Goal: Contribute content: Contribute content

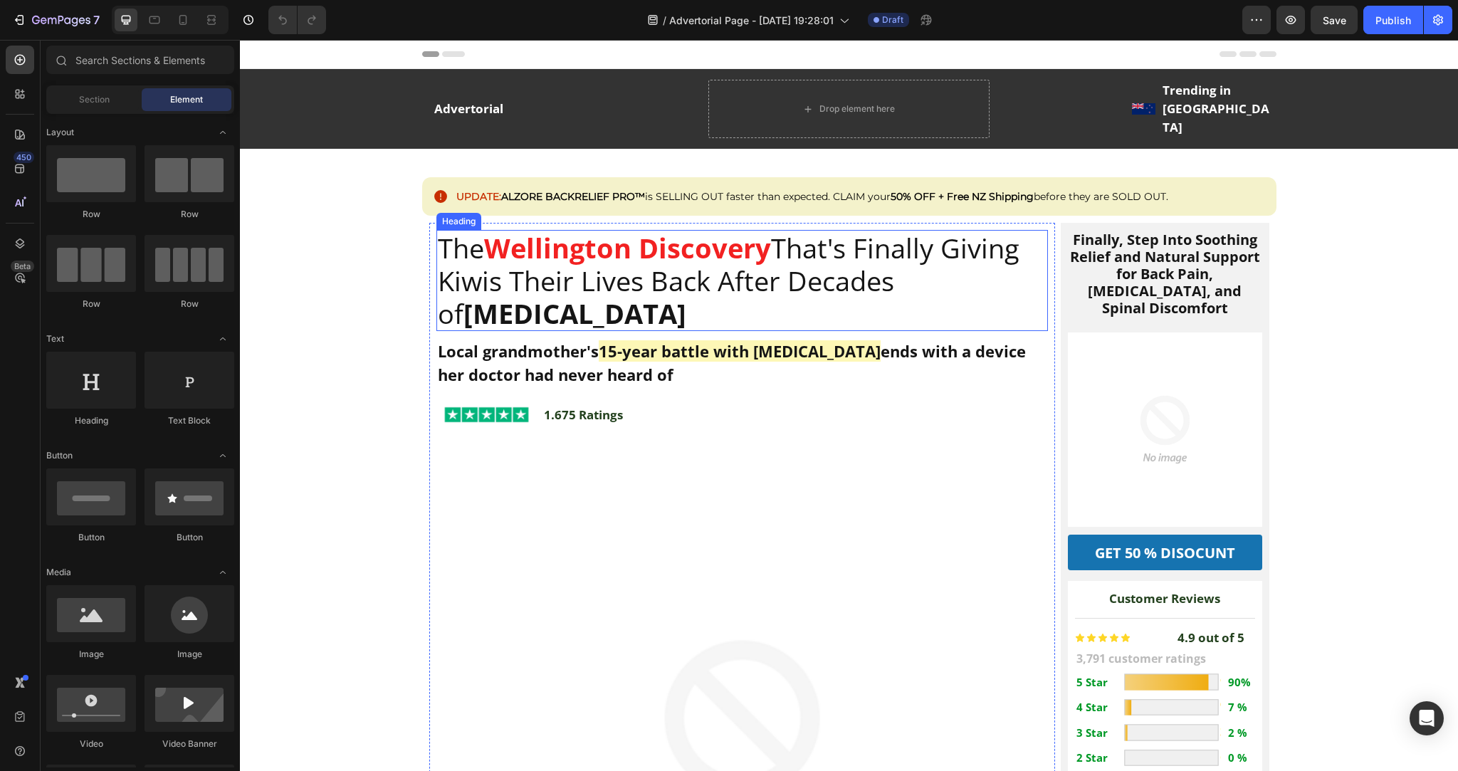
click at [602, 238] on strong "Wellington Discovery" at bounding box center [627, 247] width 287 height 37
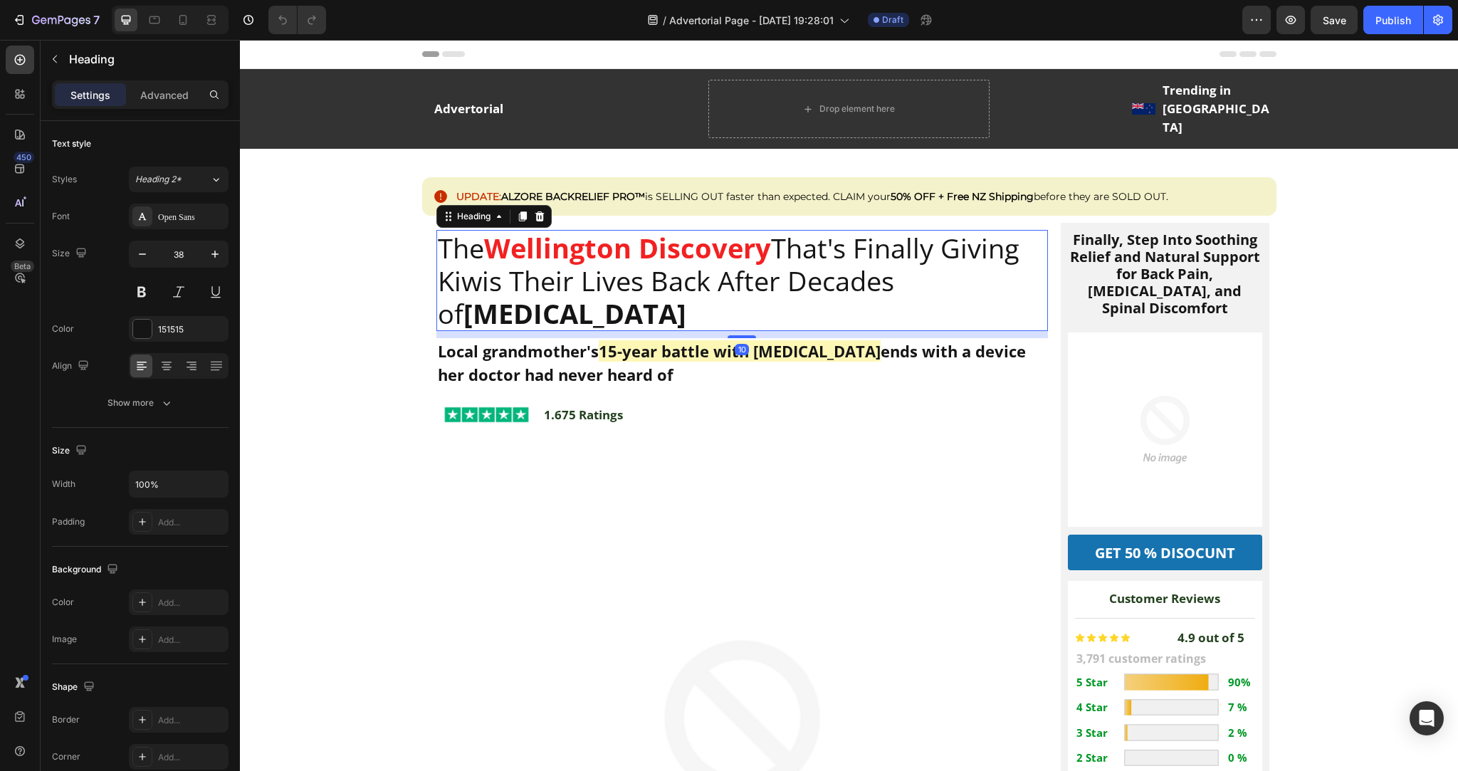
click at [618, 250] on h2 "The Wellington Discovery That's Finally Giving Kiwis Their Lives Back After Dec…" at bounding box center [741, 280] width 611 height 101
click at [618, 250] on p "The Wellington Discovery That's Finally Giving Kiwis Their Lives Back After Dec…" at bounding box center [742, 280] width 608 height 98
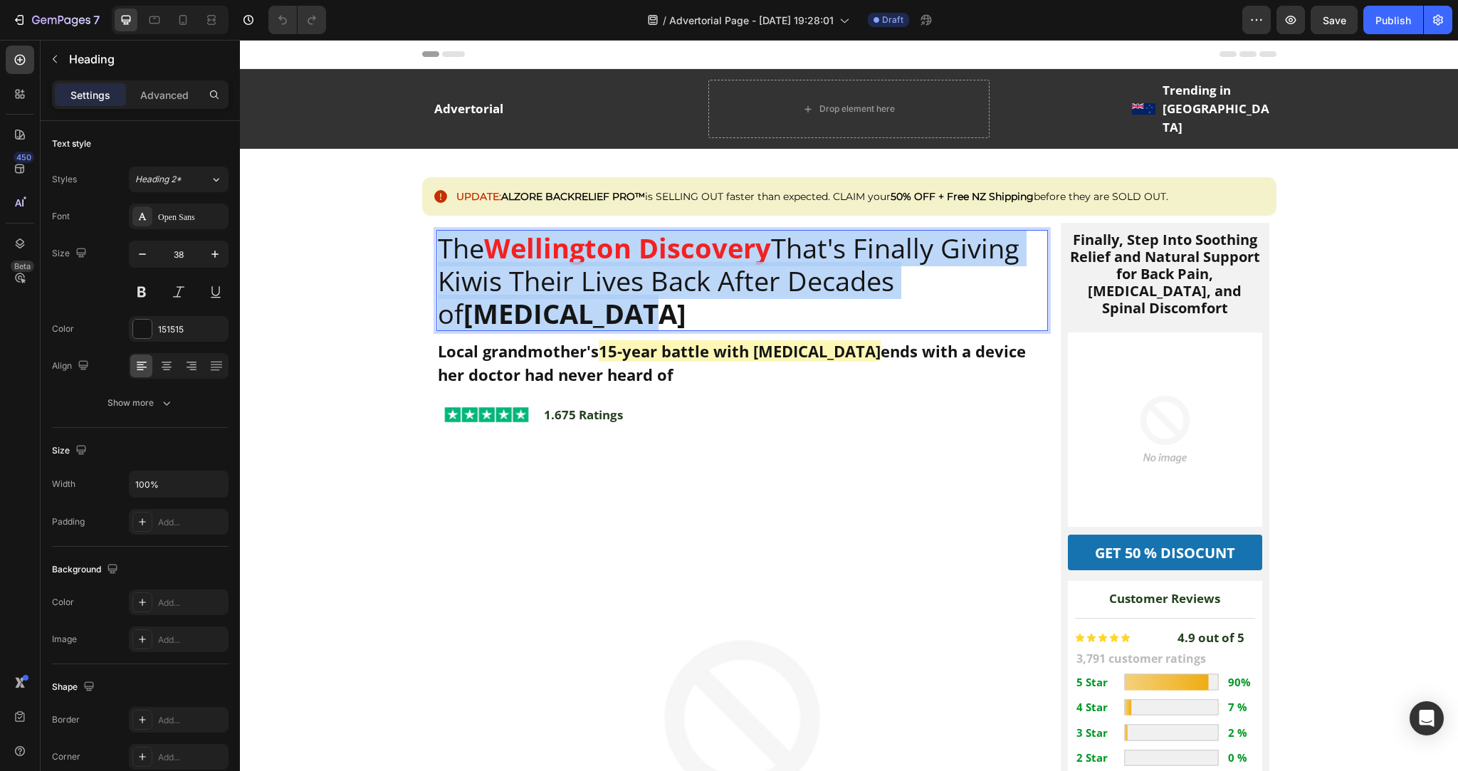
click at [618, 250] on p "The Wellington Discovery That's Finally Giving Kiwis Their Lives Back After Dec…" at bounding box center [742, 280] width 608 height 98
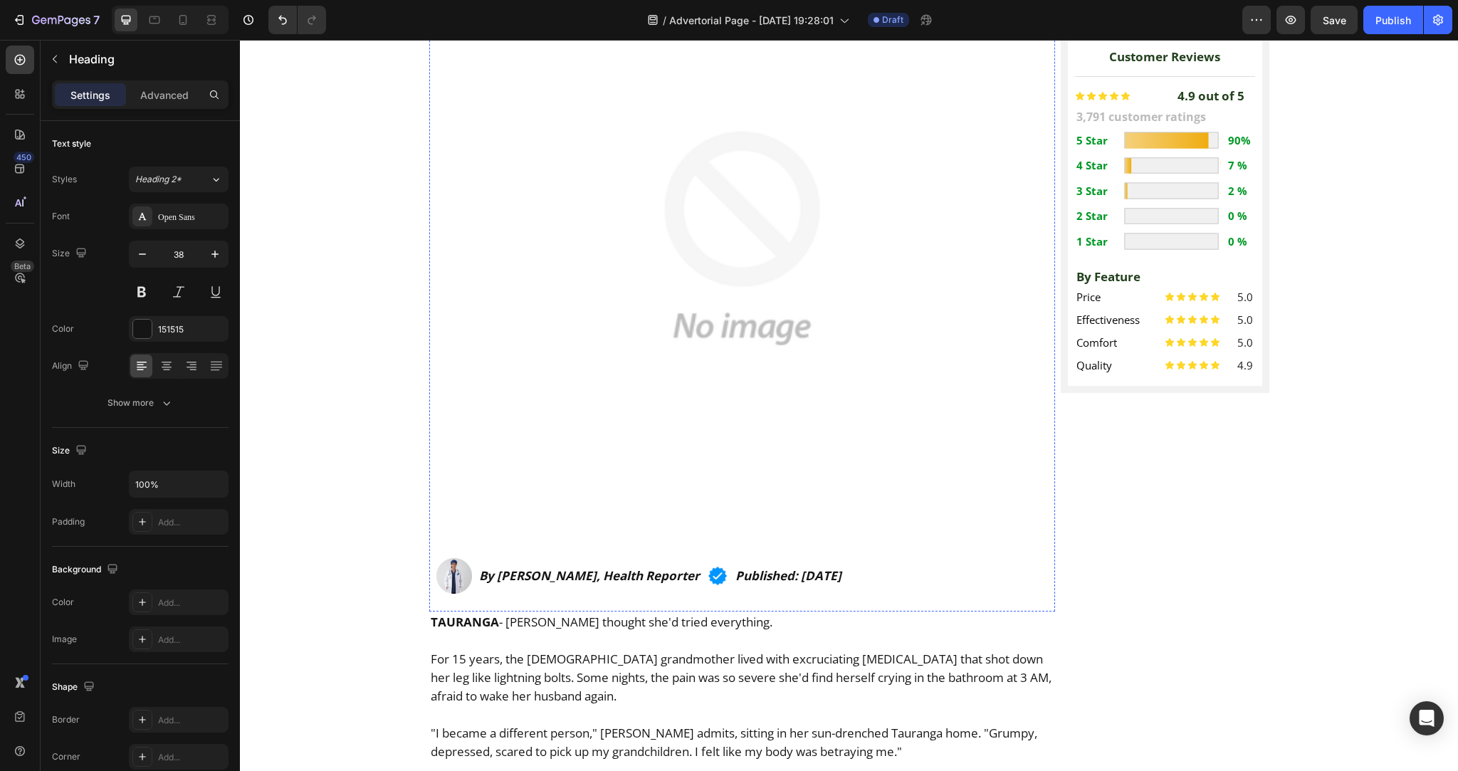
scroll to position [527, 0]
click at [608, 566] on strong "By Sarah Mitchell, Health Reporter" at bounding box center [589, 574] width 221 height 16
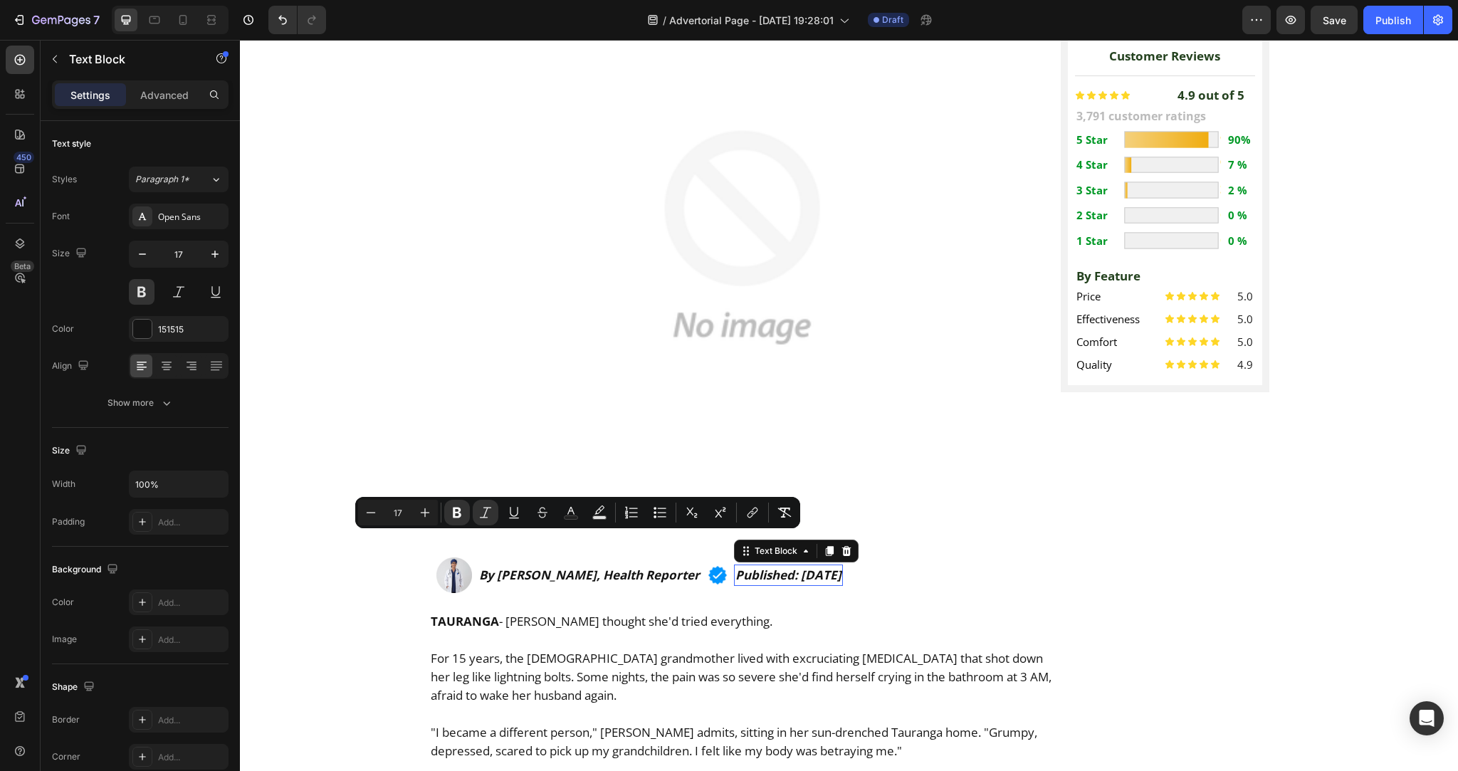
click at [803, 566] on strong "Published: January 15, 2025" at bounding box center [788, 574] width 106 height 16
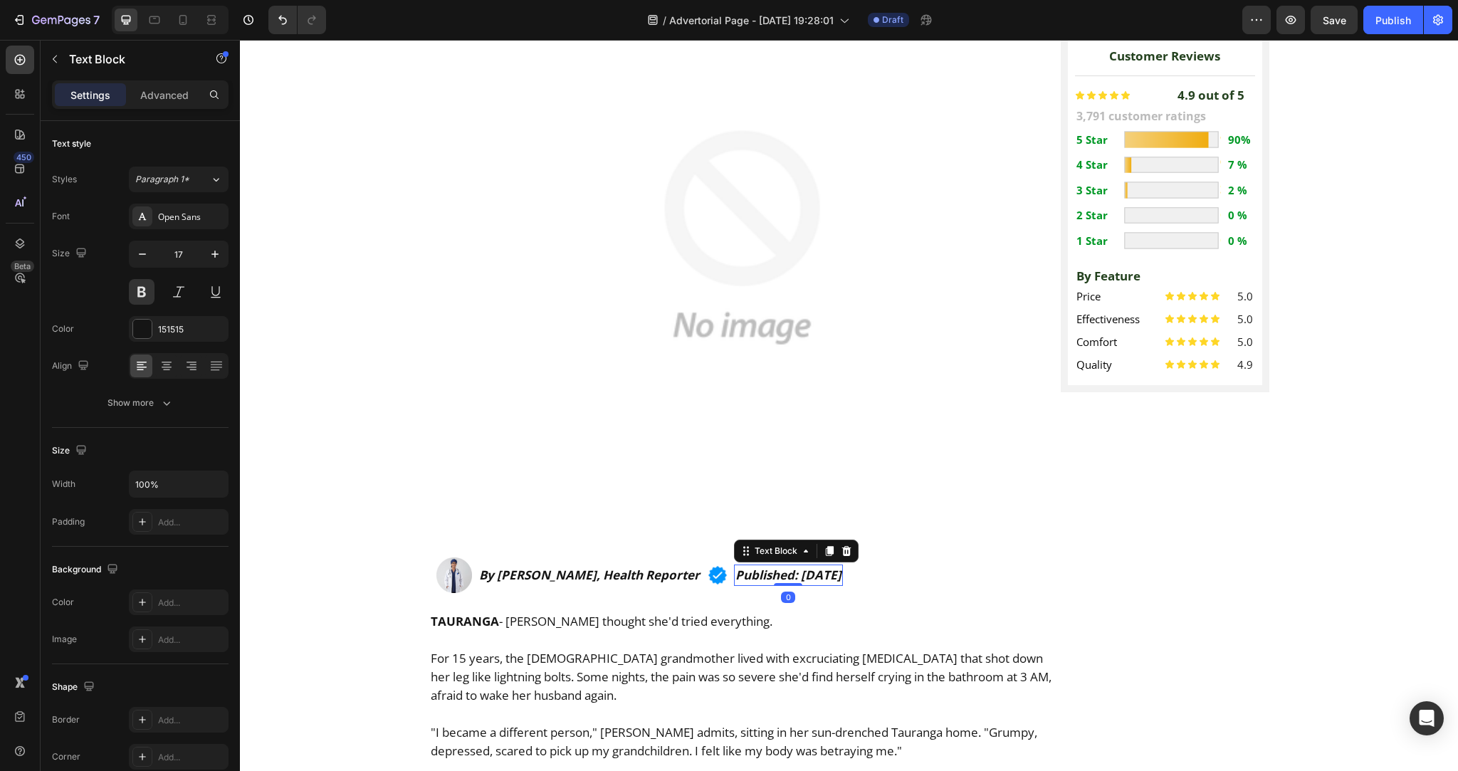
click at [803, 566] on strong "Published: January 15, 2025" at bounding box center [788, 574] width 106 height 16
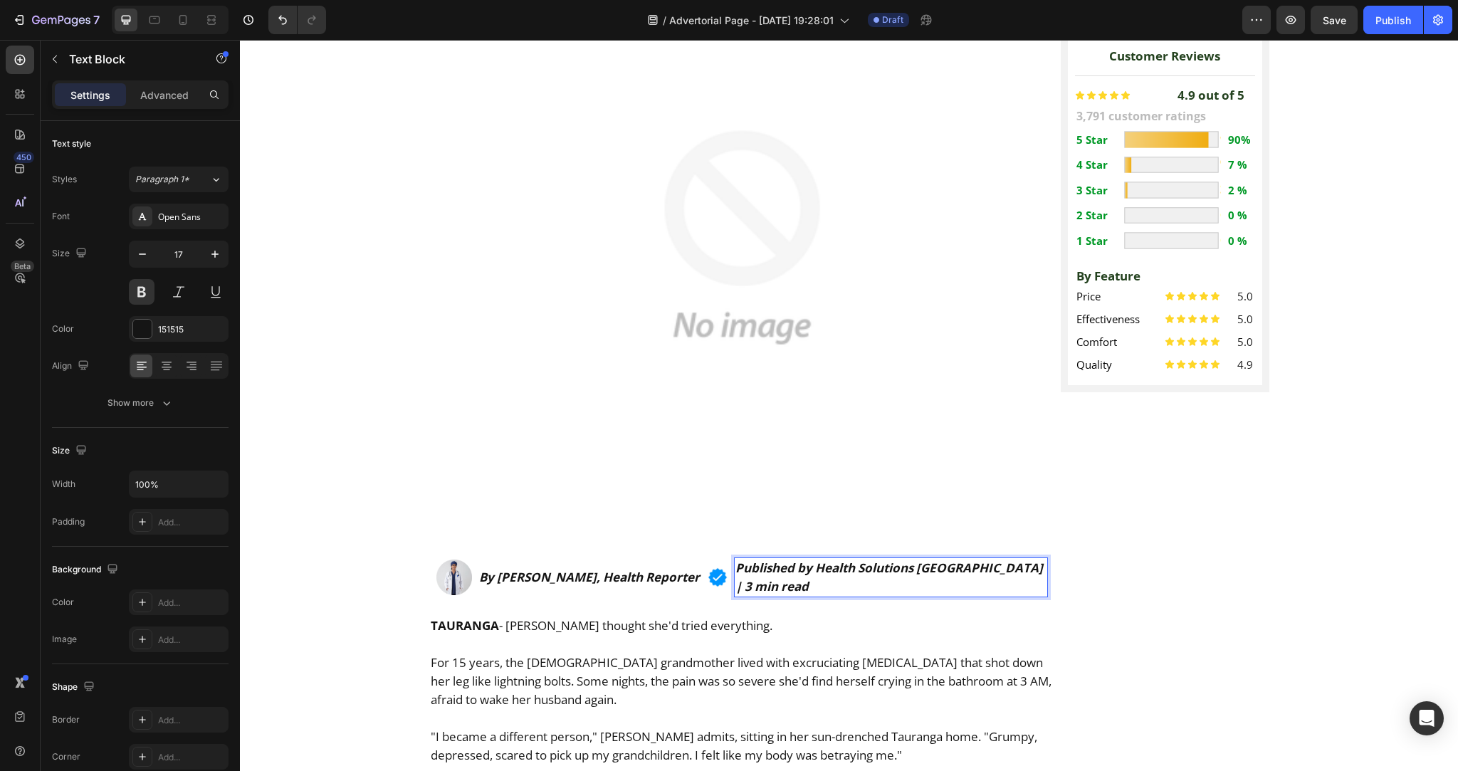
click at [826, 559] on strong "Published by Health Solutions UK | 3 min read" at bounding box center [888, 576] width 307 height 35
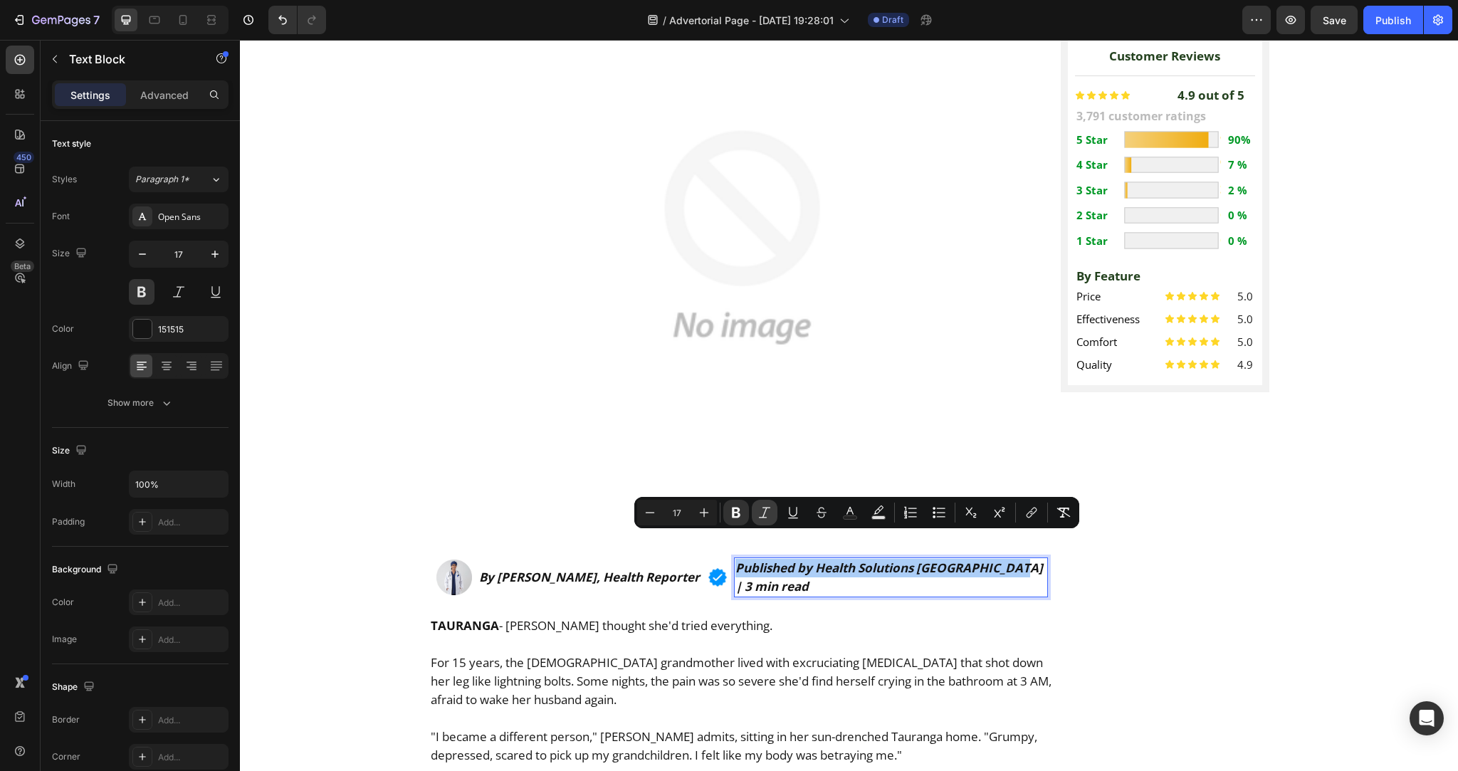
click at [762, 512] on icon "Editor contextual toolbar" at bounding box center [764, 512] width 14 height 14
click at [820, 559] on strong "Published by Health Solutions UK | 3 min read" at bounding box center [888, 576] width 307 height 35
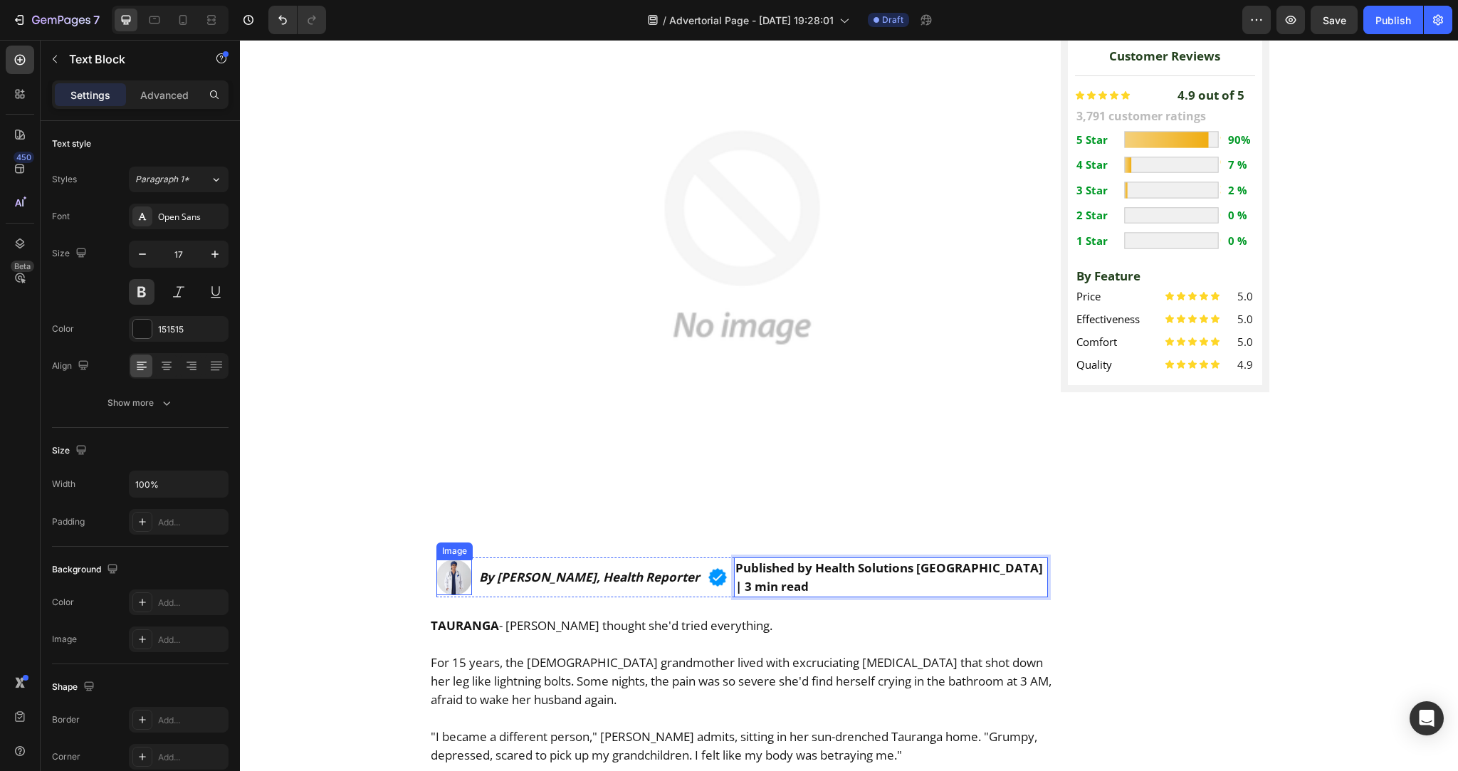
click at [457, 559] on img at bounding box center [454, 577] width 36 height 36
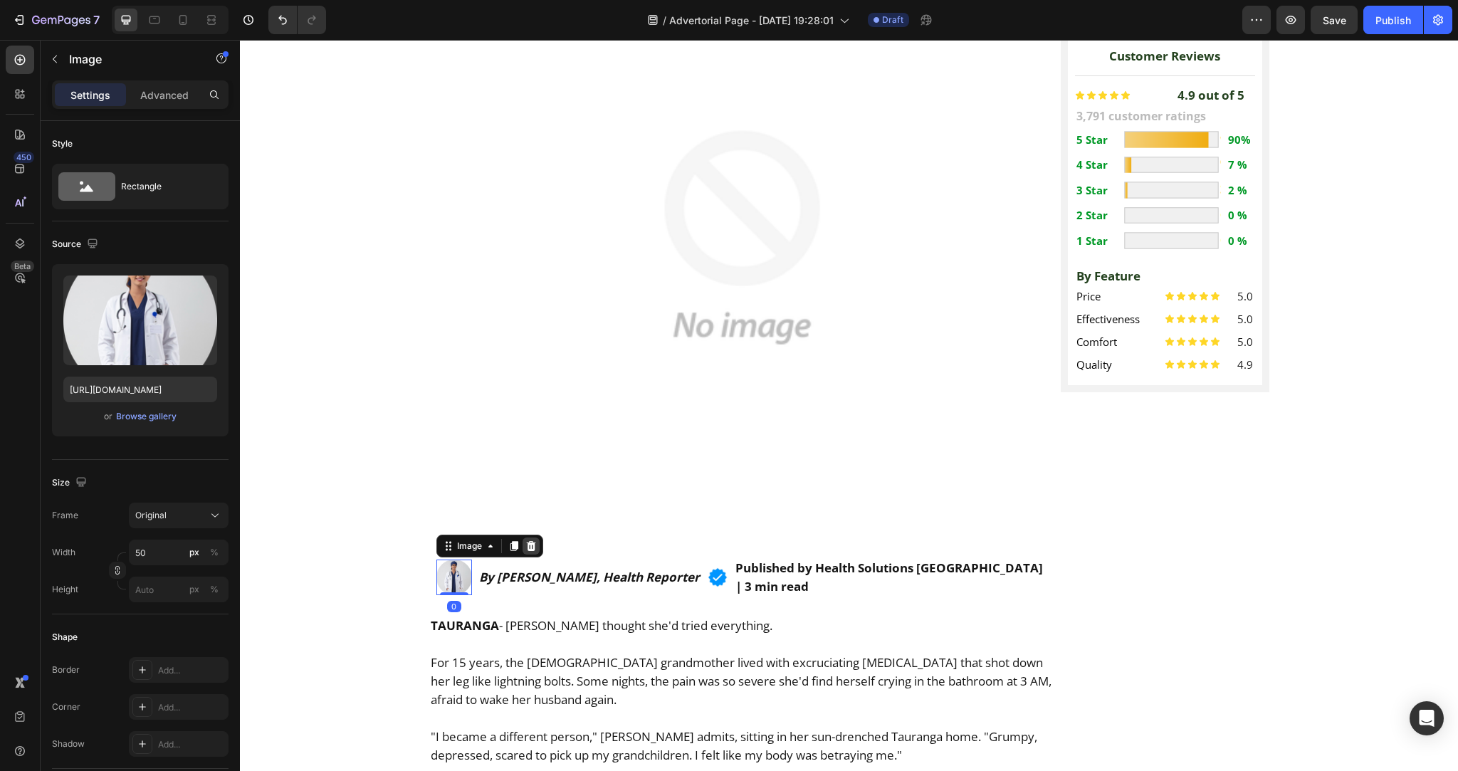
click at [522, 537] on div at bounding box center [530, 545] width 17 height 17
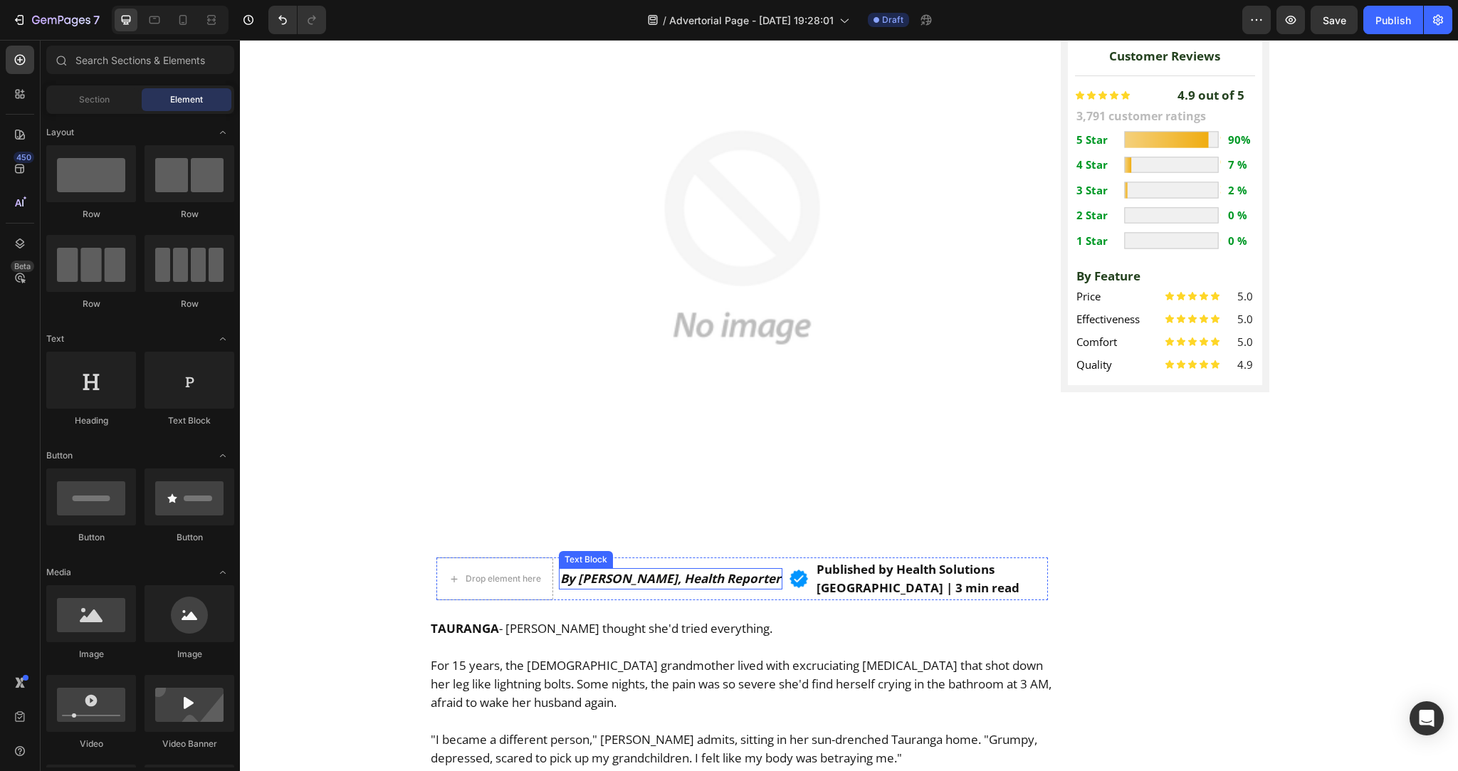
click at [579, 570] on strong "By Sarah Mitchell, Health Reporter" at bounding box center [670, 578] width 221 height 16
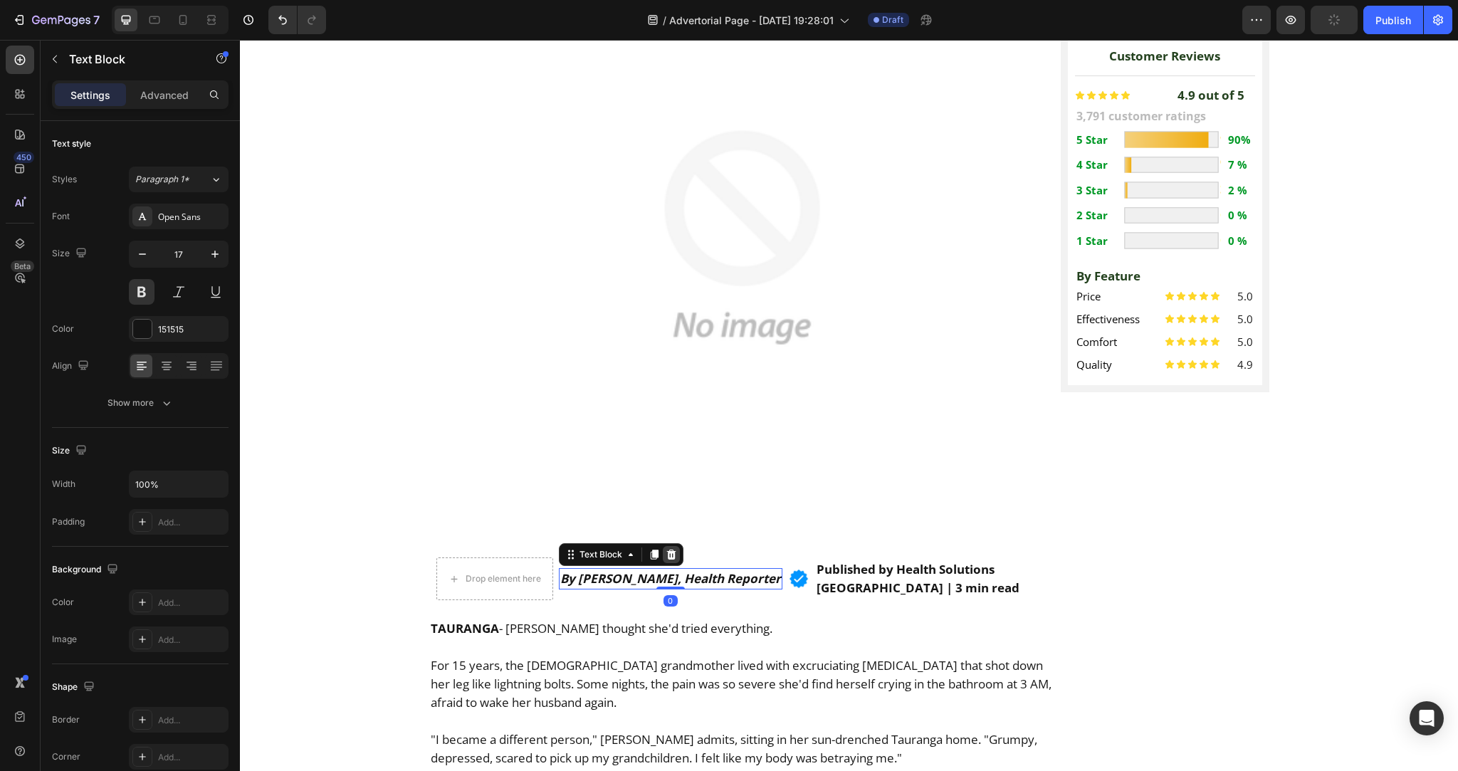
click at [671, 546] on div at bounding box center [671, 554] width 17 height 17
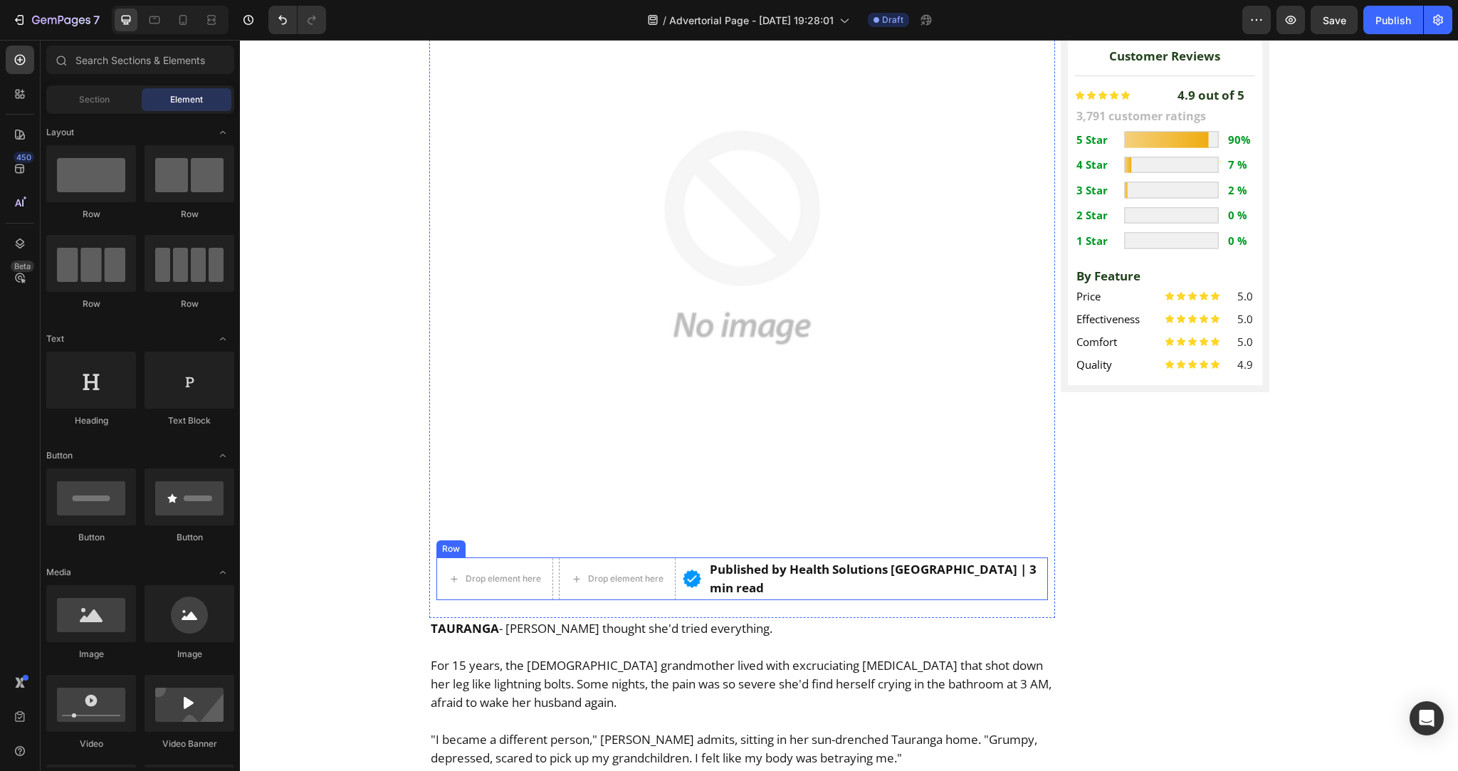
click at [681, 559] on div "Image" at bounding box center [691, 578] width 21 height 43
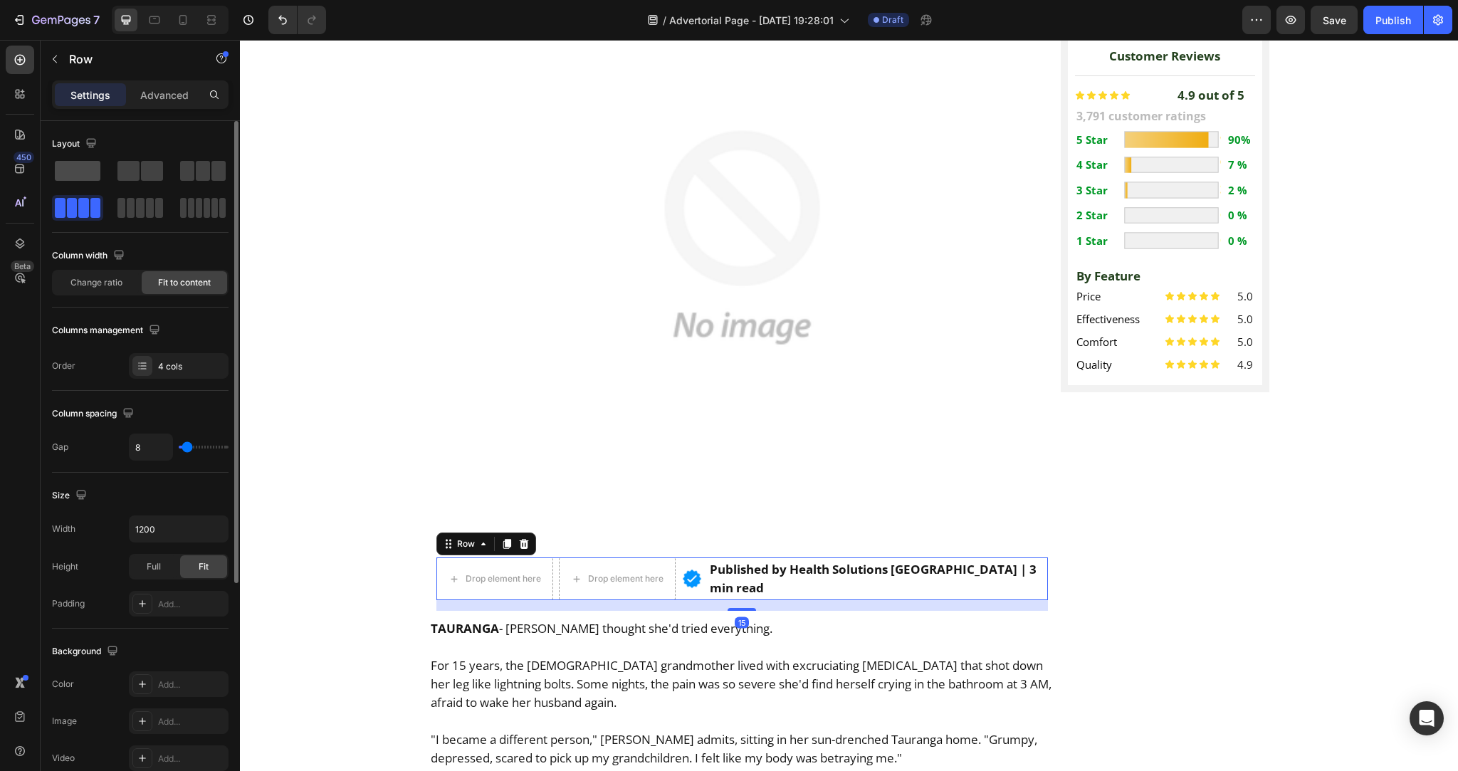
click at [94, 172] on span at bounding box center [78, 171] width 46 height 20
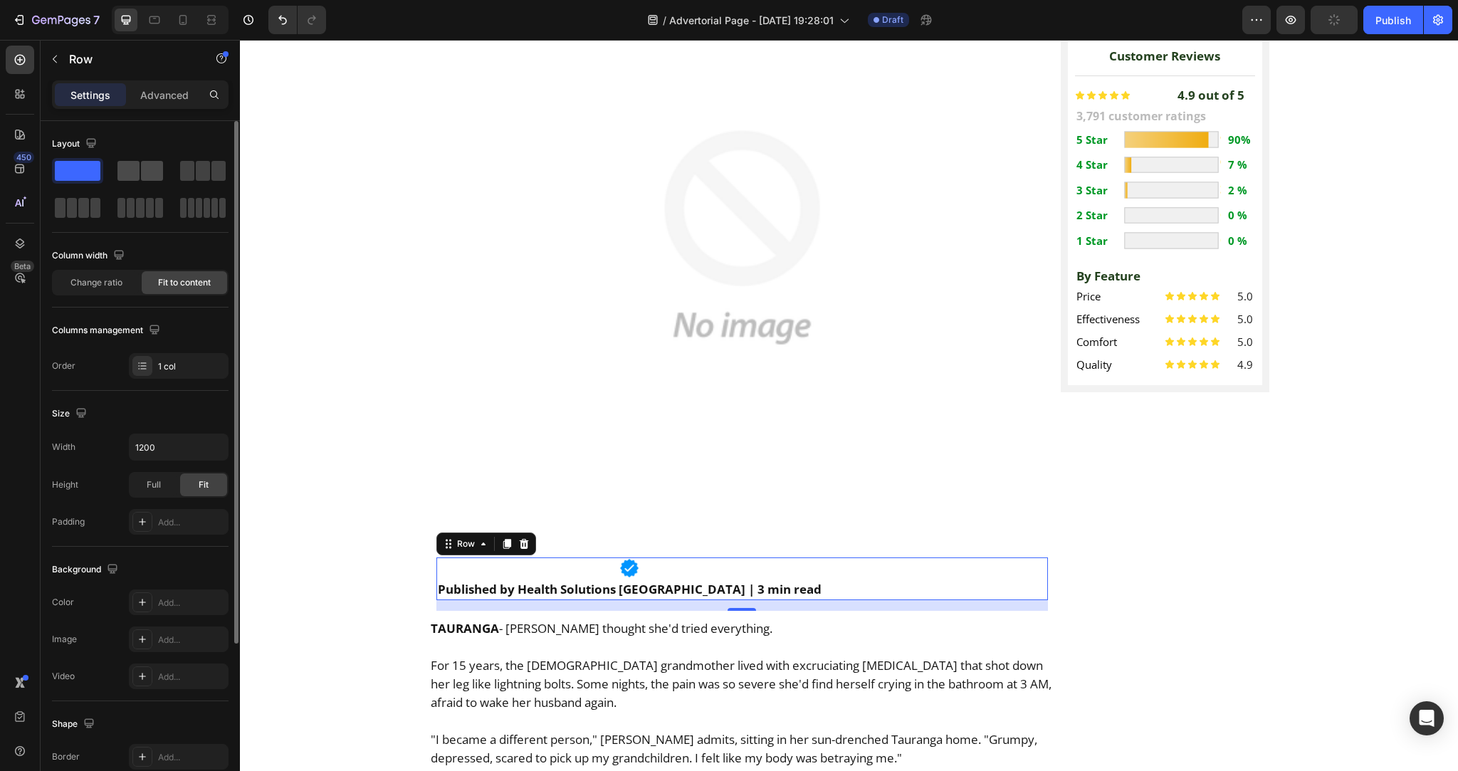
click at [152, 159] on div at bounding box center [140, 171] width 51 height 26
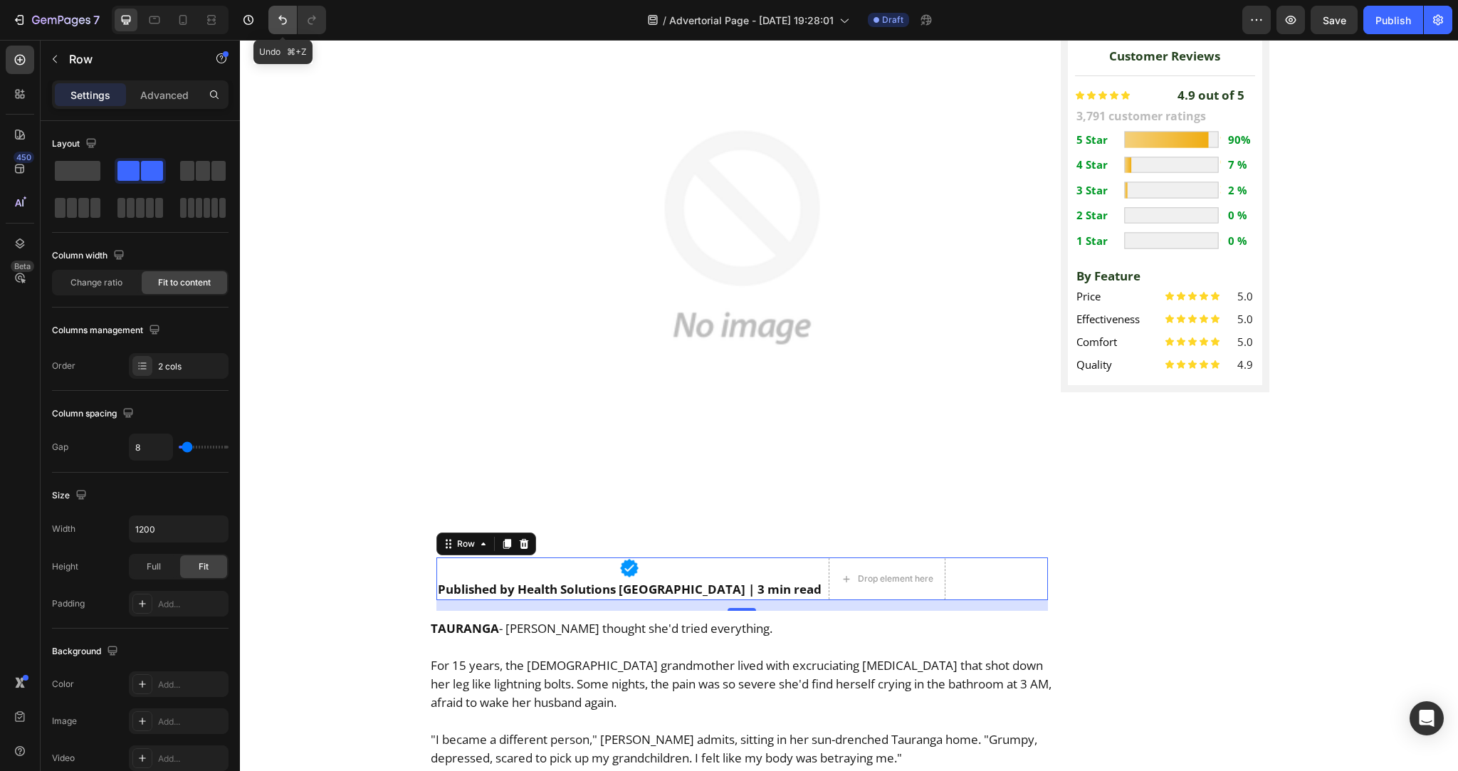
click at [285, 25] on icon "Undo/Redo" at bounding box center [282, 20] width 14 height 14
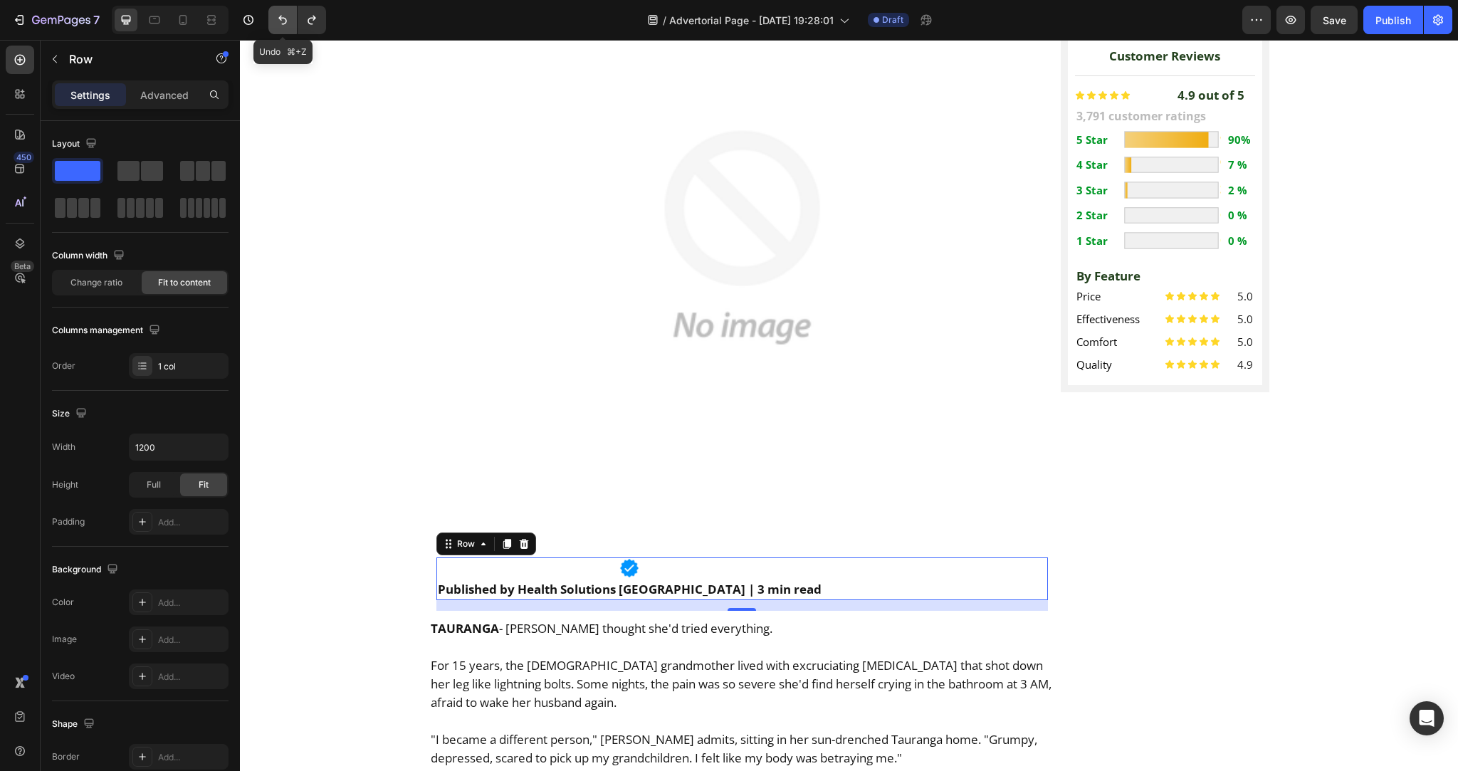
click at [285, 25] on icon "Undo/Redo" at bounding box center [282, 20] width 14 height 14
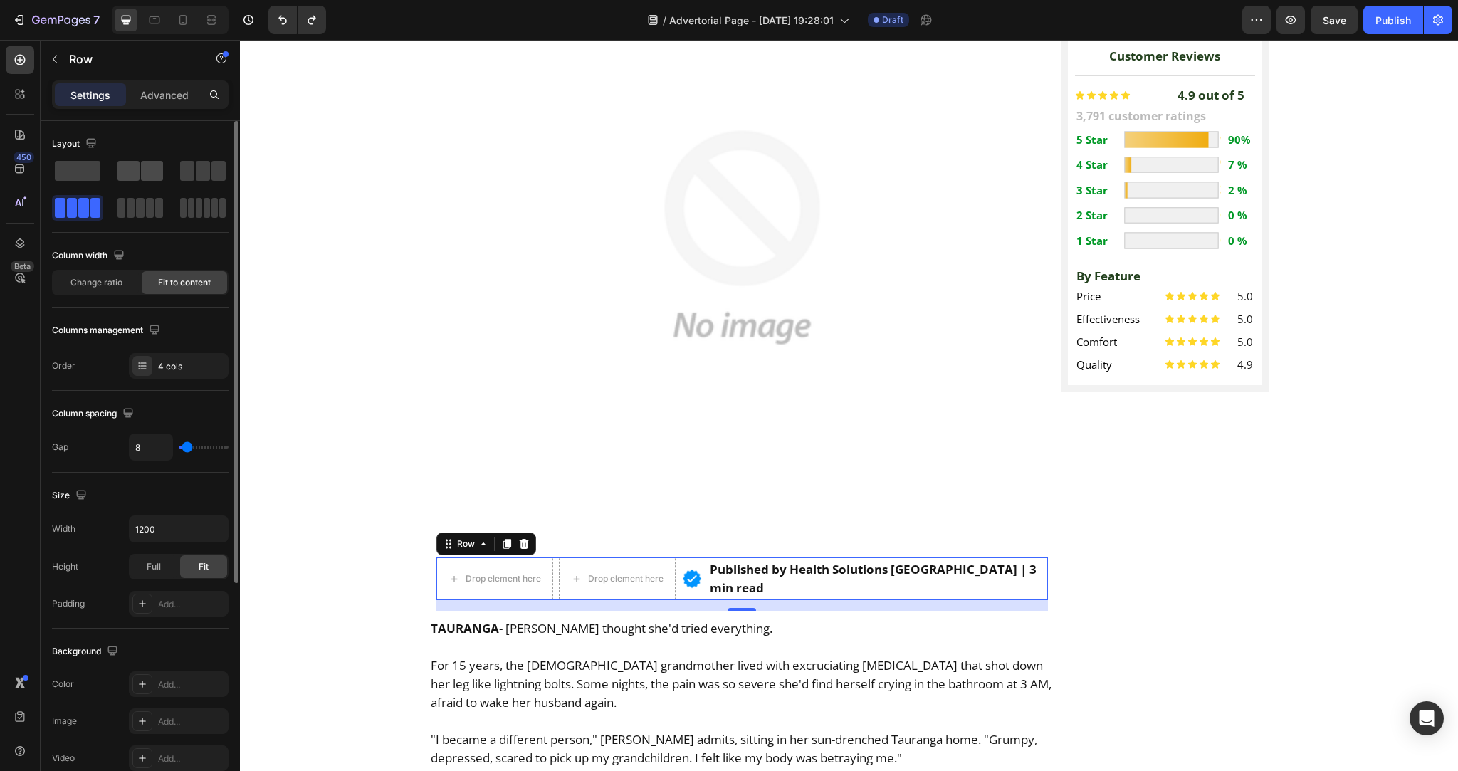
click at [142, 176] on span at bounding box center [152, 171] width 22 height 20
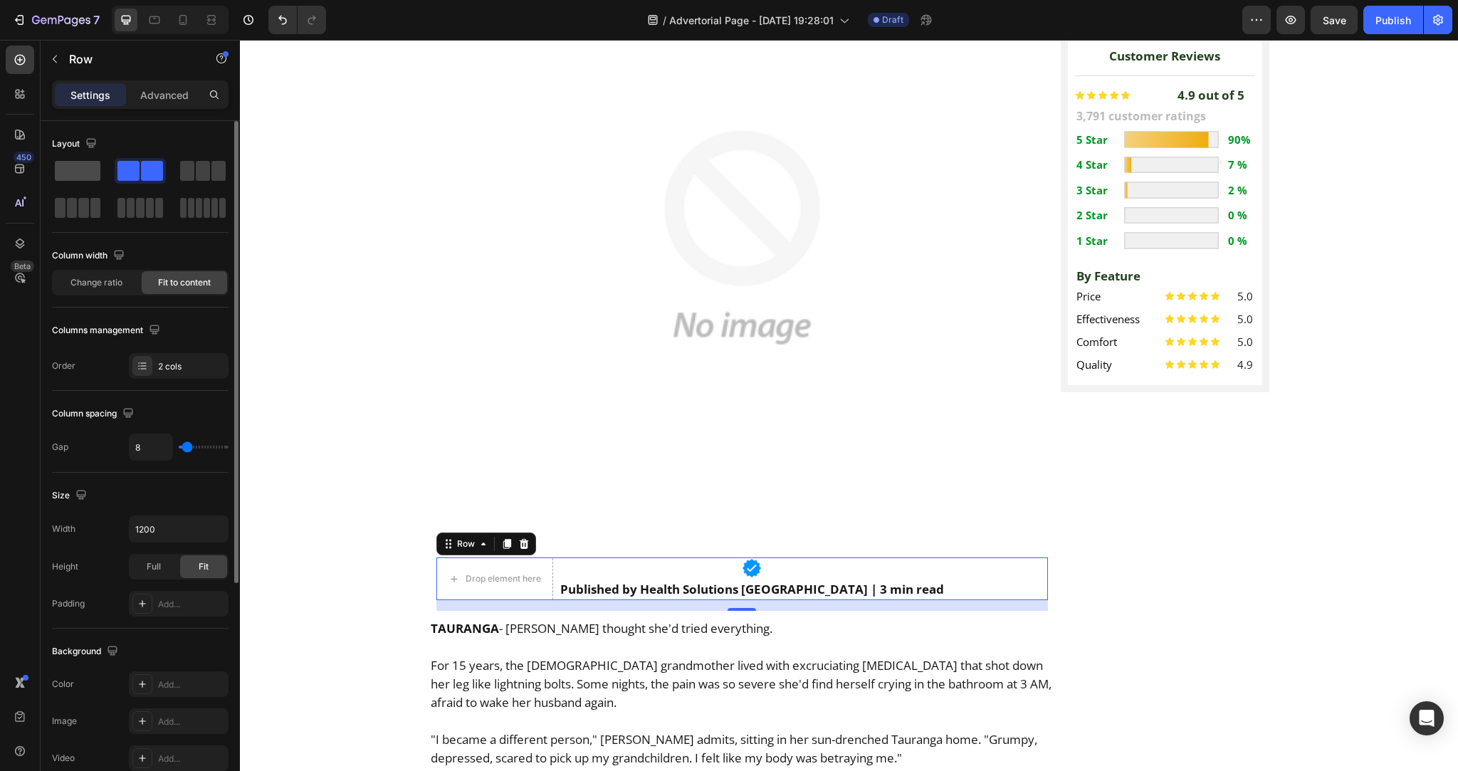
click at [85, 173] on span at bounding box center [78, 171] width 46 height 20
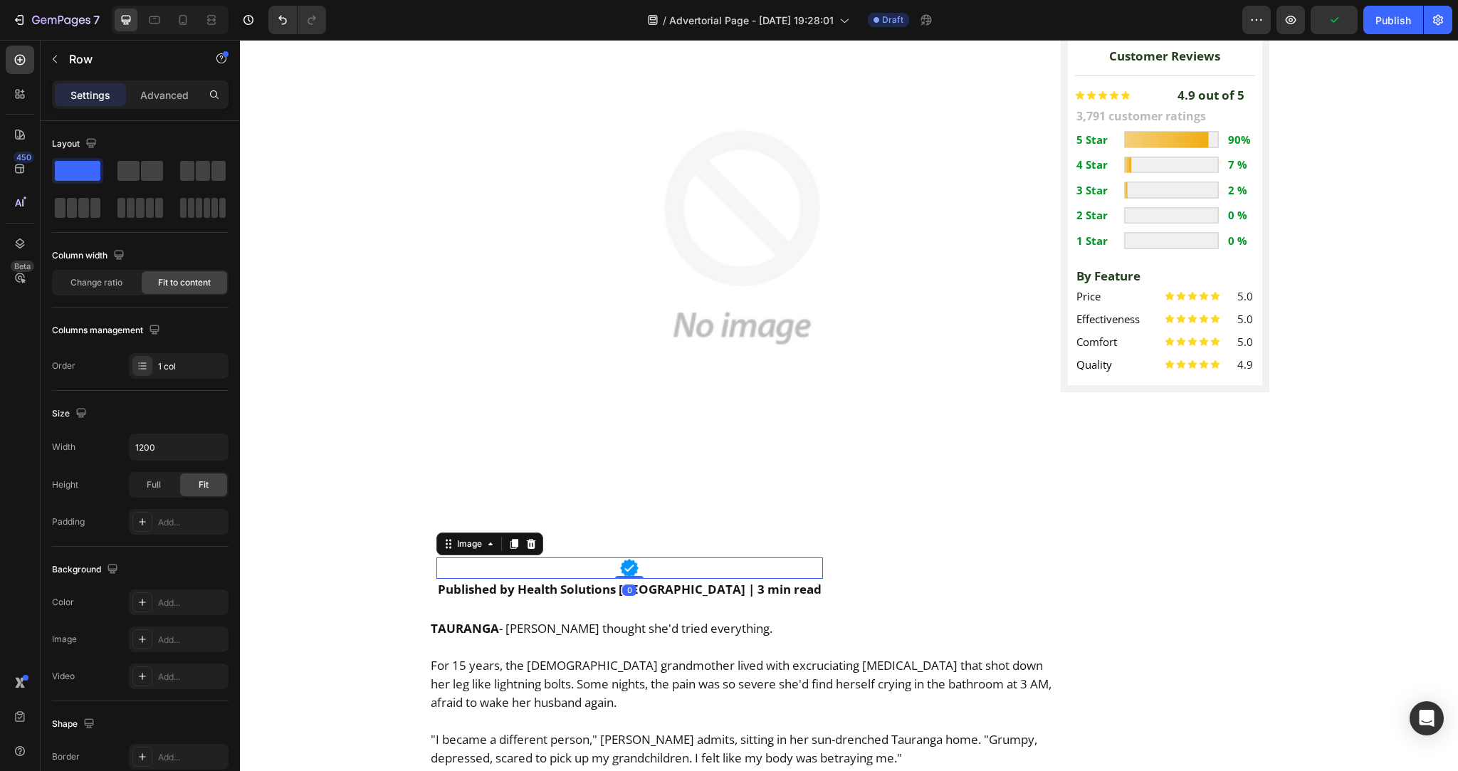
click at [554, 557] on div at bounding box center [629, 567] width 386 height 21
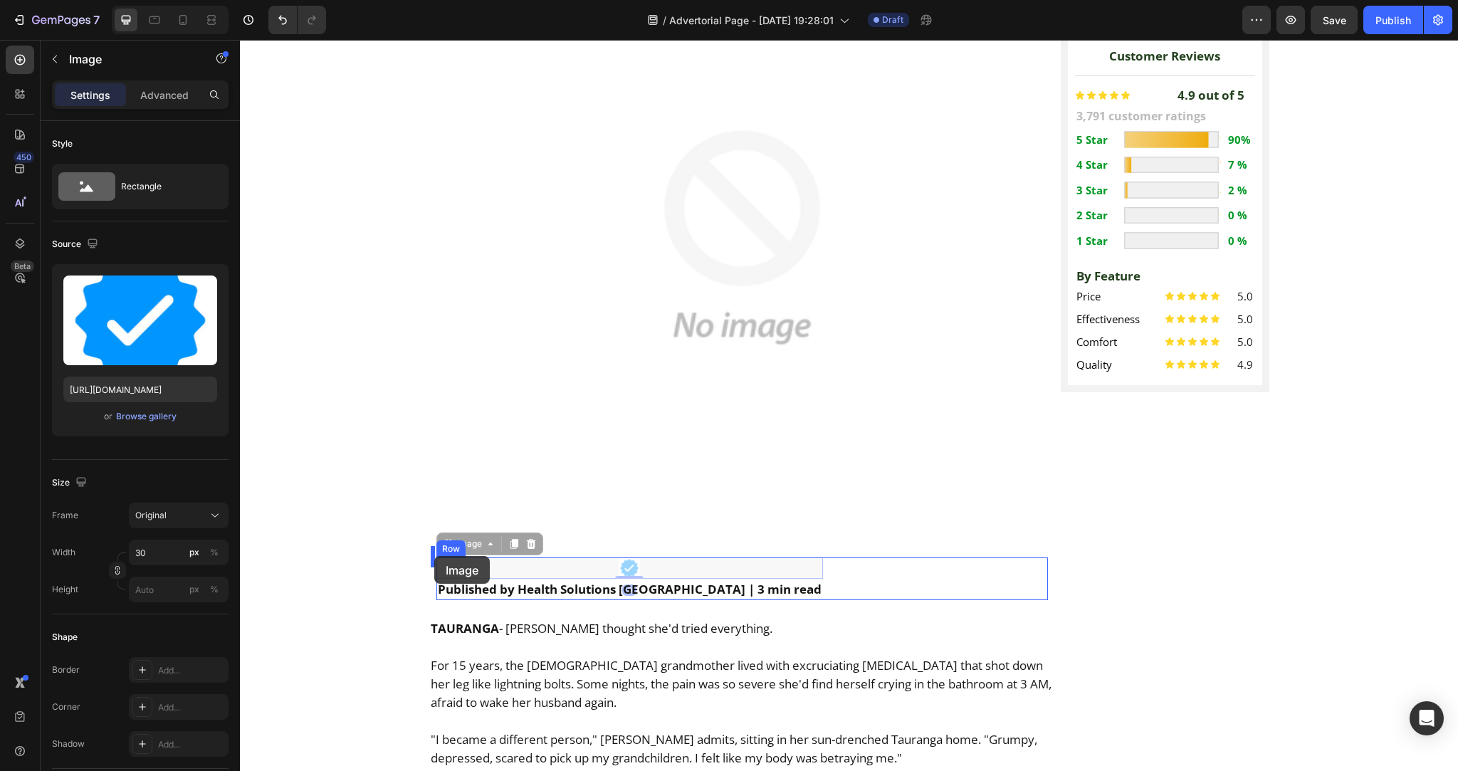
drag, startPoint x: 441, startPoint y: 510, endPoint x: 434, endPoint y: 556, distance: 46.0
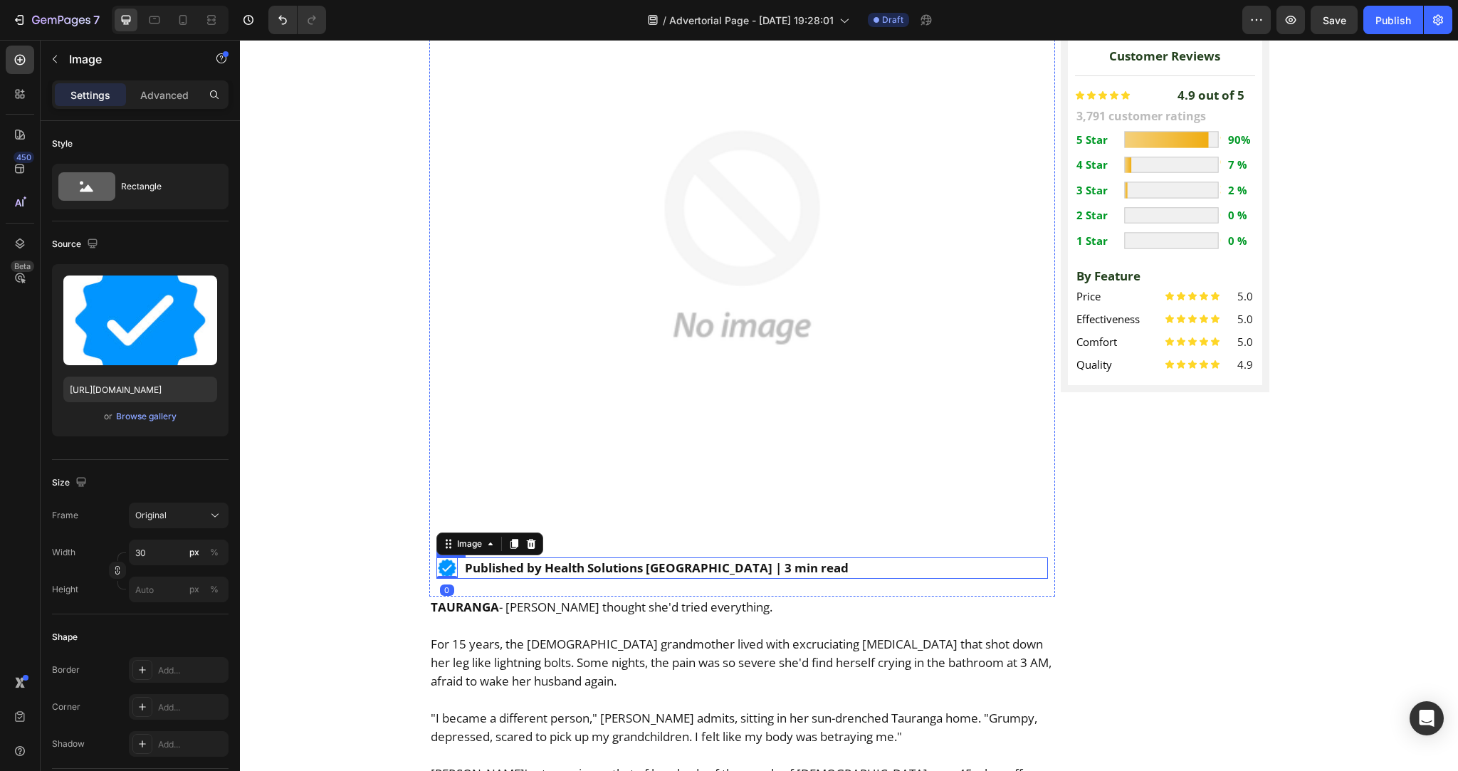
click at [822, 557] on div "Image 0 Published by Health Solutions UK | 3 min read Text Block Row" at bounding box center [741, 567] width 611 height 21
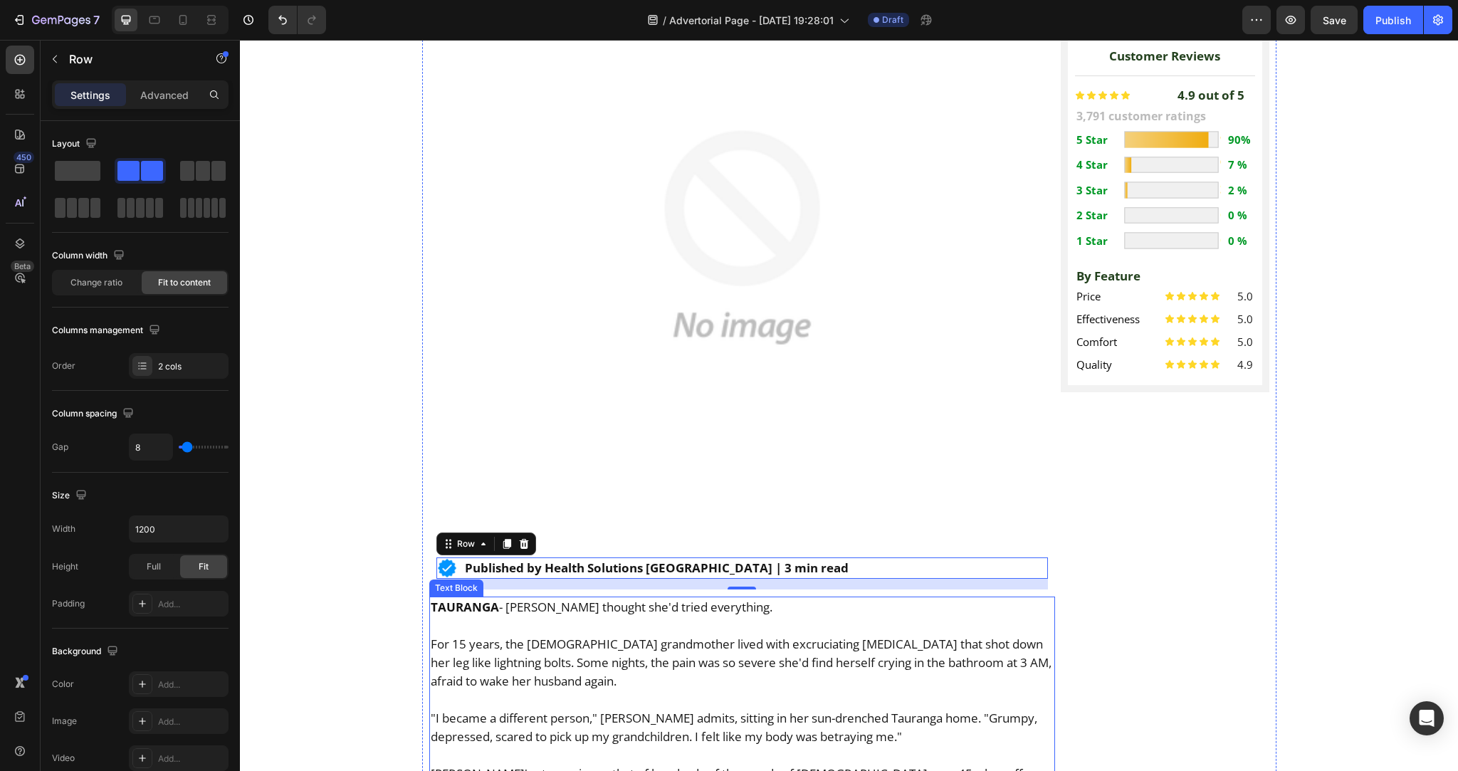
click at [728, 690] on p at bounding box center [742, 699] width 623 height 19
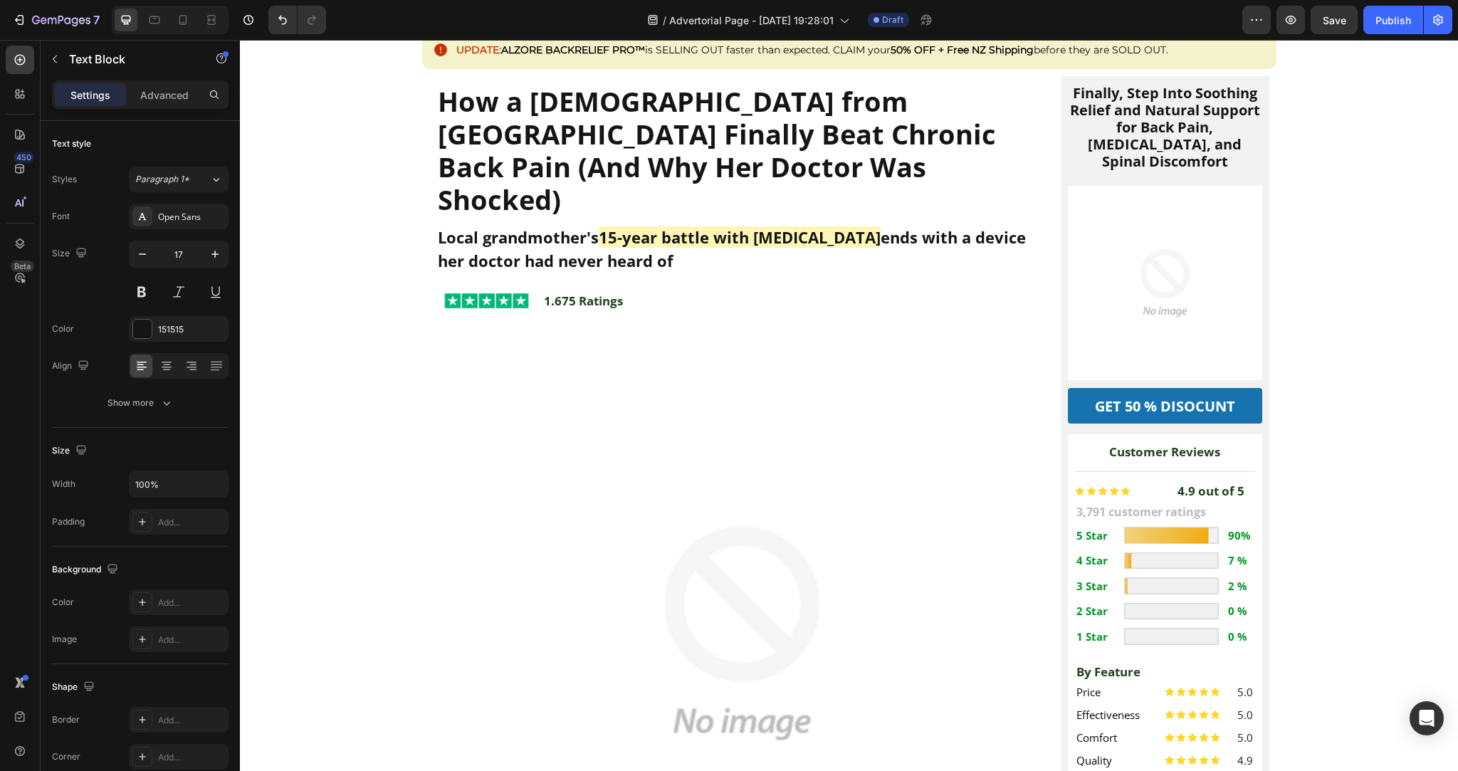
scroll to position [130, 0]
click at [570, 227] on strong "ends with a device her doctor had never heard of" at bounding box center [732, 249] width 588 height 45
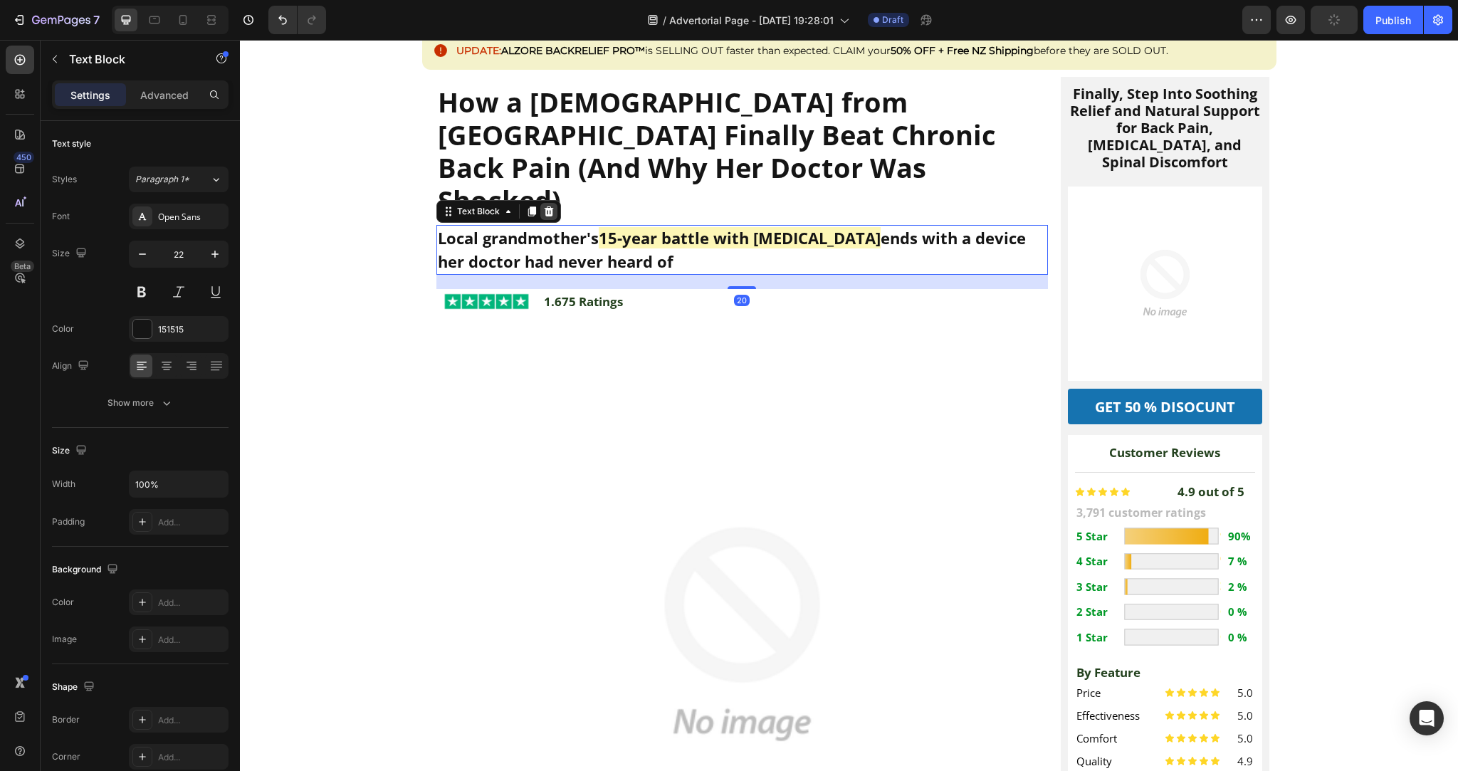
click at [543, 206] on icon at bounding box center [548, 211] width 11 height 11
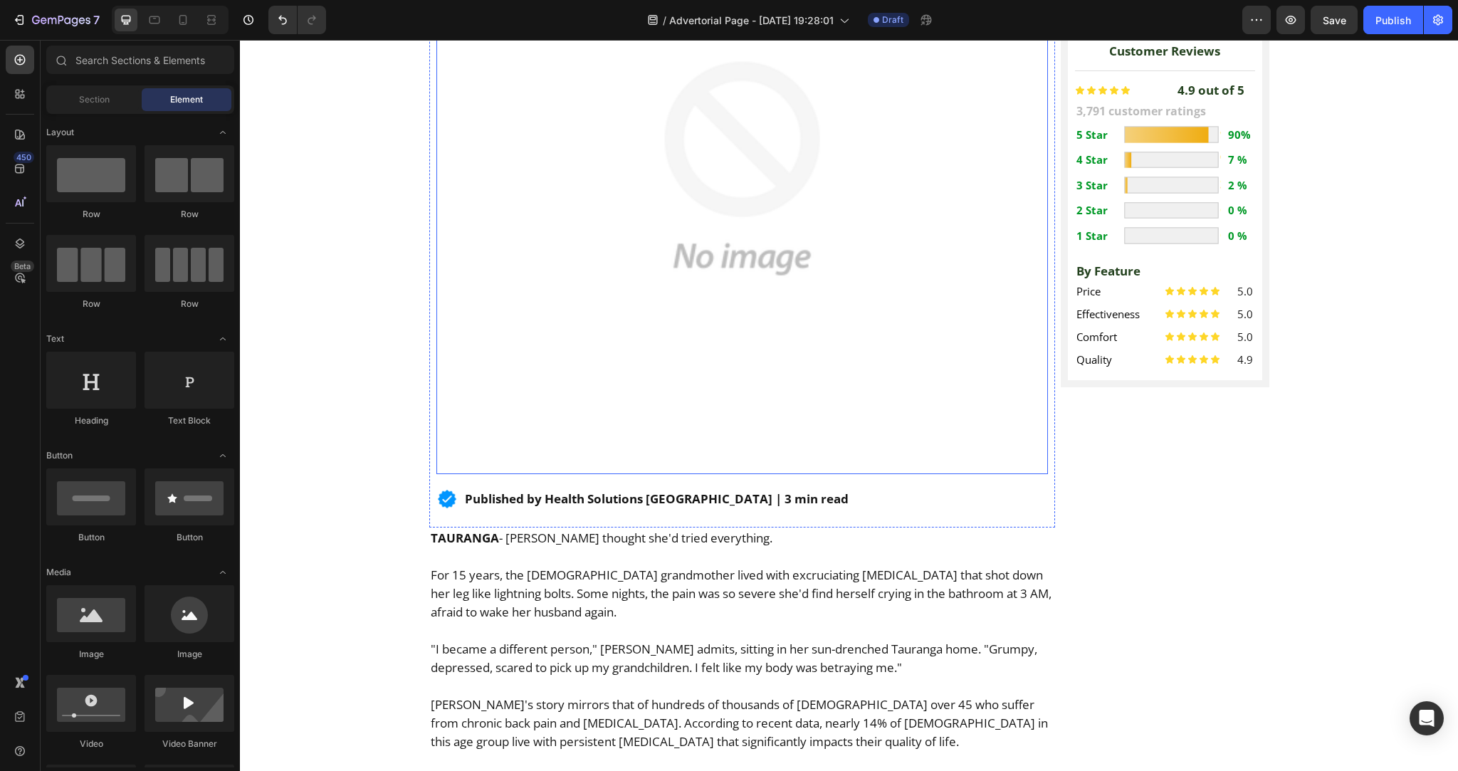
scroll to position [522, 0]
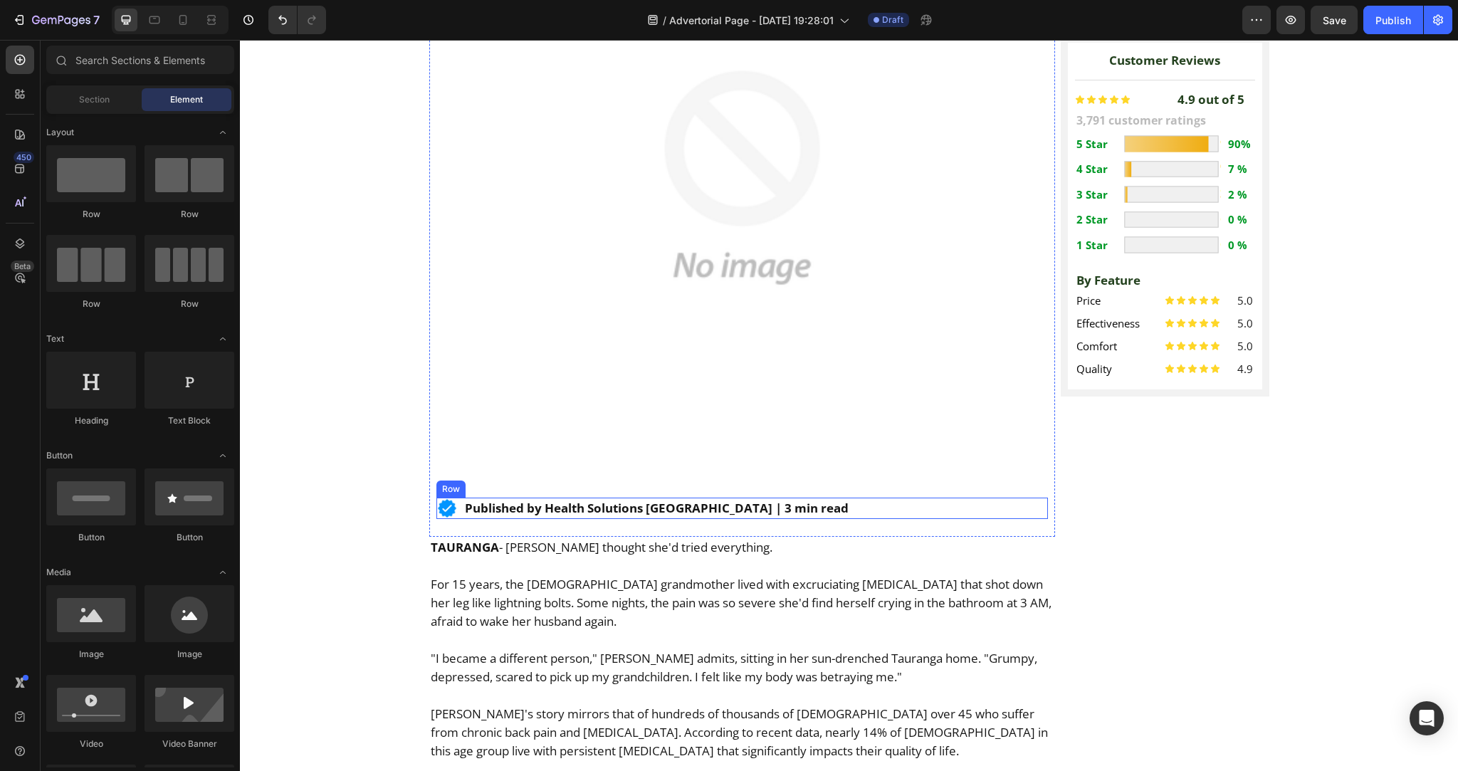
click at [852, 497] on div "Image Published by Health Solutions UK | 3 min read Text Block Row" at bounding box center [741, 507] width 611 height 21
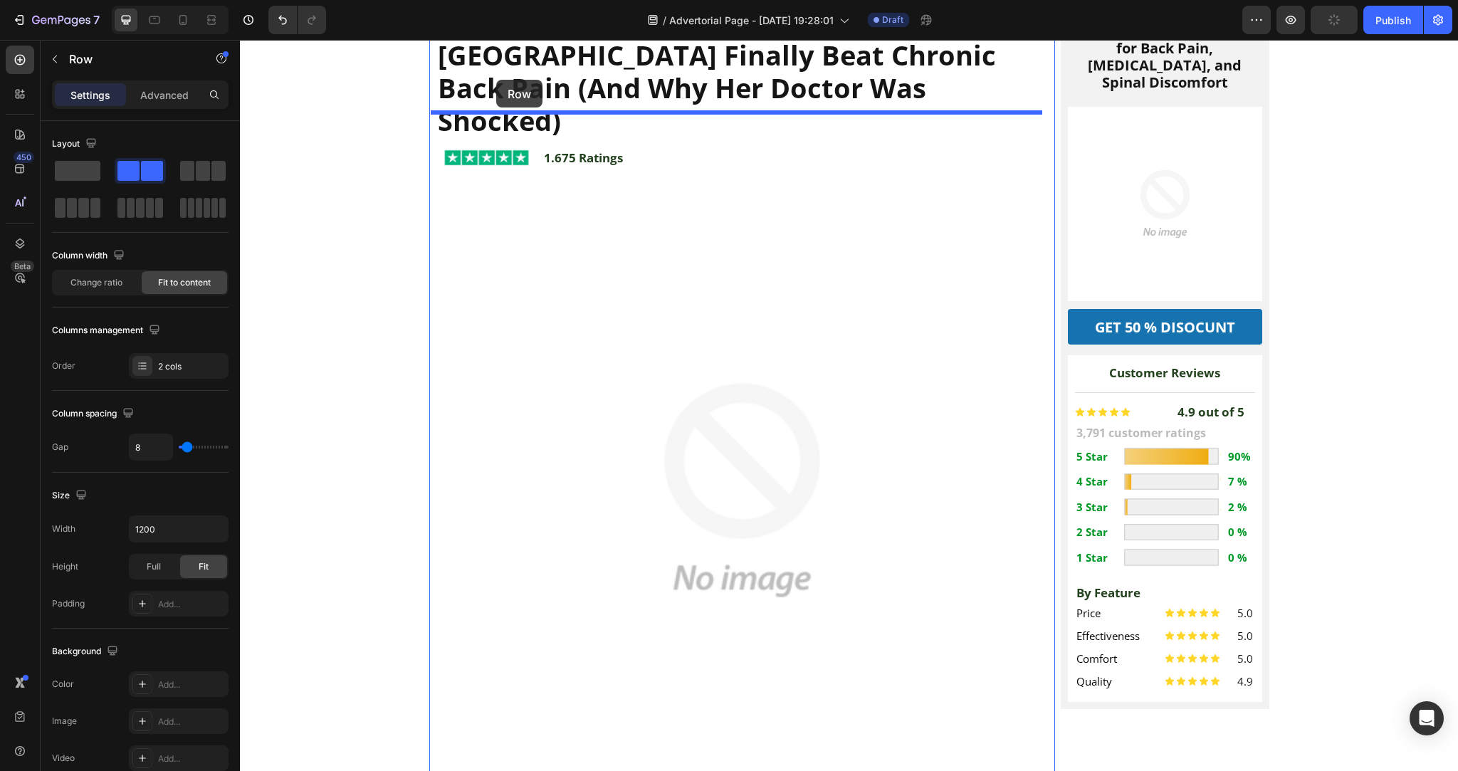
scroll to position [196, 0]
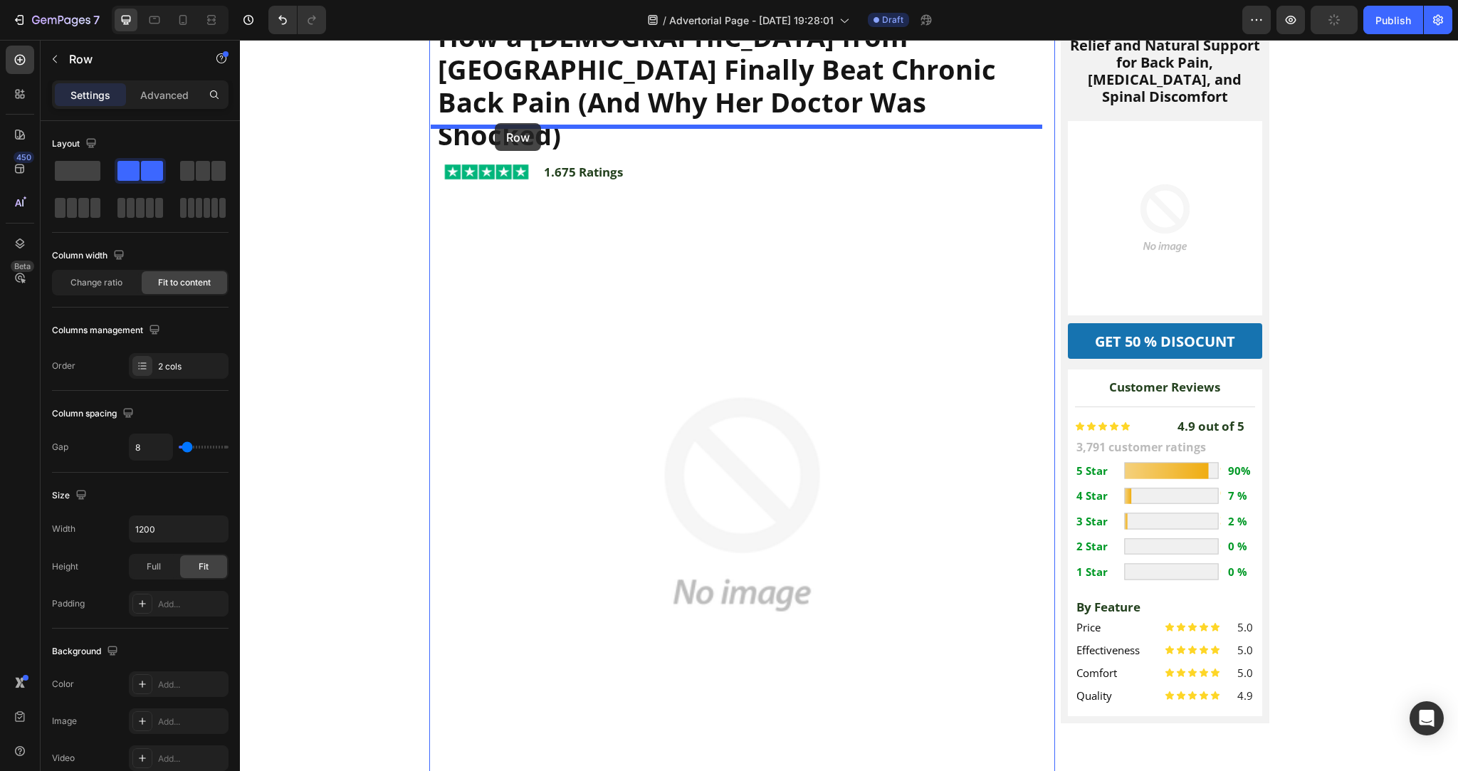
drag, startPoint x: 443, startPoint y: 453, endPoint x: 495, endPoint y: 122, distance: 335.0
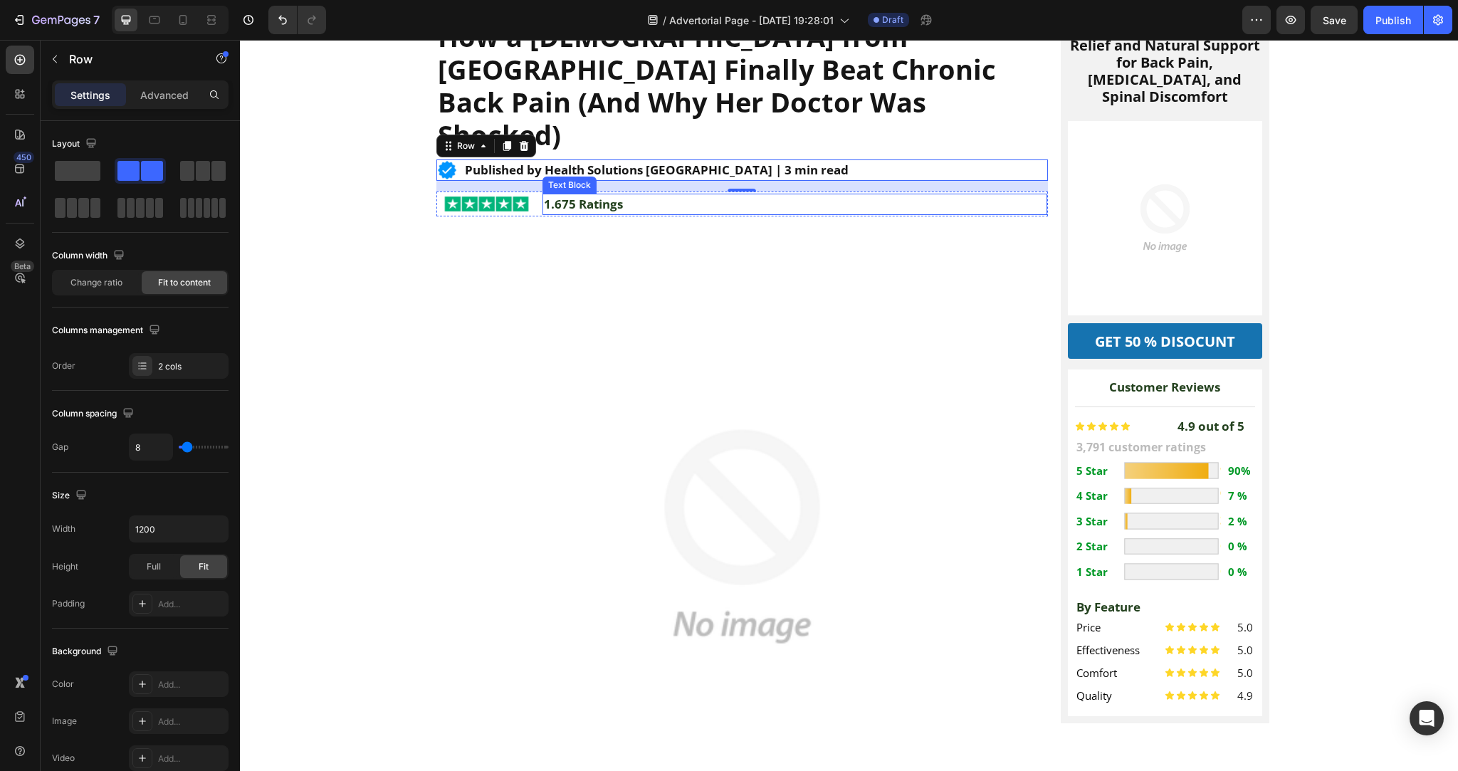
click at [621, 195] on p "1.675 Ratings" at bounding box center [795, 204] width 502 height 19
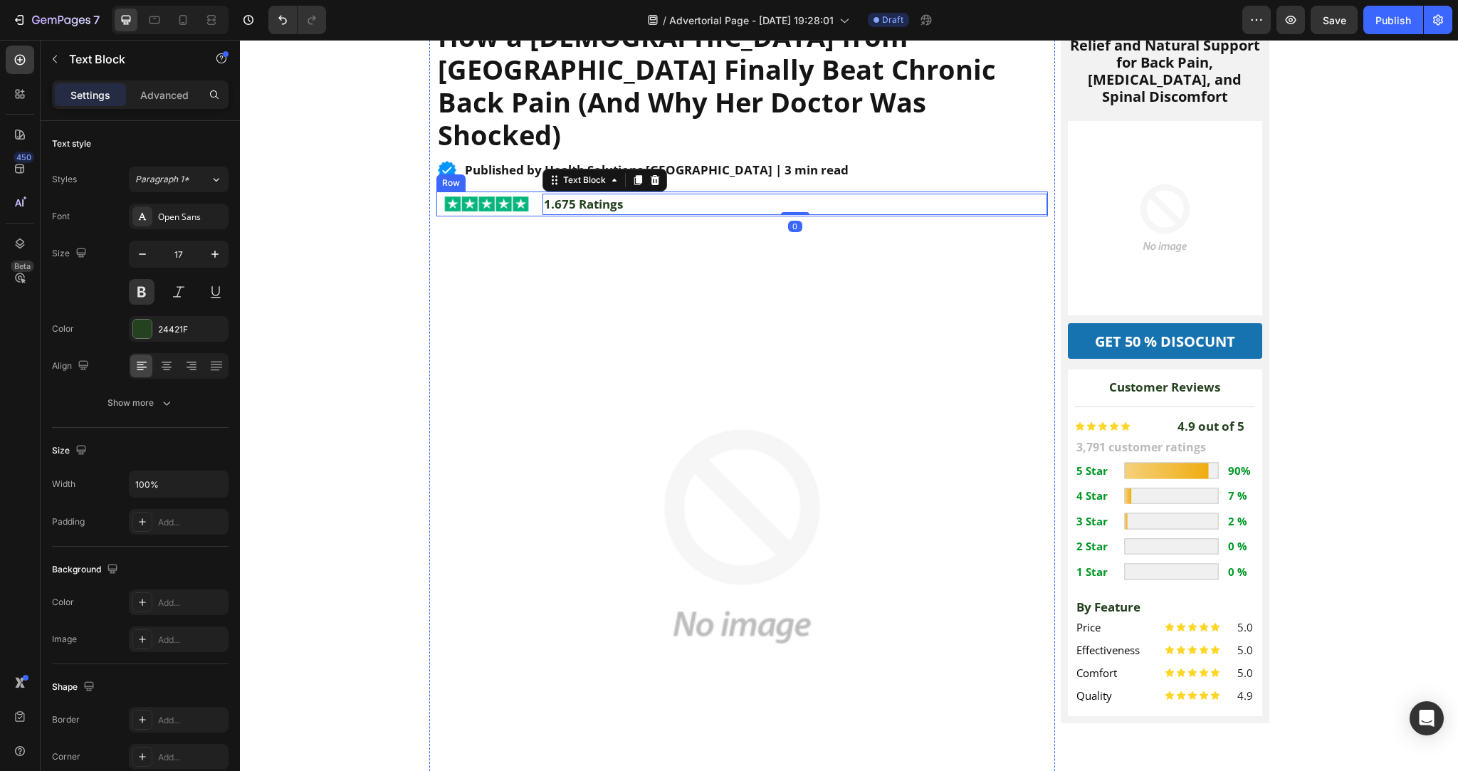
click at [532, 191] on div "Image 1.675 Ratings Text Block 0 Row" at bounding box center [741, 203] width 611 height 25
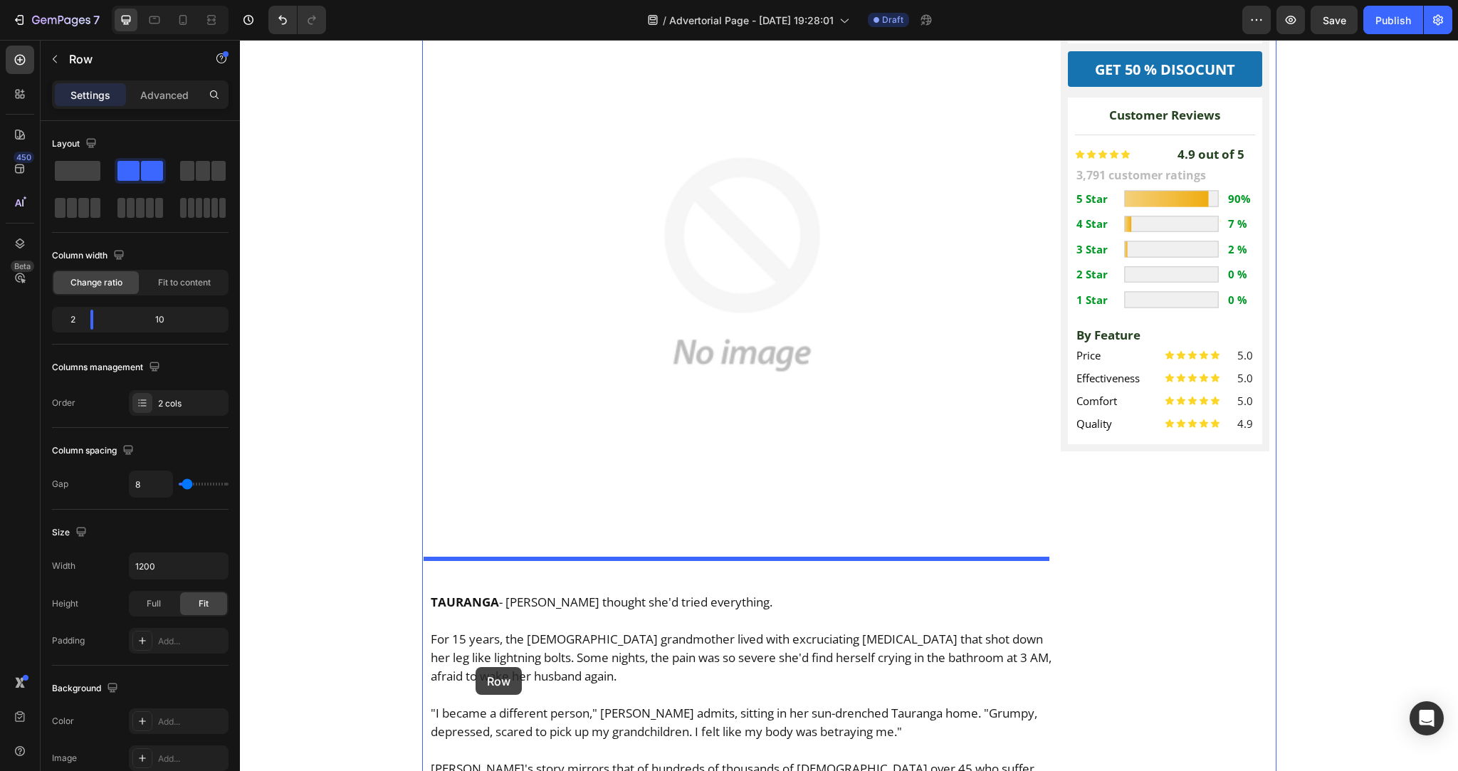
scroll to position [472, 0]
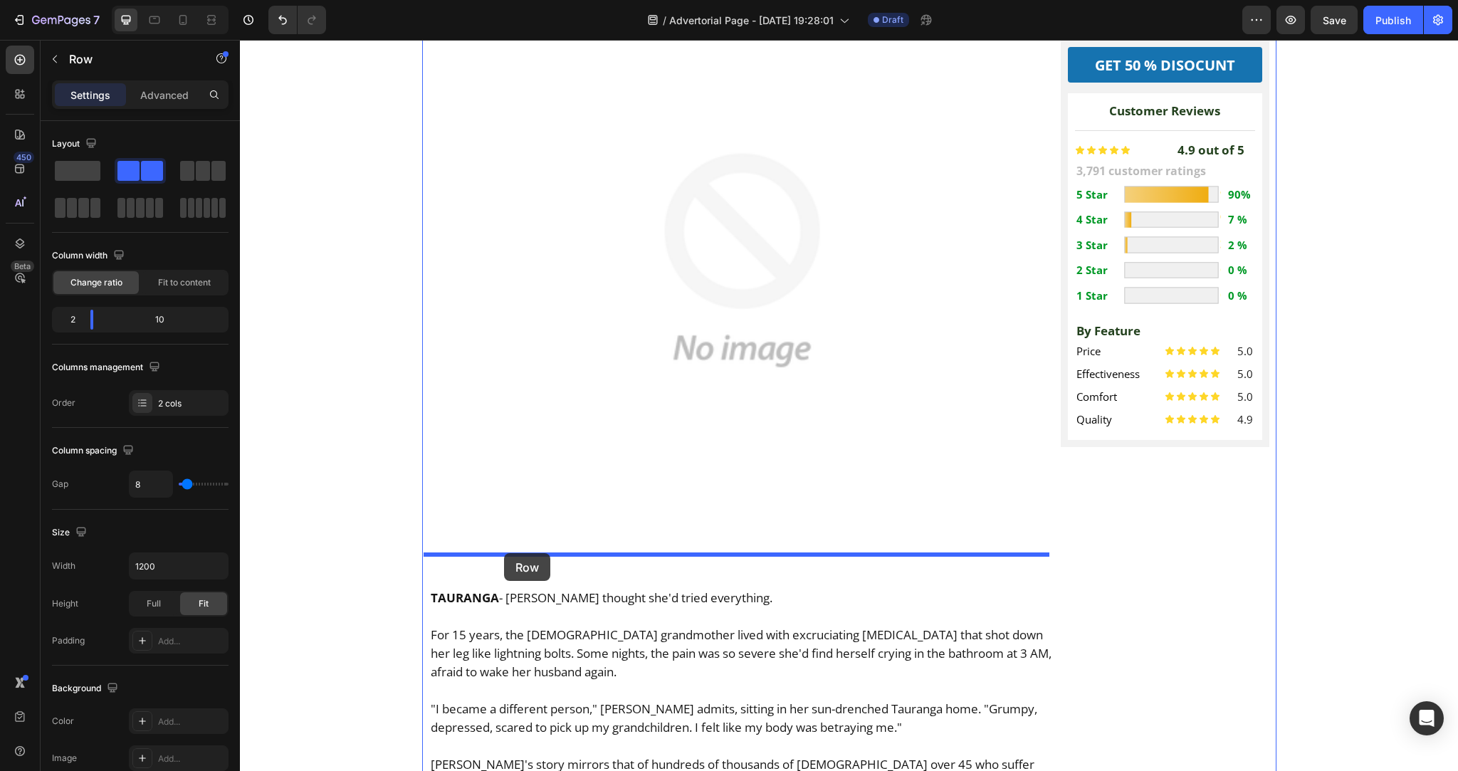
drag, startPoint x: 440, startPoint y: 147, endPoint x: 504, endPoint y: 554, distance: 412.1
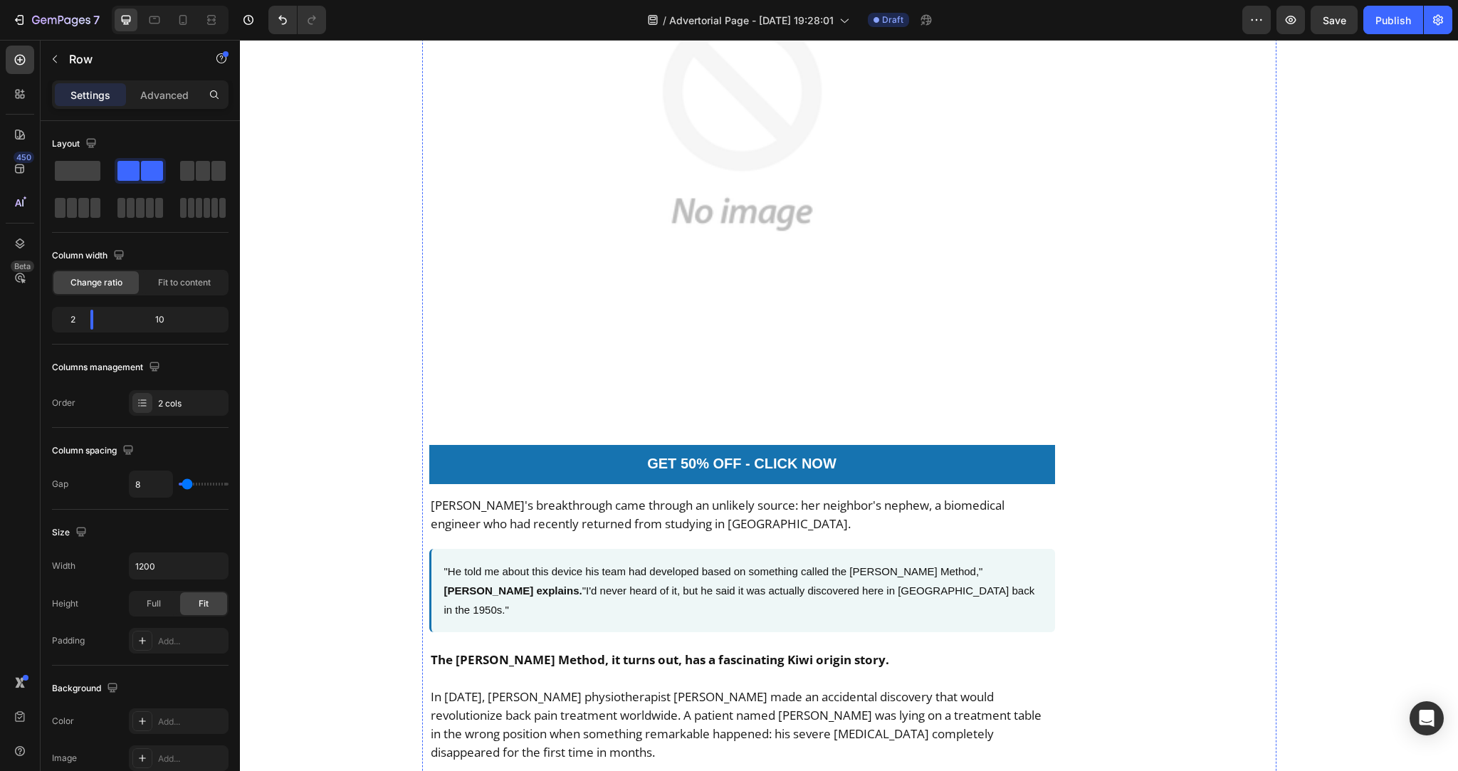
scroll to position [2275, 0]
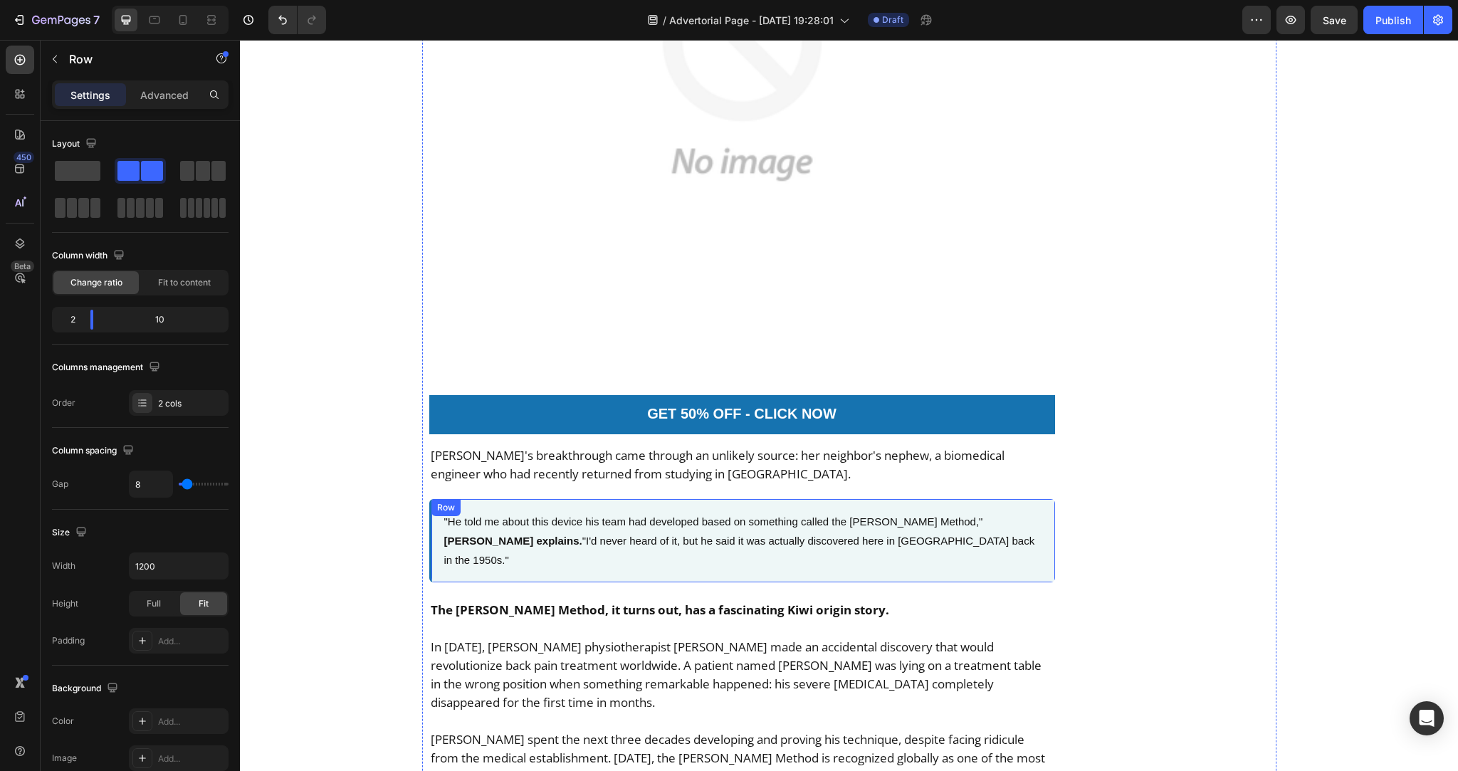
click at [429, 505] on div ""He told me about this device his team had developed based on something called …" at bounding box center [742, 540] width 626 height 83
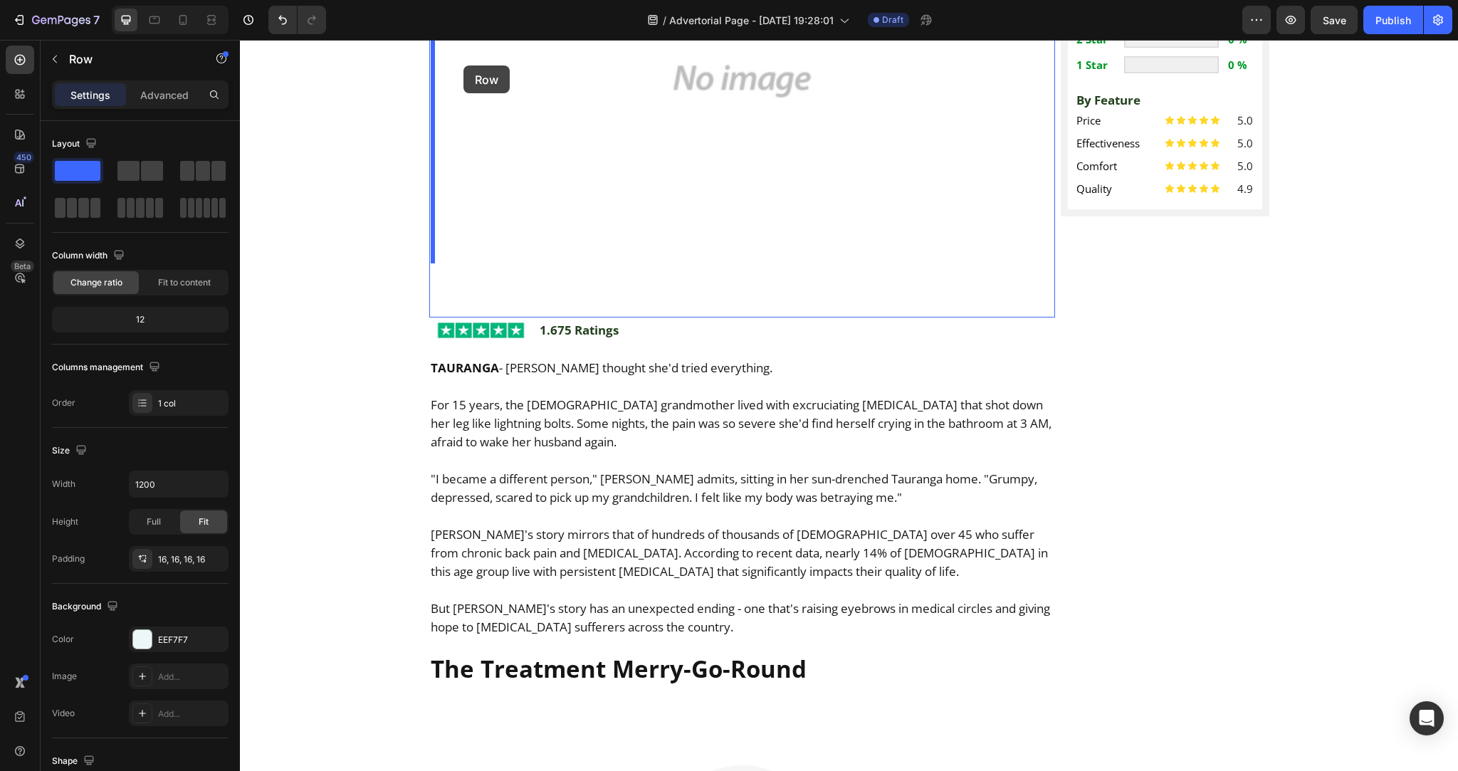
scroll to position [626, 0]
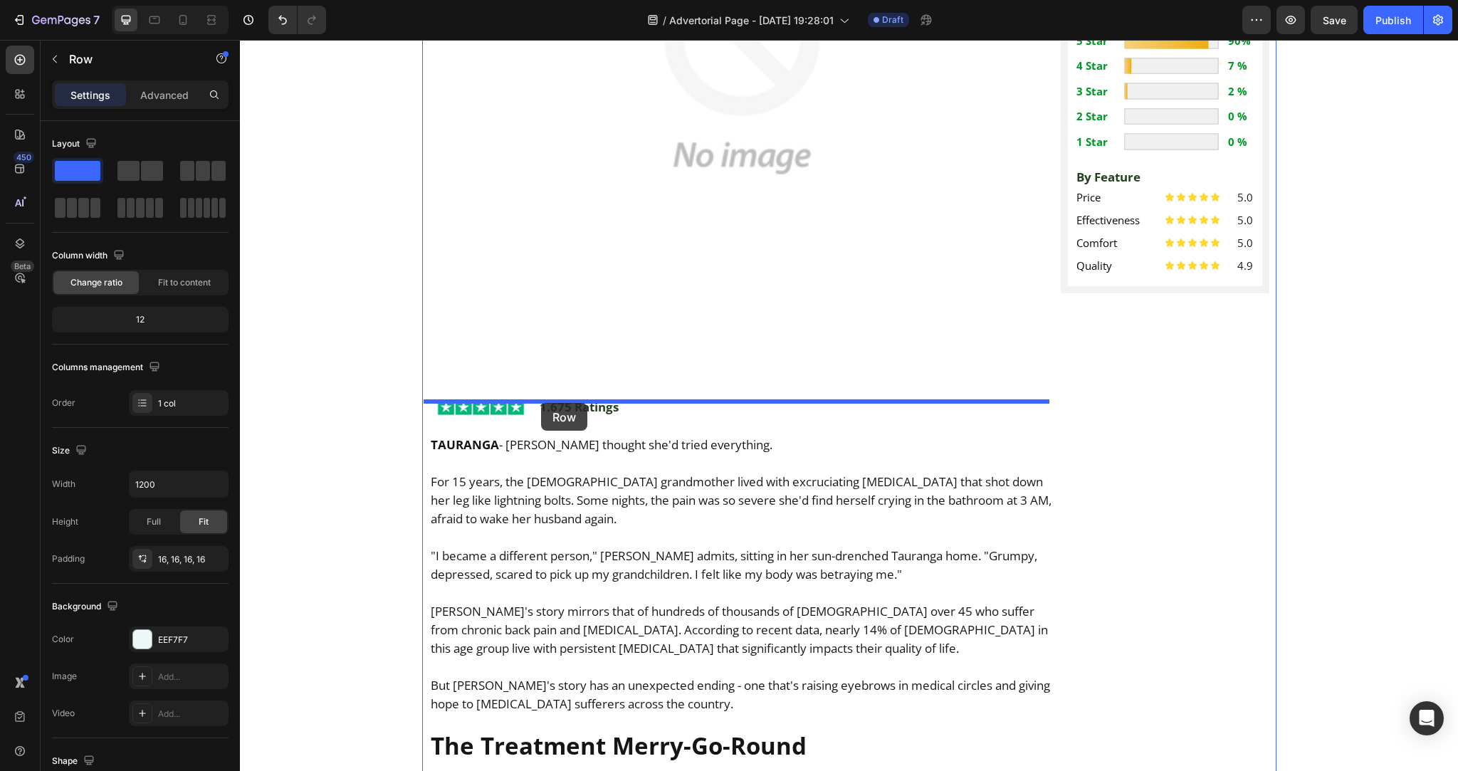
drag, startPoint x: 435, startPoint y: 482, endPoint x: 541, endPoint y: 403, distance: 132.2
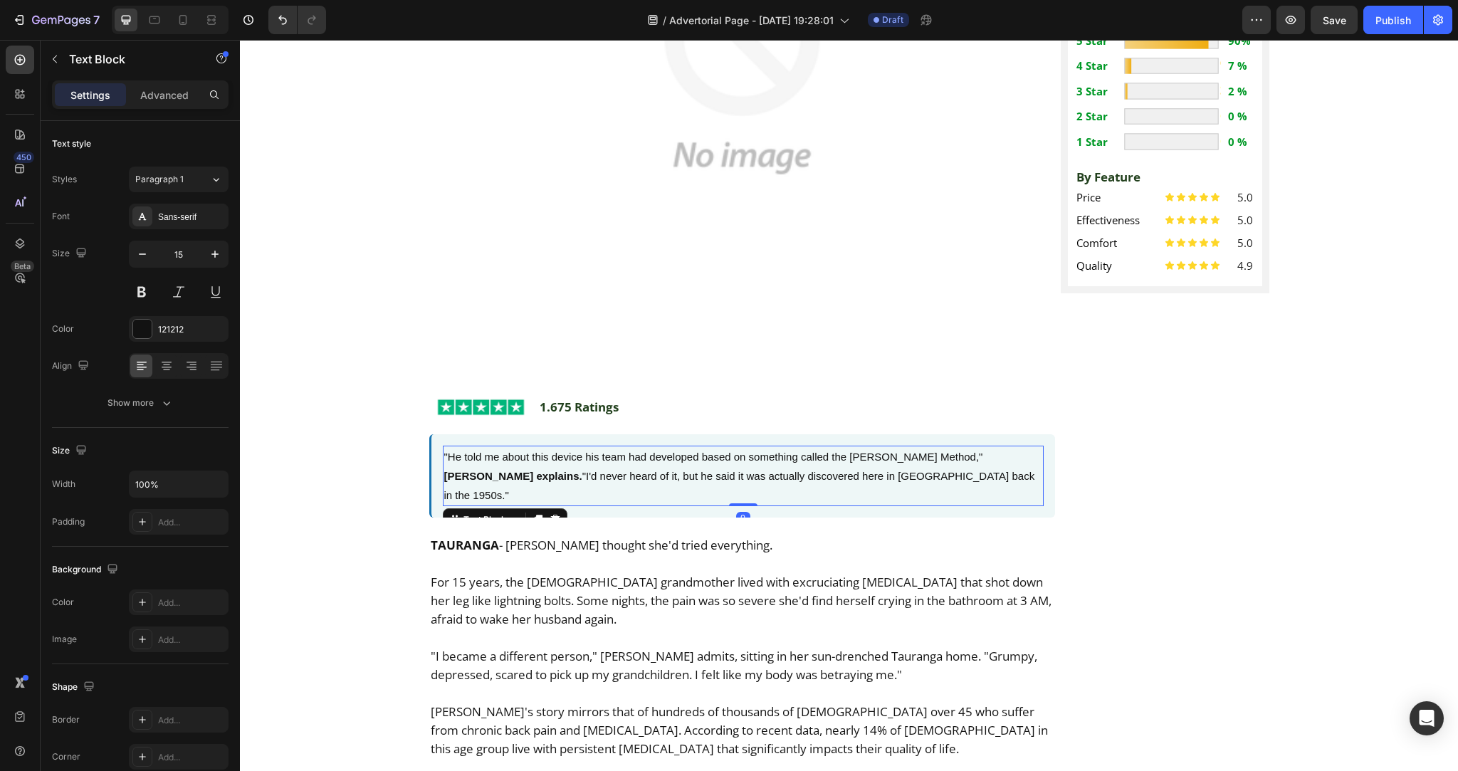
click at [629, 447] on p ""He told me about this device his team had developed based on something called …" at bounding box center [743, 476] width 598 height 58
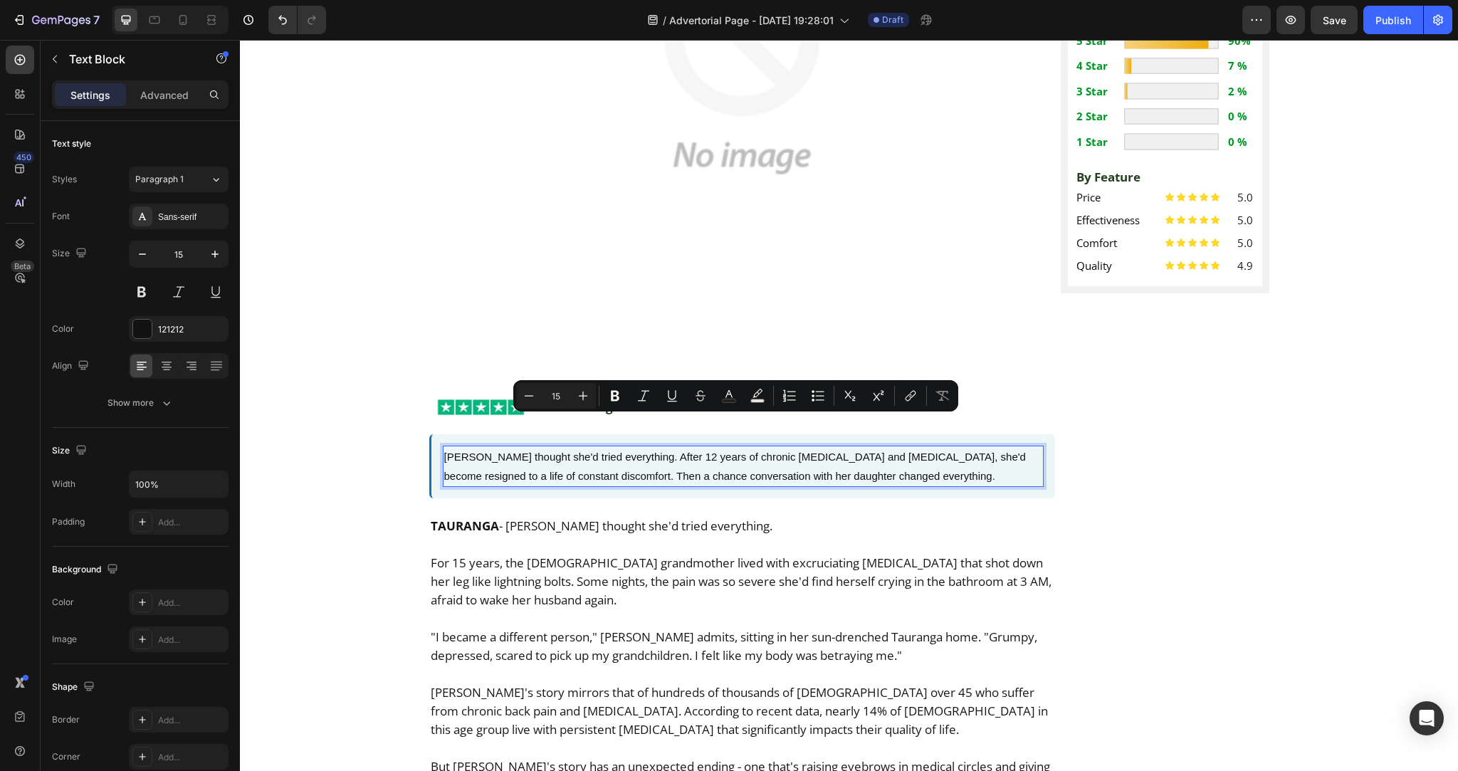
click at [691, 447] on p "Margaret Thompson thought she'd tried everything. After 12 years of chronic low…" at bounding box center [743, 466] width 598 height 38
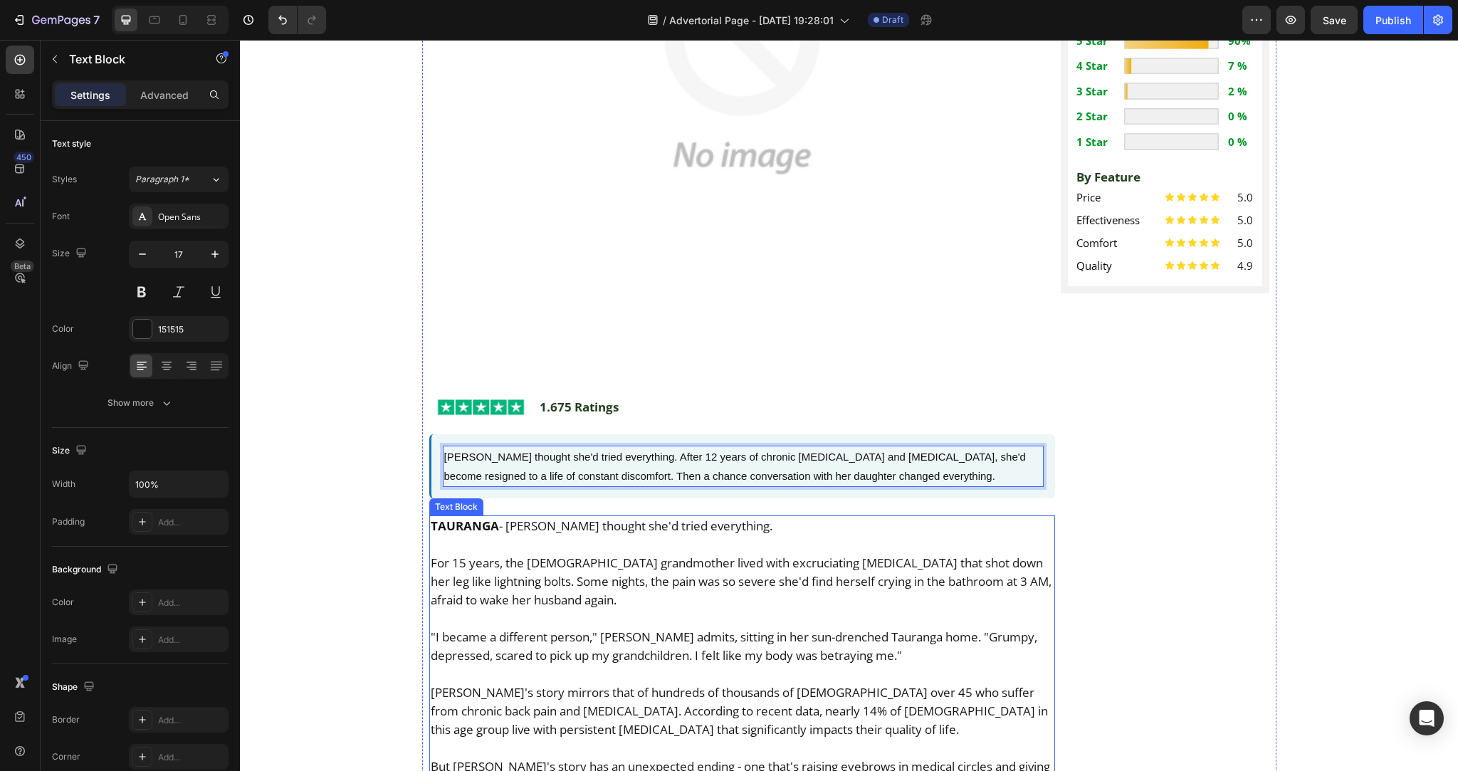
click at [729, 554] on p "For 15 years, the 67-year-old grandmother lived with excruciating sciatica that…" at bounding box center [742, 582] width 623 height 56
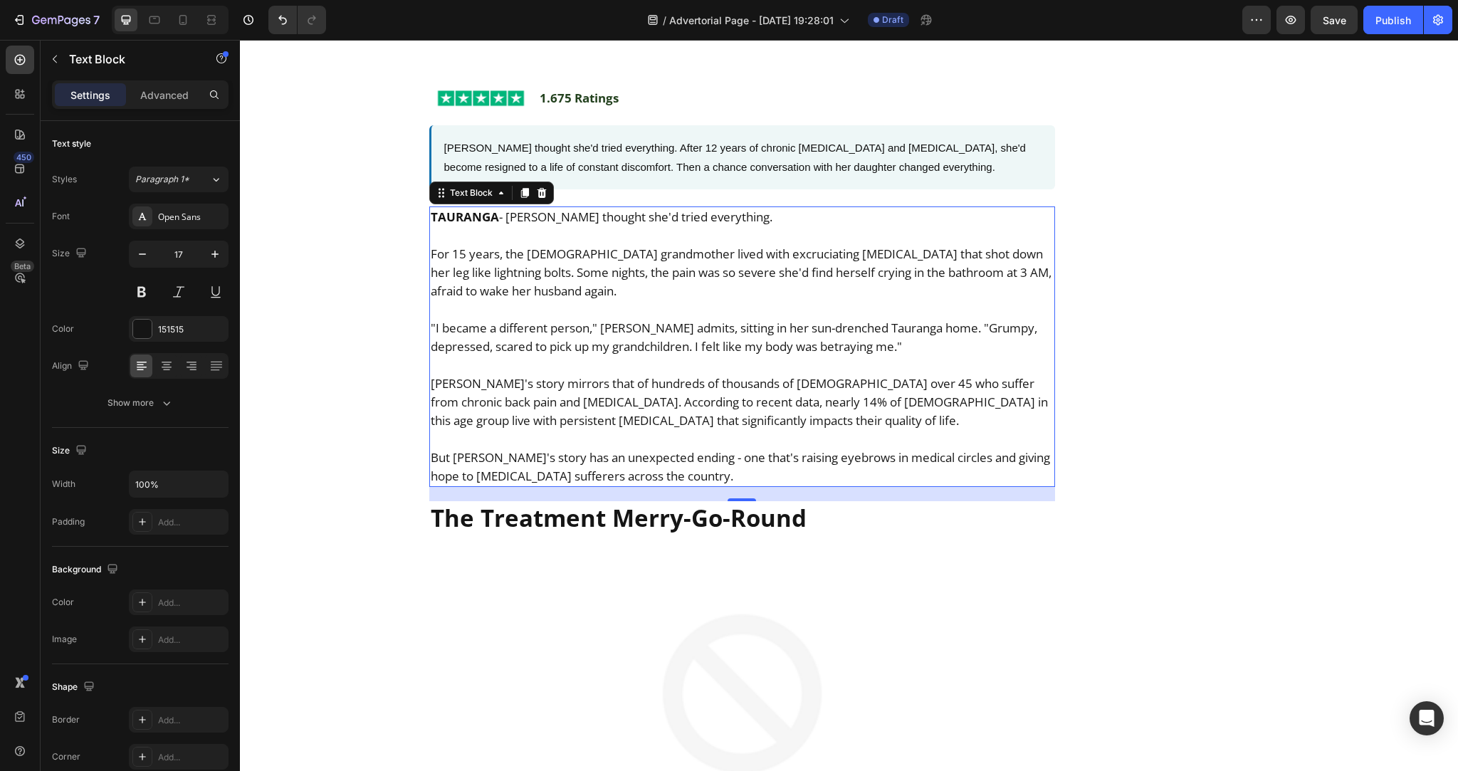
scroll to position [937, 0]
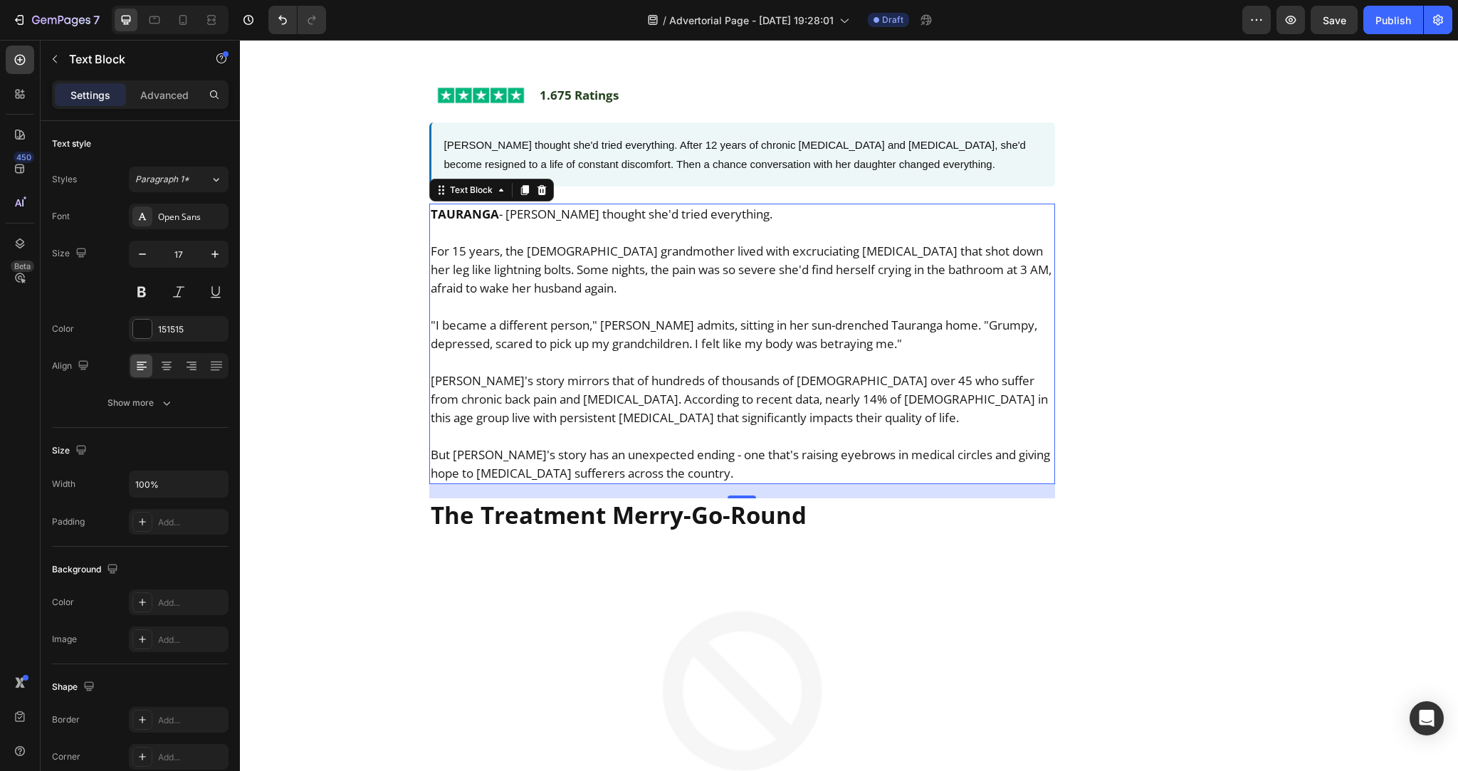
click at [579, 446] on p "But Margaret's story has an unexpected ending - one that's raising eyebrows in …" at bounding box center [742, 464] width 623 height 37
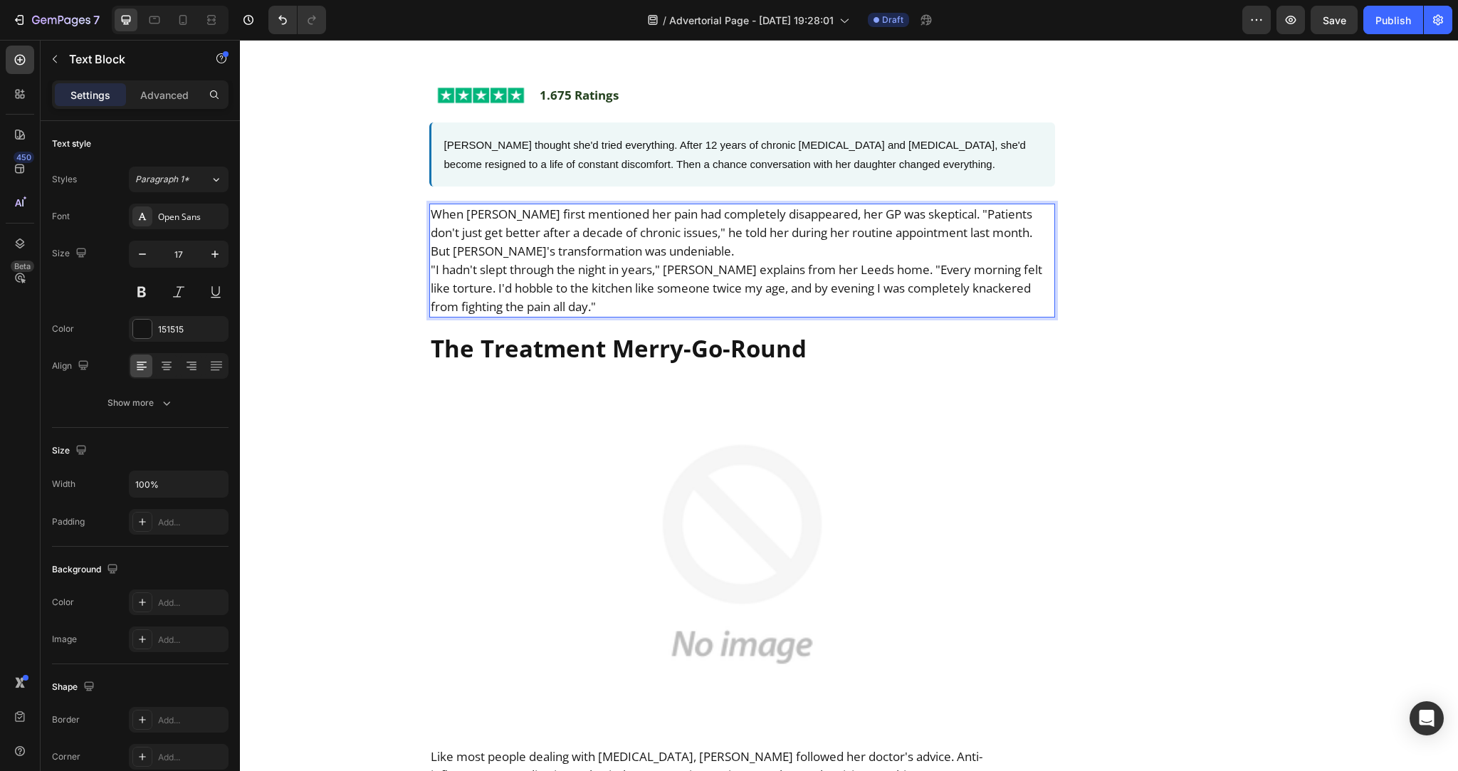
click at [715, 221] on p "When Margaret first mentioned her pain had completely disappeared, her GP was s…" at bounding box center [742, 233] width 623 height 56
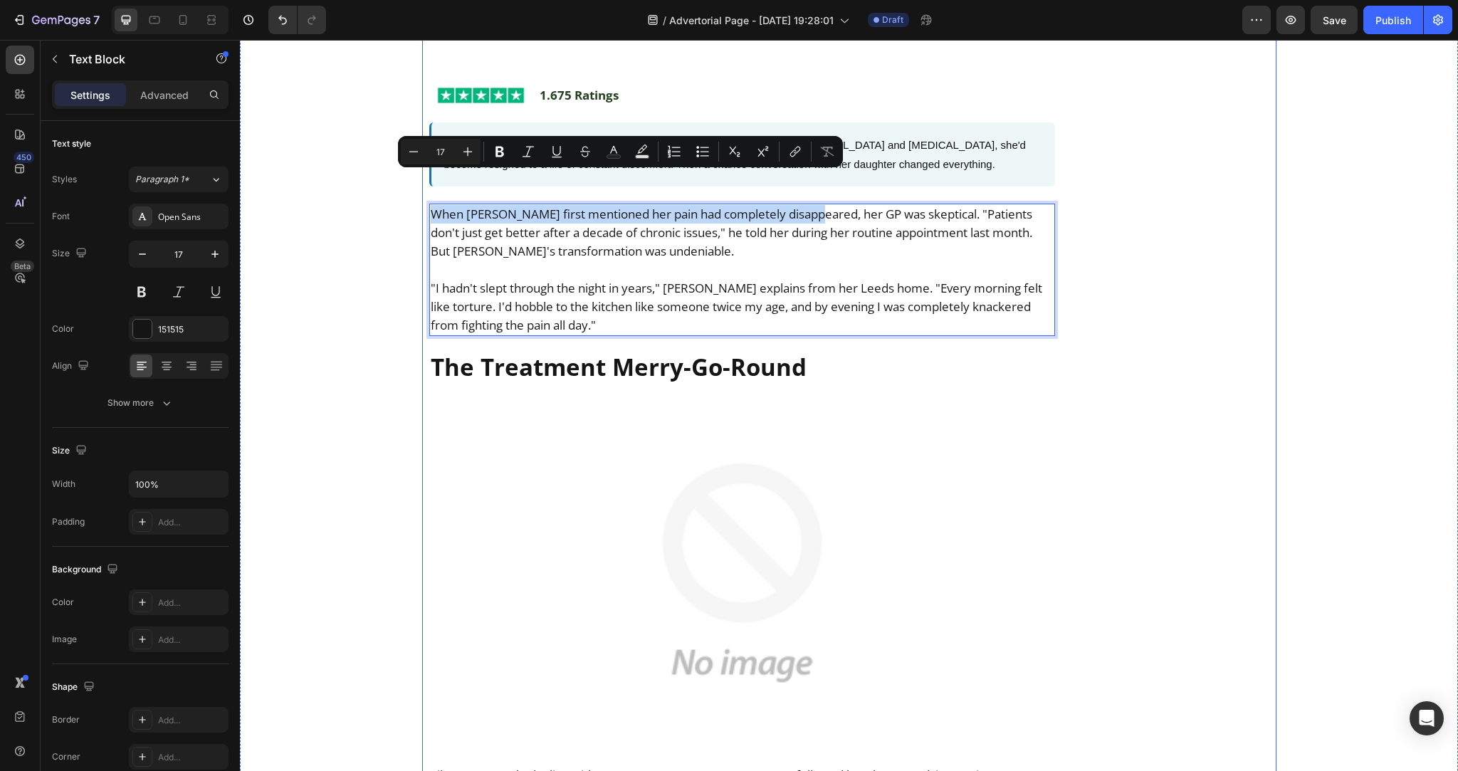
drag, startPoint x: 814, startPoint y: 181, endPoint x: 421, endPoint y: 179, distance: 392.8
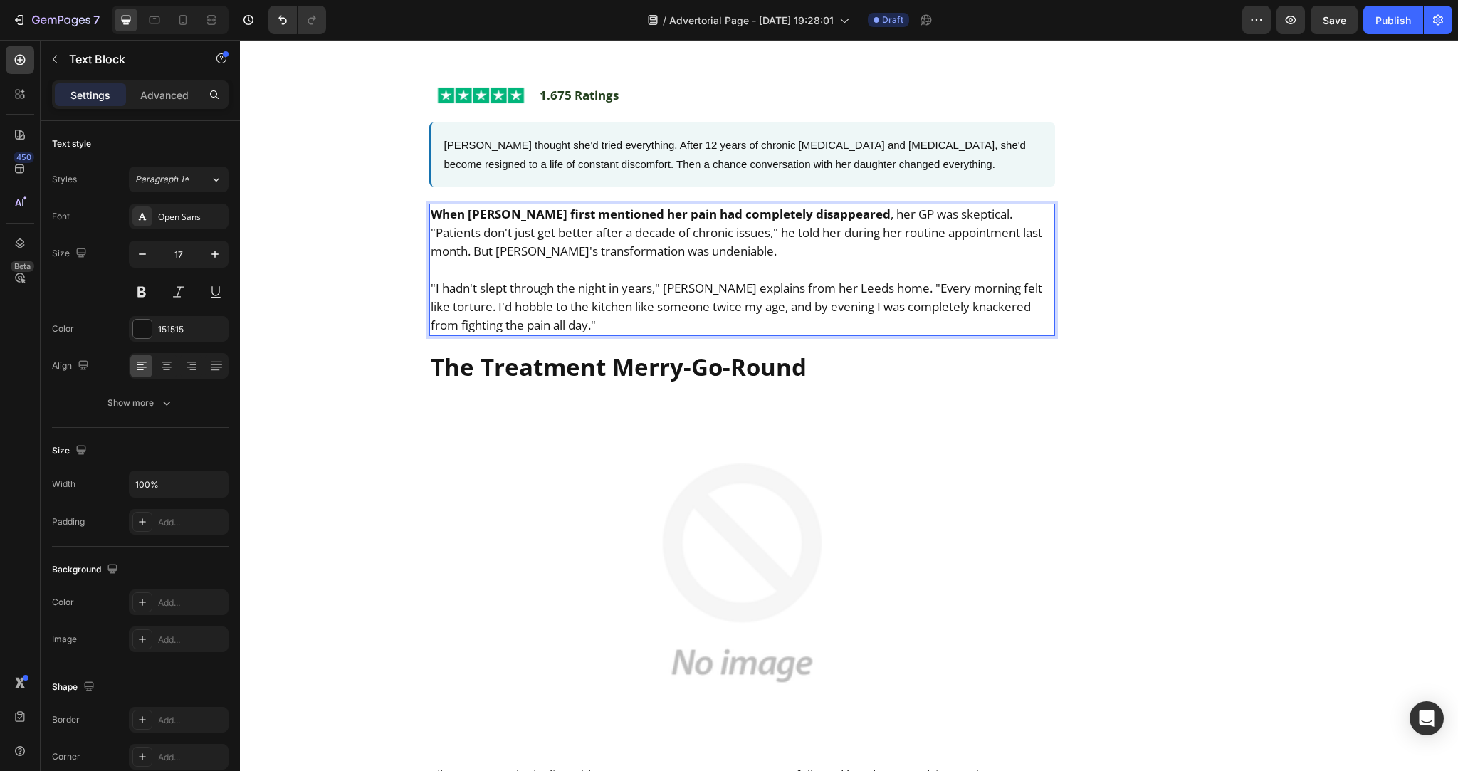
click at [610, 260] on p "Rich Text Editor. Editing area: main" at bounding box center [742, 269] width 623 height 19
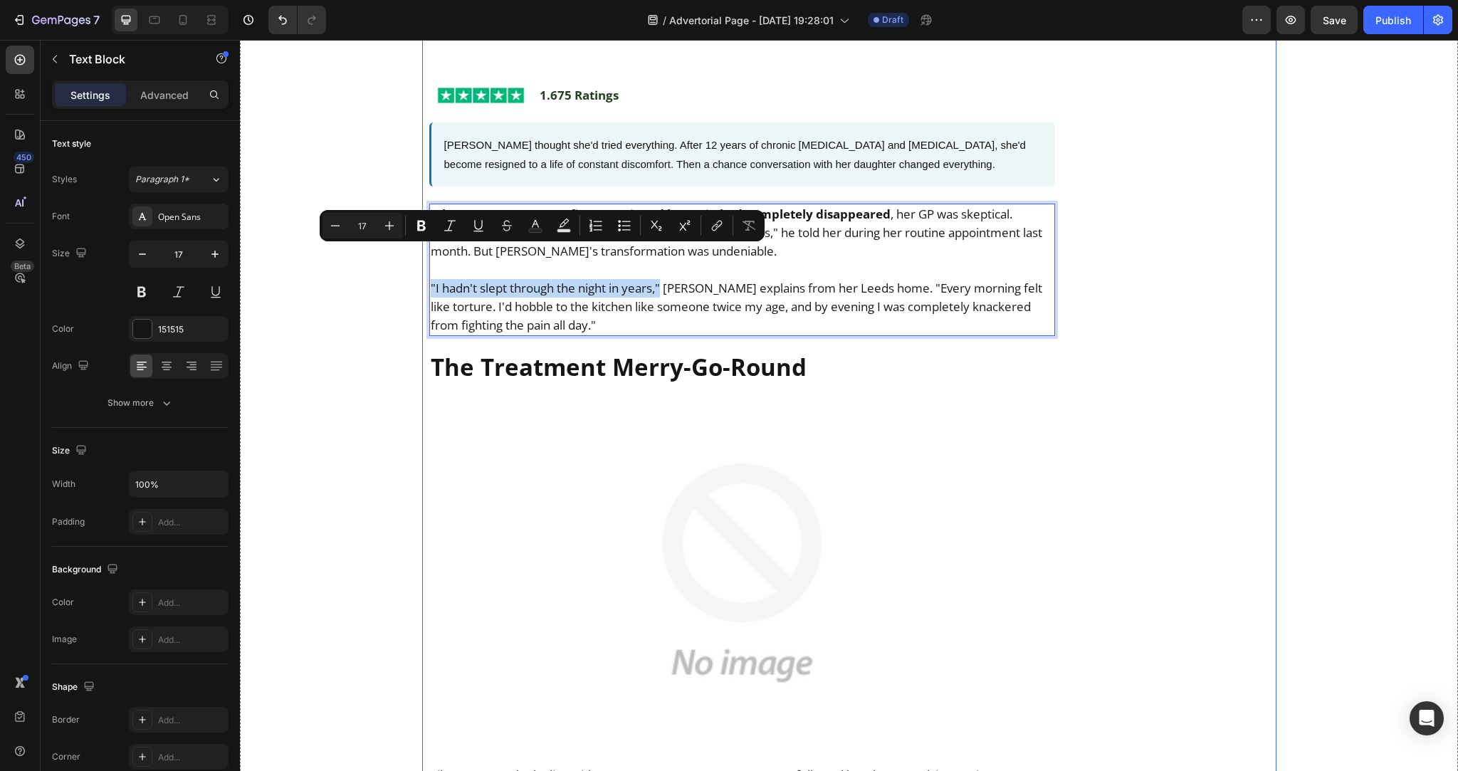
drag, startPoint x: 658, startPoint y: 255, endPoint x: 420, endPoint y: 254, distance: 237.7
click at [557, 229] on rect "Editor contextual toolbar" at bounding box center [564, 231] width 14 height 4
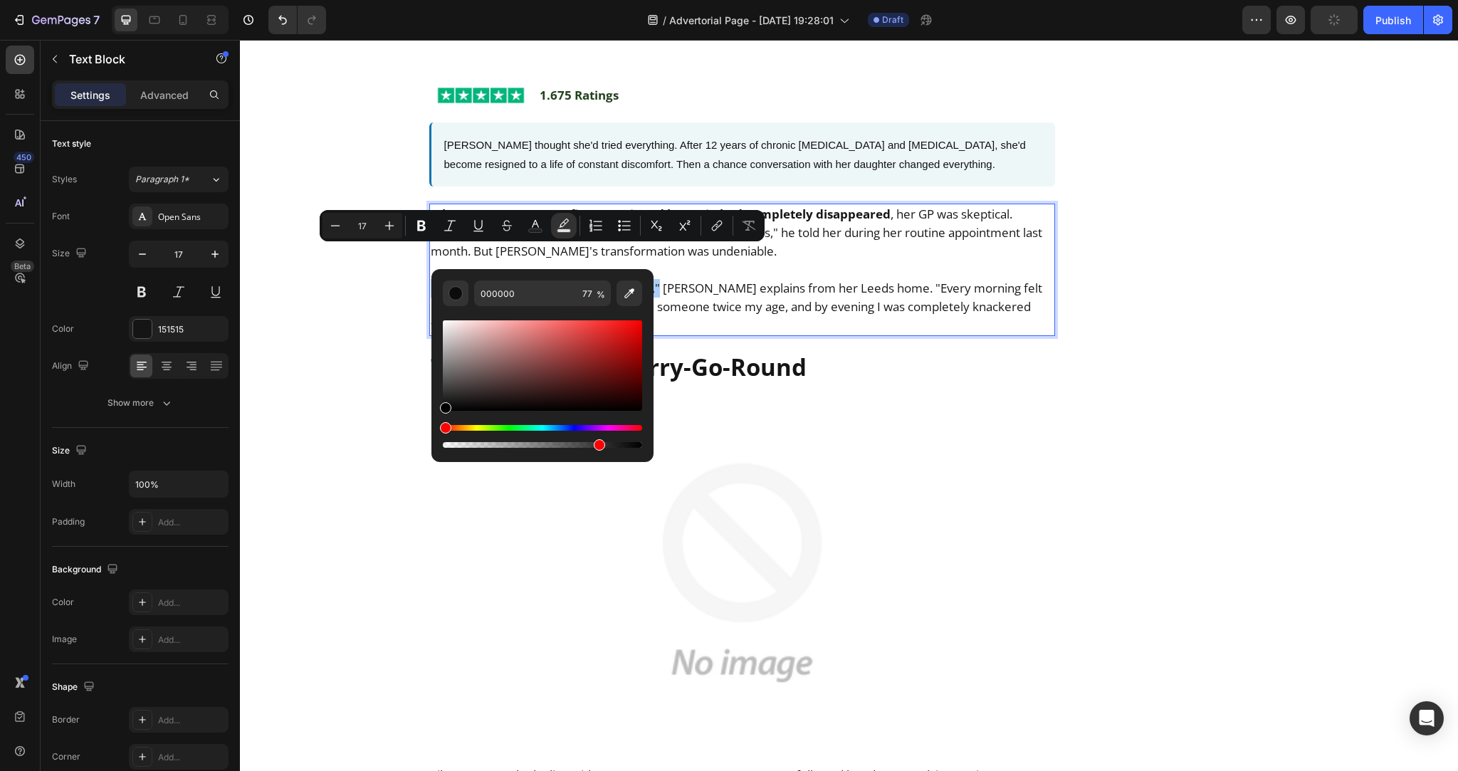
click at [463, 332] on div "Editor contextual toolbar" at bounding box center [542, 365] width 199 height 90
click at [451, 331] on div "Editor contextual toolbar" at bounding box center [542, 365] width 199 height 90
type input "E0D7D7"
click at [784, 260] on p "Rich Text Editor. Editing area: main" at bounding box center [742, 269] width 623 height 19
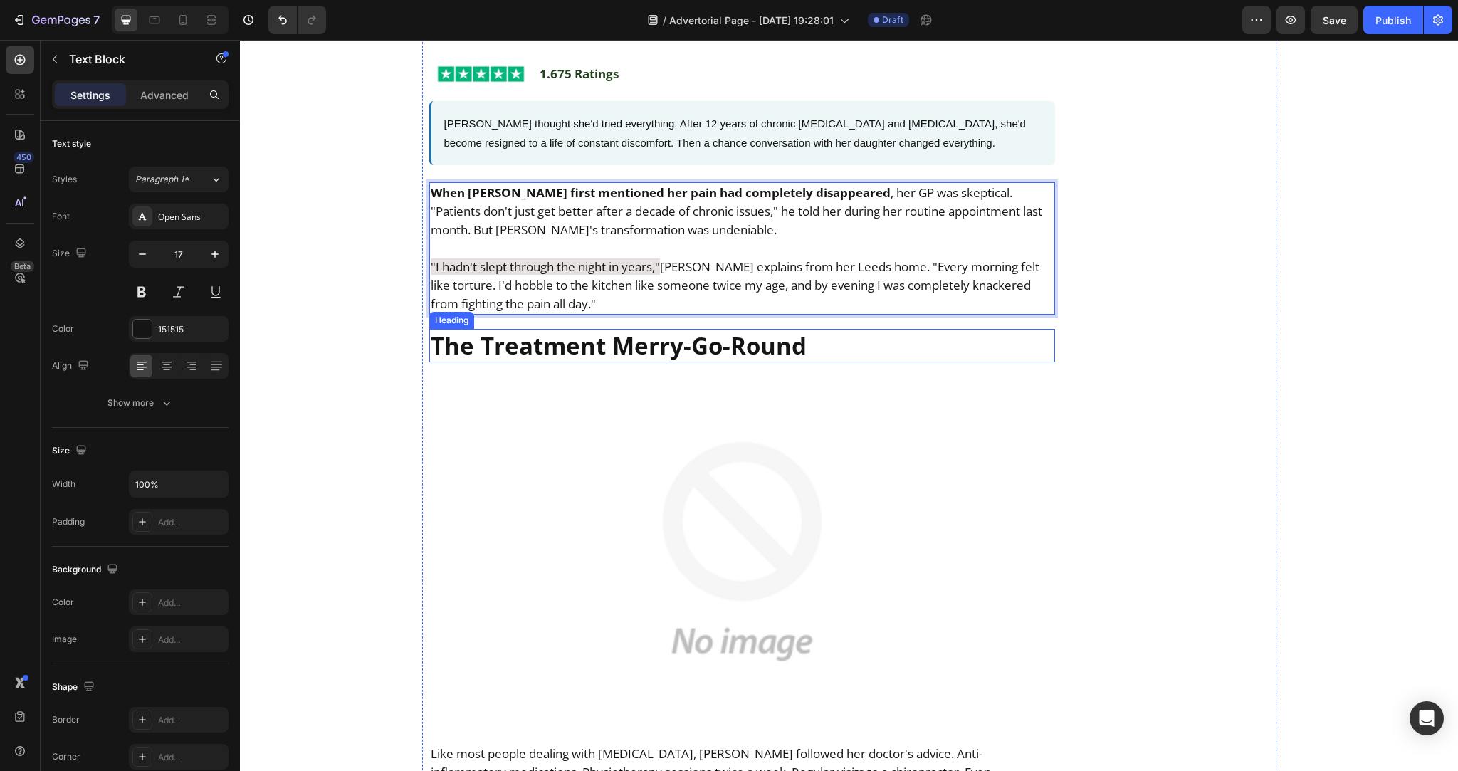
scroll to position [964, 0]
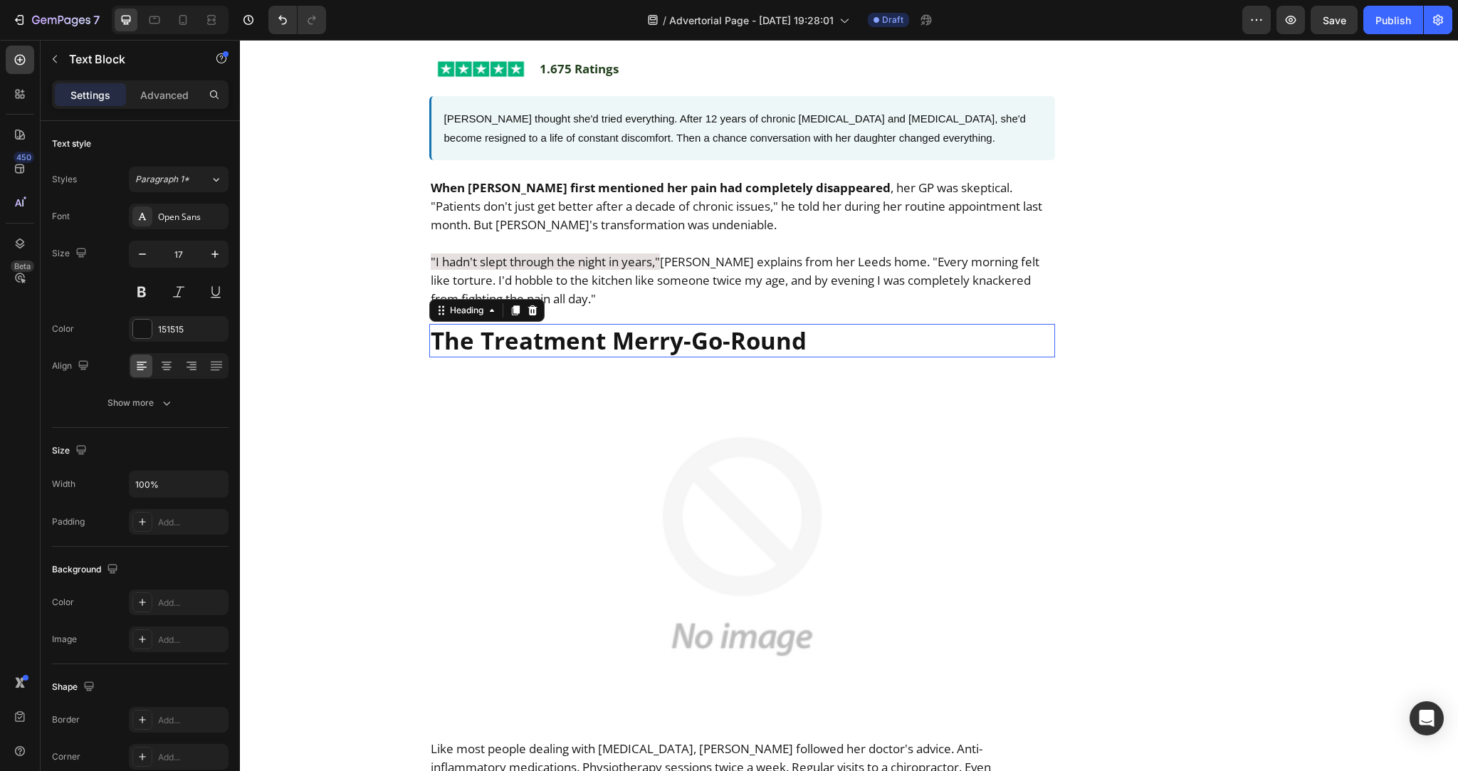
click at [599, 325] on strong "The Treatment Merry-Go-Round" at bounding box center [619, 341] width 376 height 32
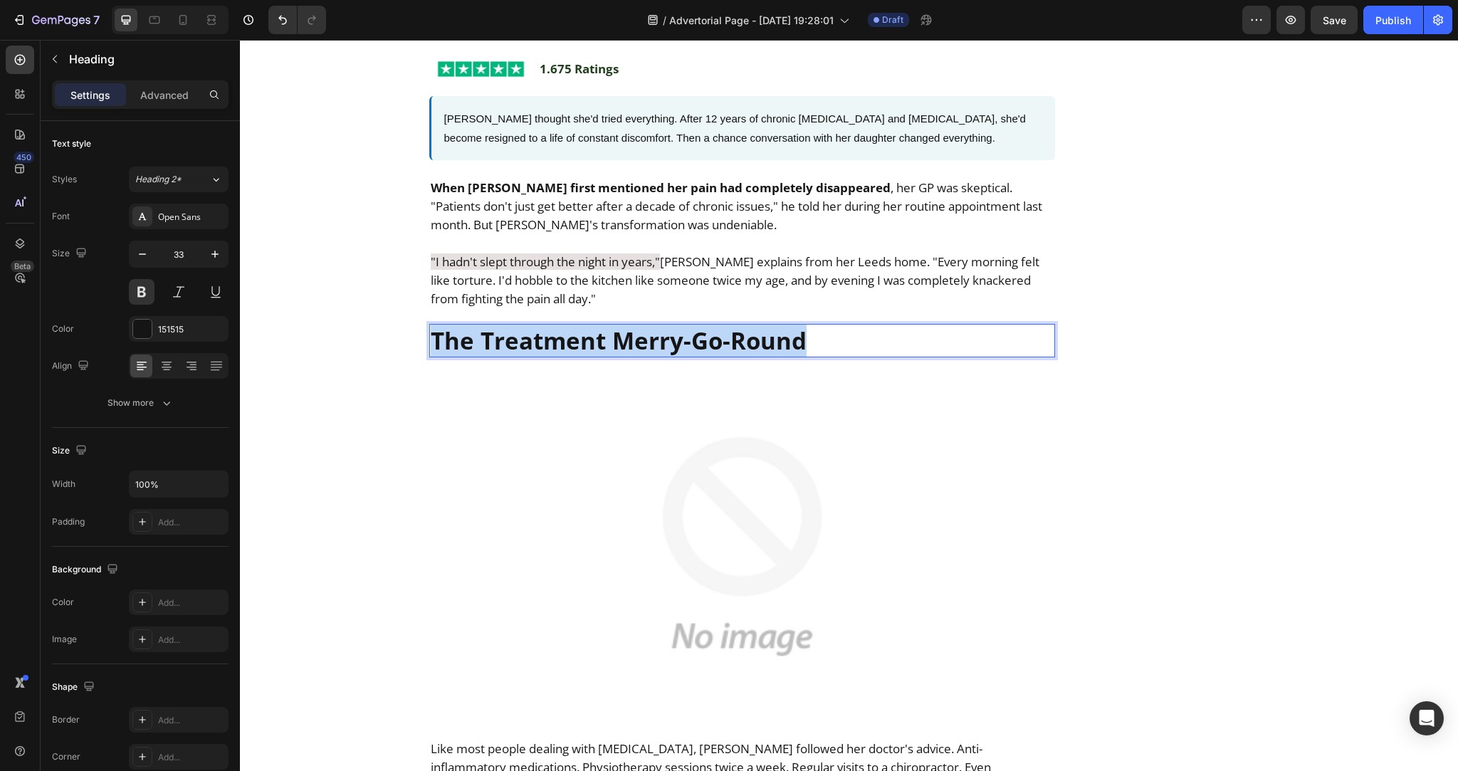
click at [599, 325] on strong "The Treatment Merry-Go-Round" at bounding box center [619, 341] width 376 height 32
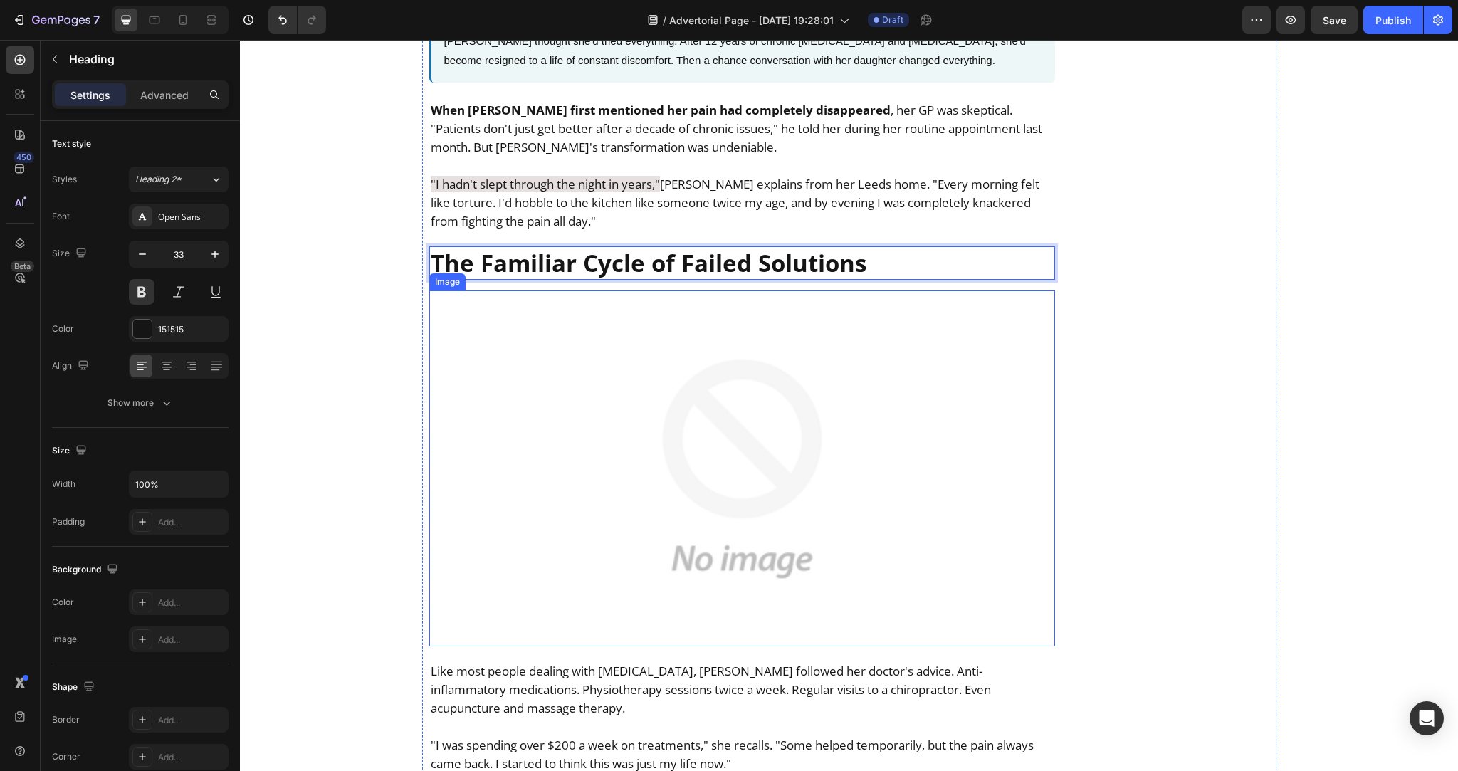
scroll to position [1200, 0]
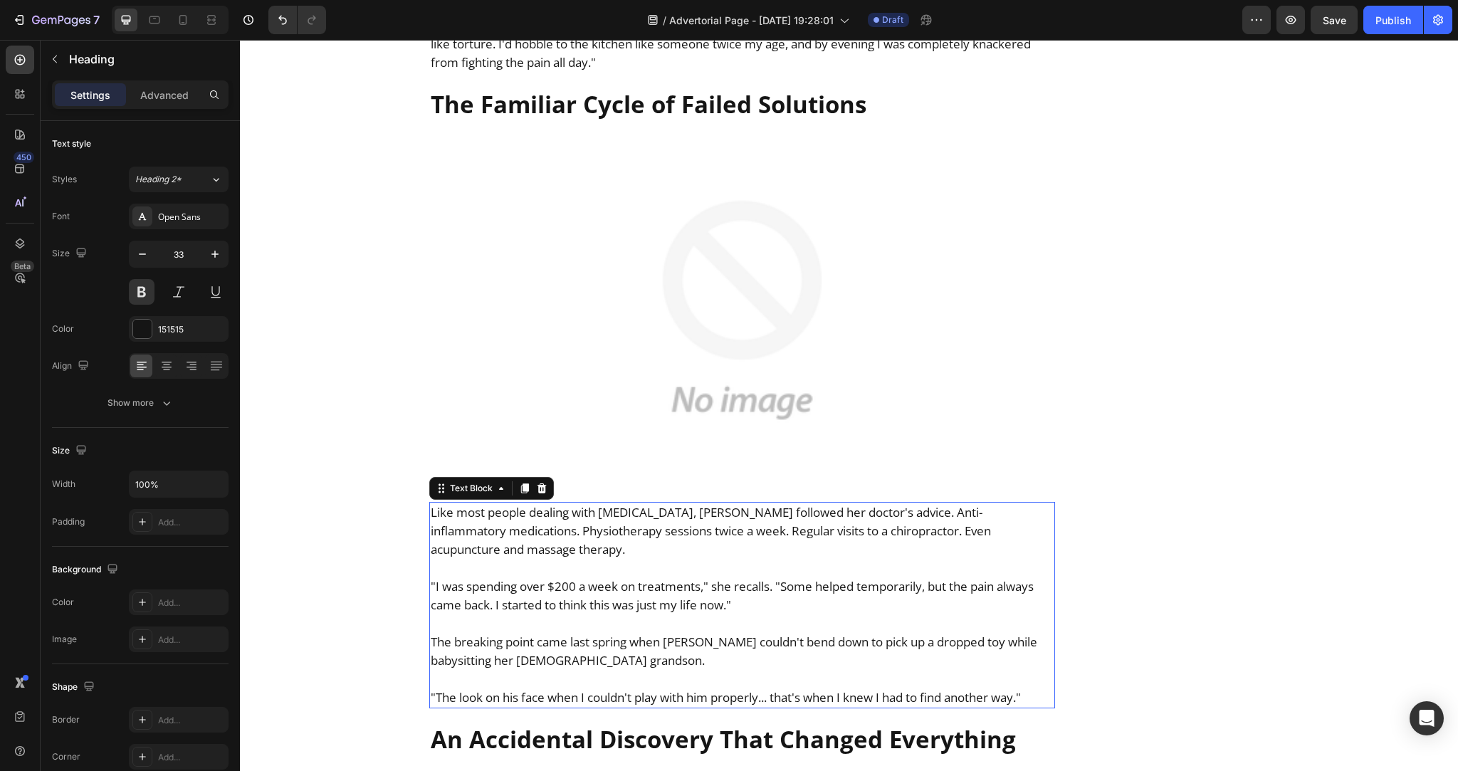
click at [594, 559] on p at bounding box center [742, 568] width 623 height 19
click at [627, 614] on p "Rich Text Editor. Editing area: main" at bounding box center [742, 623] width 623 height 19
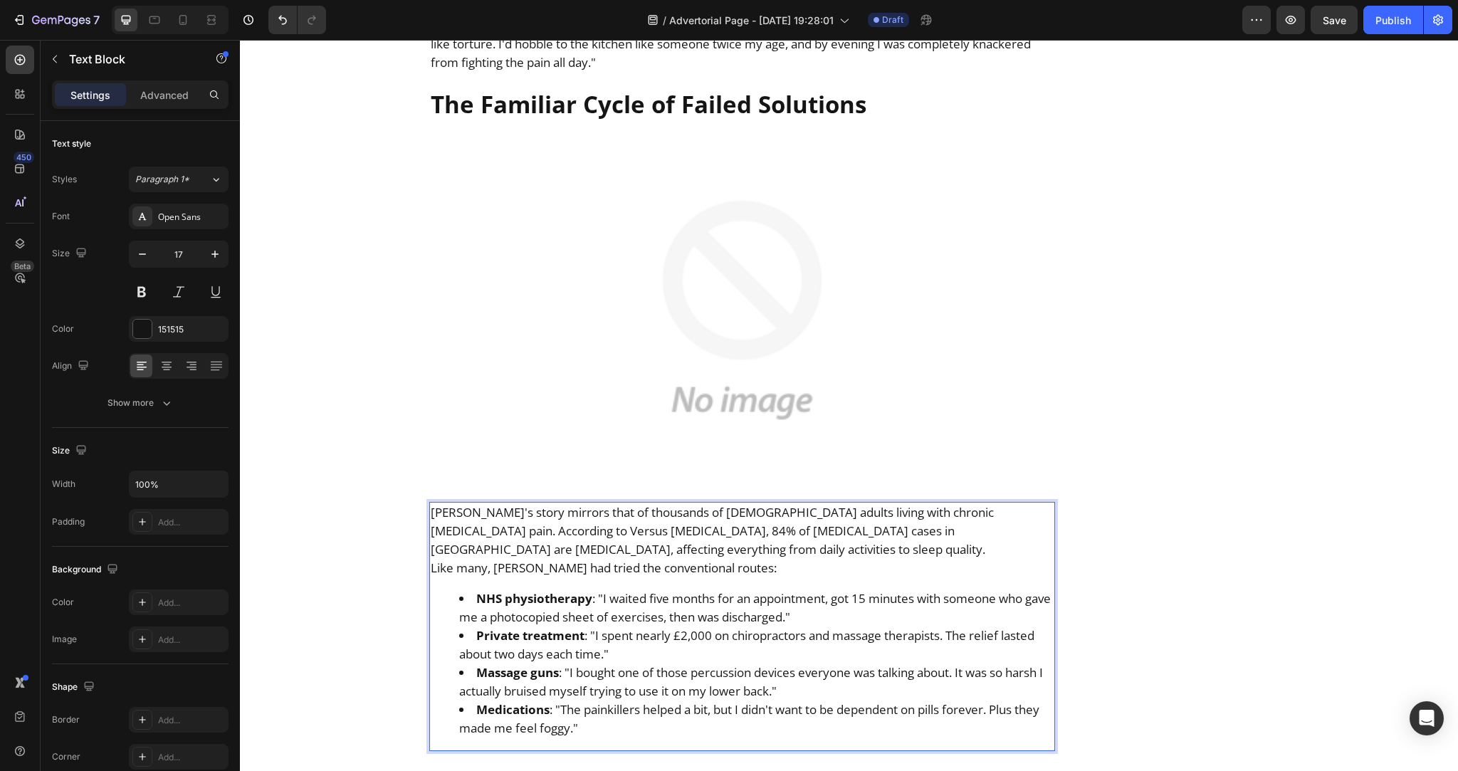
click at [584, 519] on p "Margaret's story mirrors that of thousands of British adults living with chroni…" at bounding box center [742, 531] width 623 height 56
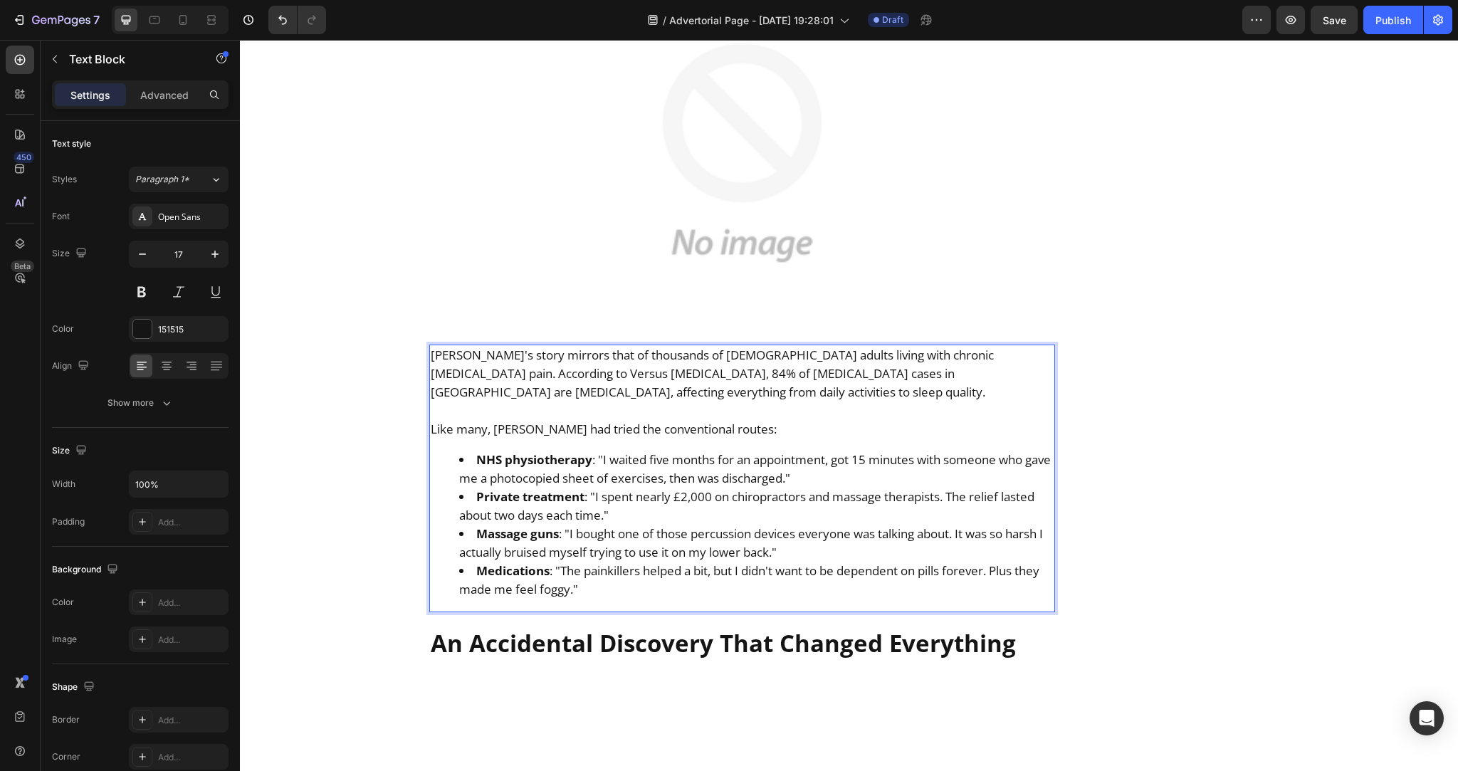
scroll to position [1378, 0]
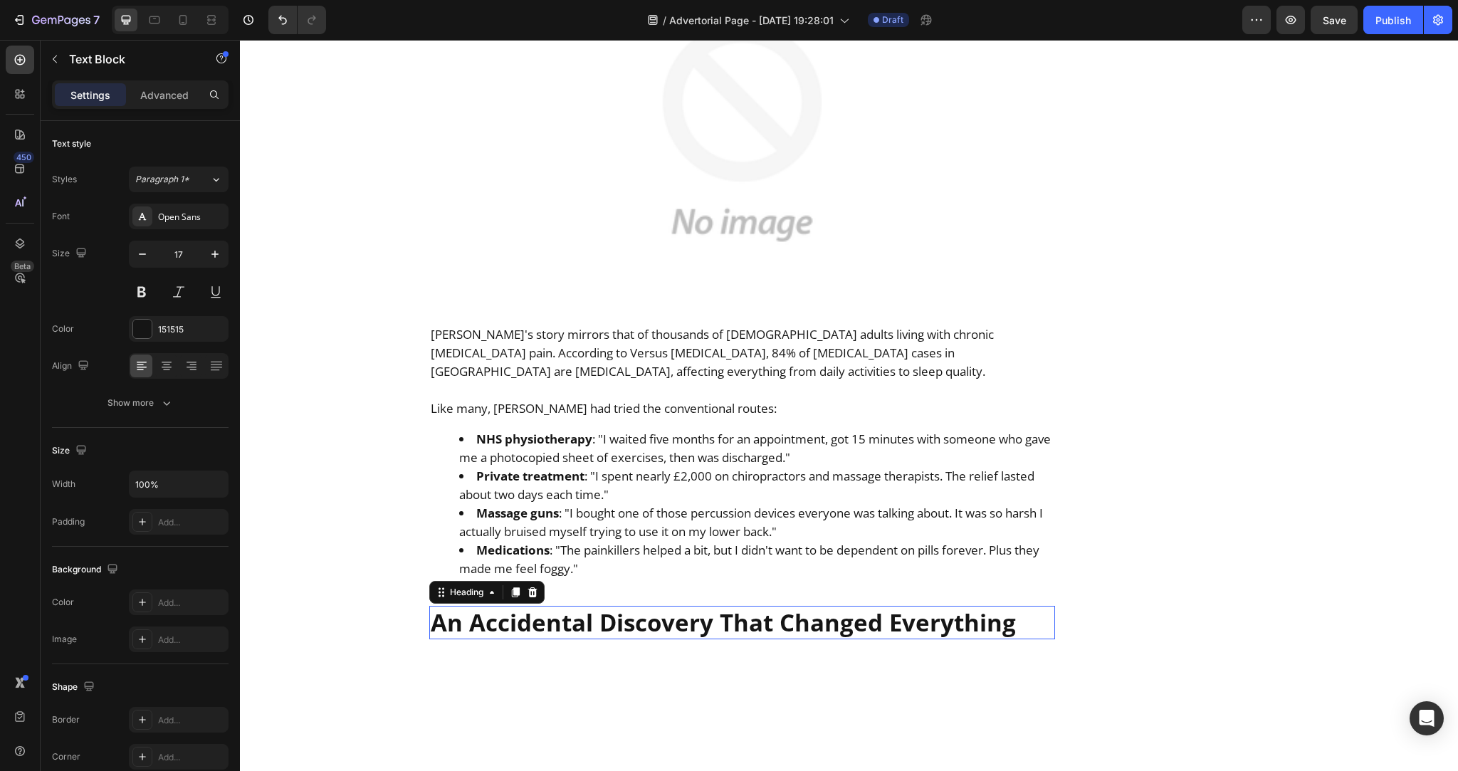
click at [653, 606] on strong "An Accidental Discovery That Changed Everything" at bounding box center [723, 622] width 585 height 32
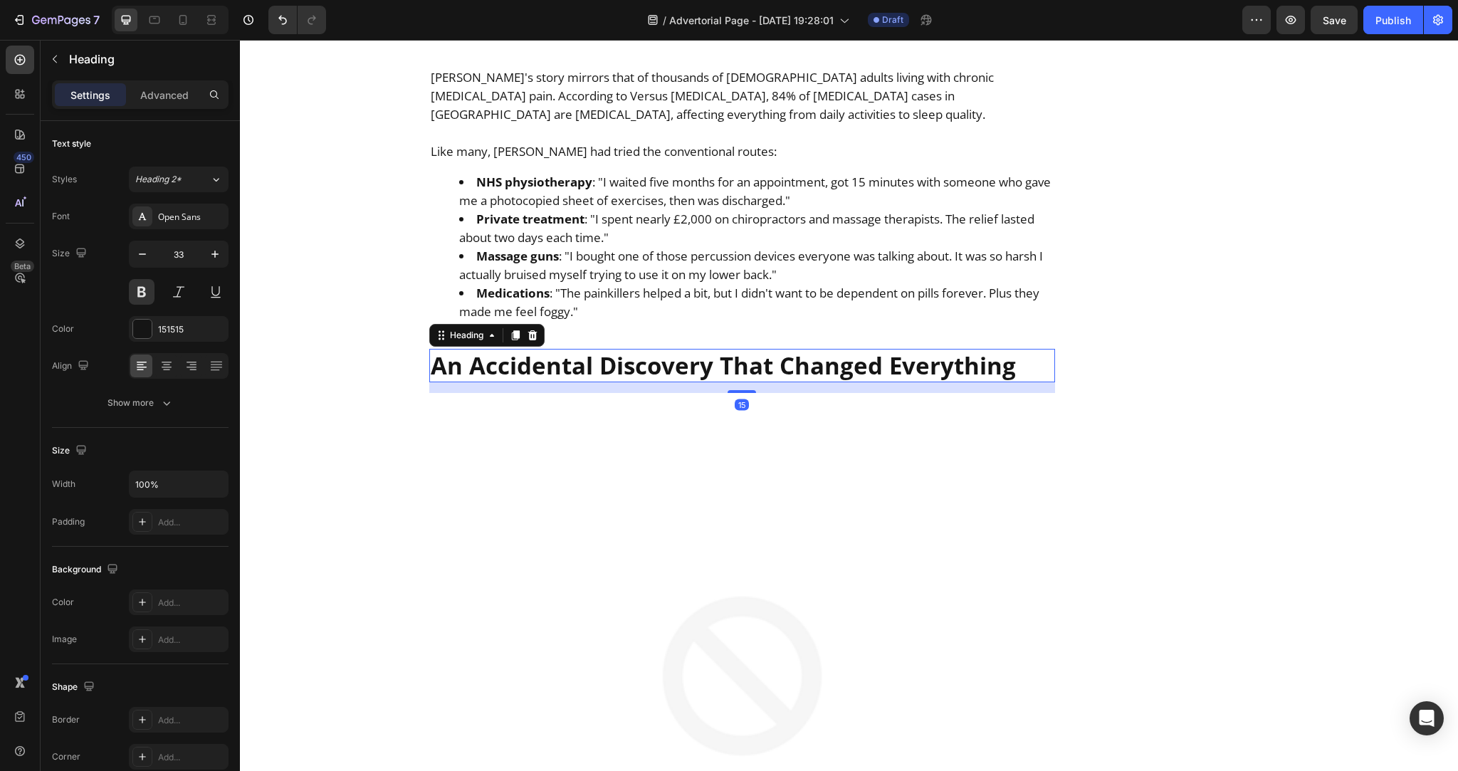
scroll to position [1601, 0]
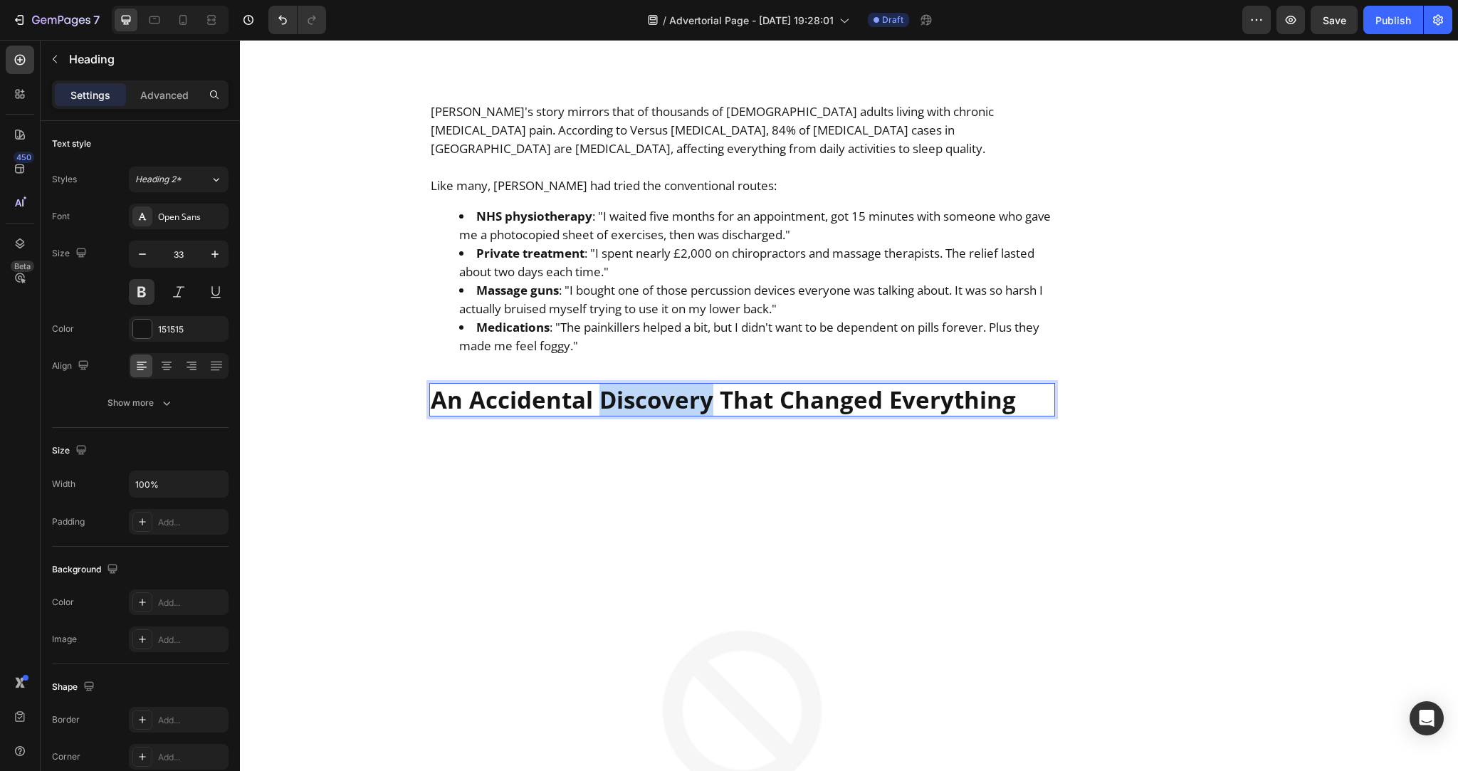
click at [644, 384] on strong "An Accidental Discovery That Changed Everything" at bounding box center [723, 400] width 585 height 32
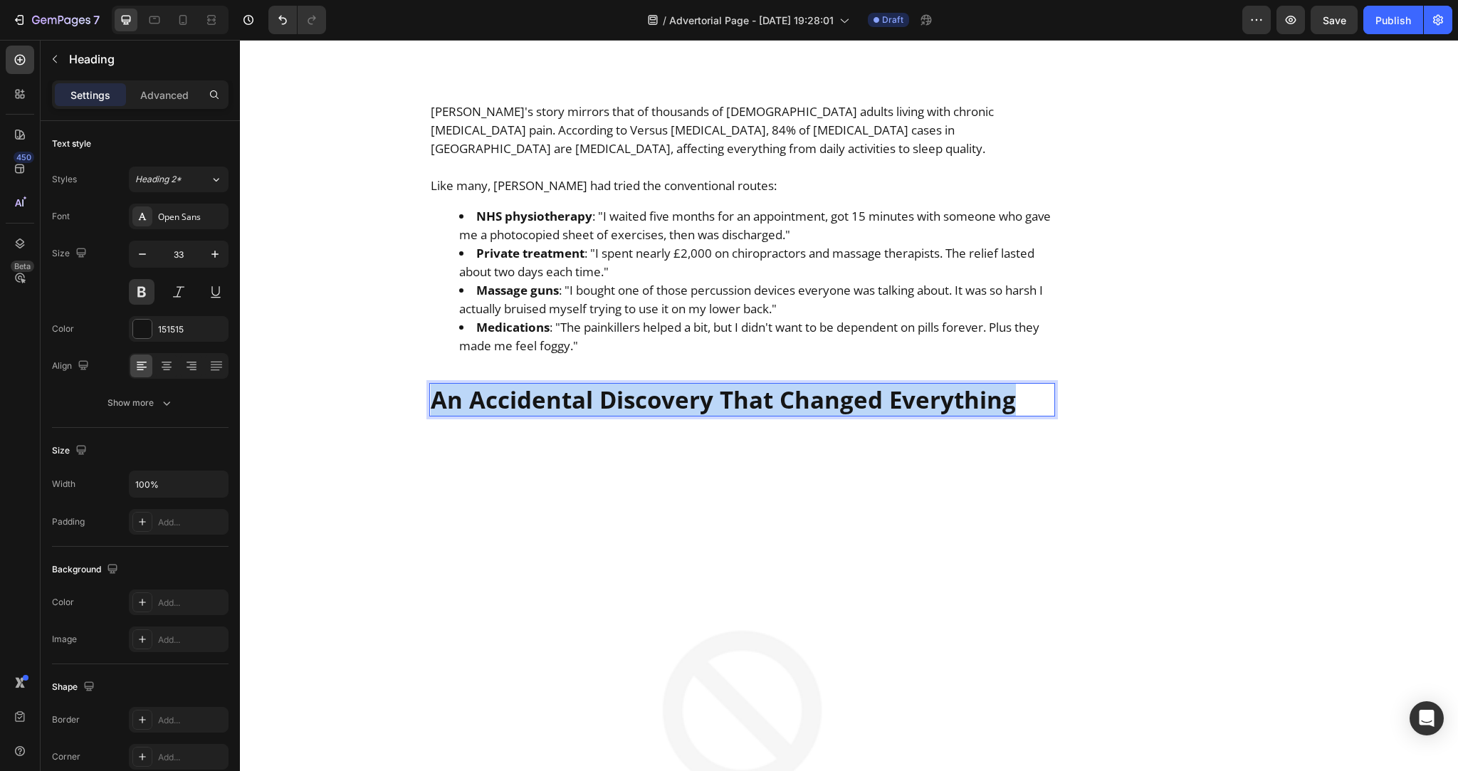
click at [644, 384] on strong "An Accidental Discovery That Changed Everything" at bounding box center [723, 400] width 585 height 32
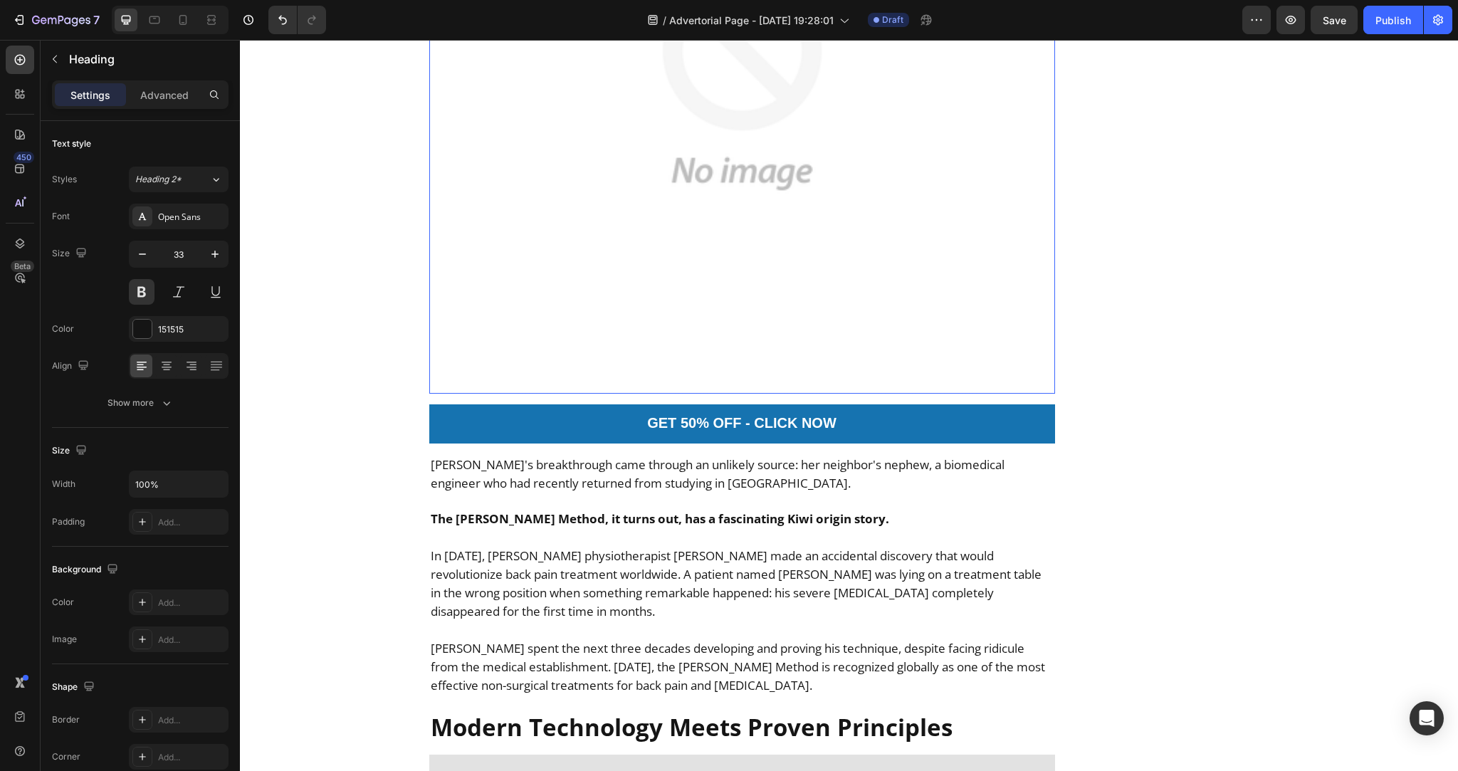
scroll to position [2300, 0]
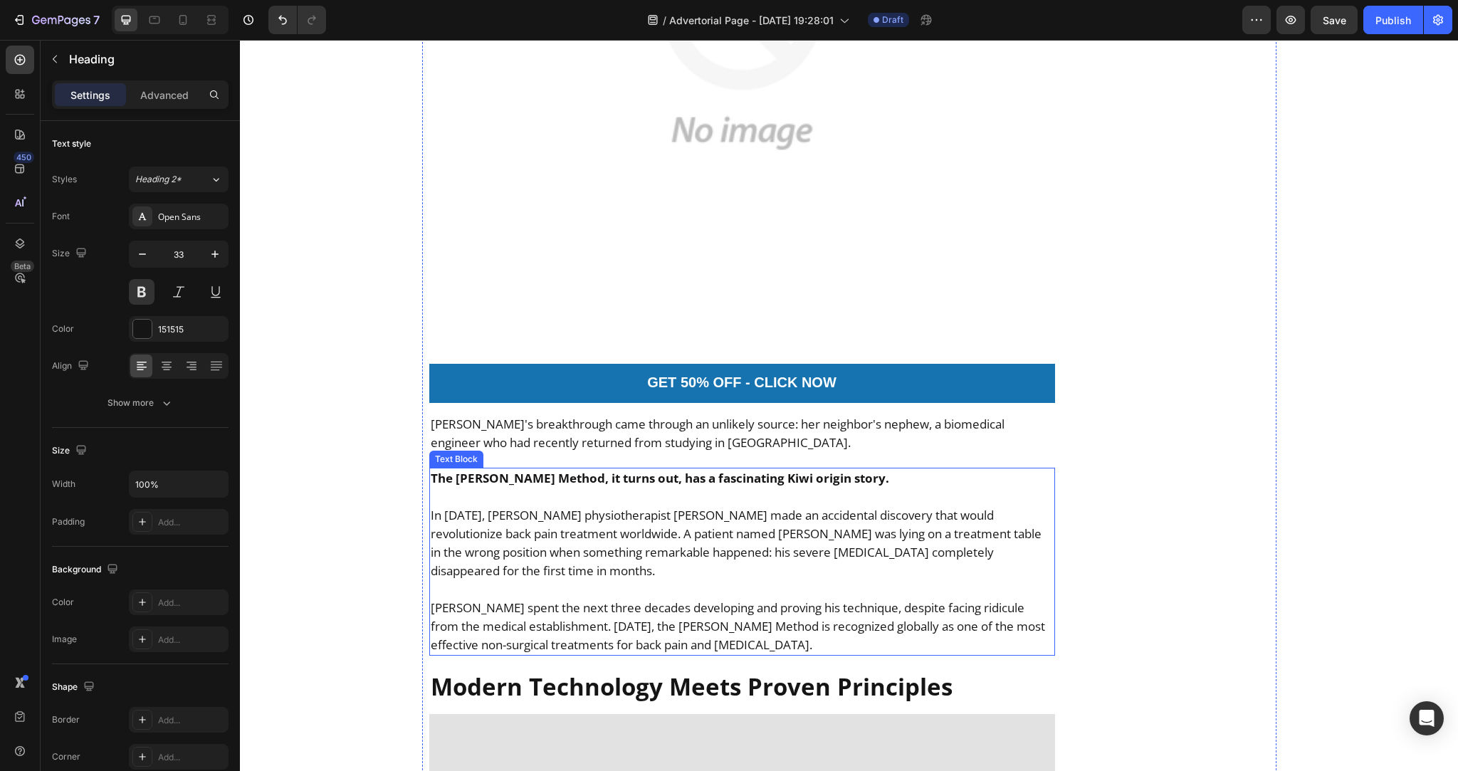
click at [607, 487] on p at bounding box center [742, 496] width 623 height 19
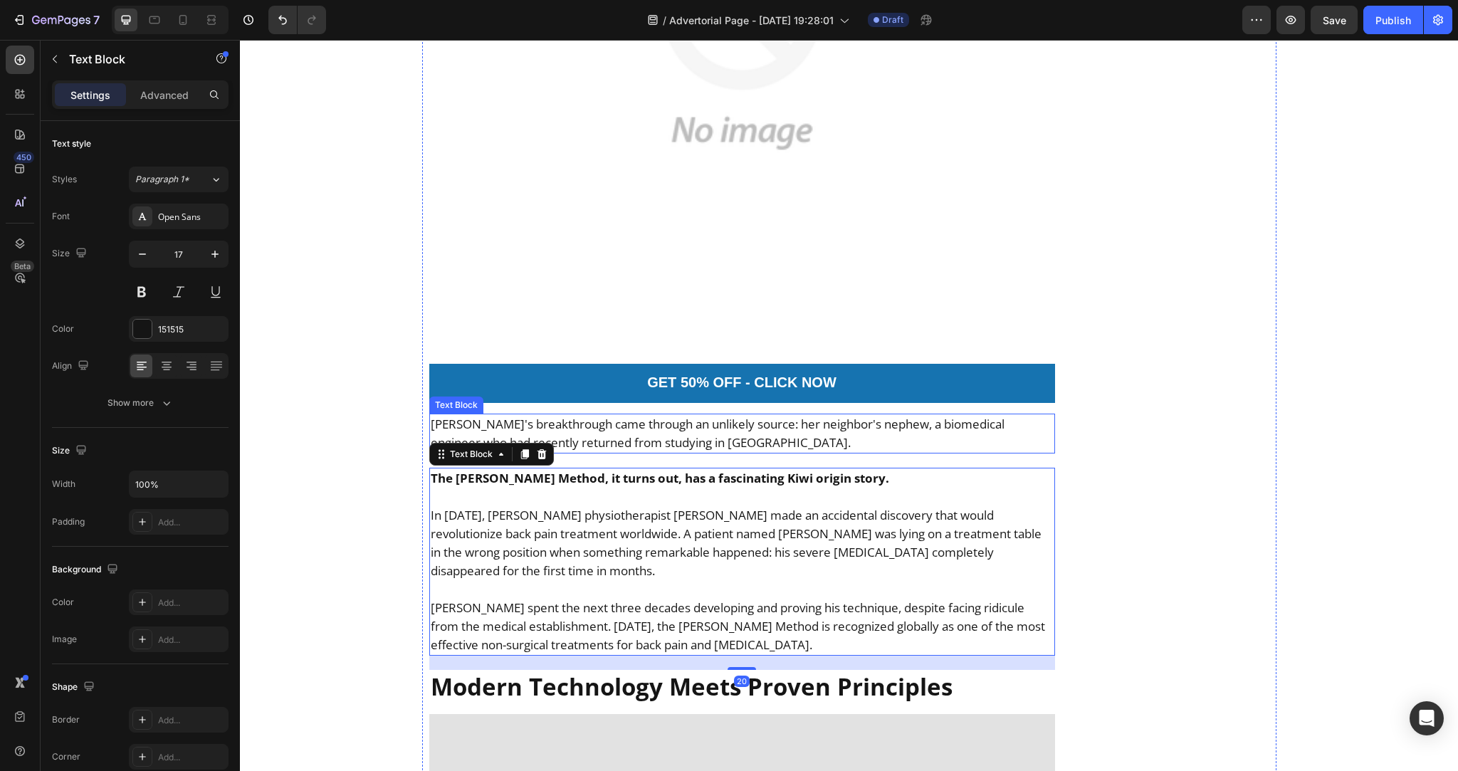
click at [612, 415] on p "Margaret's breakthrough came through an unlikely source: her neighbor's nephew,…" at bounding box center [742, 433] width 623 height 37
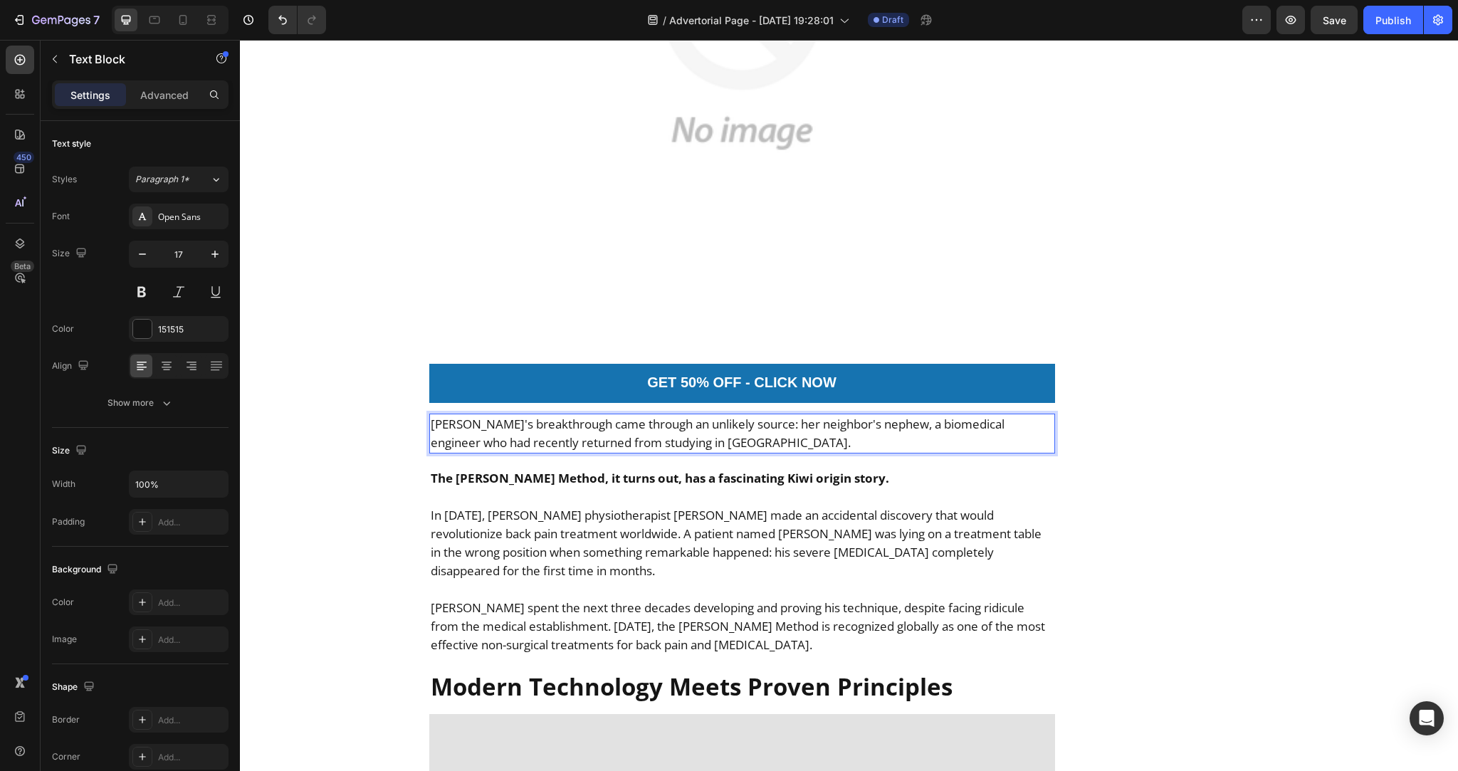
click at [579, 415] on p "Margaret's breakthrough came through an unlikely source: her neighbor's nephew,…" at bounding box center [742, 433] width 623 height 37
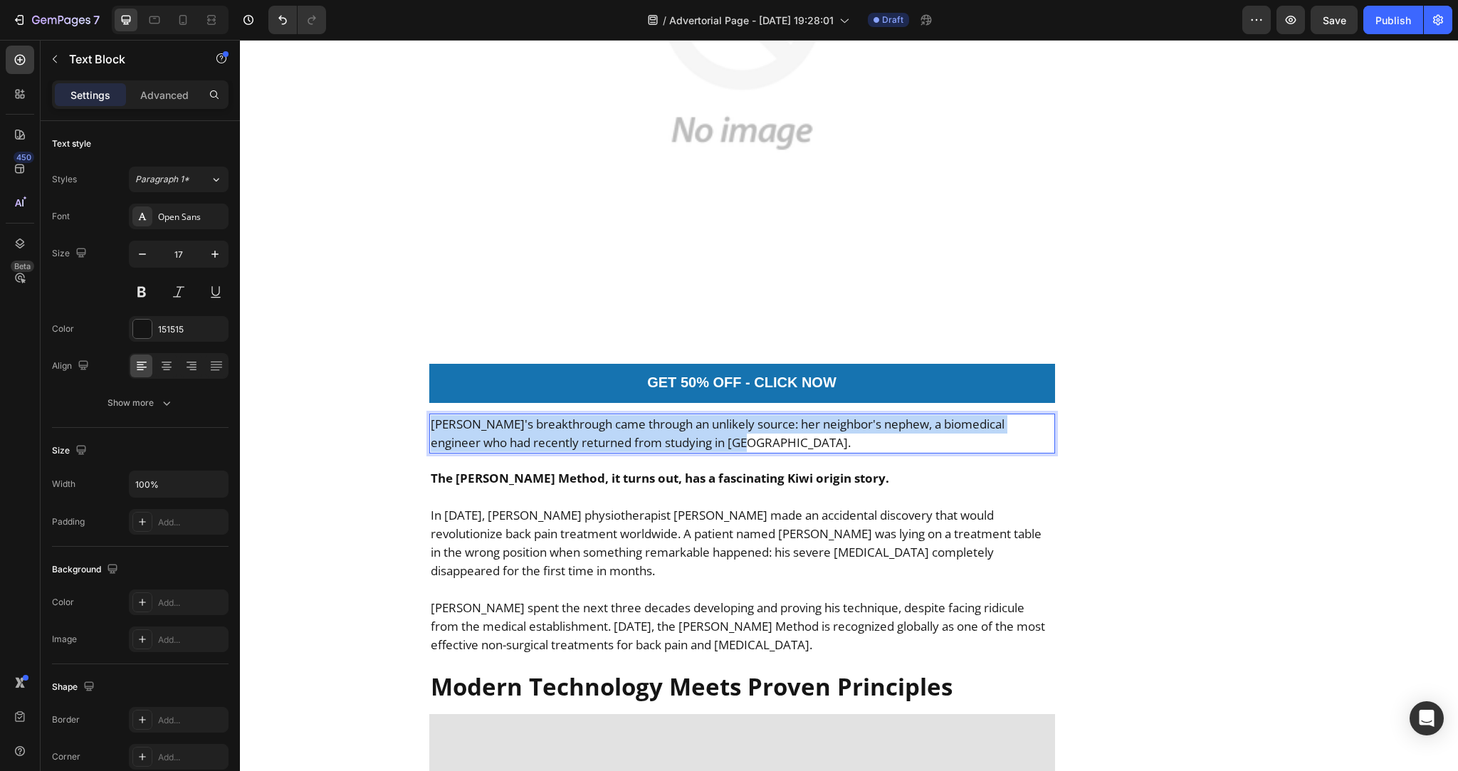
click at [579, 415] on p "Margaret's breakthrough came through an unlikely source: her neighbor's nephew,…" at bounding box center [742, 433] width 623 height 37
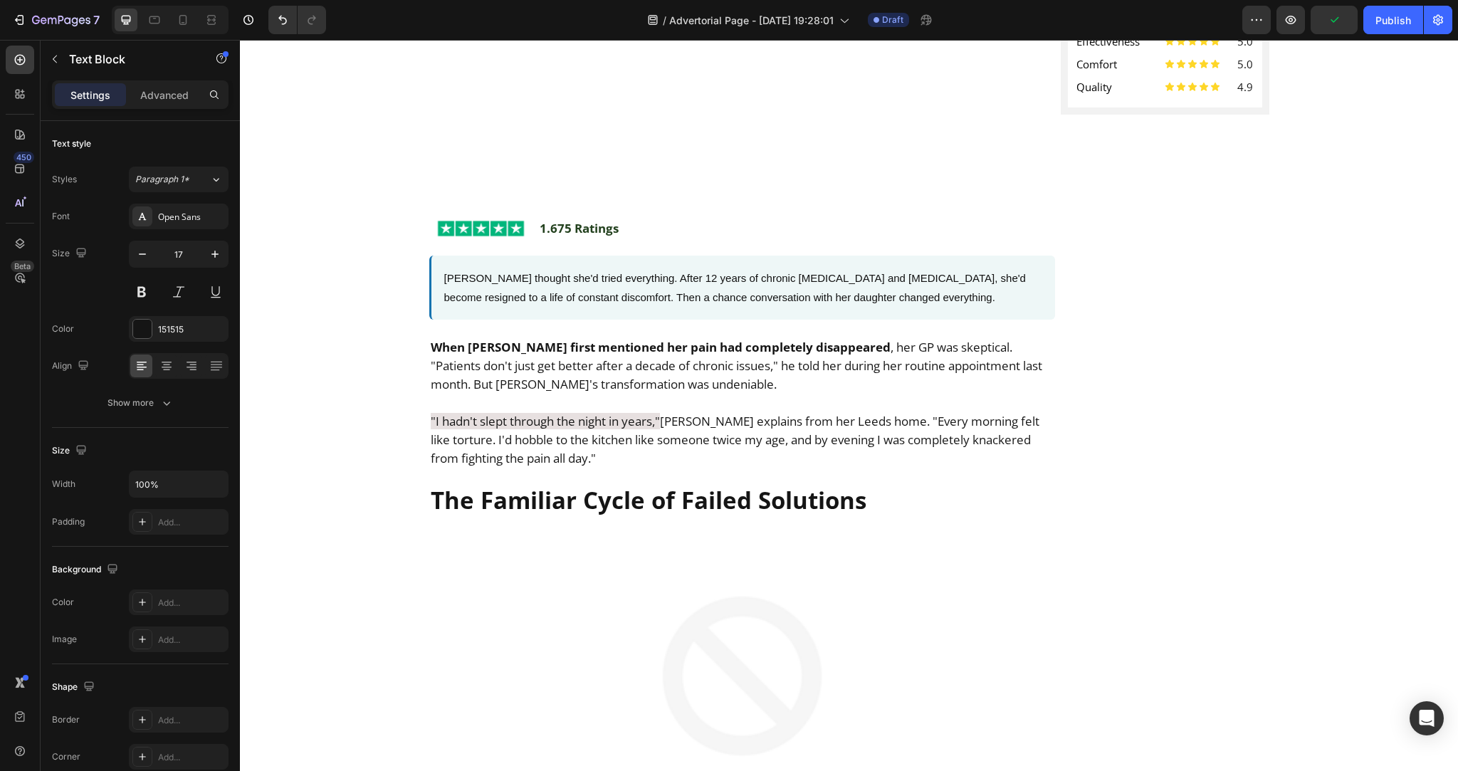
scroll to position [764, 0]
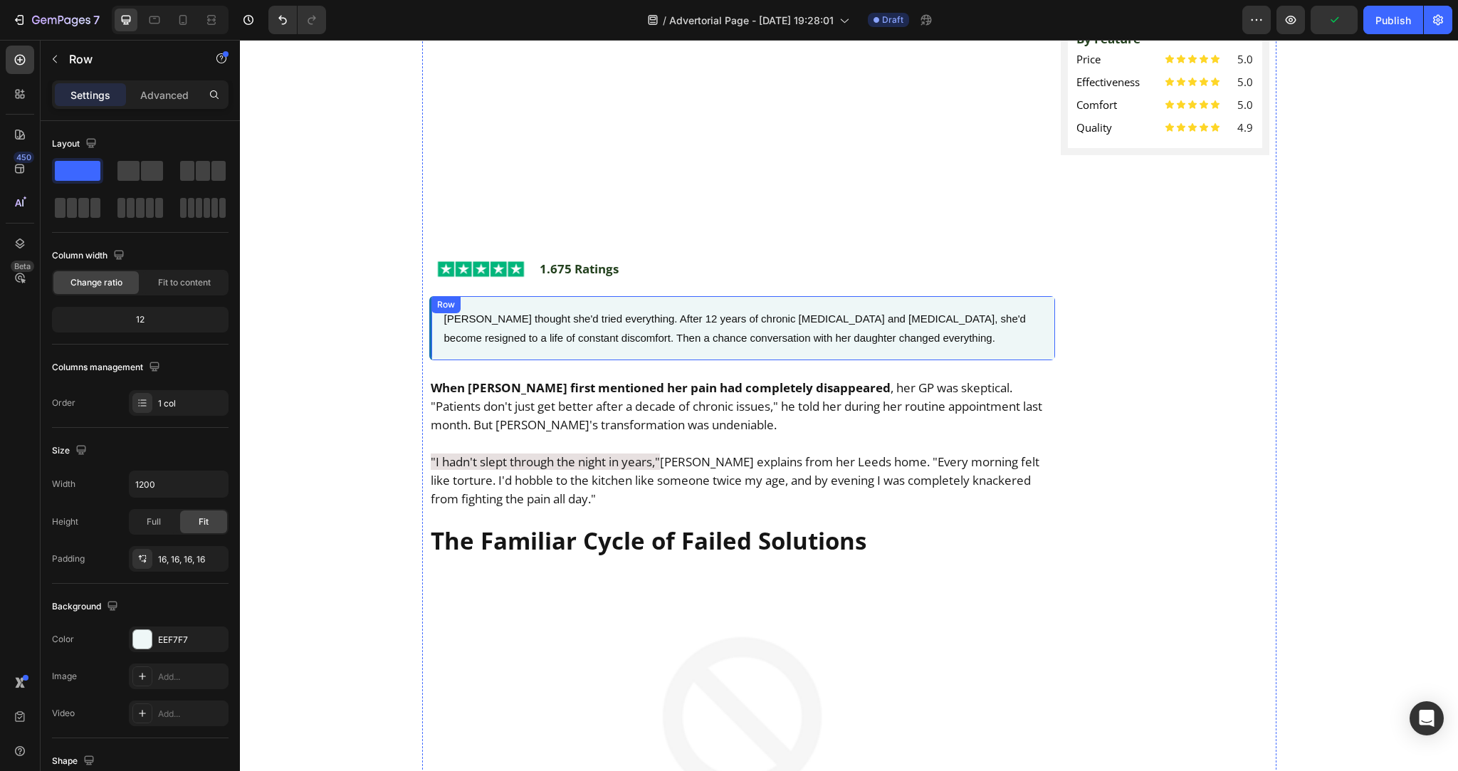
click at [429, 302] on div "Margaret Thompson thought she'd tried everything. After 12 years of chronic low…" at bounding box center [742, 328] width 626 height 64
click at [500, 305] on icon at bounding box center [501, 310] width 11 height 11
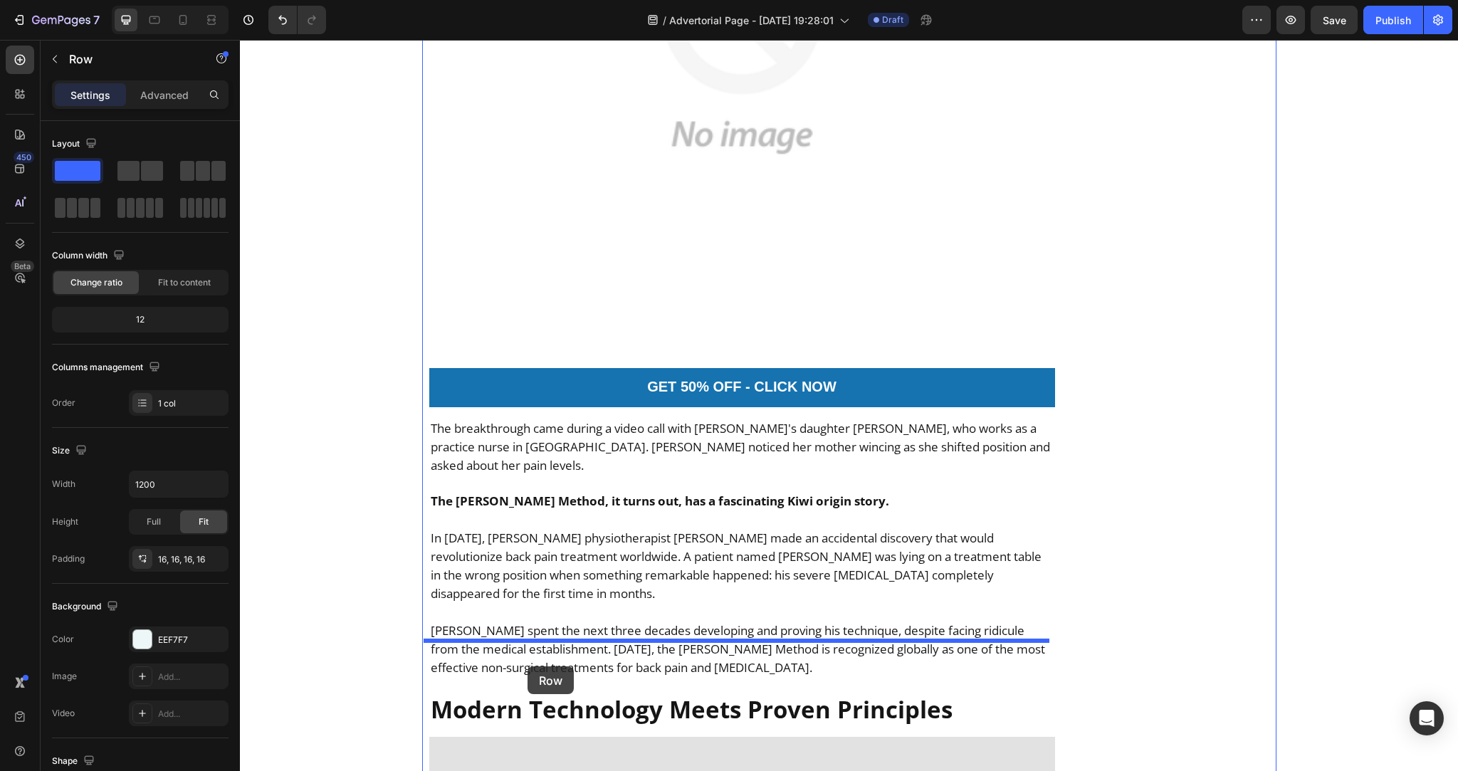
scroll to position [2393, 0]
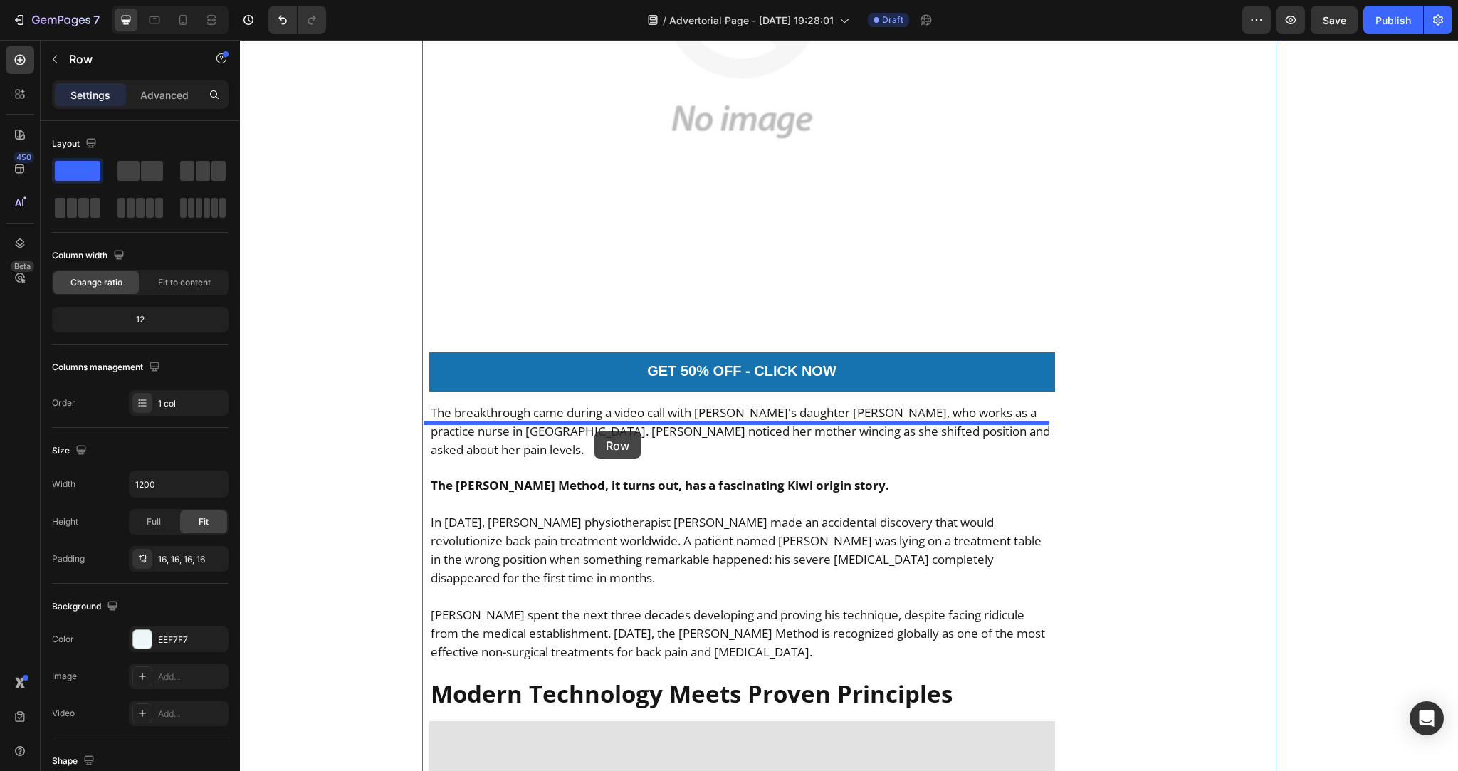
drag, startPoint x: 434, startPoint y: 365, endPoint x: 594, endPoint y: 431, distance: 173.0
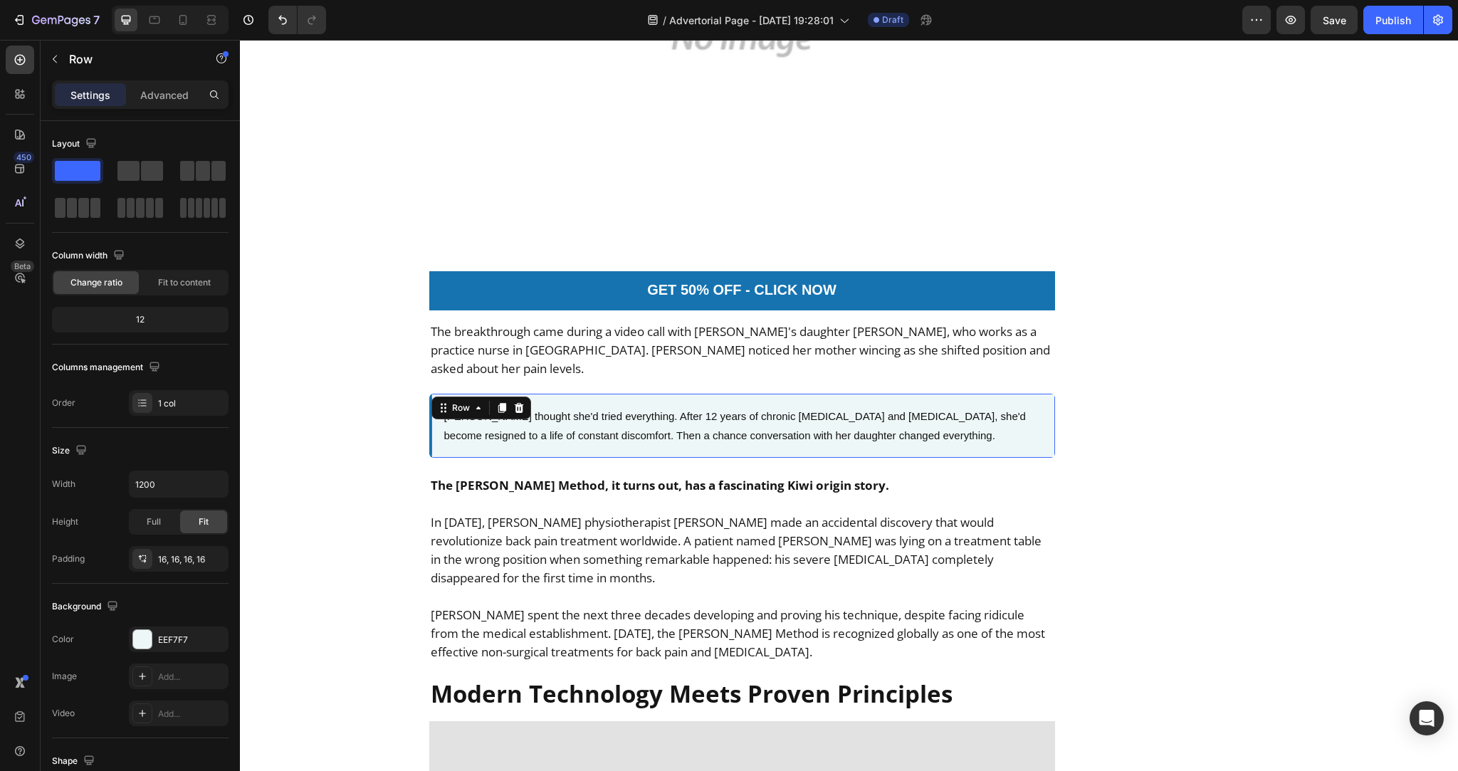
scroll to position [2312, 0]
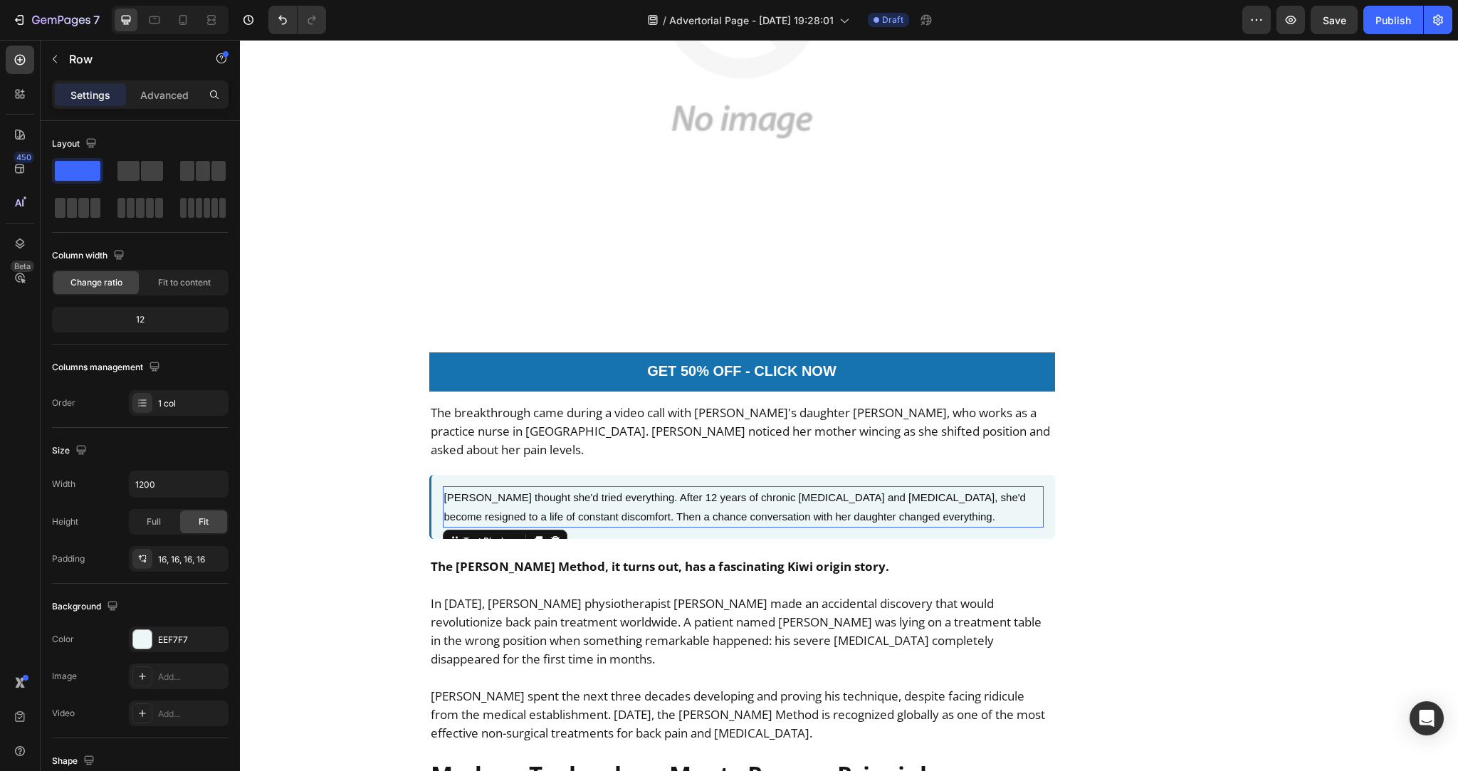
click at [665, 487] on p "Margaret Thompson thought she'd tried everything. After 12 years of chronic low…" at bounding box center [743, 506] width 598 height 38
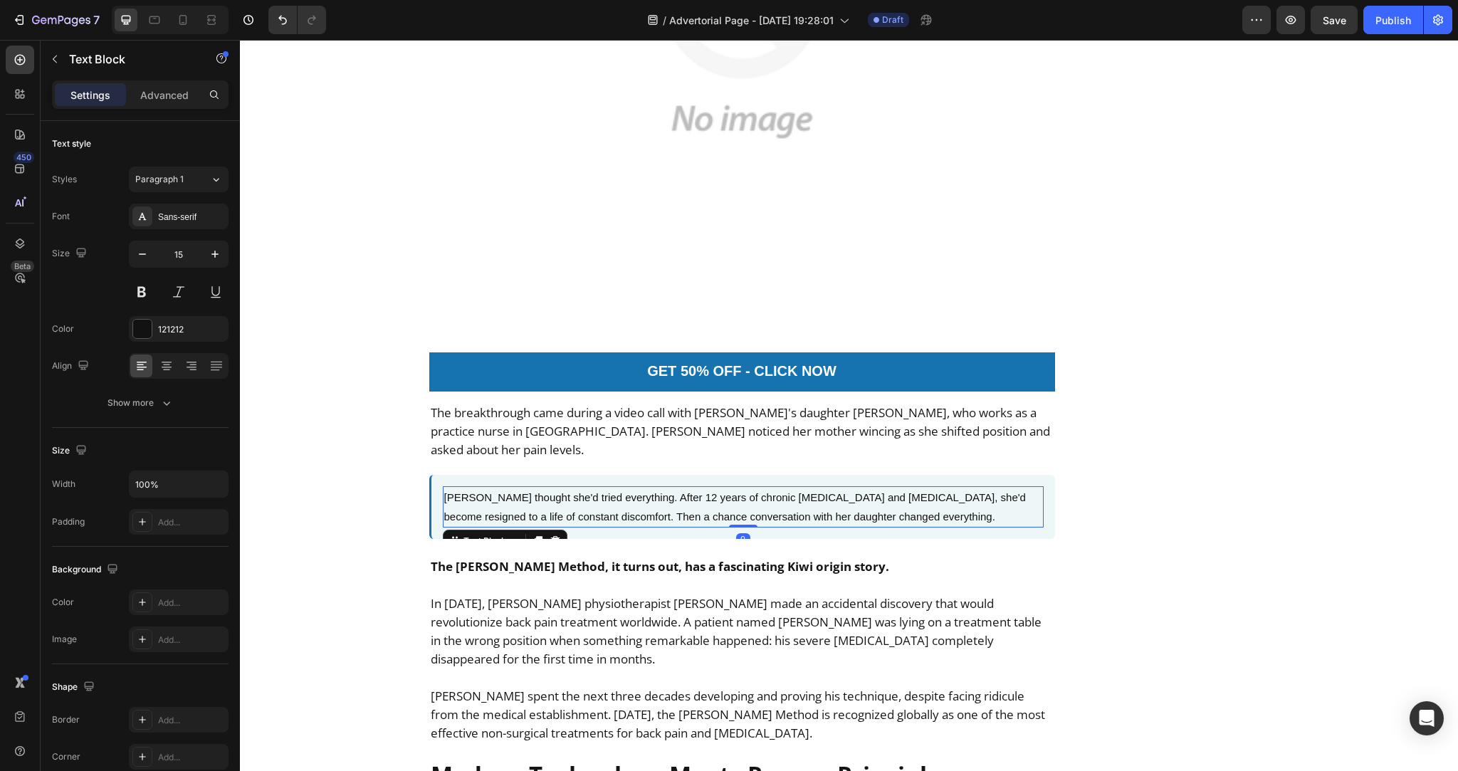
click at [665, 487] on p "Margaret Thompson thought she'd tried everything. After 12 years of chronic low…" at bounding box center [743, 506] width 598 height 38
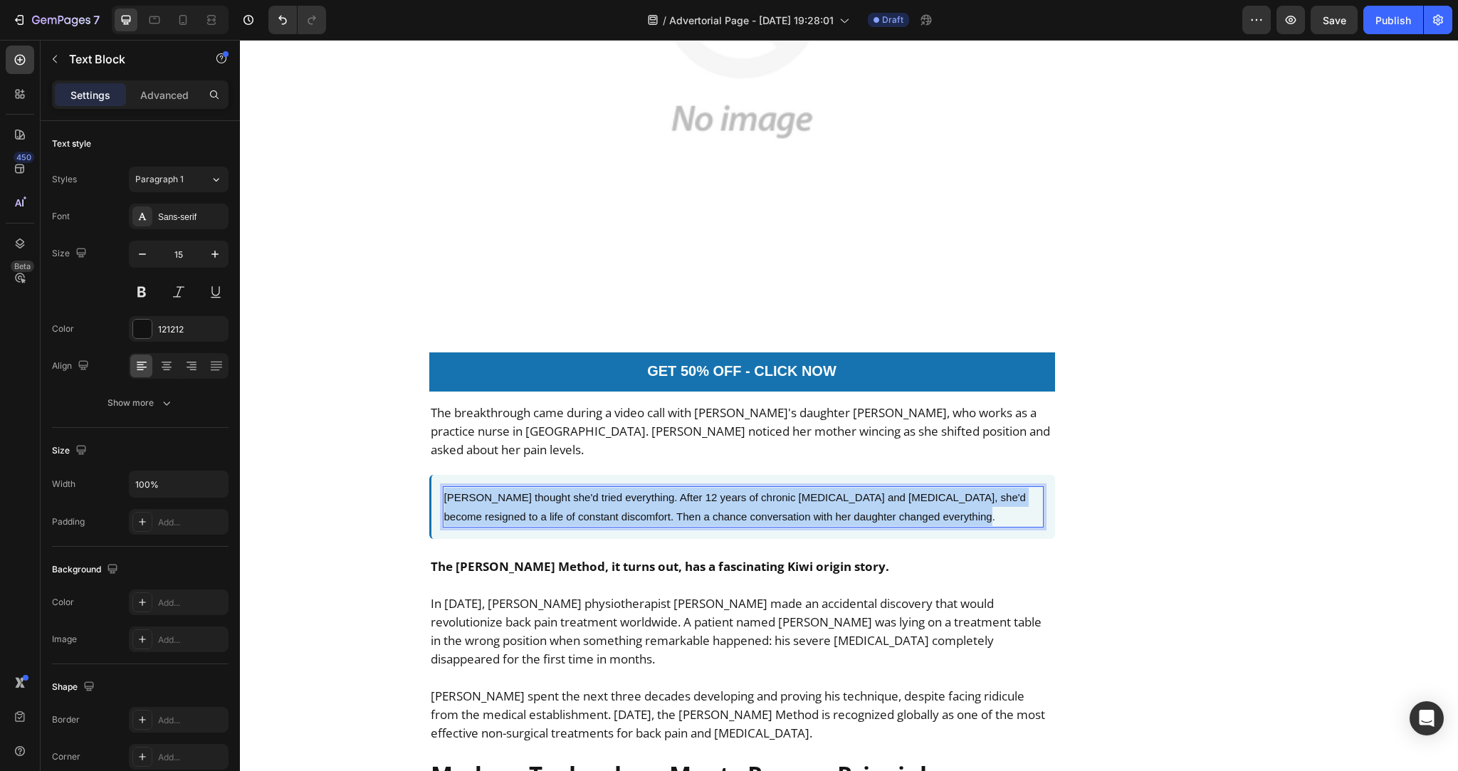
click at [665, 487] on p "Margaret Thompson thought she'd tried everything. After 12 years of chronic low…" at bounding box center [743, 506] width 598 height 38
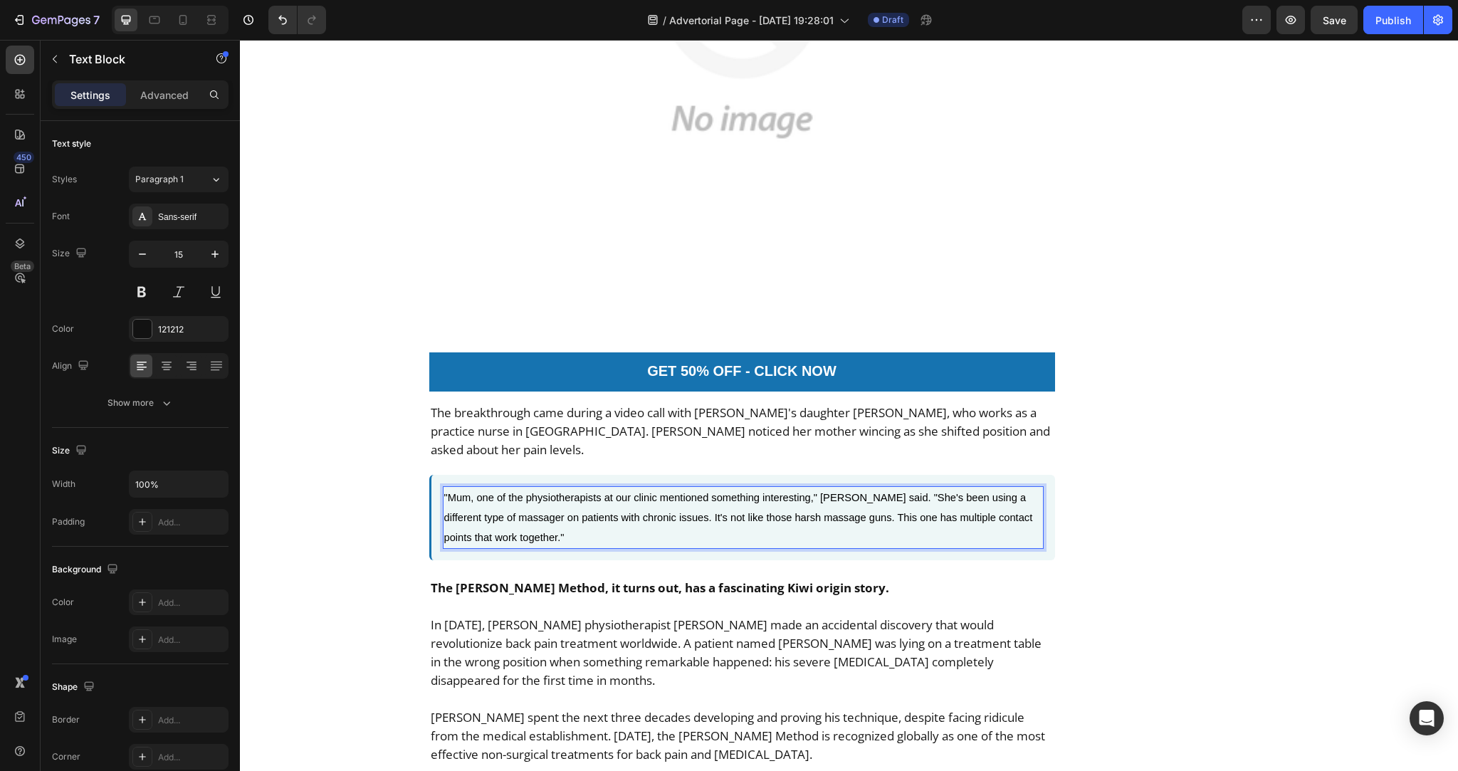
click at [665, 492] on span ""Mum, one of the physiotherapists at our clinic mentioned something interesting…" at bounding box center [738, 517] width 589 height 51
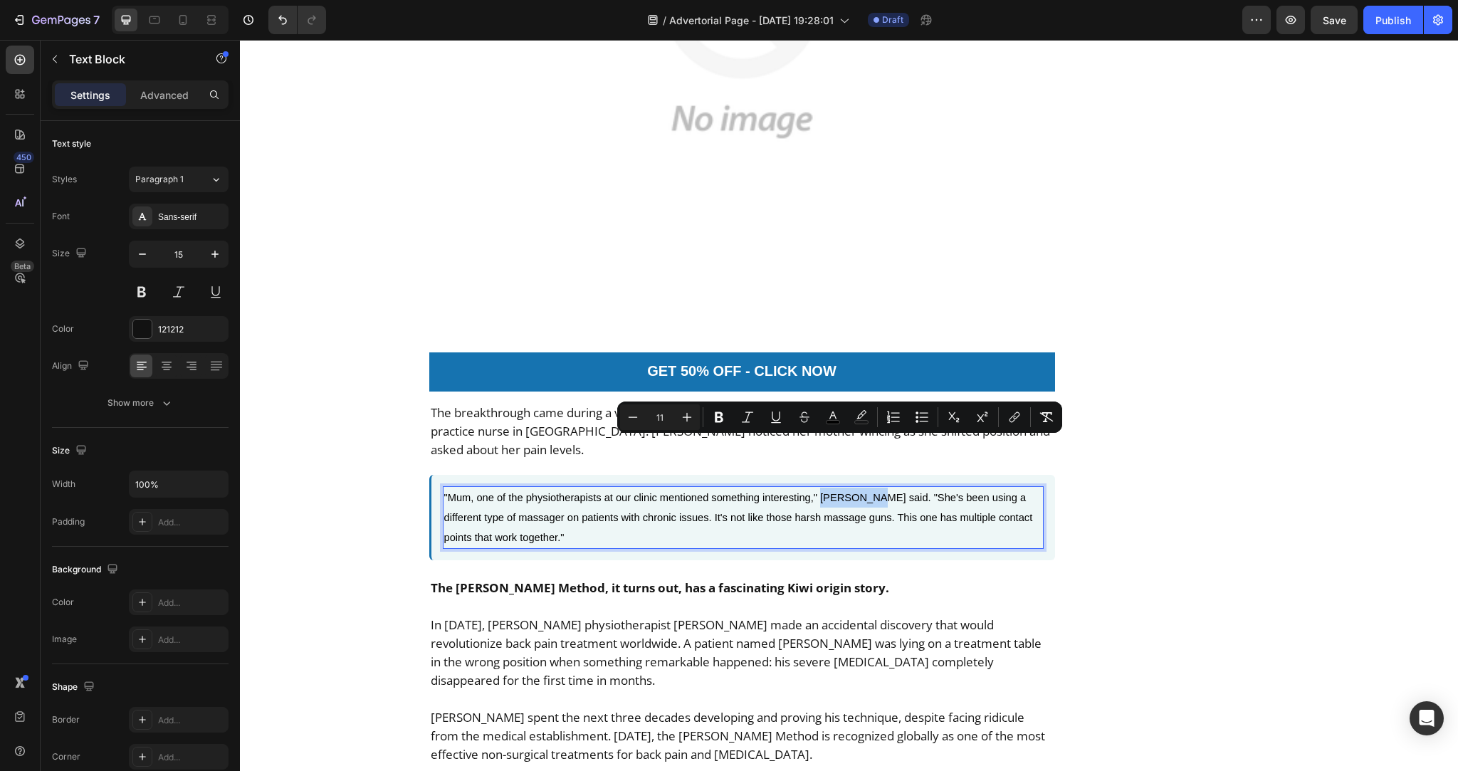
drag, startPoint x: 814, startPoint y: 446, endPoint x: 862, endPoint y: 448, distance: 47.7
click at [862, 492] on span ""Mum, one of the physiotherapists at our clinic mentioned something interesting…" at bounding box center [738, 517] width 589 height 51
click at [910, 487] on p ""Mum, one of the physiotherapists at our clinic mentioned something interesting…" at bounding box center [743, 517] width 598 height 60
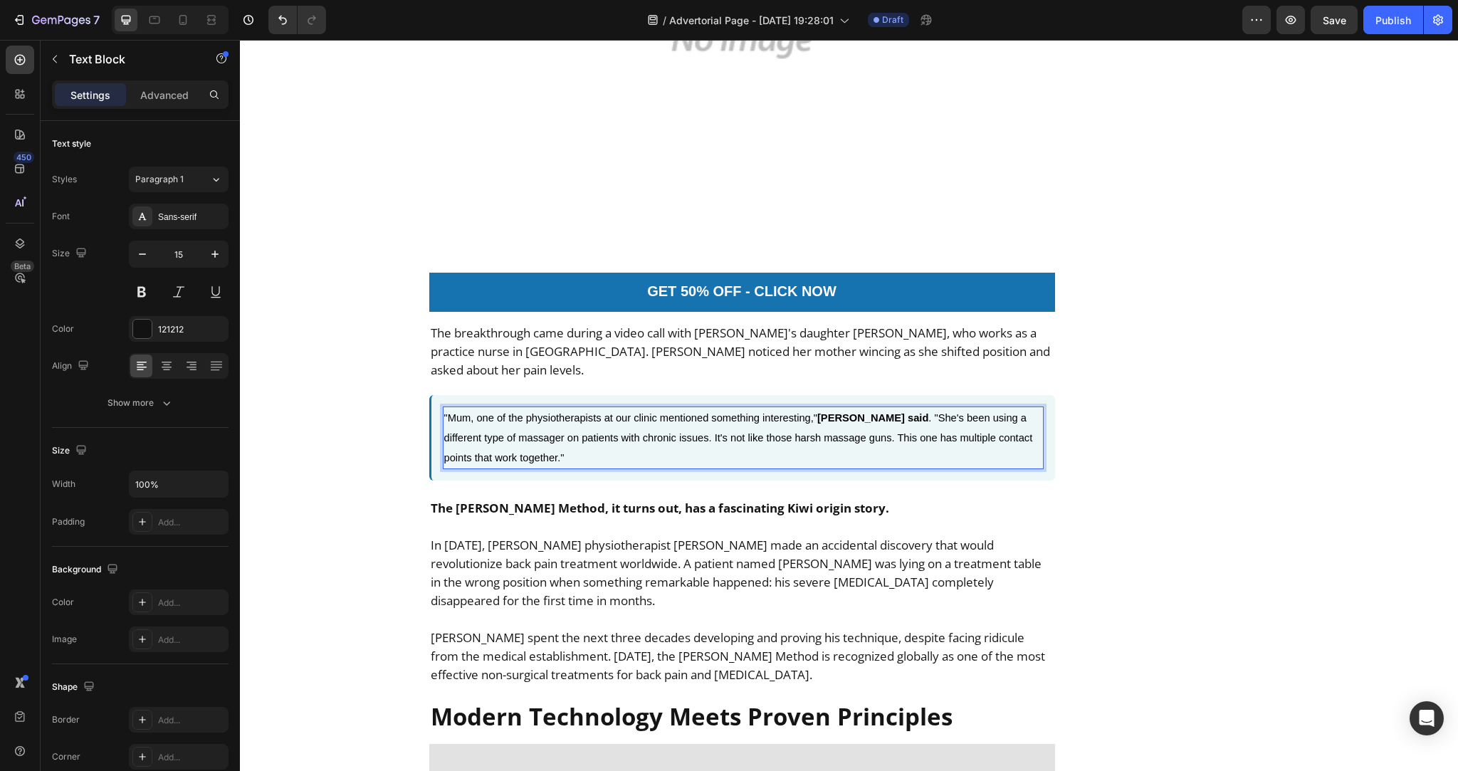
scroll to position [2445, 0]
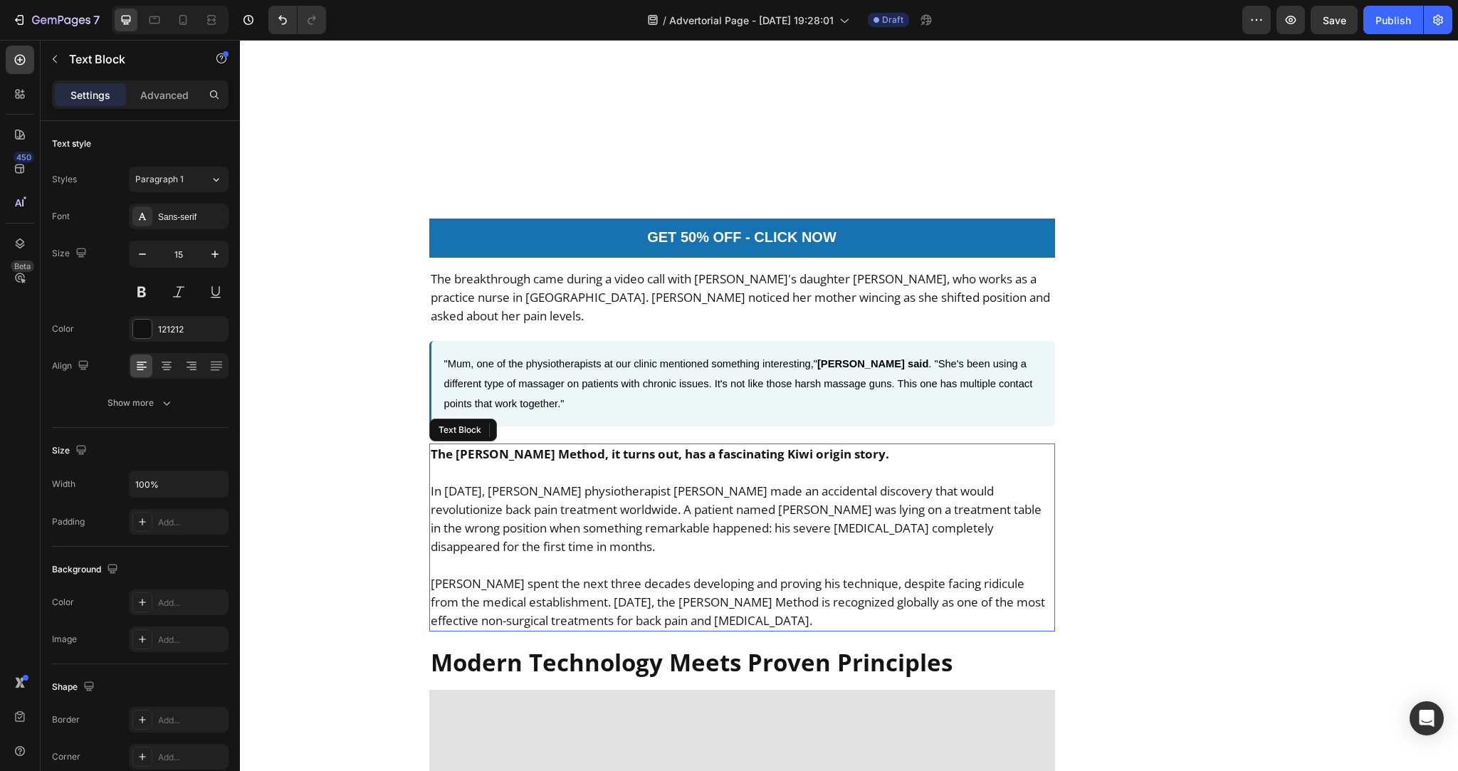
click at [633, 482] on p "In 1956, Wellington physiotherapist Robin McKenzie made an accidental discovery…" at bounding box center [742, 519] width 623 height 74
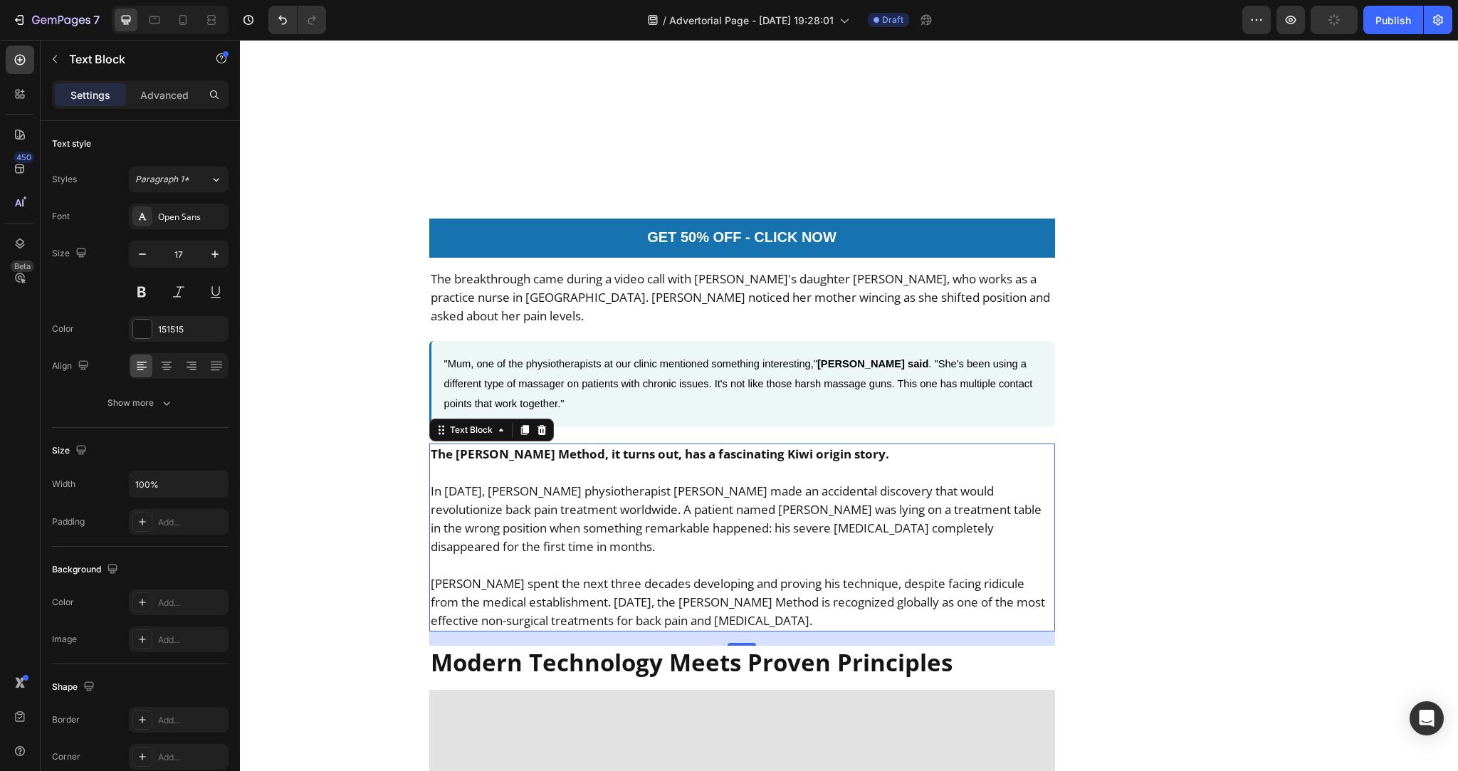
click at [604, 574] on p "McKenzie spent the next three decades developing and proving his technique, des…" at bounding box center [742, 602] width 623 height 56
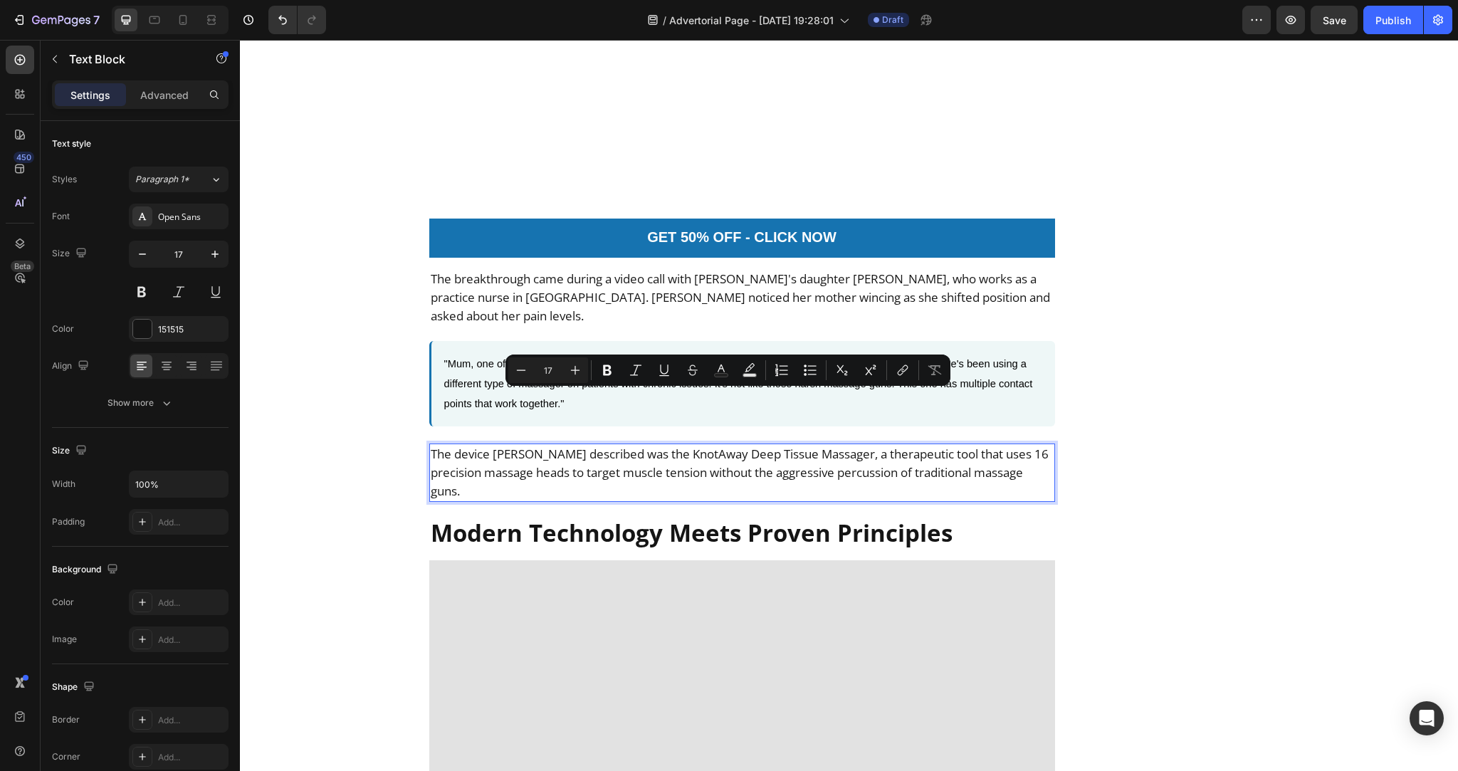
click at [575, 445] on p "The device Sarah described was the KnotAway Deep Tissue Massager, a therapeutic…" at bounding box center [742, 473] width 623 height 56
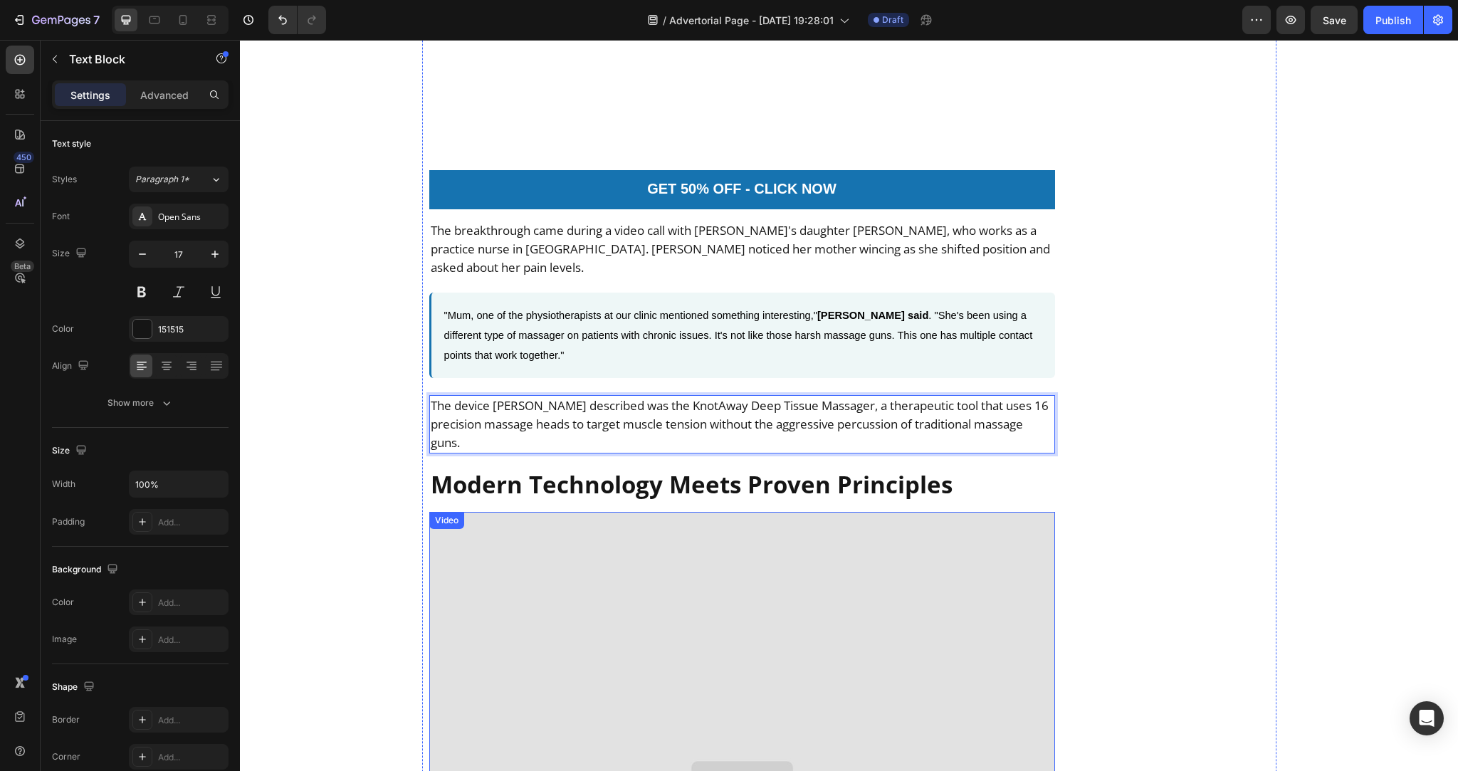
scroll to position [2497, 0]
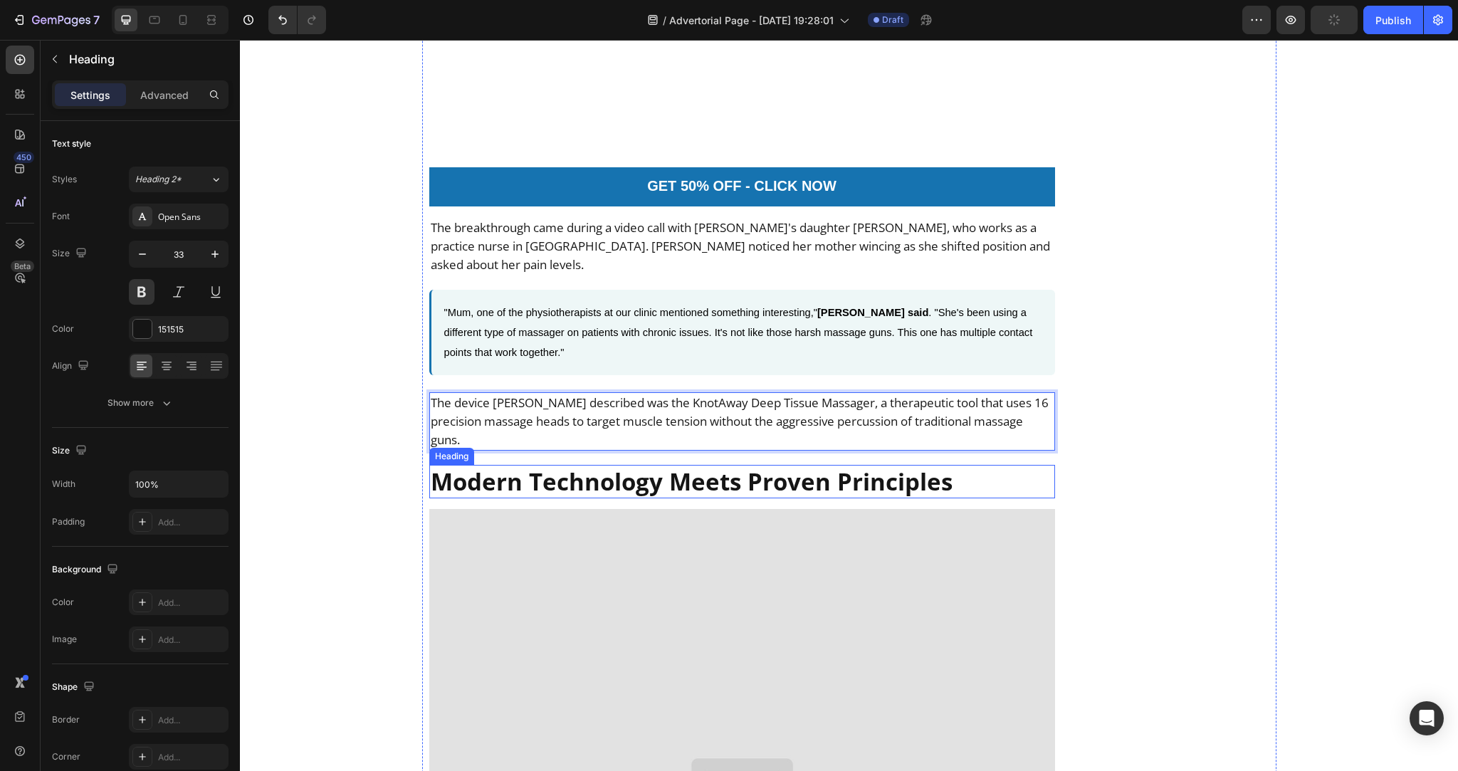
click at [525, 465] on strong "Modern Technology Meets Proven Principles" at bounding box center [692, 481] width 522 height 32
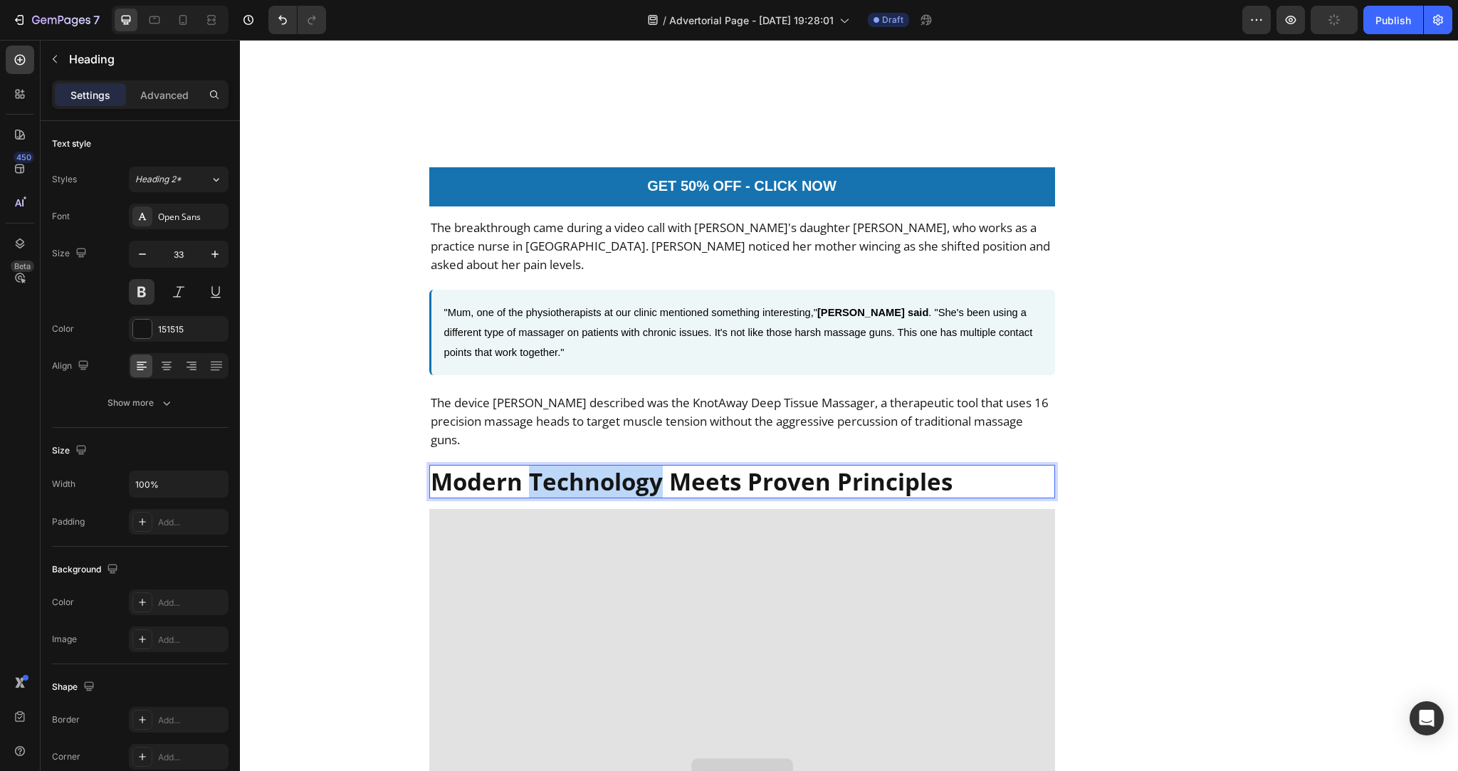
click at [566, 465] on strong "Modern Technology Meets Proven Principles" at bounding box center [692, 481] width 522 height 32
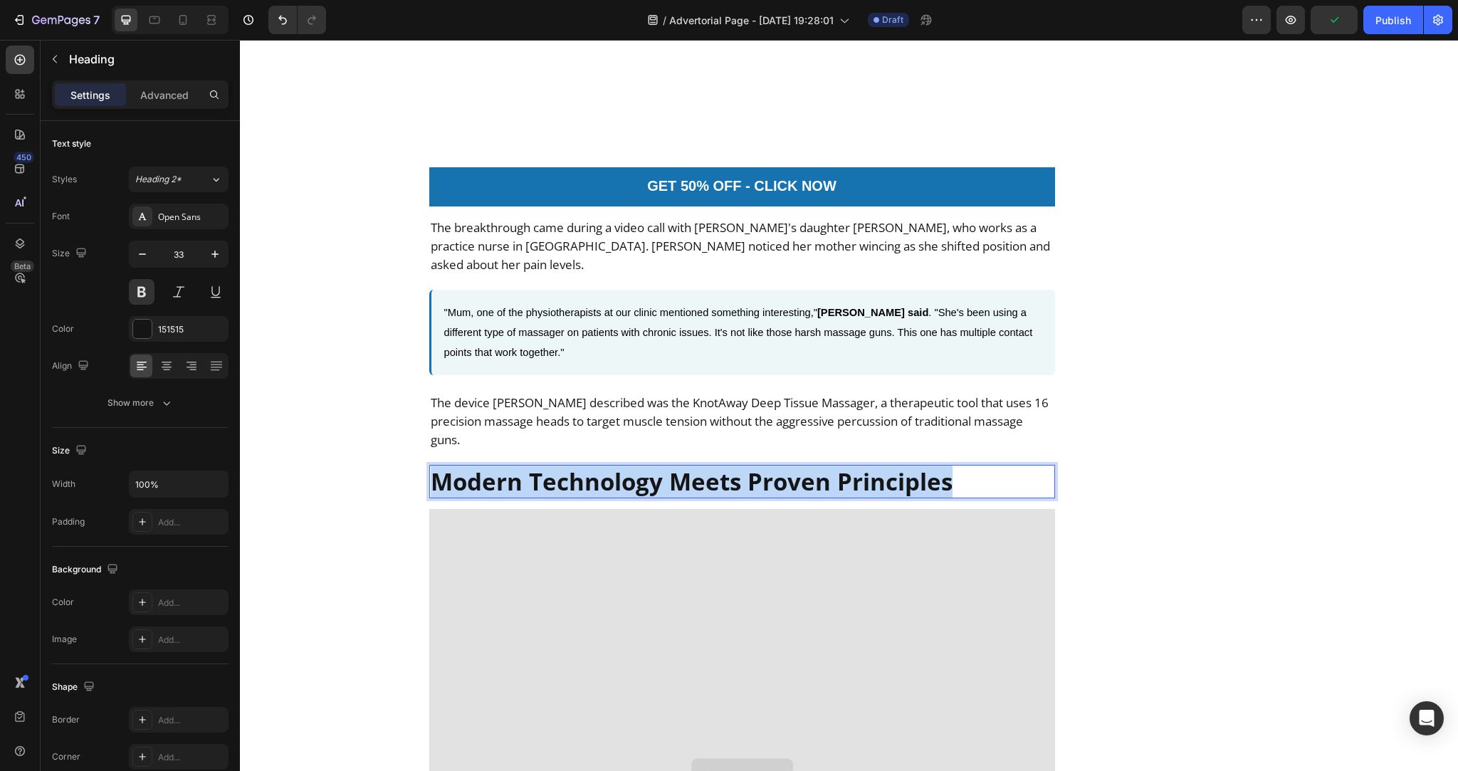
click at [566, 465] on strong "Modern Technology Meets Proven Principles" at bounding box center [692, 481] width 522 height 32
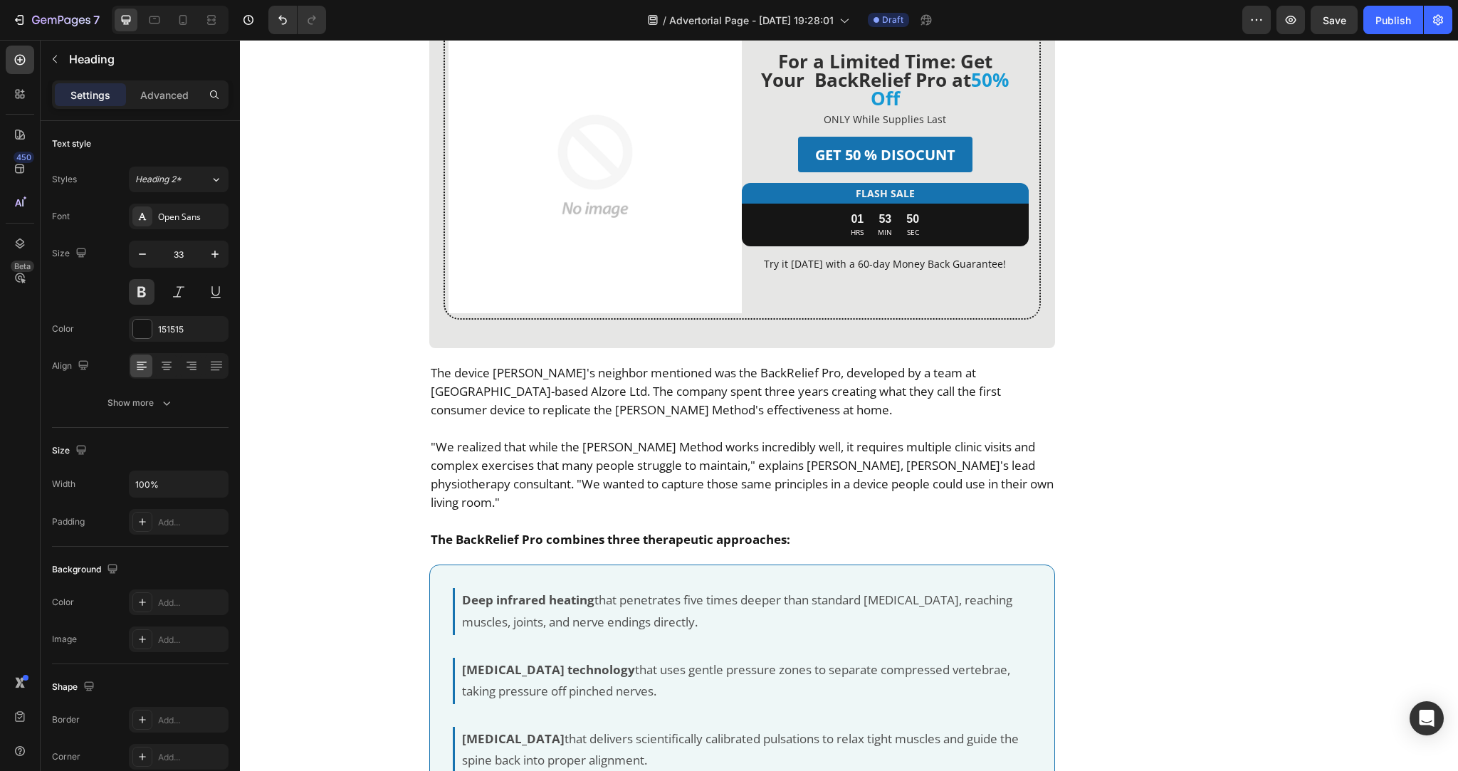
scroll to position [3695, 0]
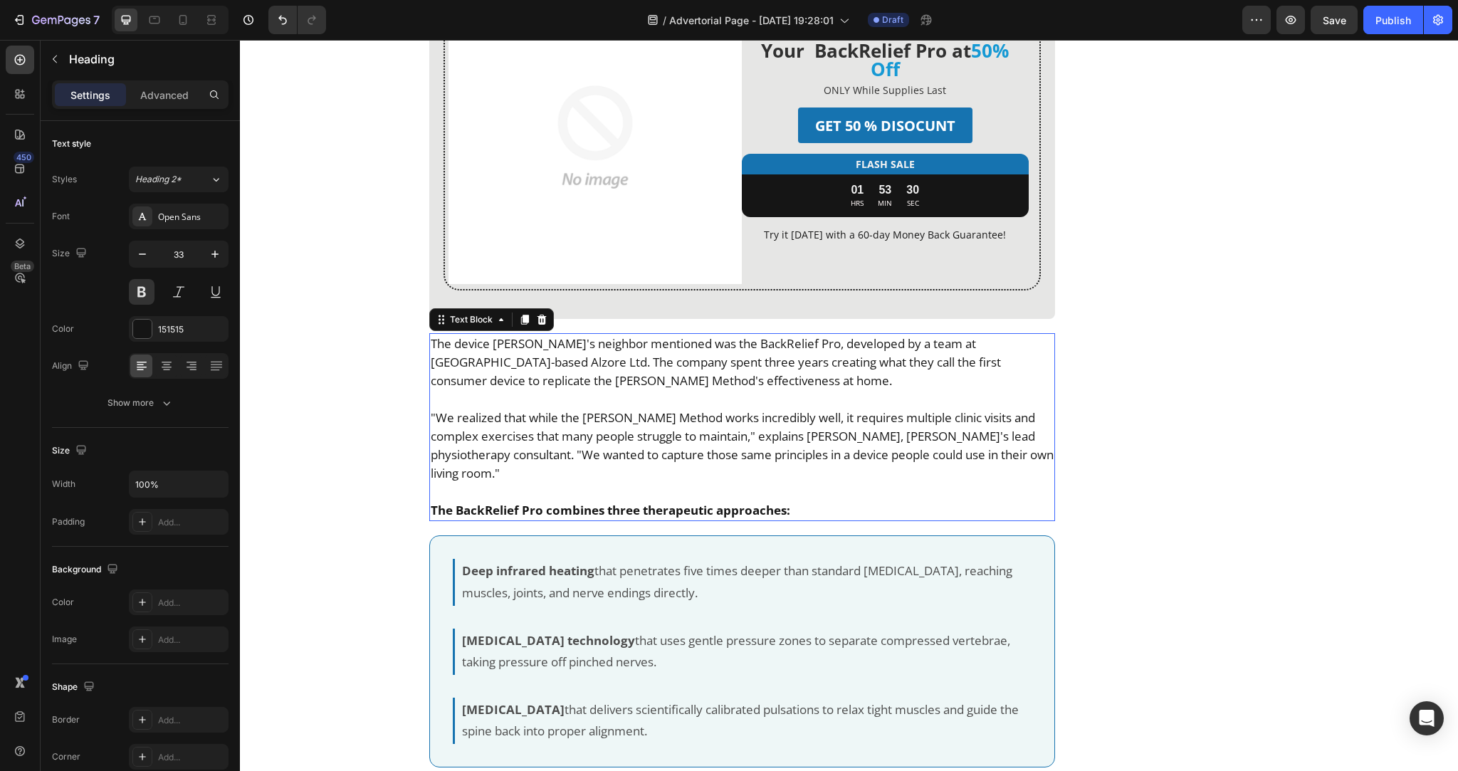
click at [587, 409] on p ""We realized that while the McKenzie Method works incredibly well, it requires …" at bounding box center [742, 446] width 623 height 74
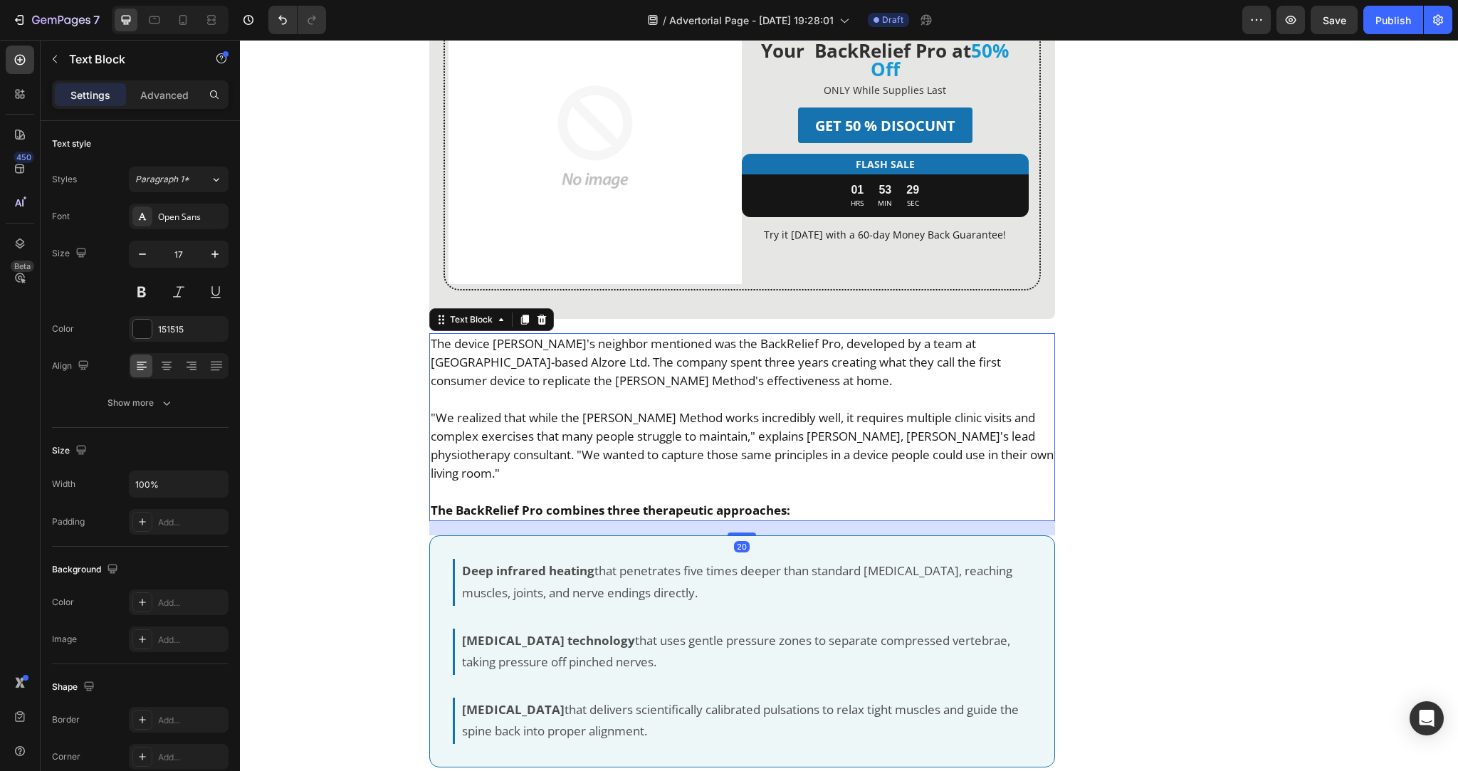
click at [587, 409] on p ""We realized that while the McKenzie Method works incredibly well, it requires …" at bounding box center [742, 446] width 623 height 74
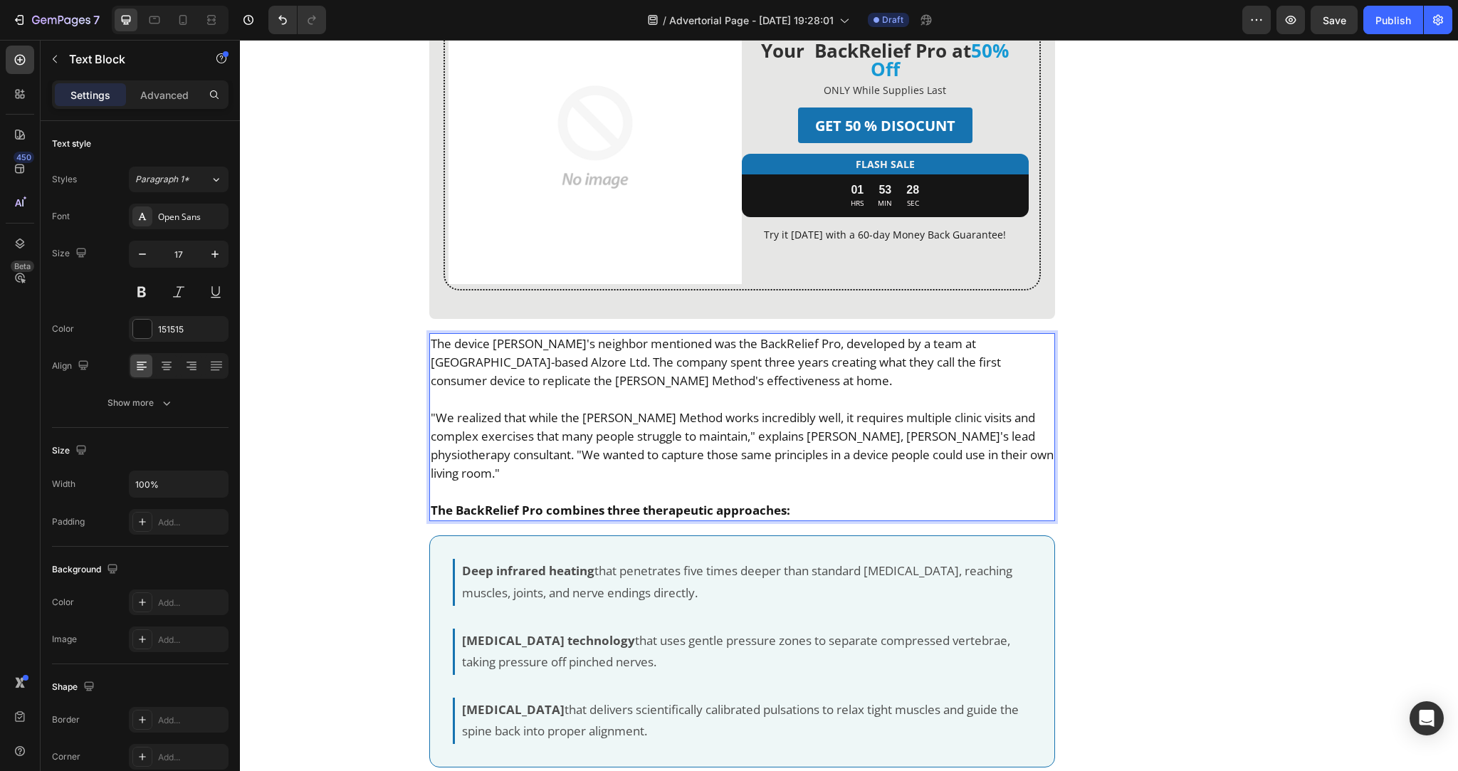
click at [587, 409] on p ""We realized that while the McKenzie Method works incredibly well, it requires …" at bounding box center [742, 446] width 623 height 74
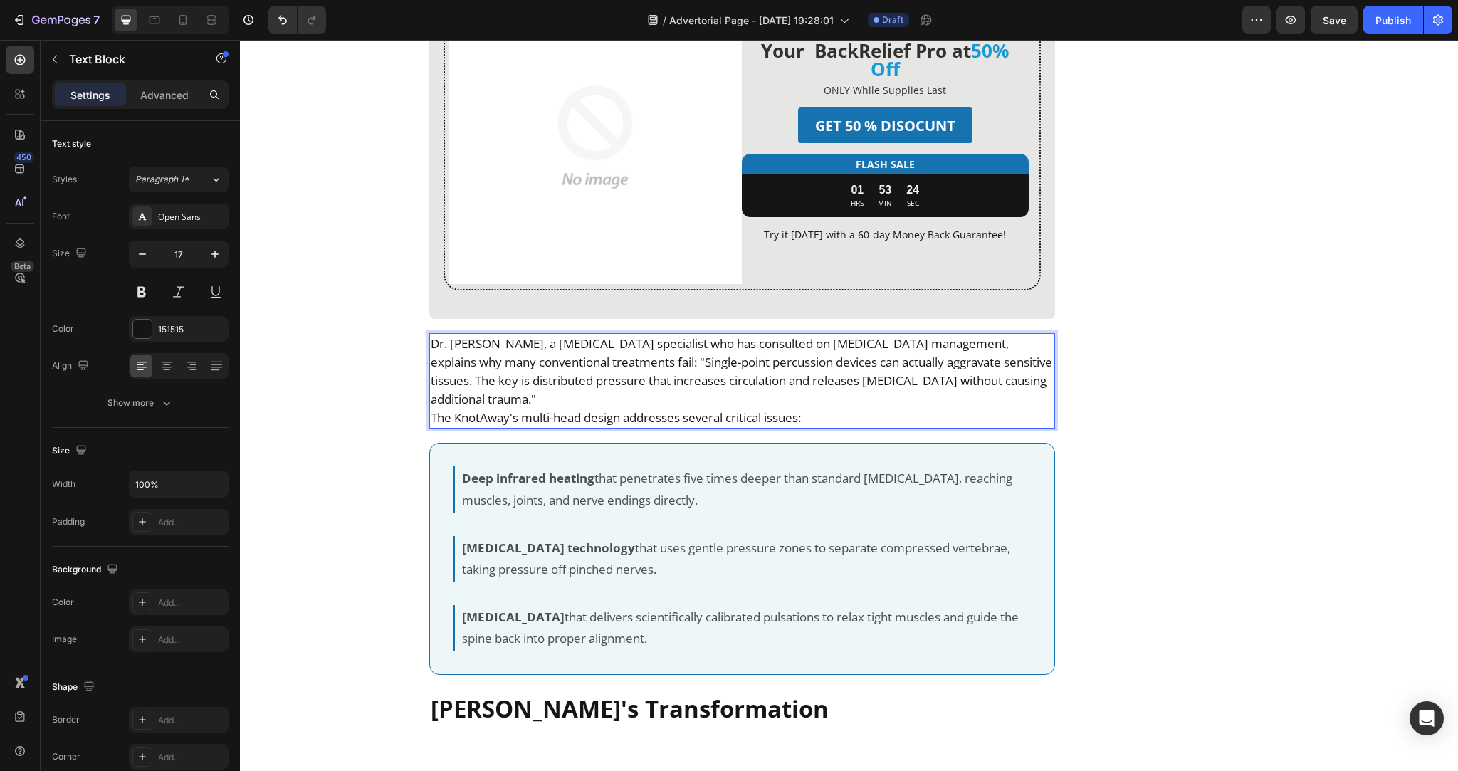
click at [503, 334] on p "Dr. James Mitchell, a musculoskeletal specialist who has consulted on chronic p…" at bounding box center [742, 371] width 623 height 74
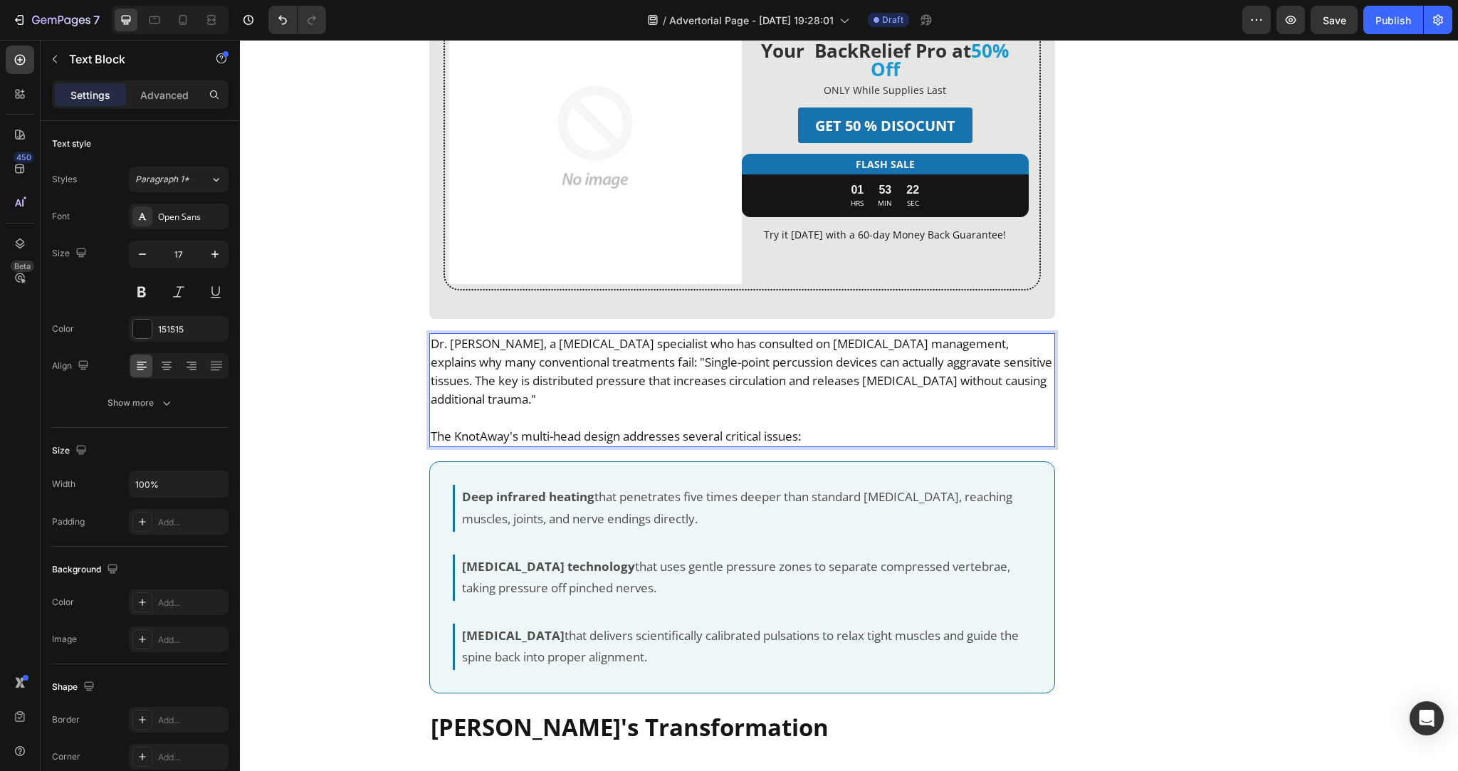
click at [552, 427] on p "The KnotAway's multi-head design addresses several critical issues:" at bounding box center [742, 436] width 623 height 19
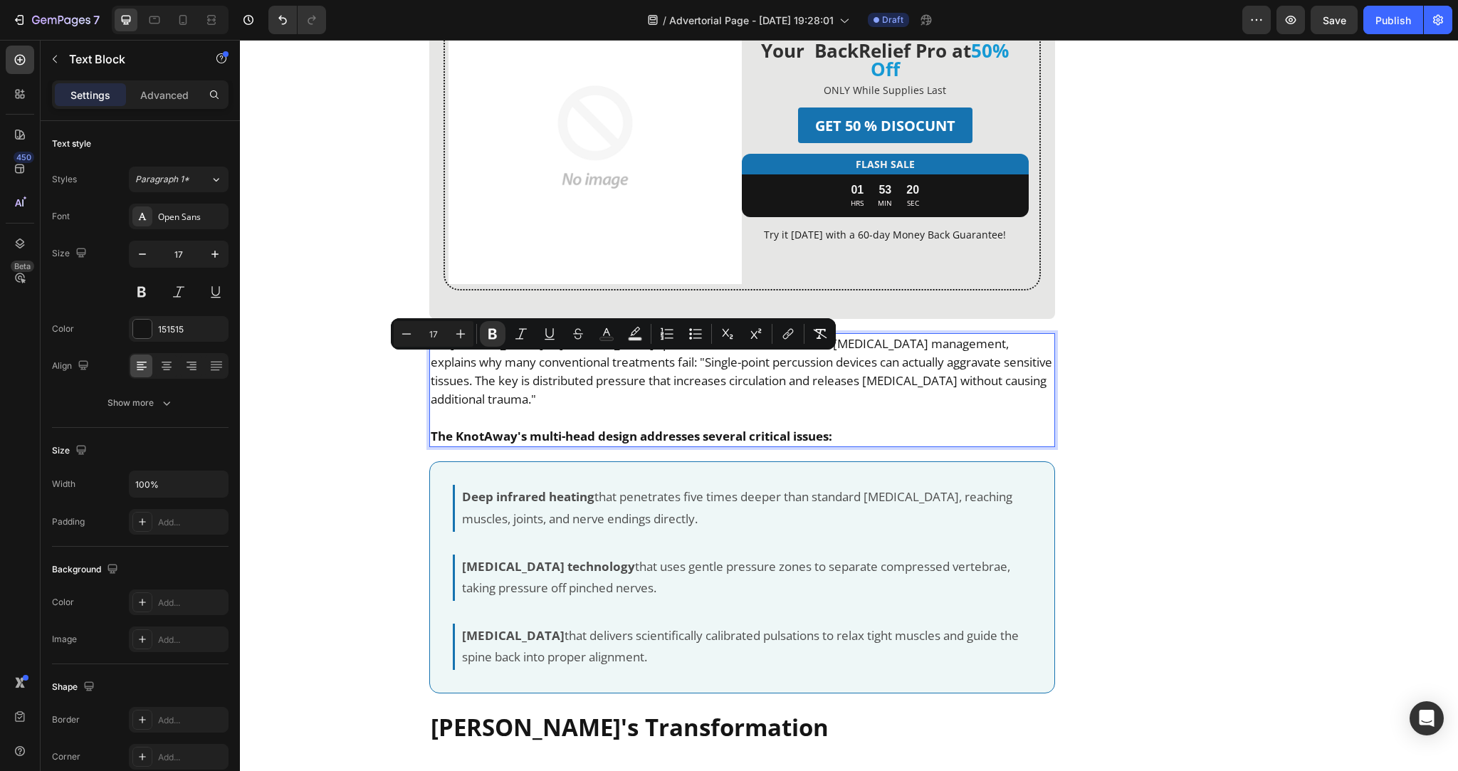
click at [582, 428] on strong "The KnotAway's multi-head design addresses several critical issues:" at bounding box center [631, 436] width 401 height 16
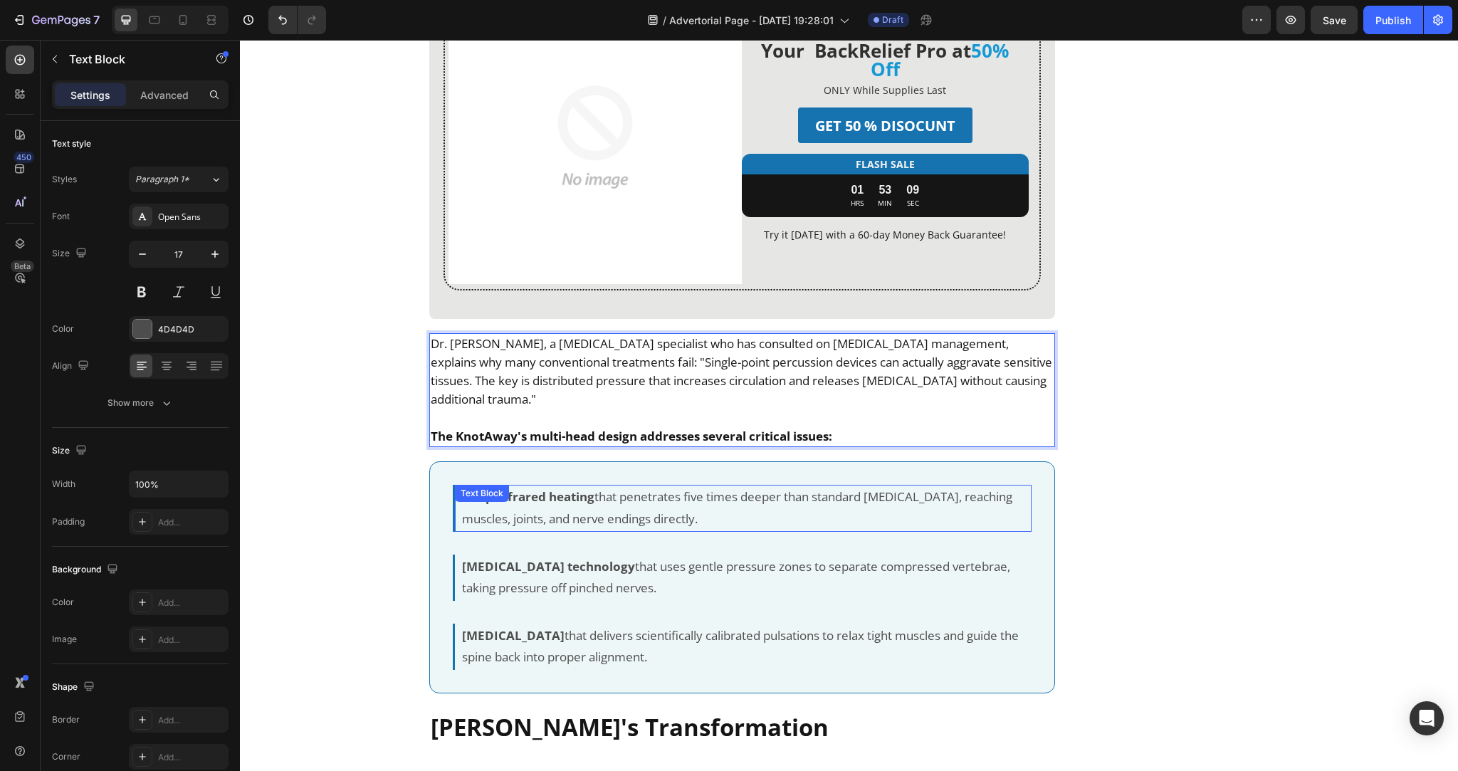
click at [549, 485] on div "Deep infrared heating that penetrates five times deeper than standard heating p…" at bounding box center [743, 508] width 576 height 46
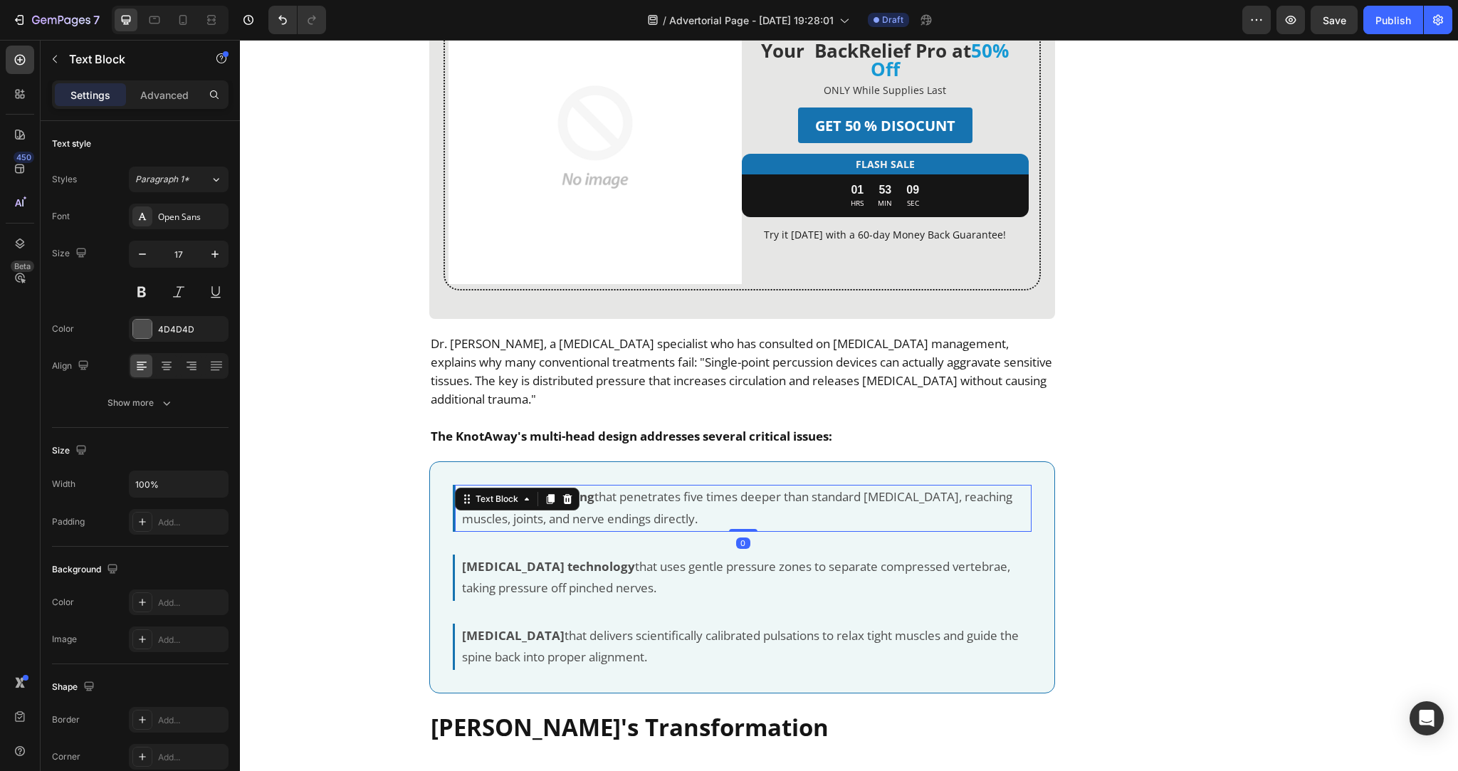
click at [549, 487] on div "Text Block" at bounding box center [517, 498] width 125 height 23
click at [639, 486] on p "Deep infrared heating that penetrates five times deeper than standard heating p…" at bounding box center [746, 507] width 568 height 43
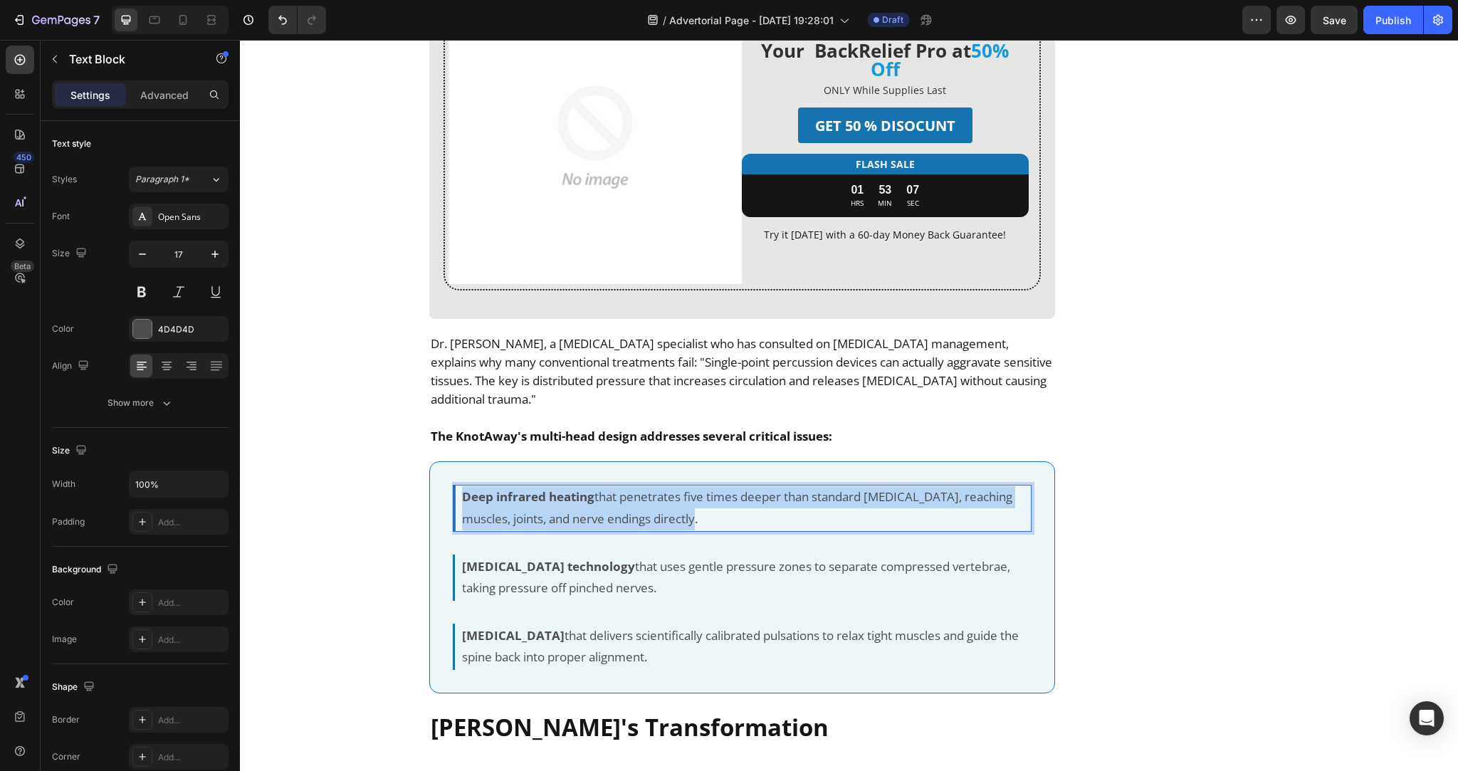
click at [639, 486] on p "Deep infrared heating that penetrates five times deeper than standard heating p…" at bounding box center [746, 507] width 568 height 43
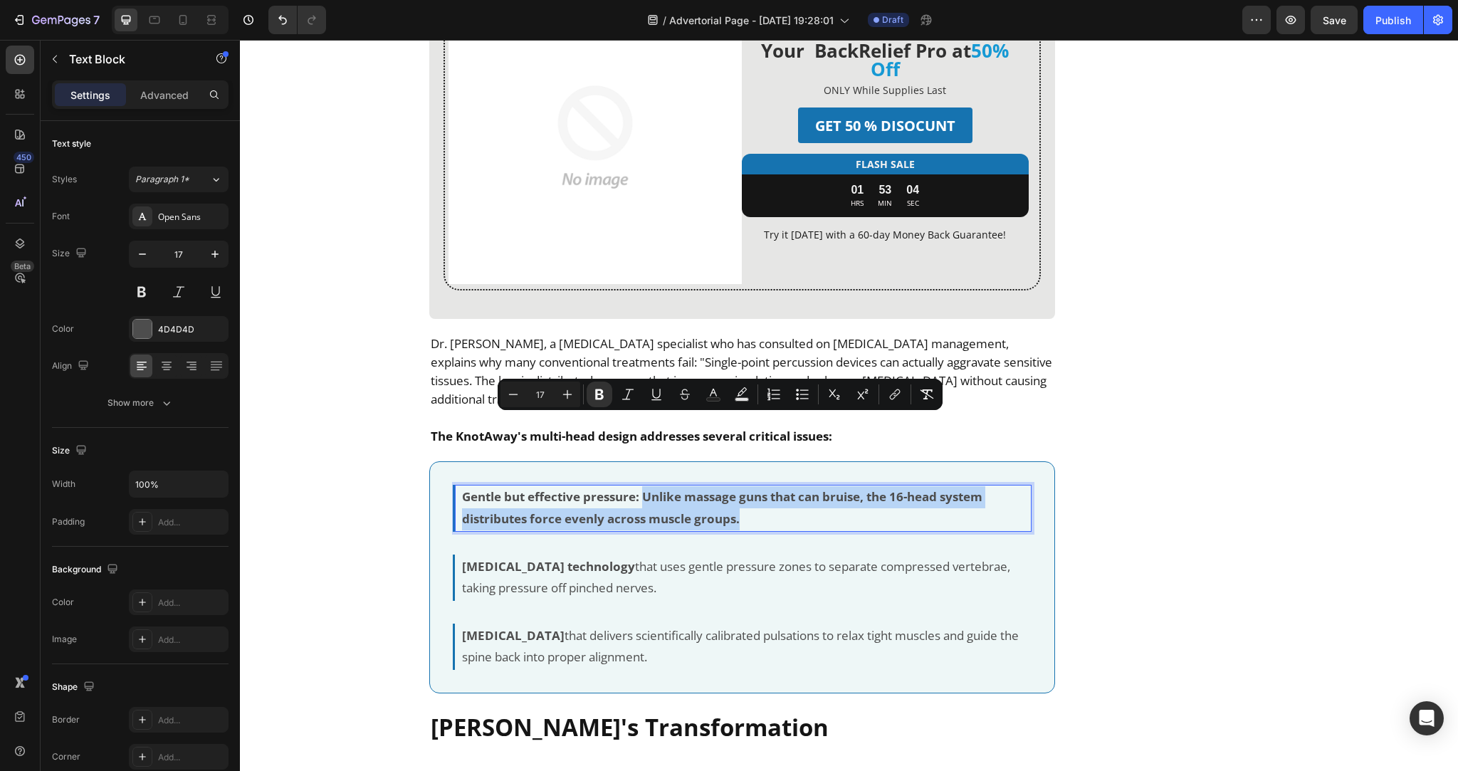
drag, startPoint x: 641, startPoint y: 425, endPoint x: 754, endPoint y: 455, distance: 116.3
click at [754, 486] on p "Gentle but effective pressure: Unlike massage guns that can bruise, the 16-head…" at bounding box center [746, 507] width 568 height 43
click at [714, 486] on p "Gentle but effective pressure: Unlike massage guns that can bruise, the 16-head…" at bounding box center [746, 507] width 568 height 43
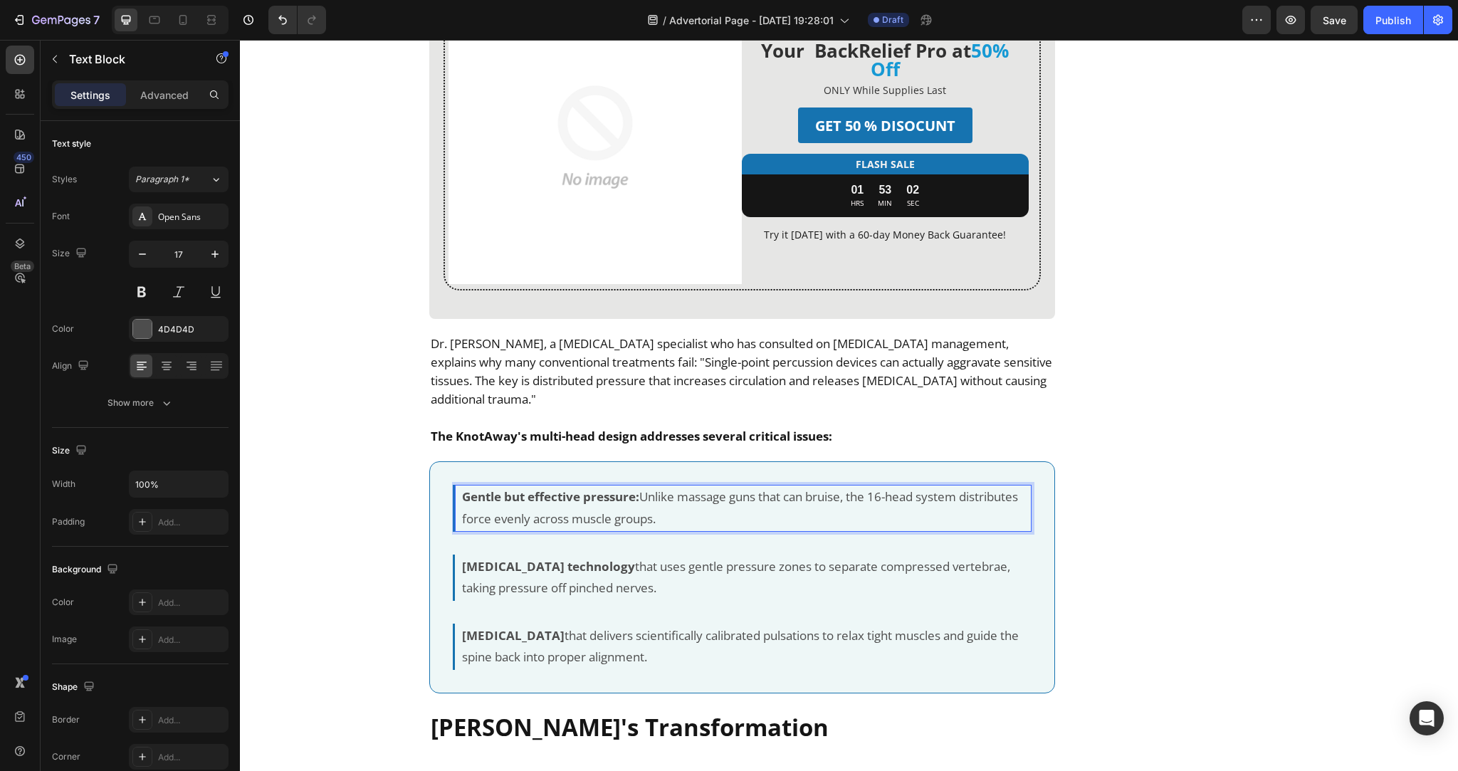
click at [605, 488] on strong "Gentle but effective pressure:" at bounding box center [550, 496] width 177 height 16
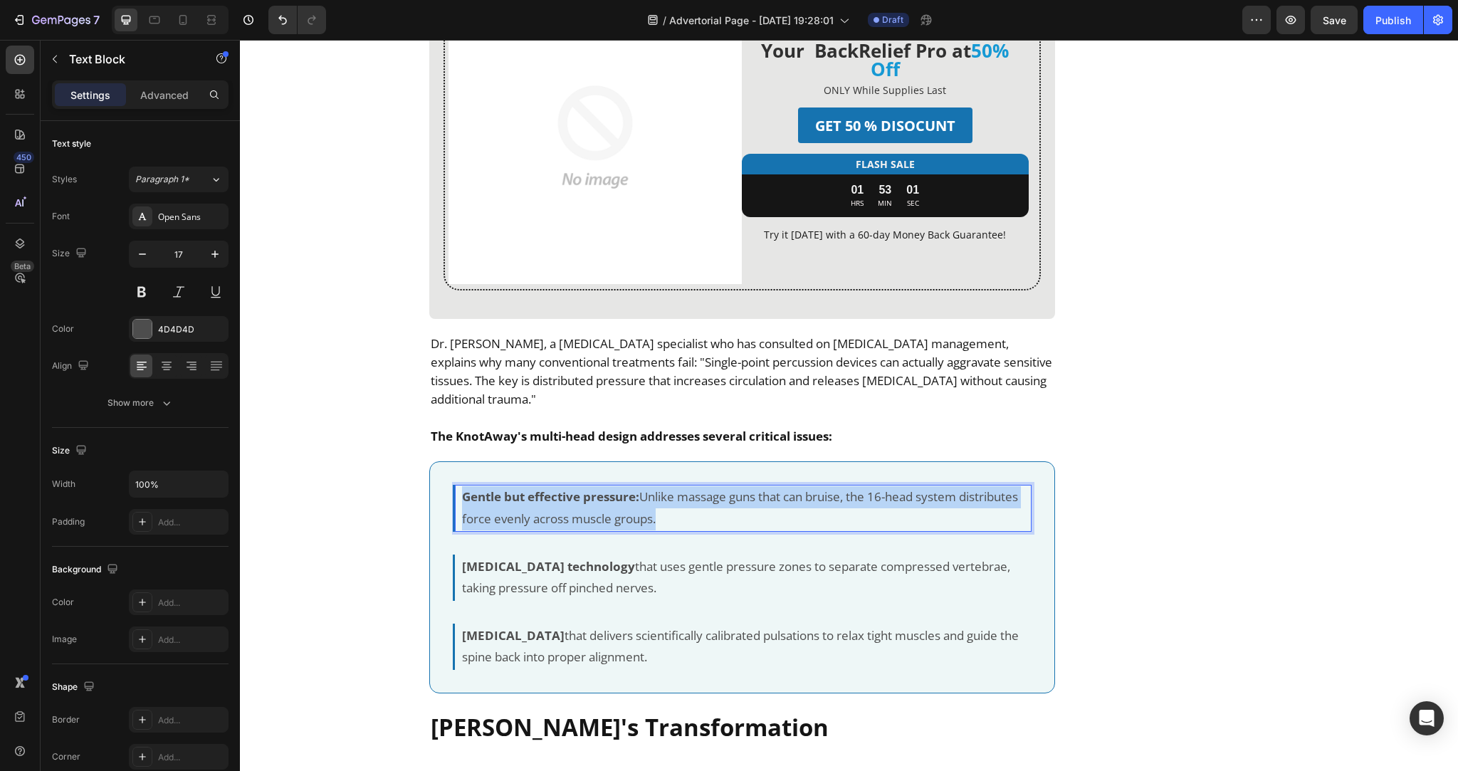
click at [605, 488] on strong "Gentle but effective pressure:" at bounding box center [550, 496] width 177 height 16
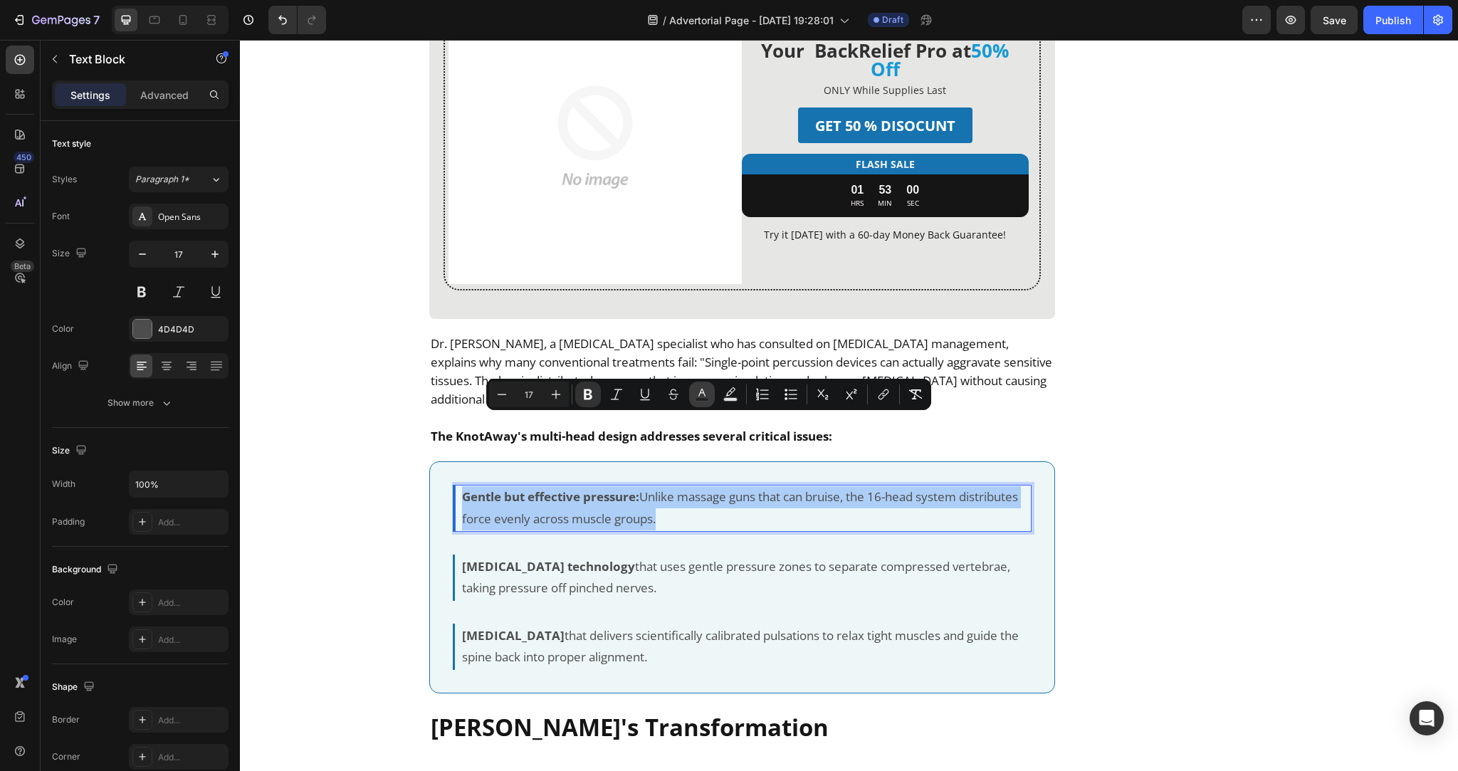
click at [697, 398] on rect "Editor contextual toolbar" at bounding box center [702, 400] width 14 height 4
type input "4D4D4D"
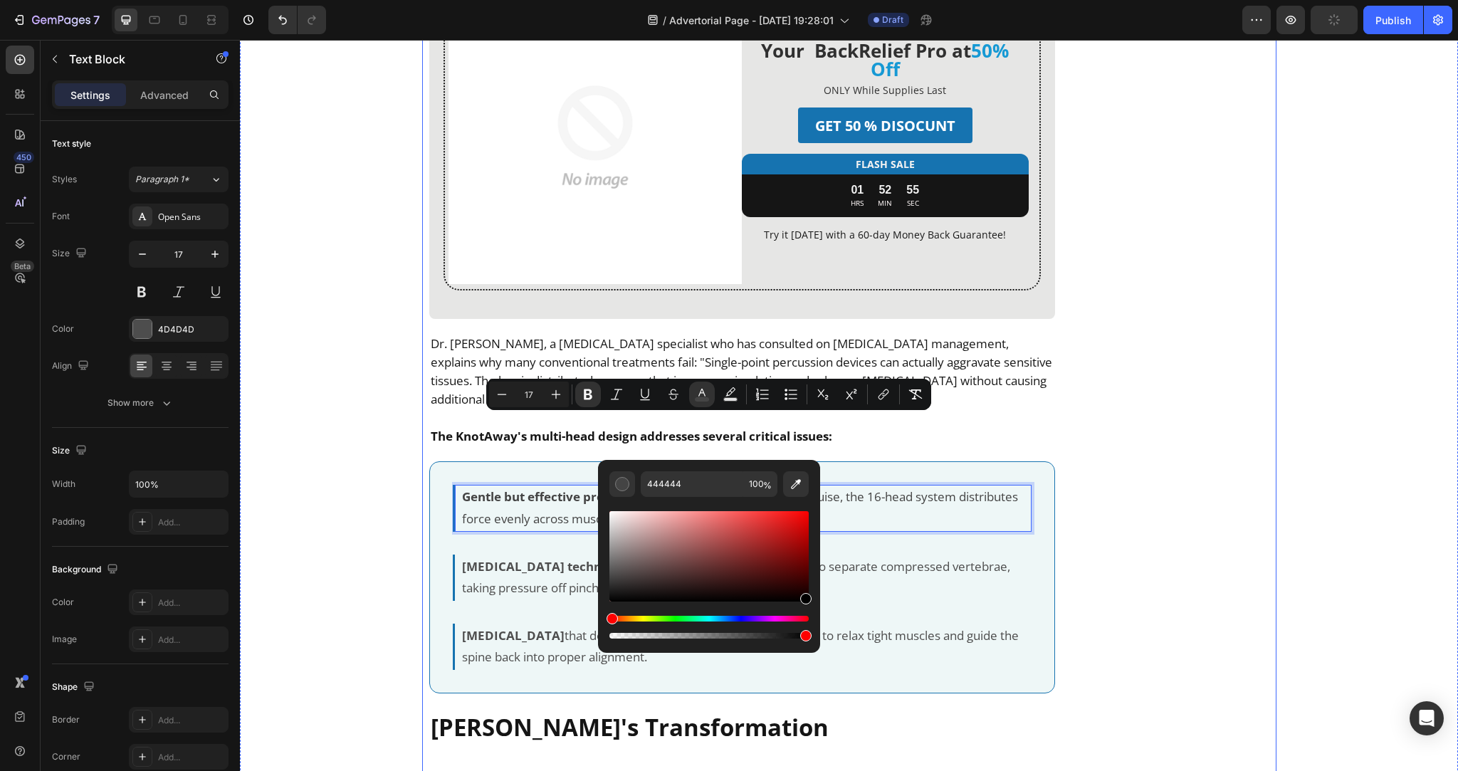
type input "000000"
drag, startPoint x: 851, startPoint y: 616, endPoint x: 843, endPoint y: 623, distance: 11.1
click at [851, 486] on p "Gentle but effective pressure: Unlike massage guns that can bruise, the 16-head…" at bounding box center [746, 507] width 568 height 43
click at [821, 488] on span "Gentle but effective pressure: Unlike massage guns that can bruise, the 16-head…" at bounding box center [740, 507] width 556 height 38
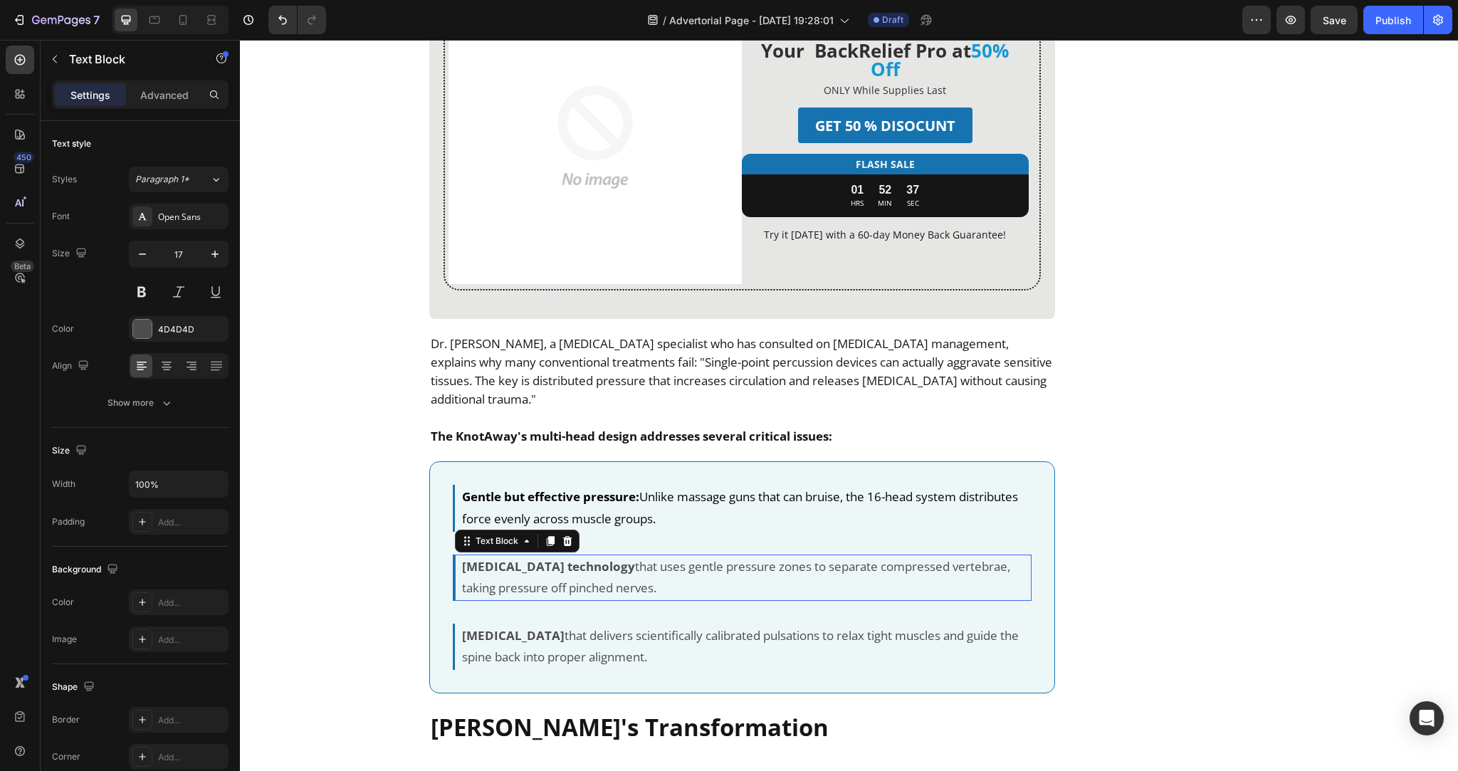
click at [539, 556] on p "Spinal decompression technology that uses gentle pressure zones to separate com…" at bounding box center [746, 577] width 568 height 43
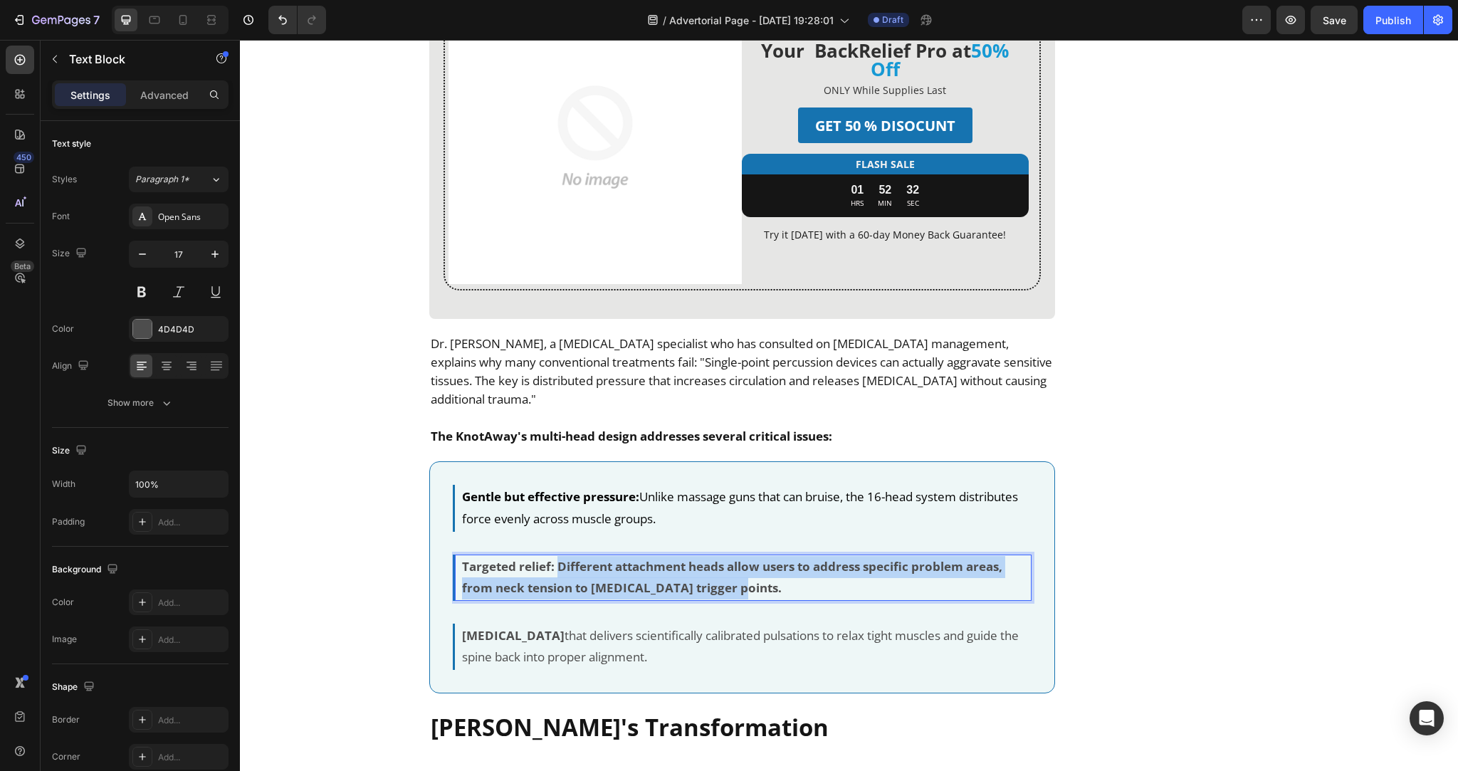
drag, startPoint x: 553, startPoint y: 487, endPoint x: 738, endPoint y: 515, distance: 187.0
click at [738, 556] on p "Targeted relief: Different attachment heads allow users to address specific pro…" at bounding box center [746, 577] width 568 height 43
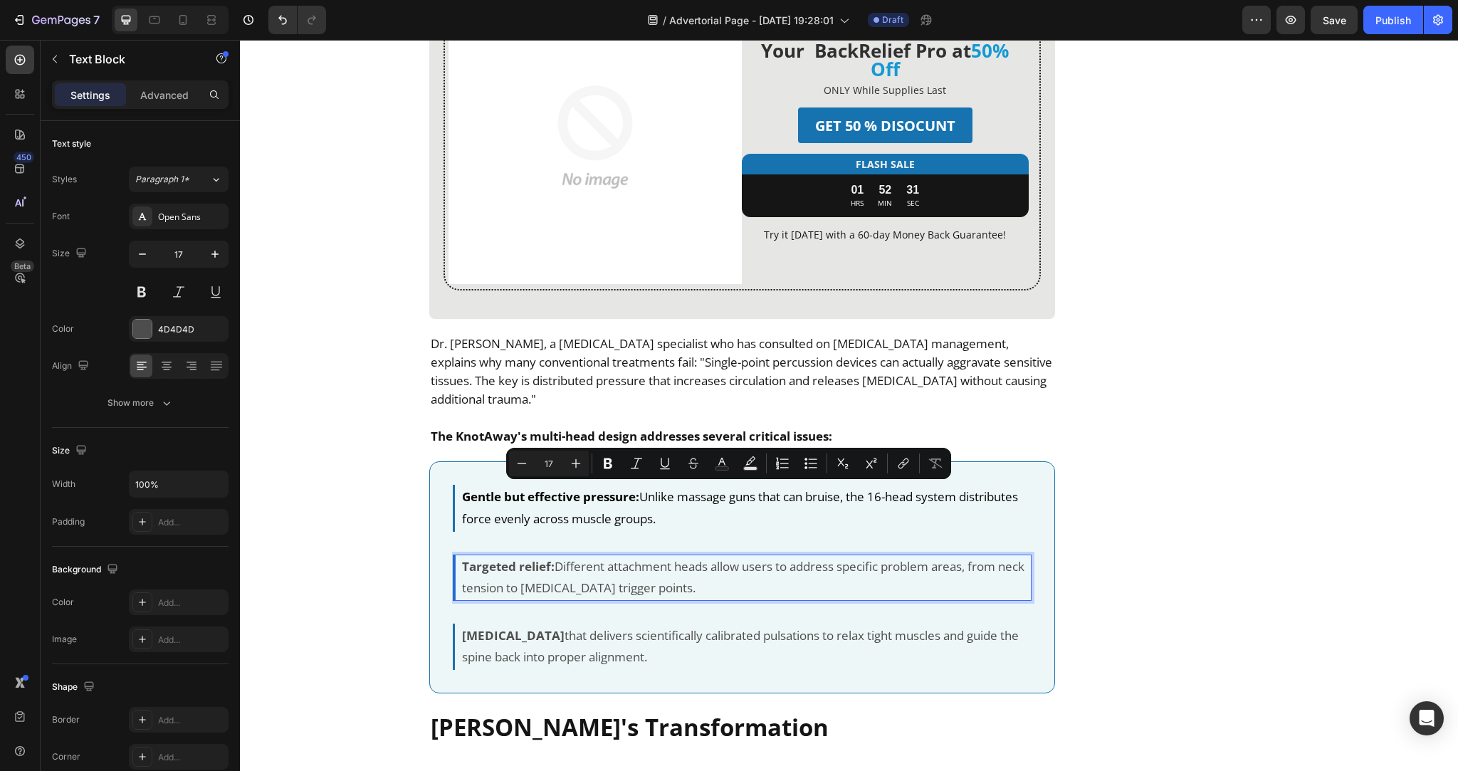
click at [738, 556] on p "Targeted relief: Different attachment heads allow users to address specific pro…" at bounding box center [746, 577] width 568 height 43
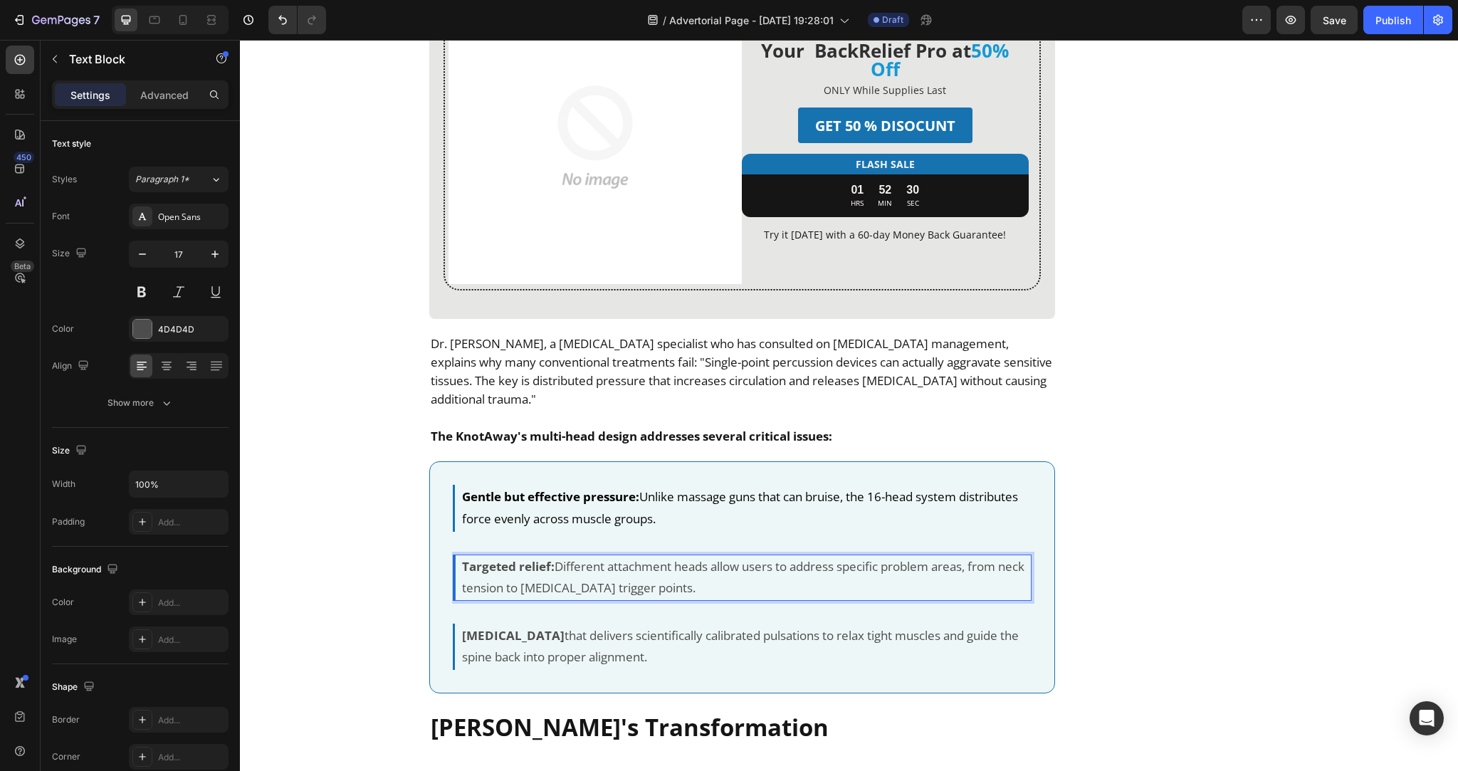
click at [559, 556] on p "Targeted relief: Different attachment heads allow users to address specific pro…" at bounding box center [746, 577] width 568 height 43
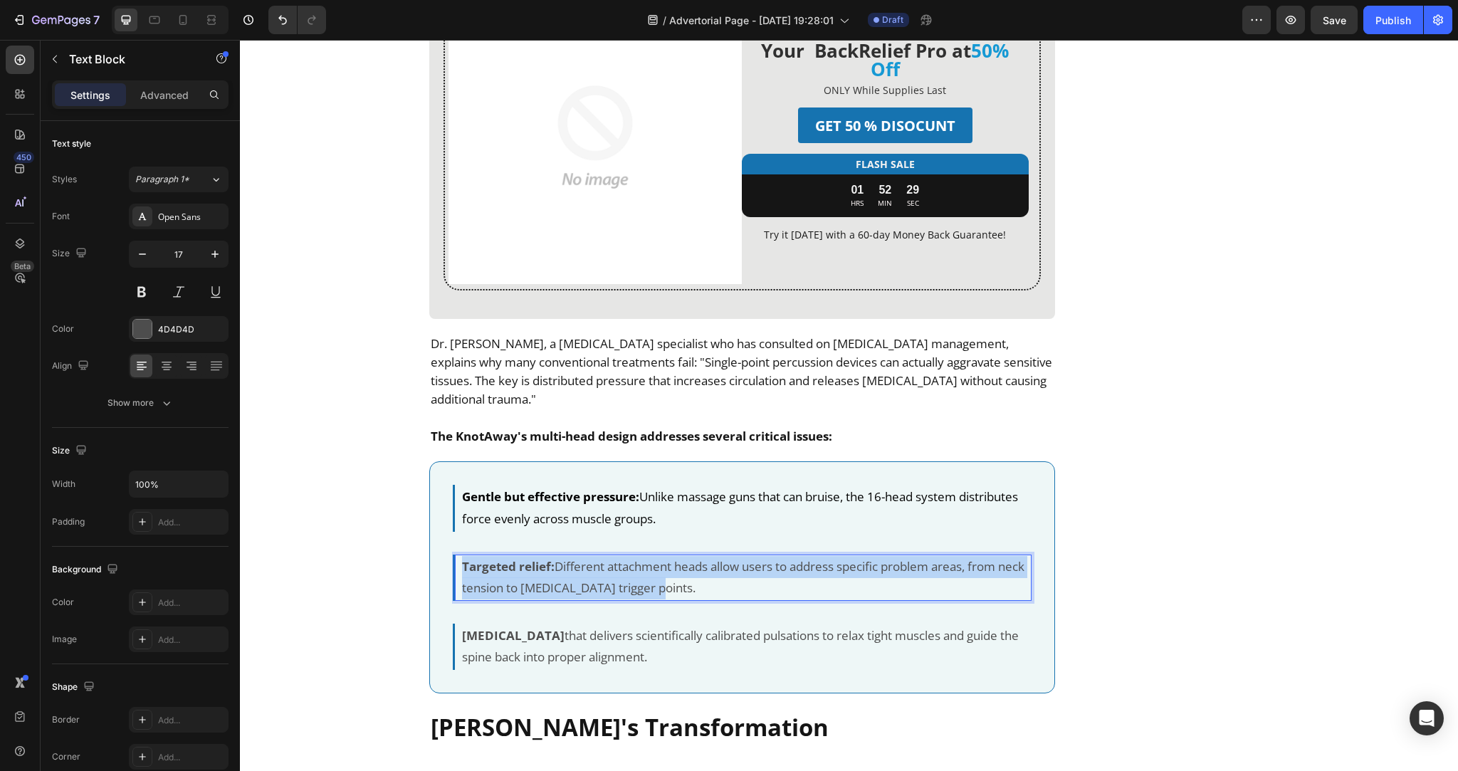
click at [559, 556] on p "Targeted relief: Different attachment heads allow users to address specific pro…" at bounding box center [746, 577] width 568 height 43
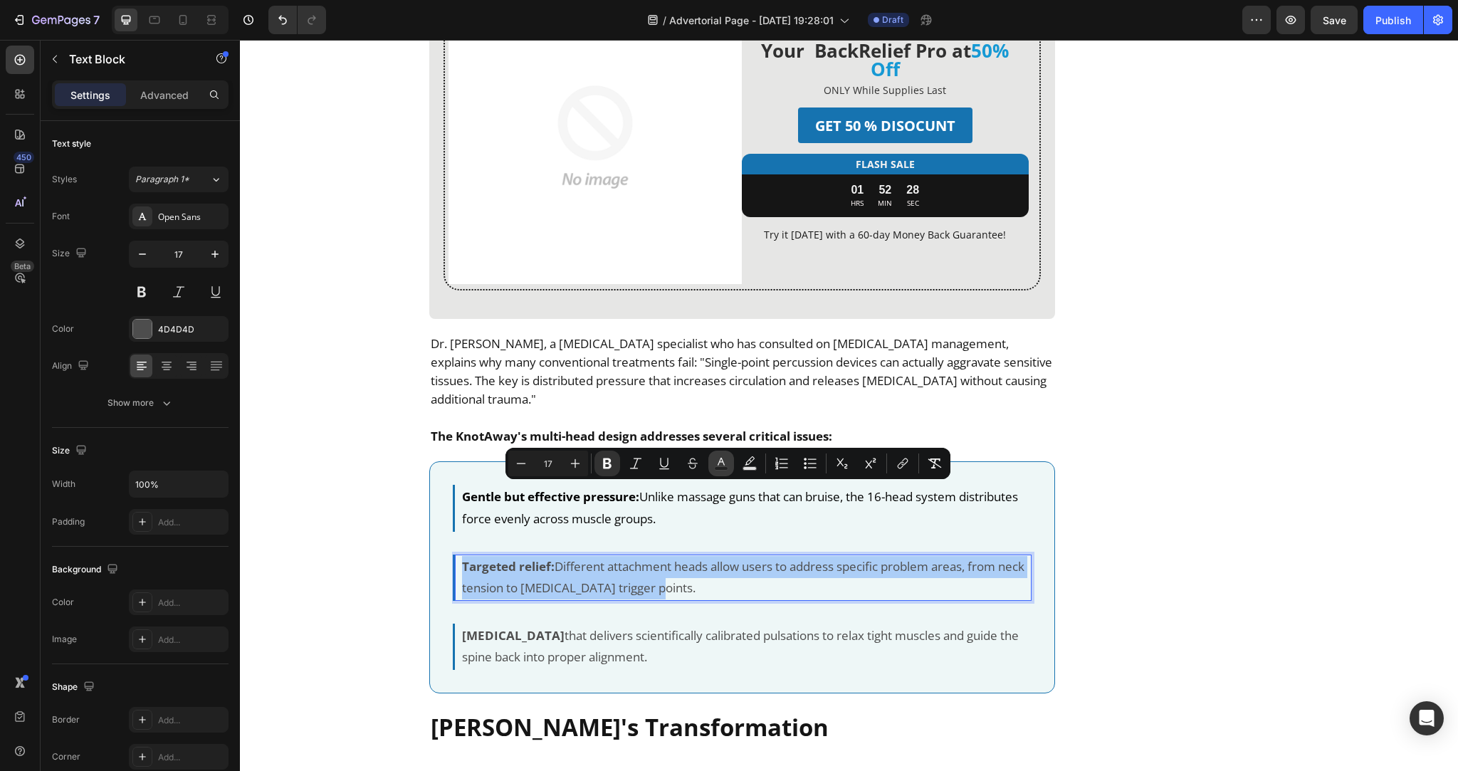
click at [730, 470] on button "Text Color" at bounding box center [721, 463] width 26 height 26
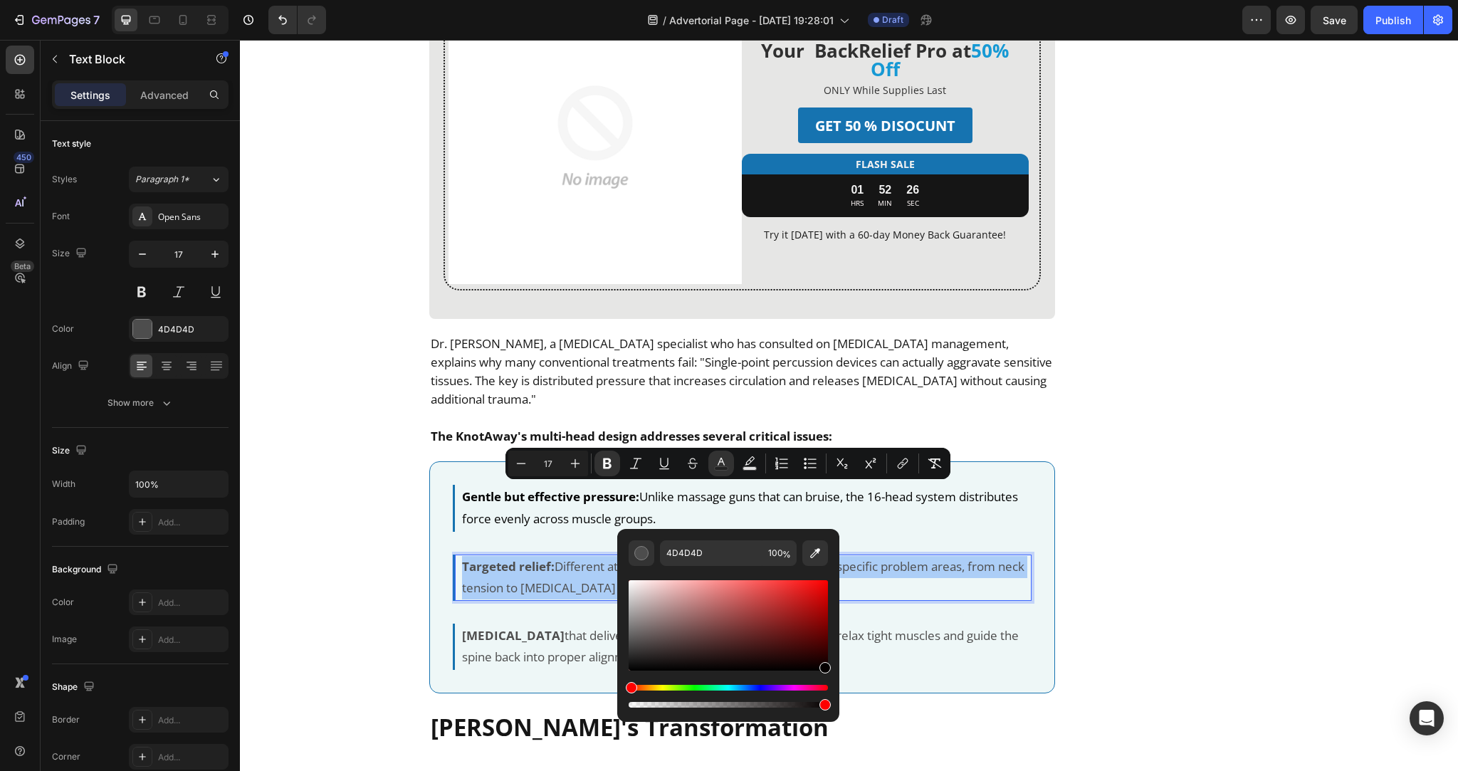
click at [824, 668] on div "Editor contextual toolbar" at bounding box center [727, 625] width 199 height 90
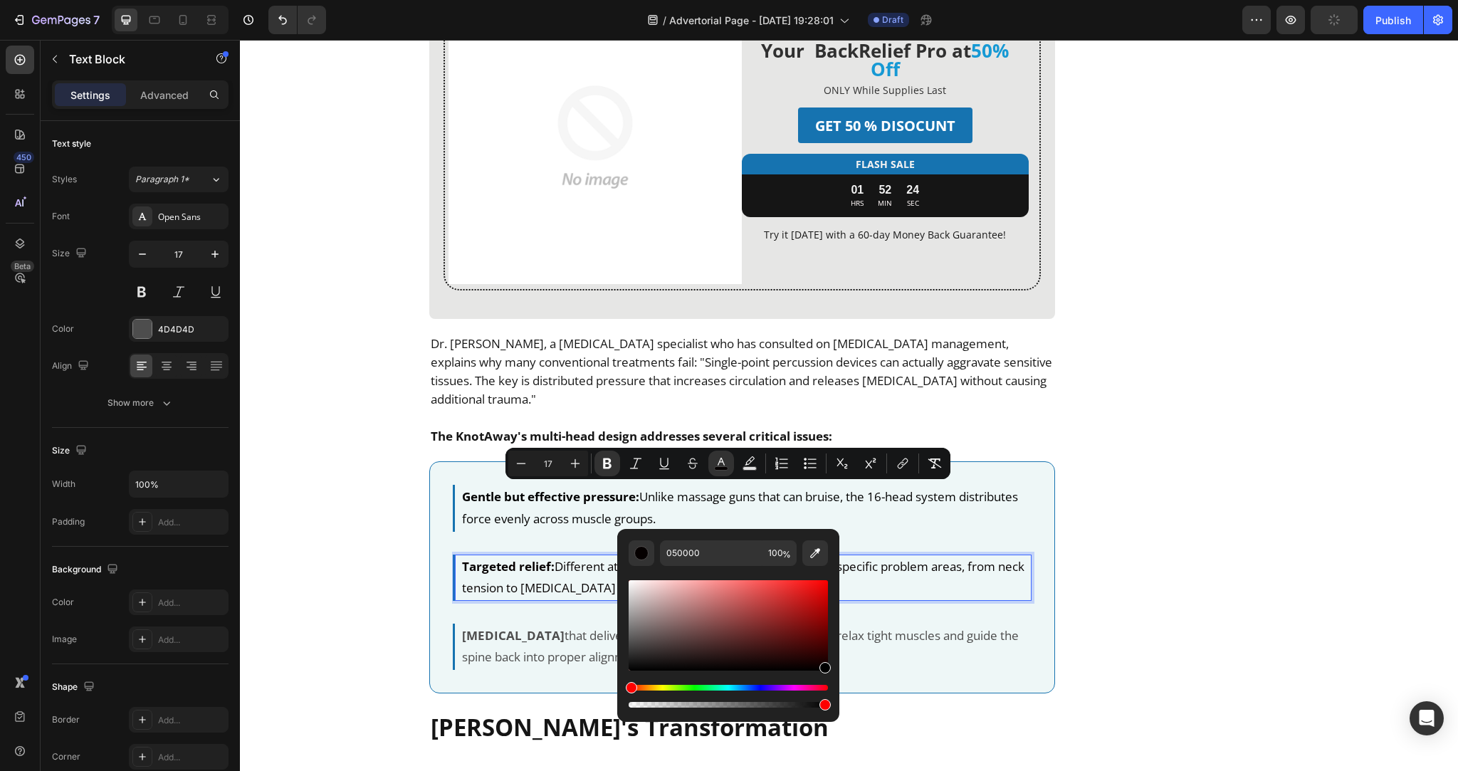
click at [825, 673] on div "Editor contextual toolbar" at bounding box center [727, 643] width 199 height 133
type input "000000"
click at [872, 556] on p "Targeted relief: Different attachment heads allow users to address specific pro…" at bounding box center [746, 577] width 568 height 43
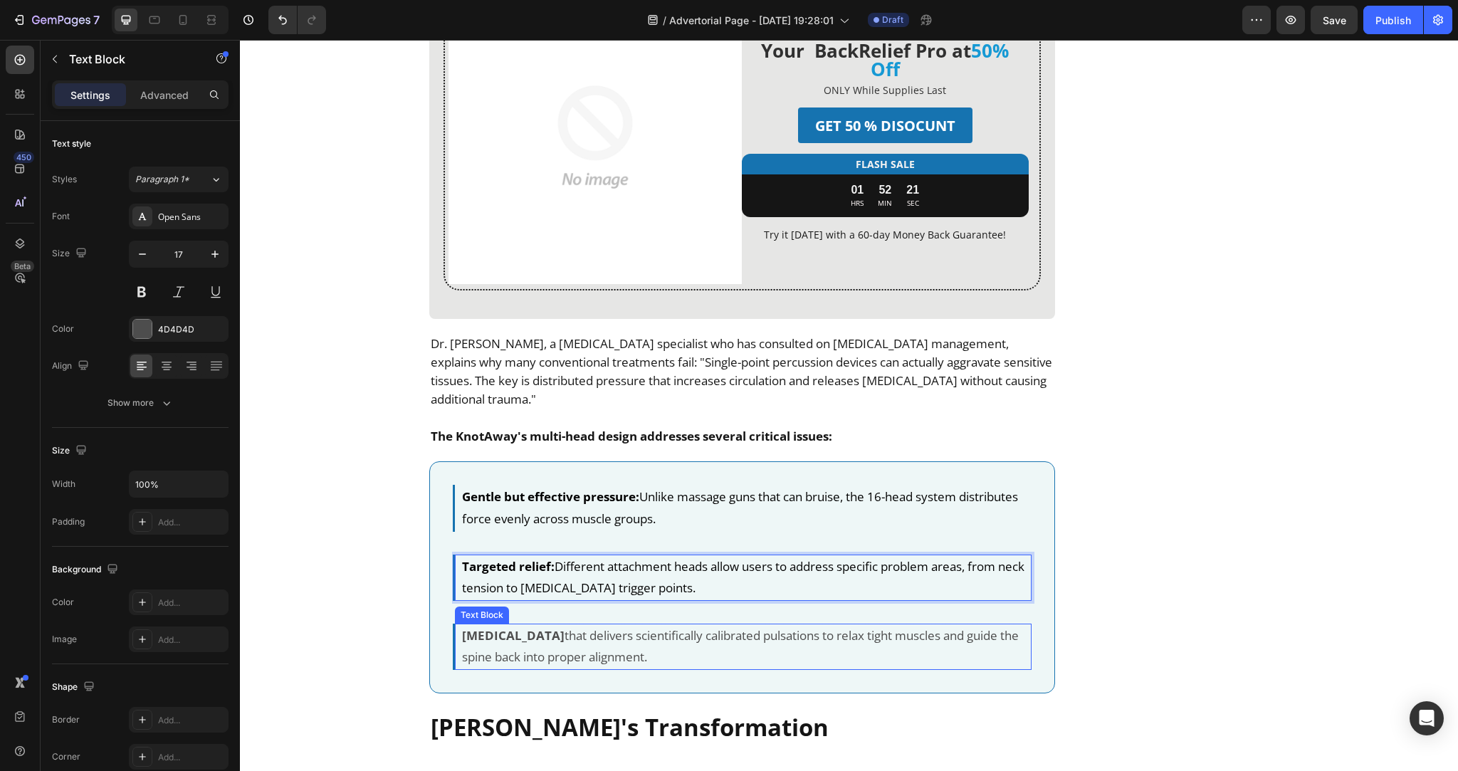
click at [641, 625] on p "Therapeutic massage that delivers scientifically calibrated pulsations to relax…" at bounding box center [746, 646] width 568 height 43
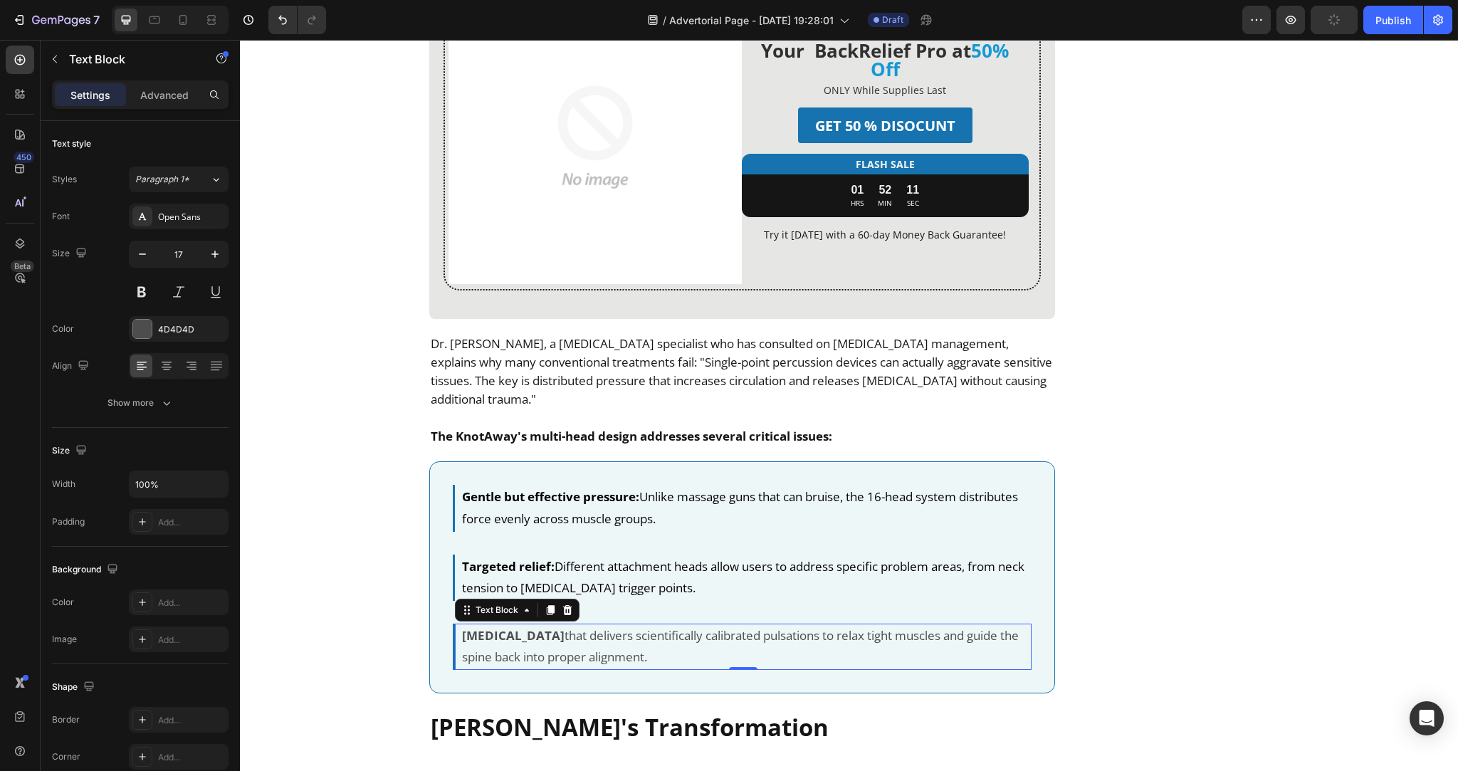
click at [542, 625] on p "Therapeutic massage that delivers scientifically calibrated pulsations to relax…" at bounding box center [746, 646] width 568 height 43
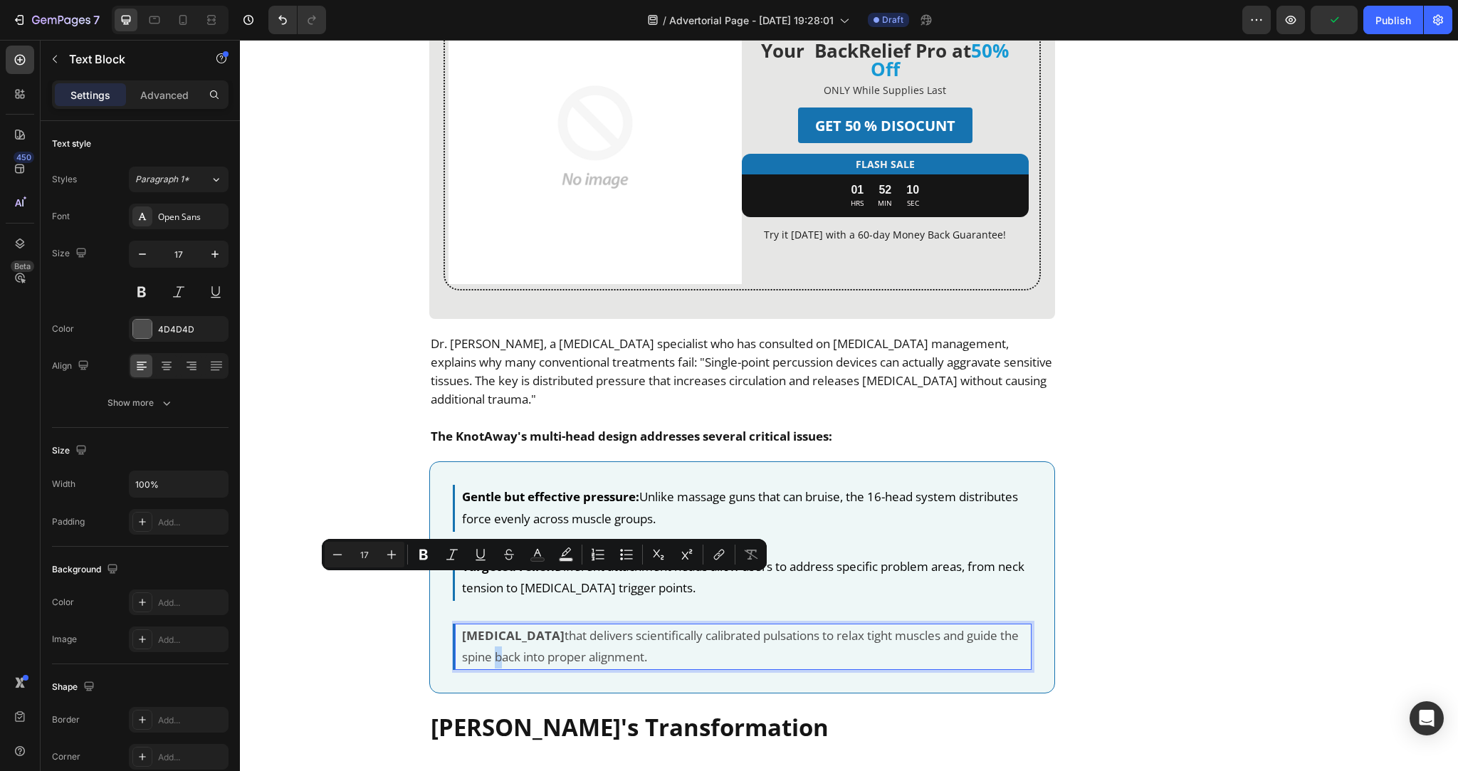
click at [542, 625] on p "Therapeutic massage that delivers scientifically calibrated pulsations to relax…" at bounding box center [746, 646] width 568 height 43
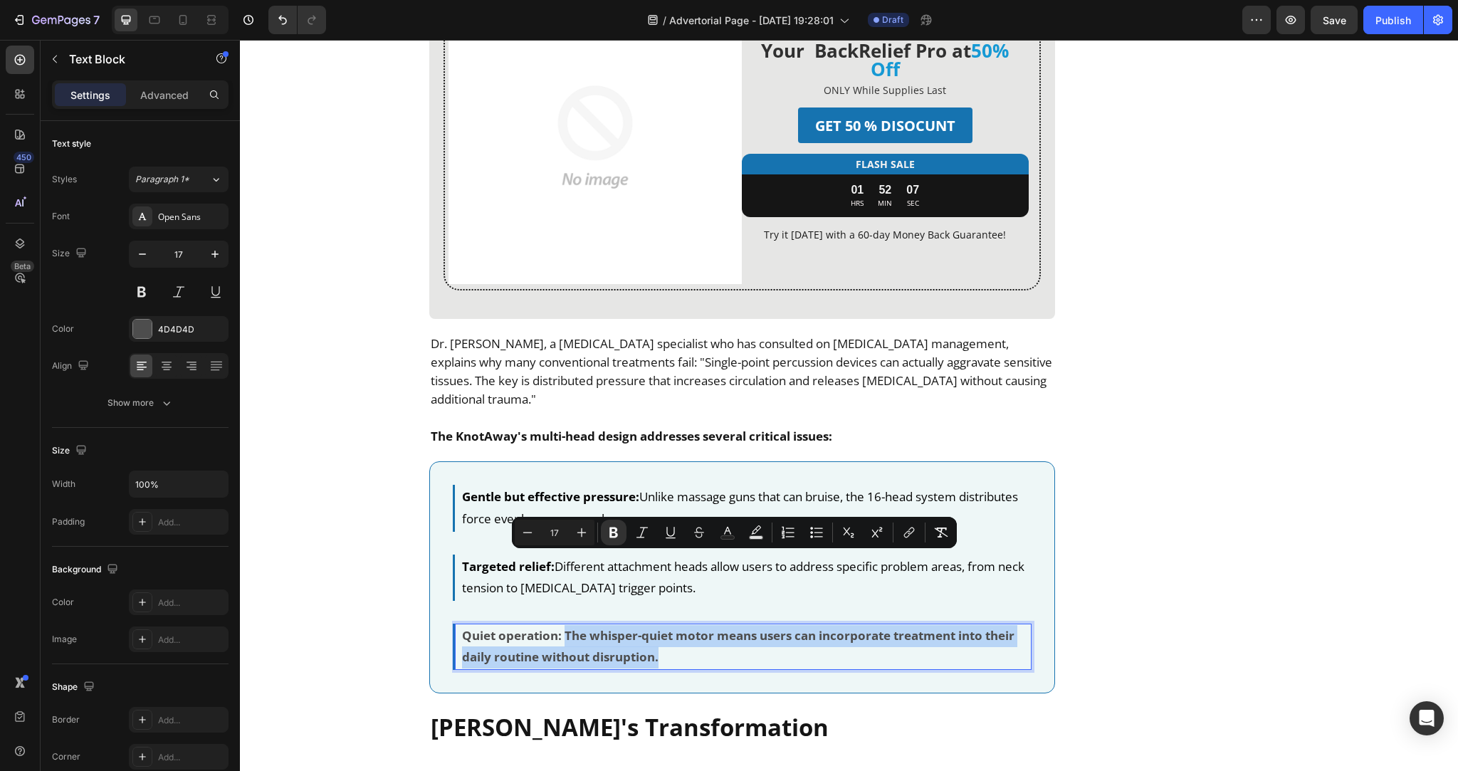
drag, startPoint x: 559, startPoint y: 564, endPoint x: 675, endPoint y: 580, distance: 117.8
click at [675, 625] on p "Quiet operation: The whisper-quiet motor means users can incorporate treatment …" at bounding box center [746, 646] width 568 height 43
click at [607, 625] on p "Quiet operation: The whisper-quiet motor means users can incorporate treatment …" at bounding box center [746, 646] width 568 height 43
click at [569, 625] on p "Quiet operation: The whisper-quiet motor means users can incorporate treatment …" at bounding box center [746, 646] width 568 height 43
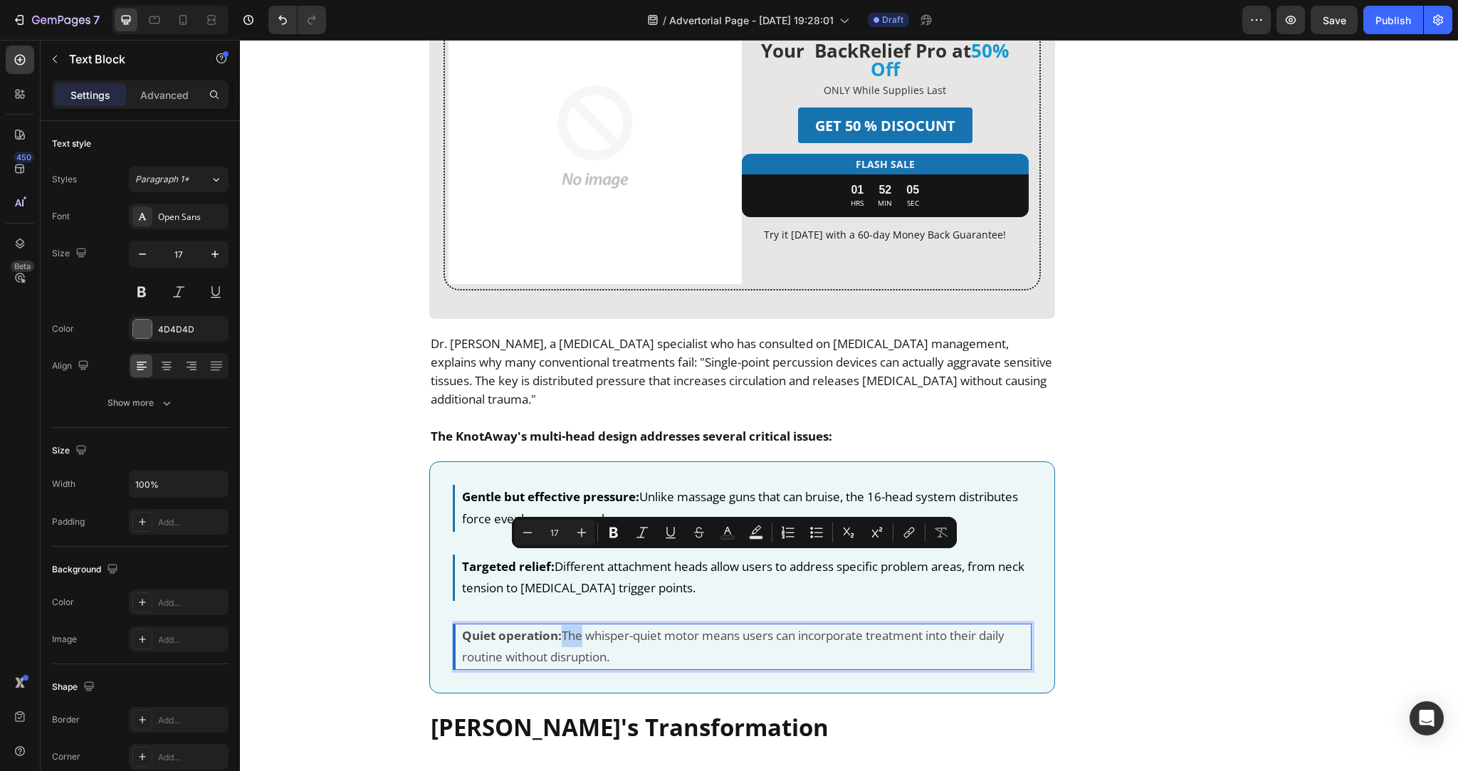
click at [569, 625] on p "Quiet operation: The whisper-quiet motor means users can incorporate treatment …" at bounding box center [746, 646] width 568 height 43
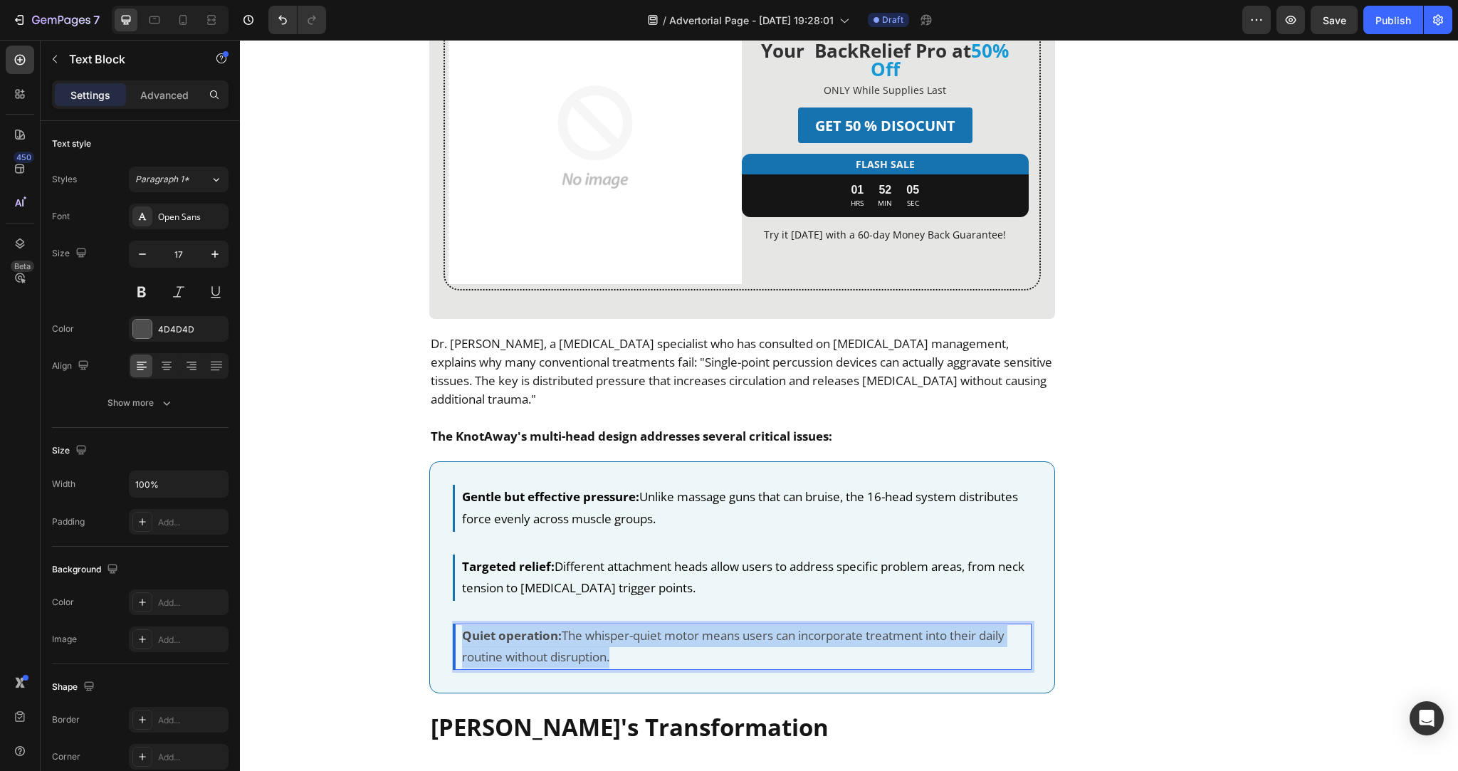
click at [569, 625] on p "Quiet operation: The whisper-quiet motor means users can incorporate treatment …" at bounding box center [746, 646] width 568 height 43
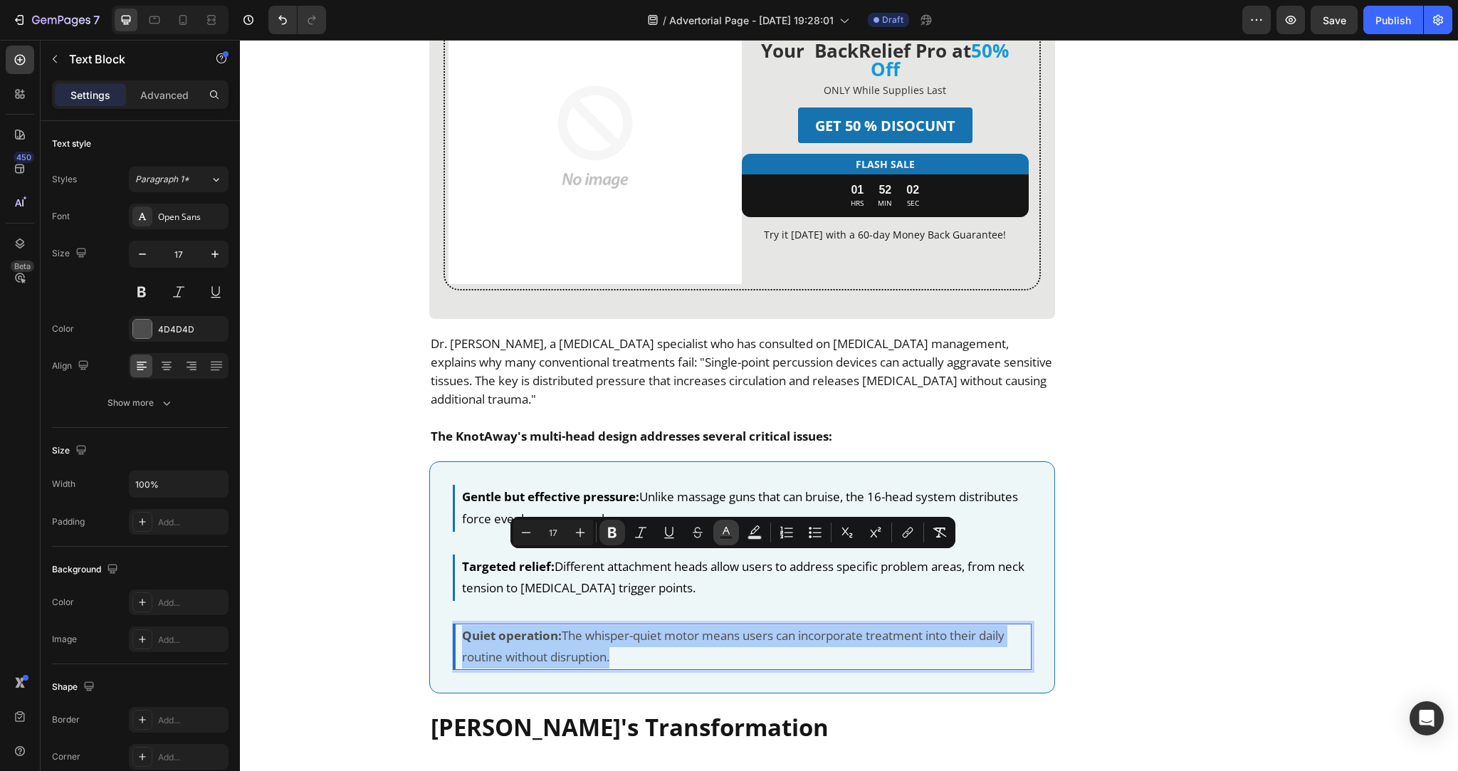
click at [720, 534] on icon "Editor contextual toolbar" at bounding box center [726, 532] width 14 height 14
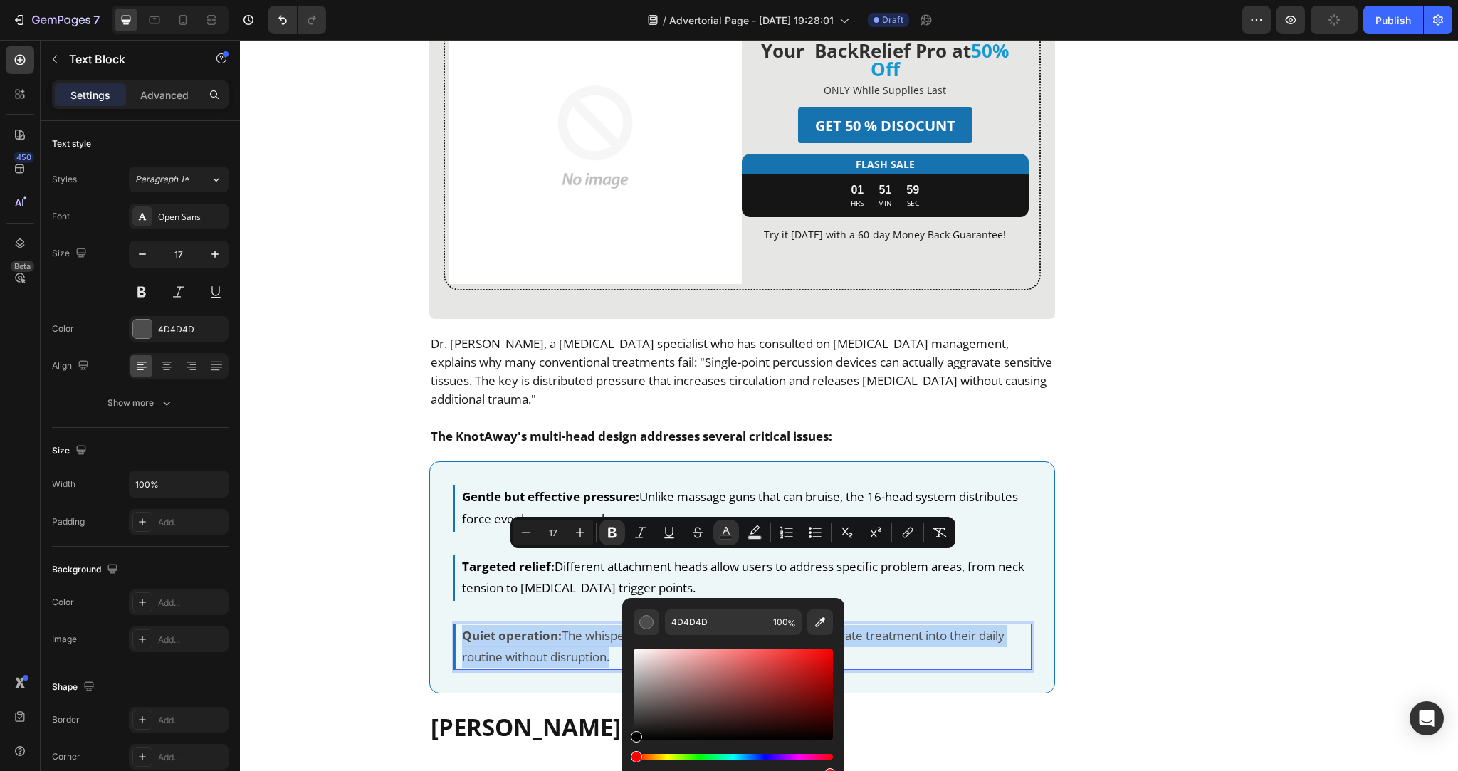
type input "000000"
drag, startPoint x: 635, startPoint y: 713, endPoint x: 633, endPoint y: 741, distance: 27.8
click at [633, 741] on div "Editor contextual toolbar" at bounding box center [732, 712] width 199 height 133
click at [554, 627] on span "Quiet operation: The whisper-quiet motor means users can incorporate treatment …" at bounding box center [733, 646] width 542 height 38
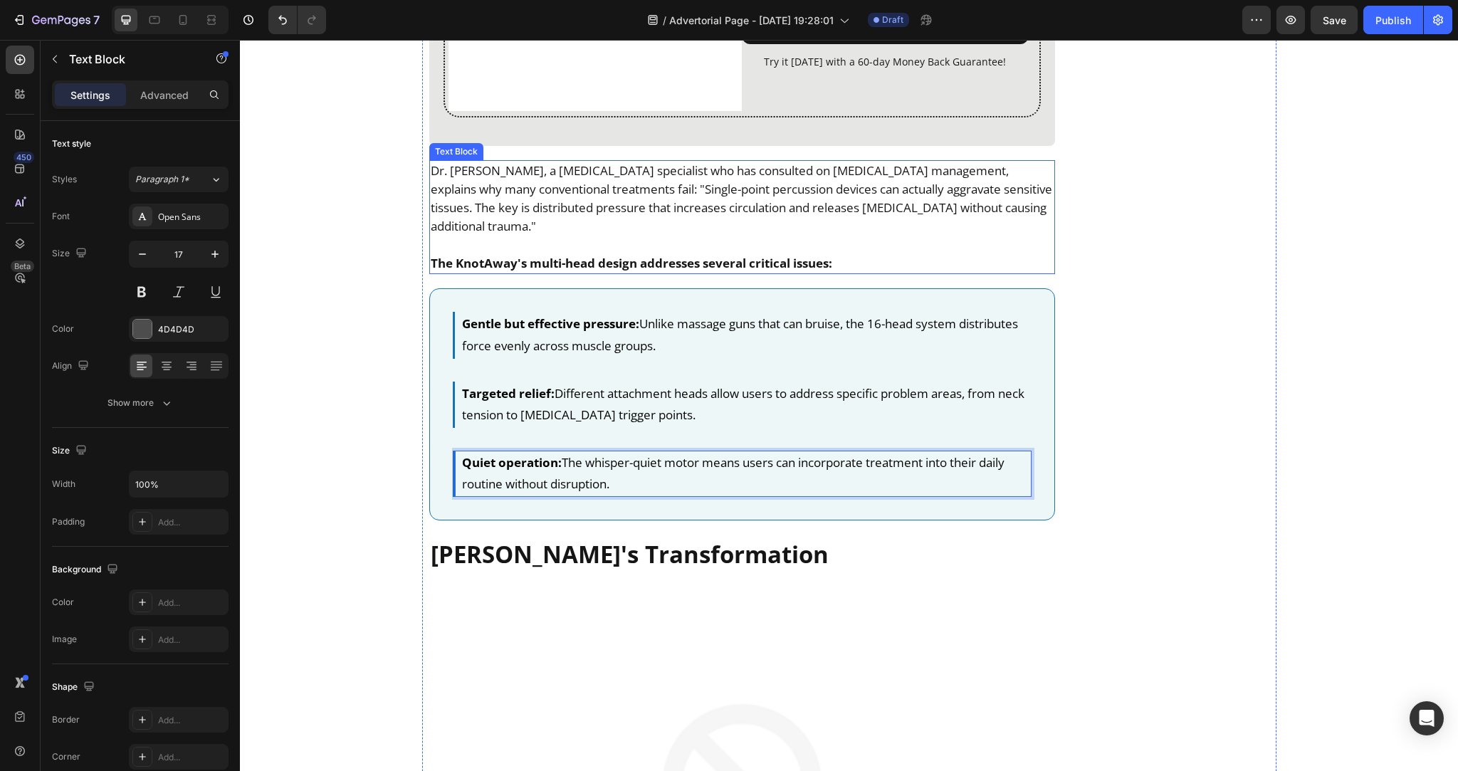
scroll to position [3904, 0]
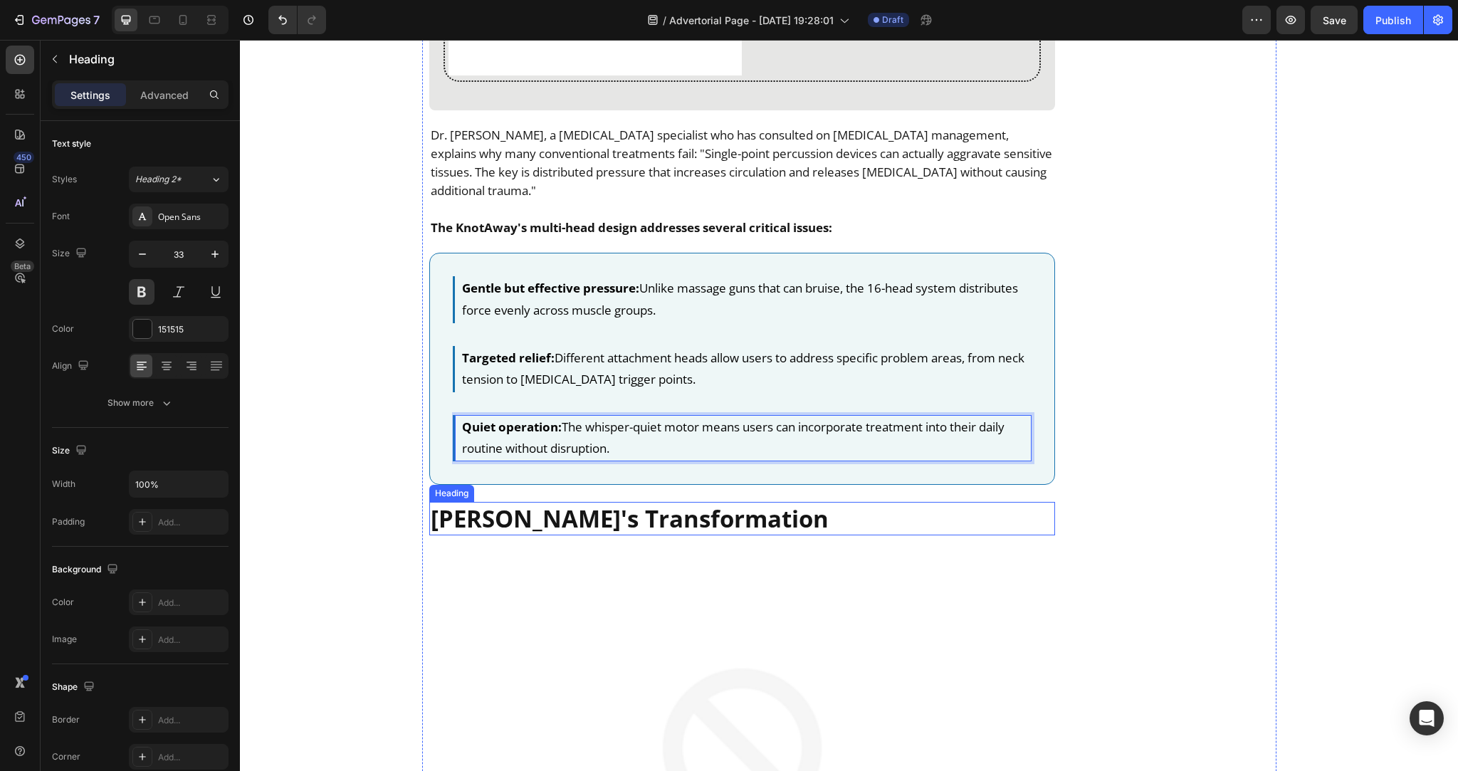
click at [547, 502] on strong "Margaret's Transformation" at bounding box center [630, 518] width 398 height 32
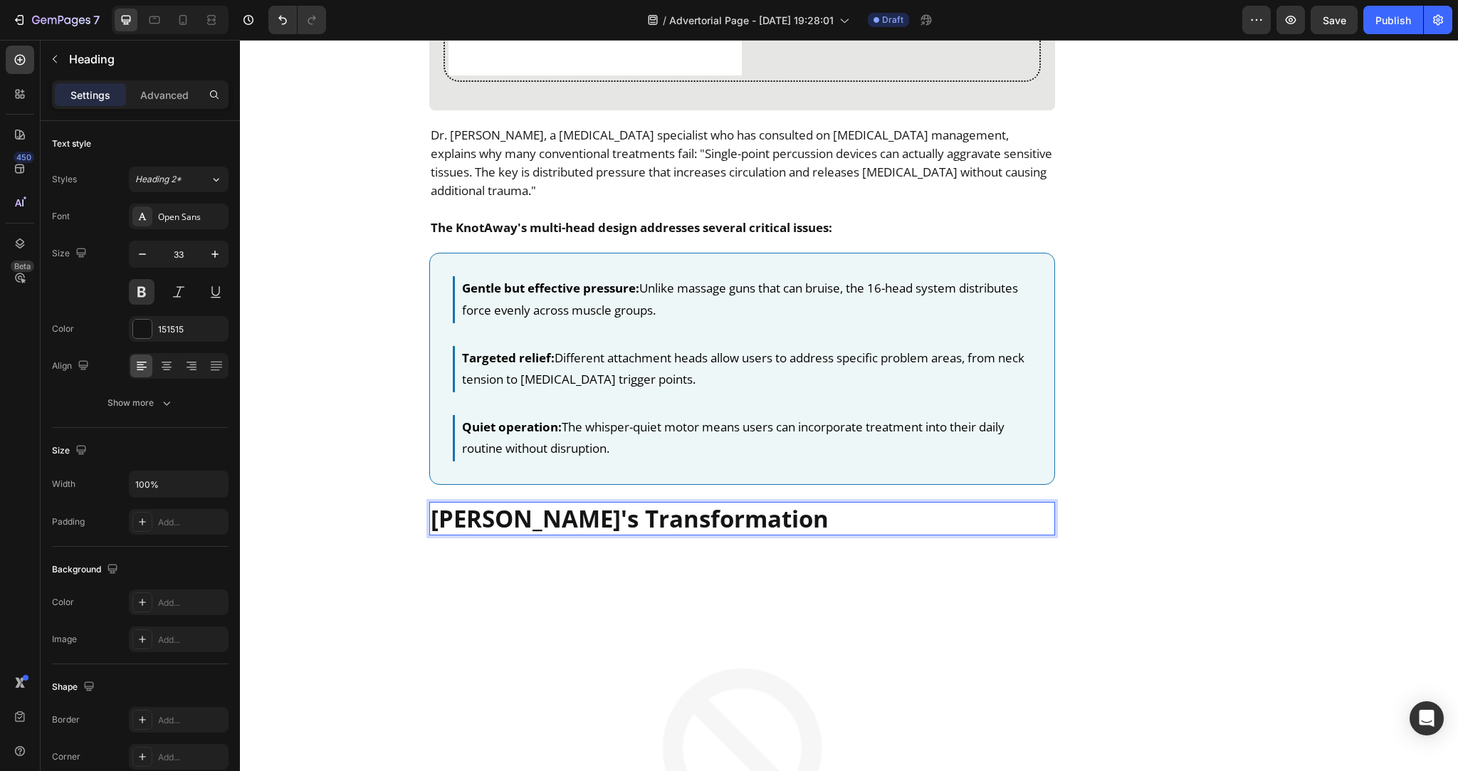
click at [547, 502] on strong "Margaret's Transformation" at bounding box center [630, 518] width 398 height 32
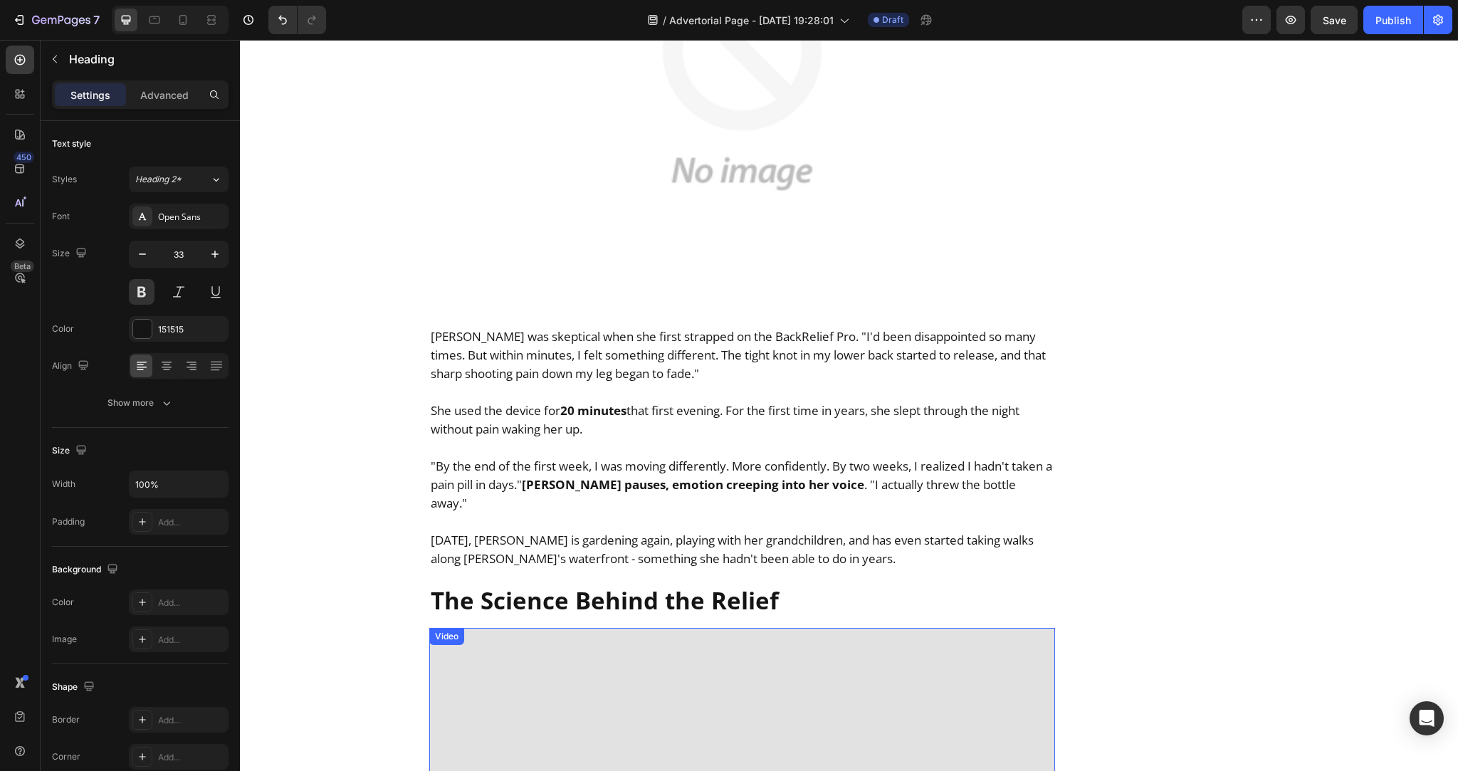
scroll to position [4604, 0]
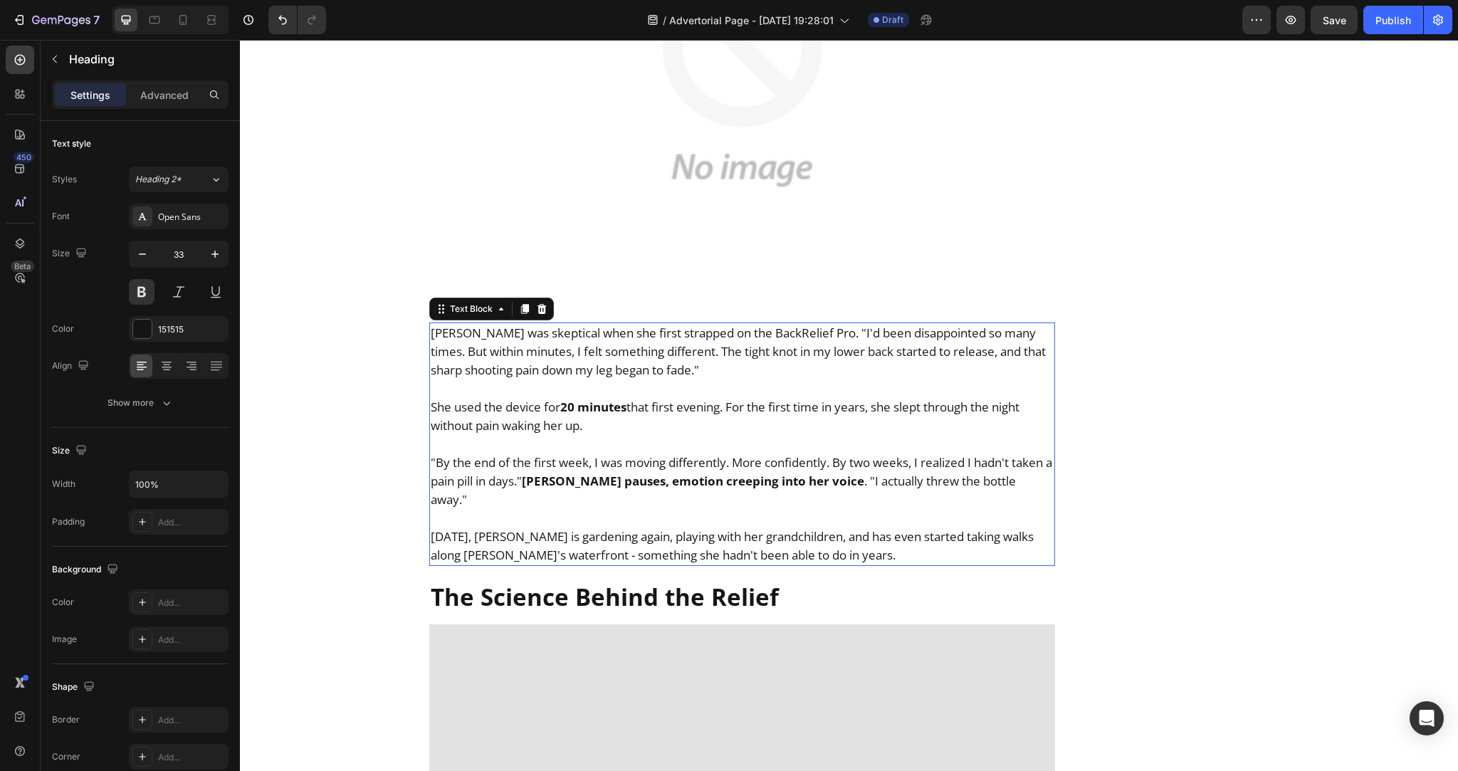
click at [600, 435] on p at bounding box center [742, 444] width 623 height 19
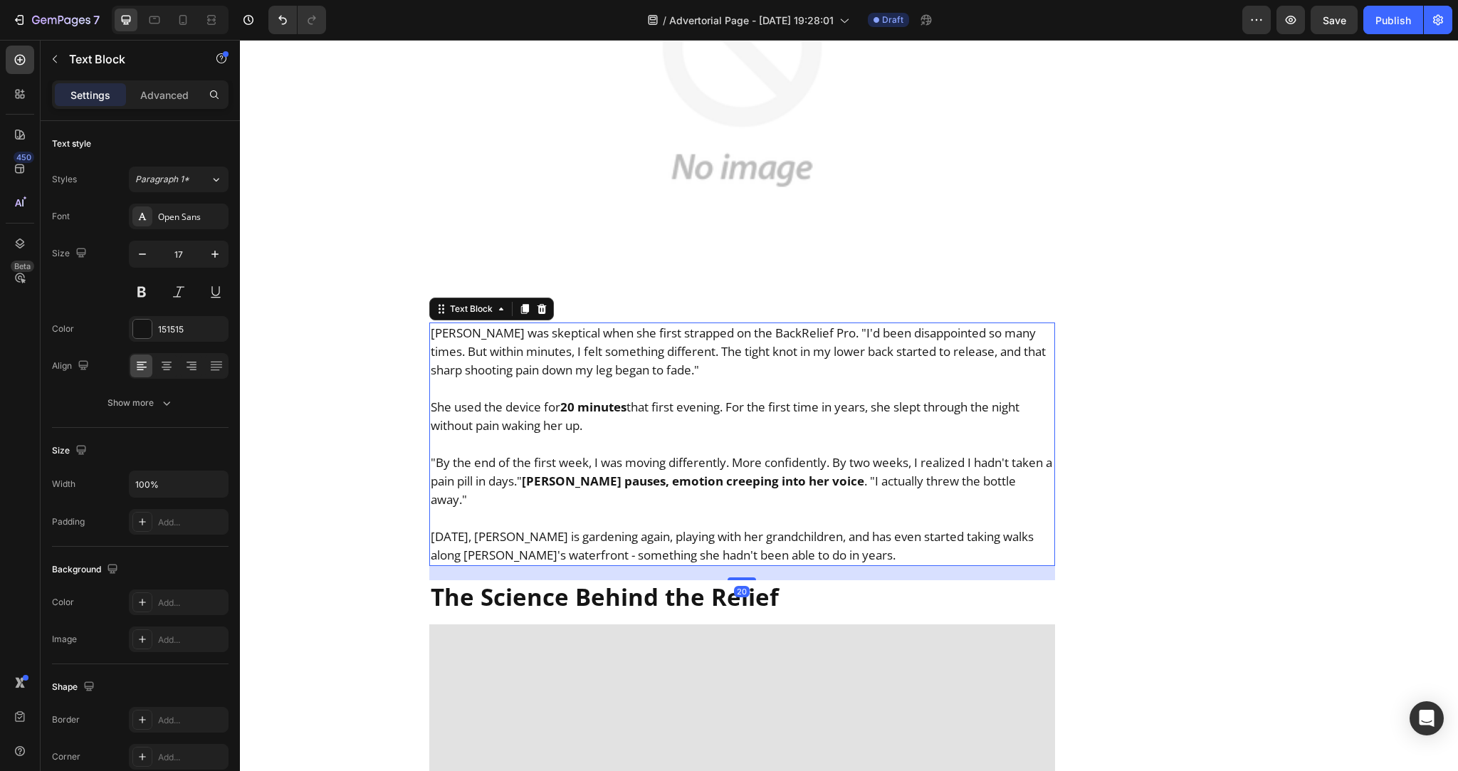
click at [600, 435] on p at bounding box center [742, 444] width 623 height 19
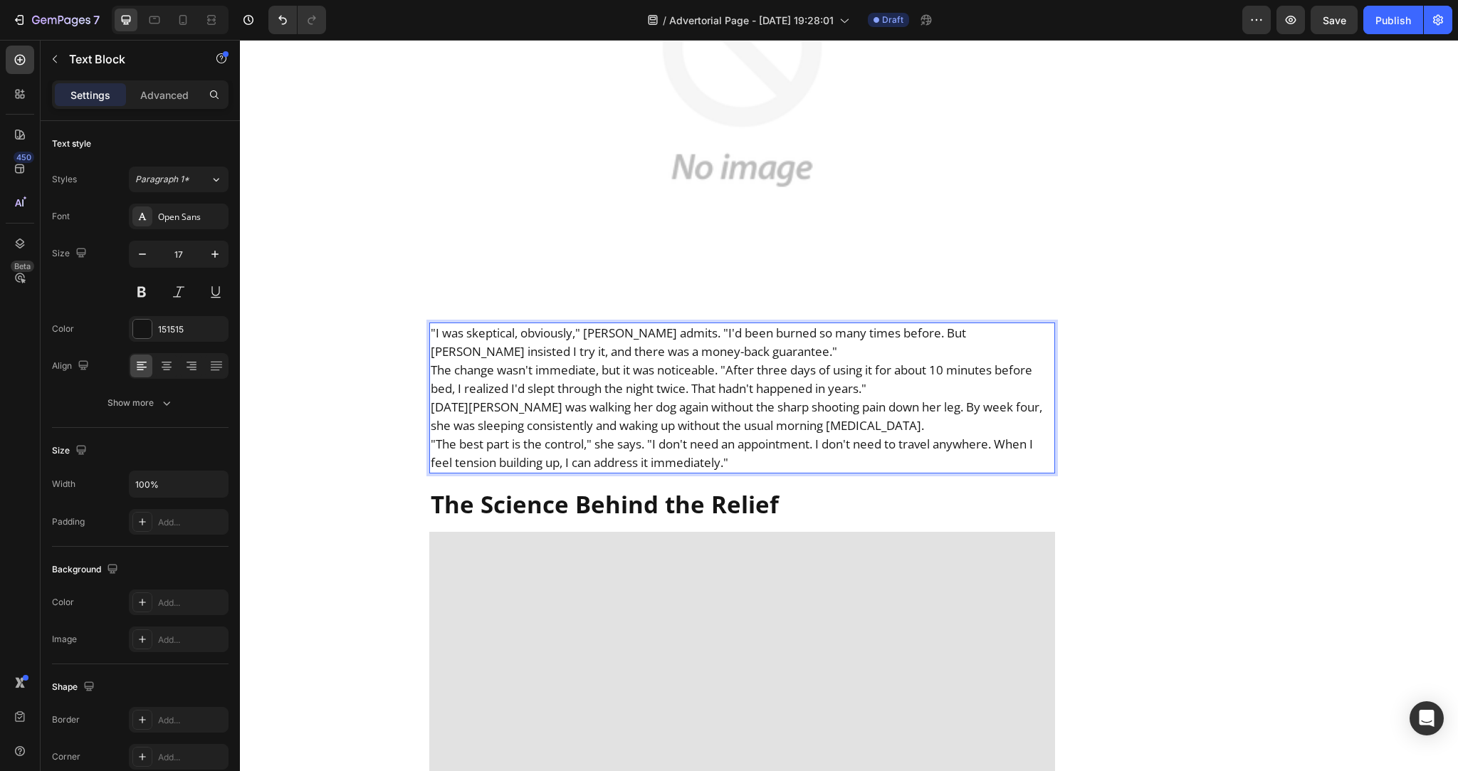
click at [702, 324] on p ""I was skeptical, obviously," Margaret admits. "I'd been burned so many times b…" at bounding box center [742, 342] width 623 height 37
click at [700, 324] on p ""I was skeptical, obviously," Margaret admits. "I'd been burned so many times b…" at bounding box center [742, 342] width 623 height 37
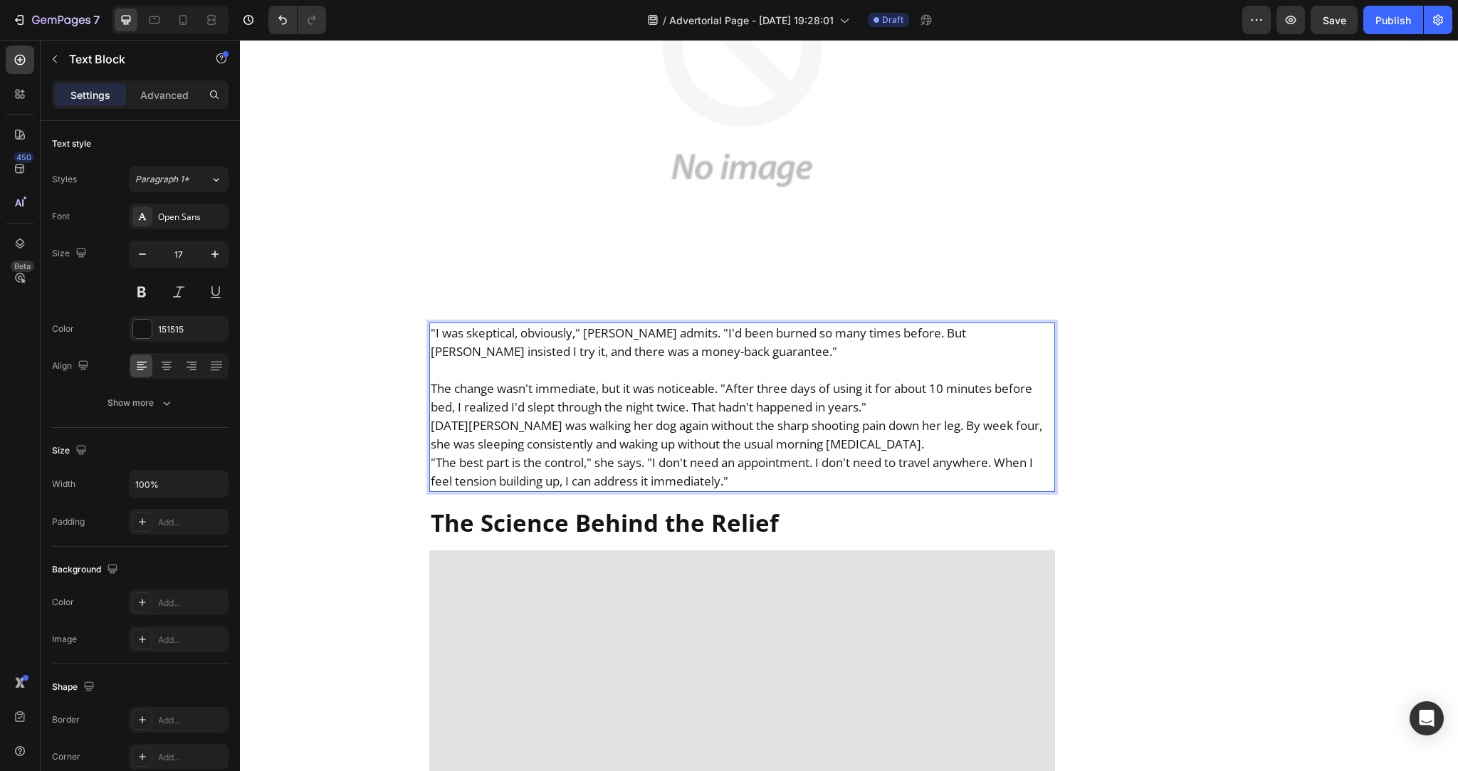
click at [904, 379] on p "The change wasn't immediate, but it was noticeable. "After three days of using …" at bounding box center [742, 397] width 623 height 37
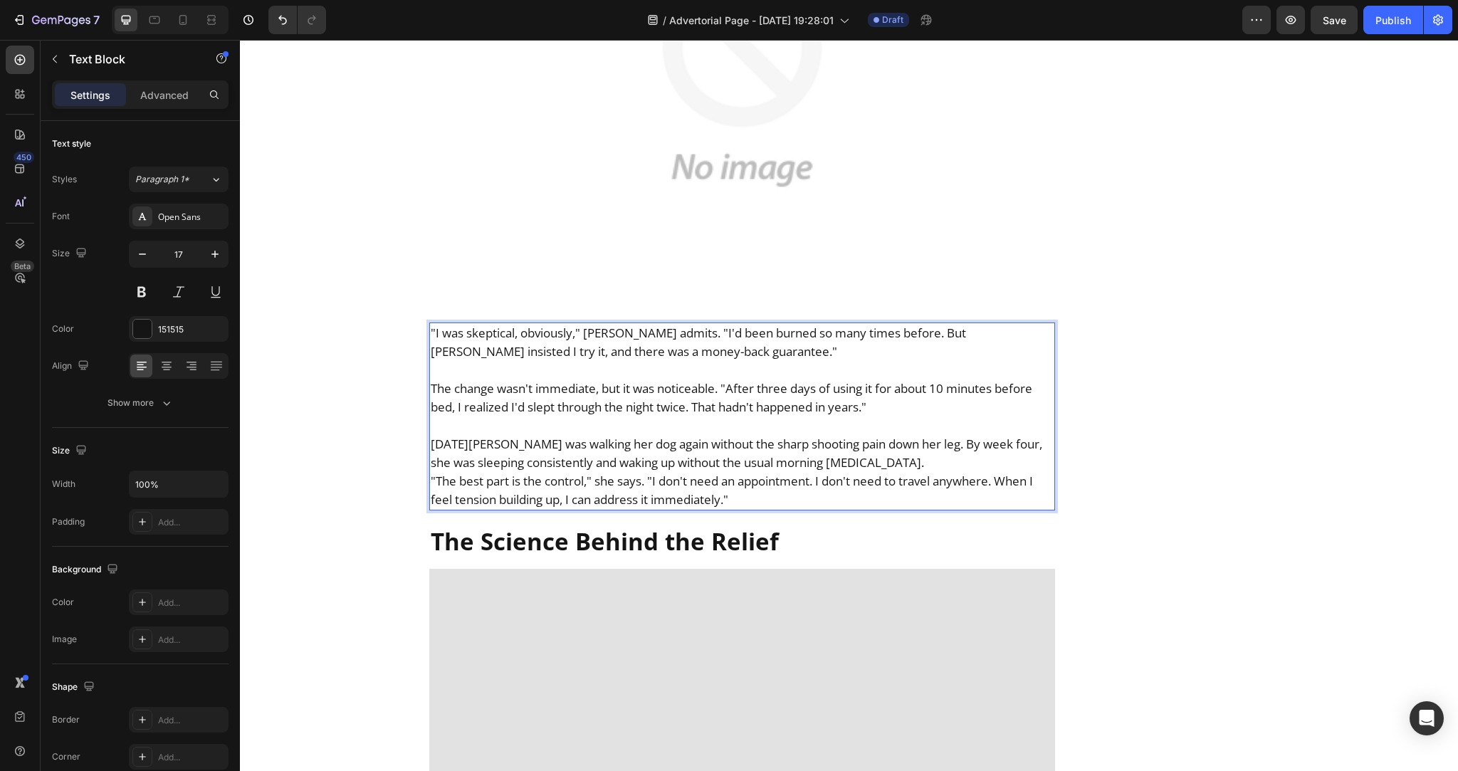
click at [932, 435] on p "Within two weeks, Margaret was walking her dog again without the sharp shooting…" at bounding box center [742, 453] width 623 height 37
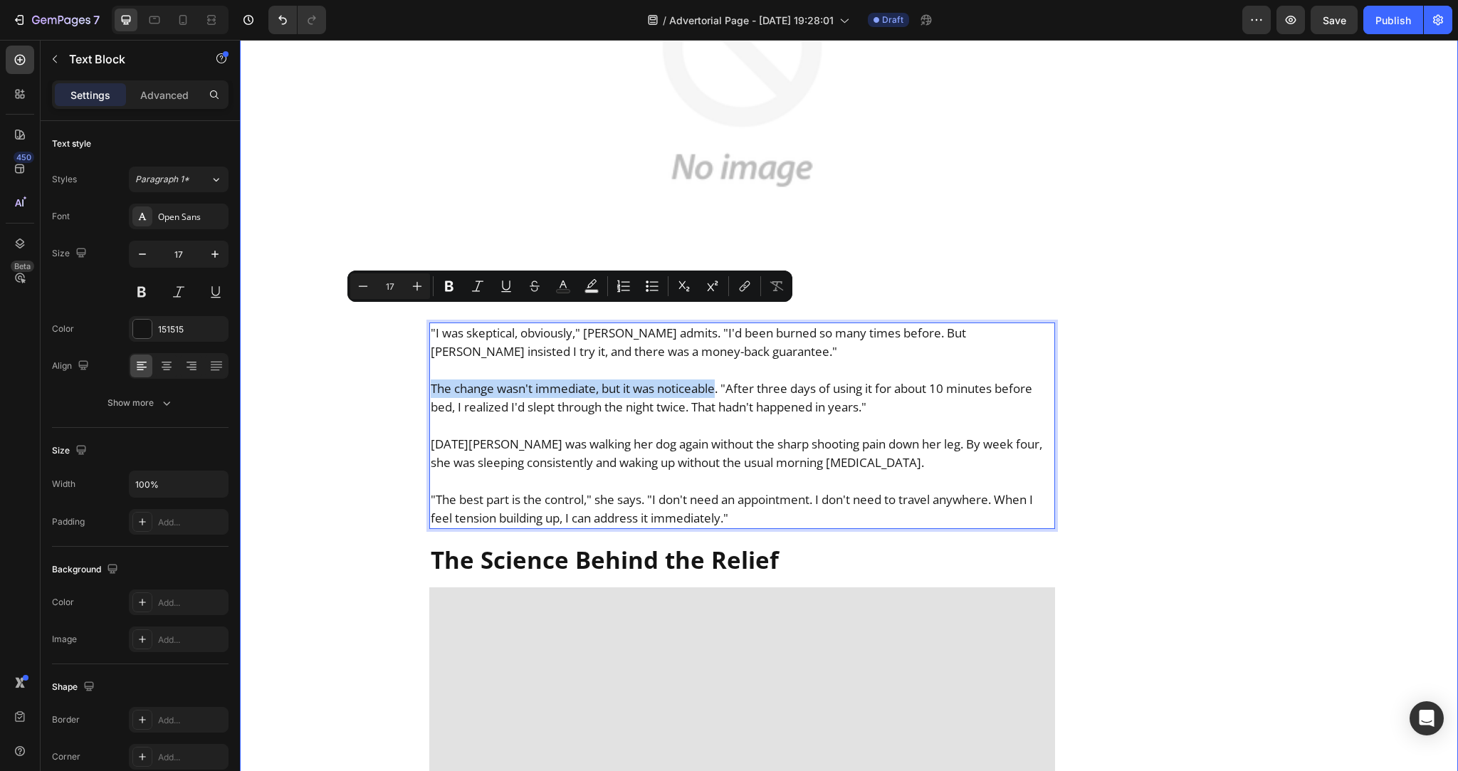
drag, startPoint x: 714, startPoint y: 319, endPoint x: 416, endPoint y: 321, distance: 298.2
click at [422, 321] on div "⁠⁠⁠⁠⁠⁠⁠ How a 58-Year-Old from Leeds Finally Beat Chronic Back Pain (And Why He…" at bounding box center [849, 264] width 854 height 9337
click at [441, 278] on button "Bold" at bounding box center [449, 286] width 26 height 26
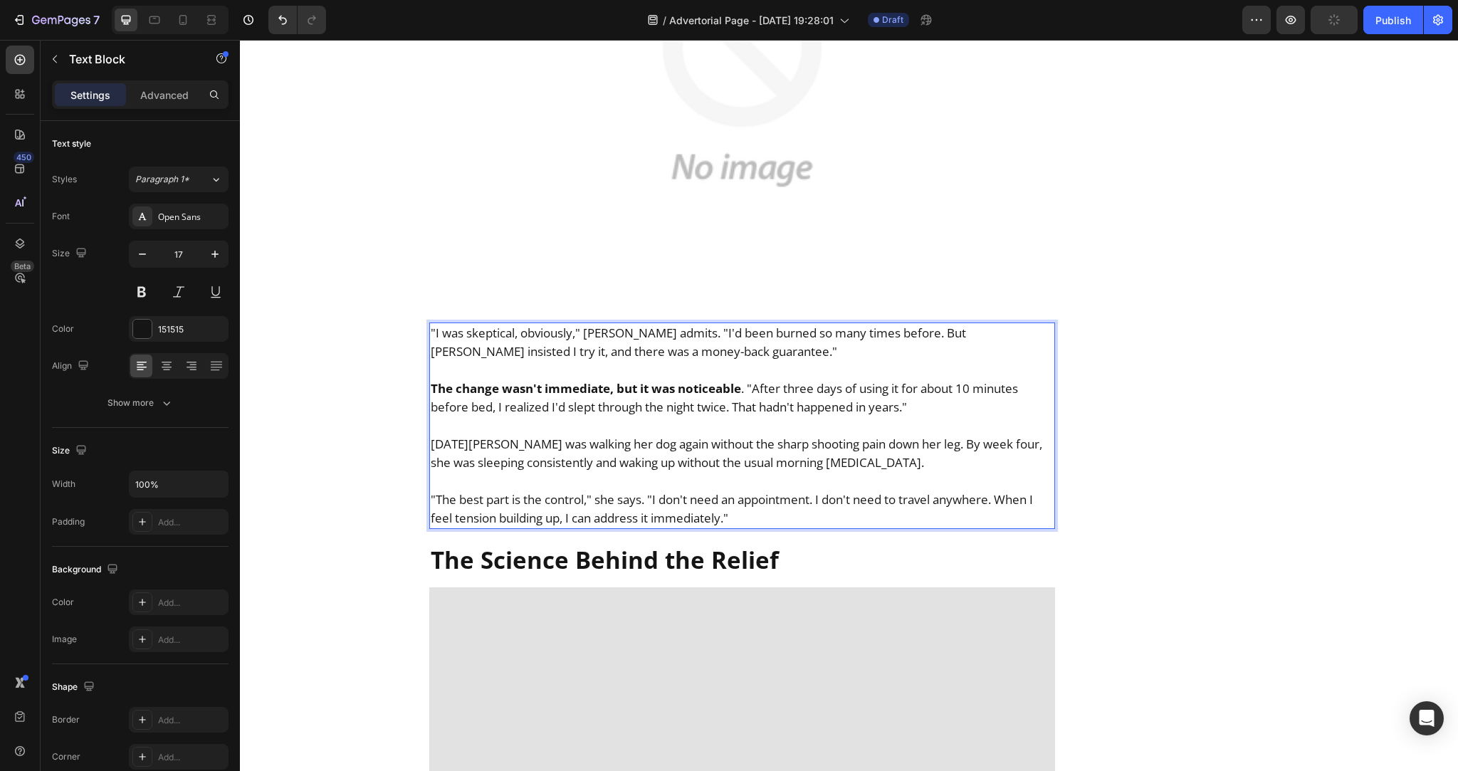
click at [534, 416] on p "Rich Text Editor. Editing area: main" at bounding box center [742, 425] width 623 height 19
drag, startPoint x: 575, startPoint y: 259, endPoint x: 422, endPoint y: 258, distance: 153.0
click at [422, 258] on div "⁠⁠⁠⁠⁠⁠⁠ How a 58-Year-Old from Leeds Finally Beat Chronic Back Pain (And Why He…" at bounding box center [849, 264] width 854 height 9337
click at [589, 324] on p ""I was skeptical, obviously, " Margaret admits. "I'd been burned so many times …" at bounding box center [742, 342] width 623 height 37
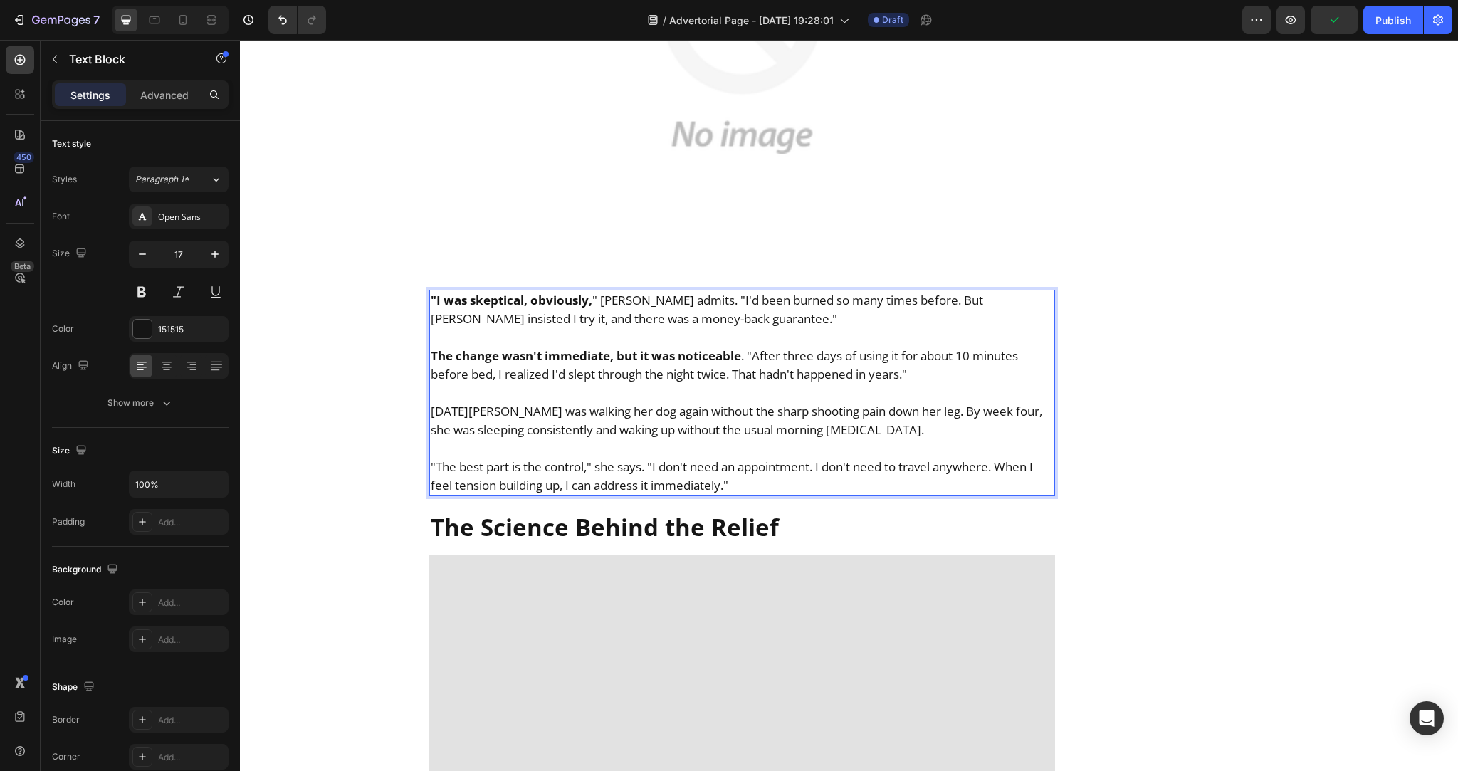
scroll to position [4640, 0]
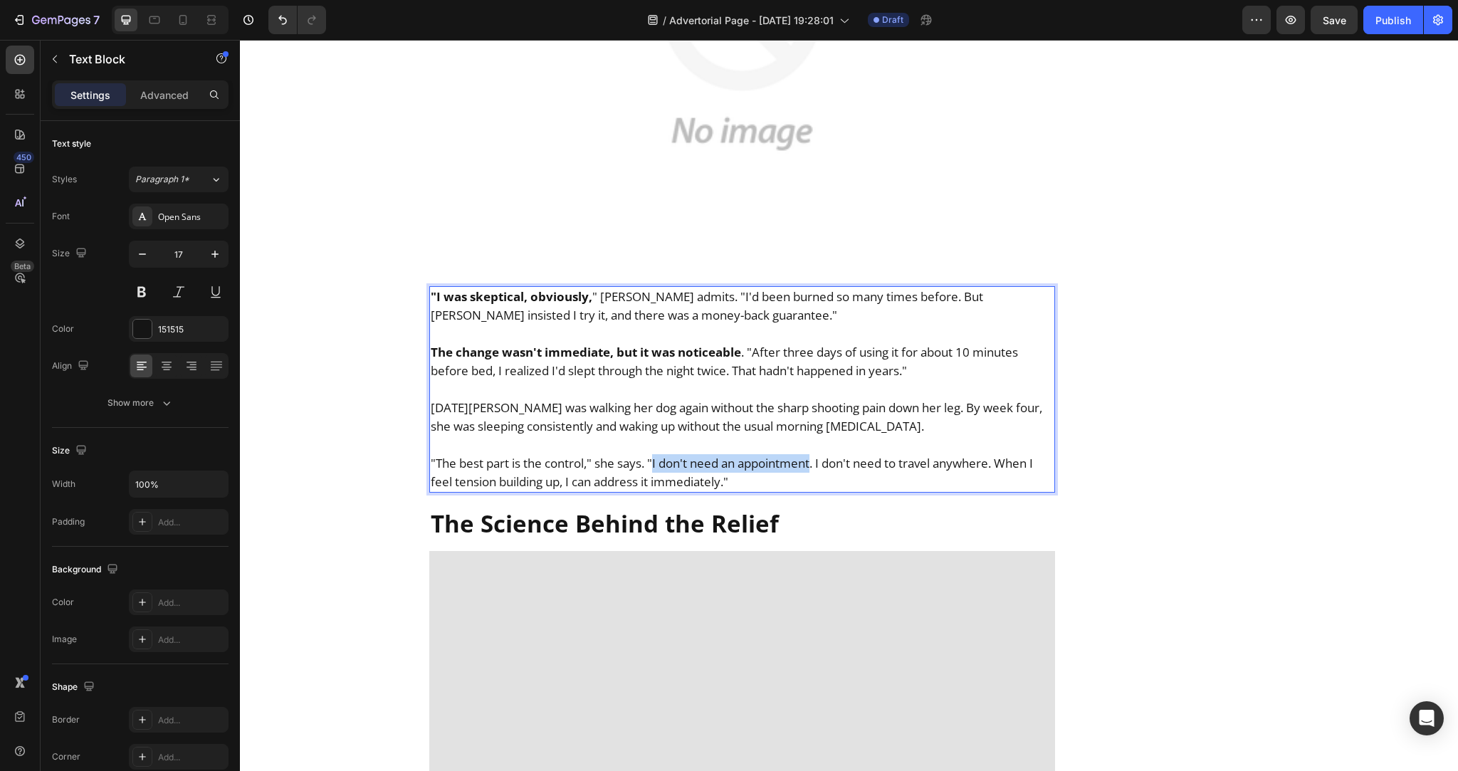
drag, startPoint x: 651, startPoint y: 393, endPoint x: 812, endPoint y: 395, distance: 160.9
click at [812, 454] on p ""The best part is the control," she says. "I don't need an appointment. I don't…" at bounding box center [742, 472] width 623 height 37
click at [812, 455] on strong "I don't need an appointment" at bounding box center [738, 463] width 172 height 16
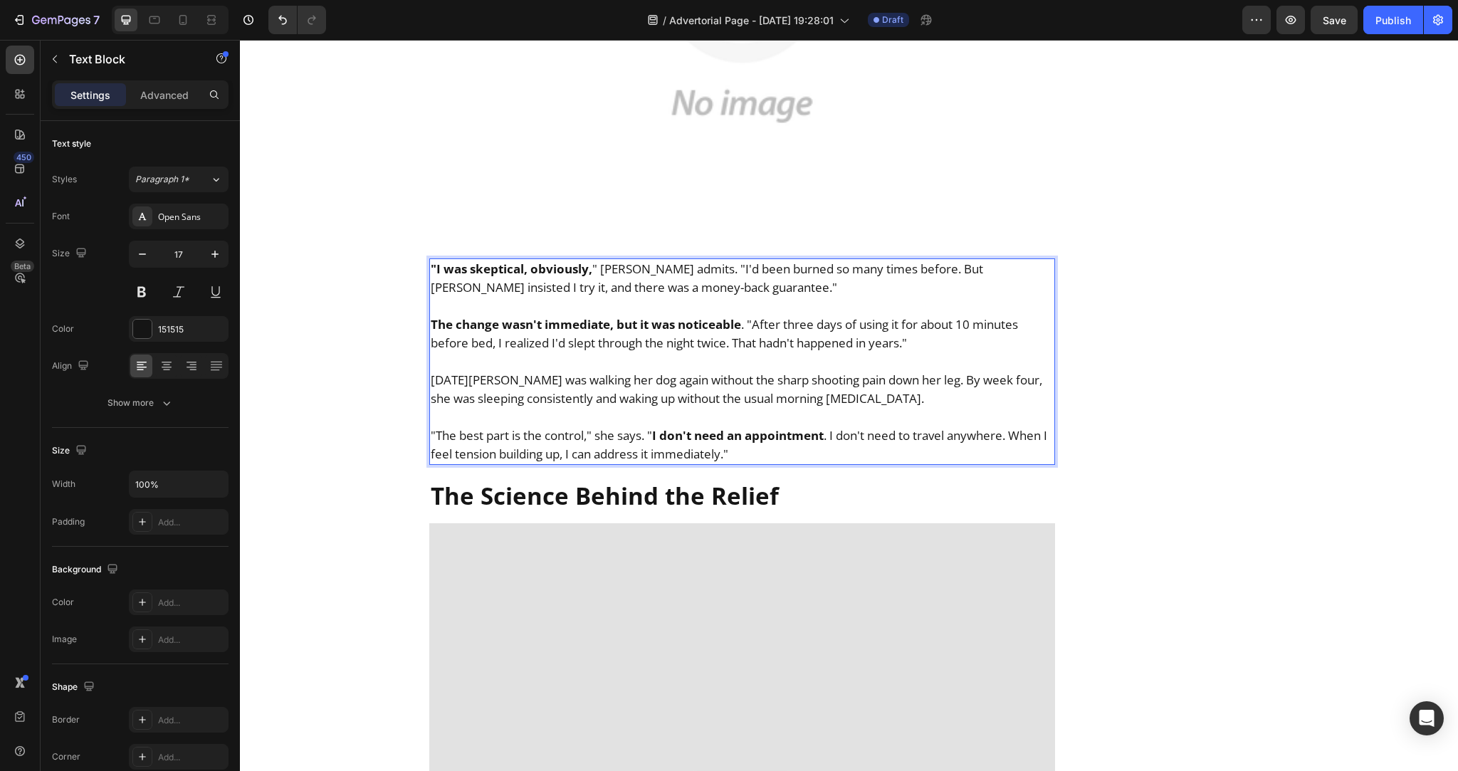
scroll to position [4731, 0]
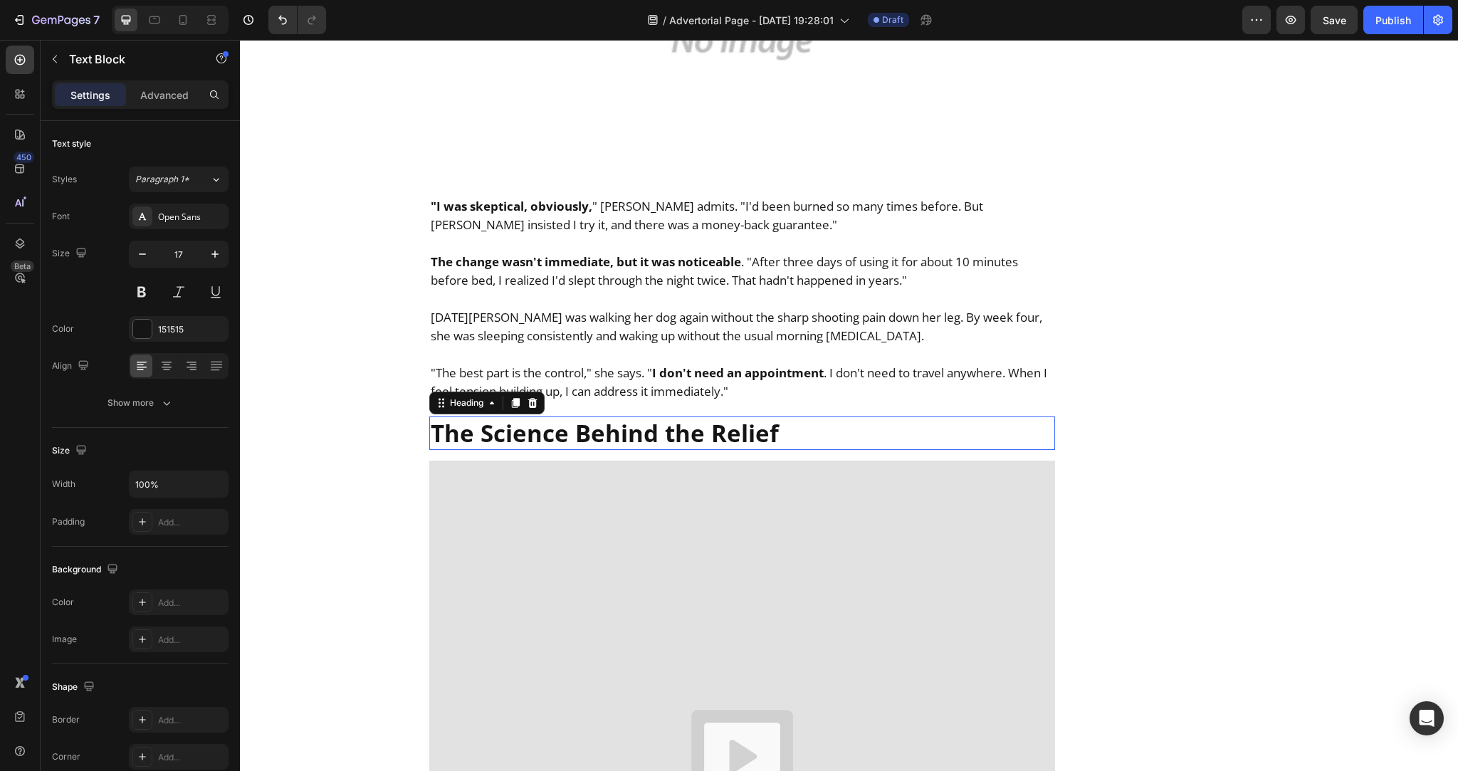
click at [648, 417] on strong "The Science Behind the Relief" at bounding box center [605, 433] width 348 height 32
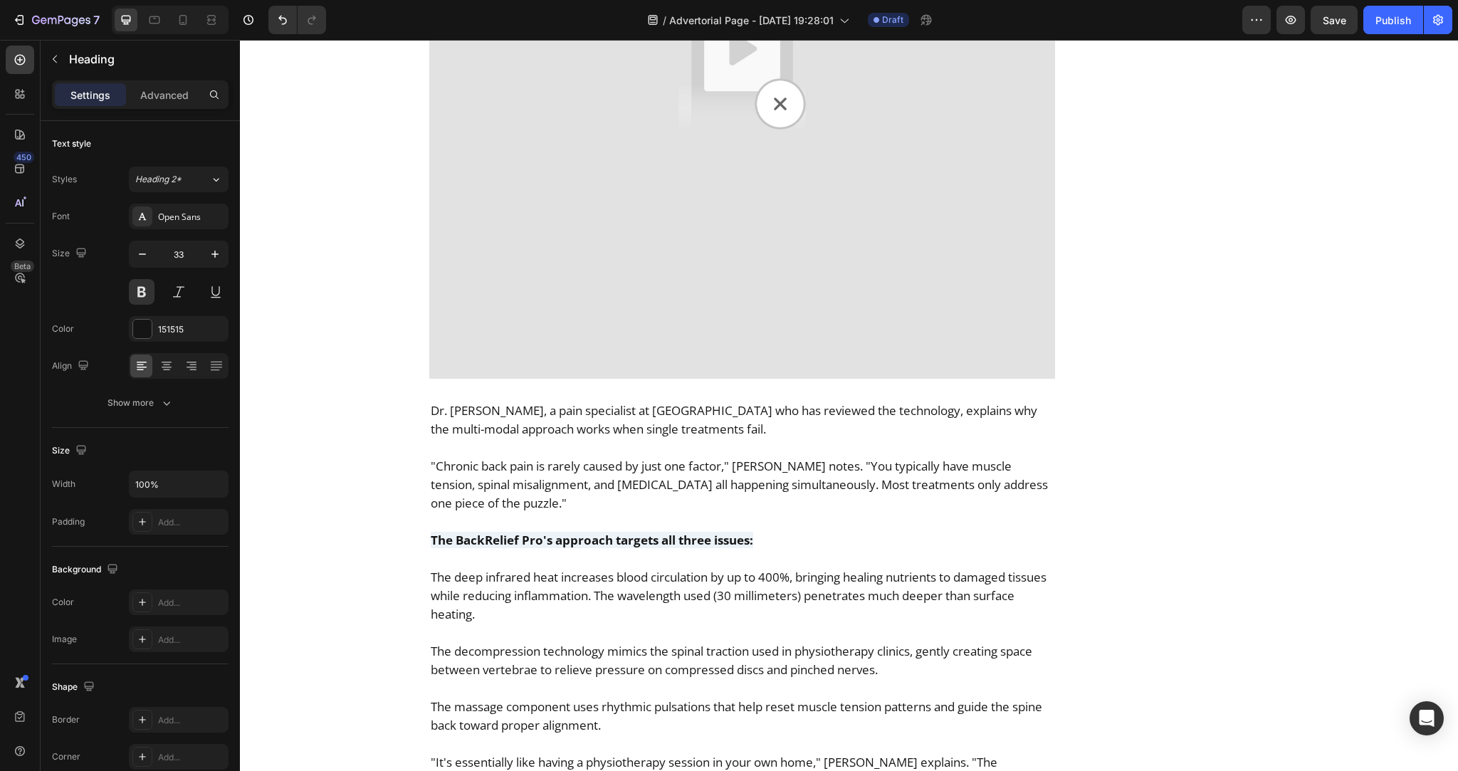
scroll to position [5444, 0]
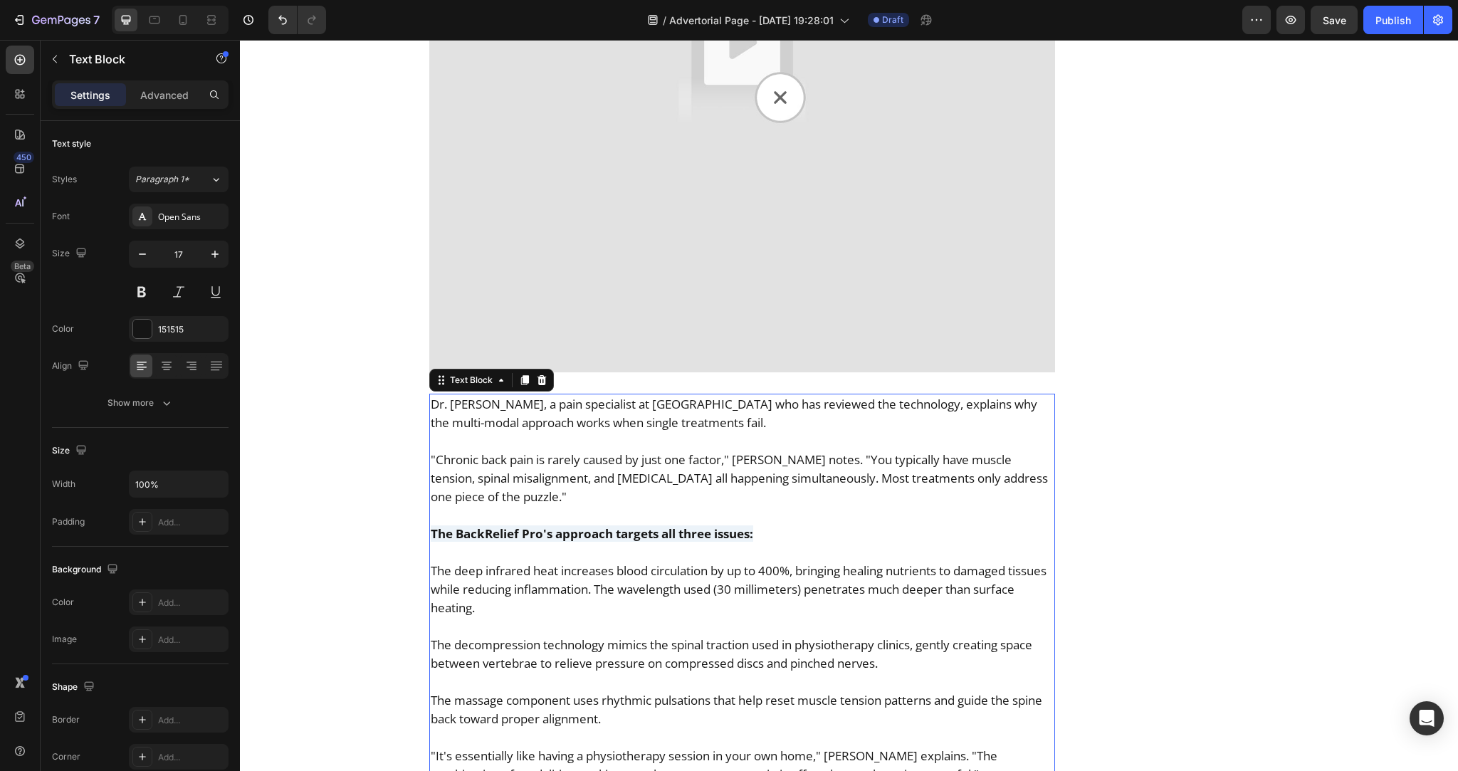
click at [542, 450] on p ""Chronic back pain is rarely caused by just one factor," Dr. Chen notes. "You t…" at bounding box center [742, 478] width 623 height 56
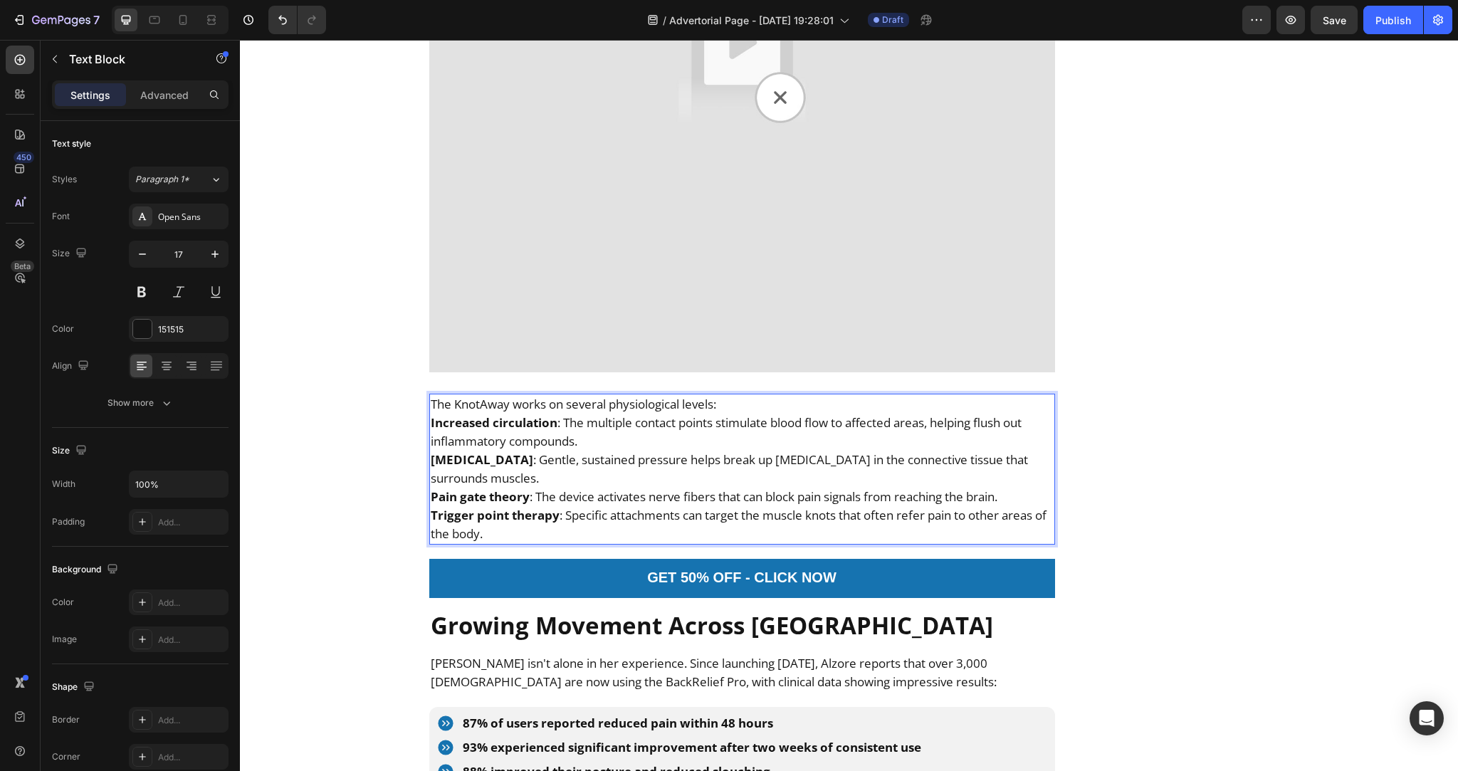
click at [729, 395] on p "The KnotAway works on several physiological levels:" at bounding box center [742, 404] width 623 height 19
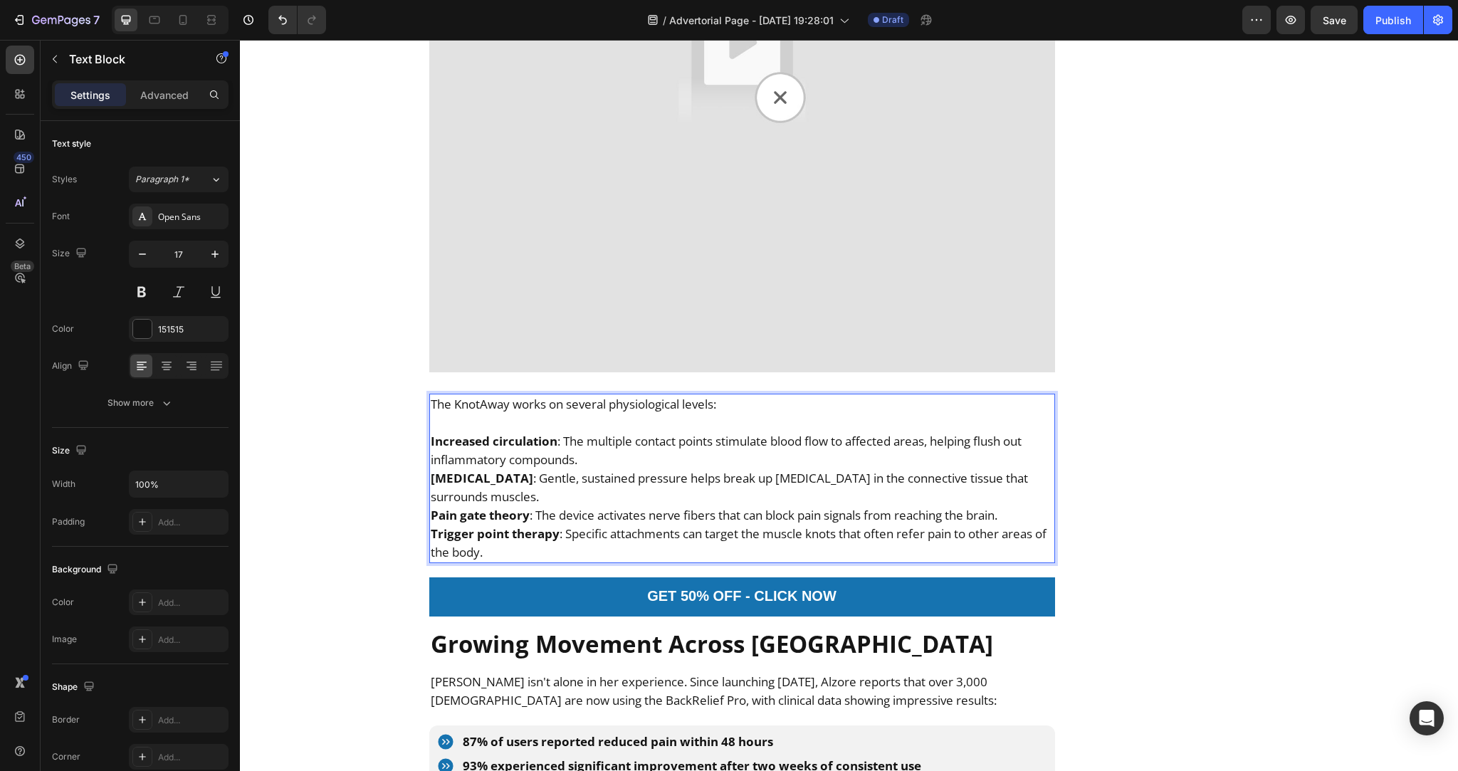
click at [641, 432] on p "Increased circulation : The multiple contact points stimulate blood flow to aff…" at bounding box center [742, 450] width 623 height 37
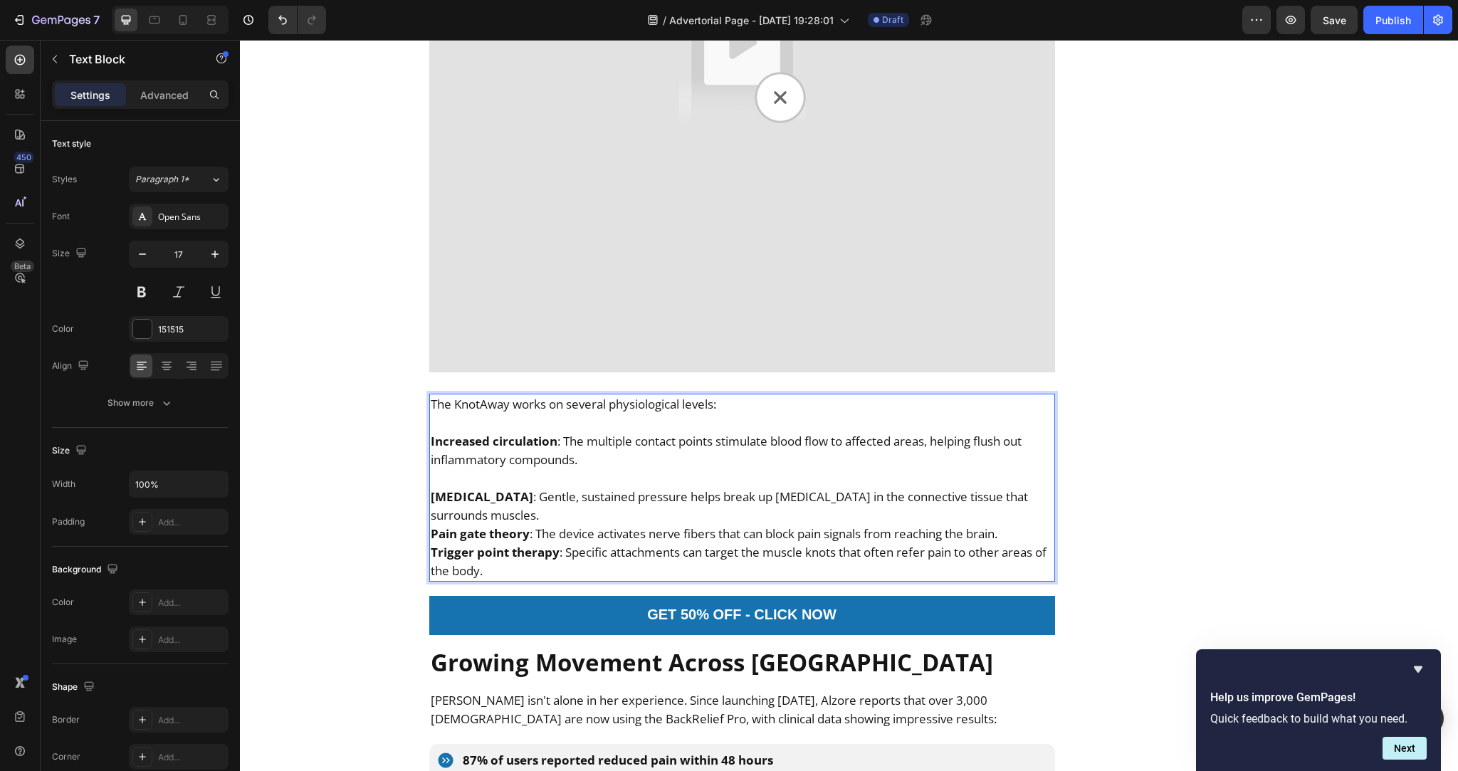
click at [608, 487] on p "Myofascial release : Gentle, sustained pressure helps break up adhesions in the…" at bounding box center [742, 505] width 623 height 37
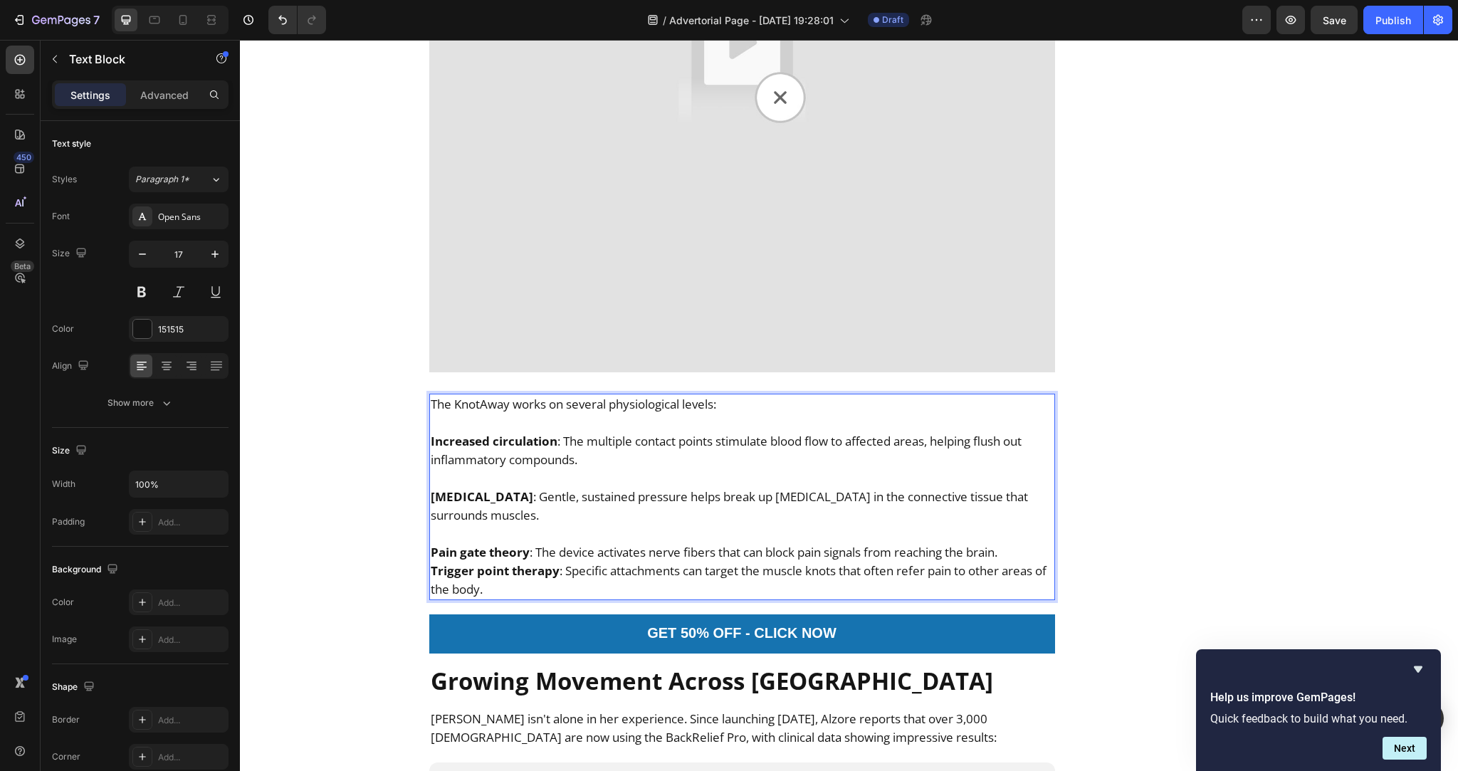
click at [1031, 543] on p "Pain gate theory : The device activates nerve fibers that can block pain signal…" at bounding box center [742, 552] width 623 height 19
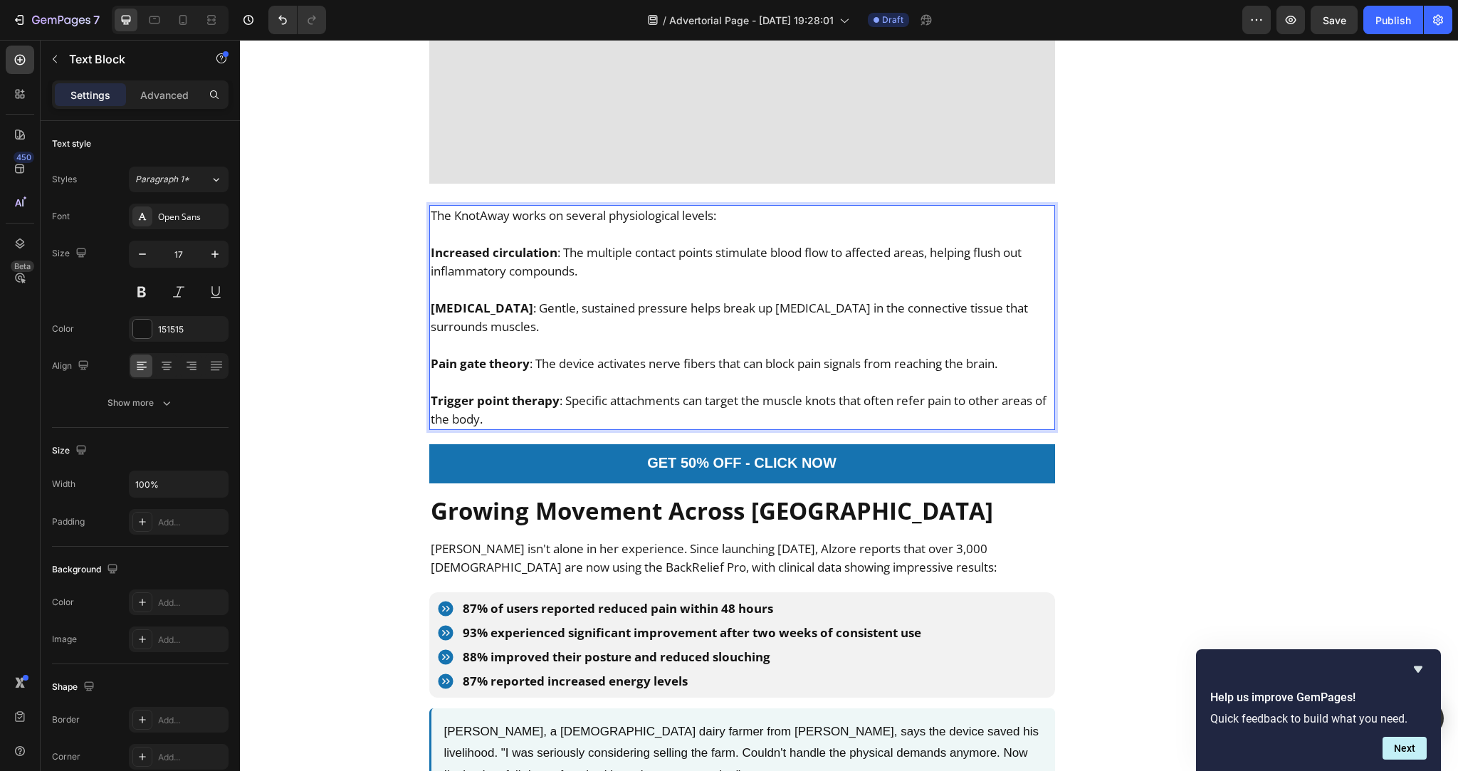
scroll to position [5650, 0]
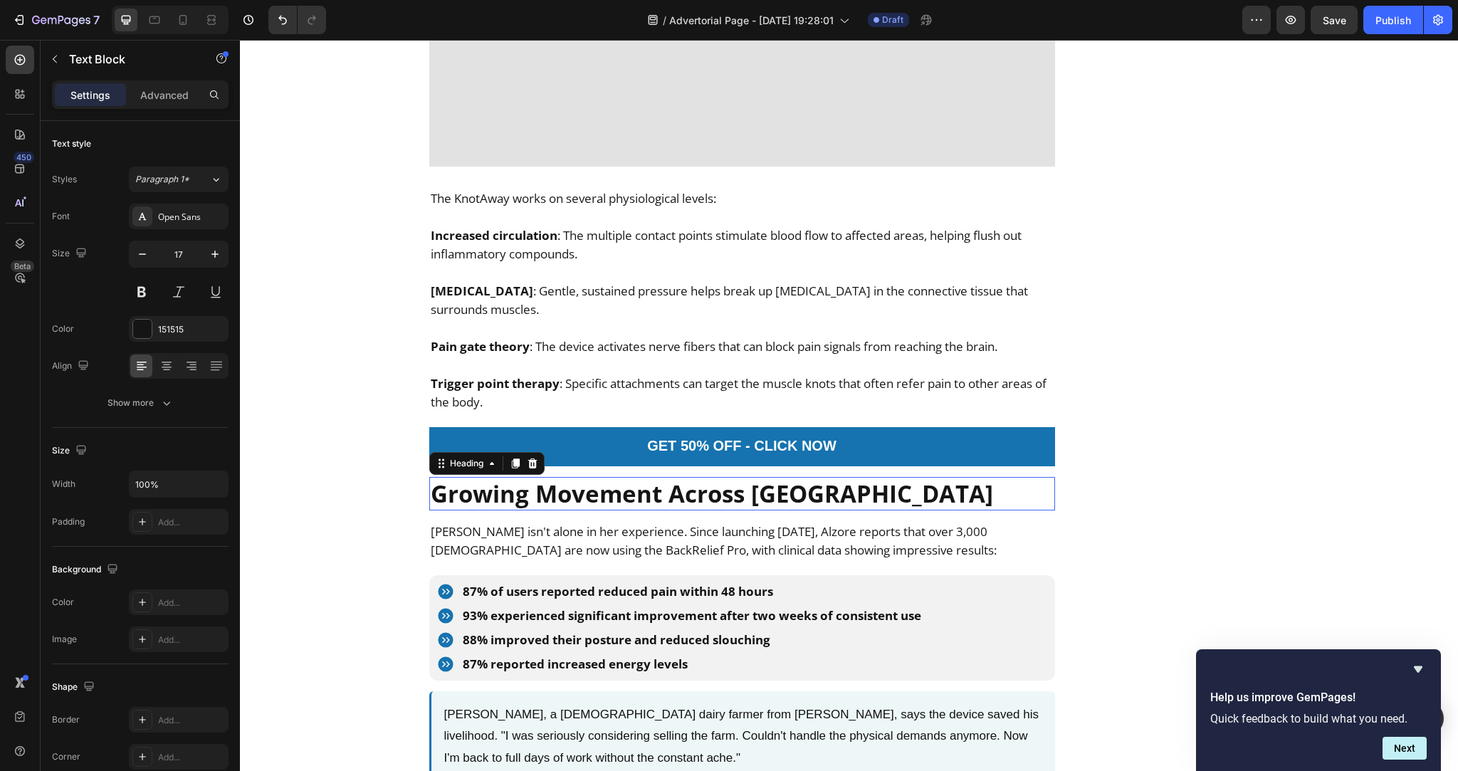
click at [655, 478] on strong "Growing Movement Across New Zealand" at bounding box center [712, 494] width 562 height 32
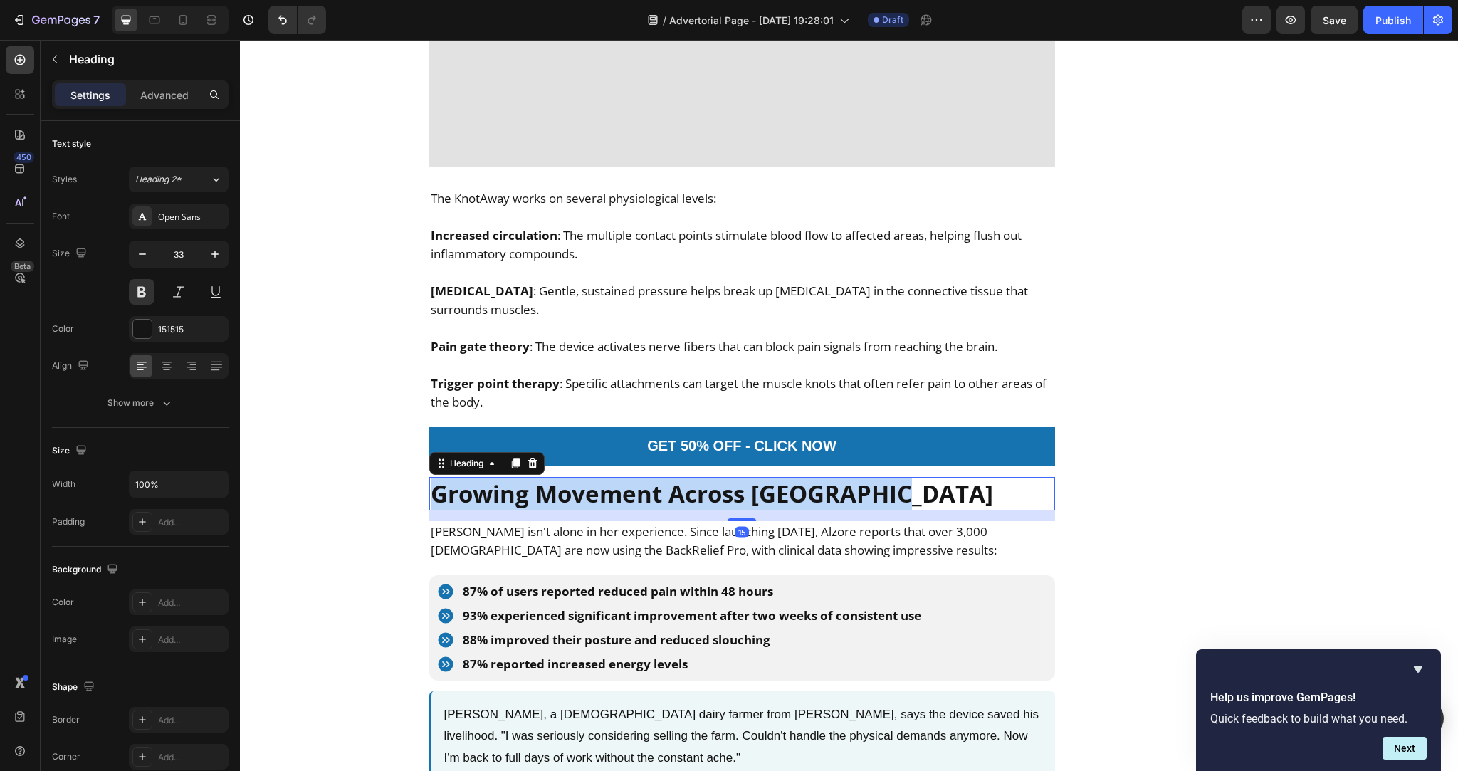
click at [655, 478] on strong "Growing Movement Across New Zealand" at bounding box center [712, 494] width 562 height 32
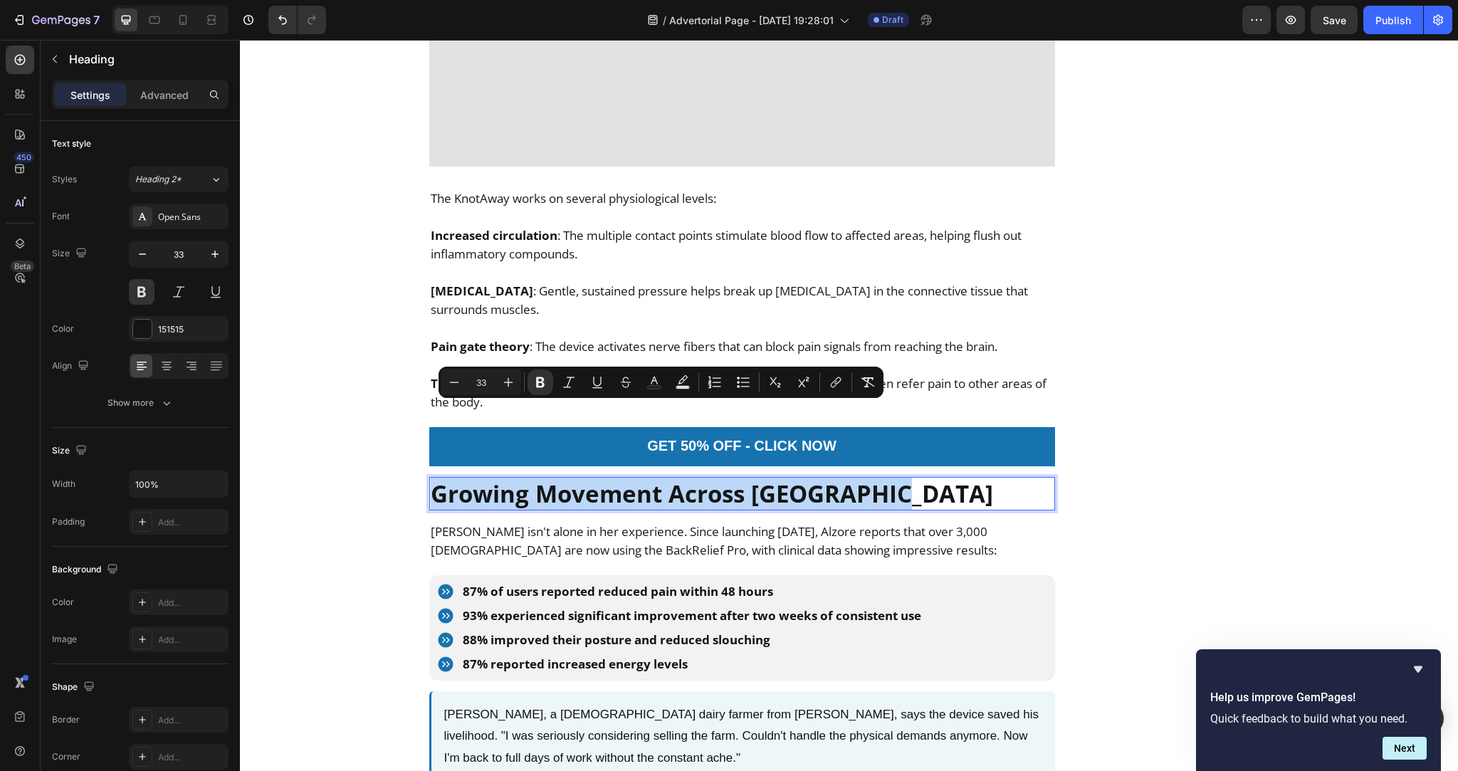
copy strong "Growing Movement Across New Zealand"
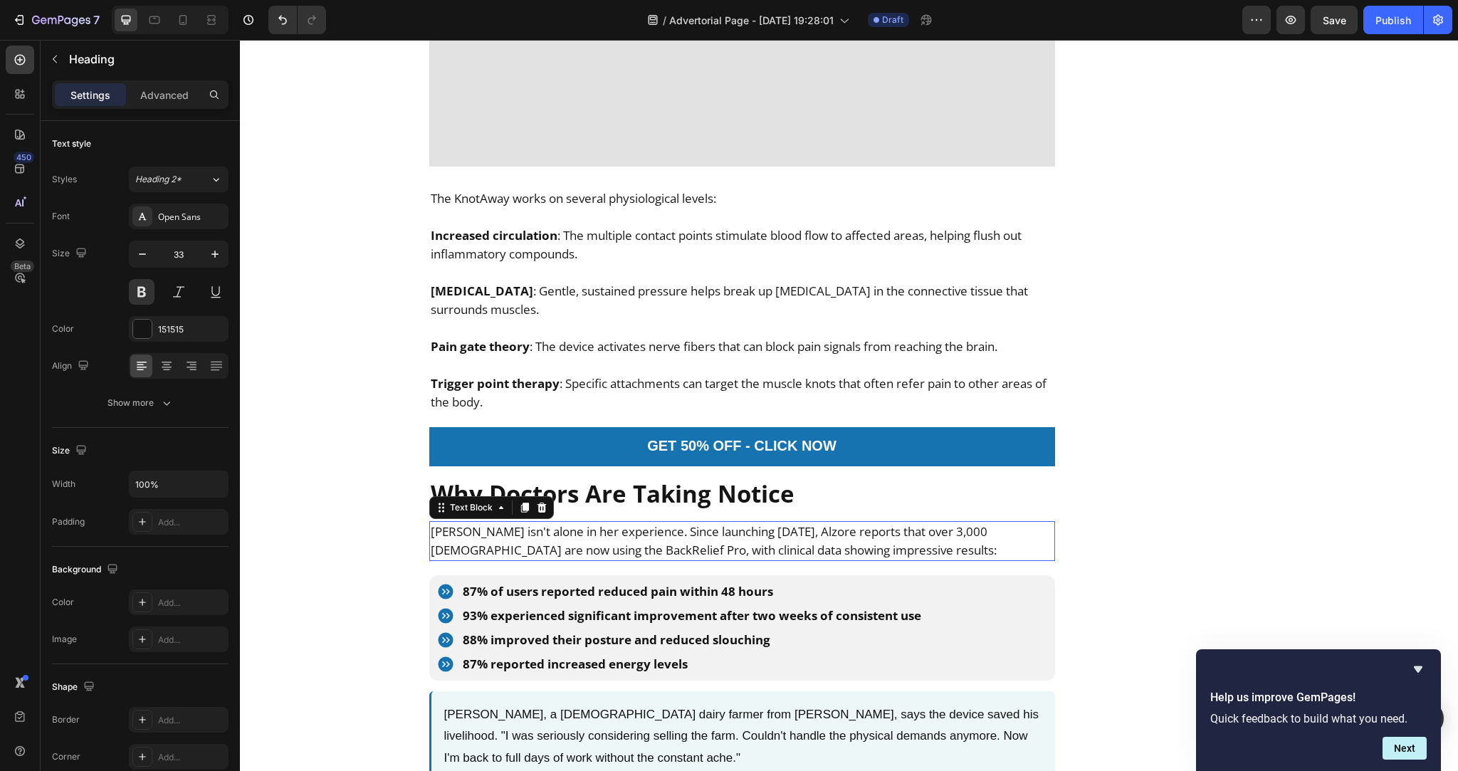
click at [663, 522] on p "Margaret isn't alone in her experience. Since launching six months ago, Alzore …" at bounding box center [742, 540] width 623 height 37
click at [622, 522] on p "Margaret isn't alone in her experience. Since launching six months ago, Alzore …" at bounding box center [742, 540] width 623 height 37
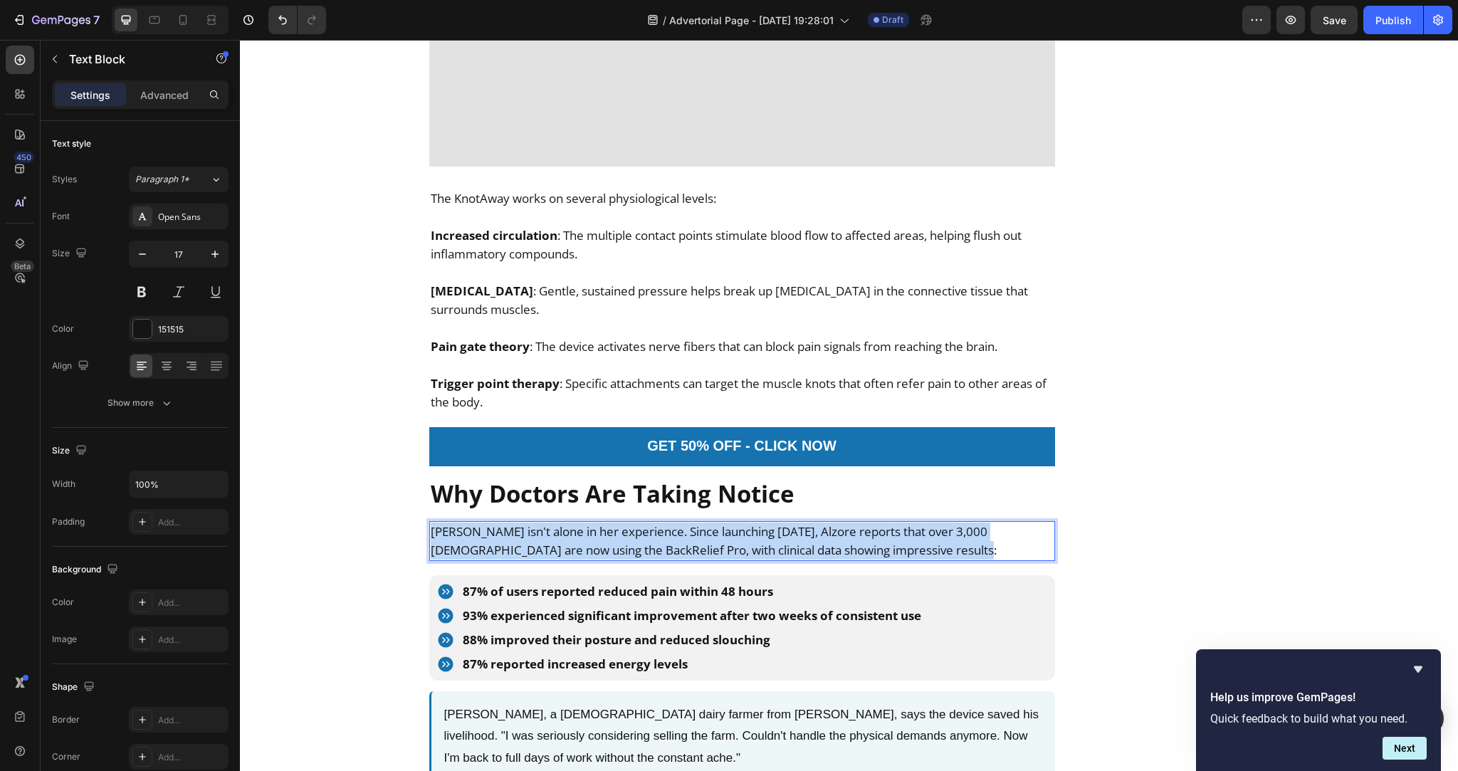
click at [622, 522] on p "Margaret isn't alone in her experience. Since launching six months ago, Alzore …" at bounding box center [742, 540] width 623 height 37
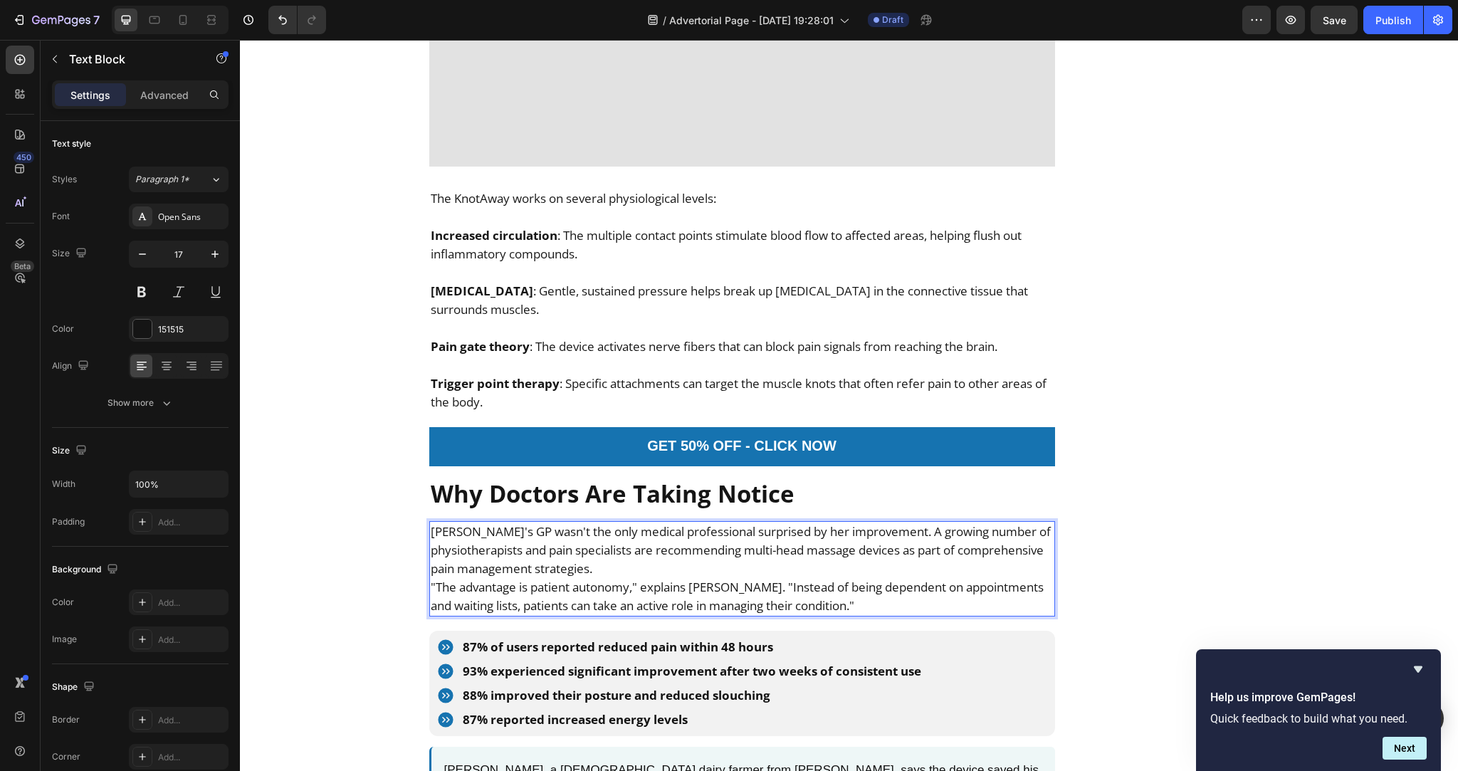
click at [680, 522] on p "Margaret's GP wasn't the only medical professional surprised by her improvement…" at bounding box center [742, 550] width 623 height 56
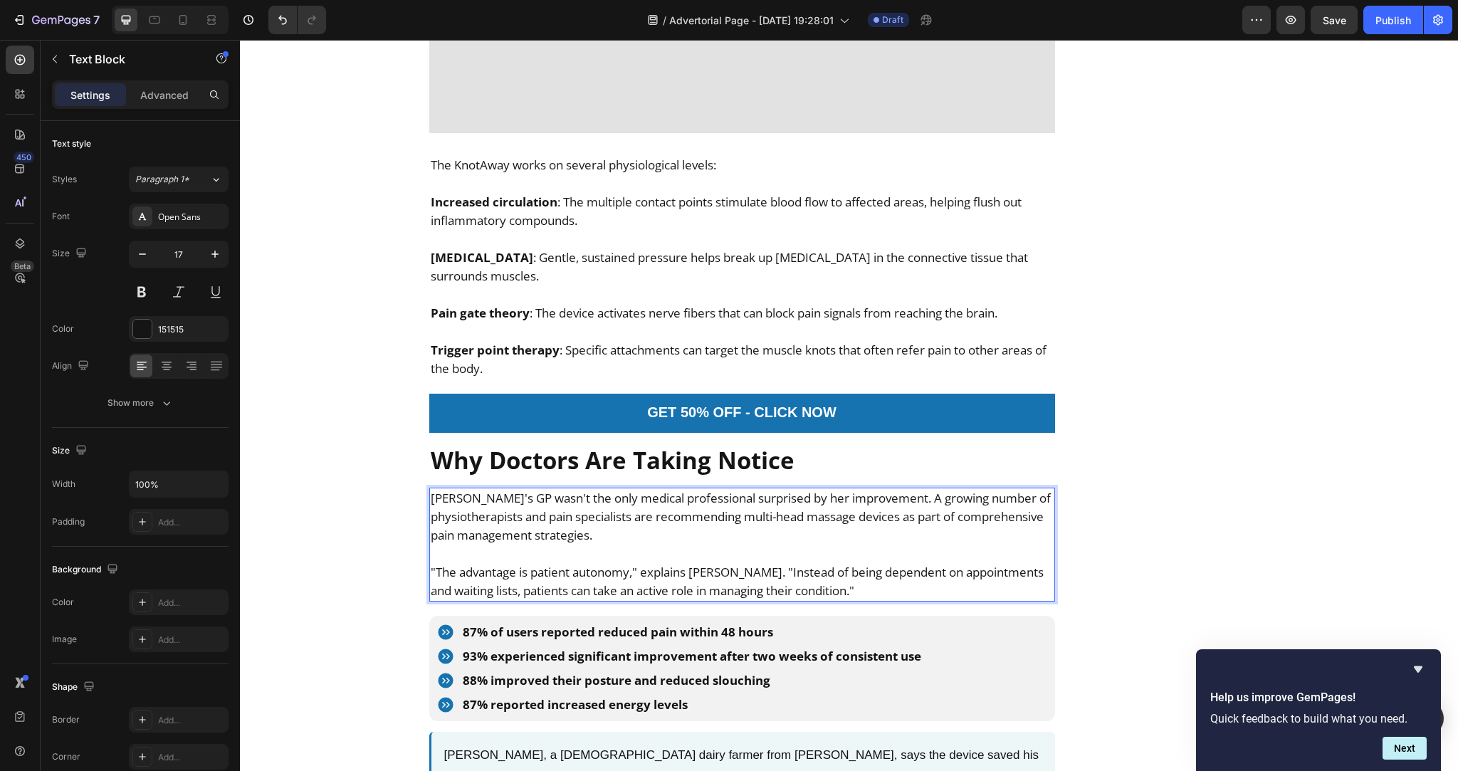
scroll to position [5688, 0]
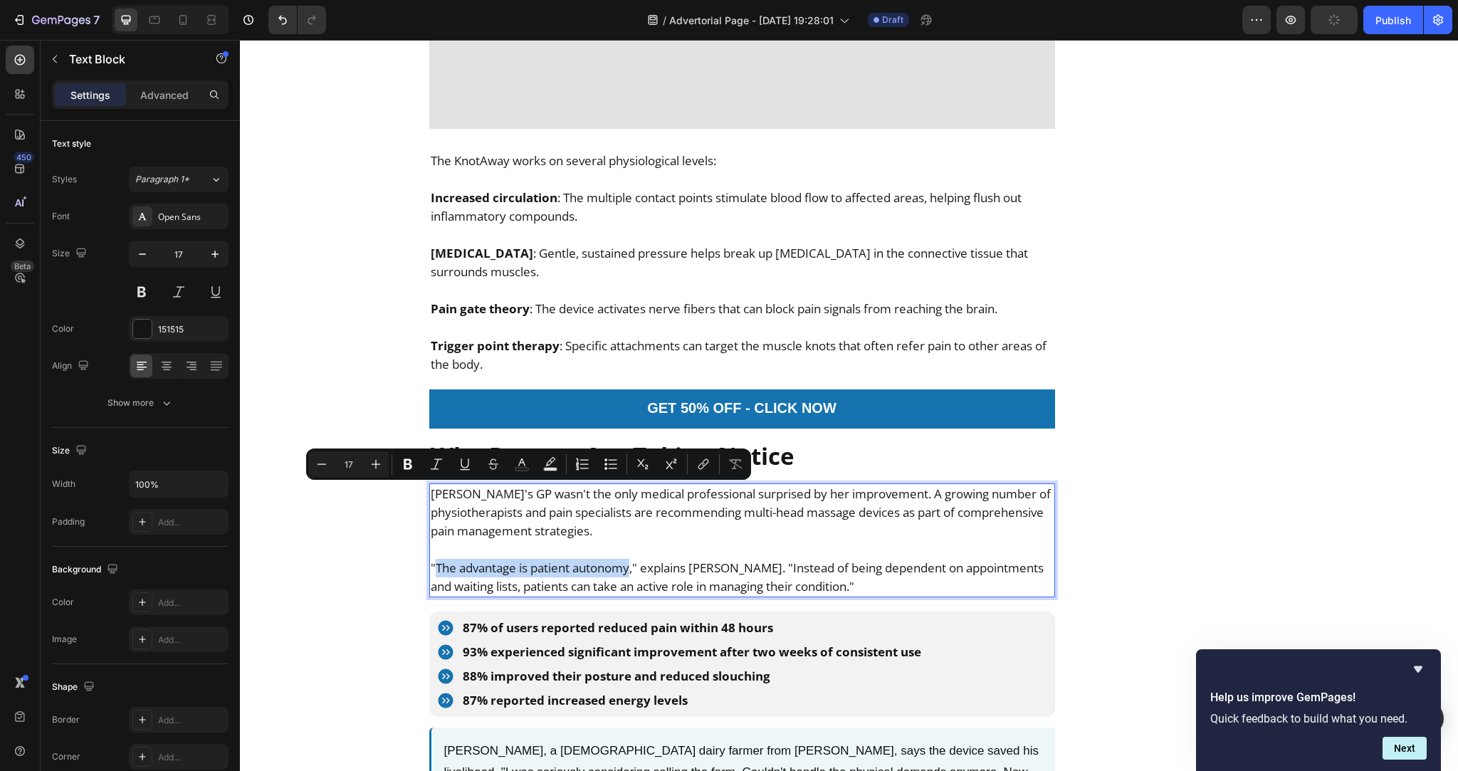
drag, startPoint x: 629, startPoint y: 500, endPoint x: 432, endPoint y: 495, distance: 197.2
click at [432, 559] on p ""The advantage is patient autonomy," explains Dr. Mitchell. "Instead of being d…" at bounding box center [742, 577] width 623 height 37
click at [402, 465] on icon "Editor contextual toolbar" at bounding box center [408, 464] width 14 height 14
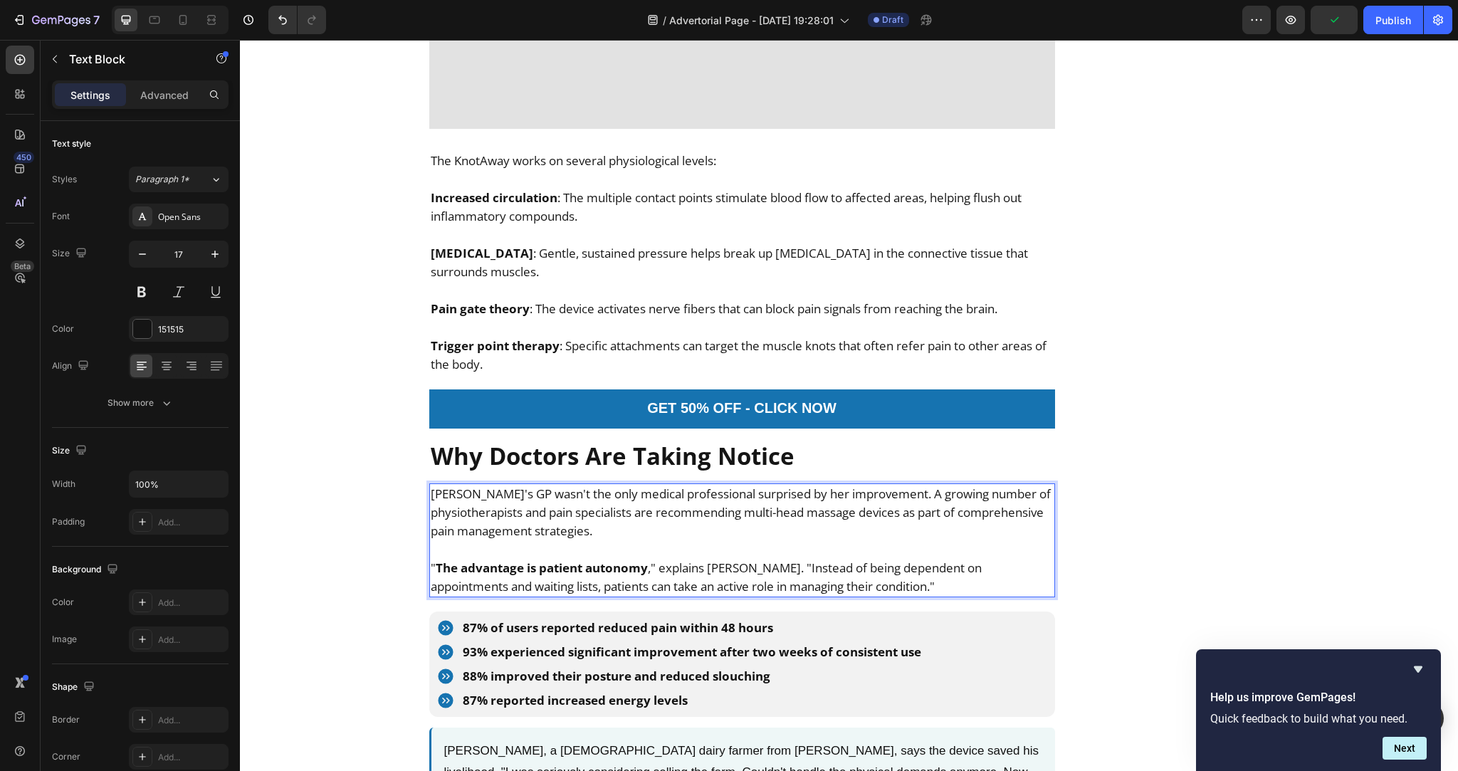
click at [698, 559] on p "" The advantage is patient autonomy ," explains Dr. Mitchell. "Instead of being…" at bounding box center [742, 577] width 623 height 37
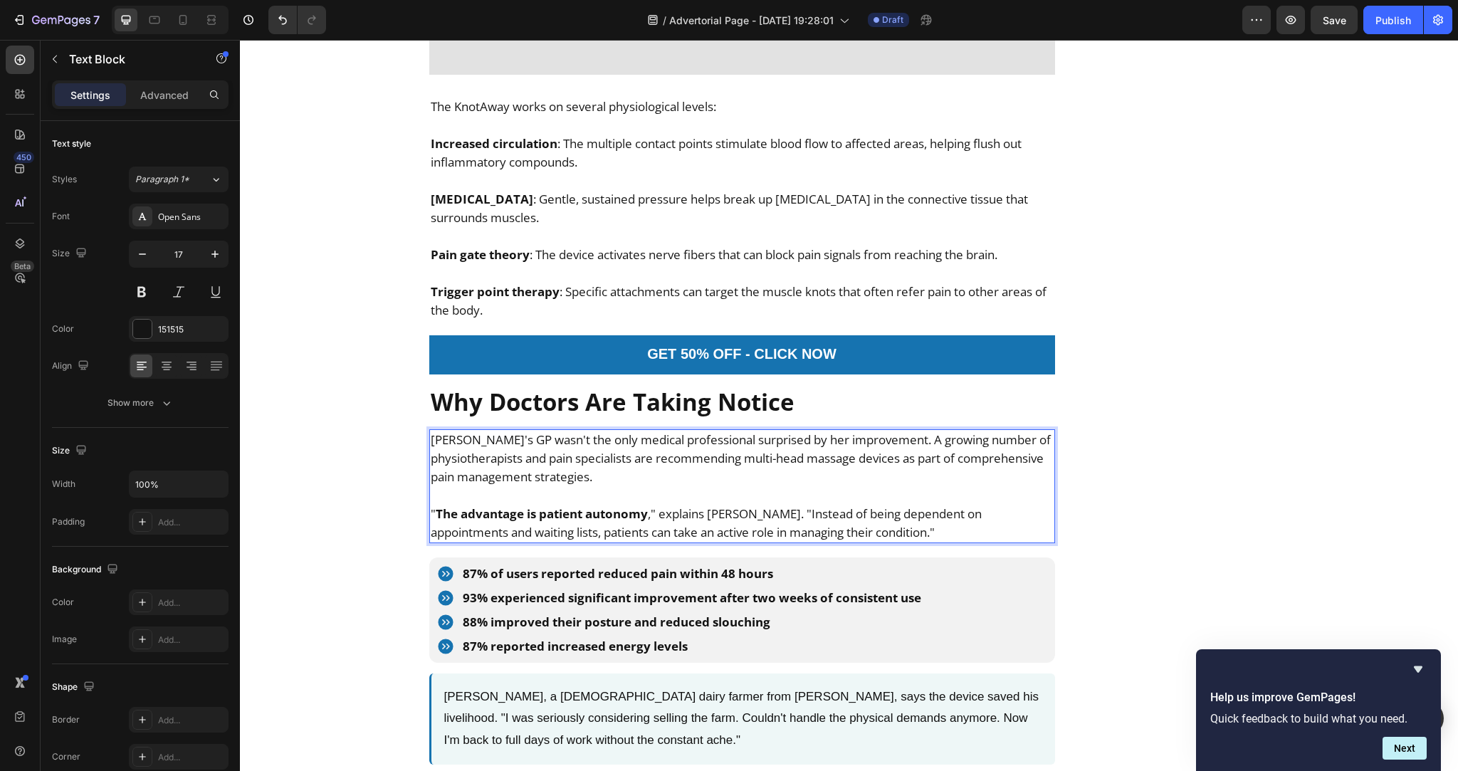
scroll to position [5743, 0]
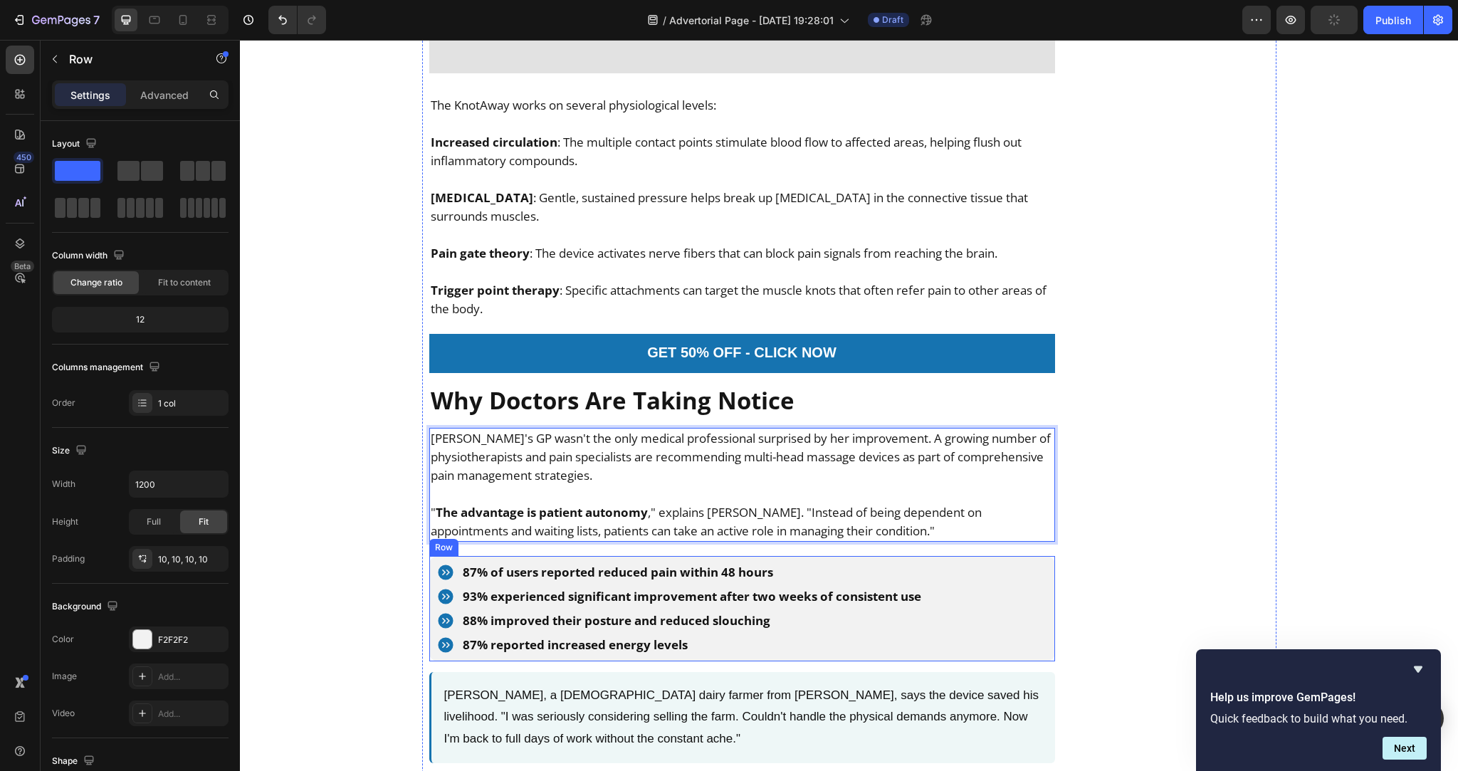
click at [990, 556] on div "87% of users reported reduced pain within 48 hours 93% experienced significant …" at bounding box center [742, 608] width 626 height 105
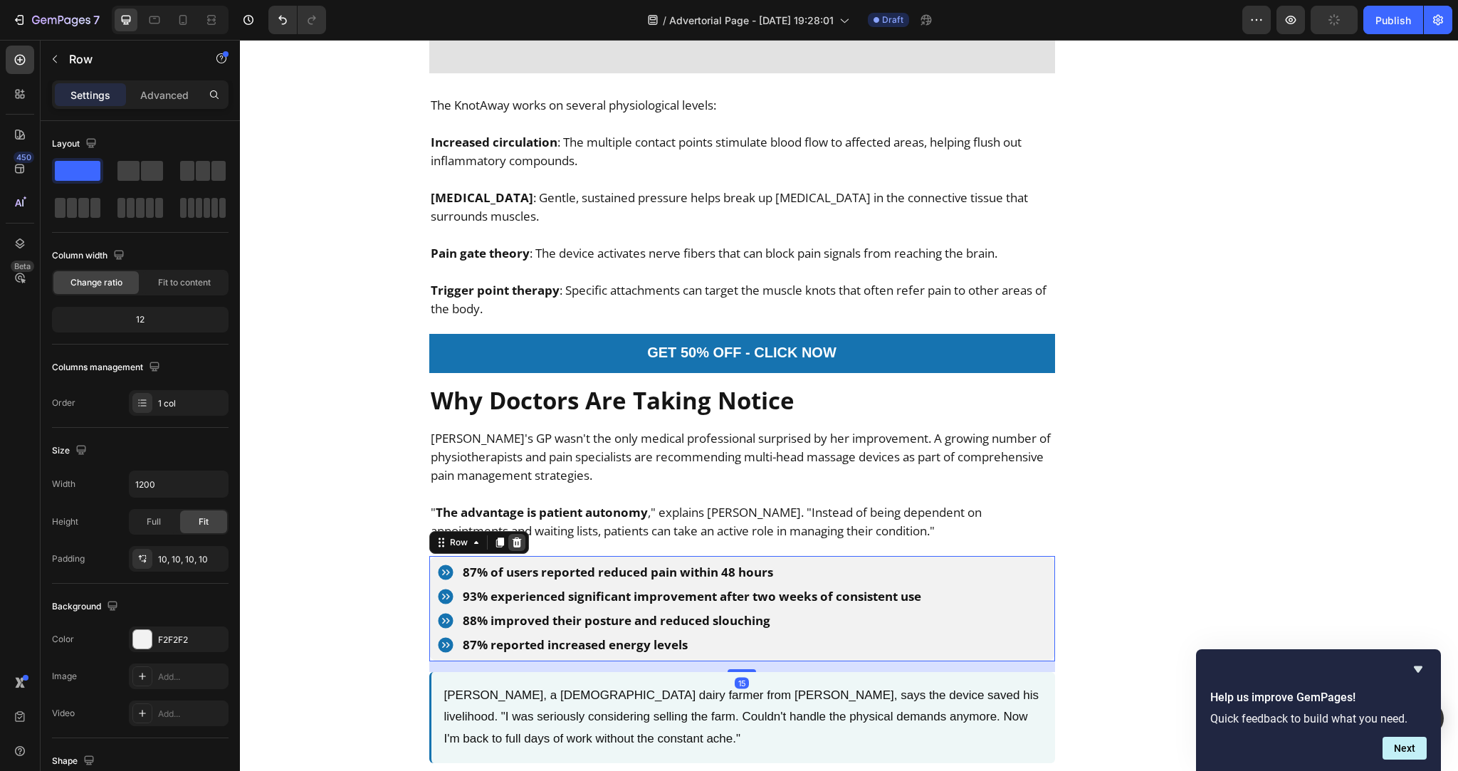
click at [515, 537] on icon at bounding box center [516, 542] width 11 height 11
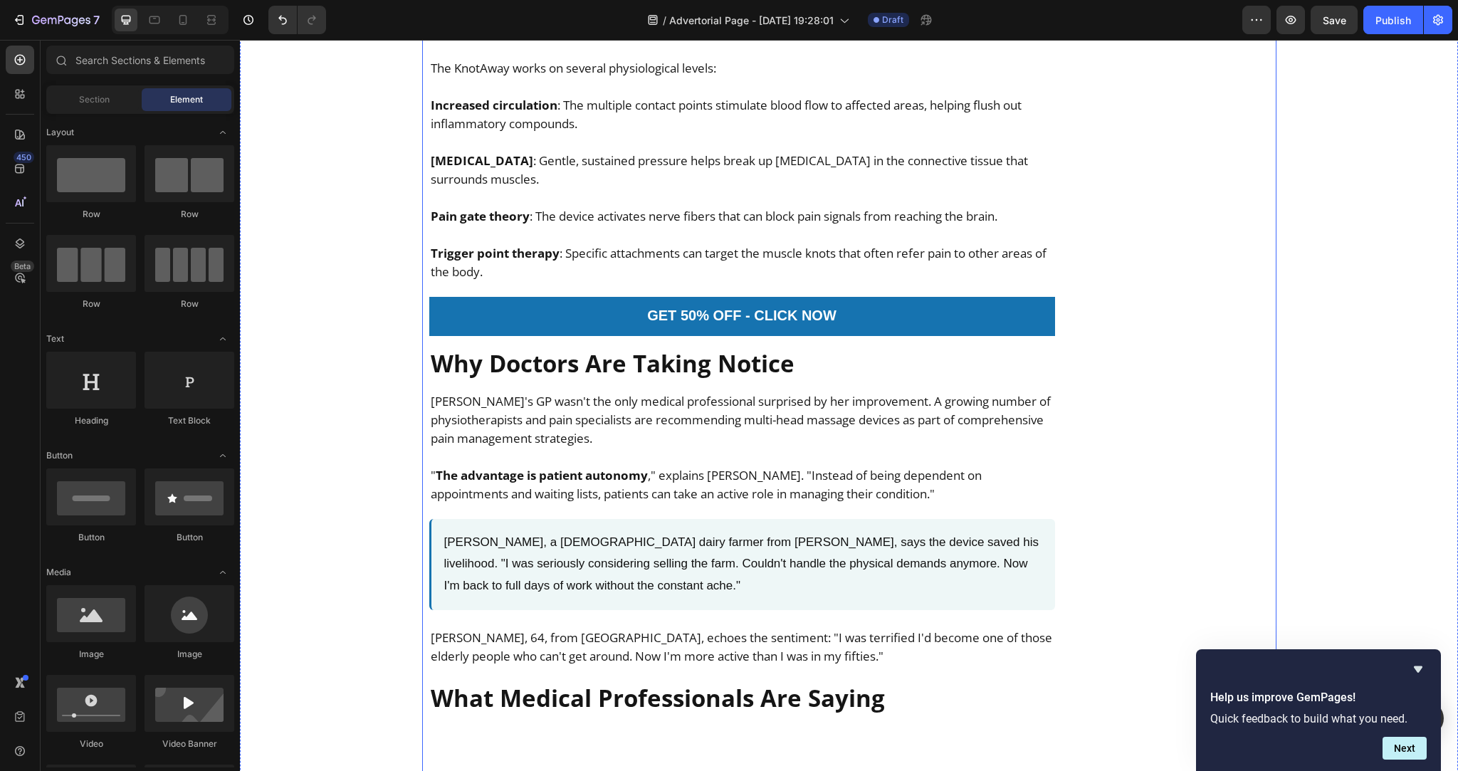
scroll to position [5841, 0]
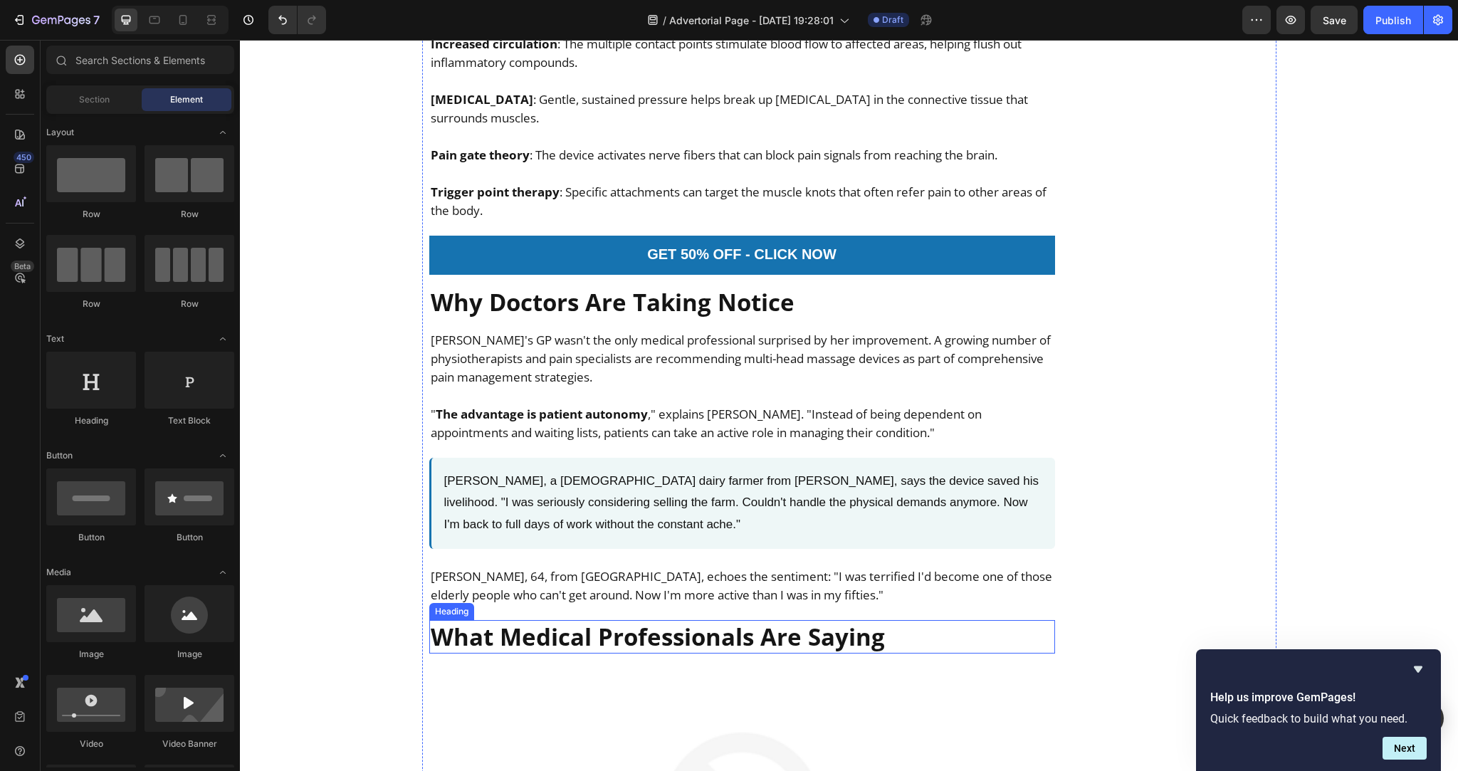
click at [654, 620] on h2 "What Medical Professionals Are Saying" at bounding box center [742, 636] width 626 height 33
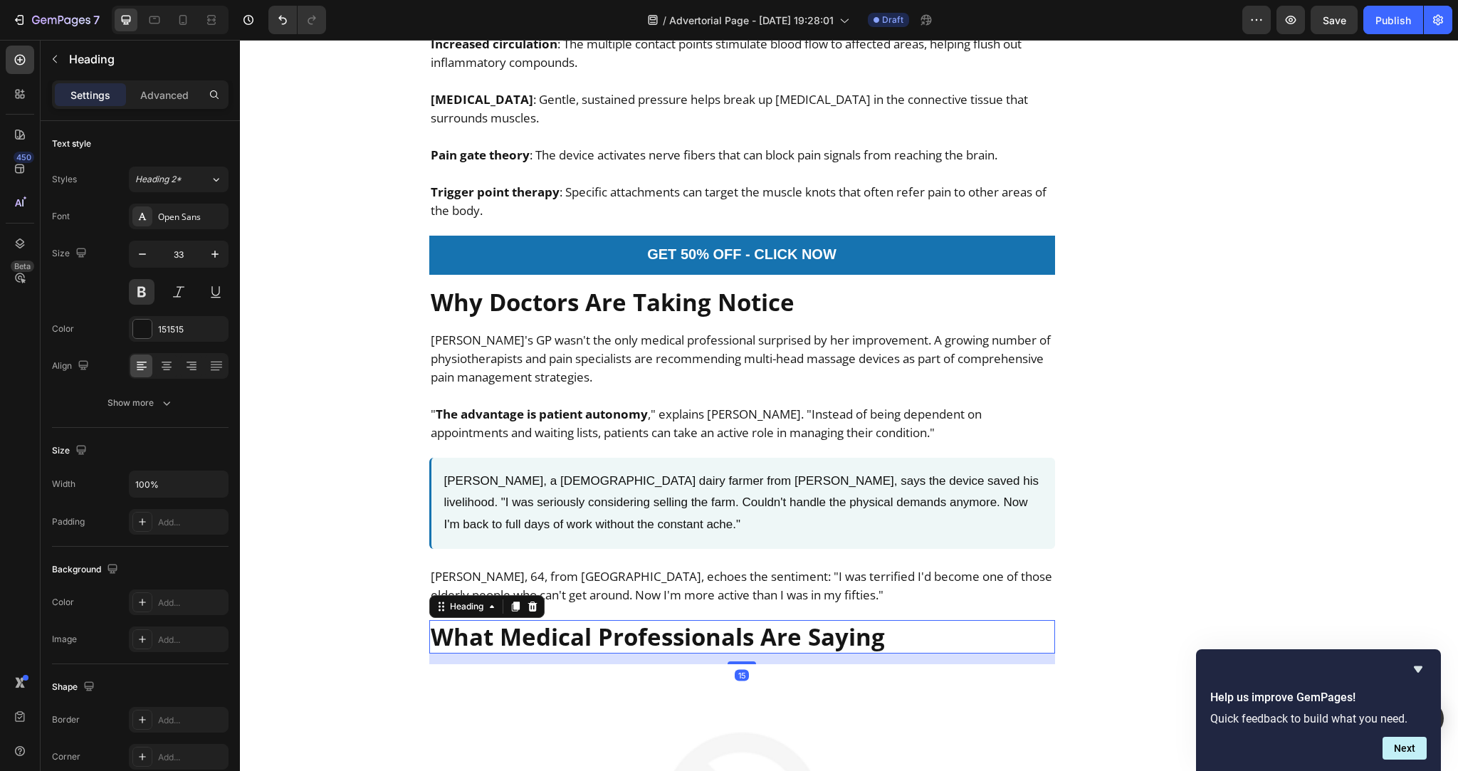
click at [654, 620] on h2 "What Medical Professionals Are Saying" at bounding box center [742, 636] width 626 height 33
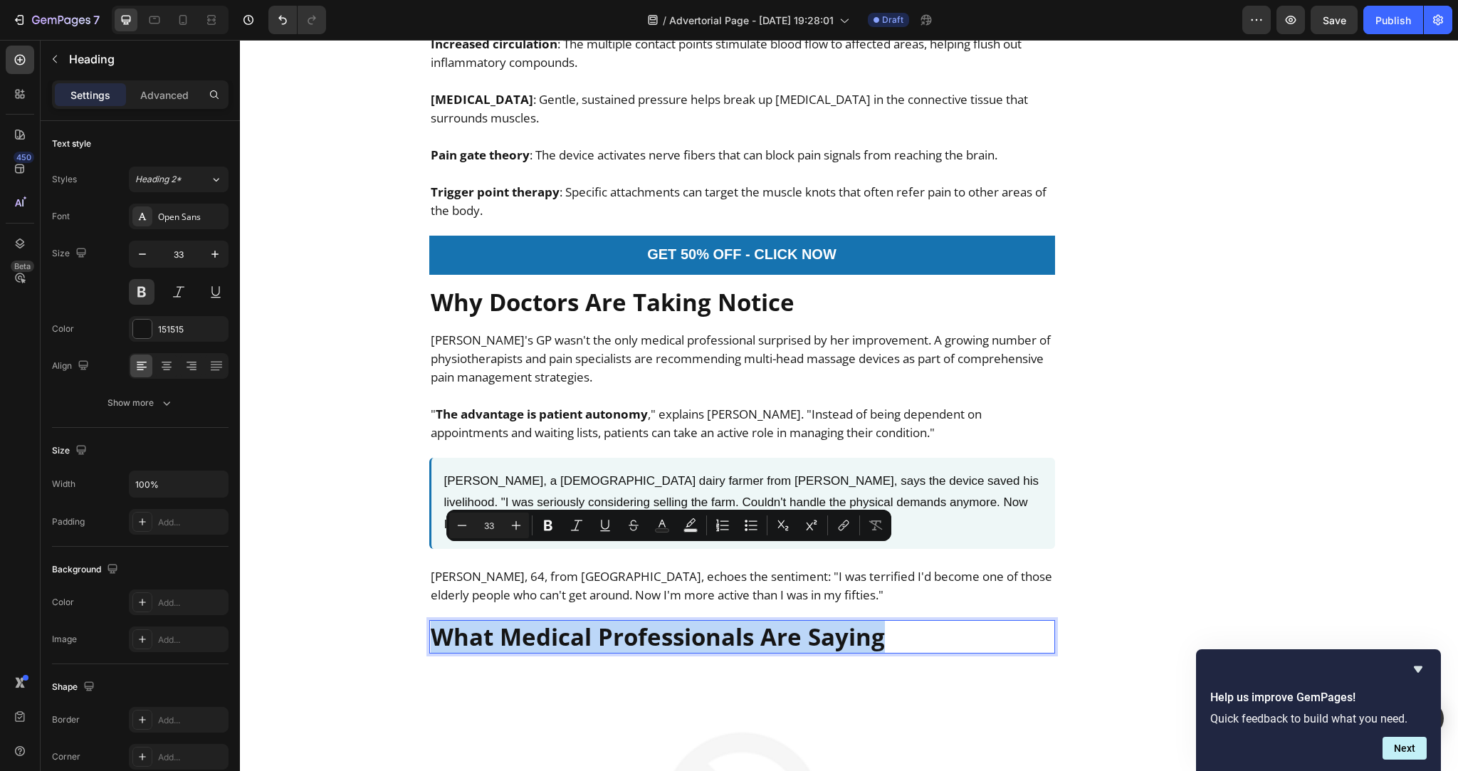
click at [654, 621] on p "What Medical Professionals Are Saying" at bounding box center [742, 636] width 623 height 31
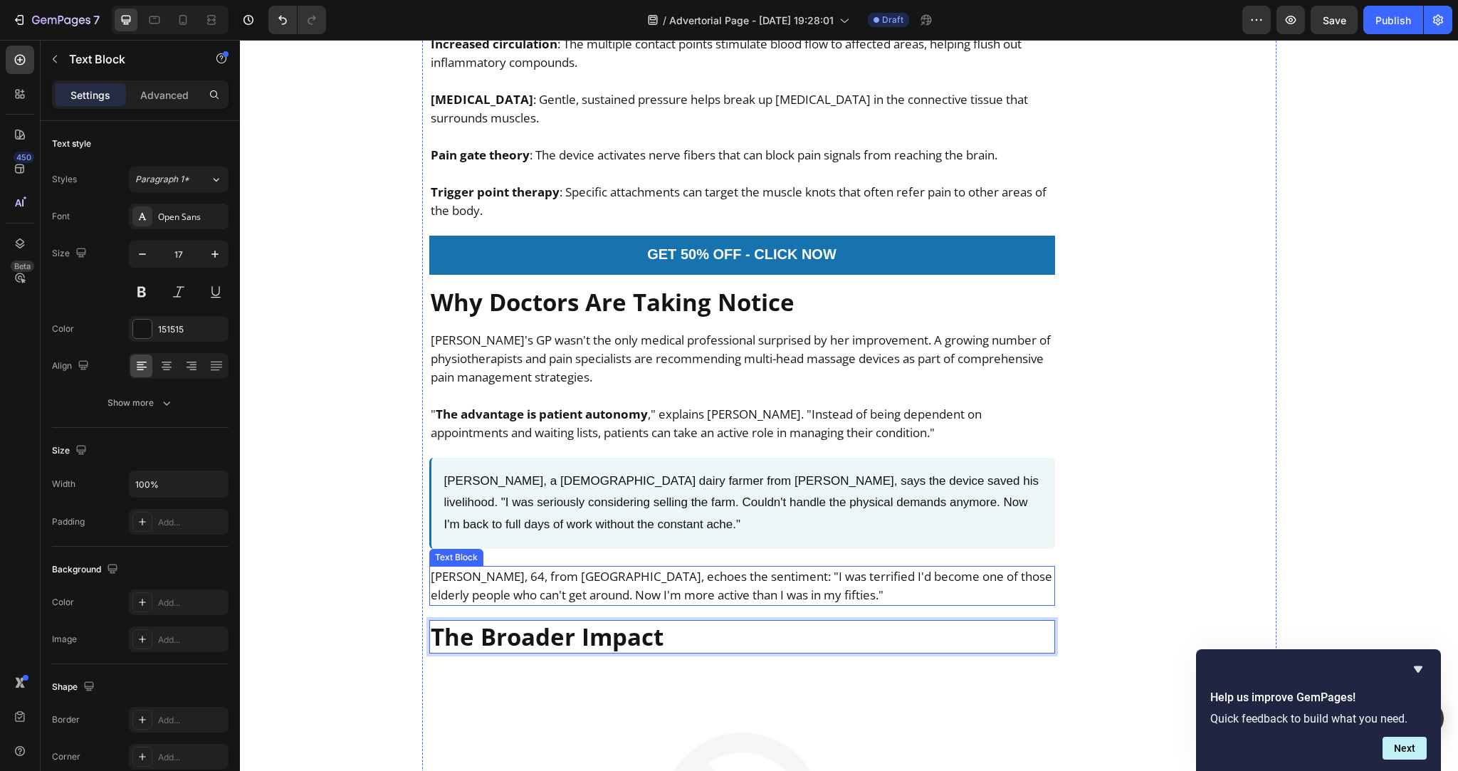
click at [657, 567] on p "Helen Rodriguez, 64, from Christchurch, echoes the sentiment: "I was terrified …" at bounding box center [742, 585] width 623 height 37
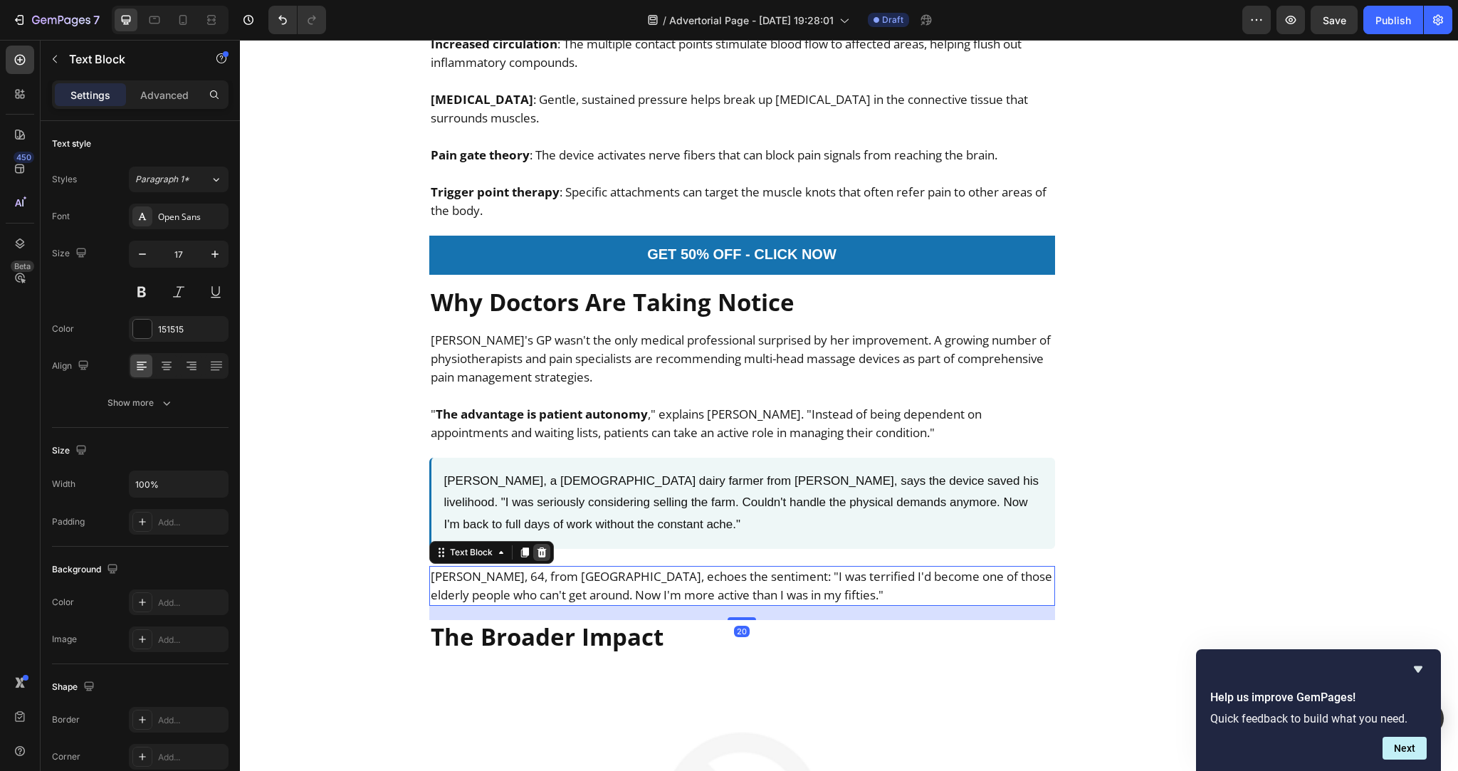
click at [539, 547] on icon at bounding box center [541, 552] width 11 height 11
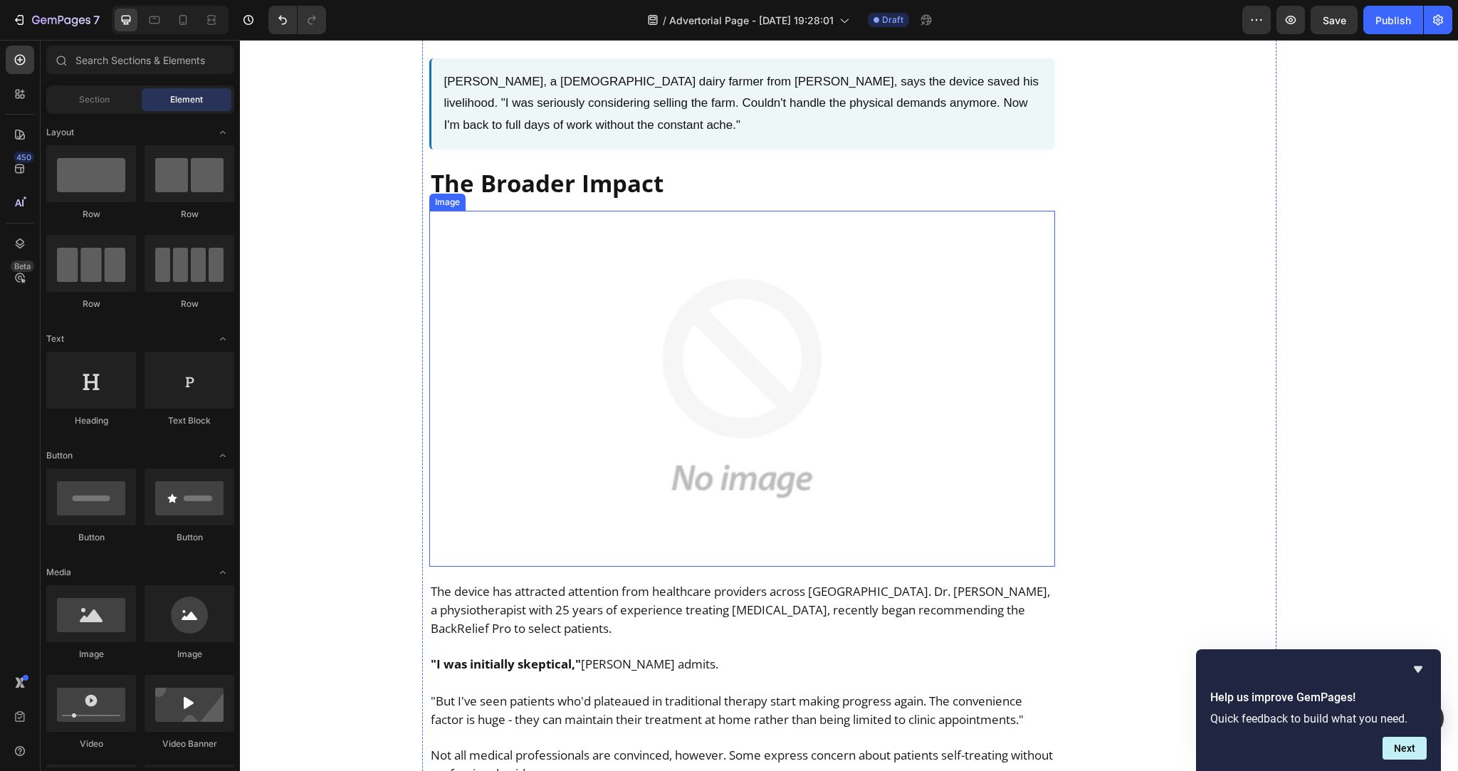
scroll to position [6247, 0]
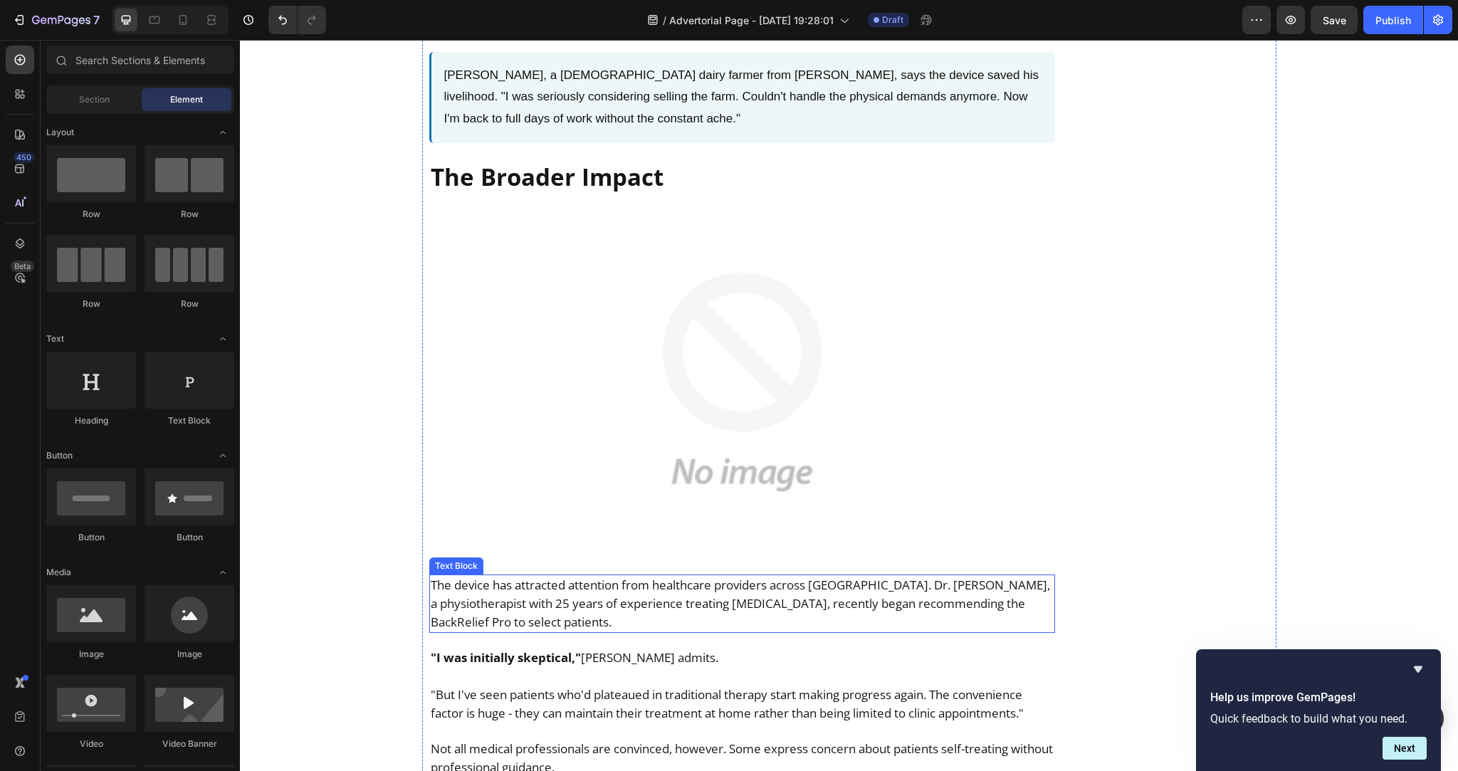
click at [566, 576] on p "The device has attracted attention from healthcare providers across New Zealand…" at bounding box center [742, 604] width 623 height 56
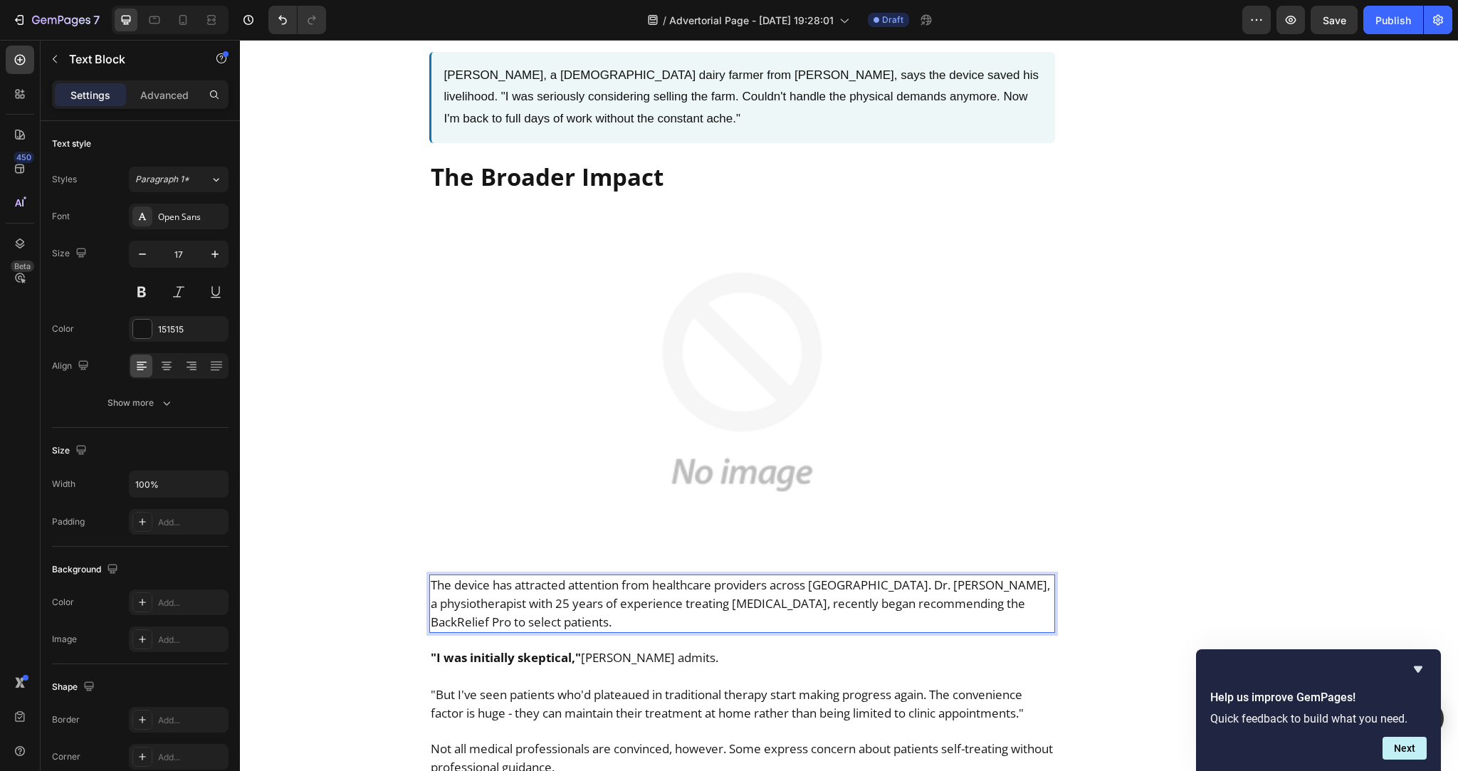
click at [572, 576] on p "The device has attracted attention from healthcare providers across New Zealand…" at bounding box center [742, 604] width 623 height 56
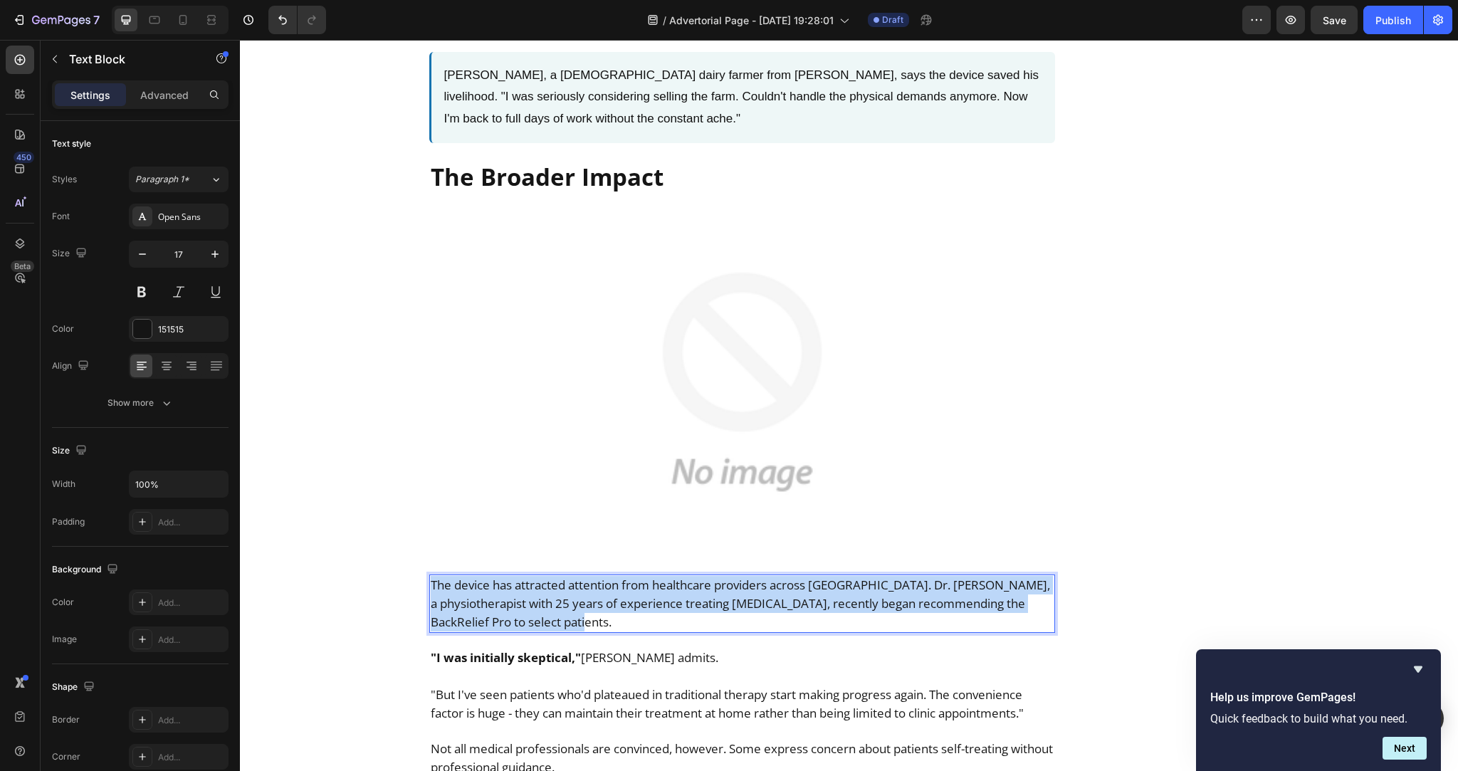
click at [572, 576] on p "The device has attracted attention from healthcare providers across New Zealand…" at bounding box center [742, 604] width 623 height 56
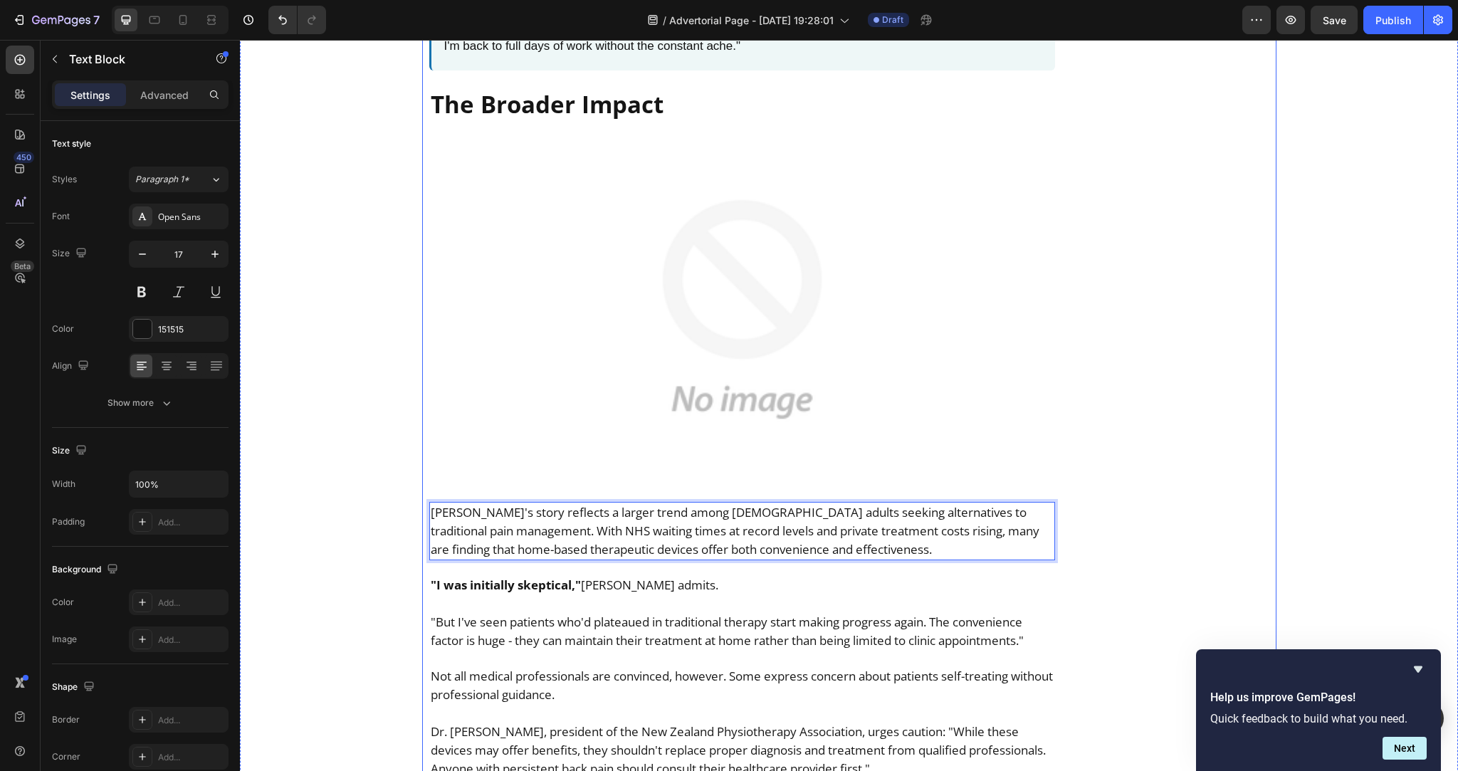
scroll to position [6325, 0]
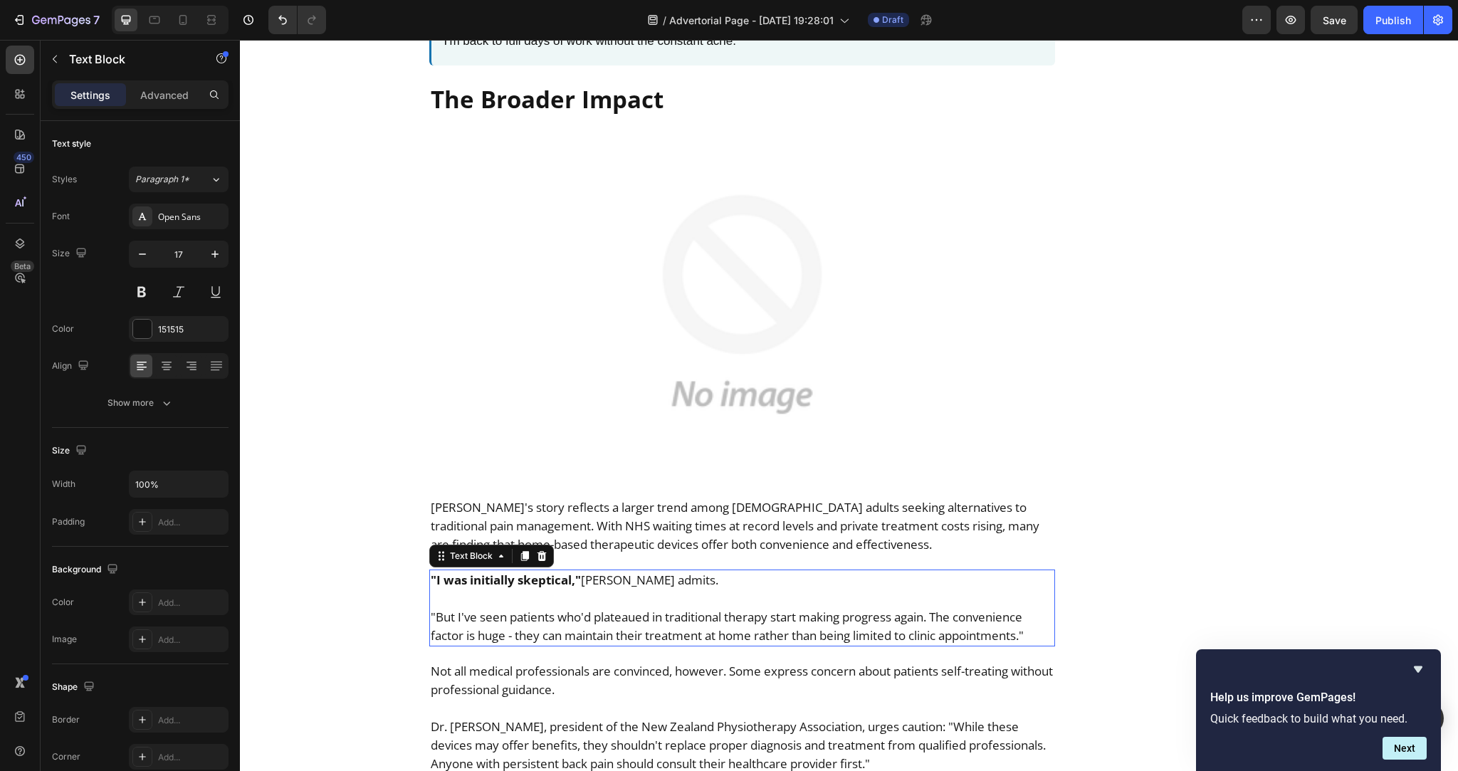
click at [629, 571] on p ""I was initially skeptical," Dr. Thompson admits." at bounding box center [742, 580] width 623 height 19
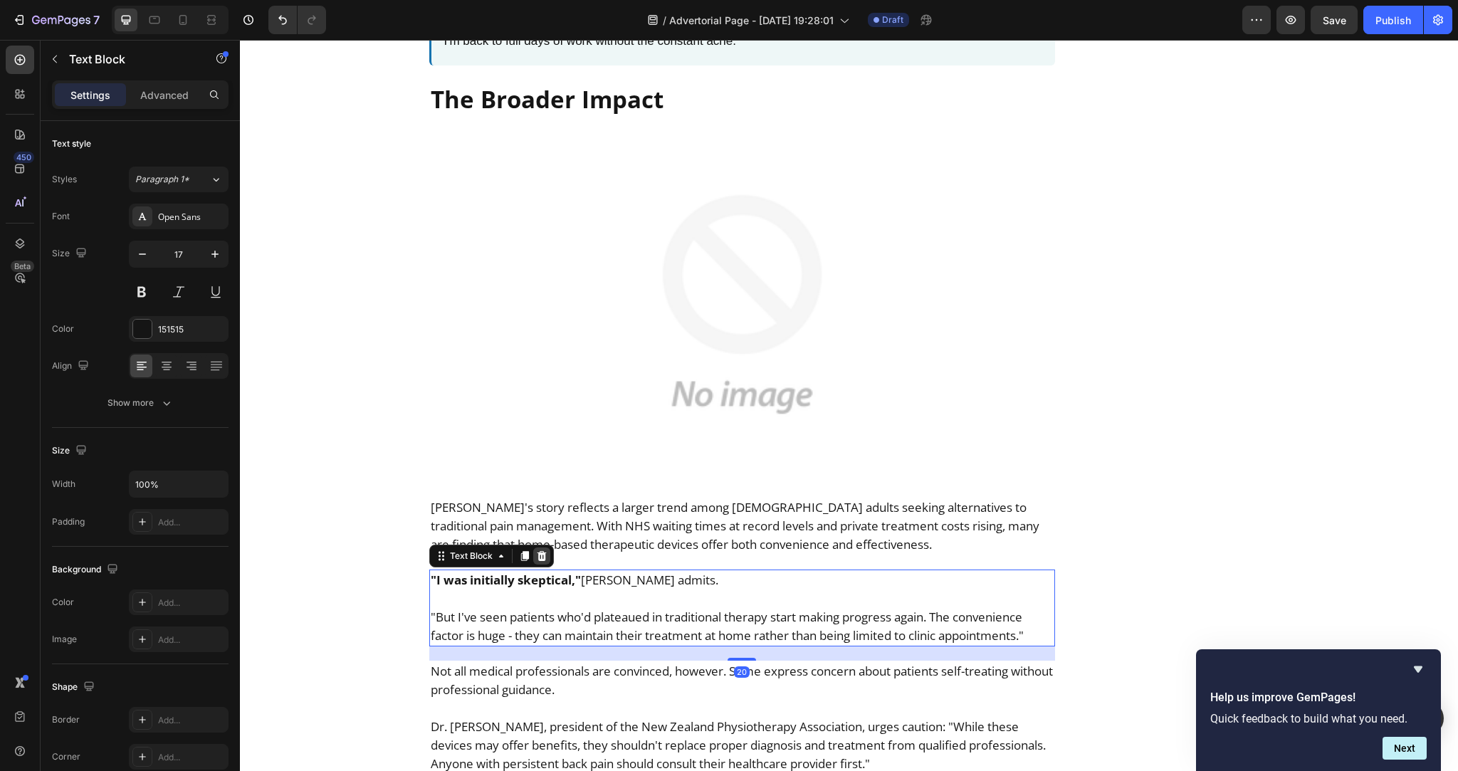
click at [537, 550] on icon at bounding box center [541, 555] width 11 height 11
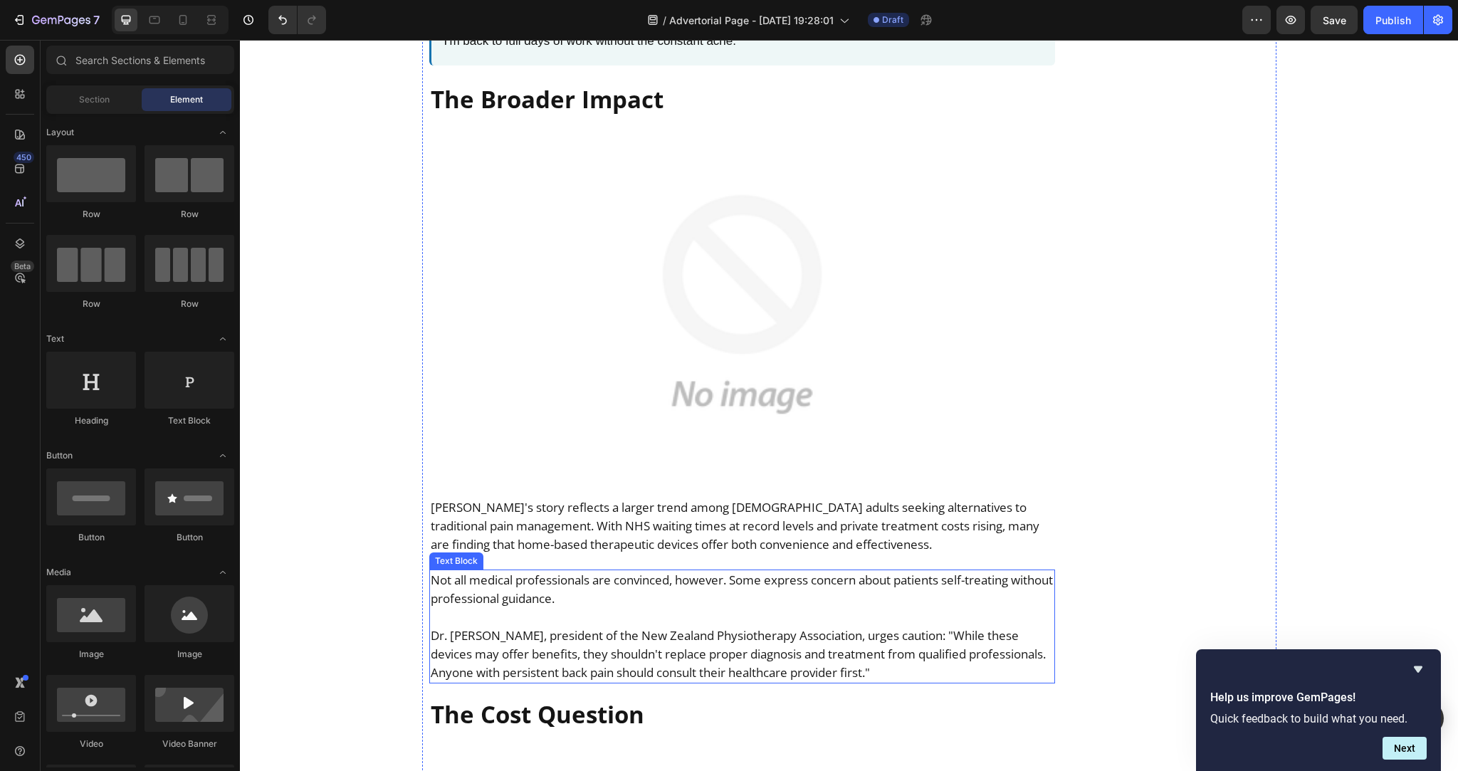
click at [538, 571] on p "Not all medical professionals are convinced, however. Some express concern abou…" at bounding box center [742, 589] width 623 height 37
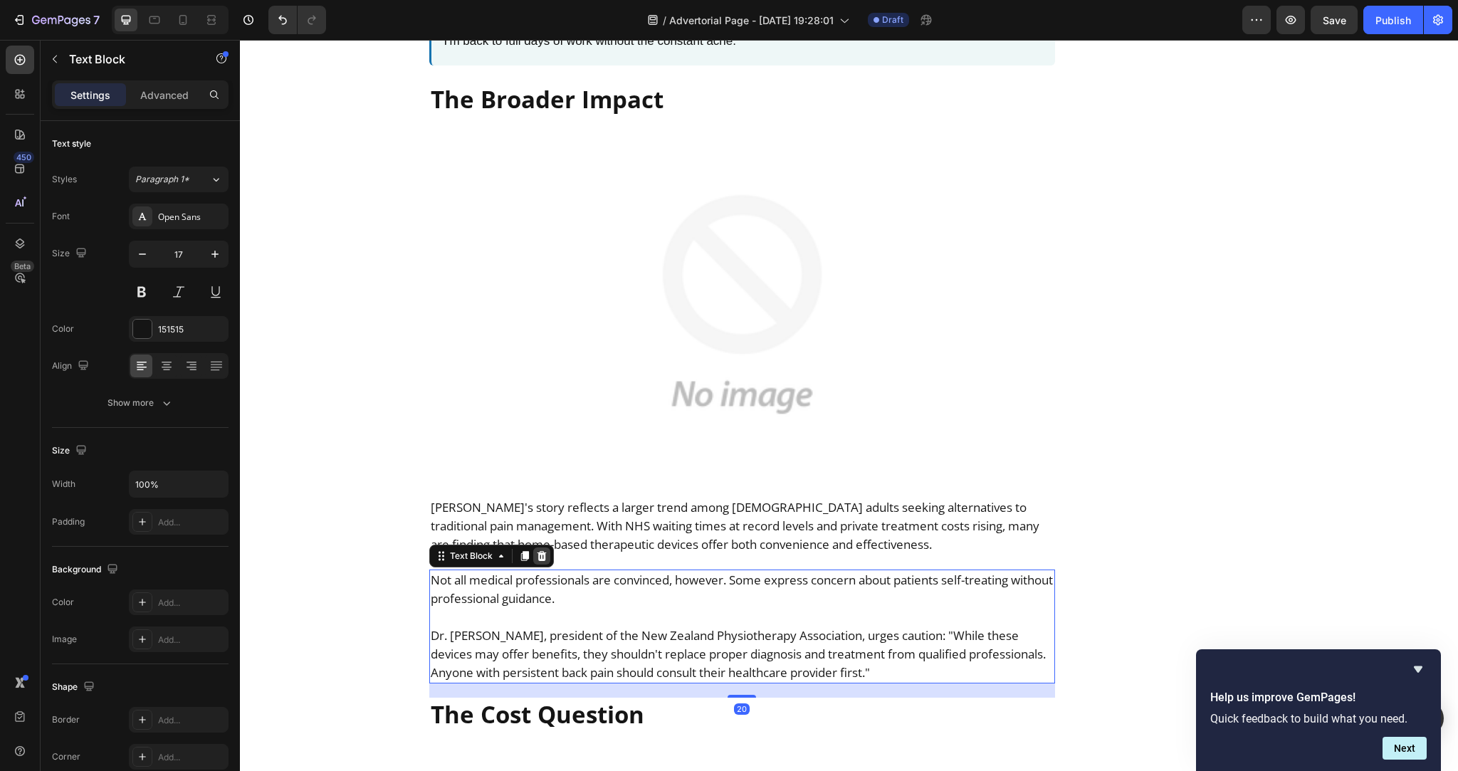
click at [539, 551] on icon at bounding box center [541, 556] width 9 height 10
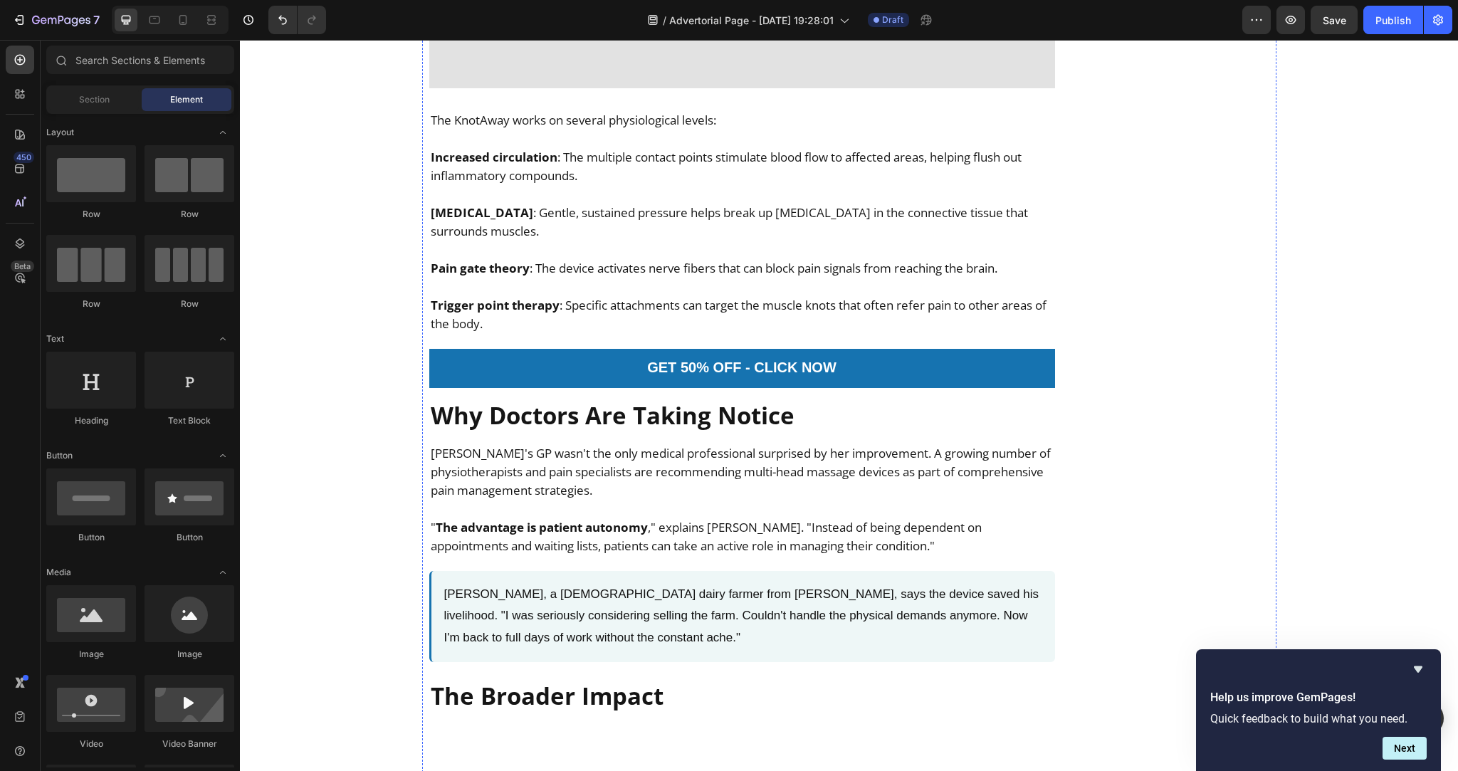
scroll to position [5730, 0]
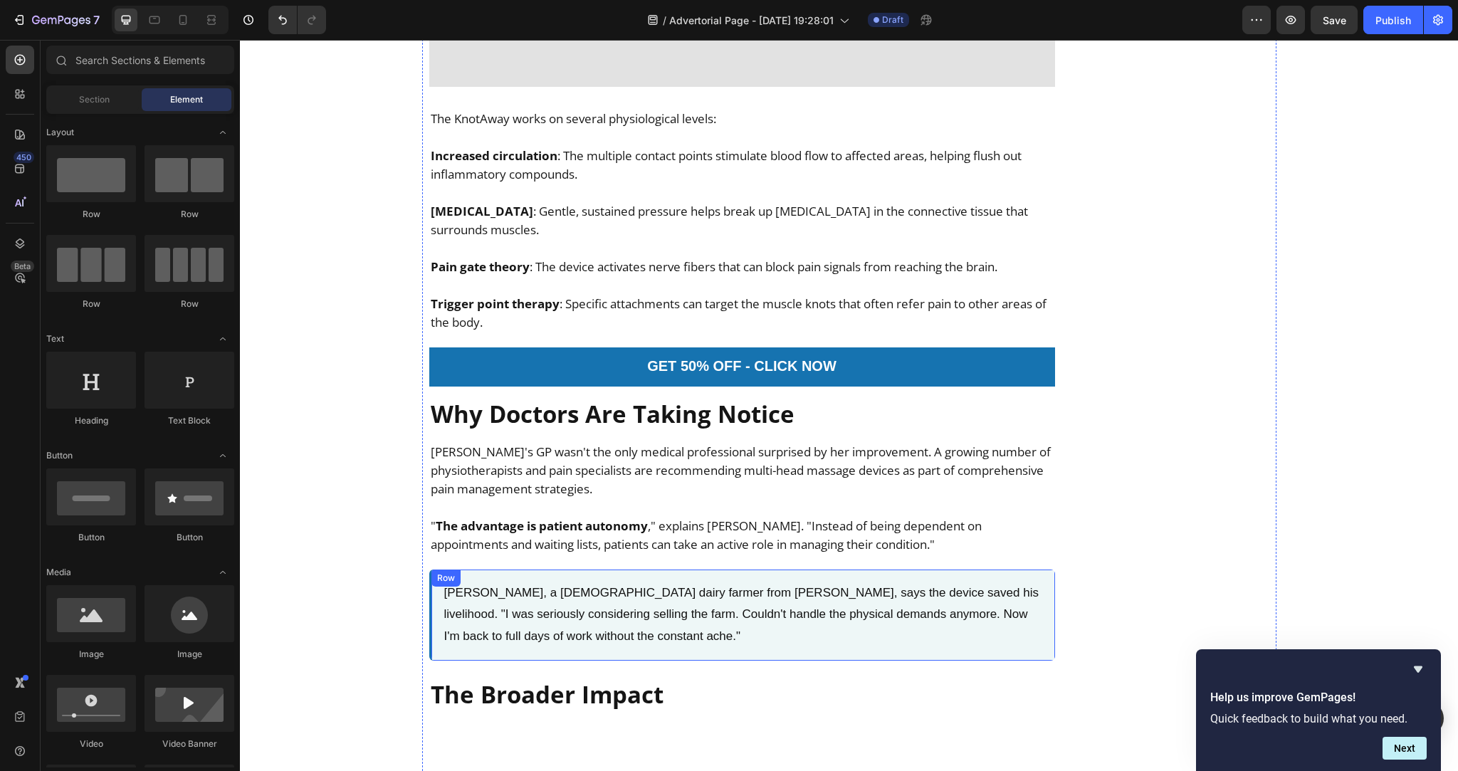
click at [480, 569] on div "Dave Morrison, a 52-year-old dairy farmer from Hamilton, says the device saved …" at bounding box center [742, 614] width 626 height 91
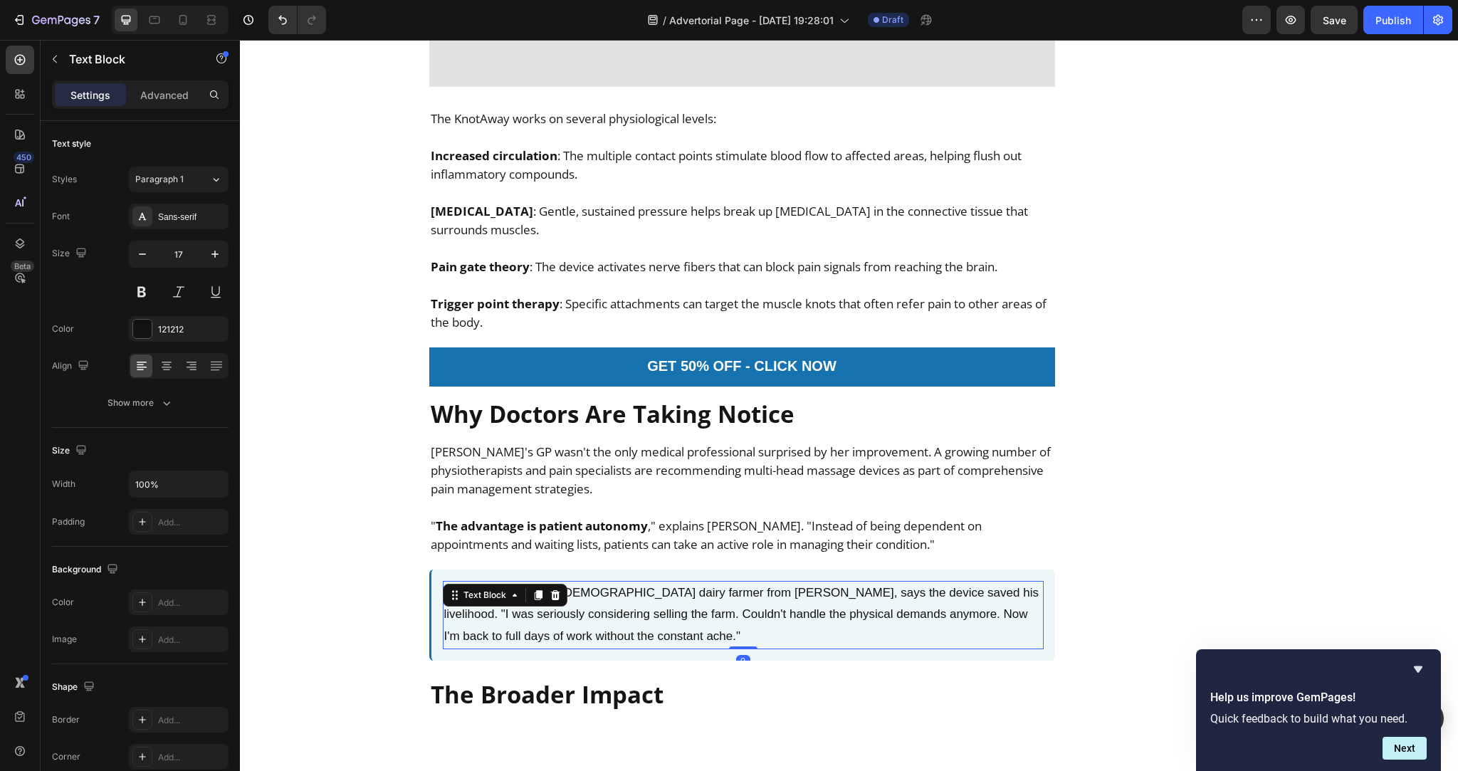
click at [564, 582] on p "Dave Morrison, a 52-year-old dairy farmer from Hamilton, says the device saved …" at bounding box center [743, 614] width 598 height 65
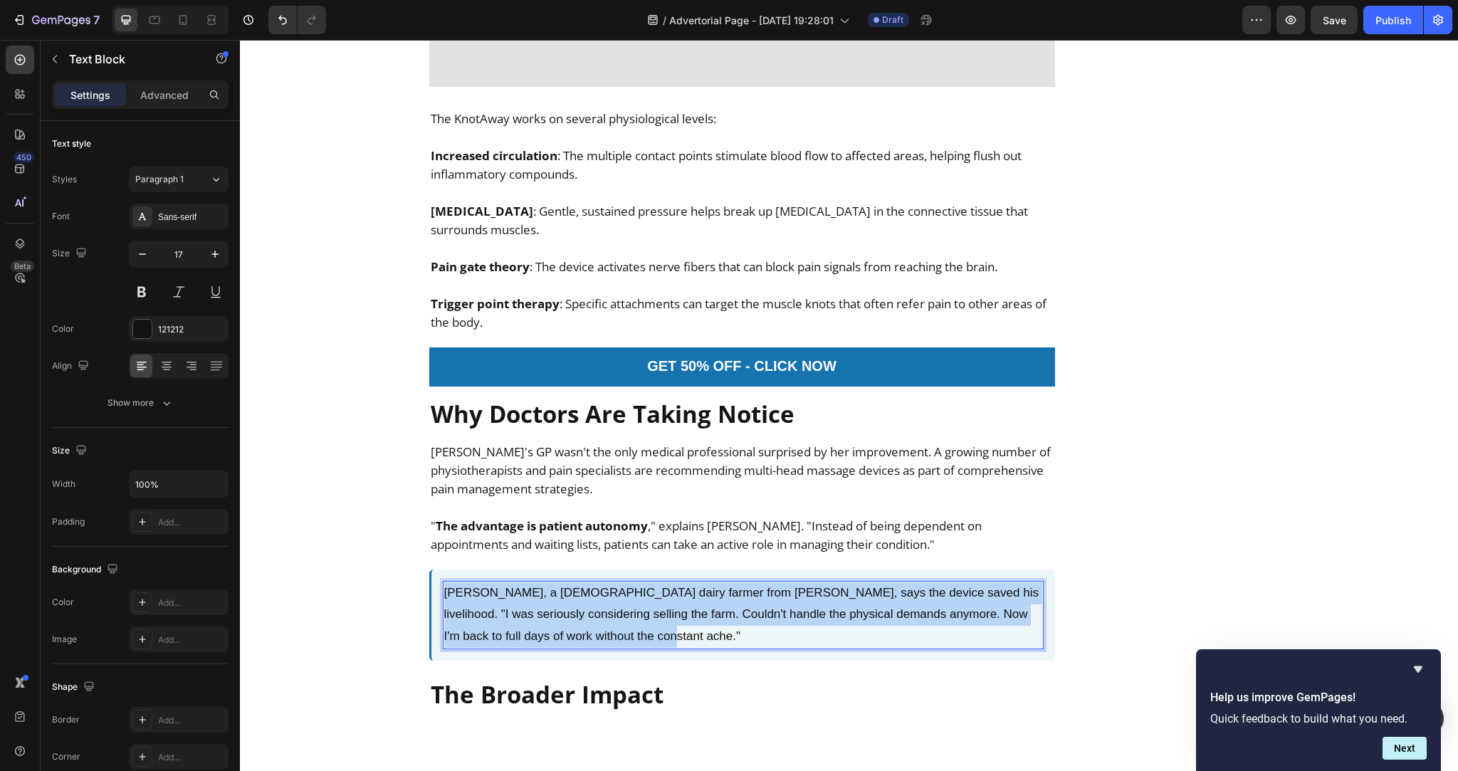
click at [564, 582] on p "Dave Morrison, a 52-year-old dairy farmer from Hamilton, says the device saved …" at bounding box center [743, 614] width 598 height 65
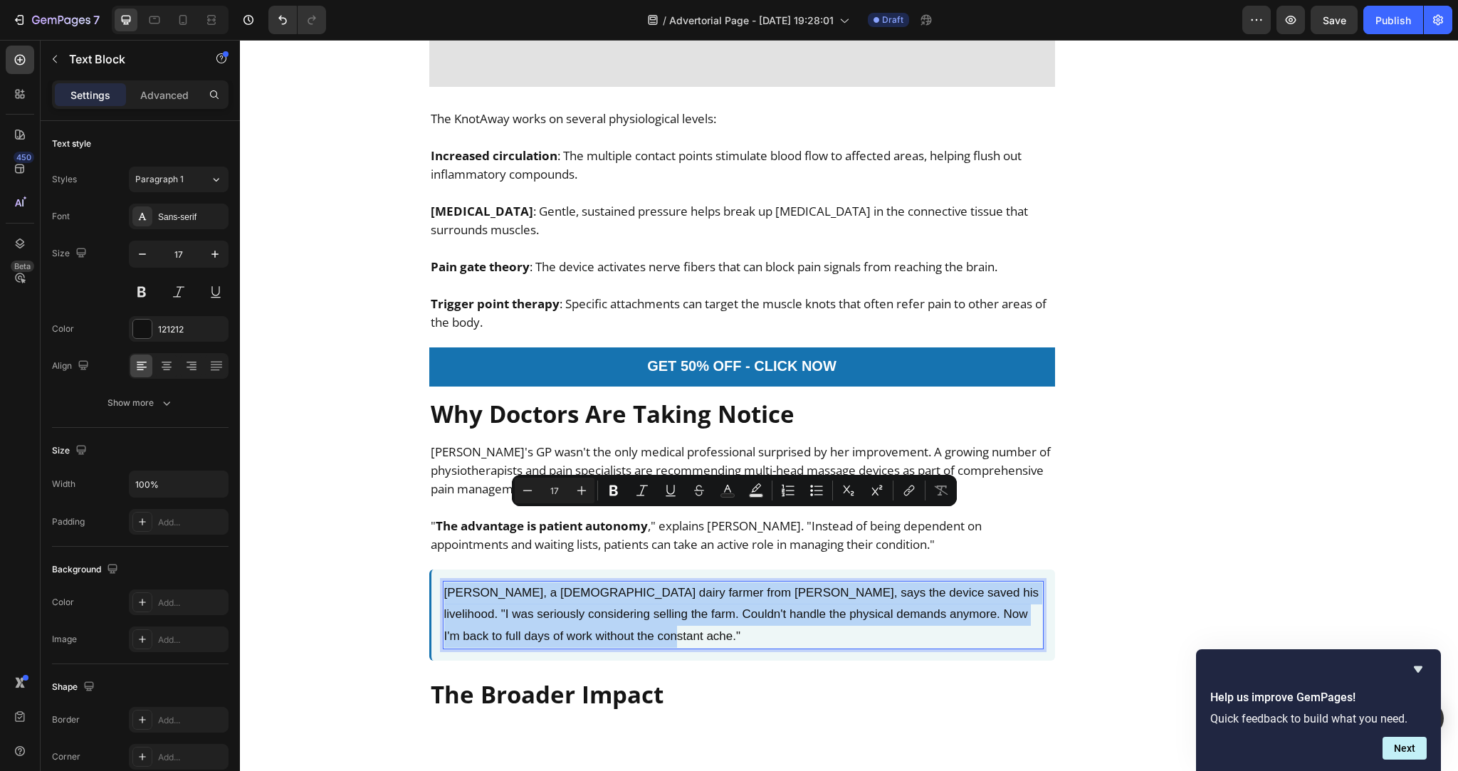
click at [564, 582] on p "Dave Morrison, a 52-year-old dairy farmer from Hamilton, says the device saved …" at bounding box center [743, 614] width 598 height 65
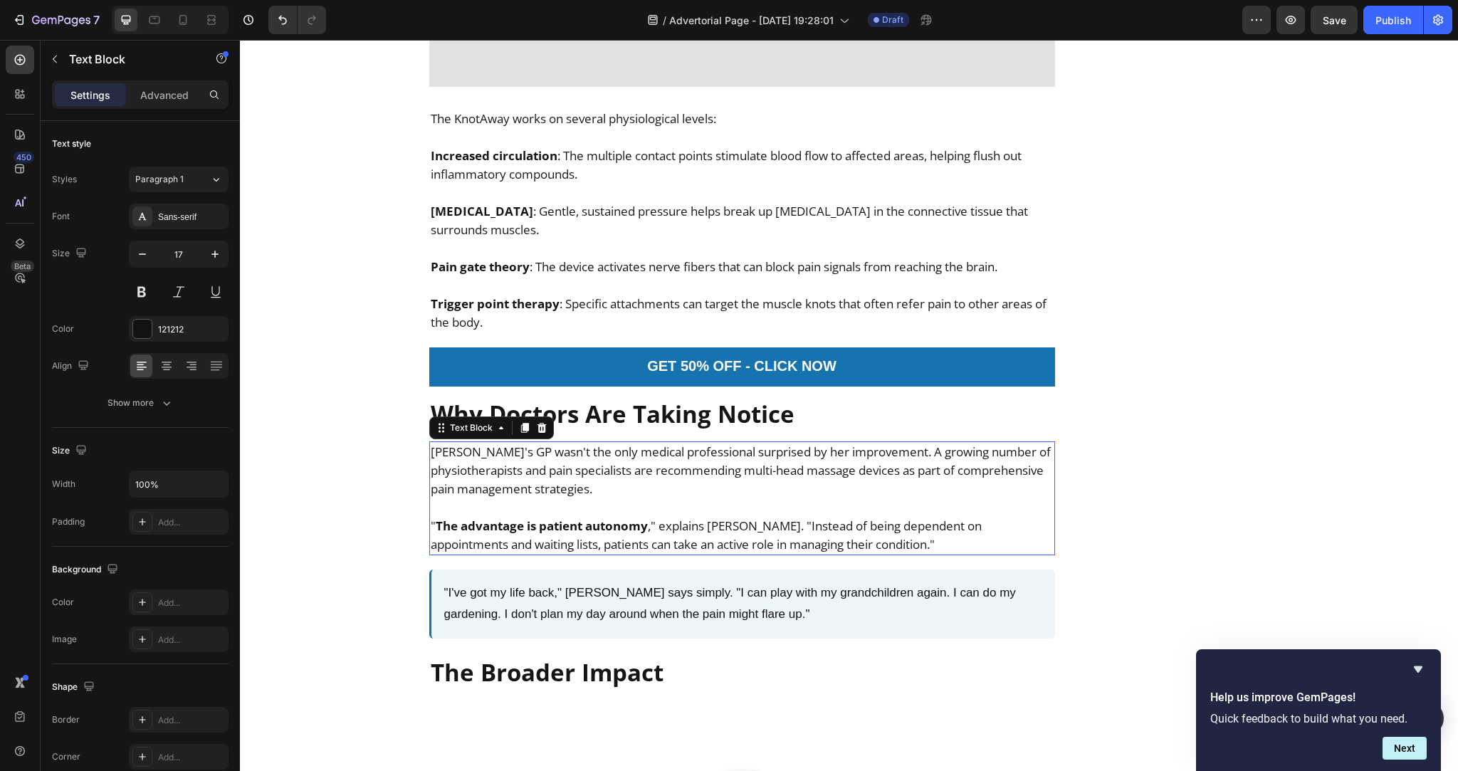
click at [574, 517] on strong "The advantage is patient autonomy" at bounding box center [542, 525] width 212 height 16
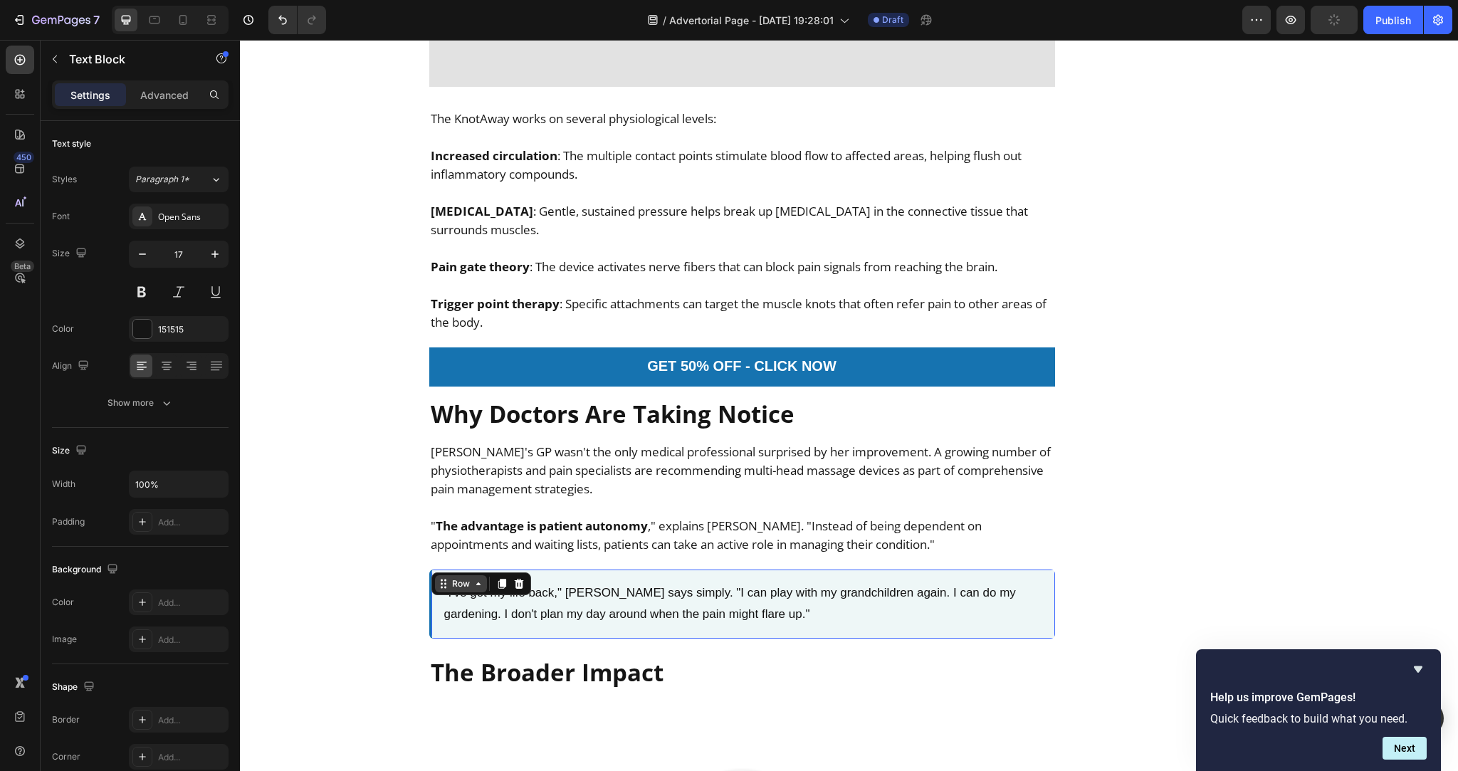
click at [435, 575] on div "Row" at bounding box center [461, 583] width 52 height 17
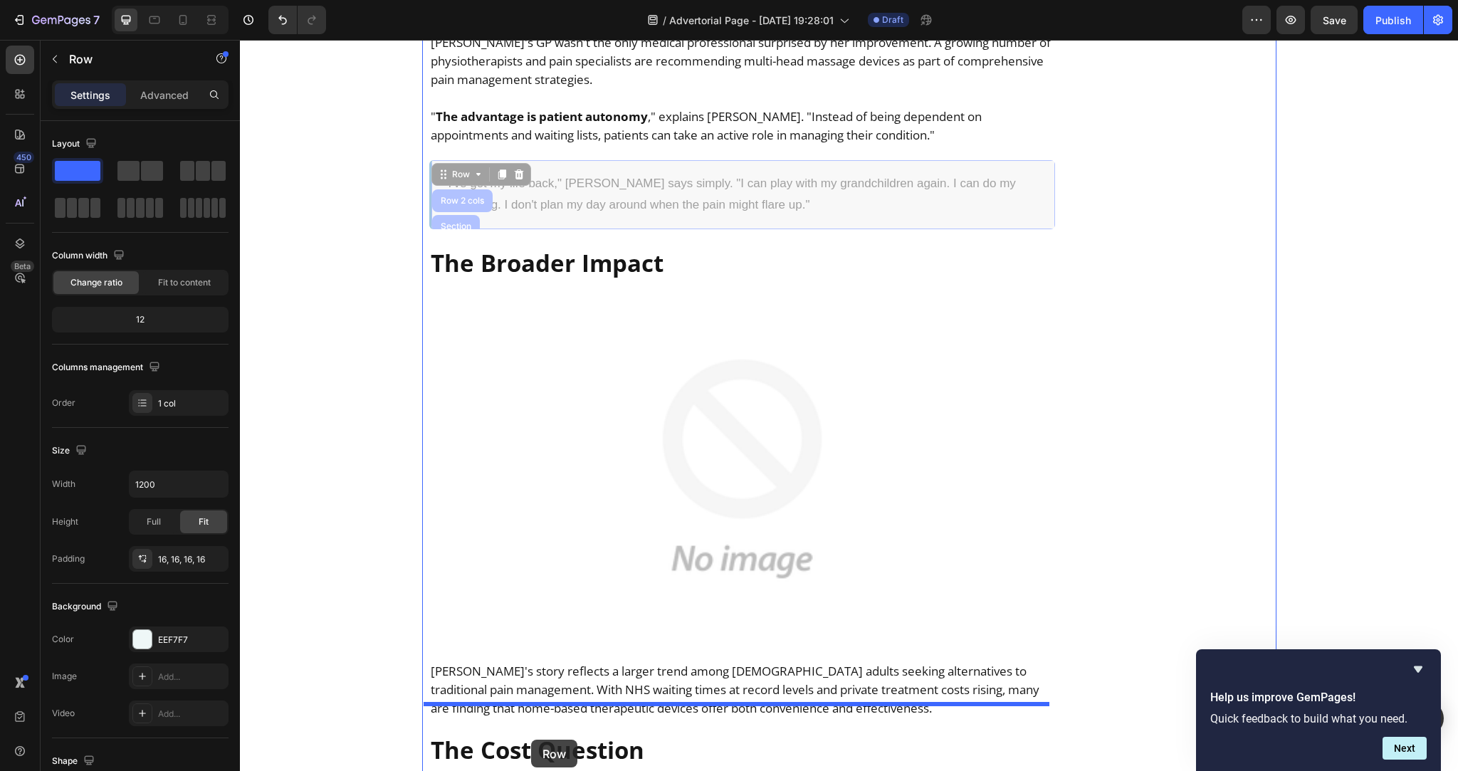
scroll to position [6203, 0]
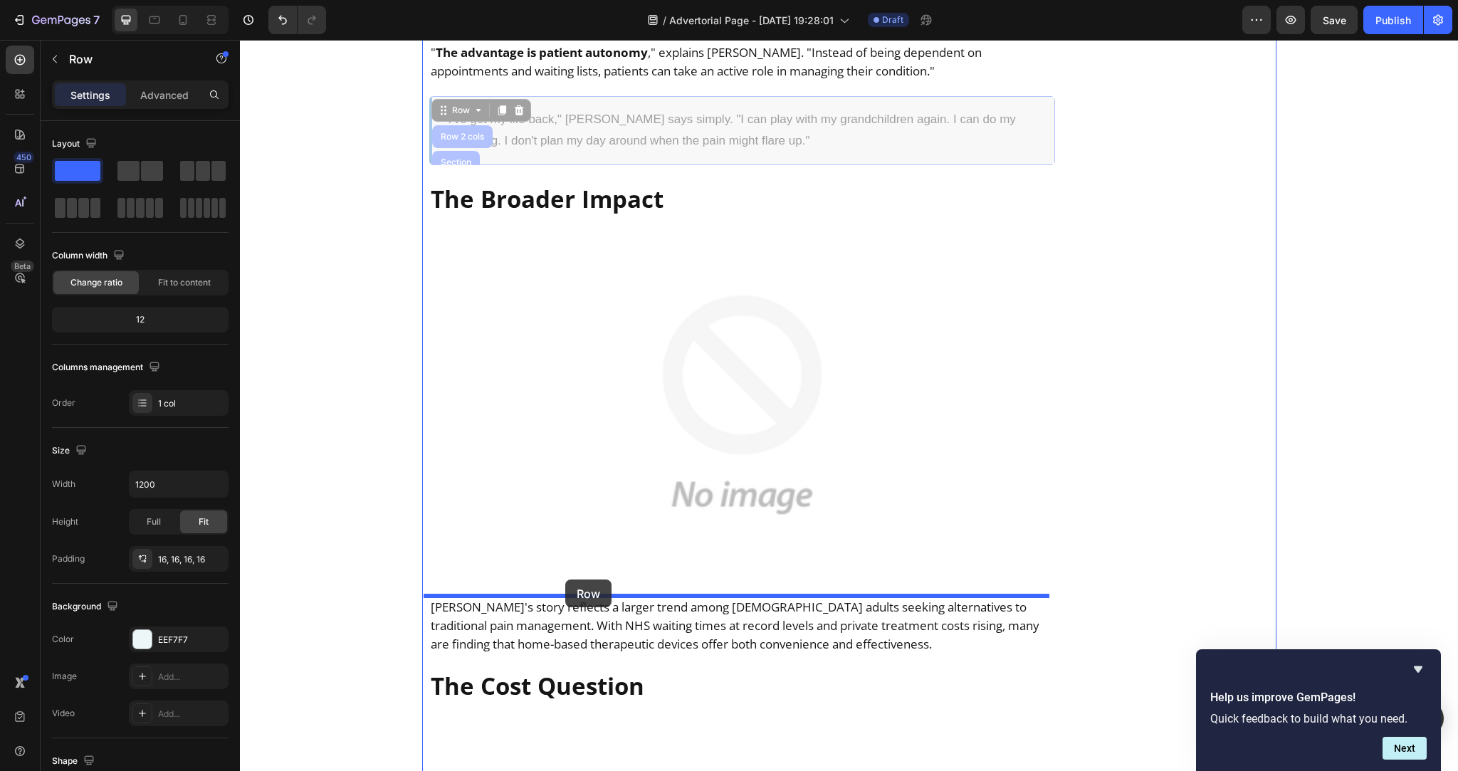
drag, startPoint x: 431, startPoint y: 510, endPoint x: 565, endPoint y: 579, distance: 151.5
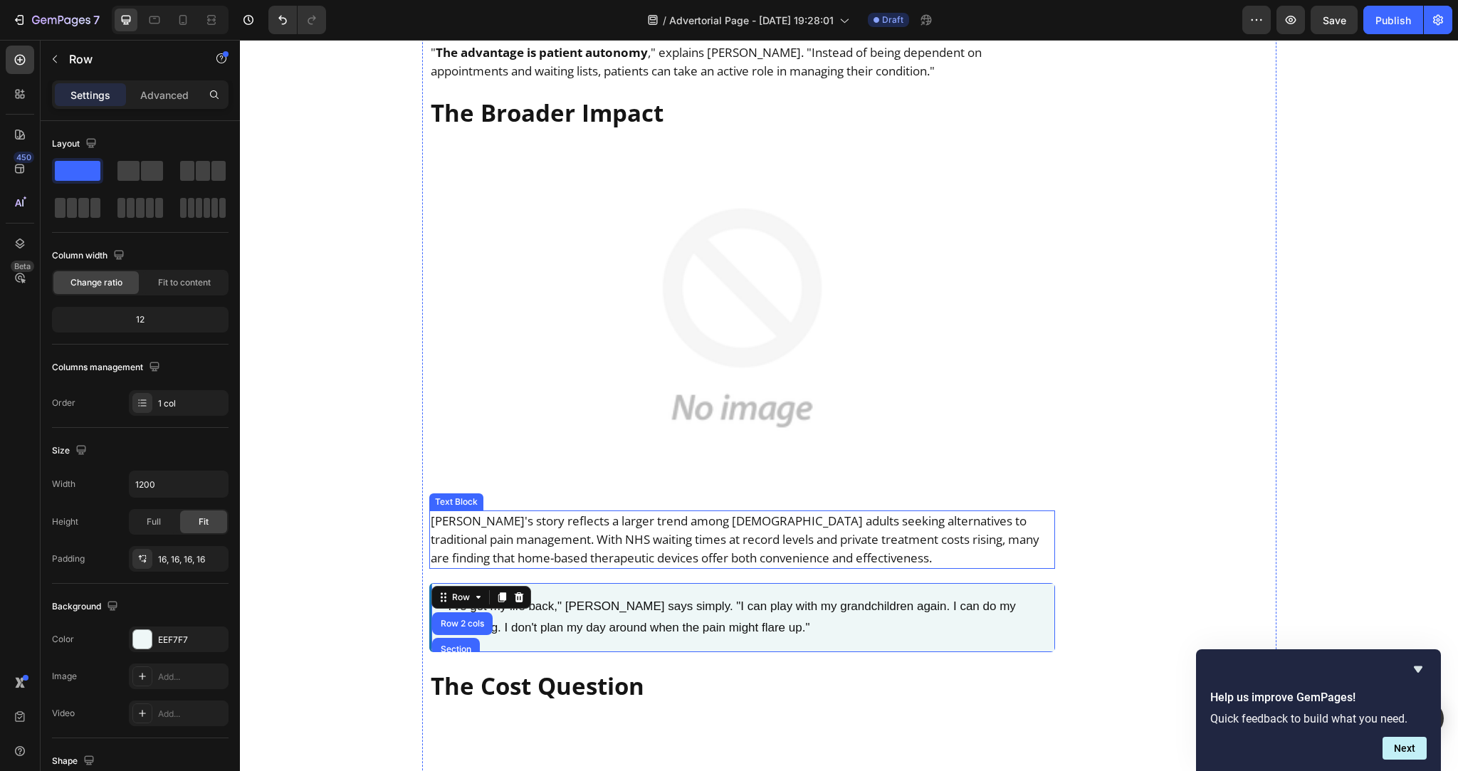
scroll to position [6117, 0]
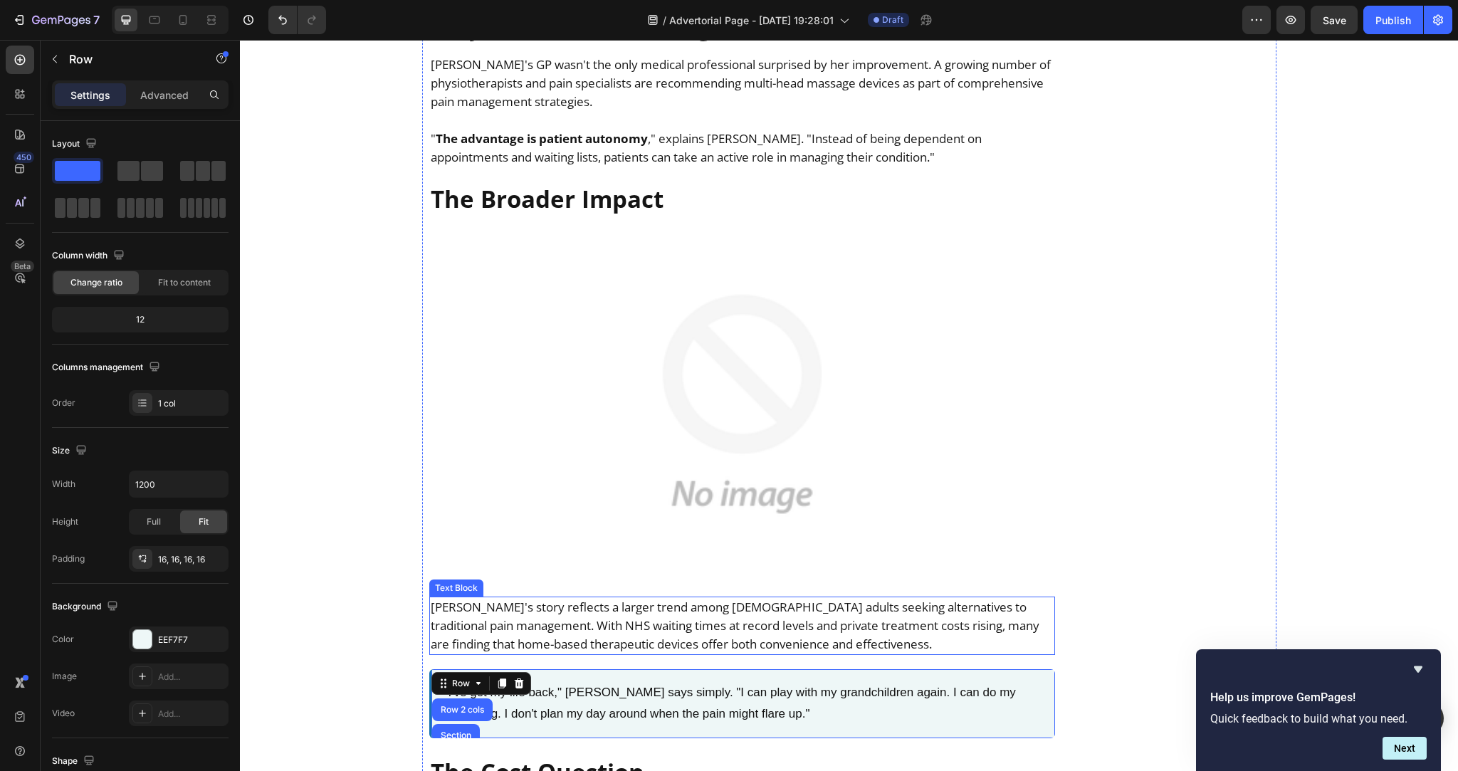
click at [729, 598] on p "Margaret's story reflects a larger trend among British adults seeking alternati…" at bounding box center [742, 626] width 623 height 56
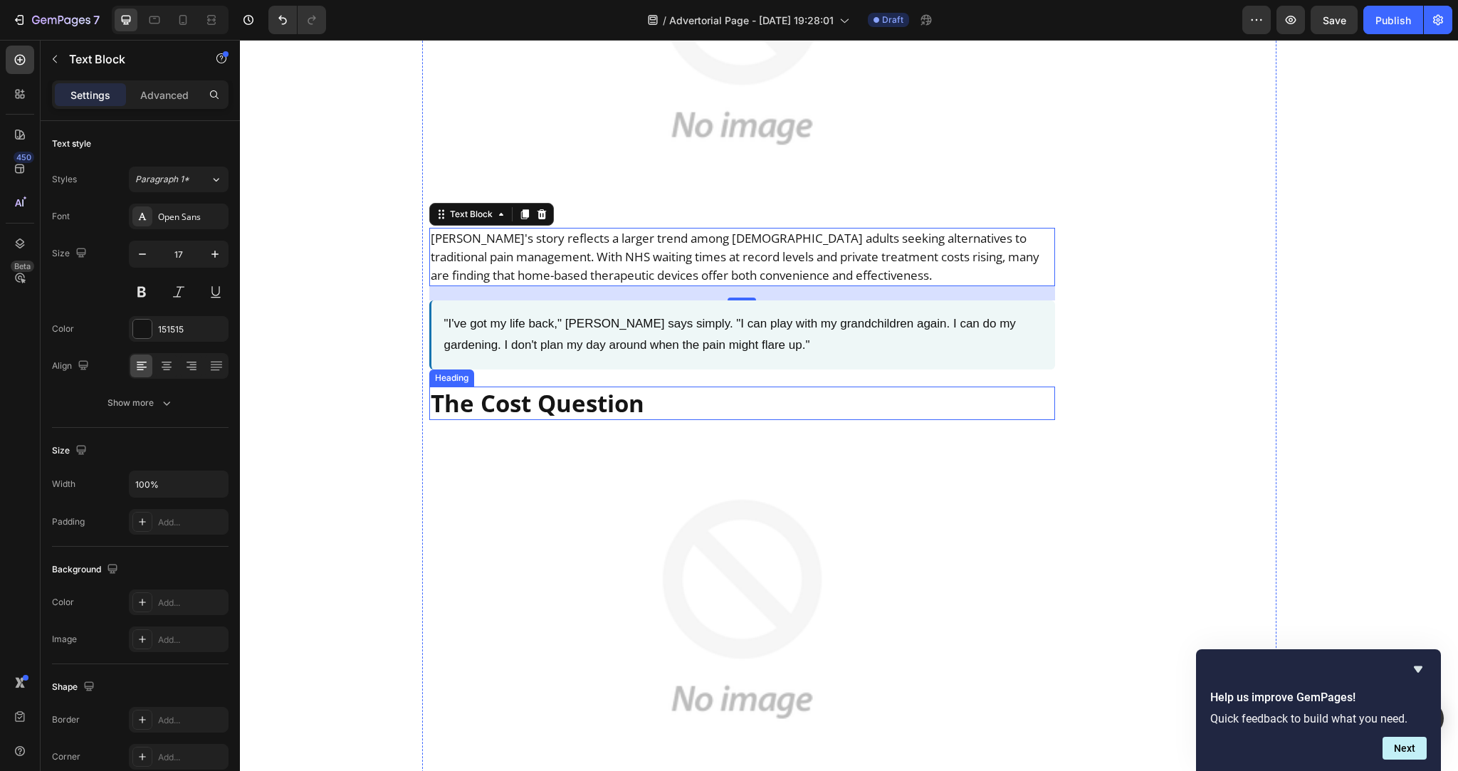
scroll to position [6510, 0]
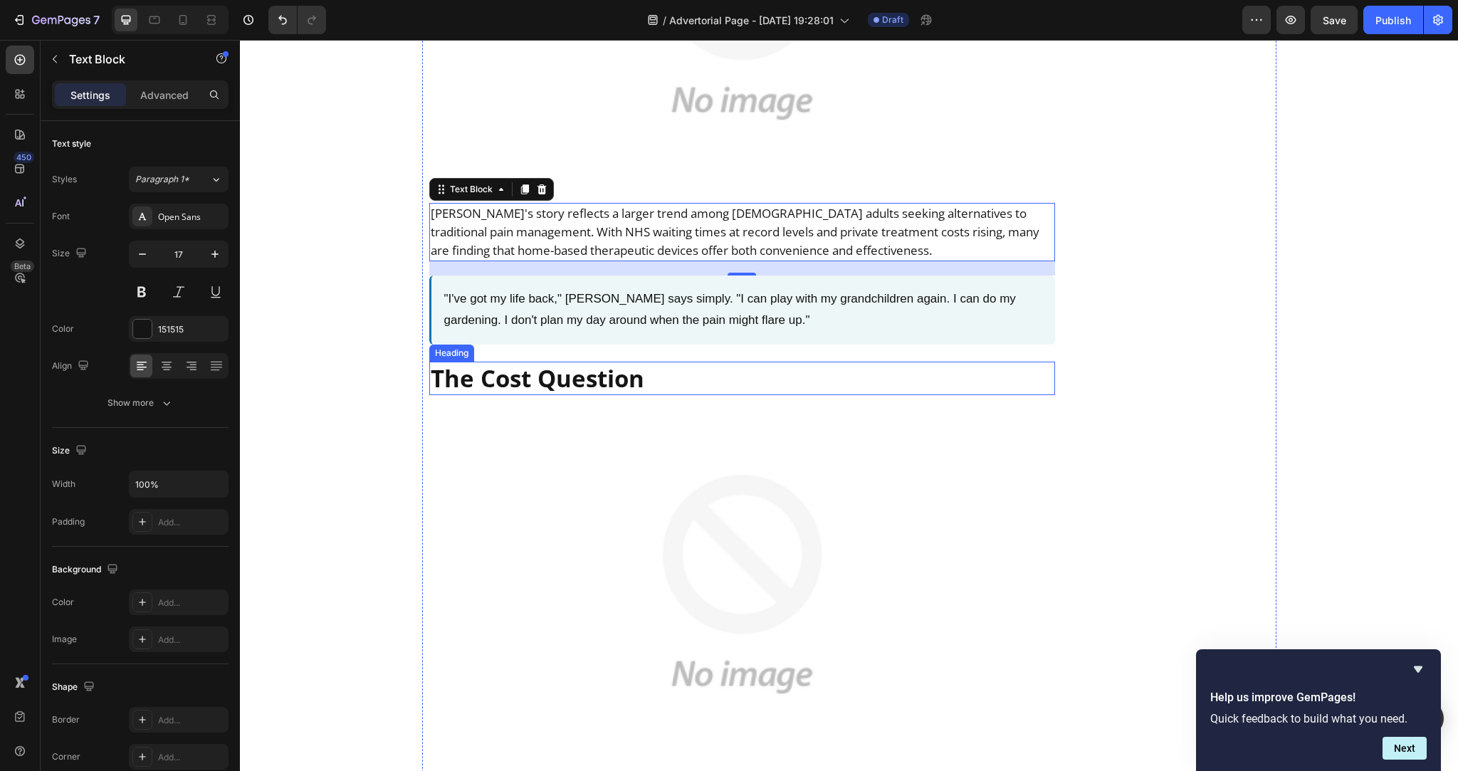
click at [611, 362] on h2 "The Cost Question" at bounding box center [742, 378] width 626 height 33
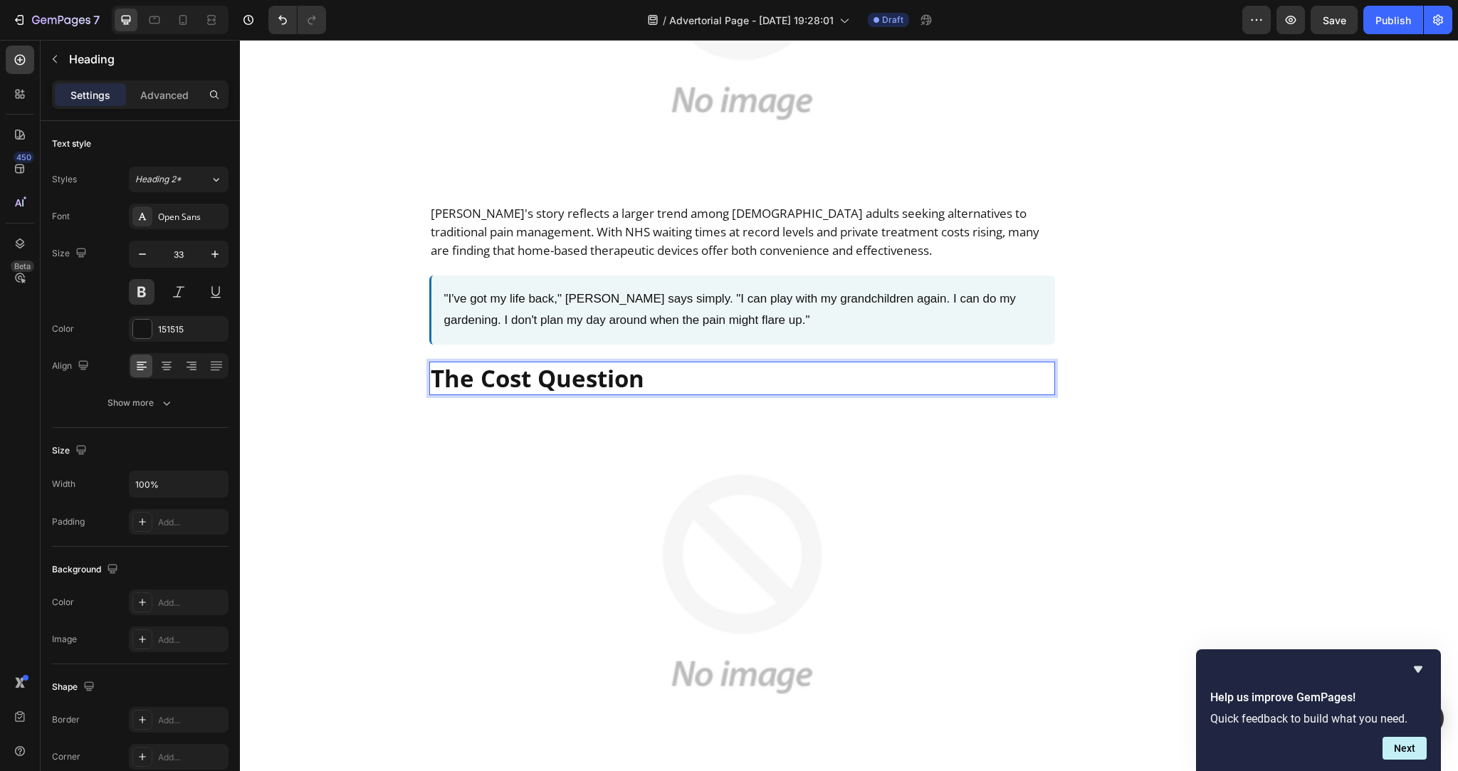
click at [611, 362] on h2 "The Cost Question" at bounding box center [742, 378] width 626 height 33
click at [611, 363] on p "The Cost Question" at bounding box center [742, 378] width 623 height 31
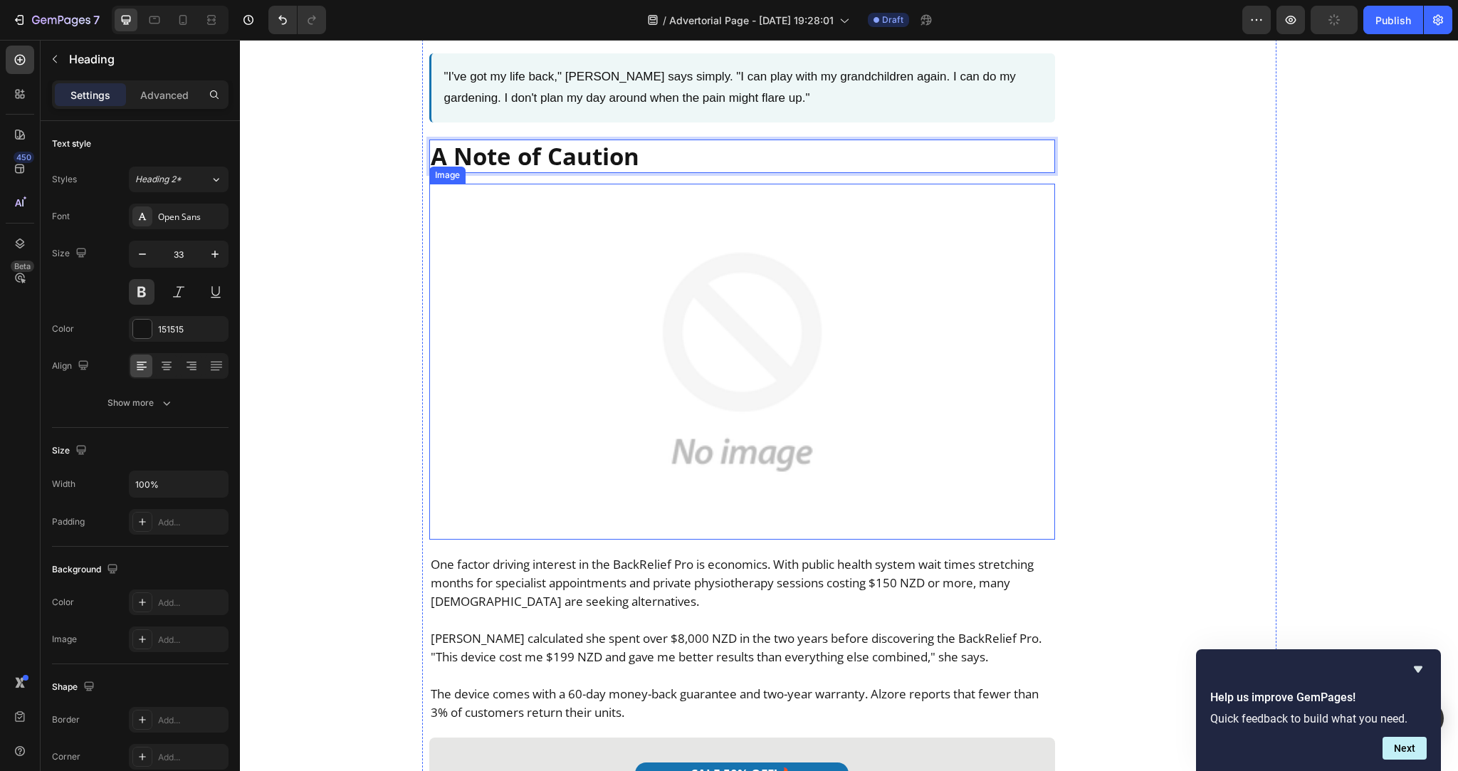
scroll to position [6733, 0]
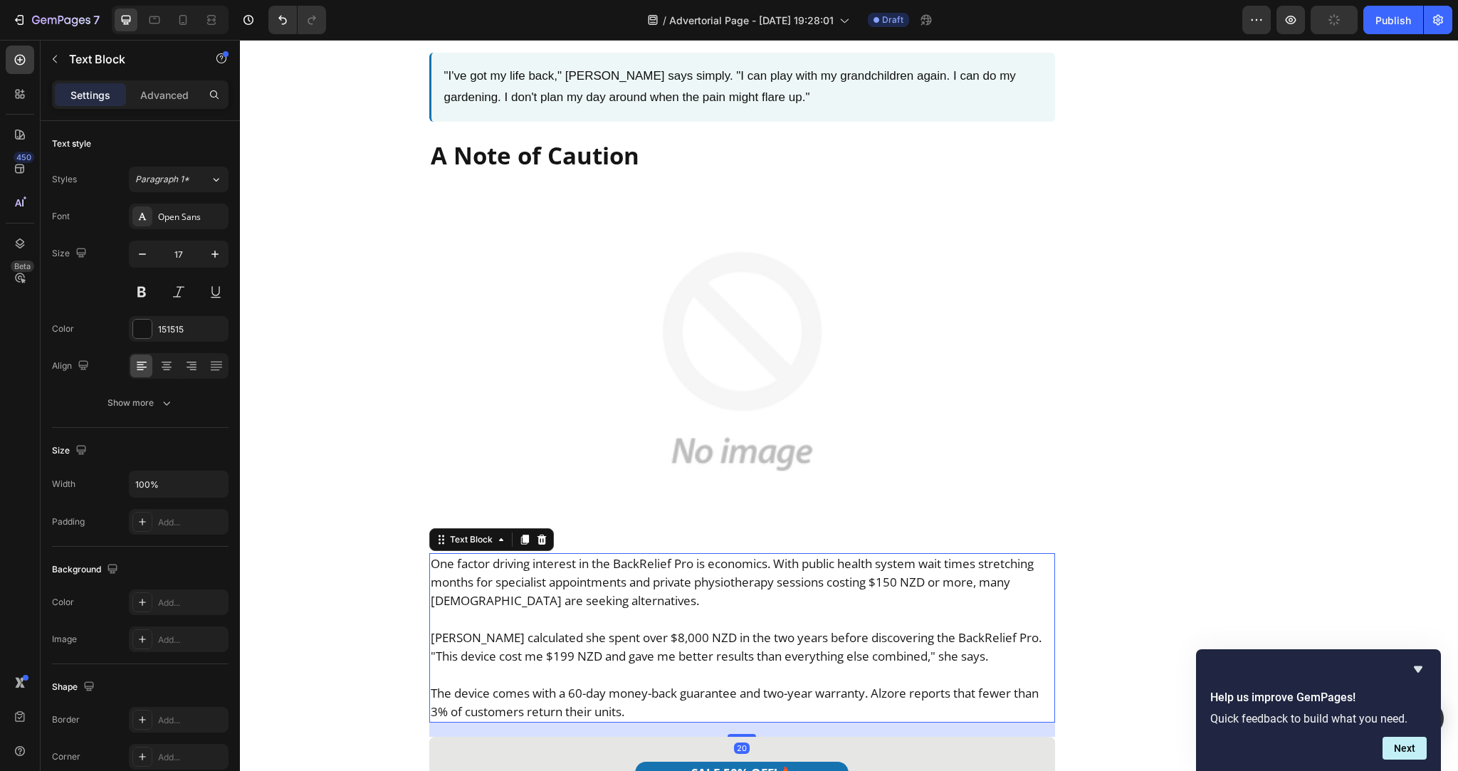
click at [566, 628] on p "Margaret calculated she spent over $8,000 NZD in the two years before discoveri…" at bounding box center [742, 646] width 623 height 37
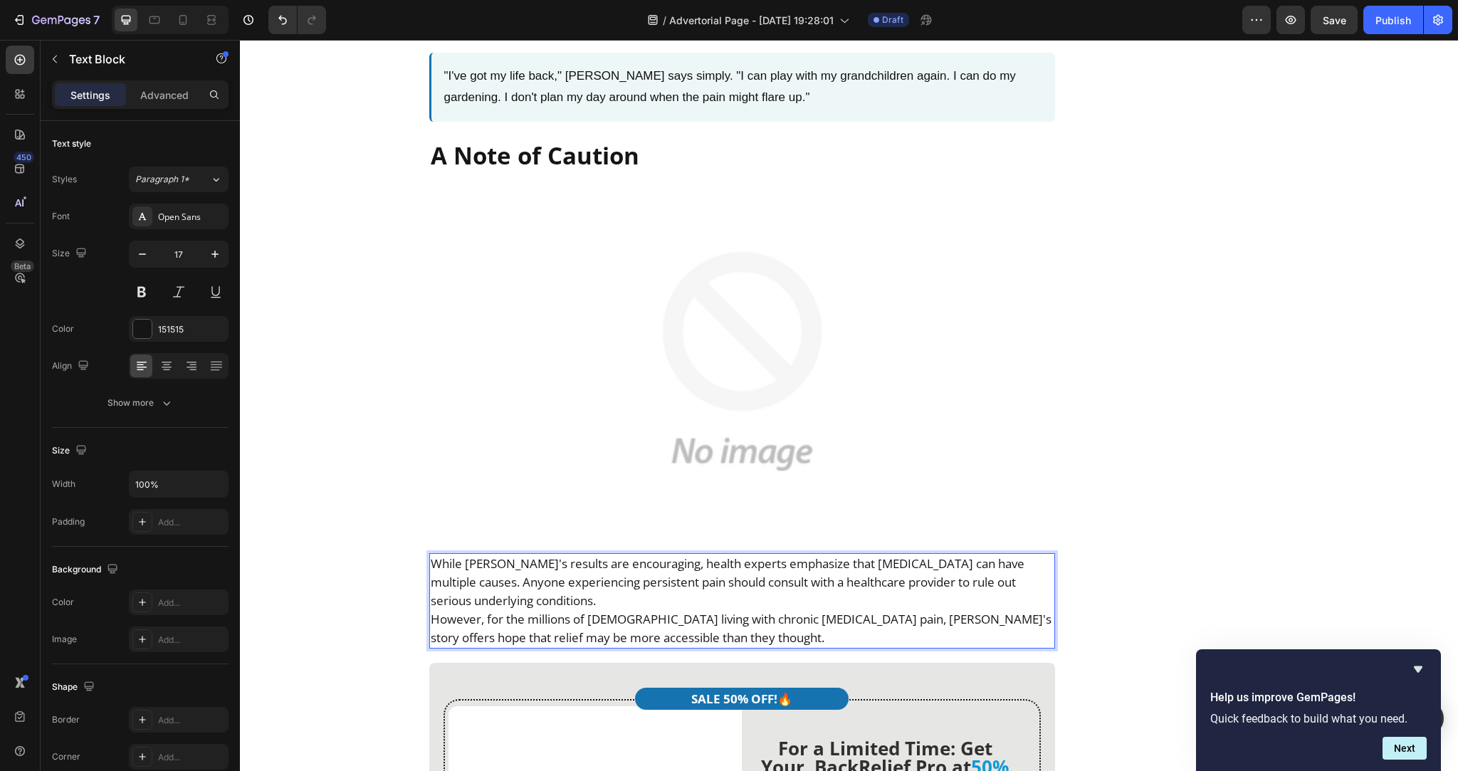
click at [621, 554] on p "While Margaret's results are encouraging, health experts emphasize that chronic…" at bounding box center [742, 582] width 623 height 56
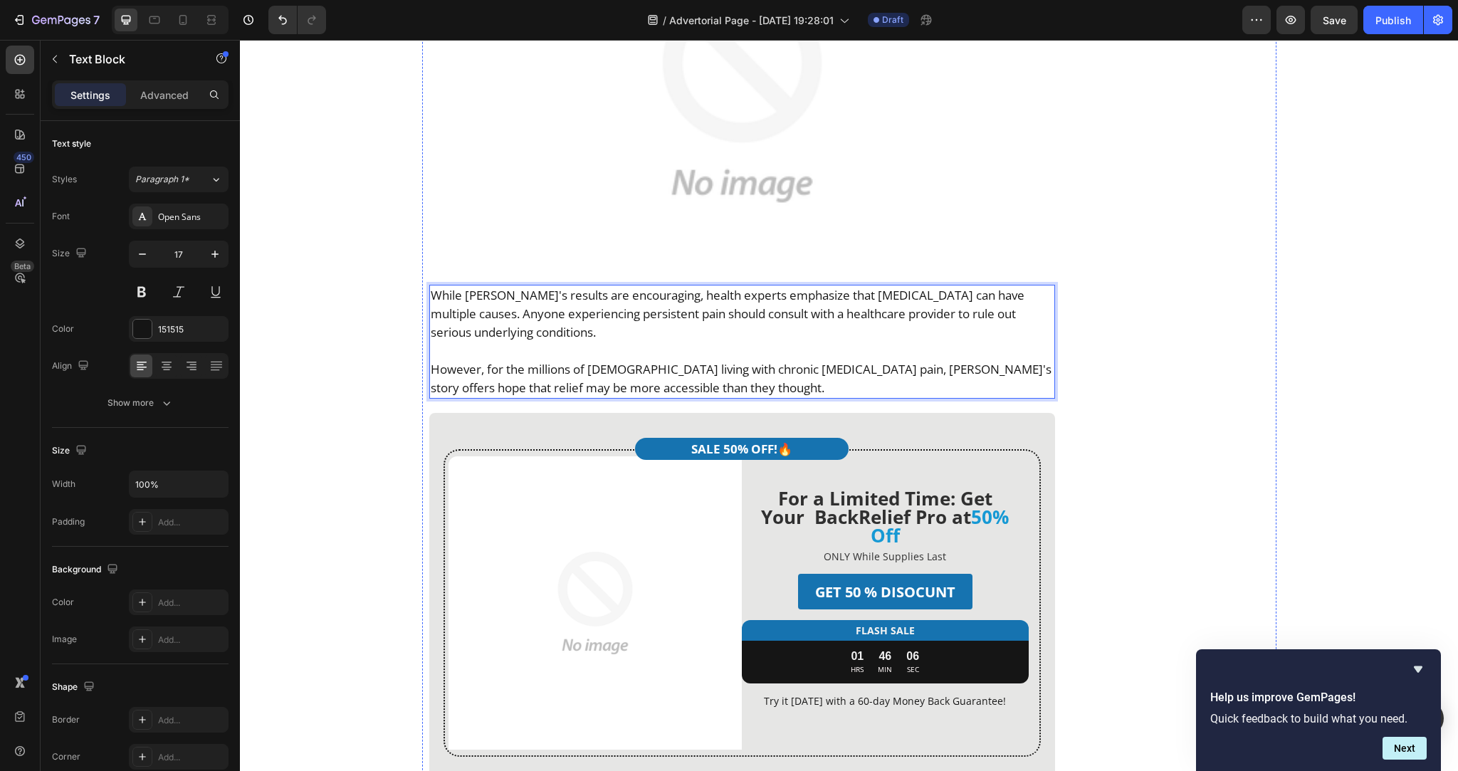
scroll to position [7098, 0]
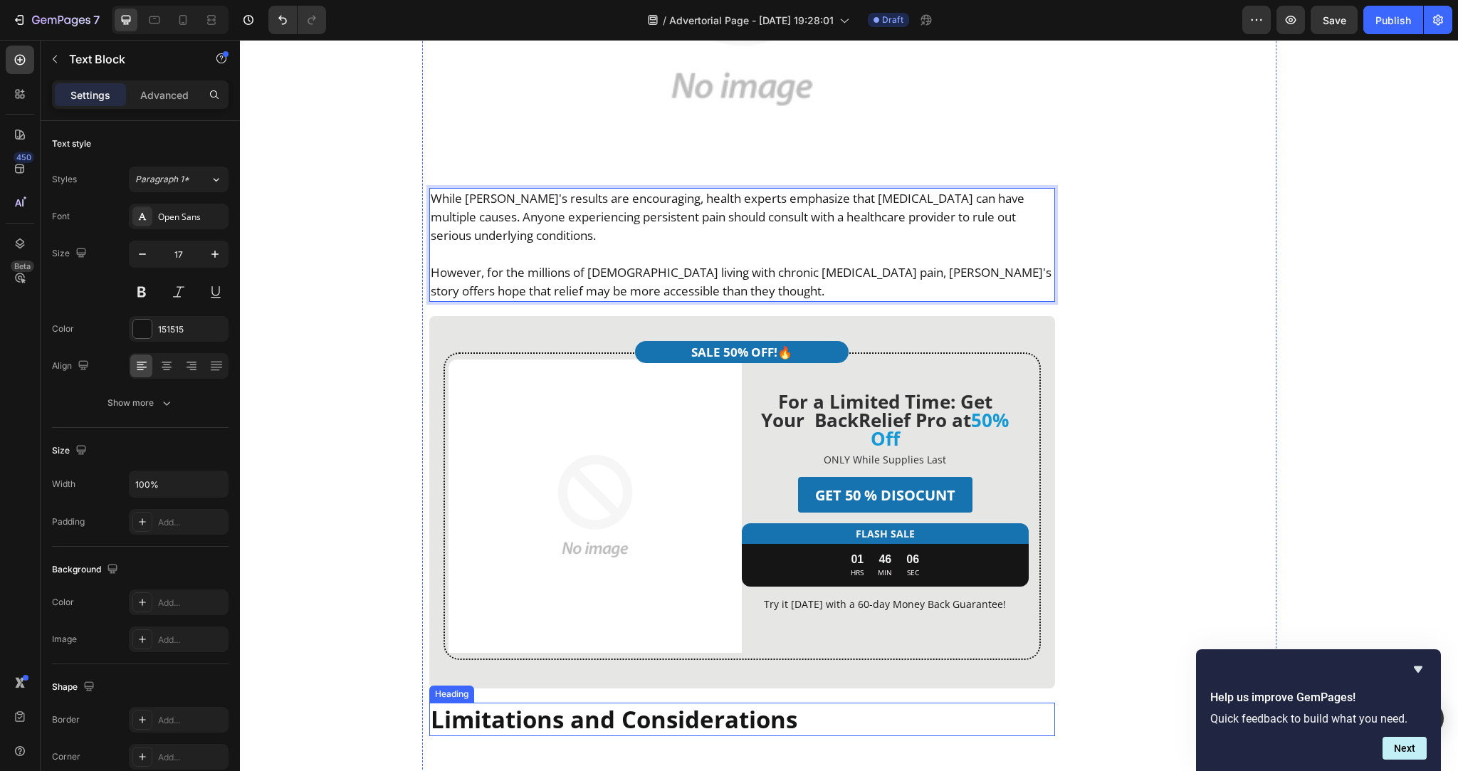
click at [622, 702] on h2 "Limitations and Considerations" at bounding box center [742, 718] width 626 height 33
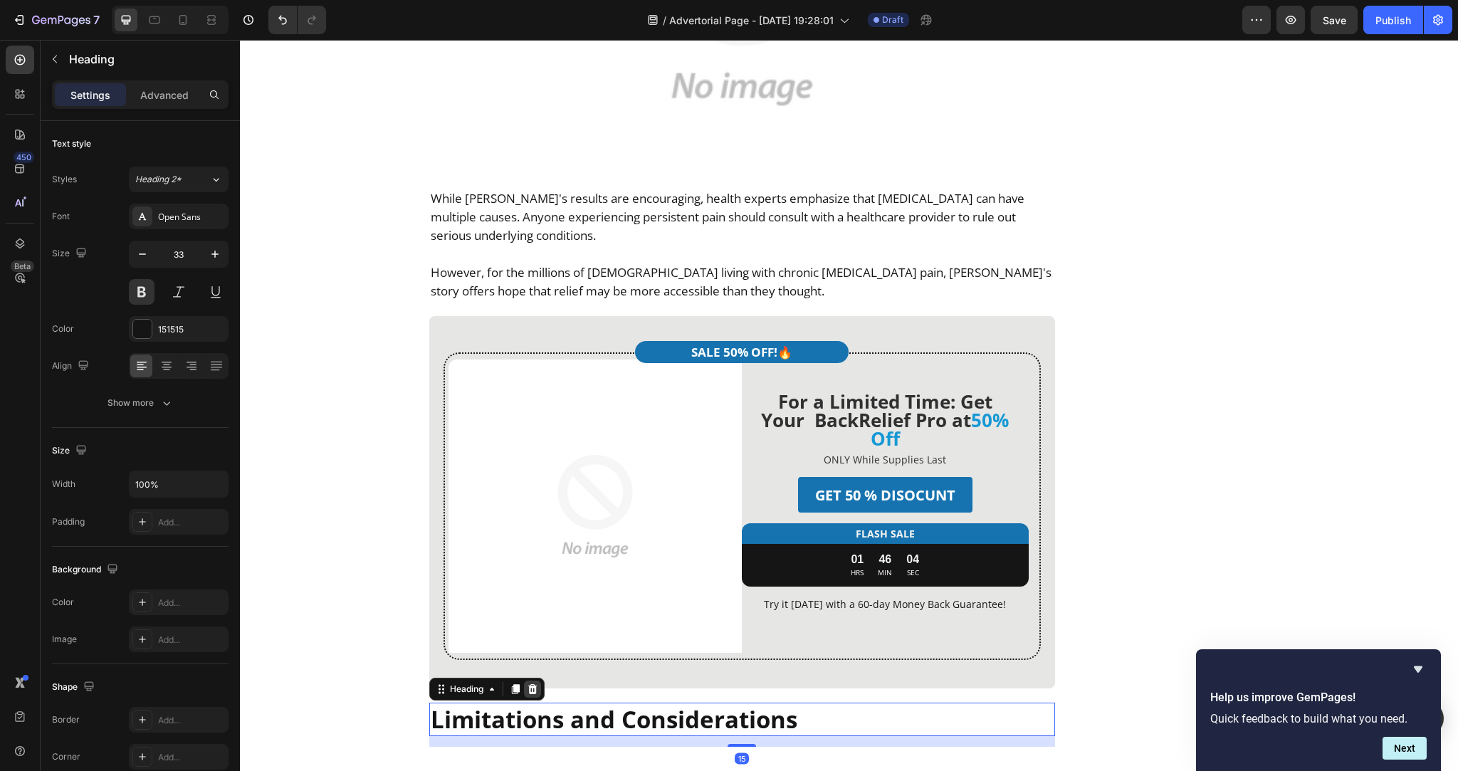
click at [529, 684] on icon at bounding box center [531, 689] width 9 height 10
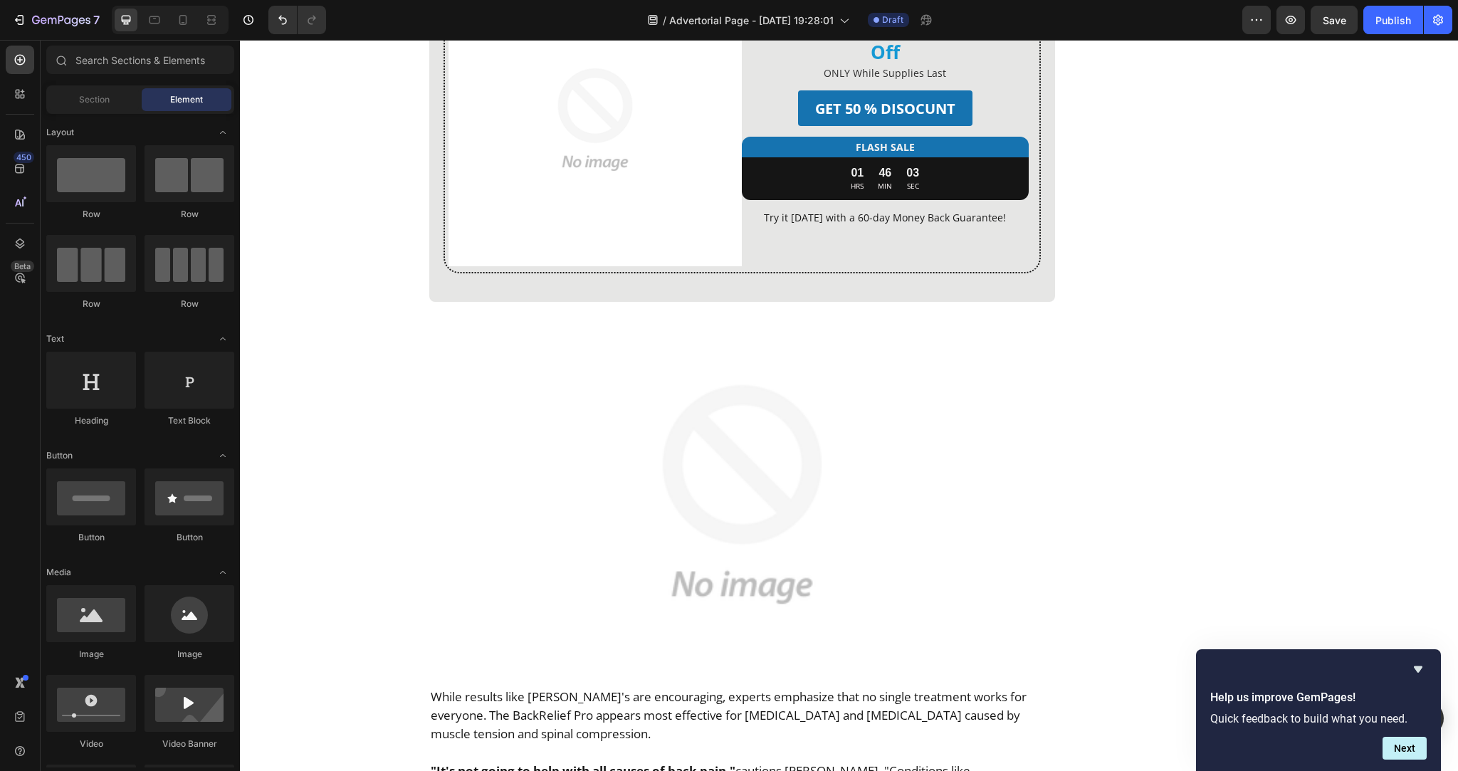
scroll to position [7488, 0]
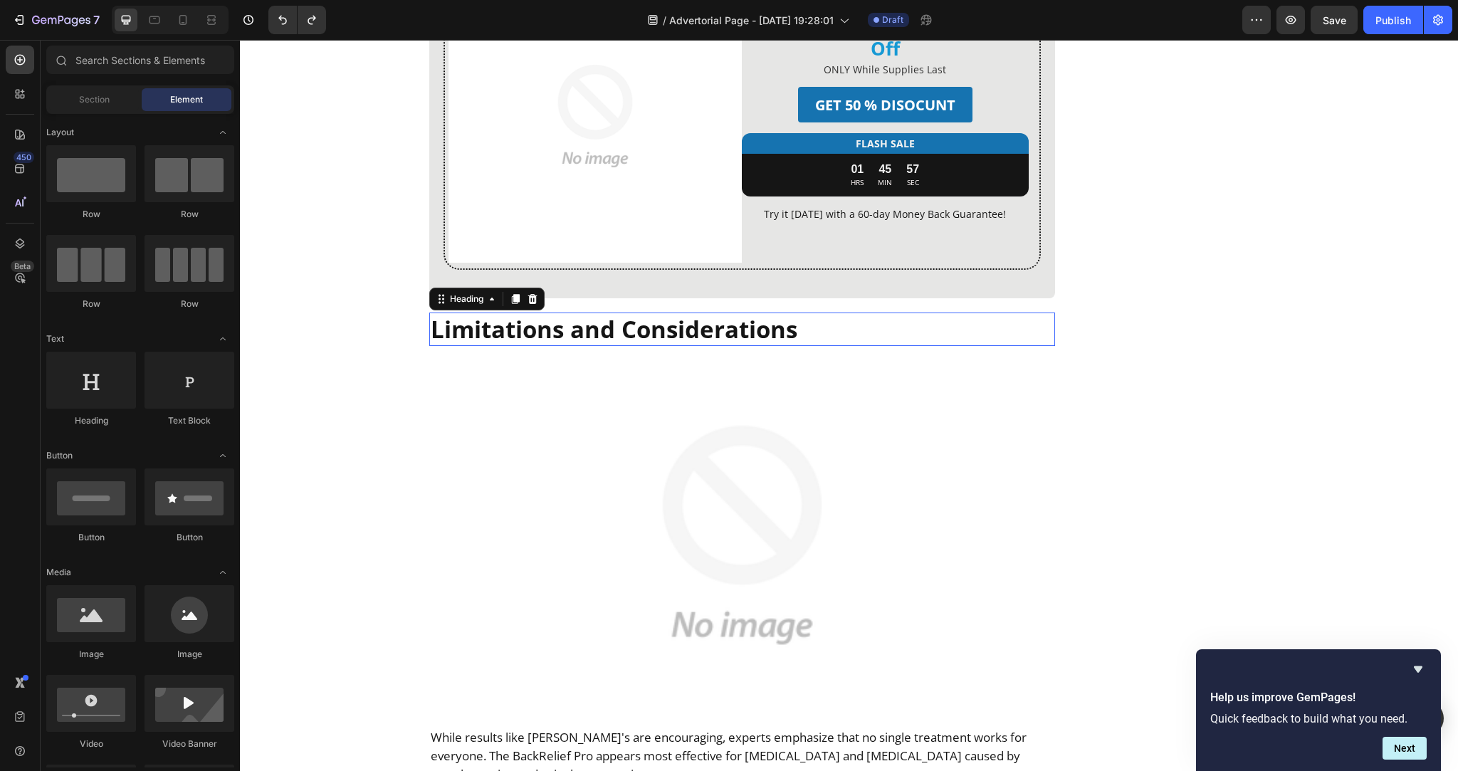
click at [648, 312] on h2 "Limitations and Considerations" at bounding box center [742, 328] width 626 height 33
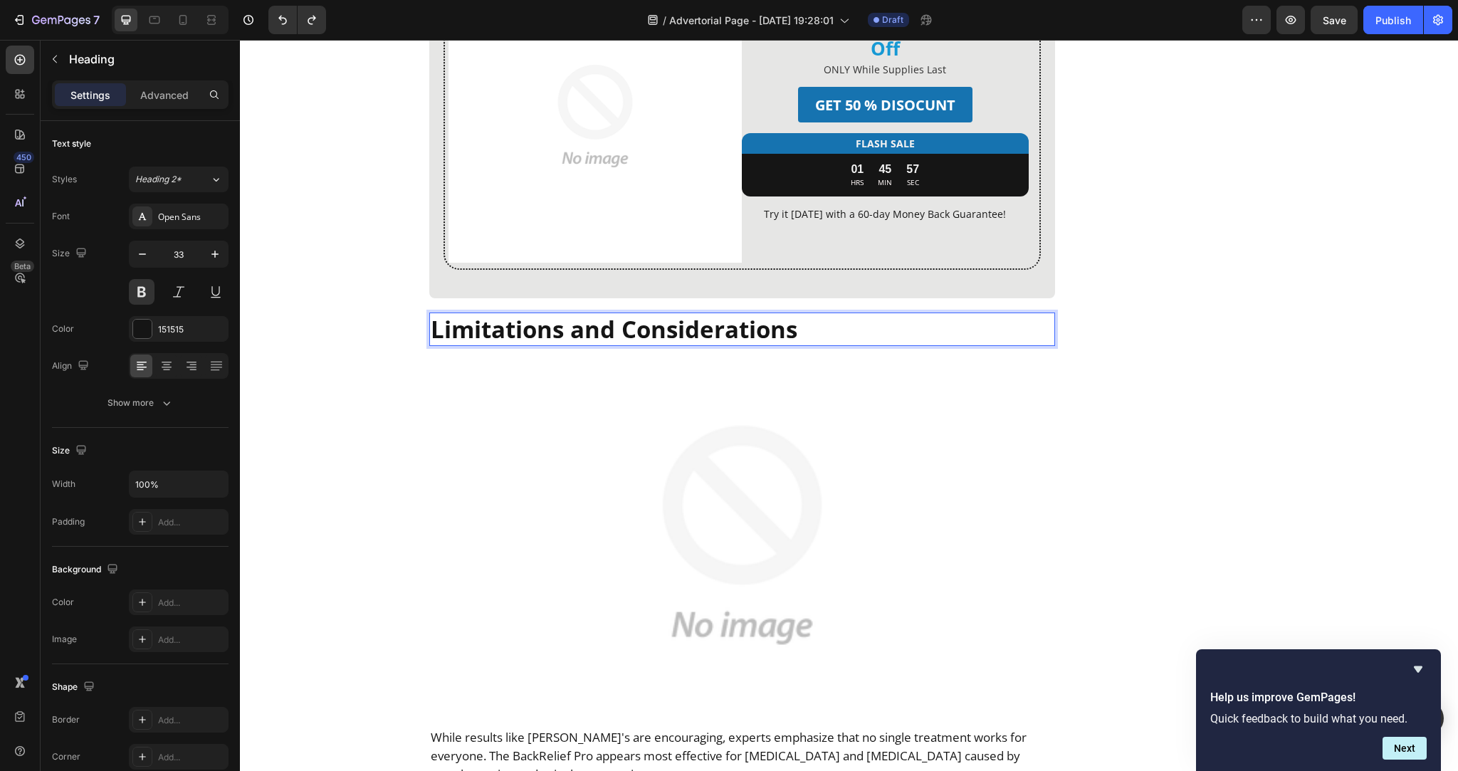
click at [648, 312] on h2 "Limitations and Considerations" at bounding box center [742, 328] width 626 height 33
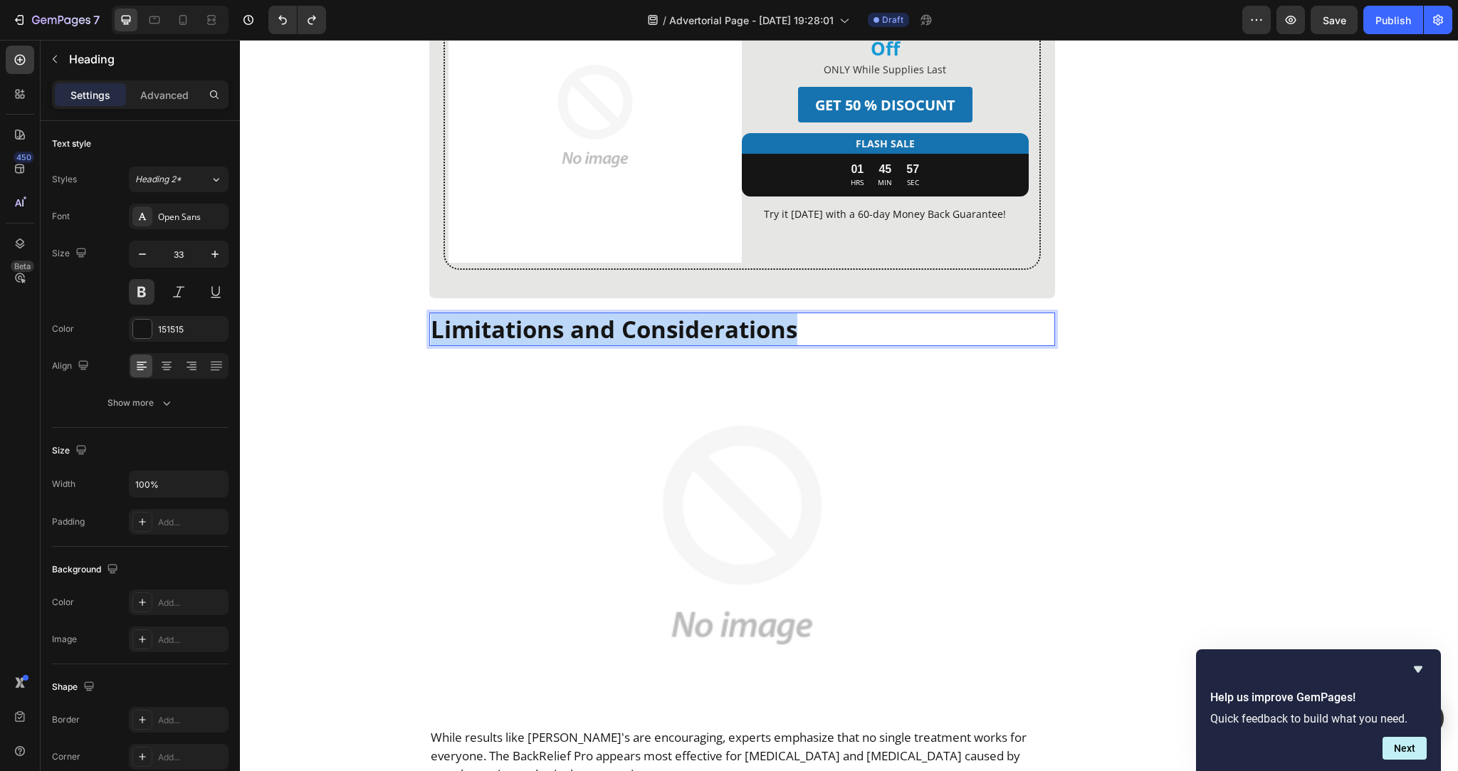
click at [648, 314] on p "Limitations and Considerations" at bounding box center [742, 329] width 623 height 31
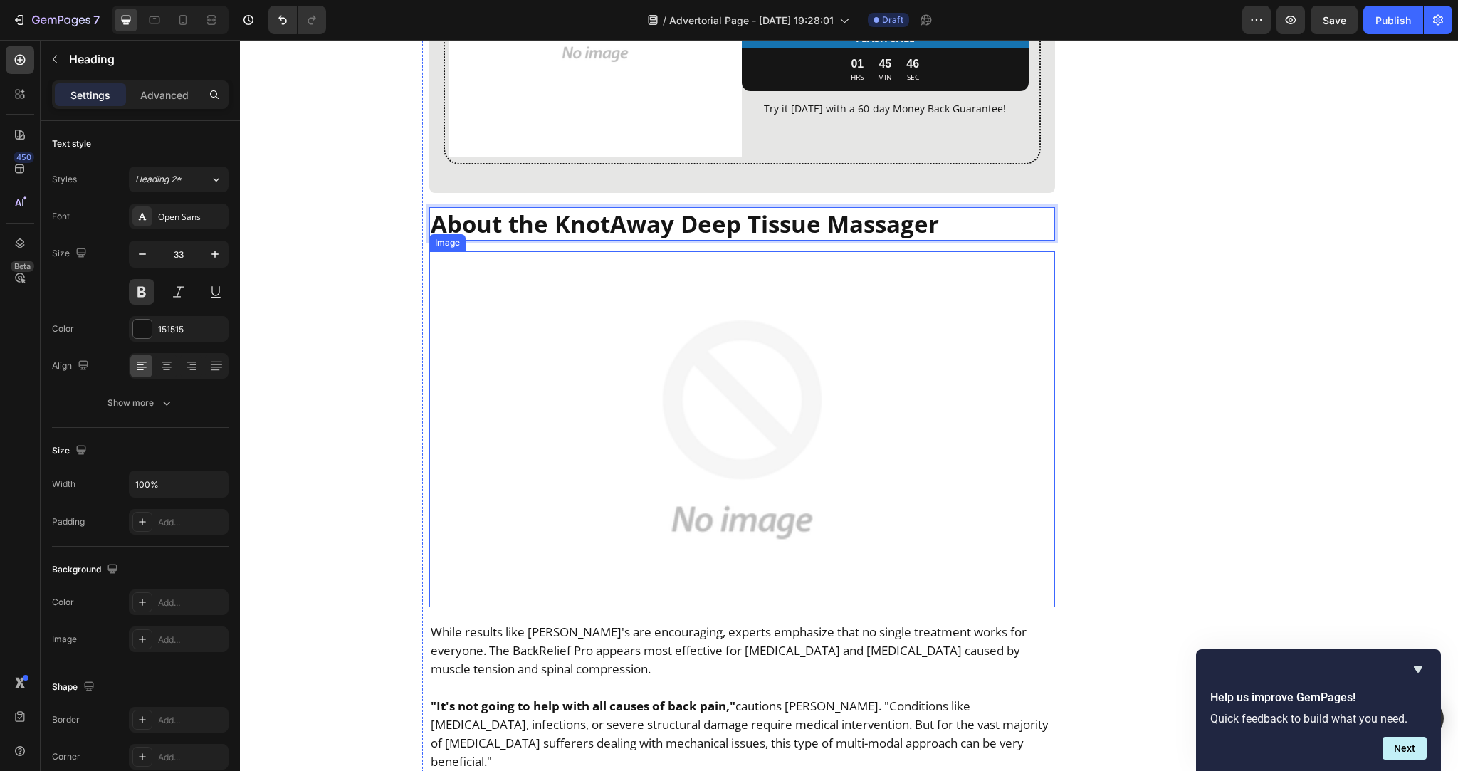
scroll to position [7619, 0]
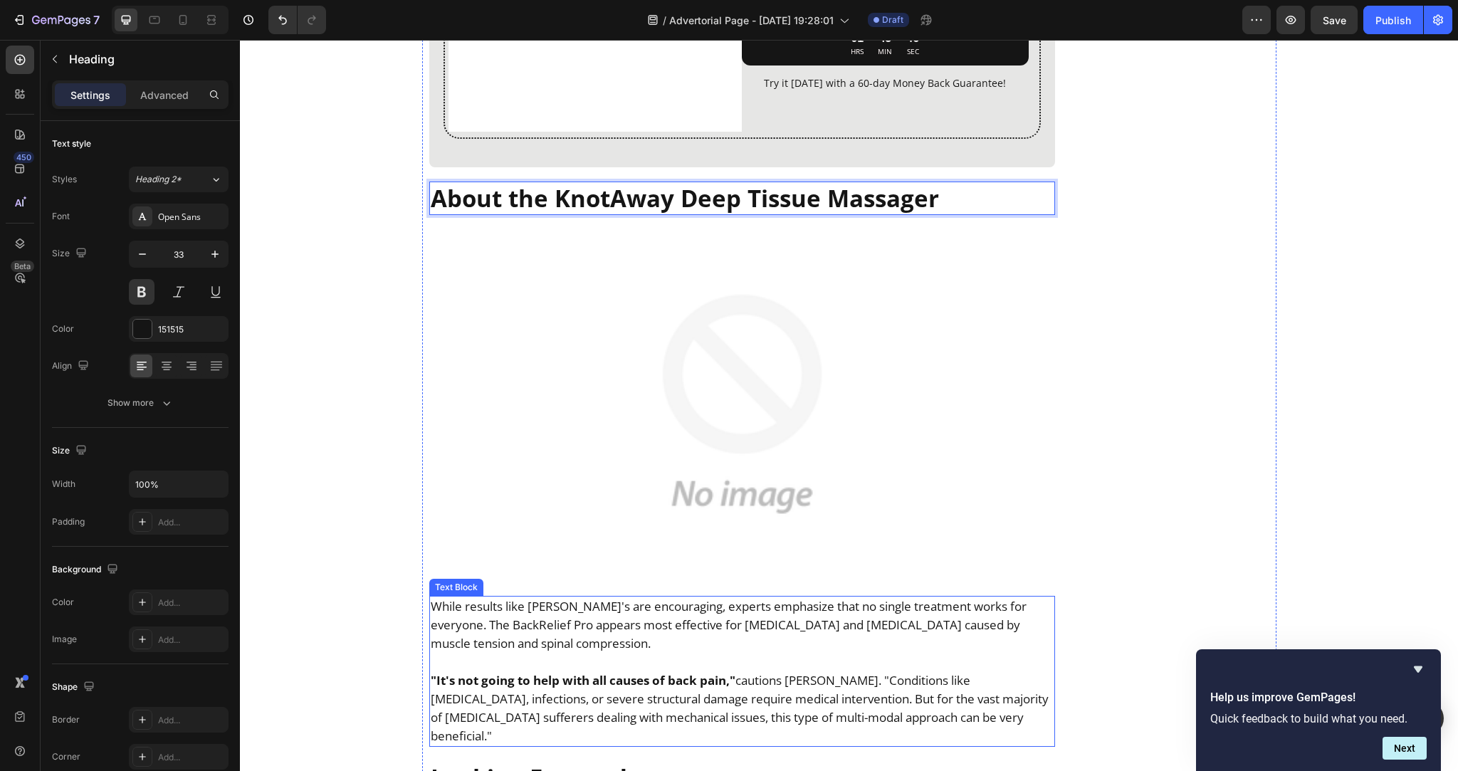
click at [646, 672] on strong ""It's not going to help with all causes of back pain,"" at bounding box center [583, 680] width 305 height 16
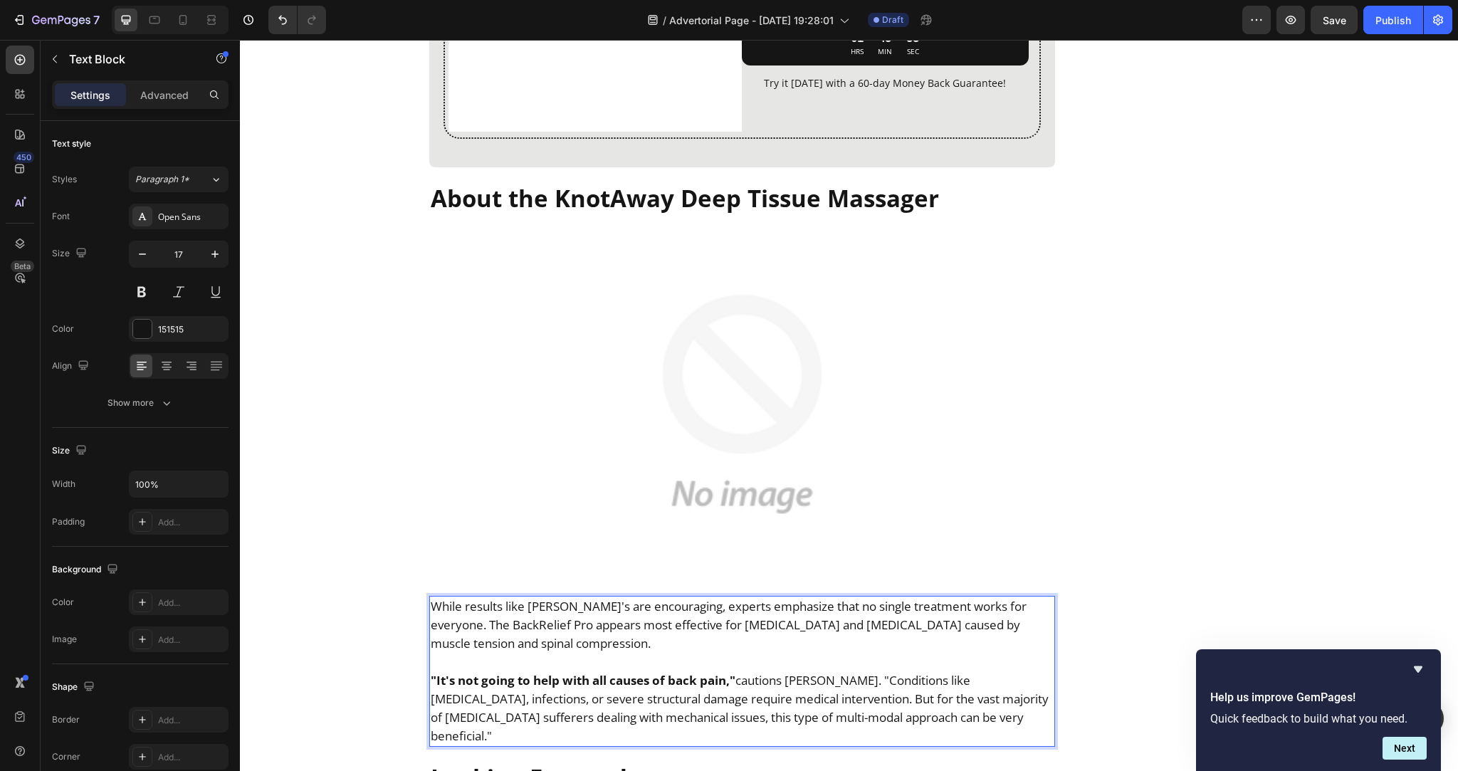
click at [621, 653] on p "Rich Text Editor. Editing area: main" at bounding box center [742, 662] width 623 height 19
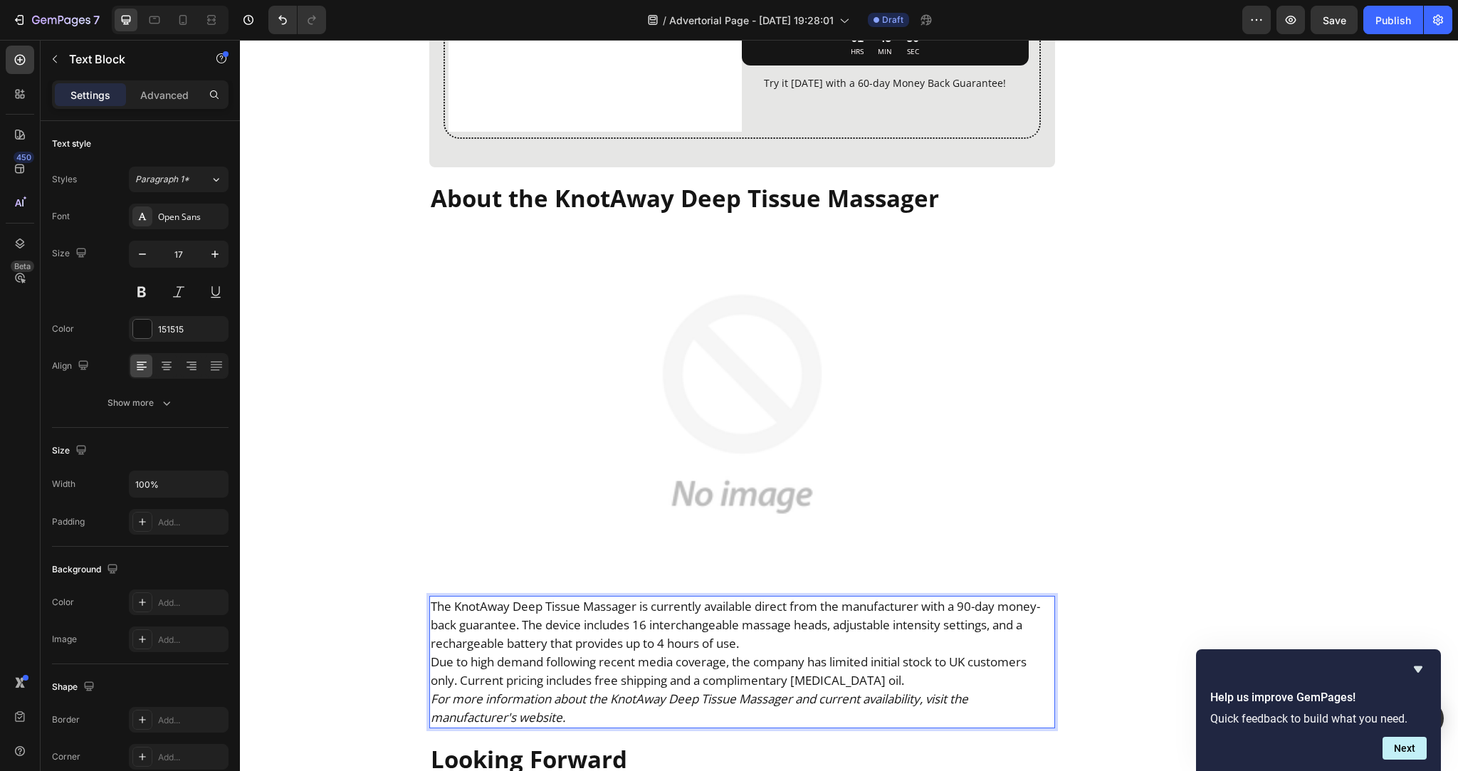
click at [787, 597] on p "The KnotAway Deep Tissue Massager is currently available direct from the manufa…" at bounding box center [742, 625] width 623 height 56
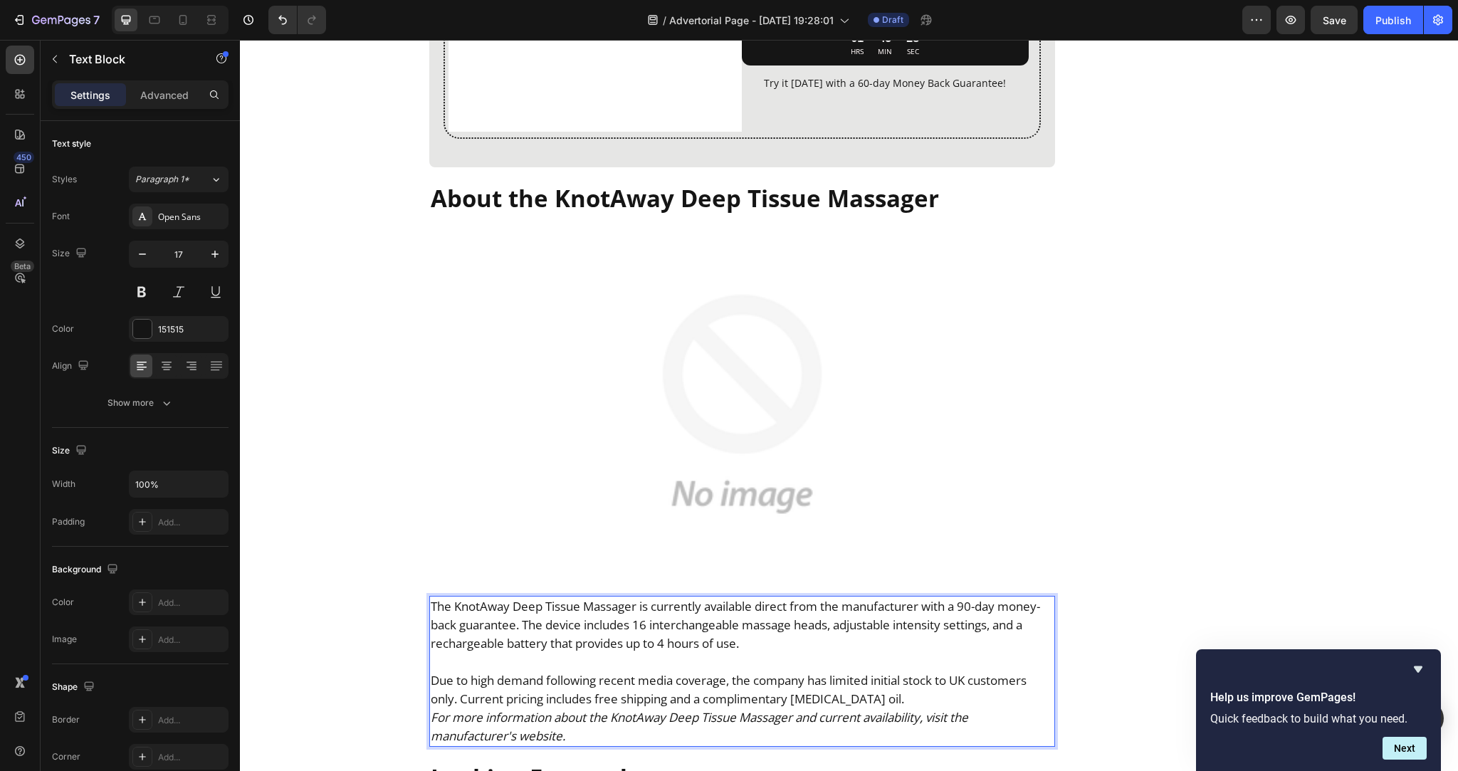
click at [957, 671] on p "Due to high demand following recent media coverage, the company has limited ini…" at bounding box center [742, 689] width 623 height 37
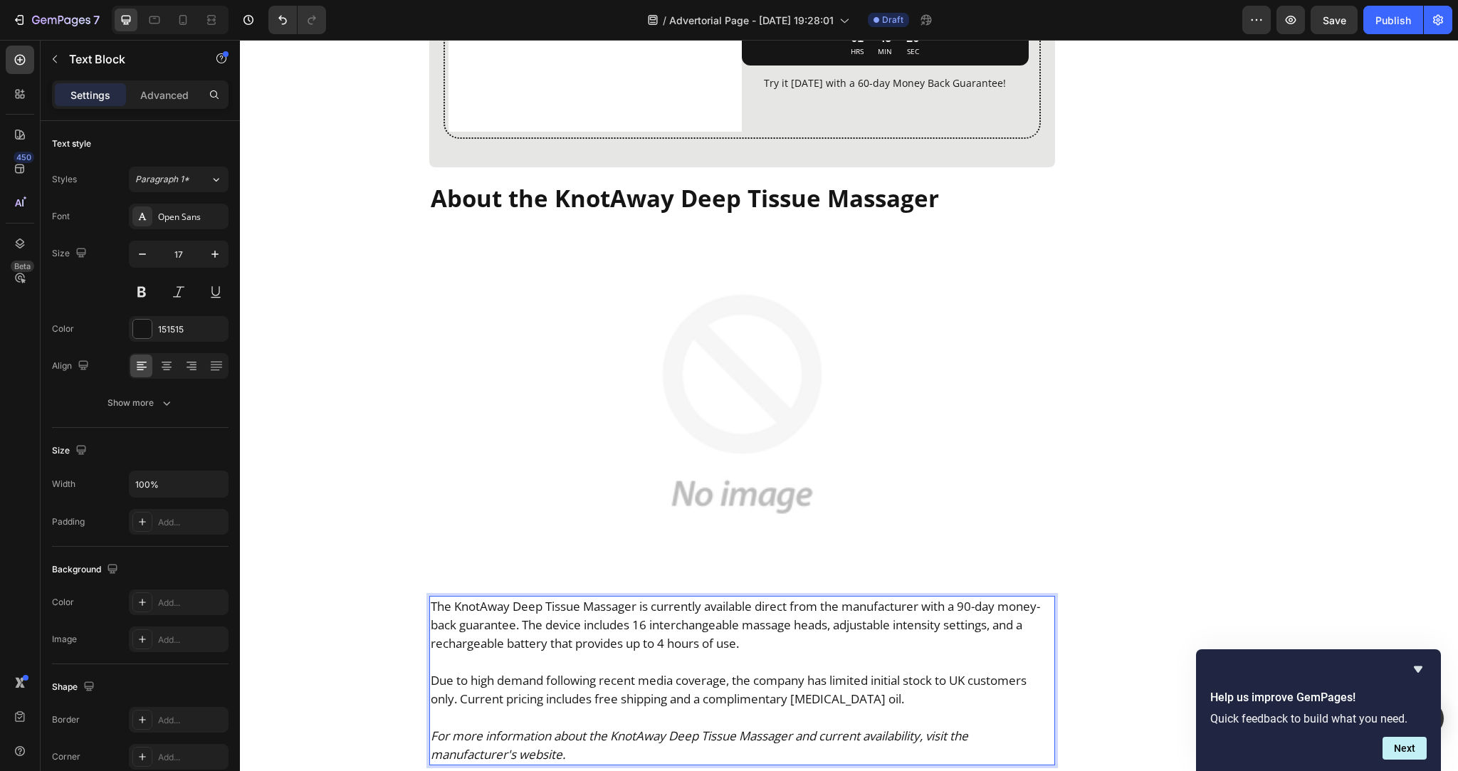
click at [901, 727] on icon "For more information about the KnotAway Deep Tissue Massager and current availa…" at bounding box center [699, 744] width 537 height 35
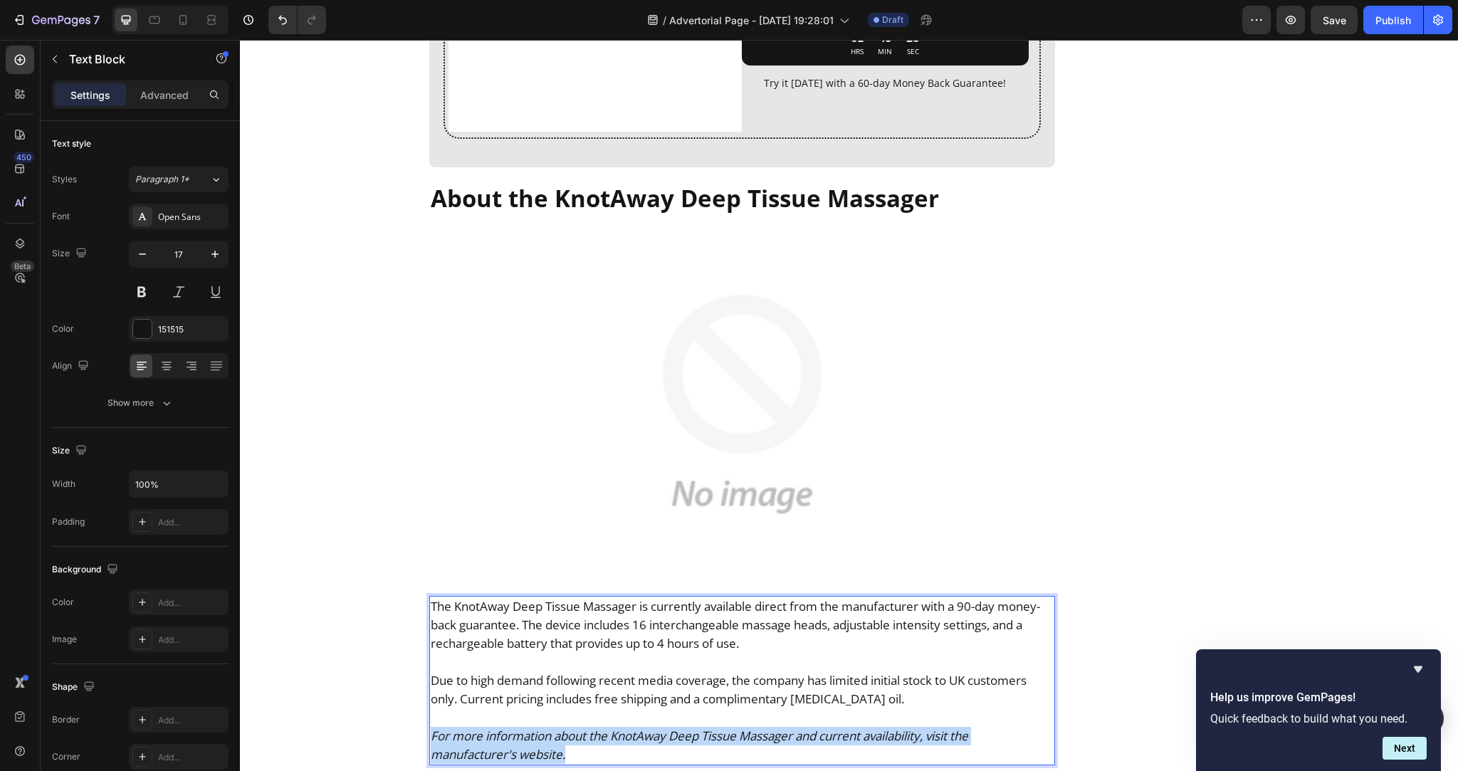
click at [901, 727] on icon "For more information about the KnotAway Deep Tissue Massager and current availa…" at bounding box center [699, 744] width 537 height 35
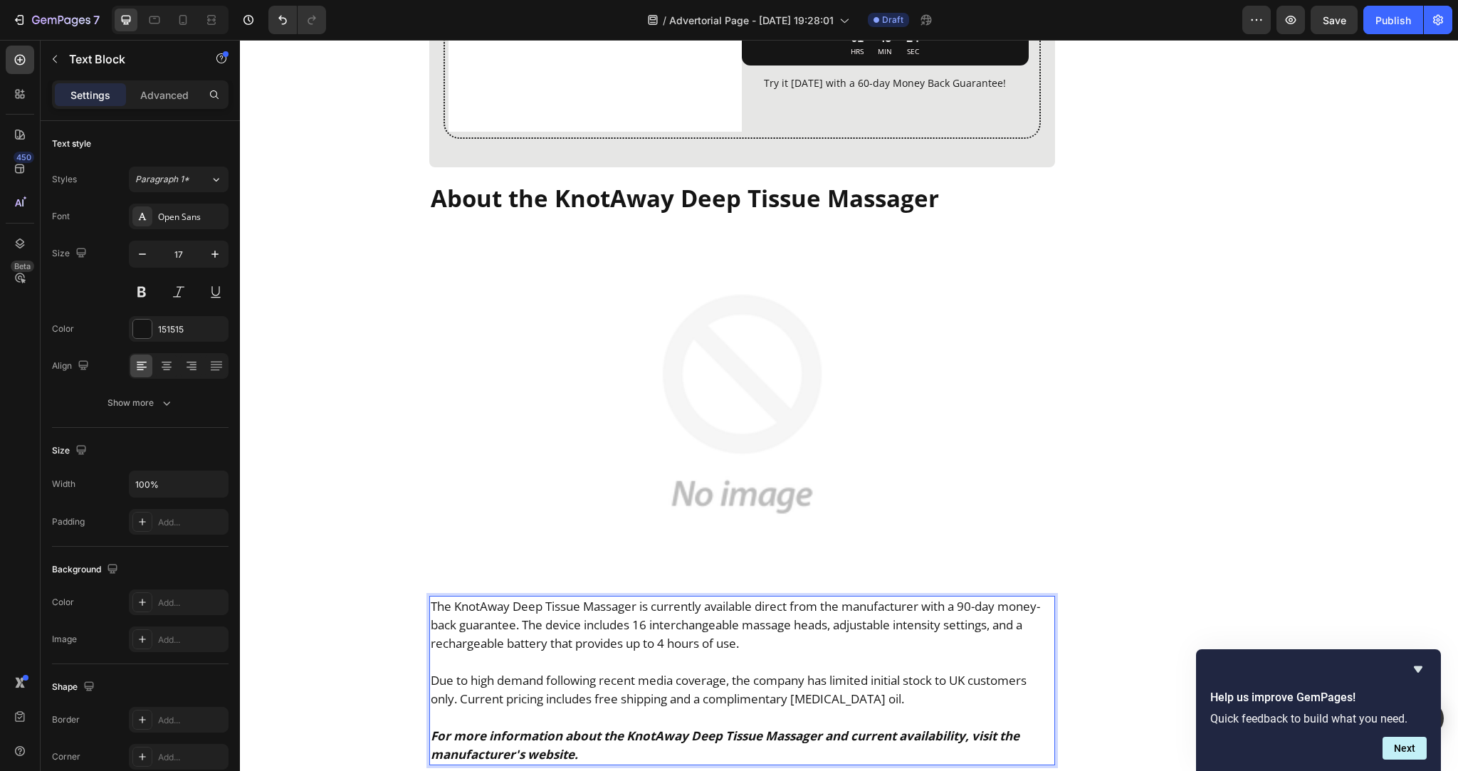
click at [1001, 671] on p "Due to high demand following recent media coverage, the company has limited ini…" at bounding box center [742, 689] width 623 height 37
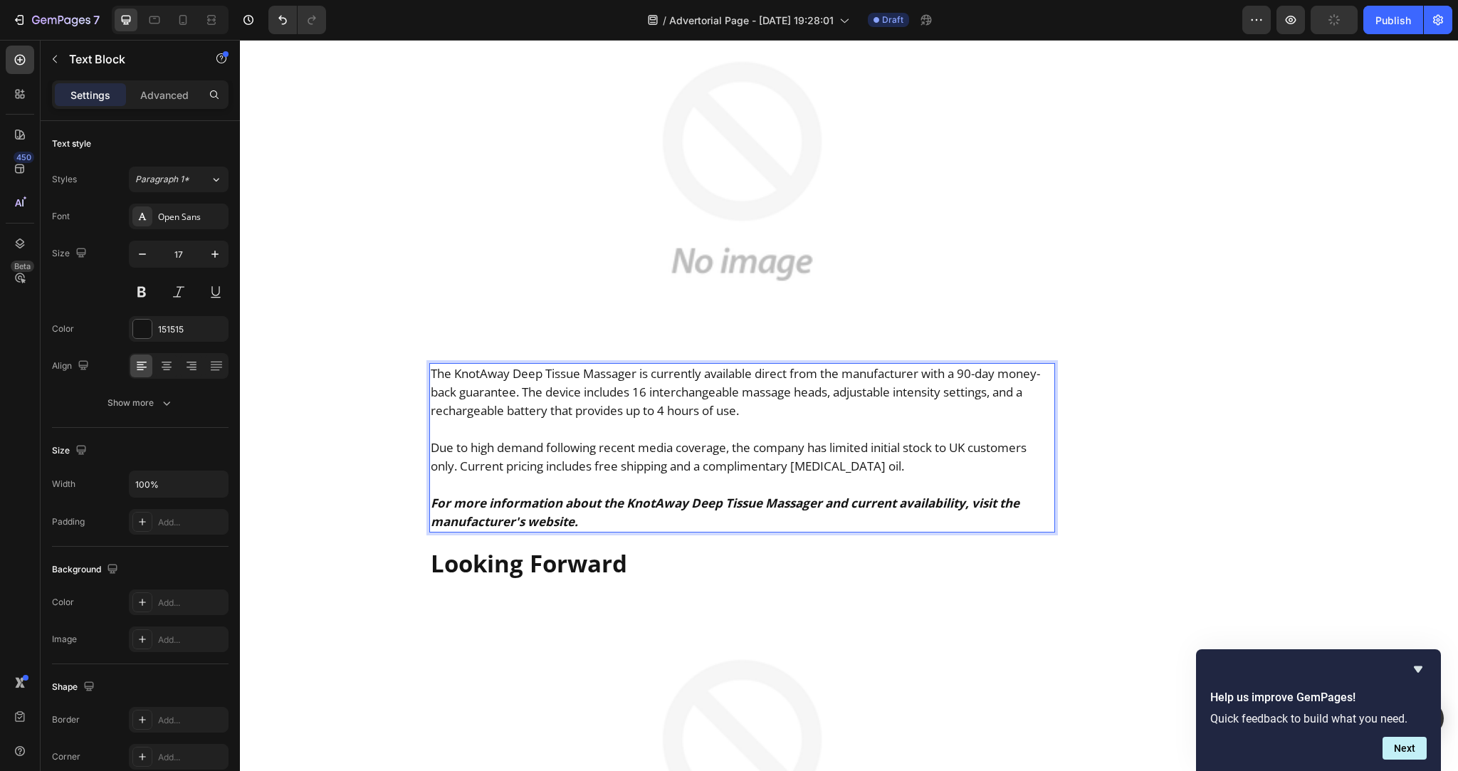
scroll to position [7986, 0]
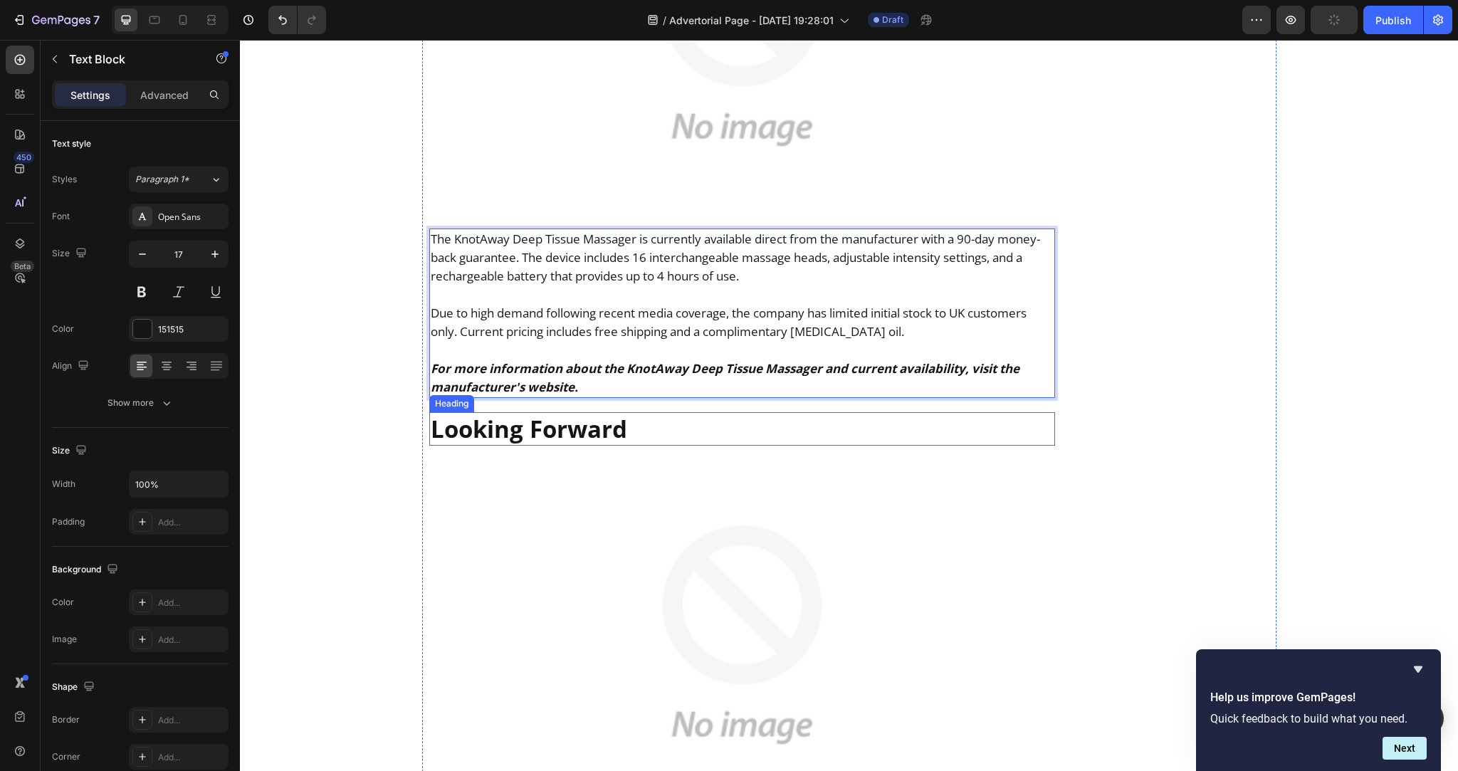
click at [639, 412] on h2 "Looking Forward" at bounding box center [742, 428] width 626 height 33
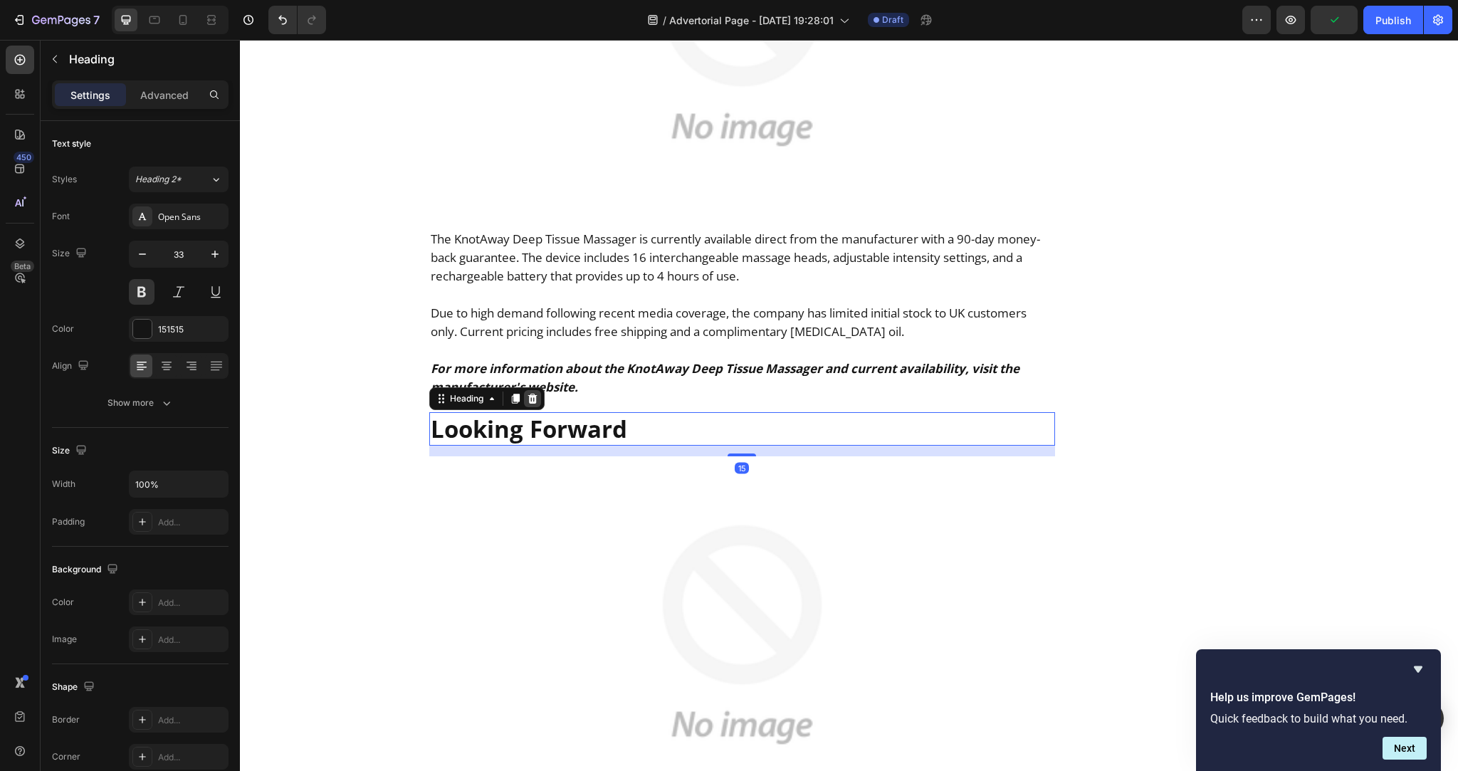
click at [531, 393] on icon at bounding box center [532, 398] width 11 height 11
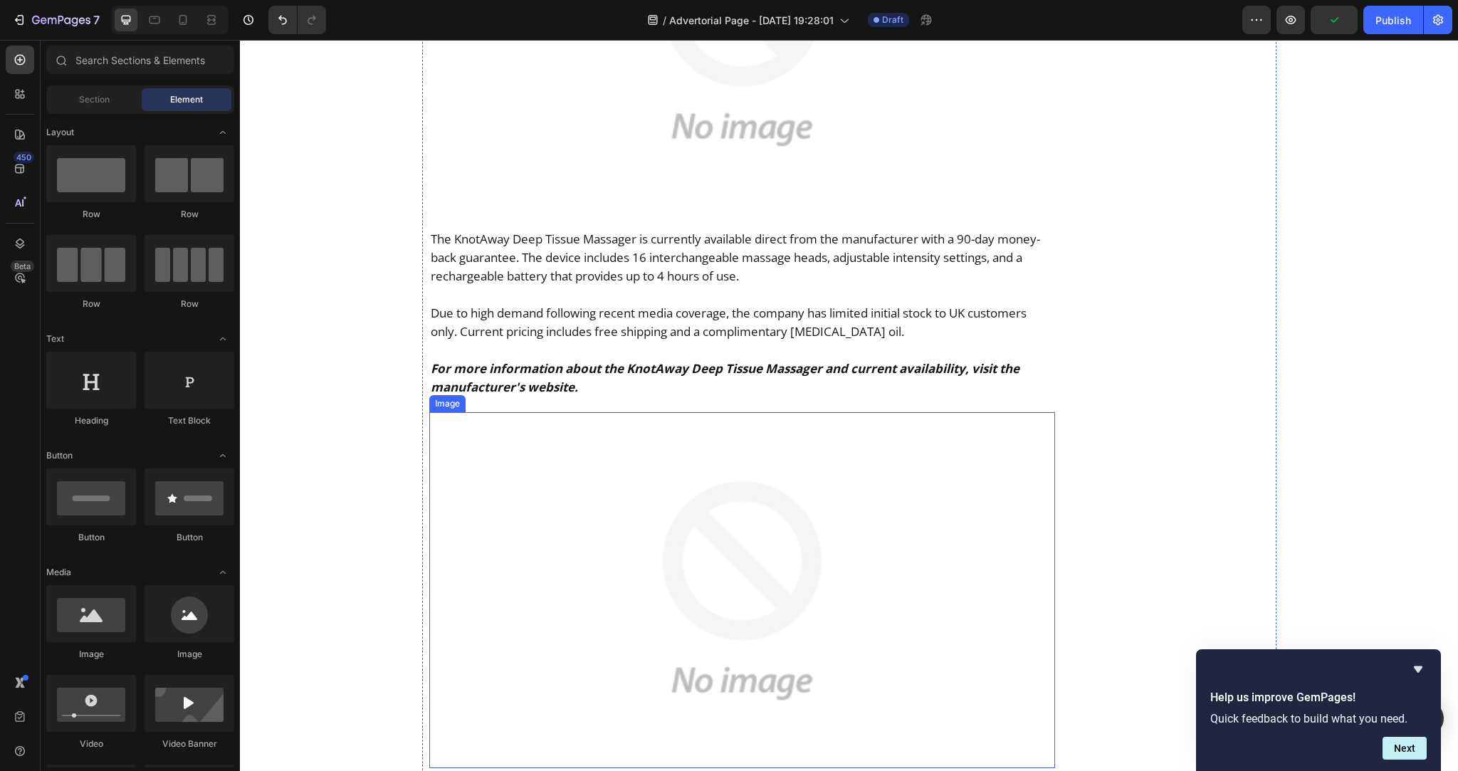
click at [636, 485] on img at bounding box center [742, 590] width 626 height 356
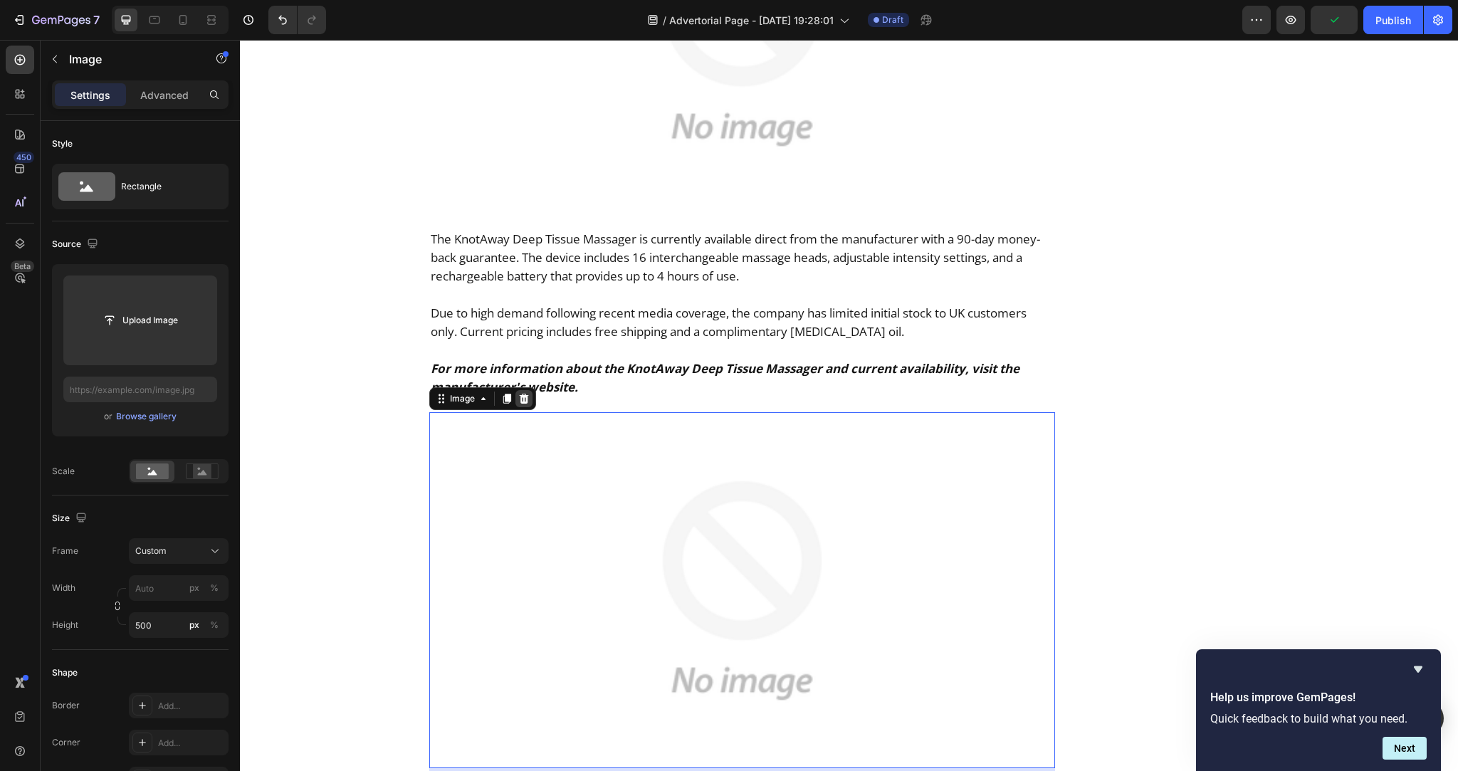
click at [518, 393] on icon at bounding box center [523, 398] width 11 height 11
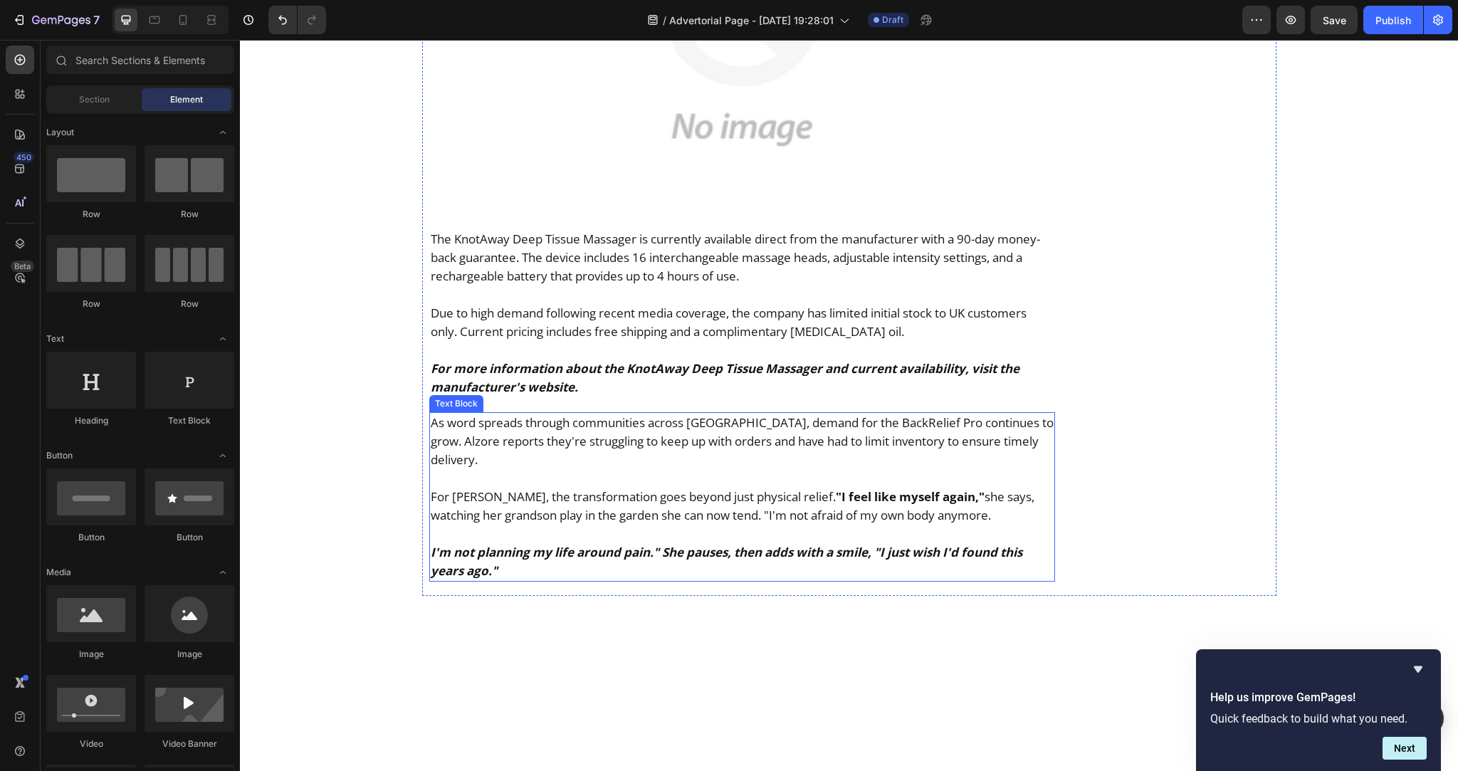
click at [577, 413] on p "As word spreads through communities across New Zealand, demand for the BackReli…" at bounding box center [742, 441] width 623 height 56
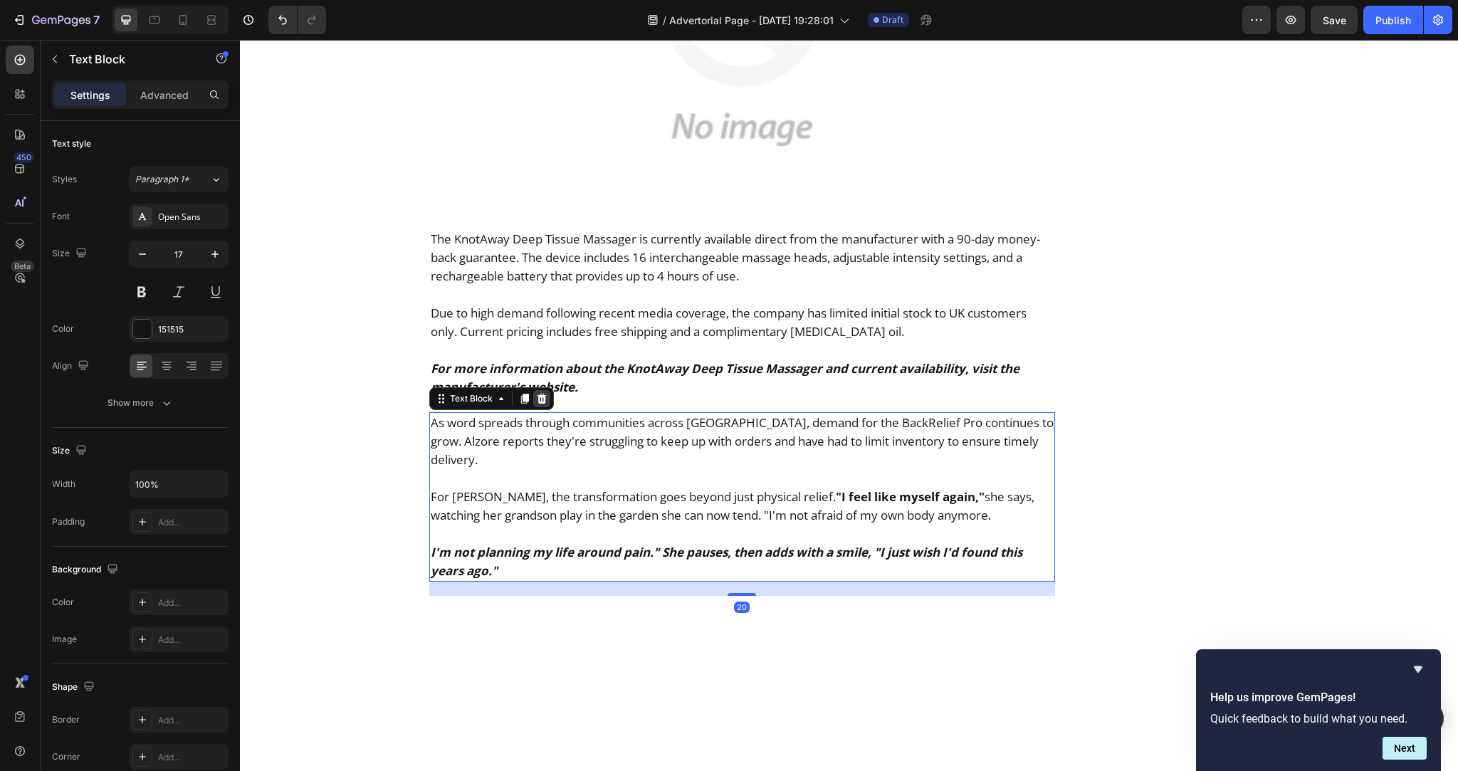
click at [538, 394] on icon at bounding box center [541, 399] width 9 height 10
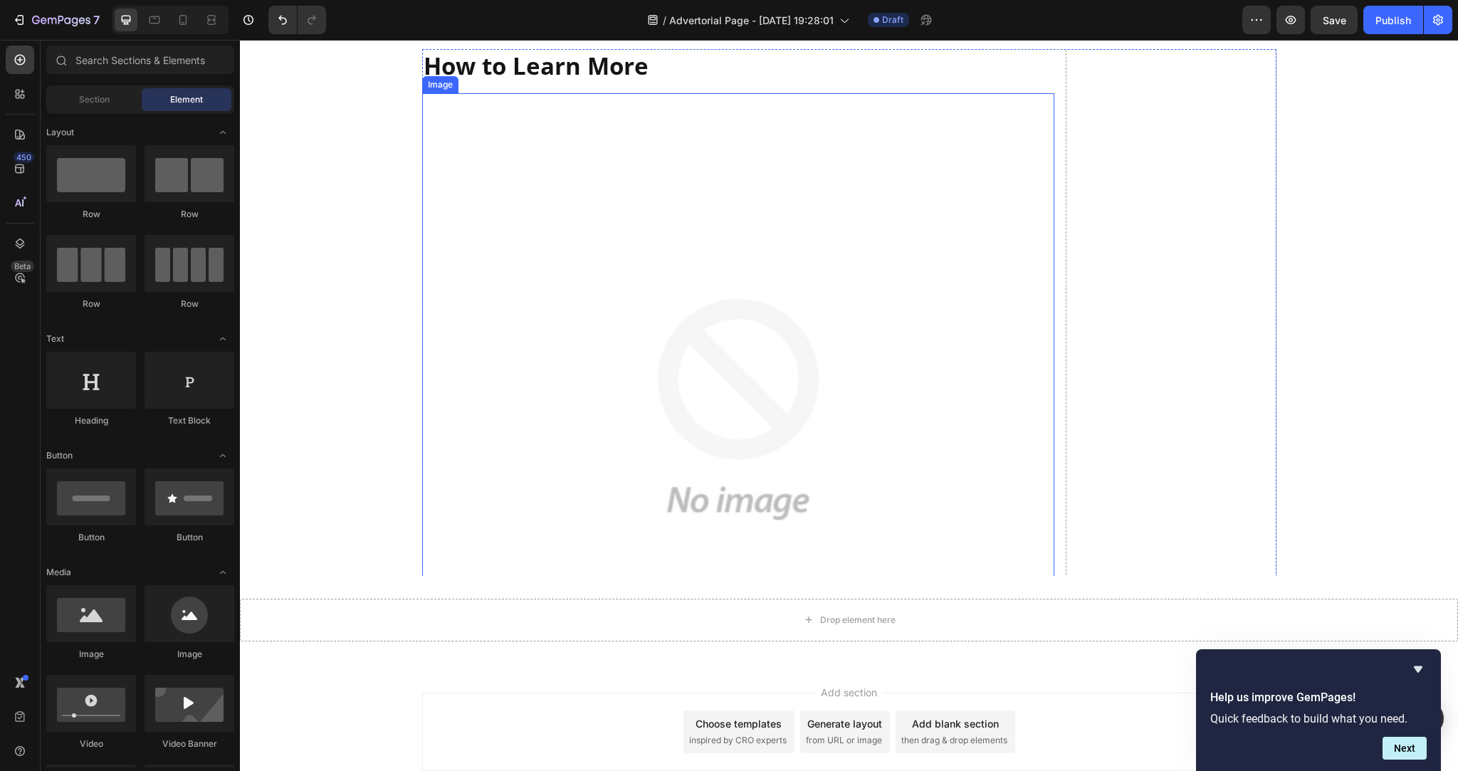
scroll to position [8172, 0]
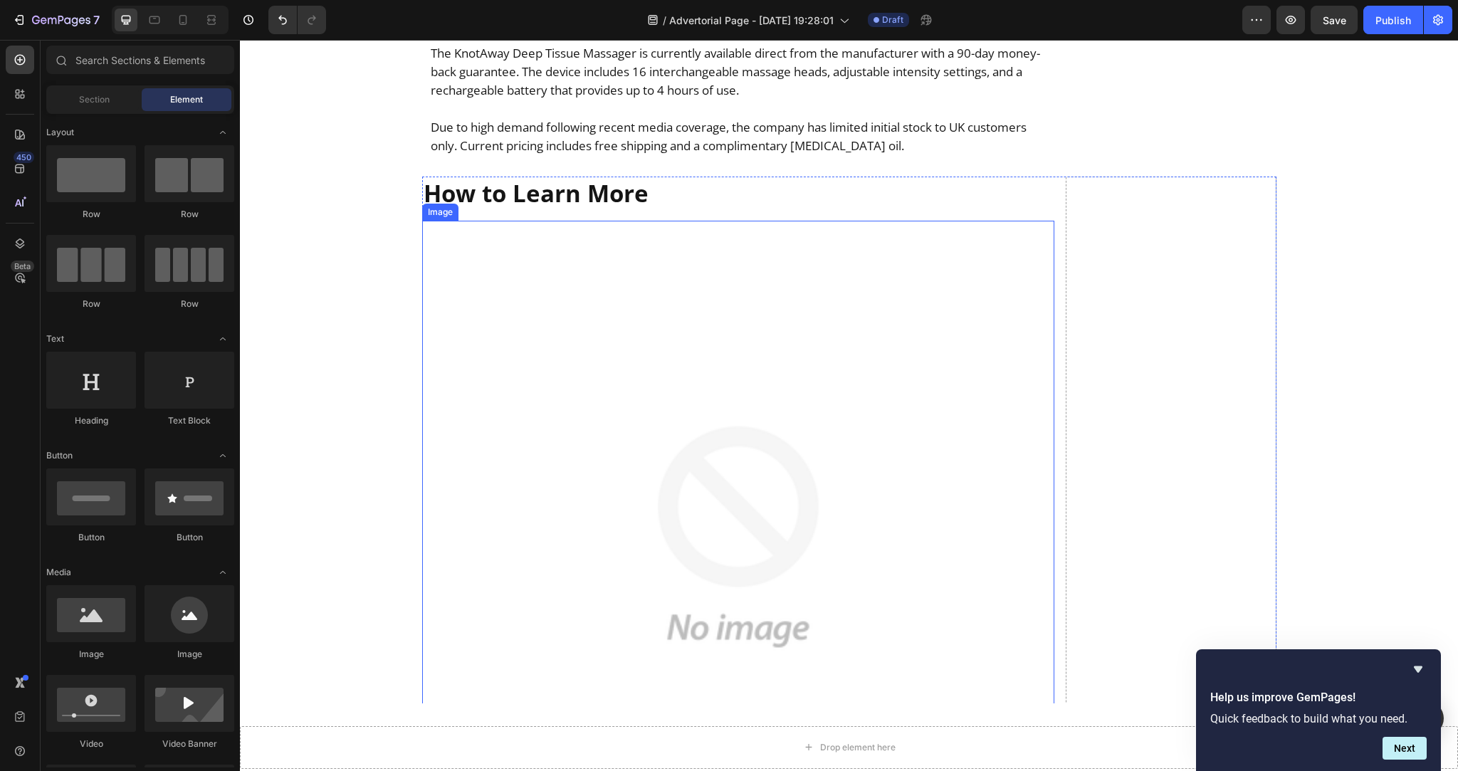
click at [559, 362] on img at bounding box center [738, 537] width 632 height 632
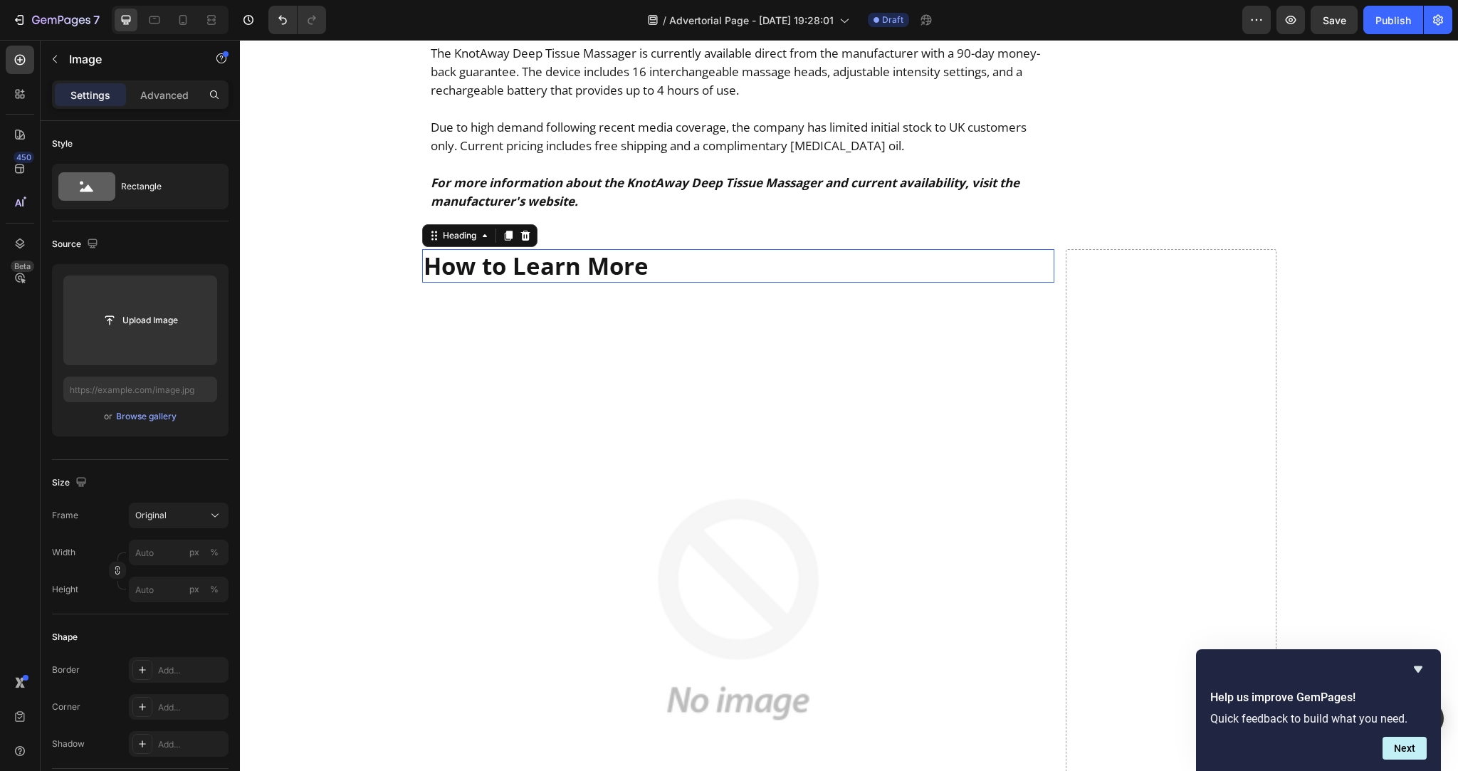
click at [658, 249] on h2 "How to Learn More" at bounding box center [738, 265] width 632 height 33
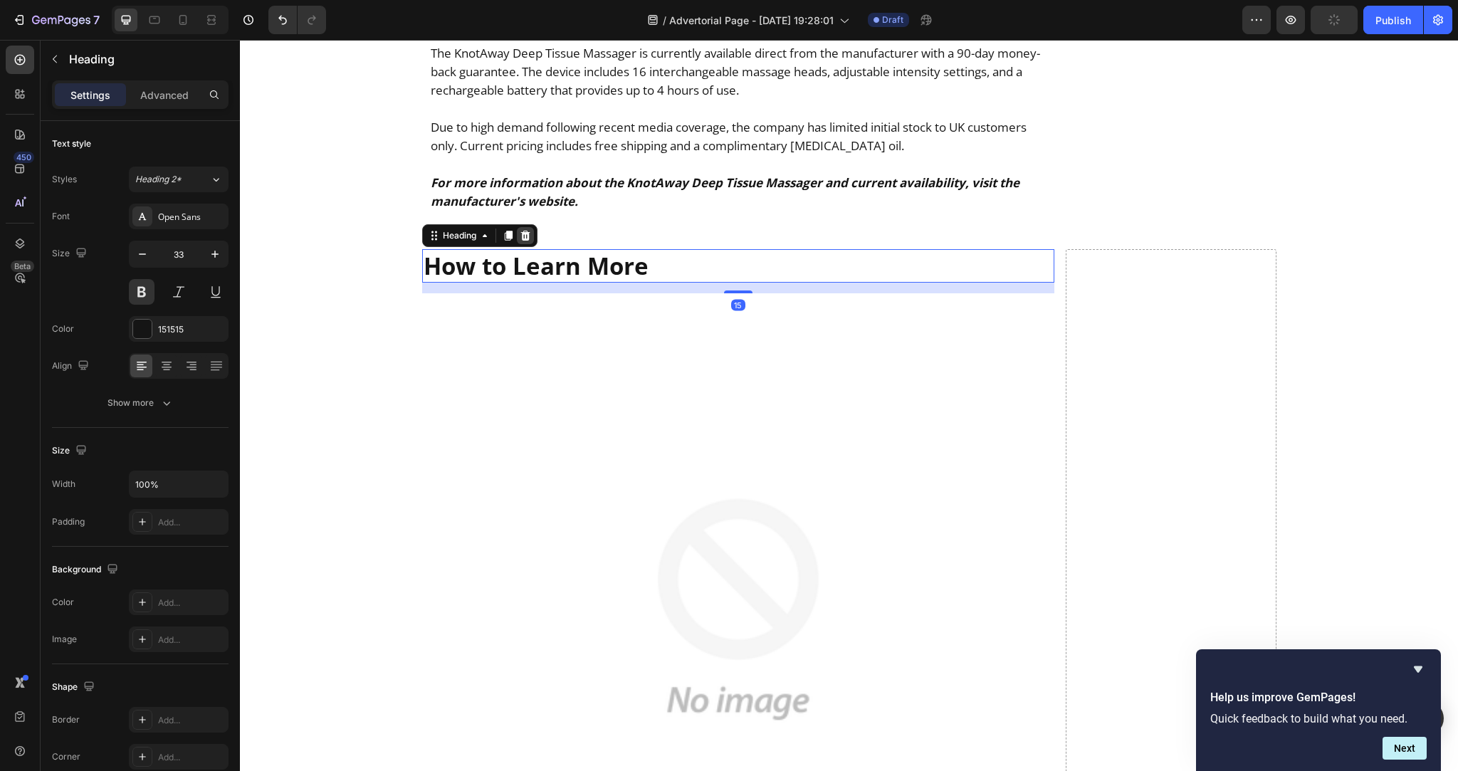
click at [524, 230] on icon at bounding box center [525, 235] width 11 height 11
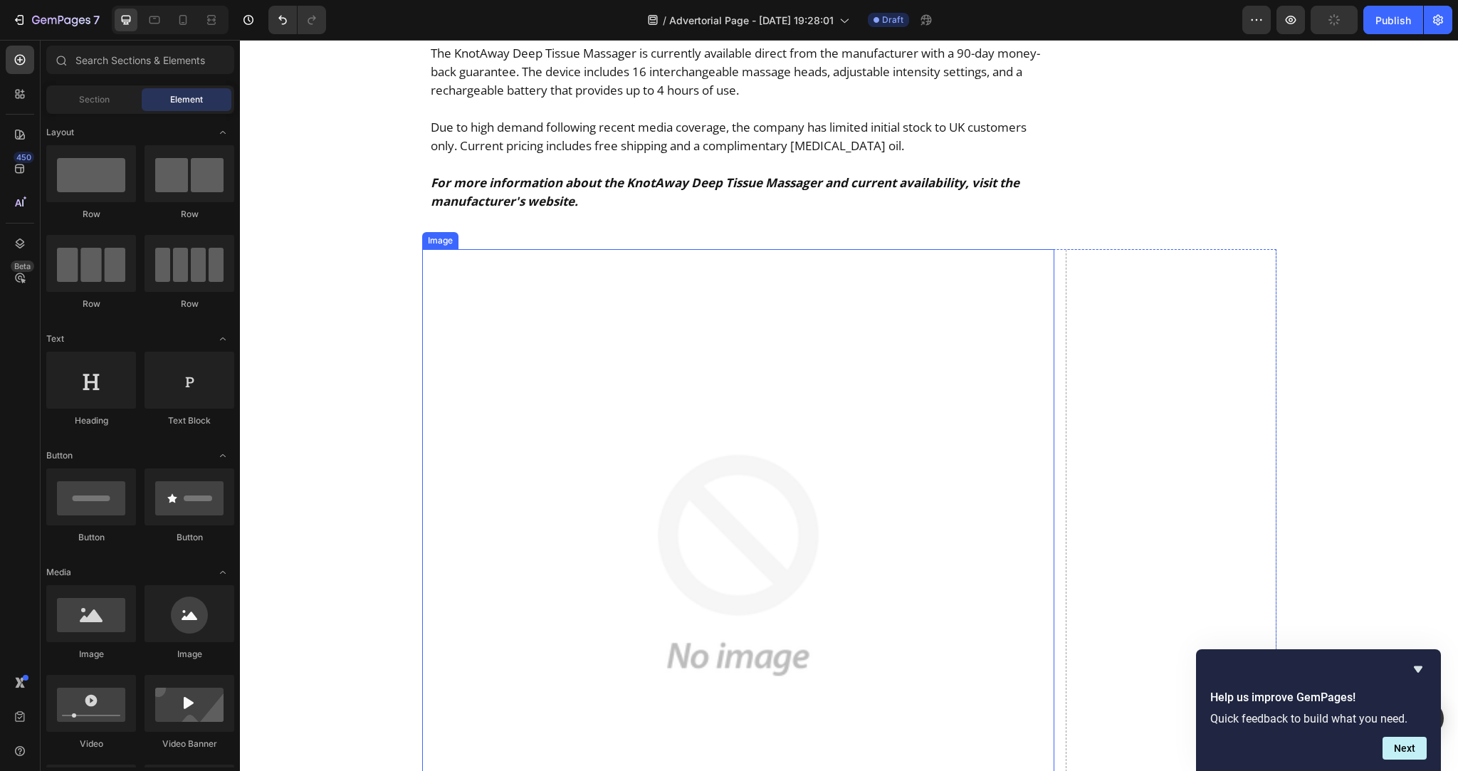
click at [589, 299] on img at bounding box center [738, 565] width 632 height 632
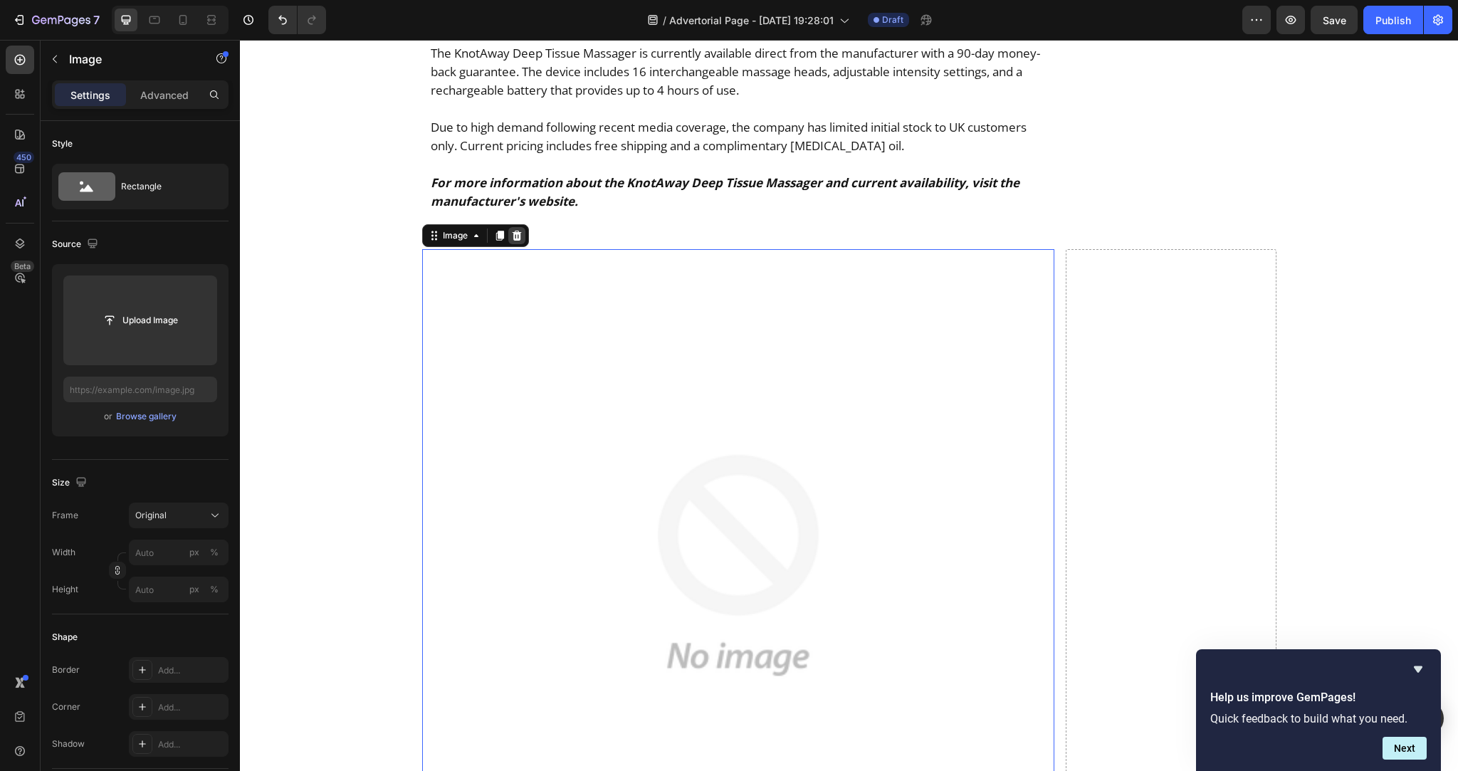
click at [513, 231] on icon at bounding box center [516, 236] width 9 height 10
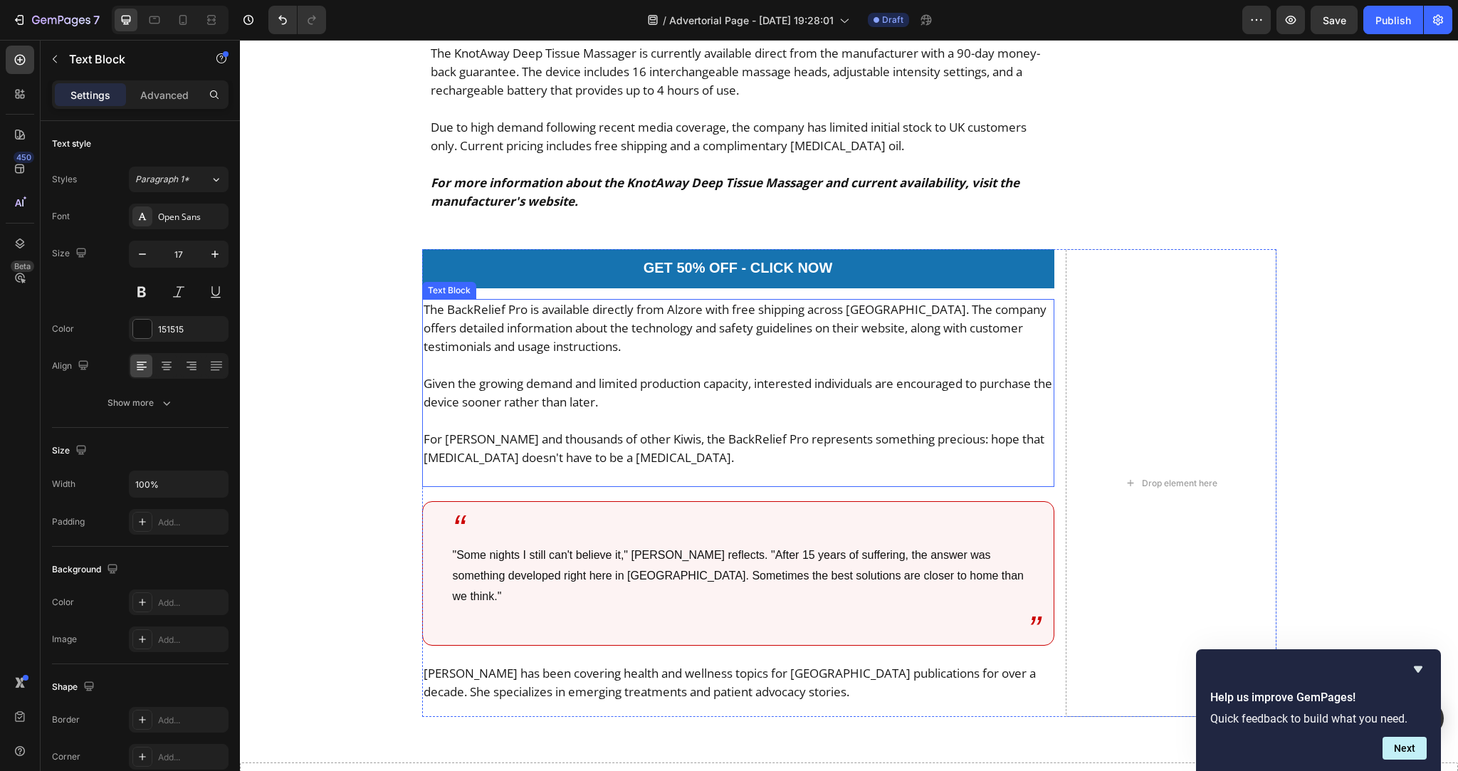
click at [508, 374] on p "Given the growing demand and limited production capacity, interested individual…" at bounding box center [737, 392] width 629 height 37
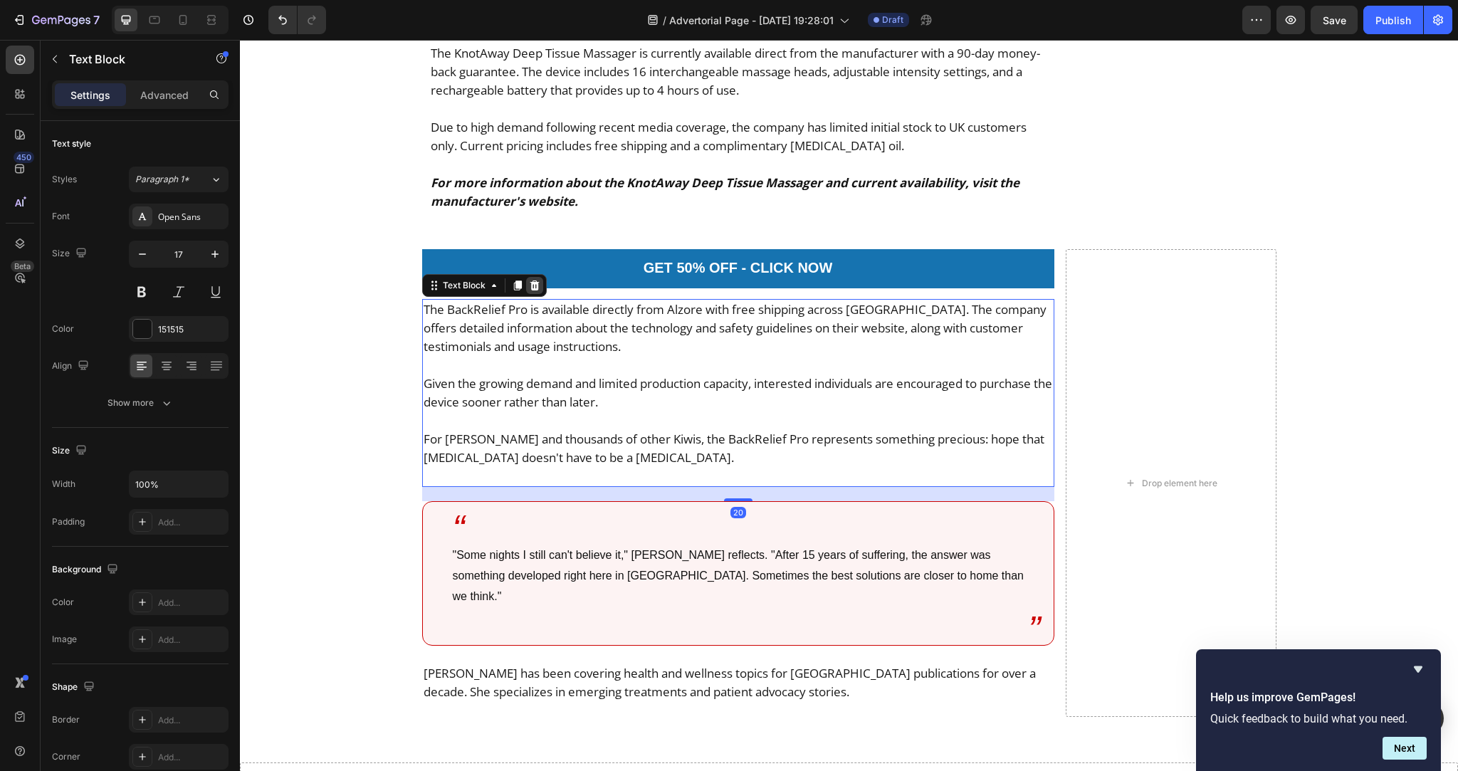
click at [529, 280] on icon at bounding box center [533, 285] width 9 height 10
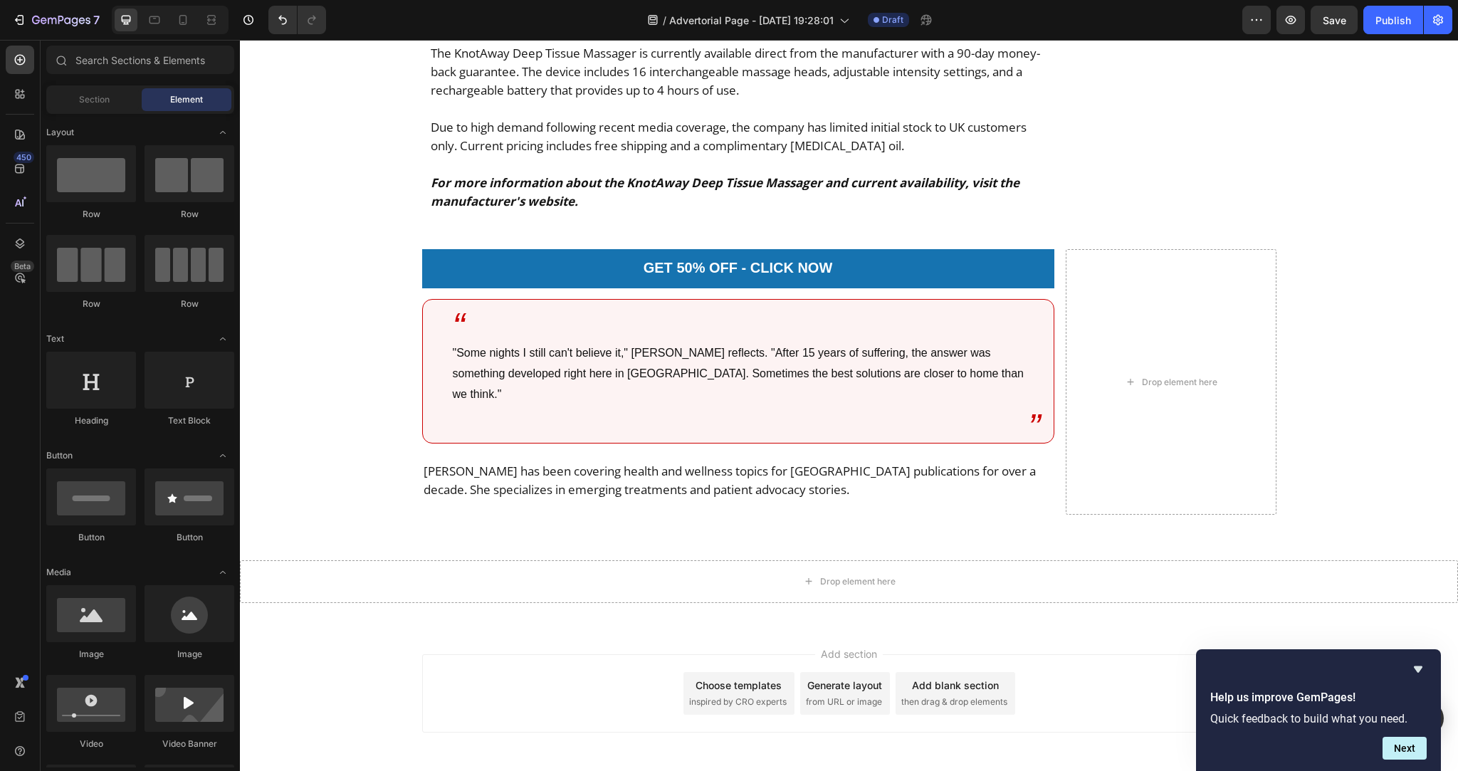
scroll to position [8137, 0]
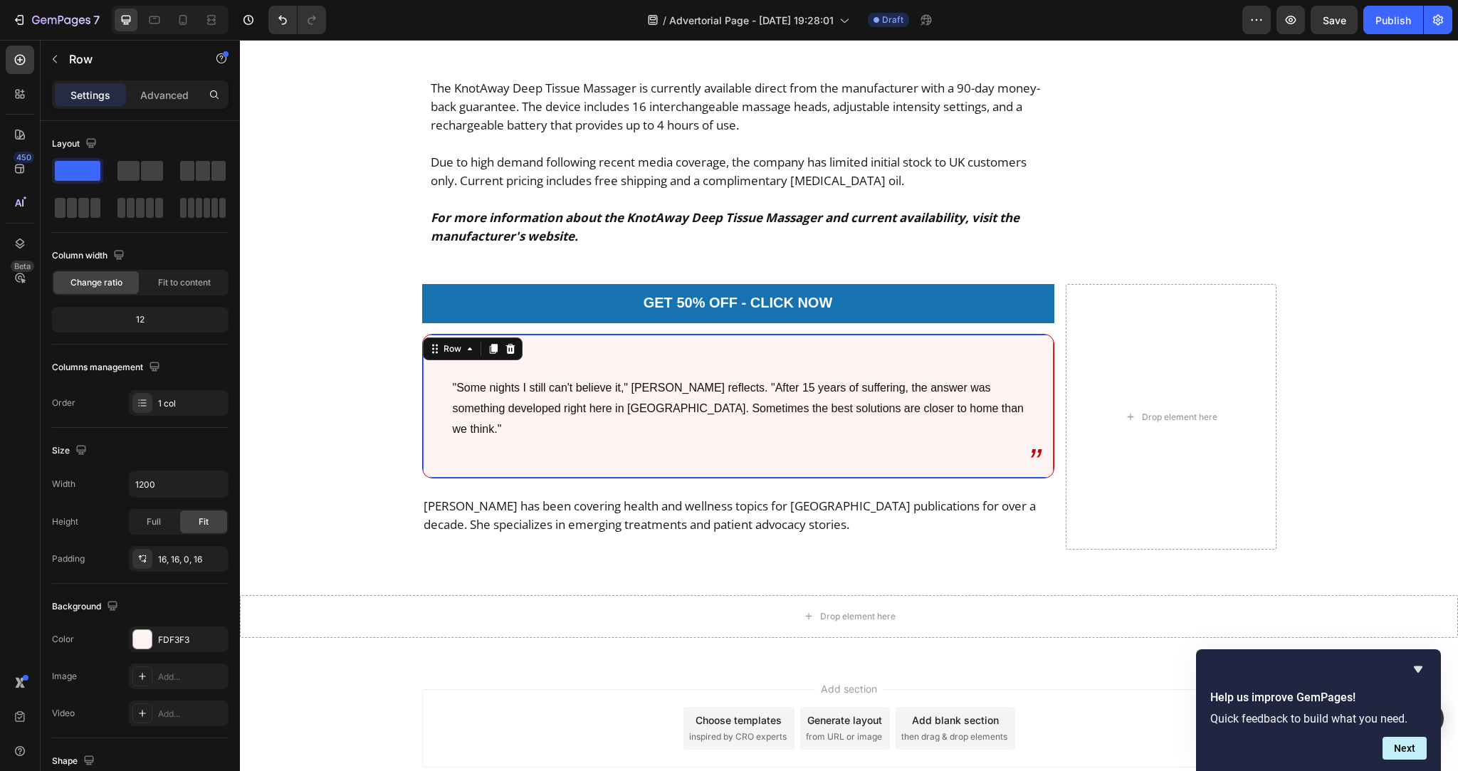
click at [541, 334] on div "“ Text Block "Some nights I still can't believe it," Margaret reflects. "After …" at bounding box center [738, 406] width 632 height 144
click at [507, 344] on icon at bounding box center [509, 349] width 9 height 10
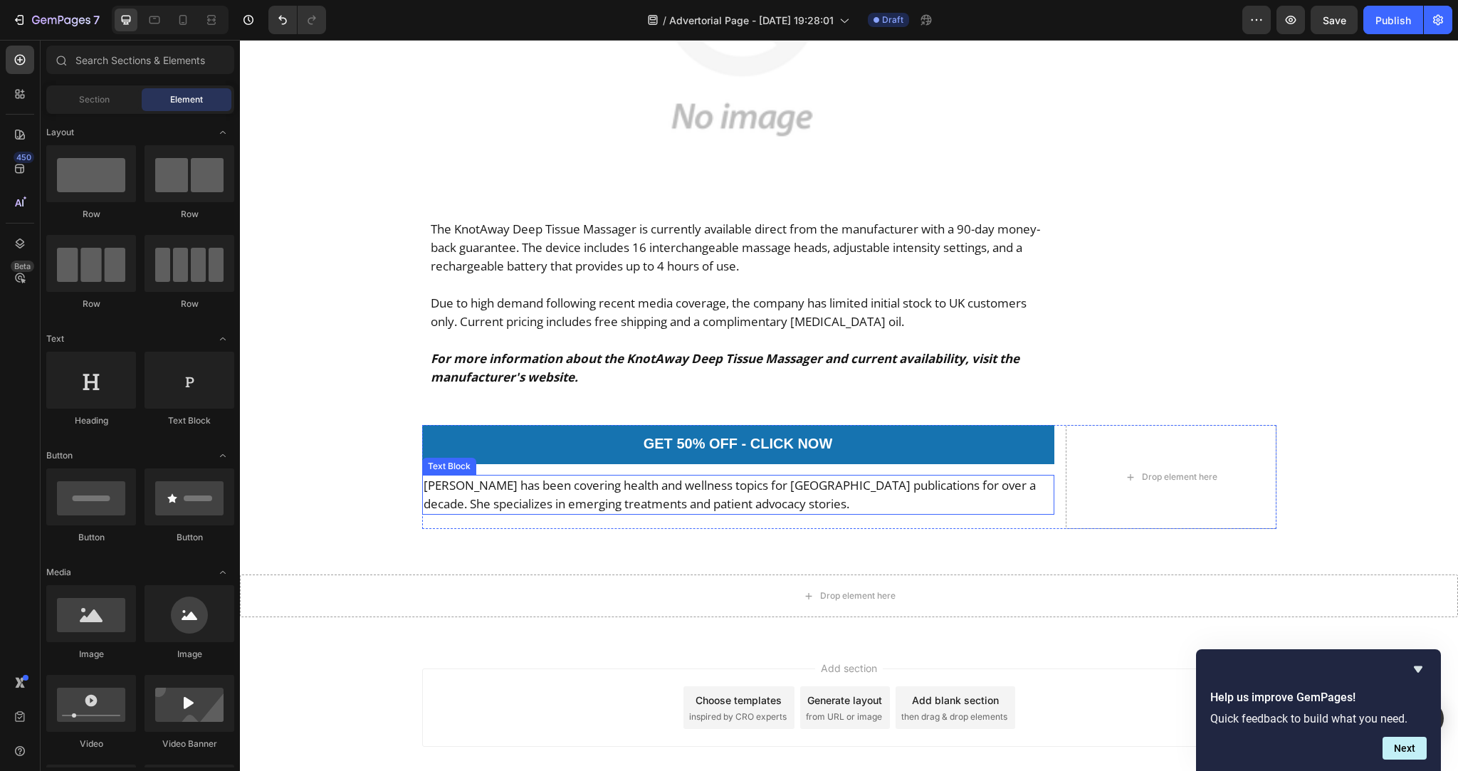
click at [528, 476] on p "Sarah Mitchell has been covering health and wellness topics for New Zealand pub…" at bounding box center [737, 494] width 629 height 37
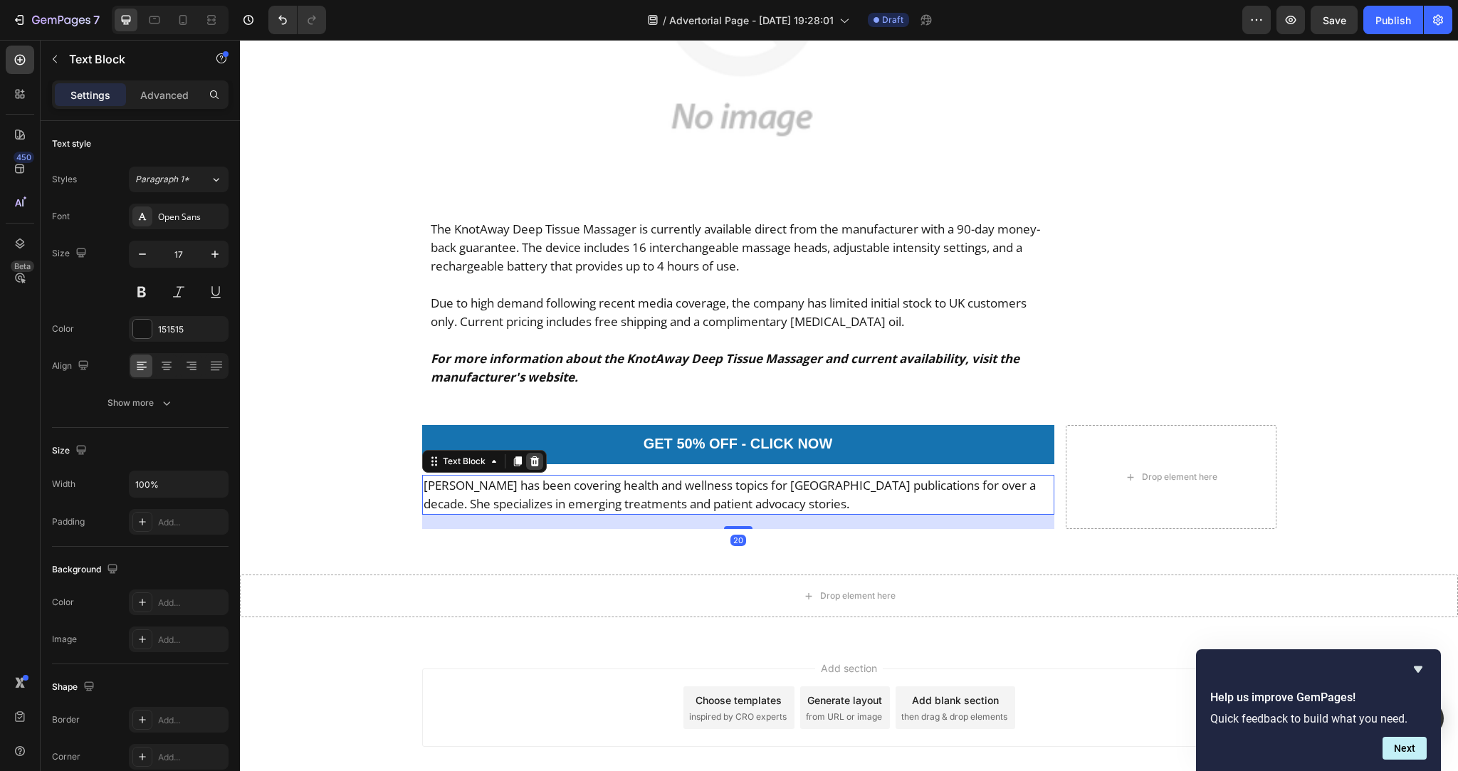
click at [533, 455] on icon at bounding box center [534, 460] width 11 height 11
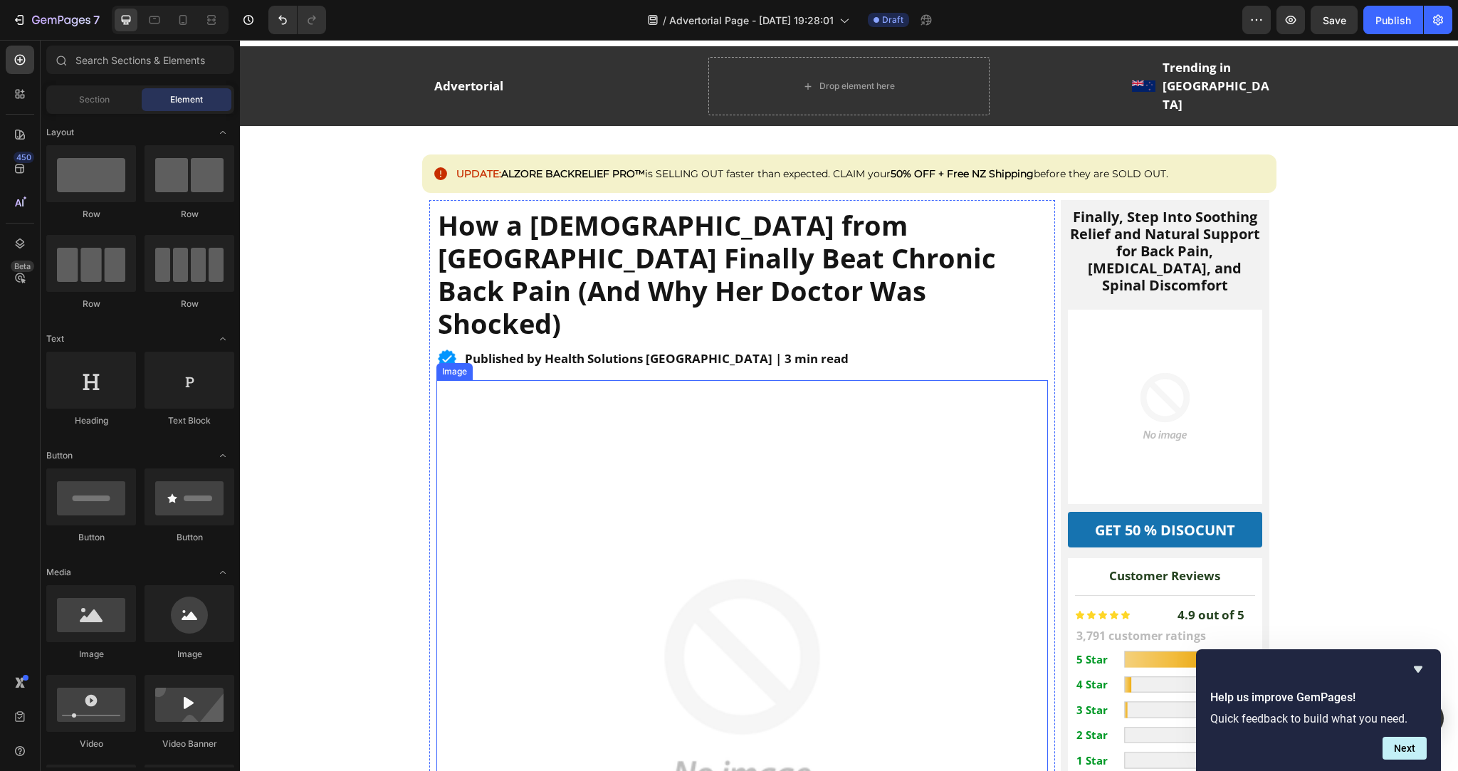
scroll to position [32, 0]
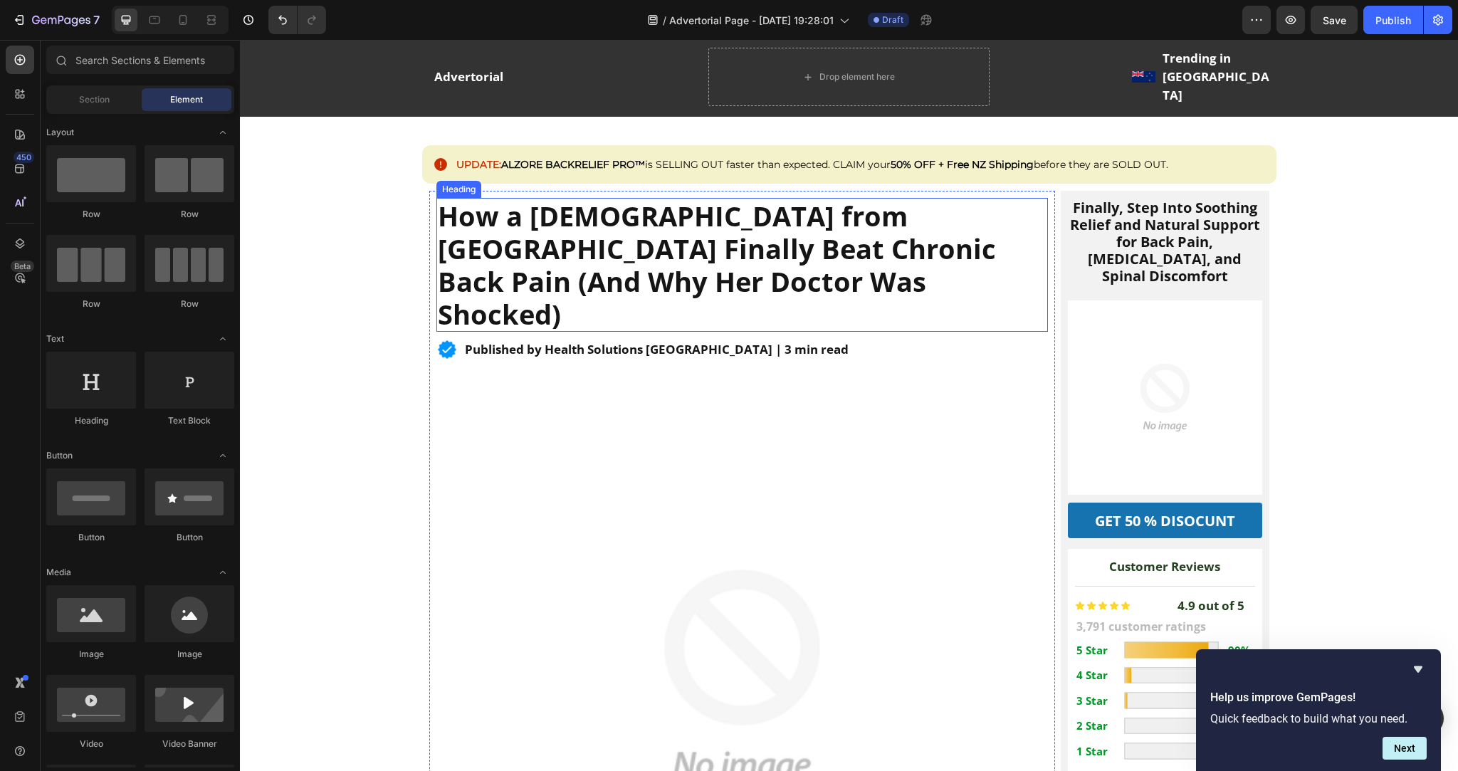
click at [590, 241] on strong "How a 58-Year-Old from Leeds Finally Beat Chronic Back Pain (And Why Her Doctor…" at bounding box center [717, 264] width 558 height 135
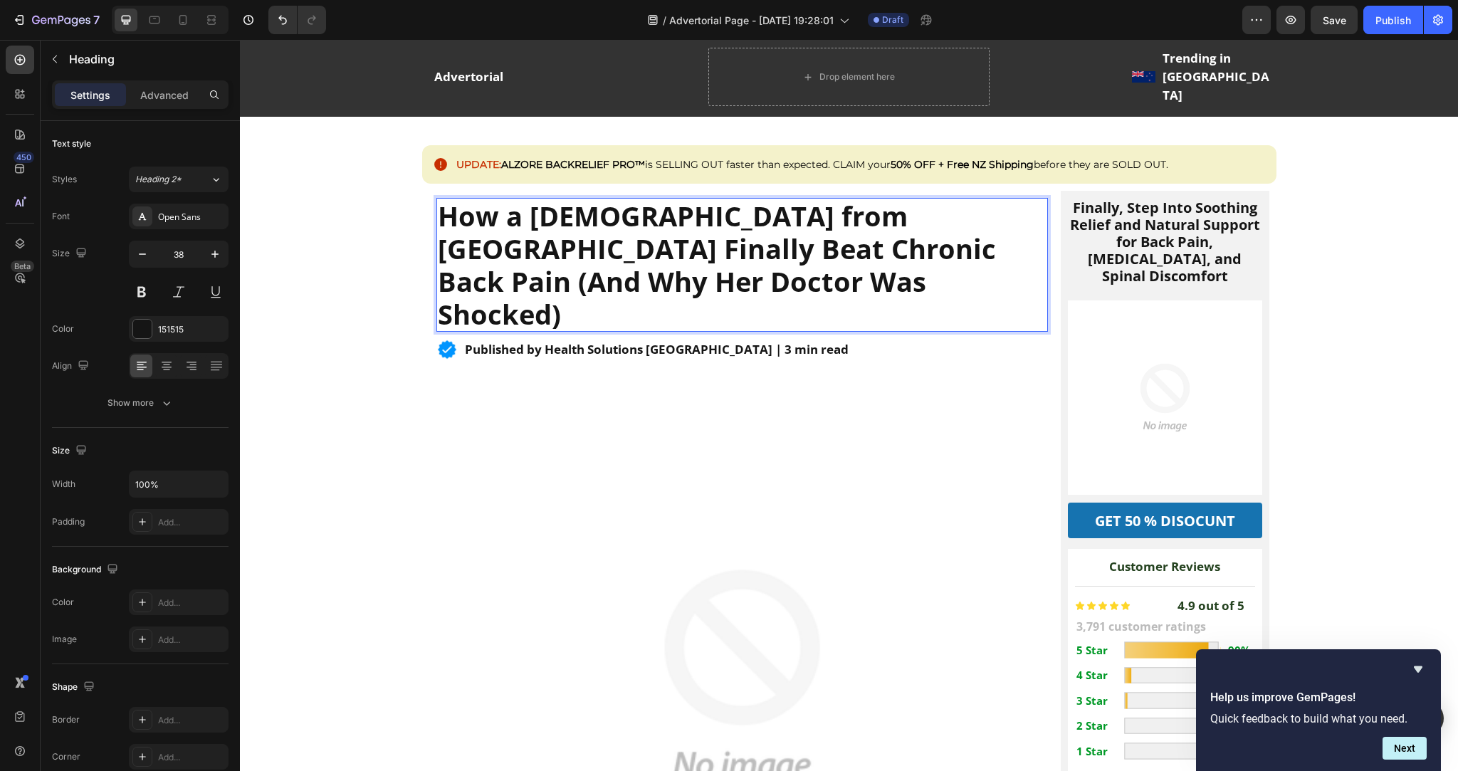
click at [946, 201] on strong "How a 58-Year-Old from Leeds Finally Beat Chronic Back Pain (And Why Her Doctor…" at bounding box center [717, 264] width 558 height 135
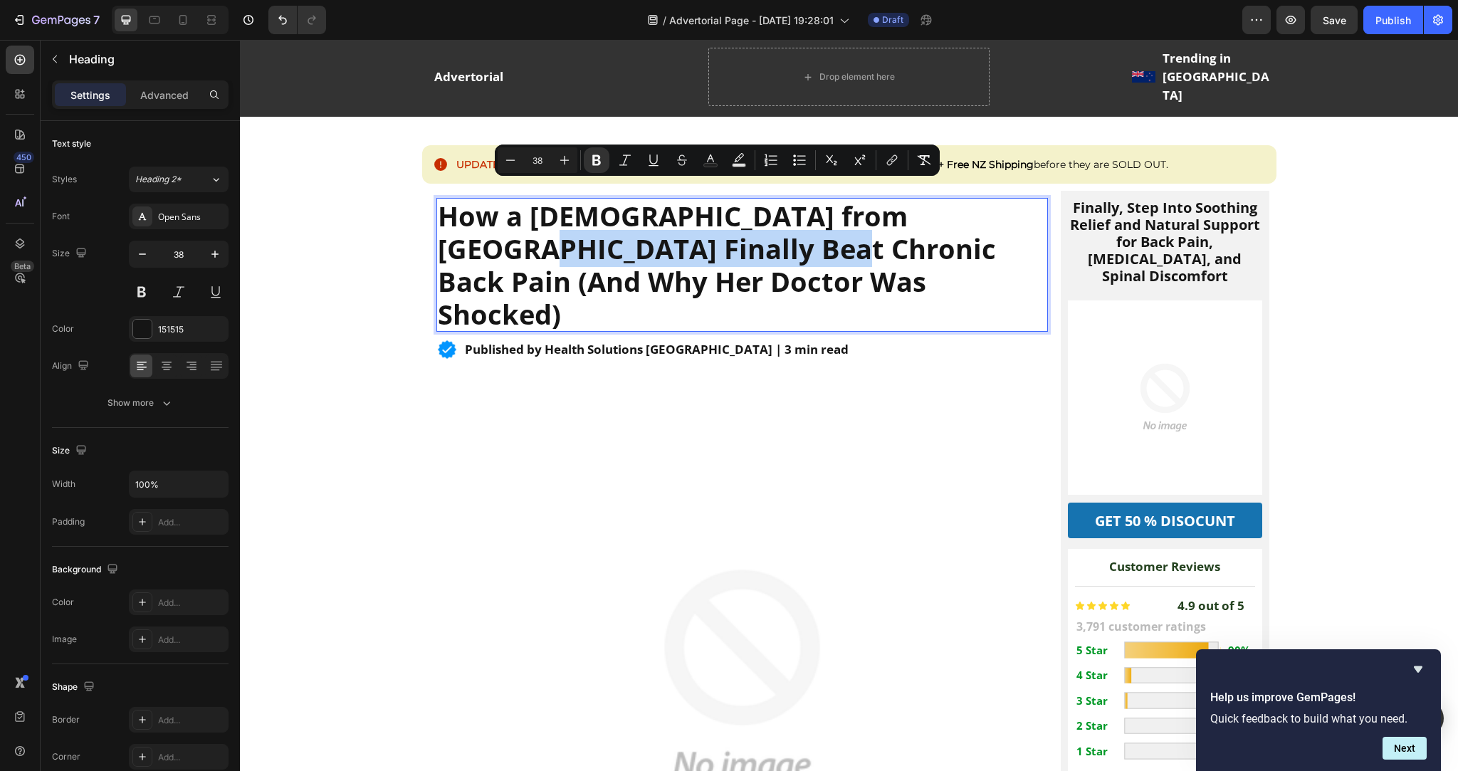
drag, startPoint x: 946, startPoint y: 199, endPoint x: 673, endPoint y: 242, distance: 276.6
click at [673, 242] on strong "How a 58-Year-Old from Leeds Finally Beat Chronic Back Pain (And Why Her Doctor…" at bounding box center [717, 264] width 558 height 135
click at [710, 164] on rect "Editor contextual toolbar" at bounding box center [711, 166] width 14 height 4
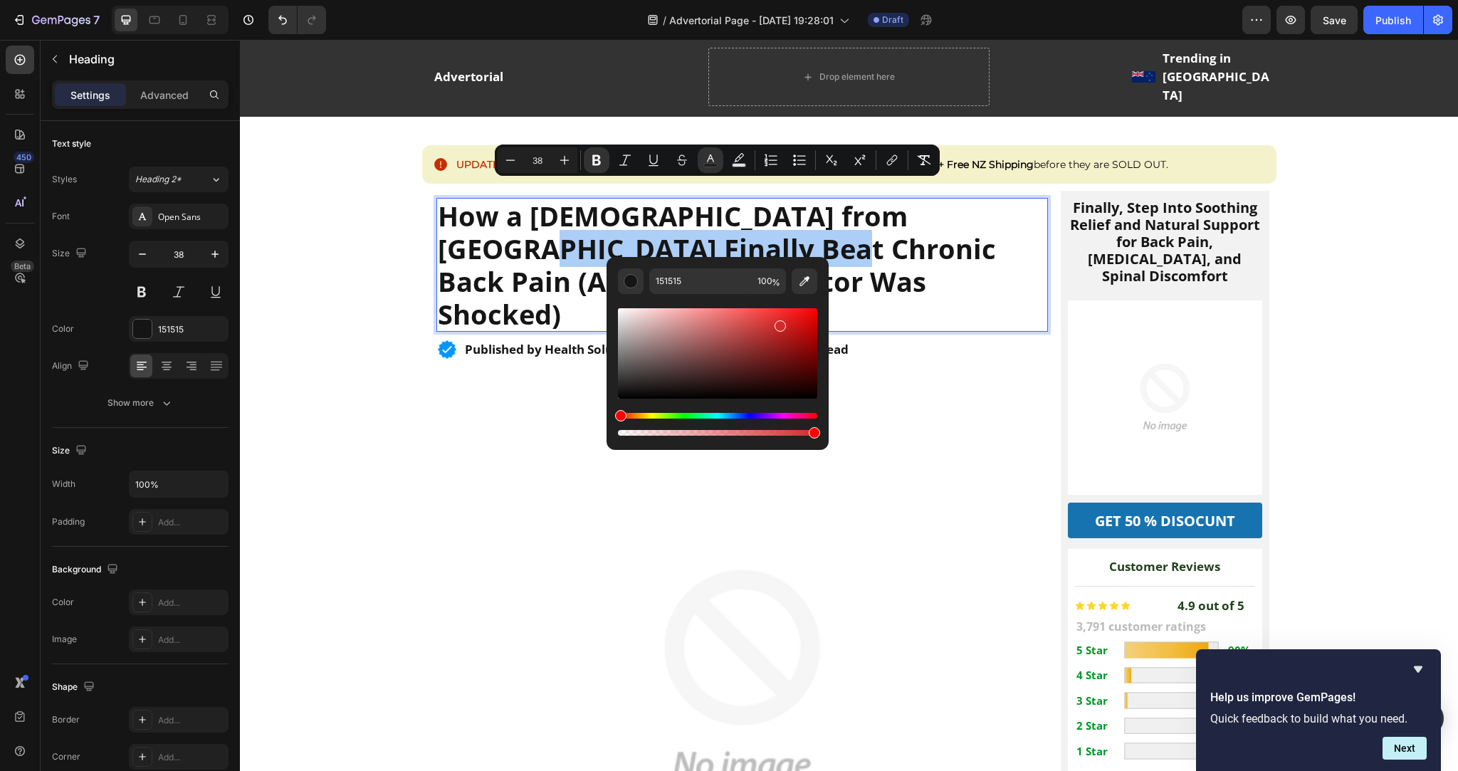
click at [778, 323] on div "Editor contextual toolbar" at bounding box center [717, 353] width 199 height 90
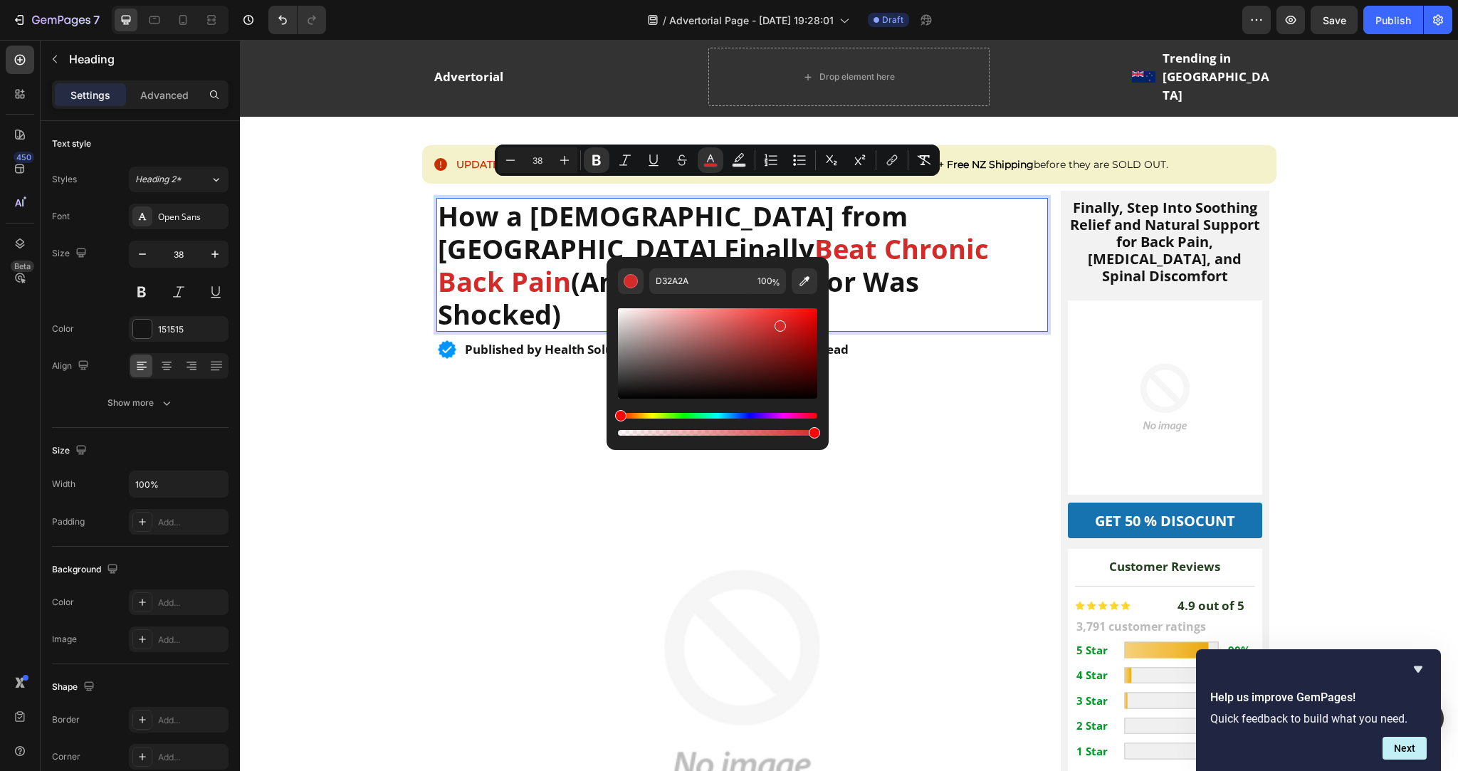
click at [764, 318] on div "Editor contextual toolbar" at bounding box center [717, 353] width 199 height 90
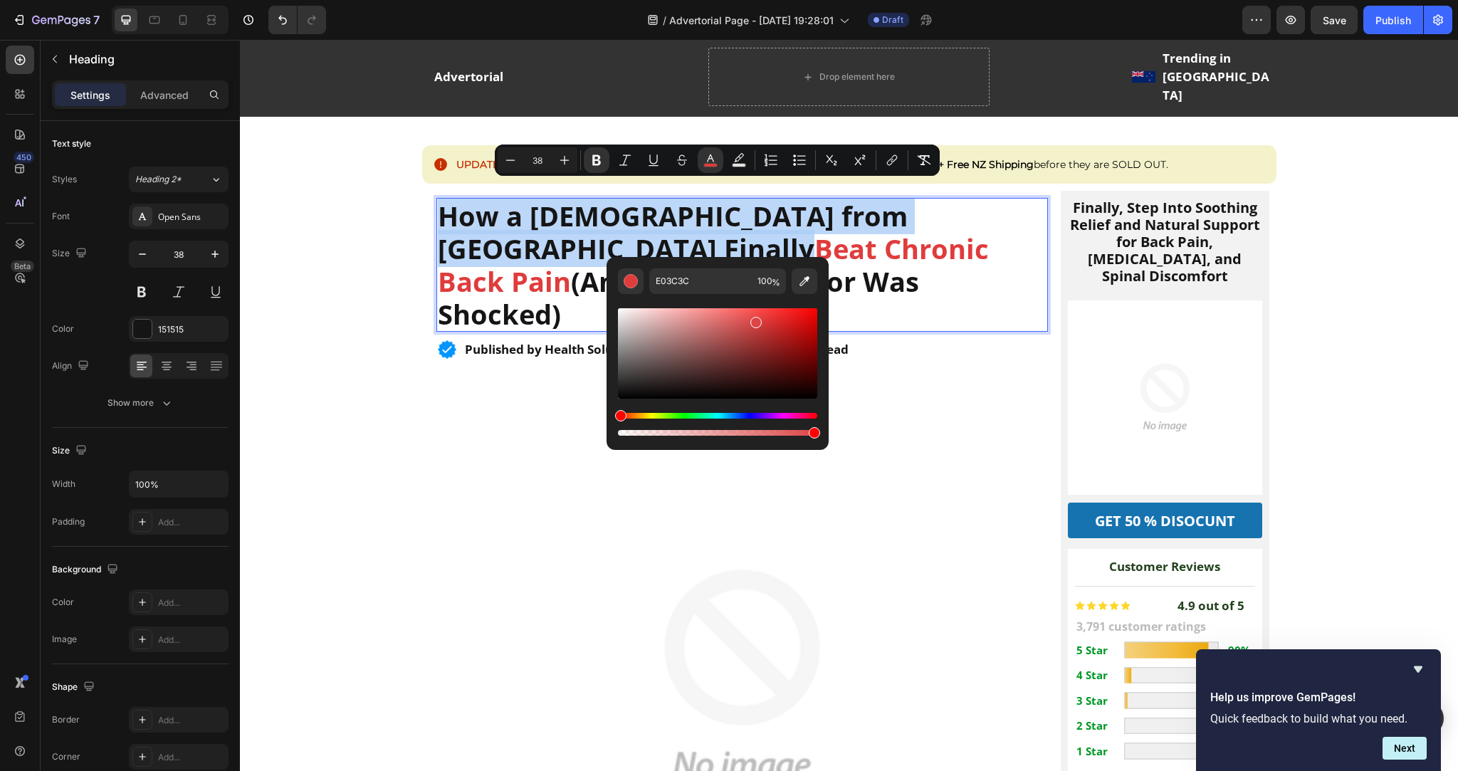
click at [754, 319] on div "Editor contextual toolbar" at bounding box center [717, 353] width 199 height 90
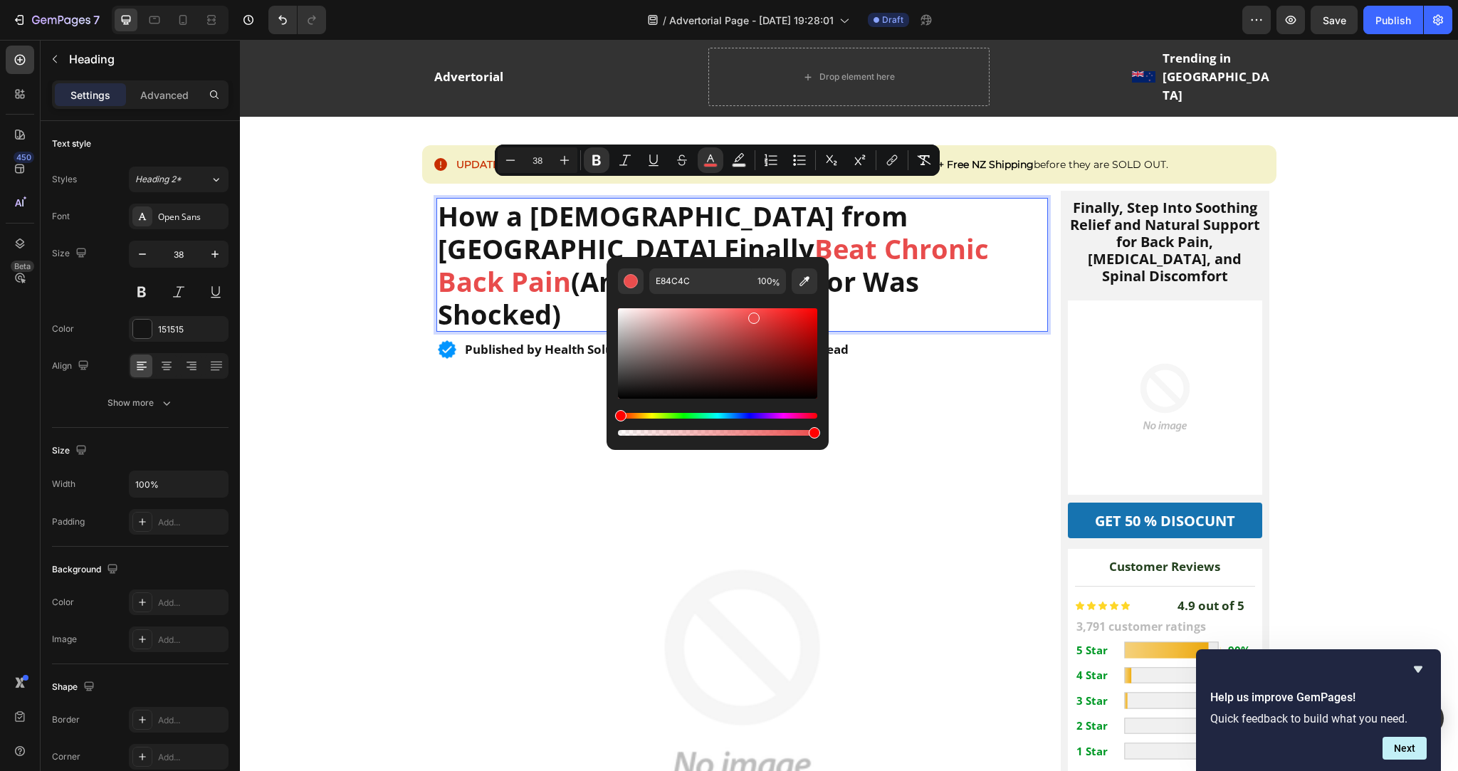
type input "EA4D4D"
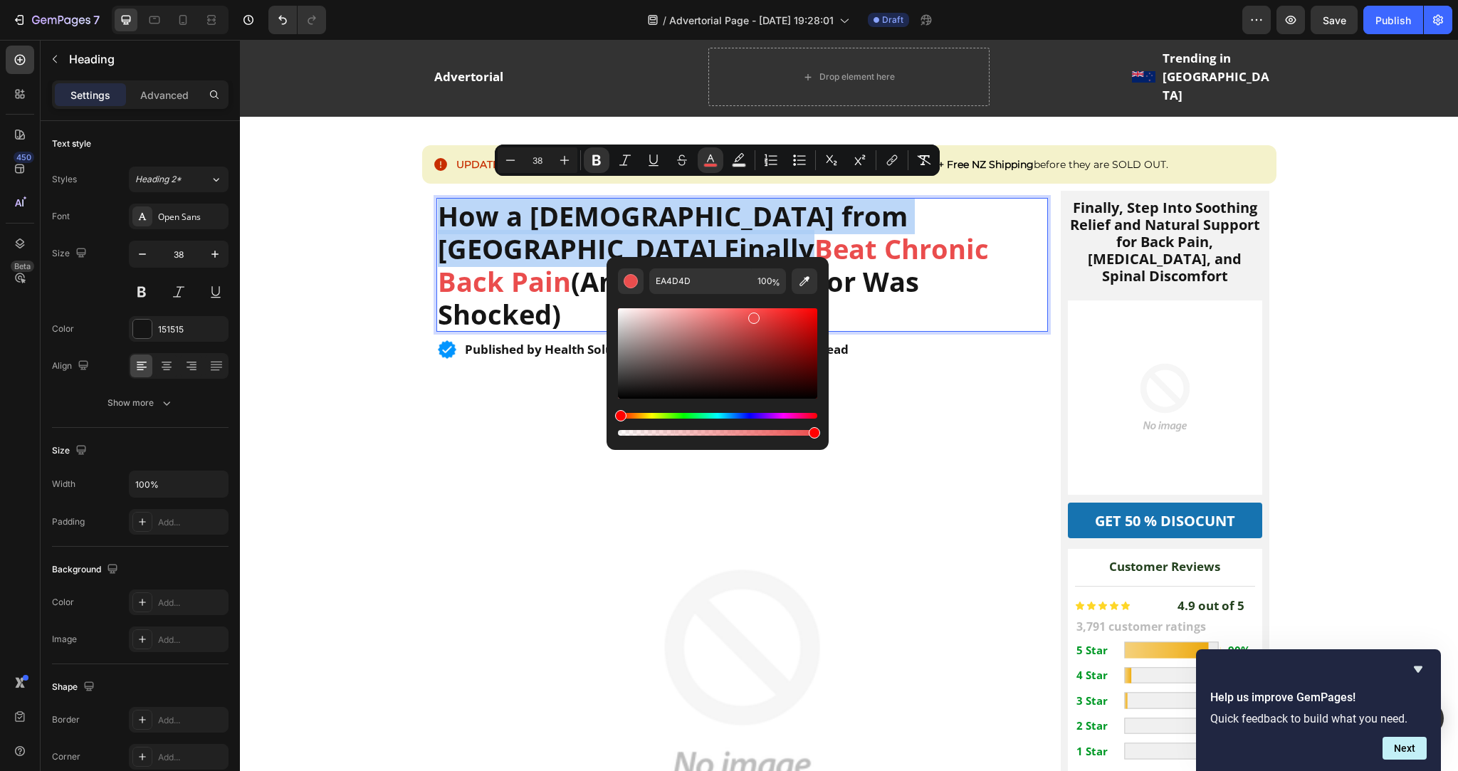
drag, startPoint x: 756, startPoint y: 323, endPoint x: 752, endPoint y: 315, distance: 9.5
click at [752, 315] on div "Editor contextual toolbar" at bounding box center [753, 317] width 11 height 11
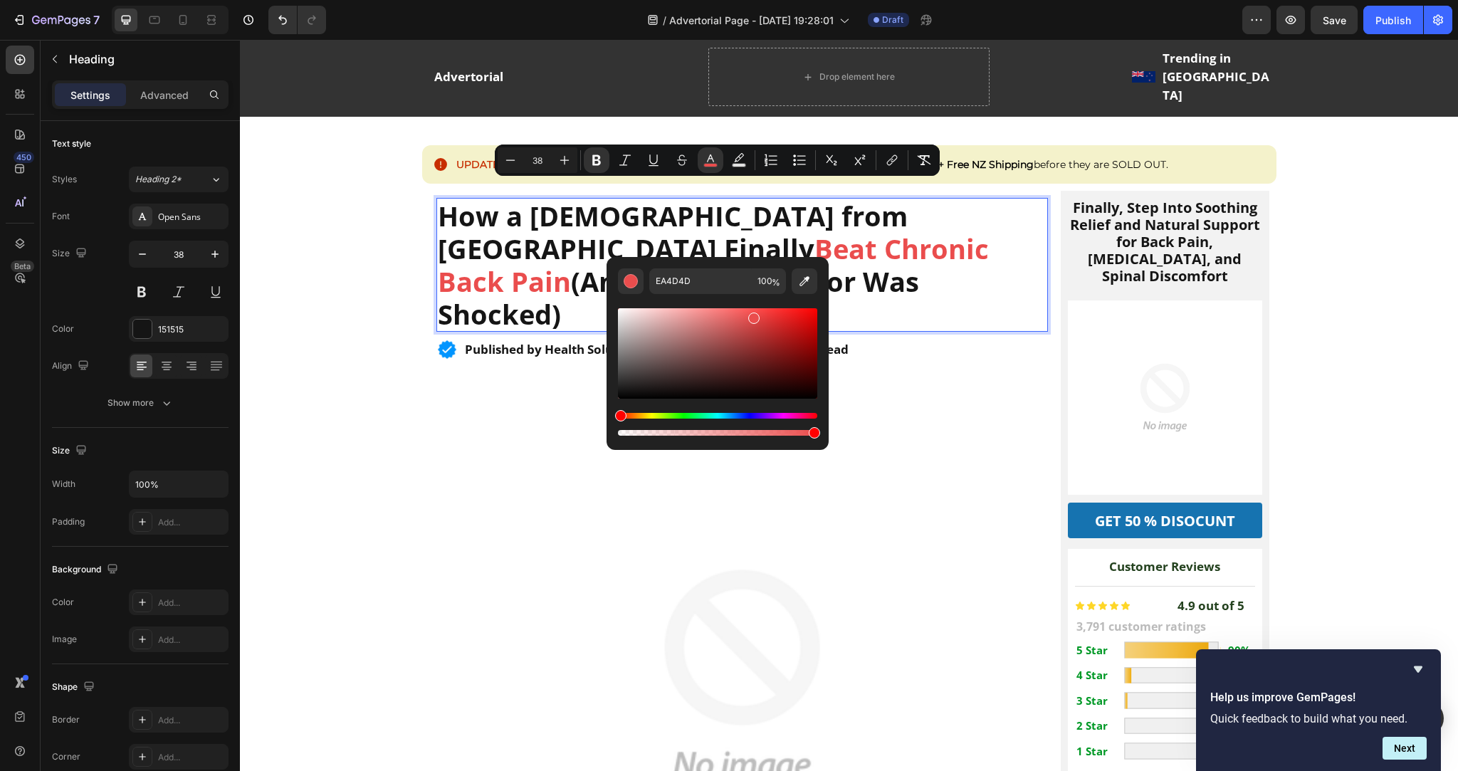
click at [869, 263] on strong "(And Why Her Doctor Was Shocked)" at bounding box center [678, 298] width 481 height 70
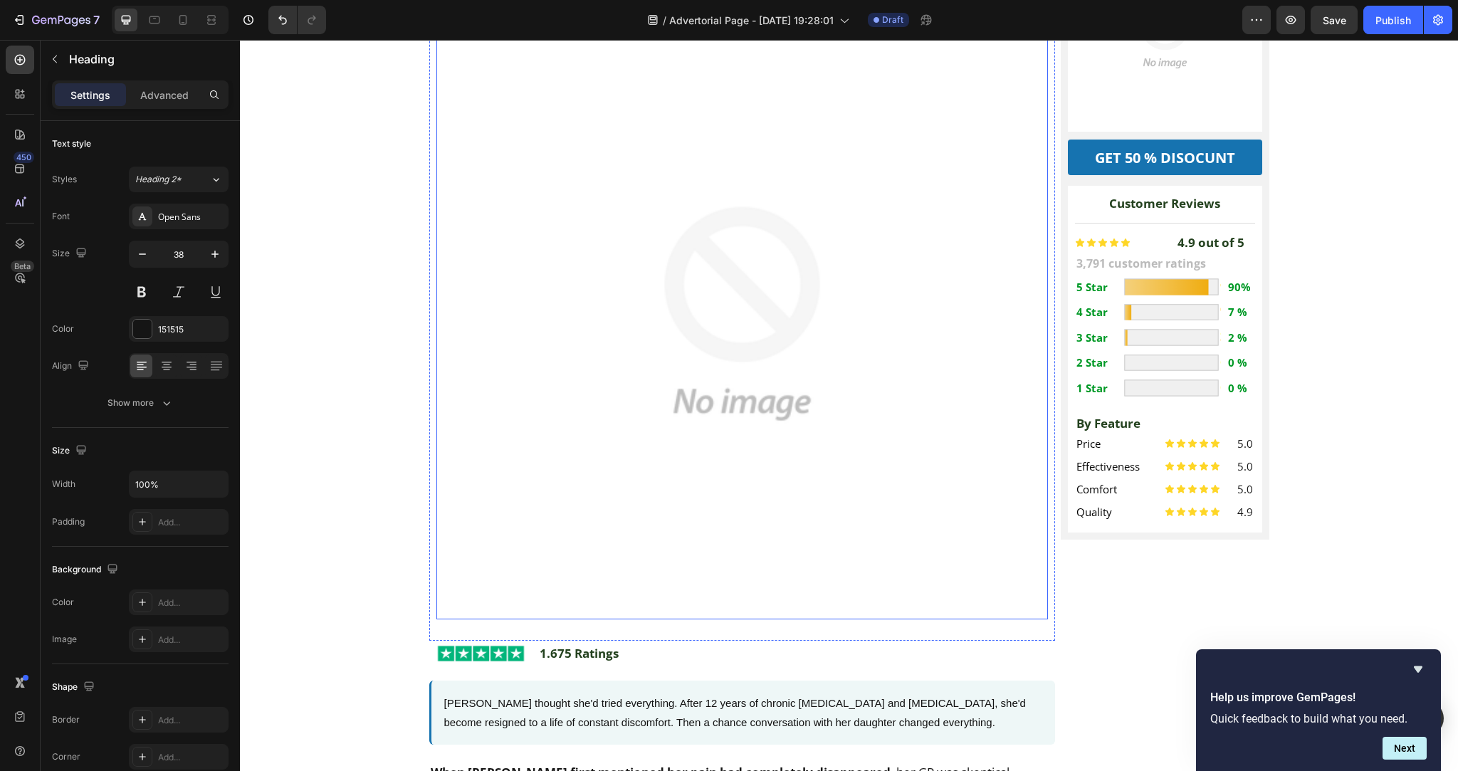
scroll to position [235, 0]
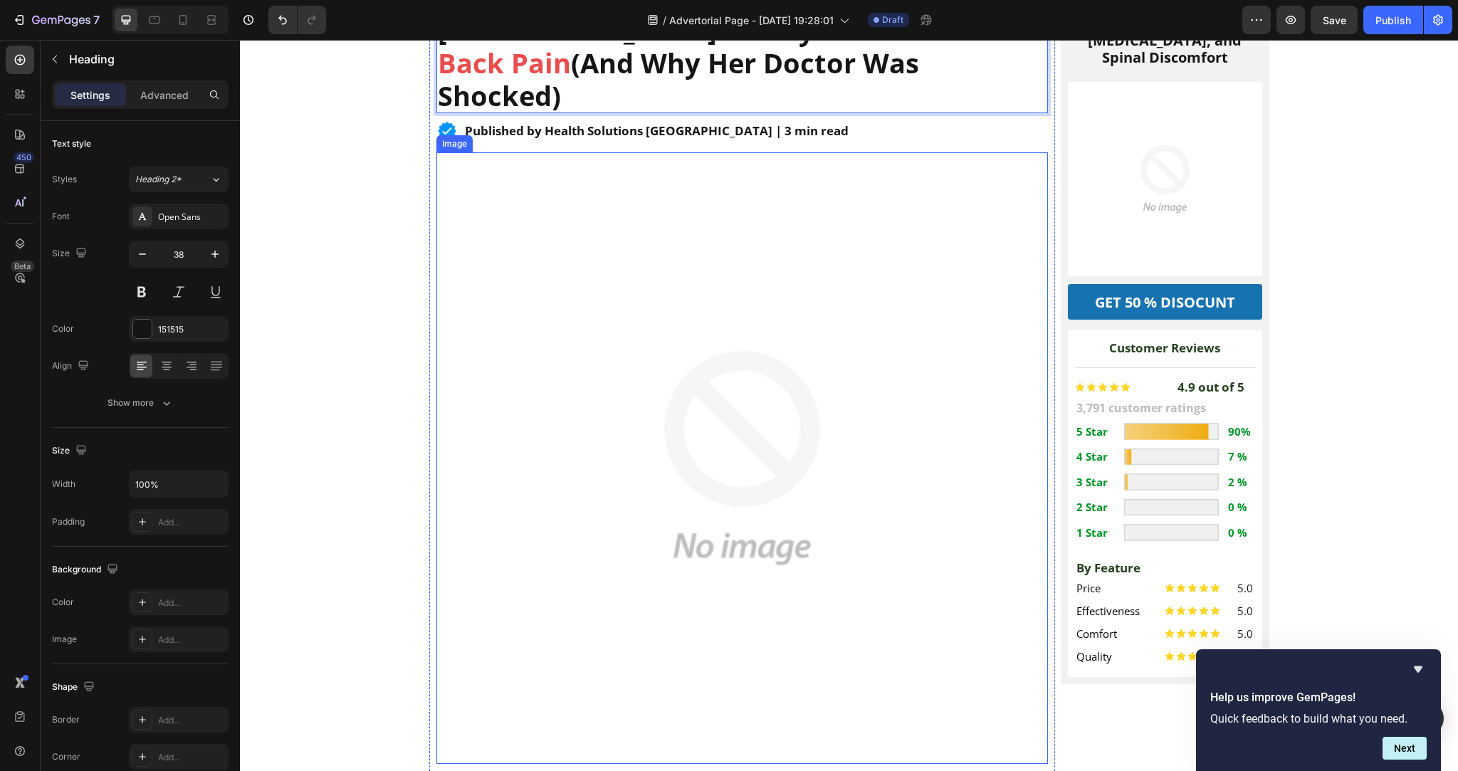
click at [827, 285] on img at bounding box center [741, 457] width 611 height 611
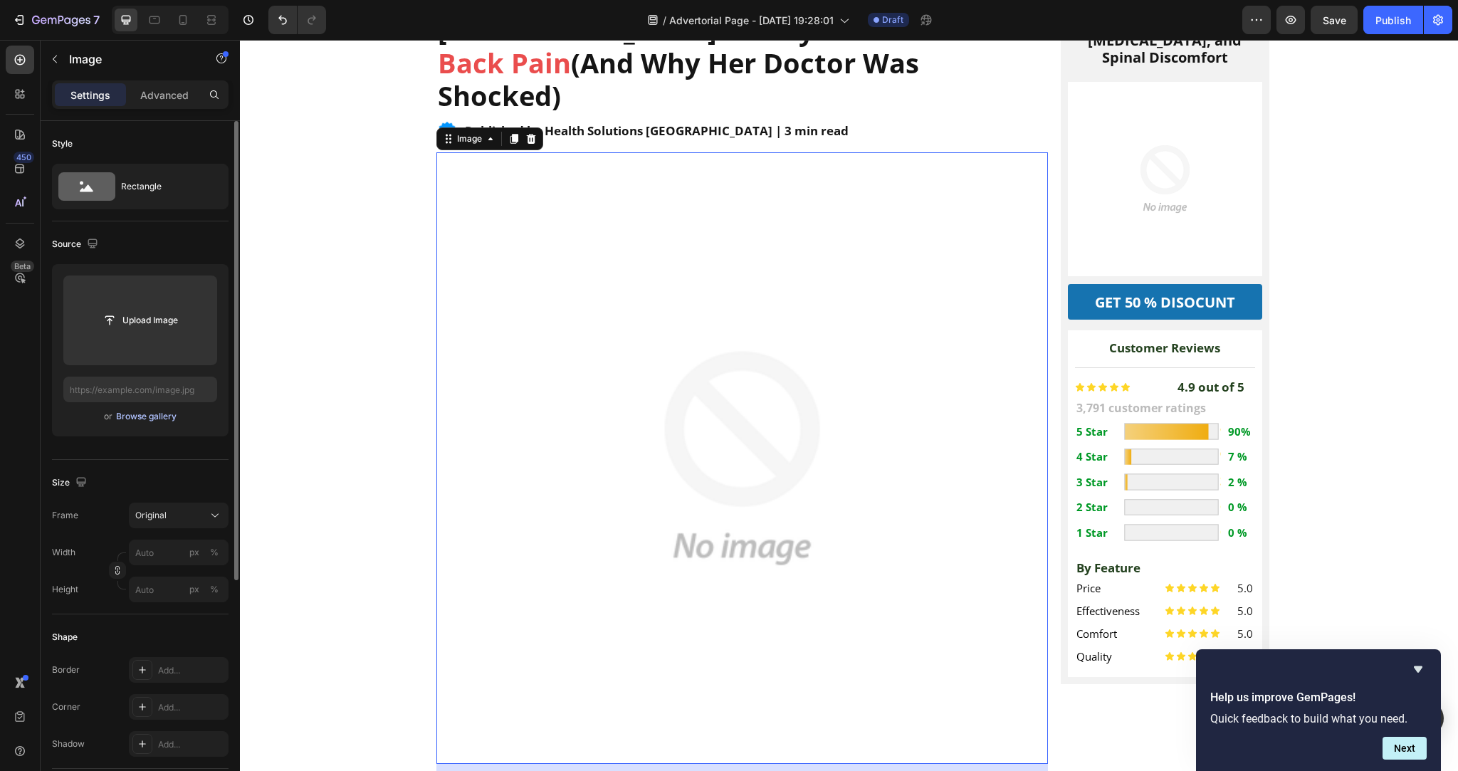
click at [158, 416] on div "Browse gallery" at bounding box center [146, 416] width 60 height 13
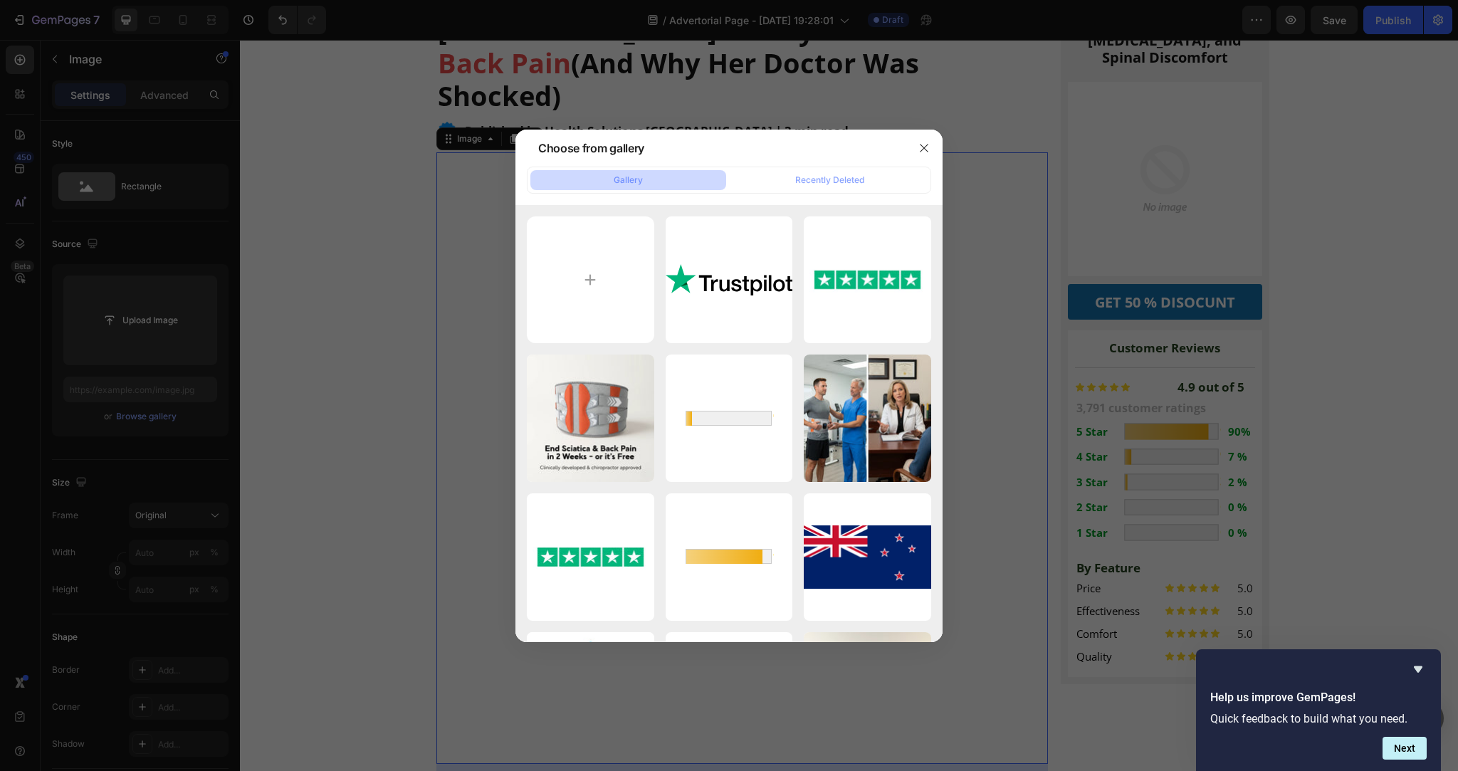
type input "C:\fakepath\gempages_562939000902386450-43b2a52b-a1e6-418c-9bdc-5a55a44d5e69.we…"
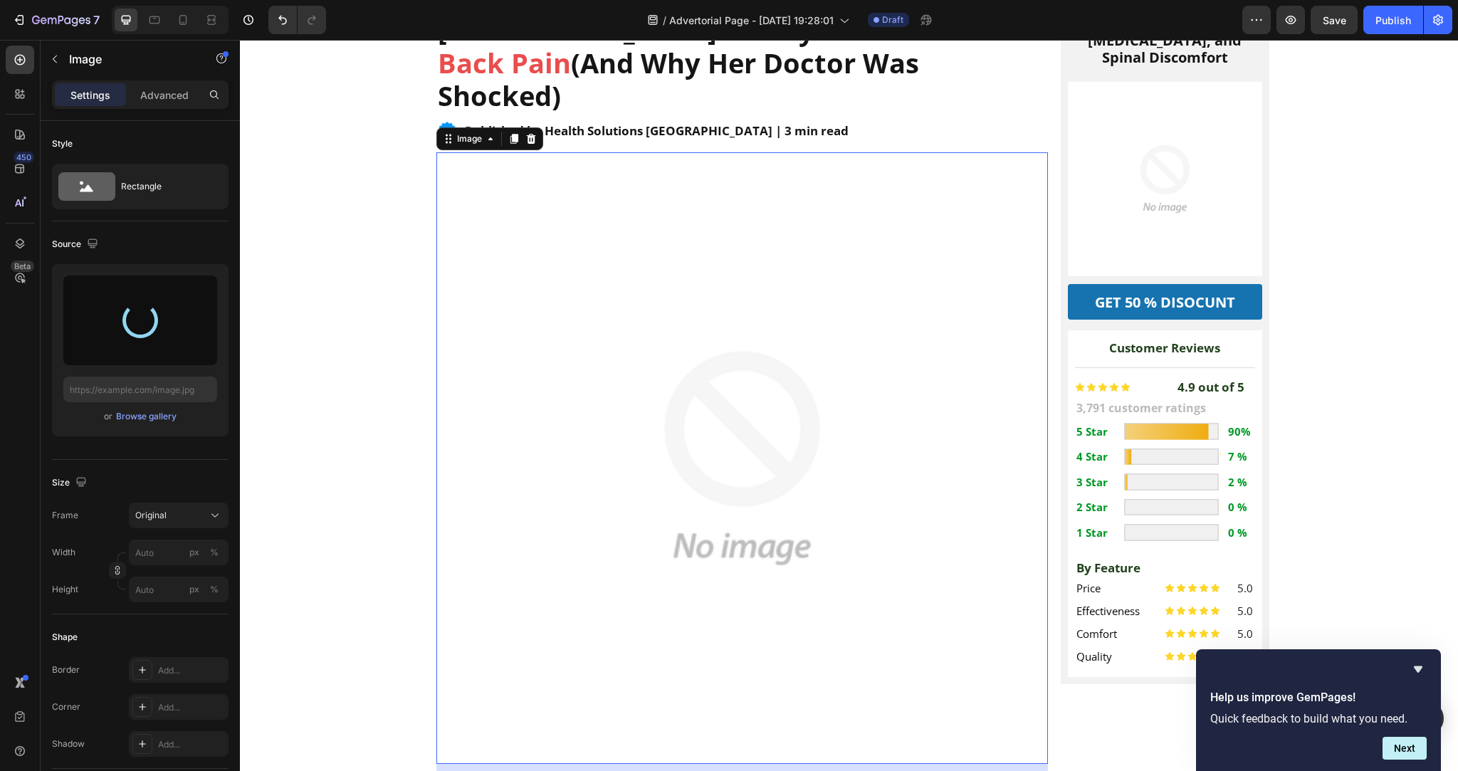
type input "https://cdn.shopify.com/s/files/1/0736/2733/6954/files/gempages_586421623444210…"
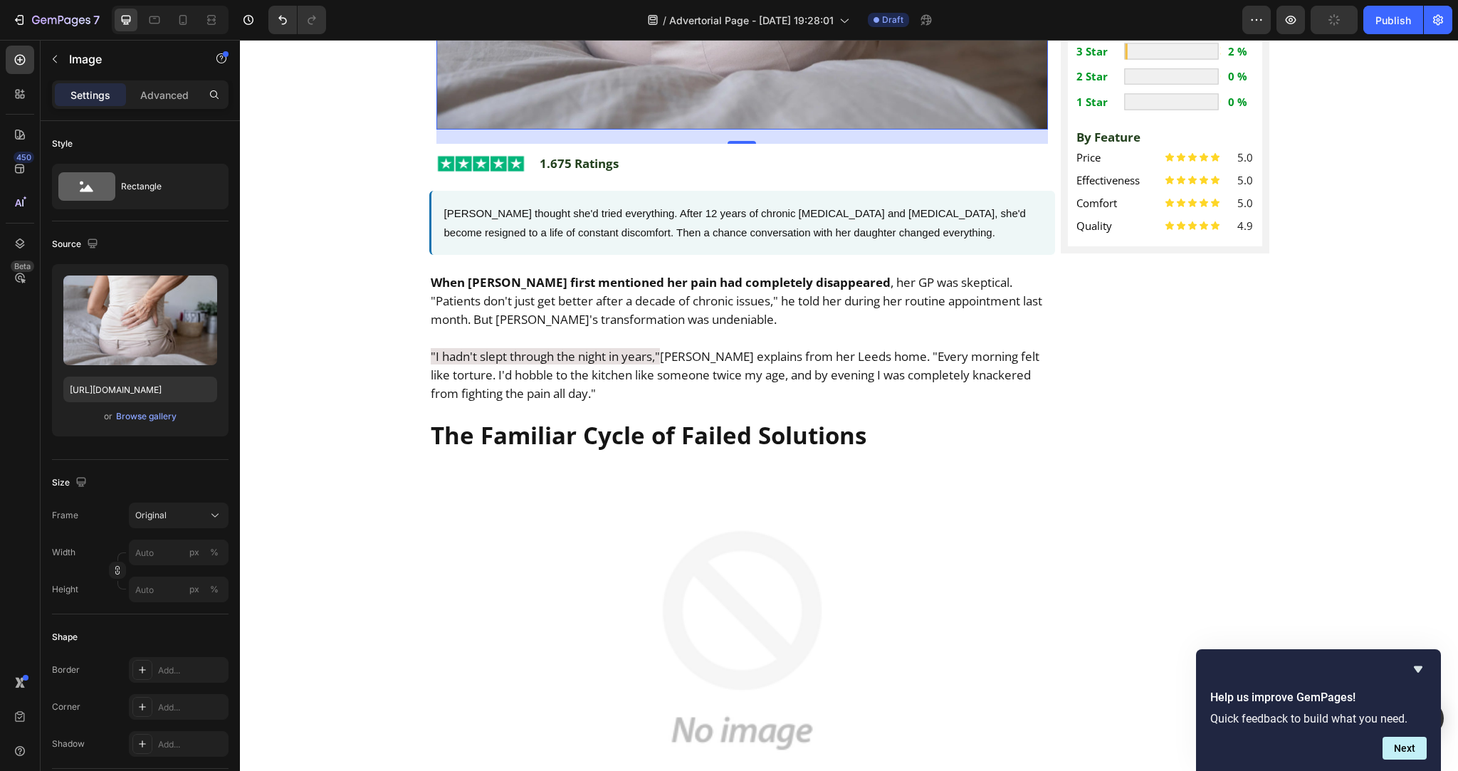
scroll to position [690, 0]
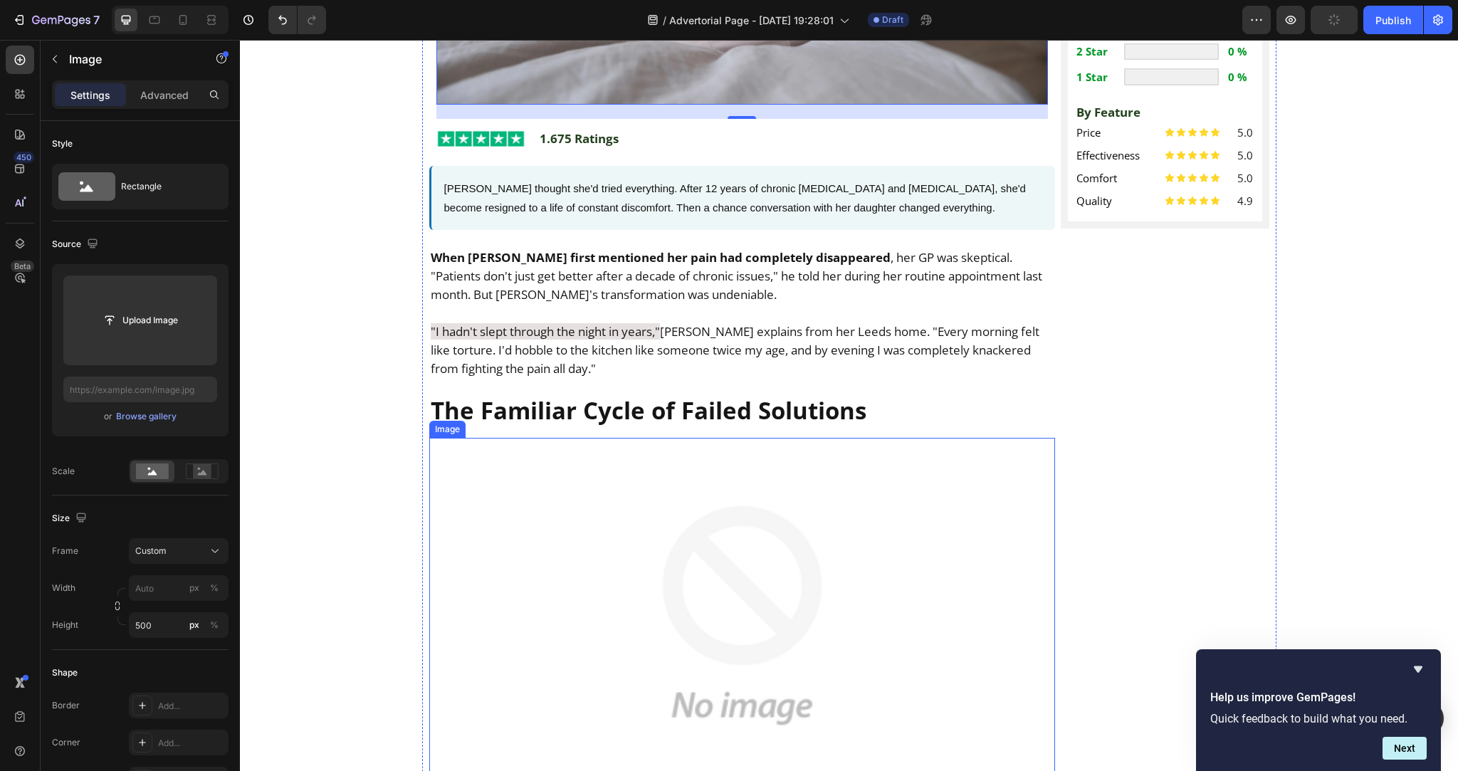
click at [686, 532] on img at bounding box center [742, 616] width 626 height 356
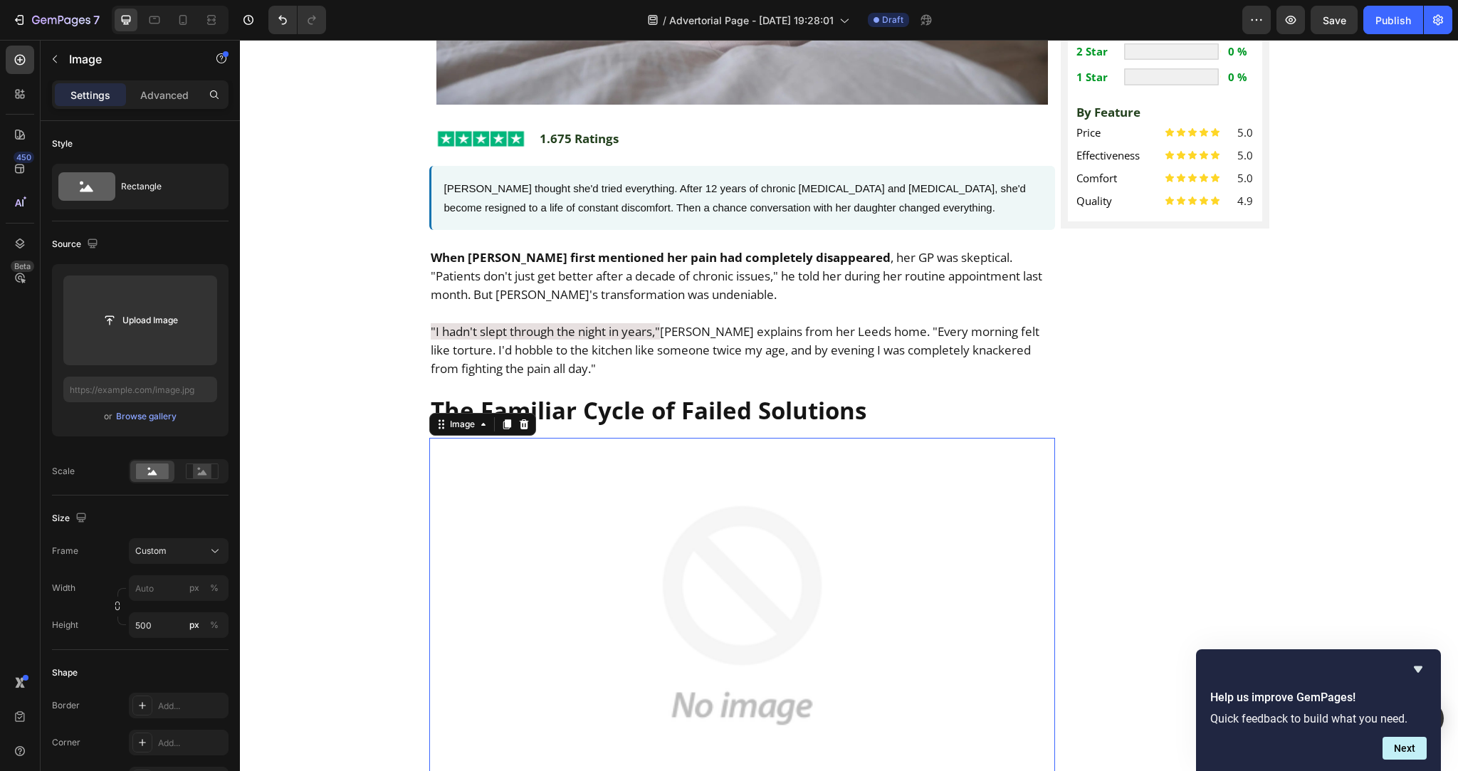
click at [804, 656] on img at bounding box center [742, 616] width 626 height 356
click at [155, 415] on div "Browse gallery" at bounding box center [146, 416] width 60 height 13
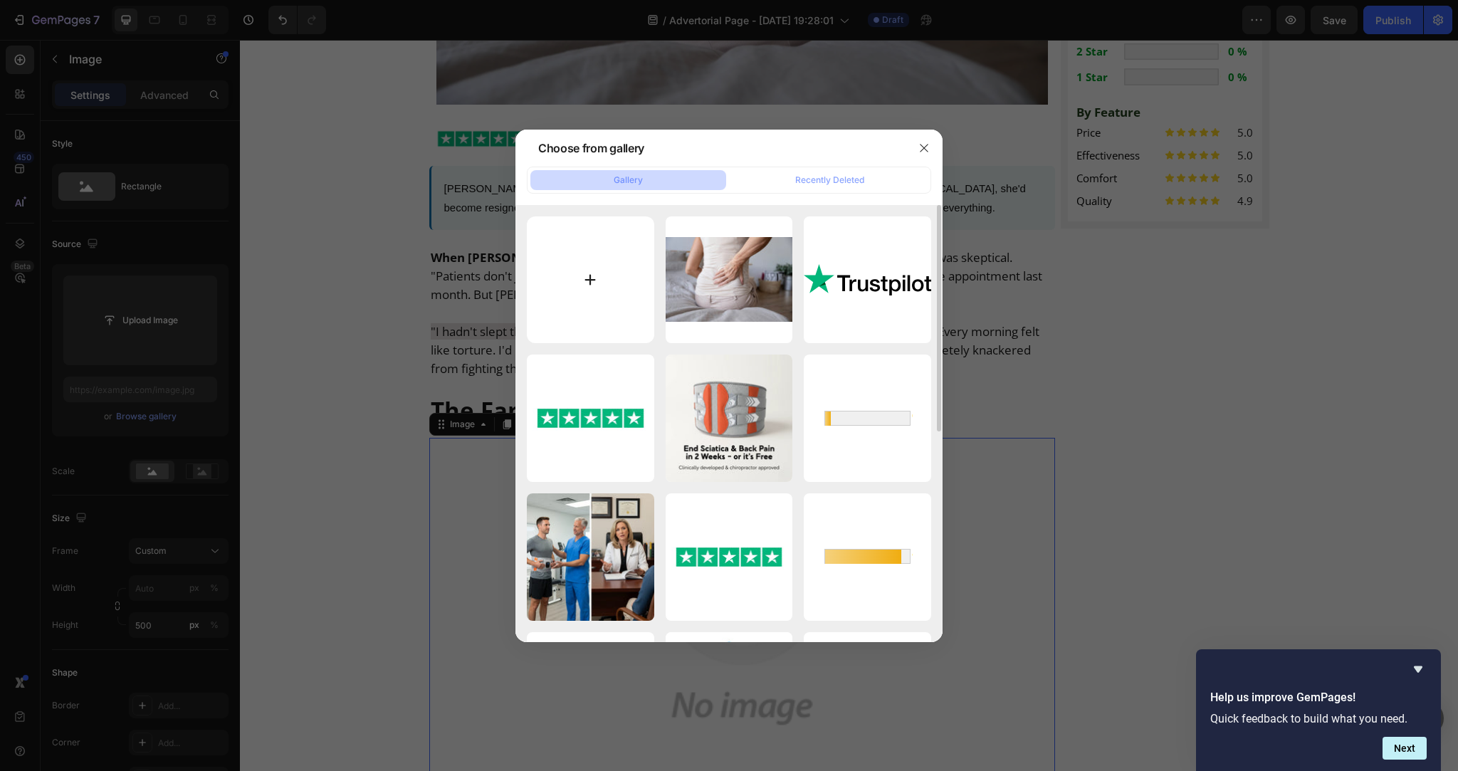
type input "C:\fakepath\Untitled design (43).png"
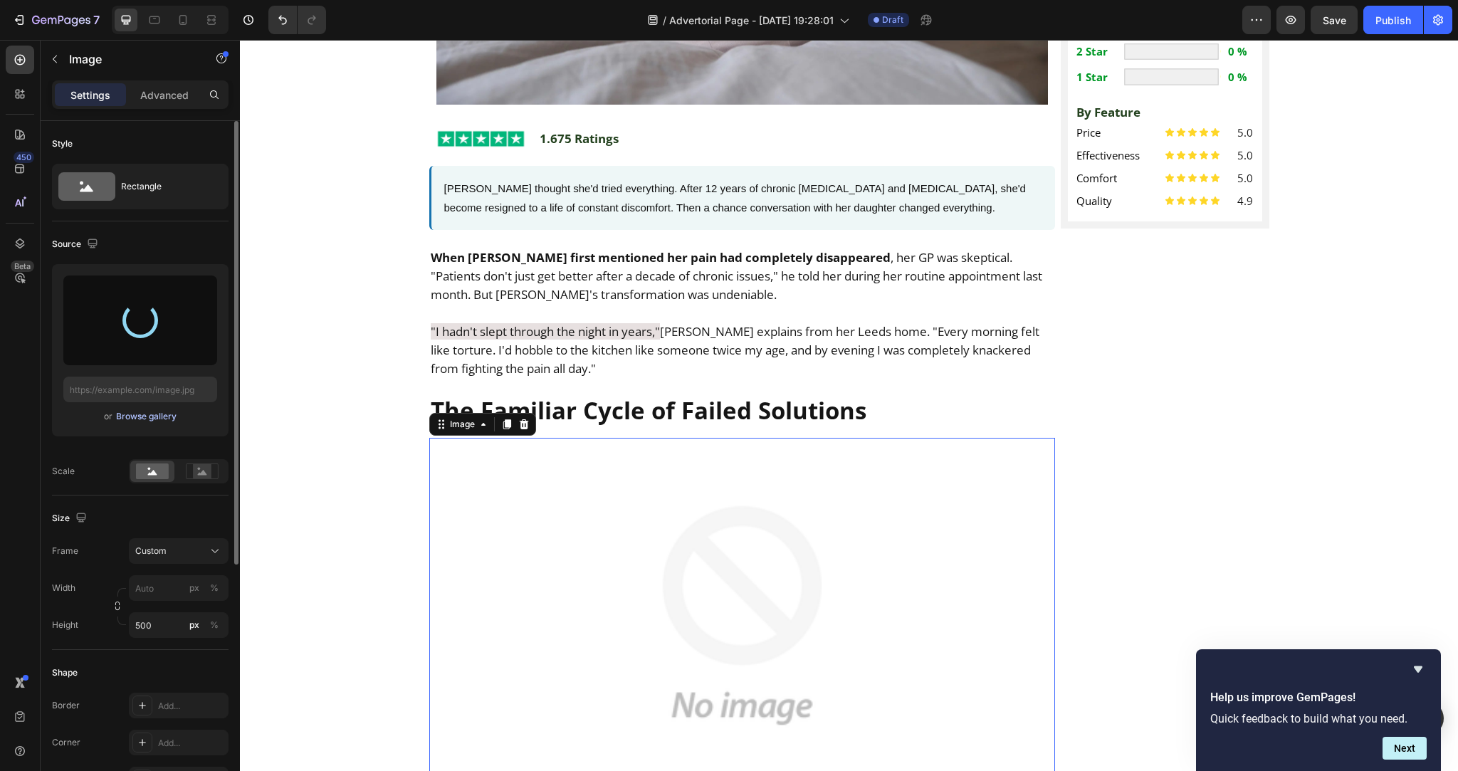
click at [155, 417] on div "Browse gallery" at bounding box center [146, 416] width 60 height 13
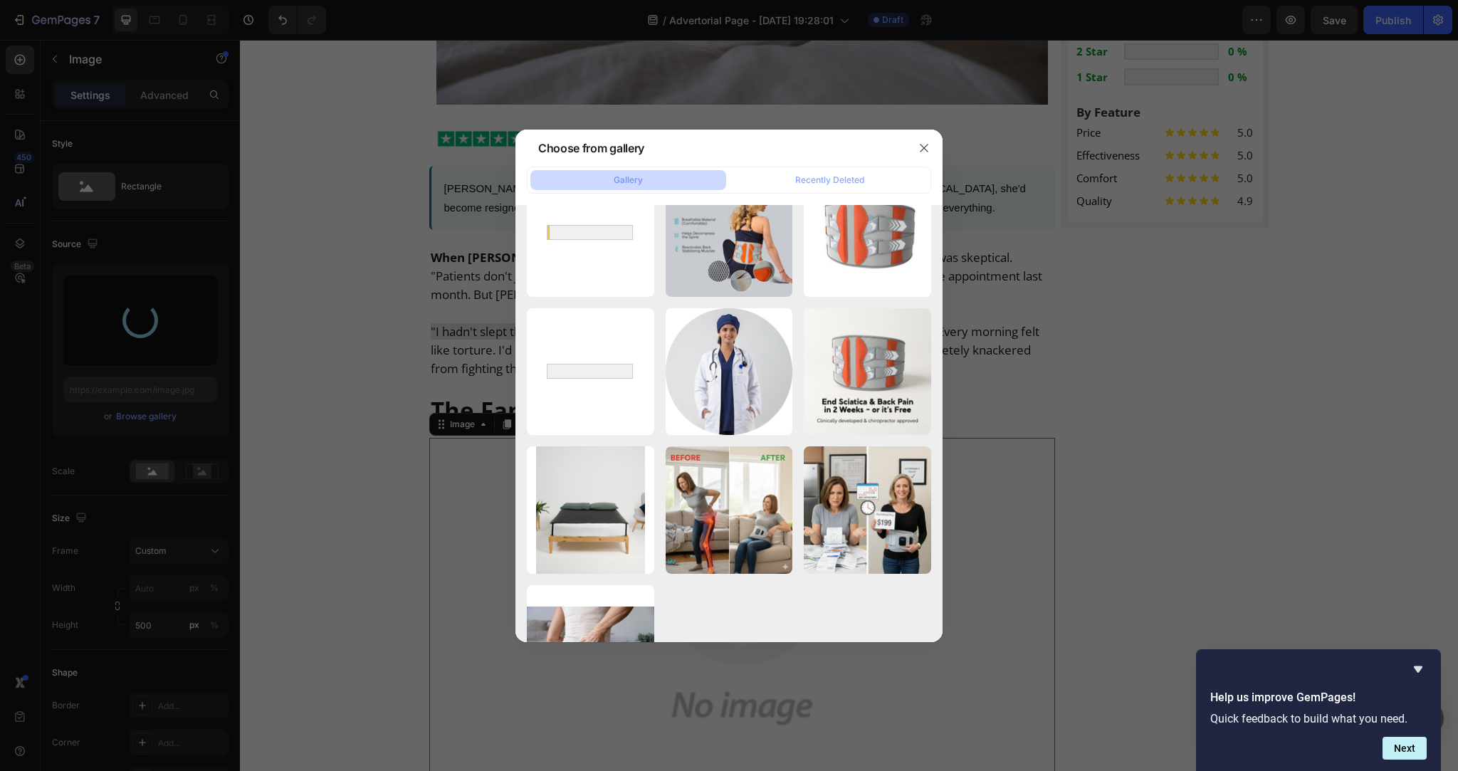
scroll to position [0, 0]
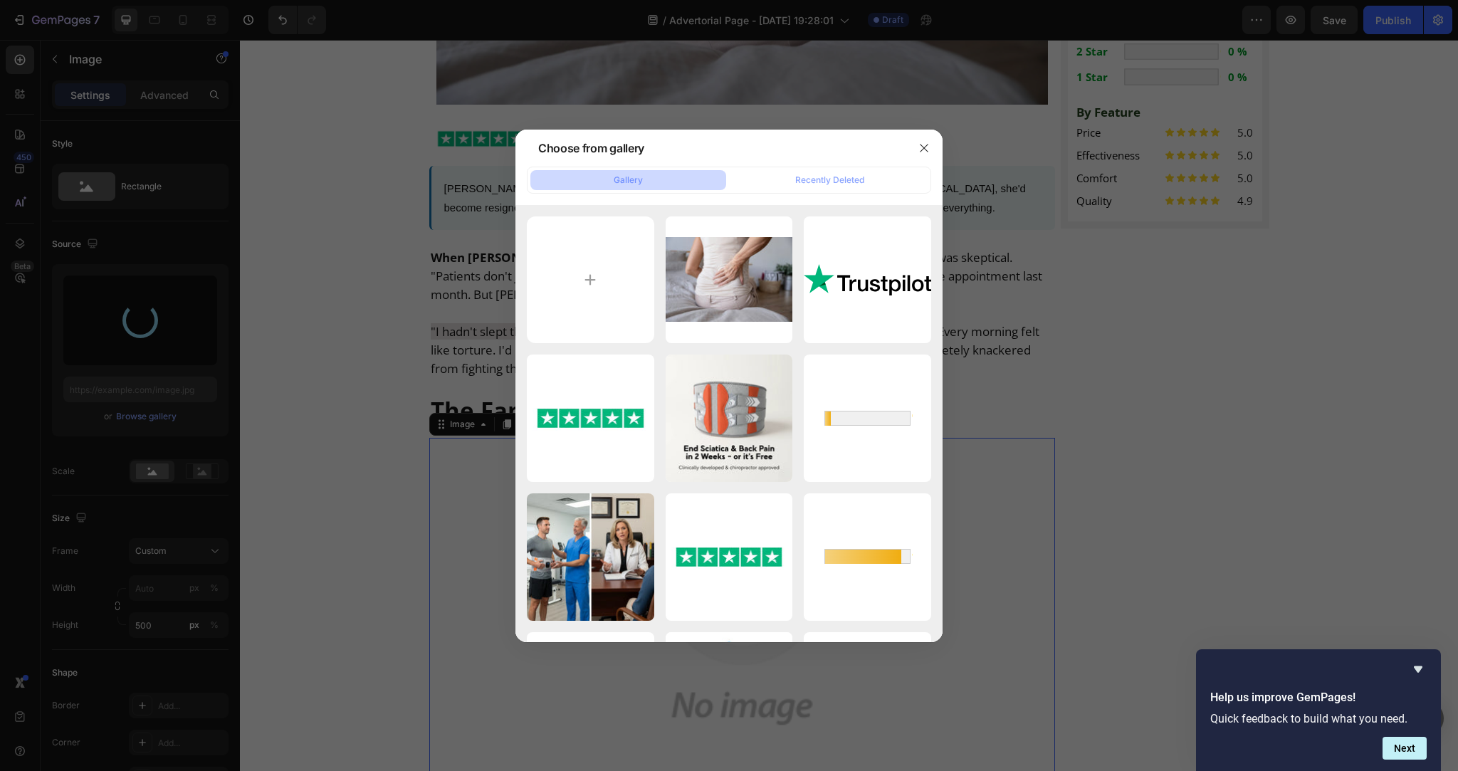
type input "https://cdn.shopify.com/s/files/1/0736/2733/6954/files/gempages_586421623444210…"
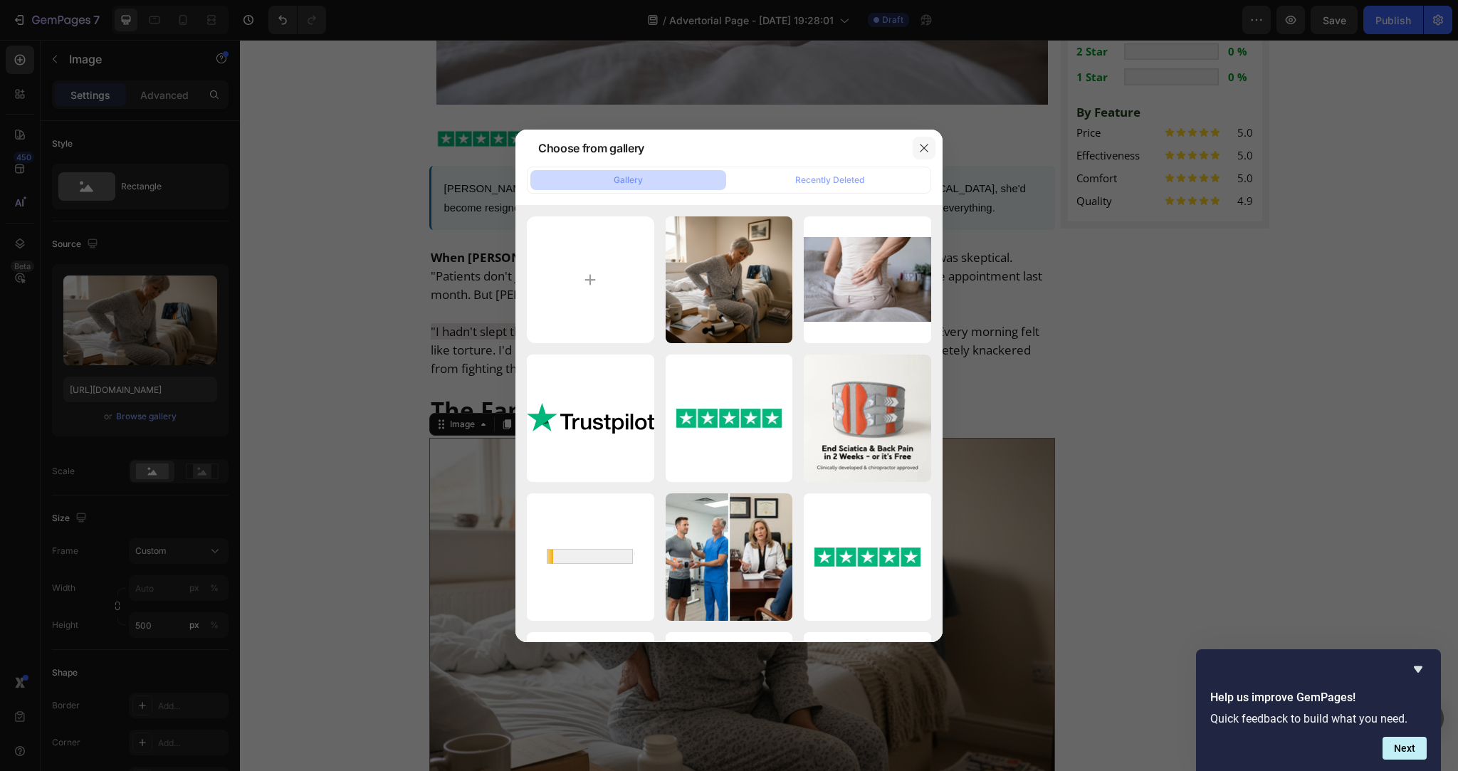
click at [924, 144] on icon "button" at bounding box center [923, 147] width 11 height 11
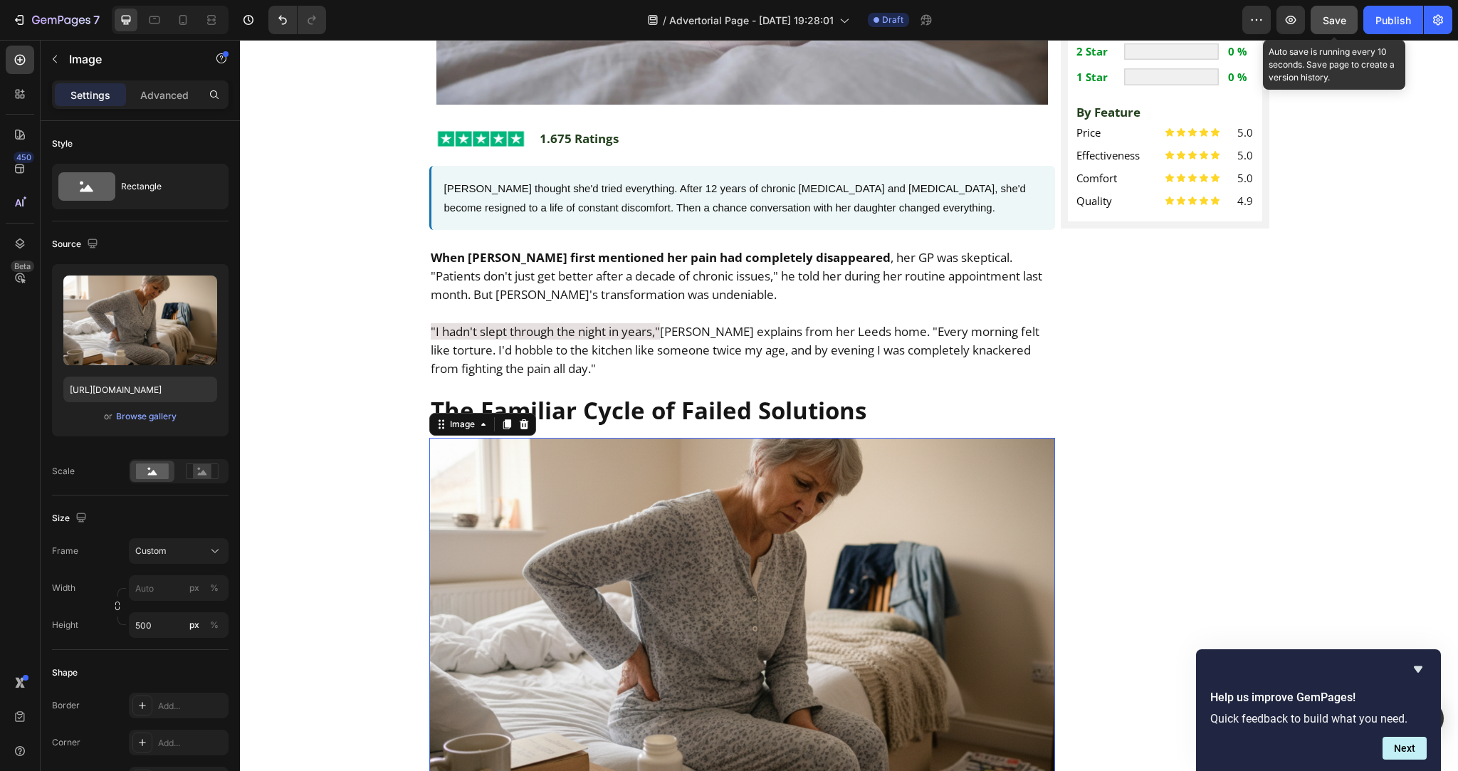
click at [1327, 21] on span "Save" at bounding box center [1333, 20] width 23 height 12
click at [1289, 23] on icon "button" at bounding box center [1290, 20] width 11 height 9
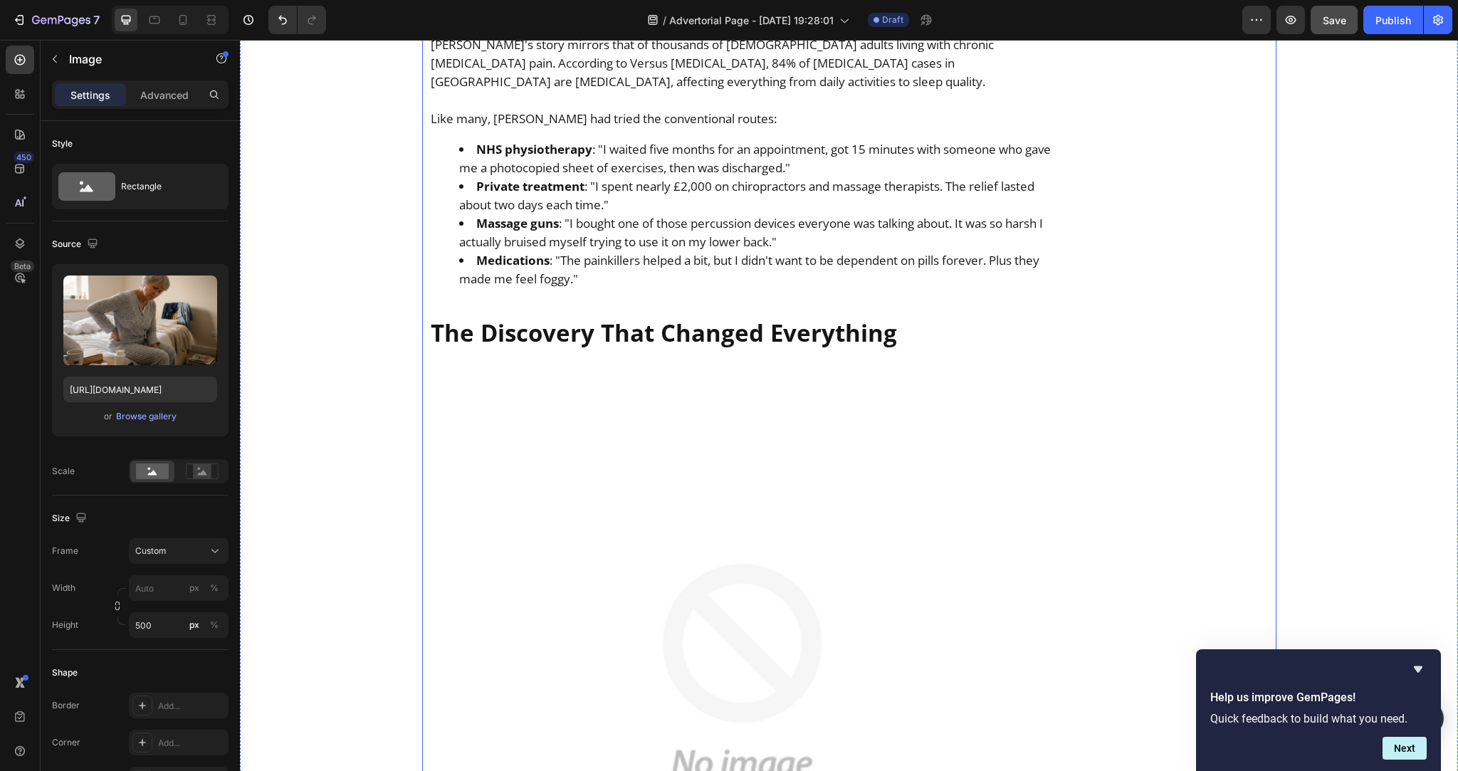
scroll to position [1481, 0]
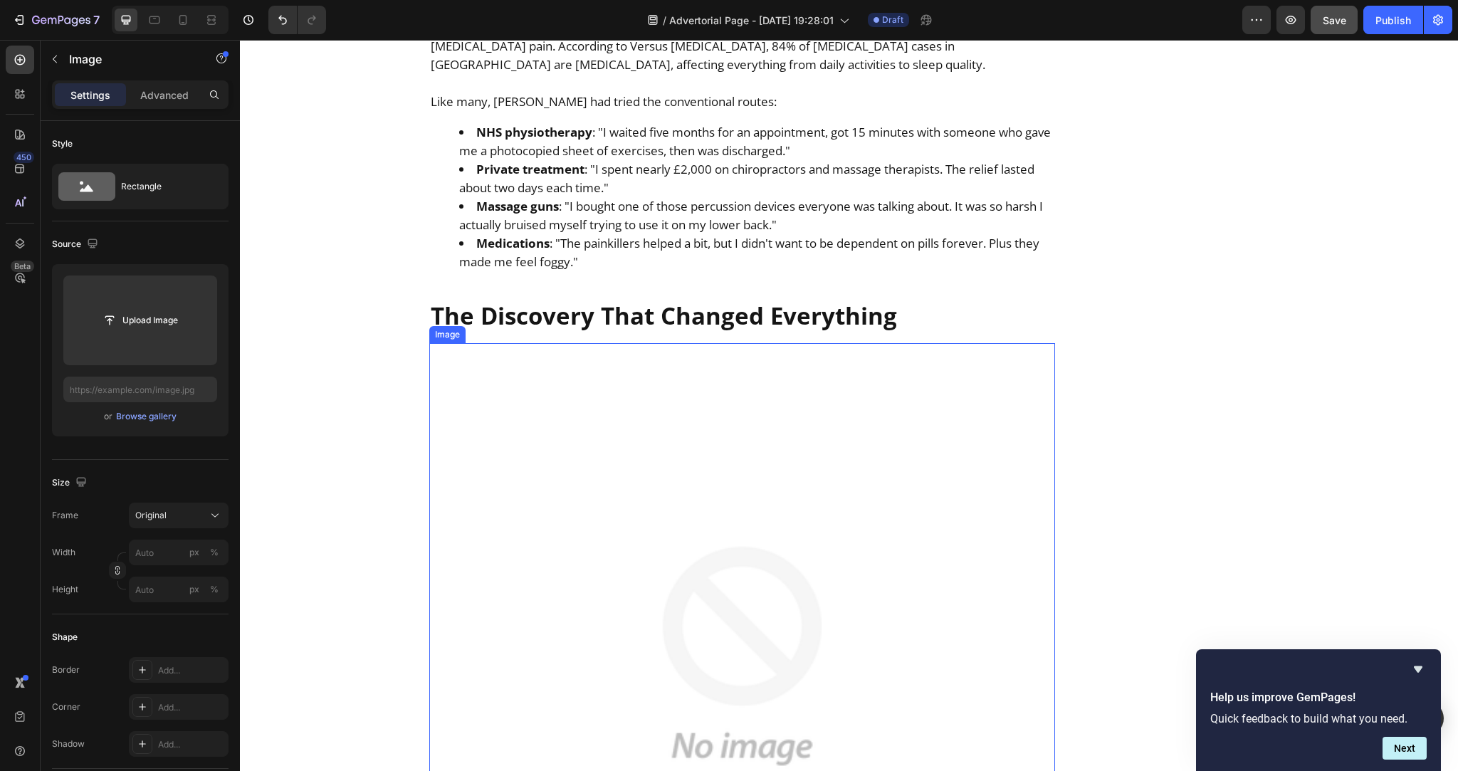
click at [650, 428] on img at bounding box center [742, 656] width 626 height 626
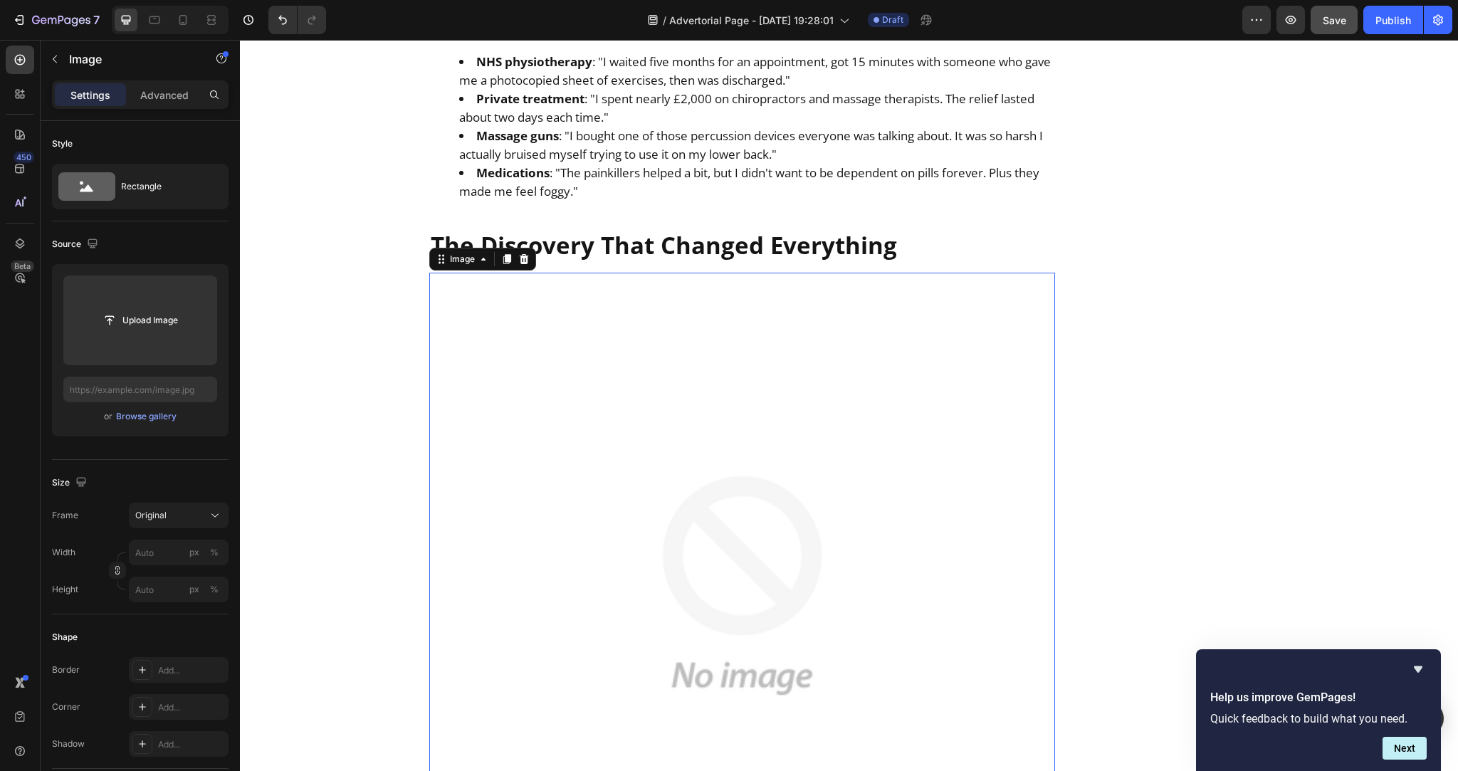
scroll to position [1559, 0]
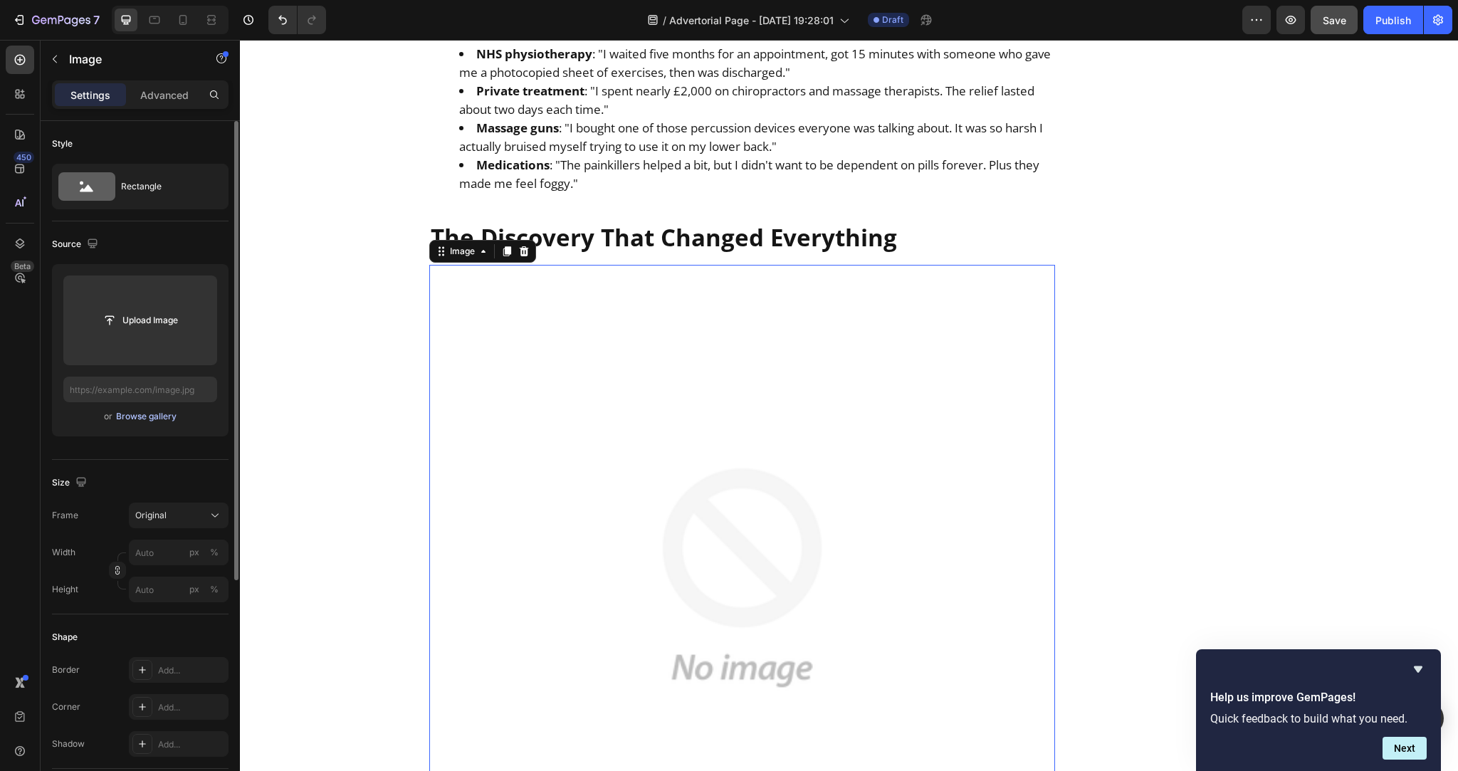
click at [149, 412] on div "Browse gallery" at bounding box center [146, 416] width 60 height 13
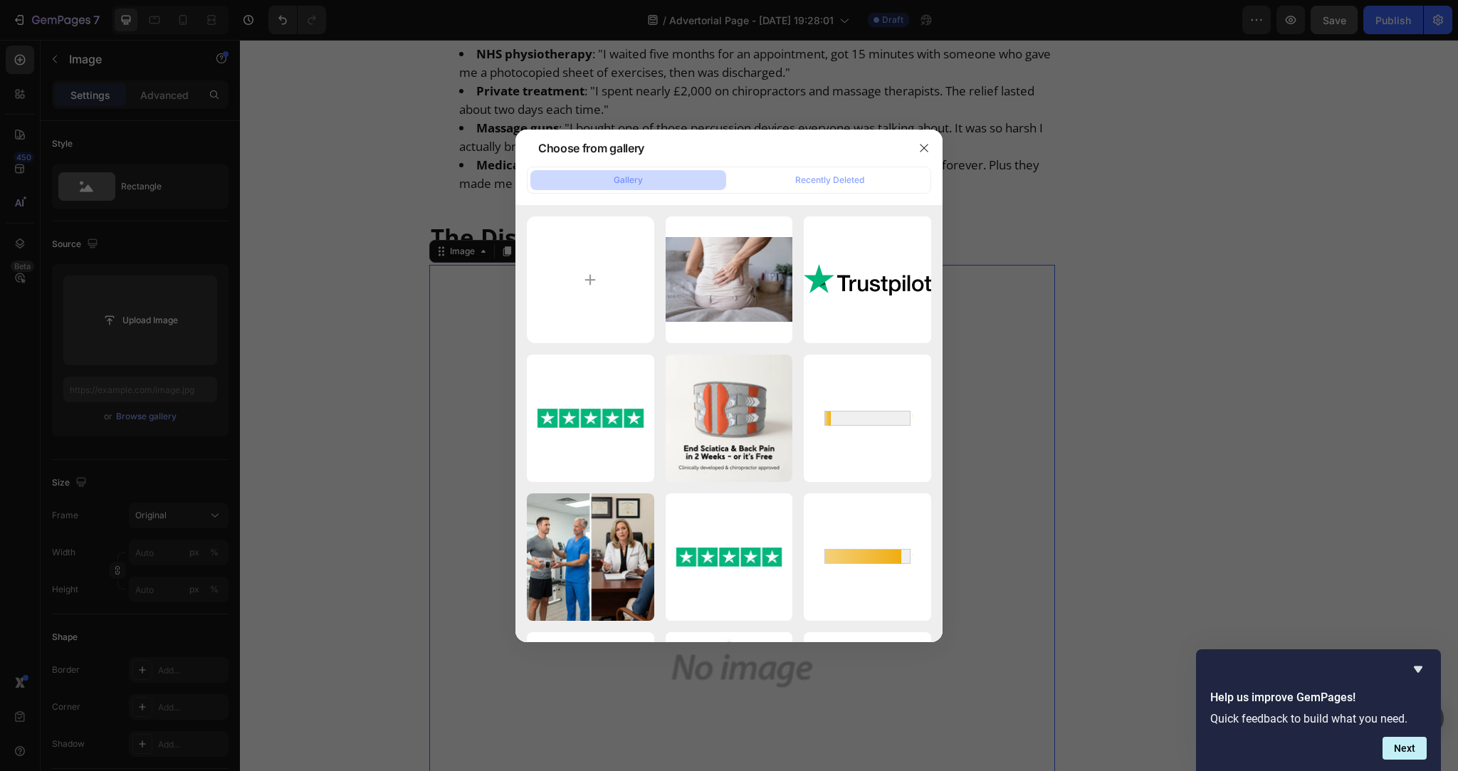
type input "C:\fakepath\Natural-looking photo of a 60-year-old British woman sitting on the…"
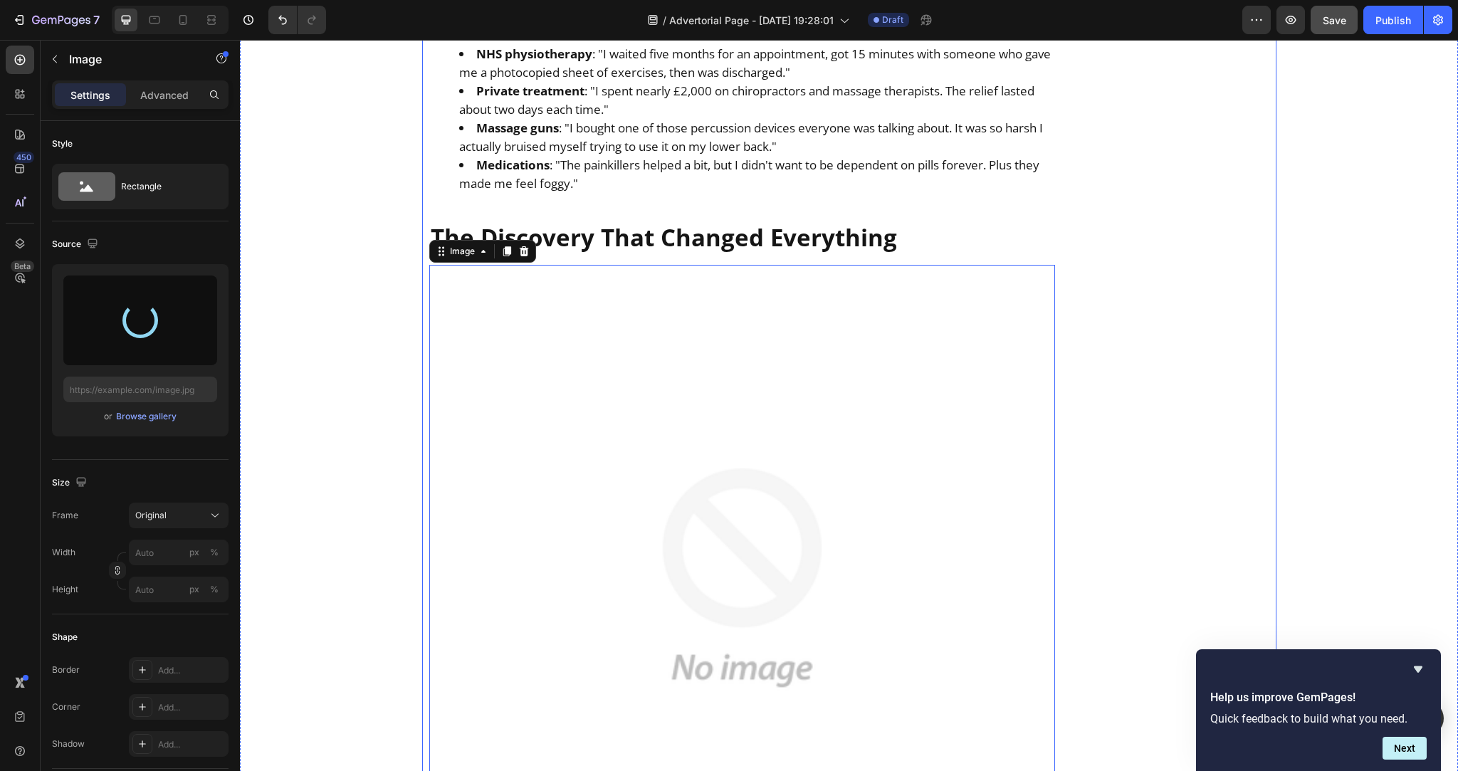
type input "https://cdn.shopify.com/s/files/1/0736/2733/6954/files/gempages_586421623444210…"
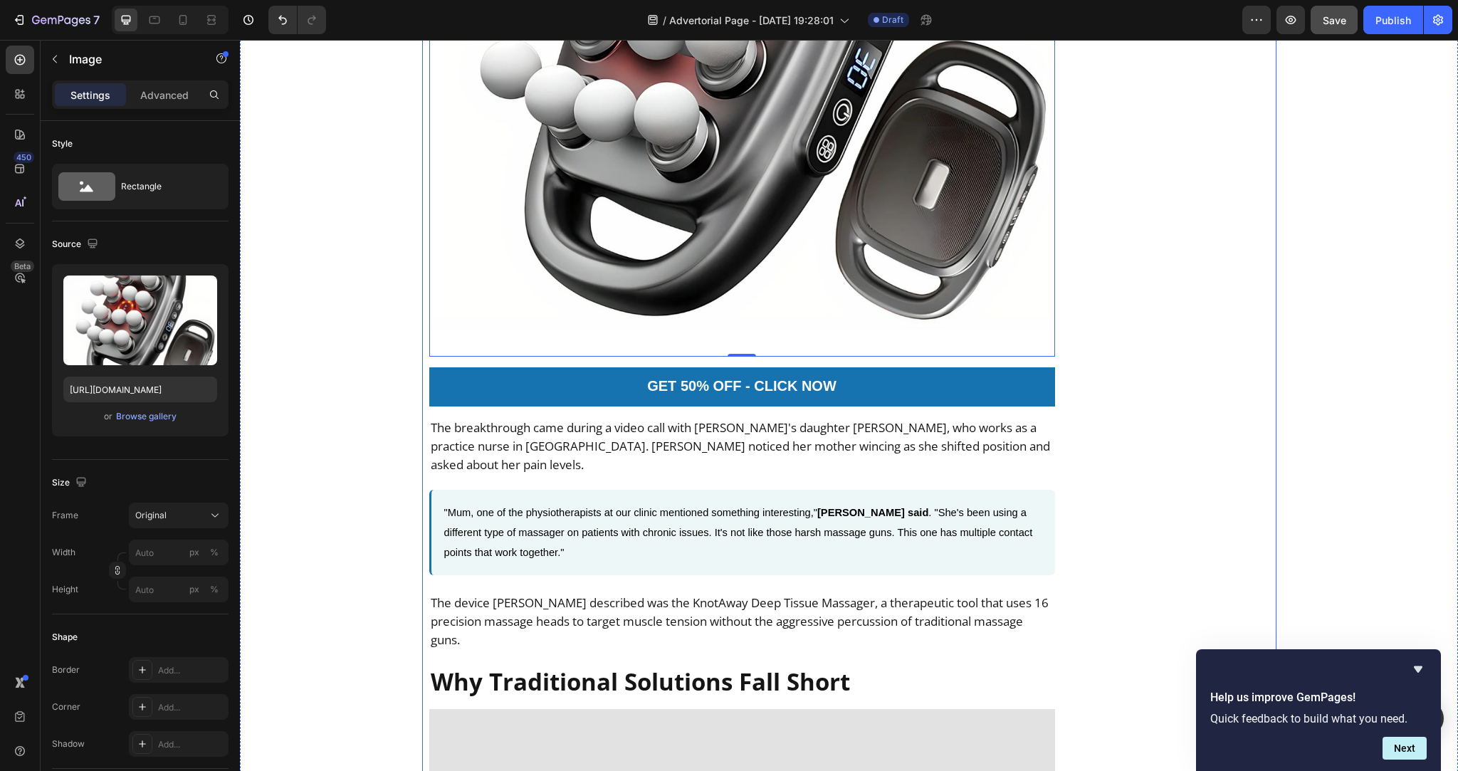
scroll to position [2110, 0]
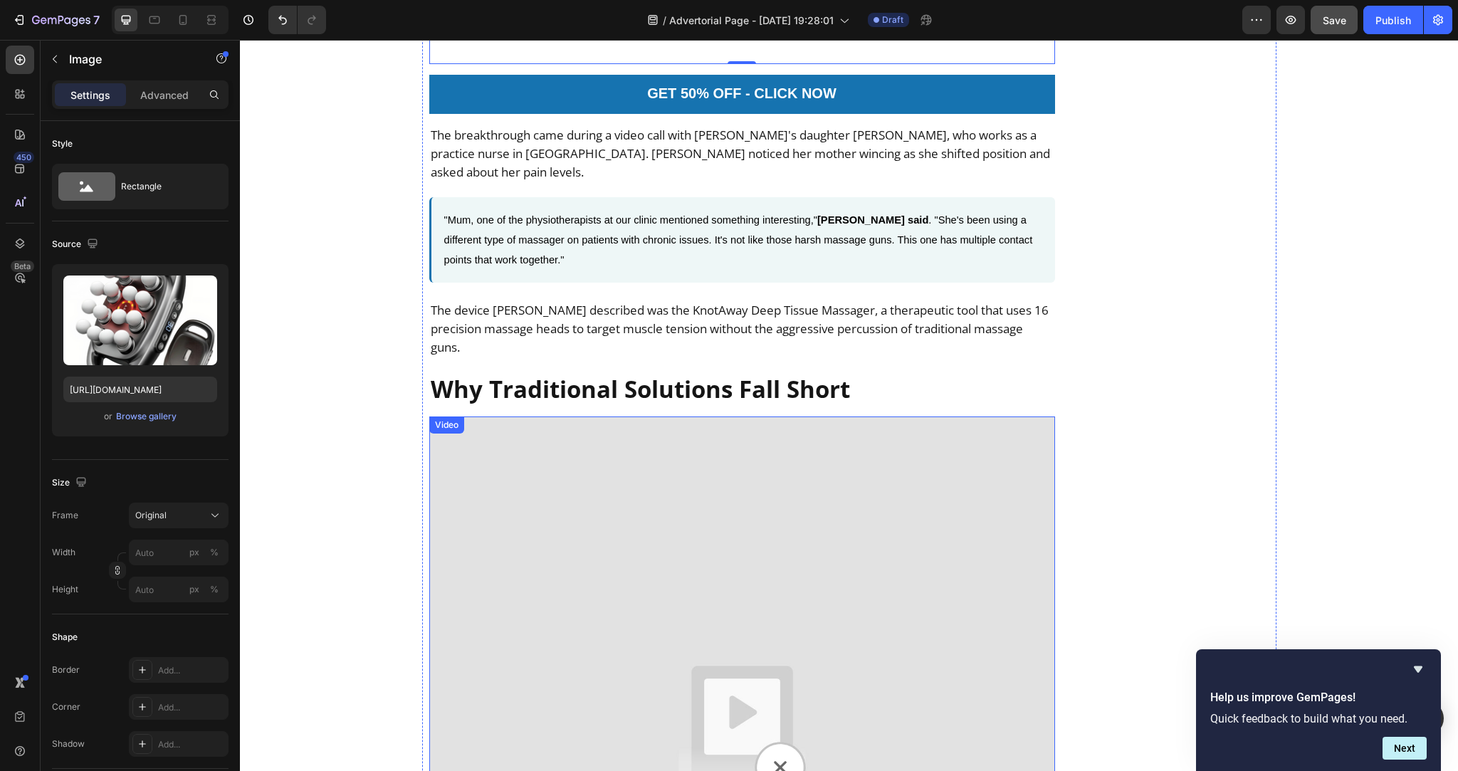
click at [628, 608] on img at bounding box center [742, 729] width 626 height 626
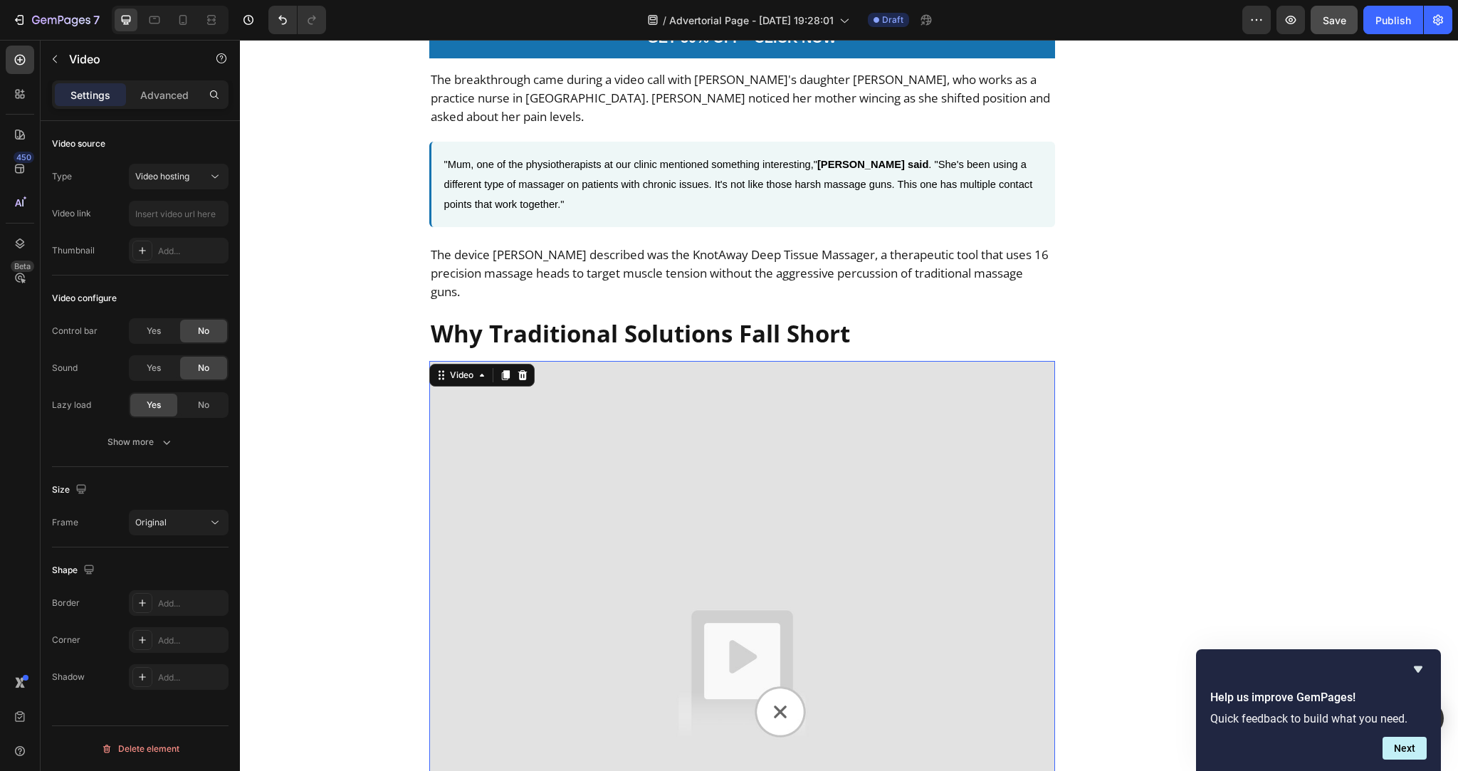
scroll to position [2479, 0]
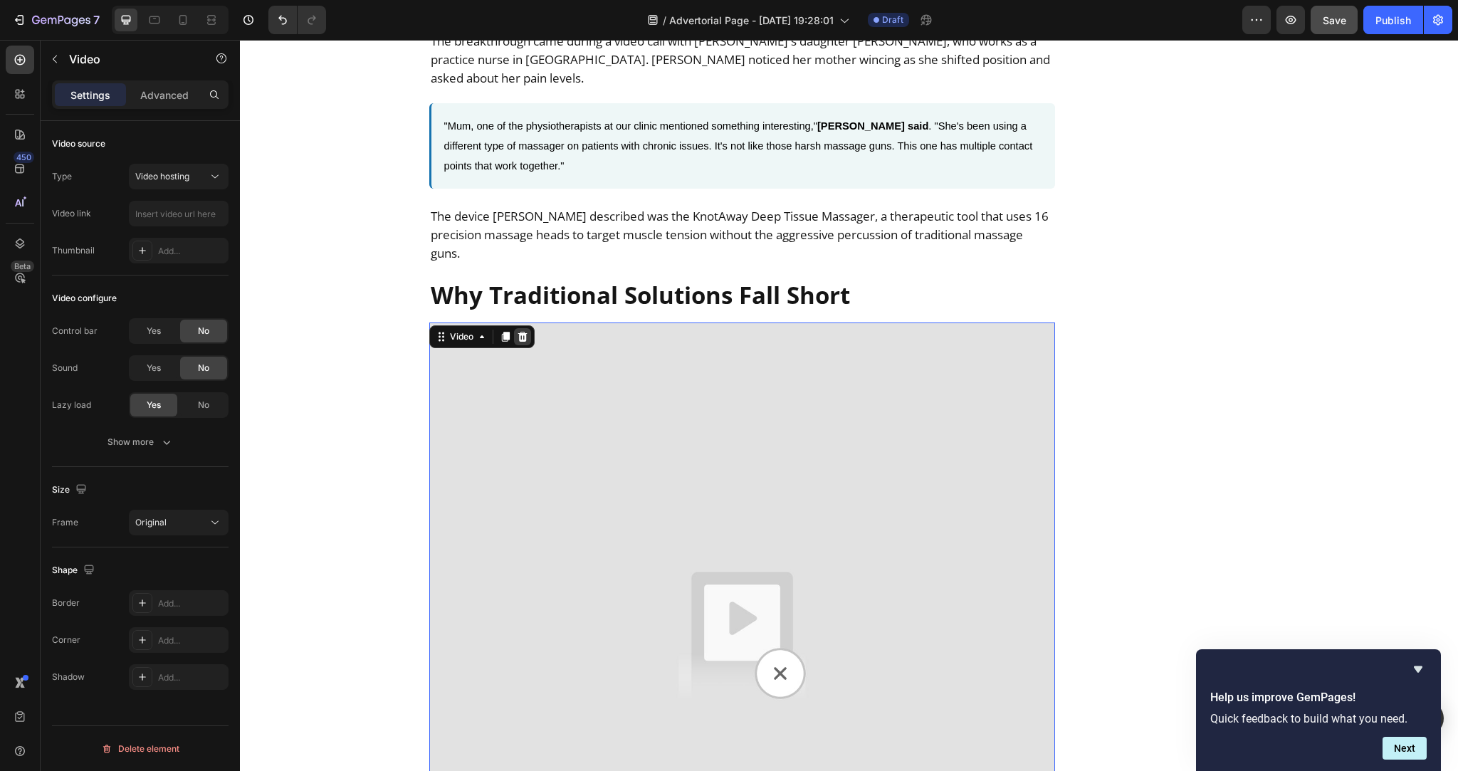
click at [522, 331] on icon at bounding box center [522, 336] width 11 height 11
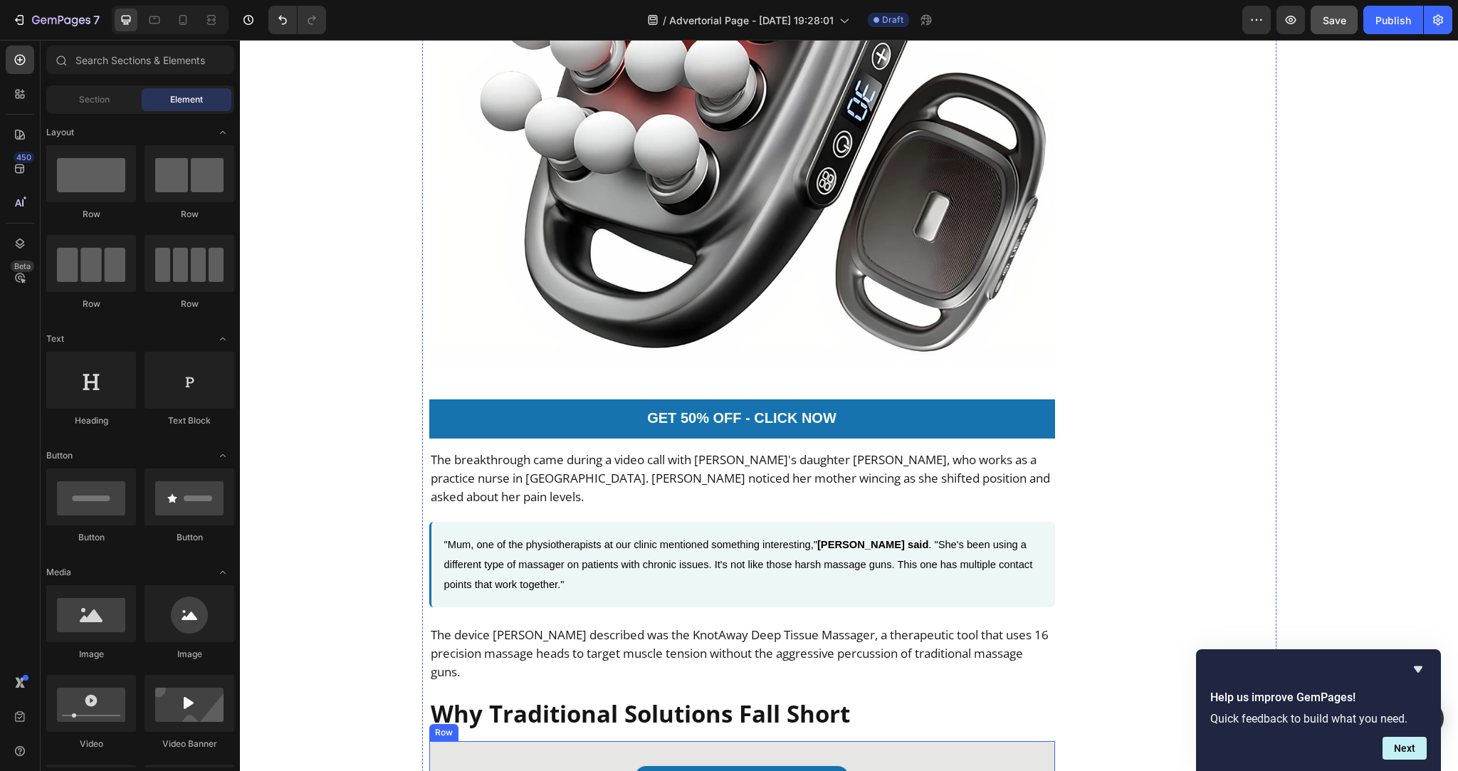
scroll to position [2059, 0]
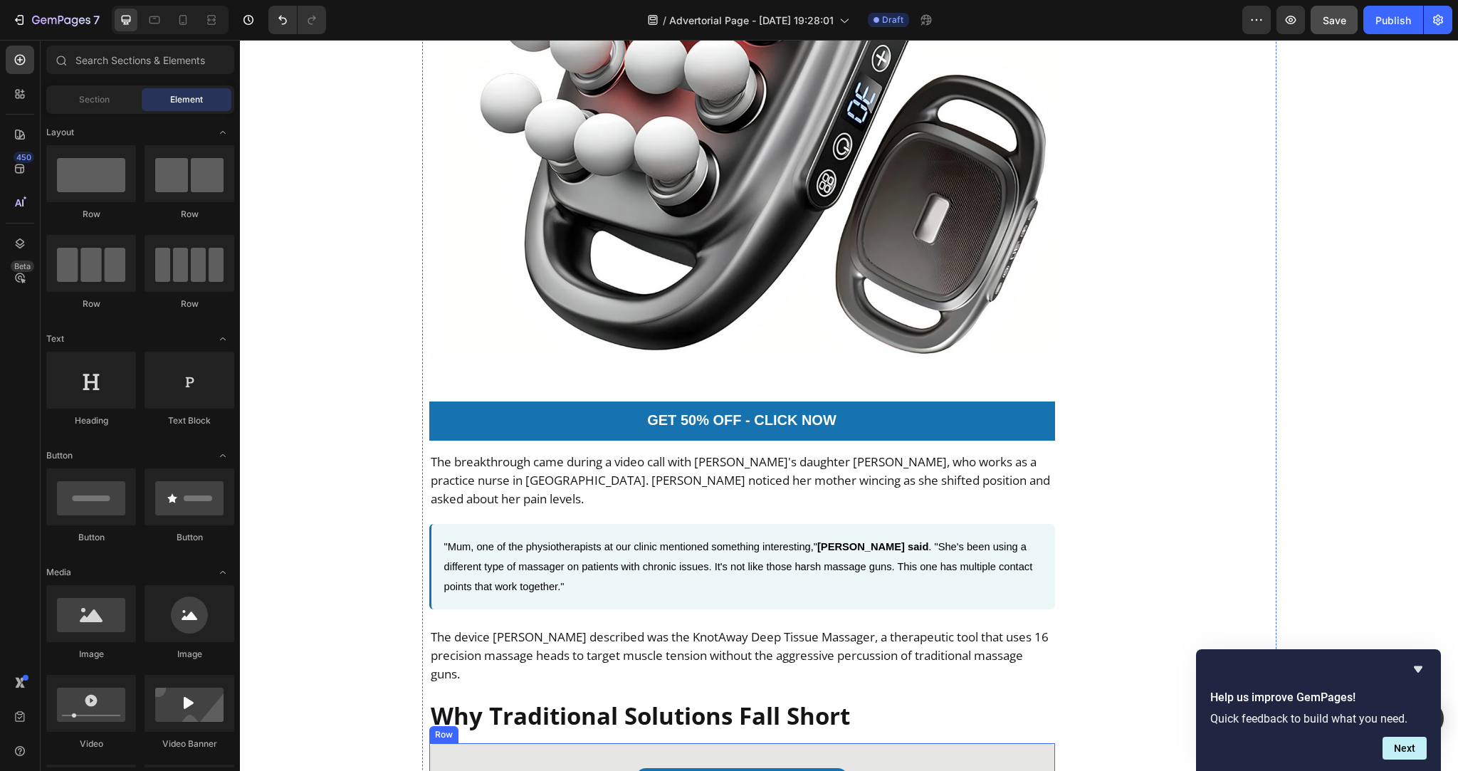
click at [532, 273] on img at bounding box center [742, 78] width 626 height 626
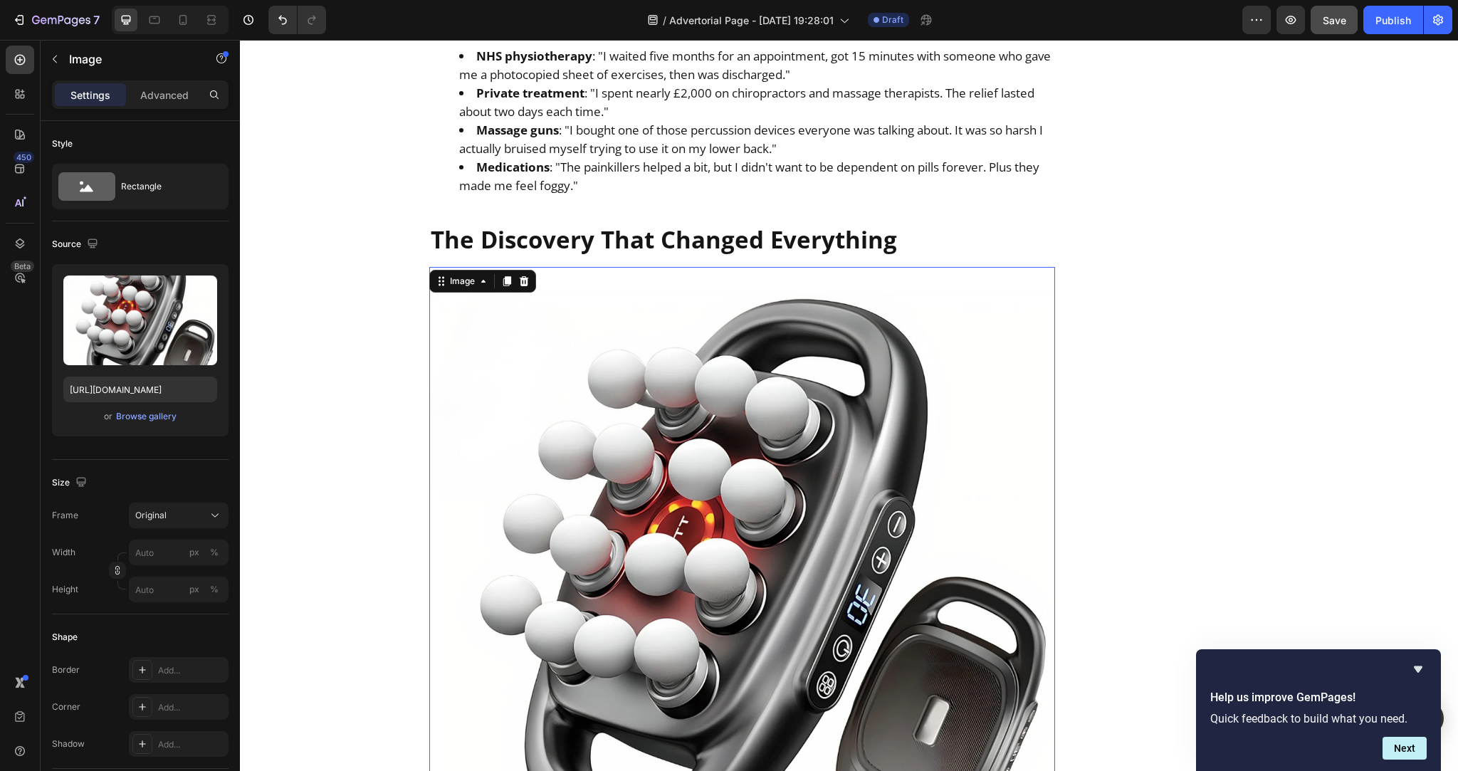
scroll to position [1477, 0]
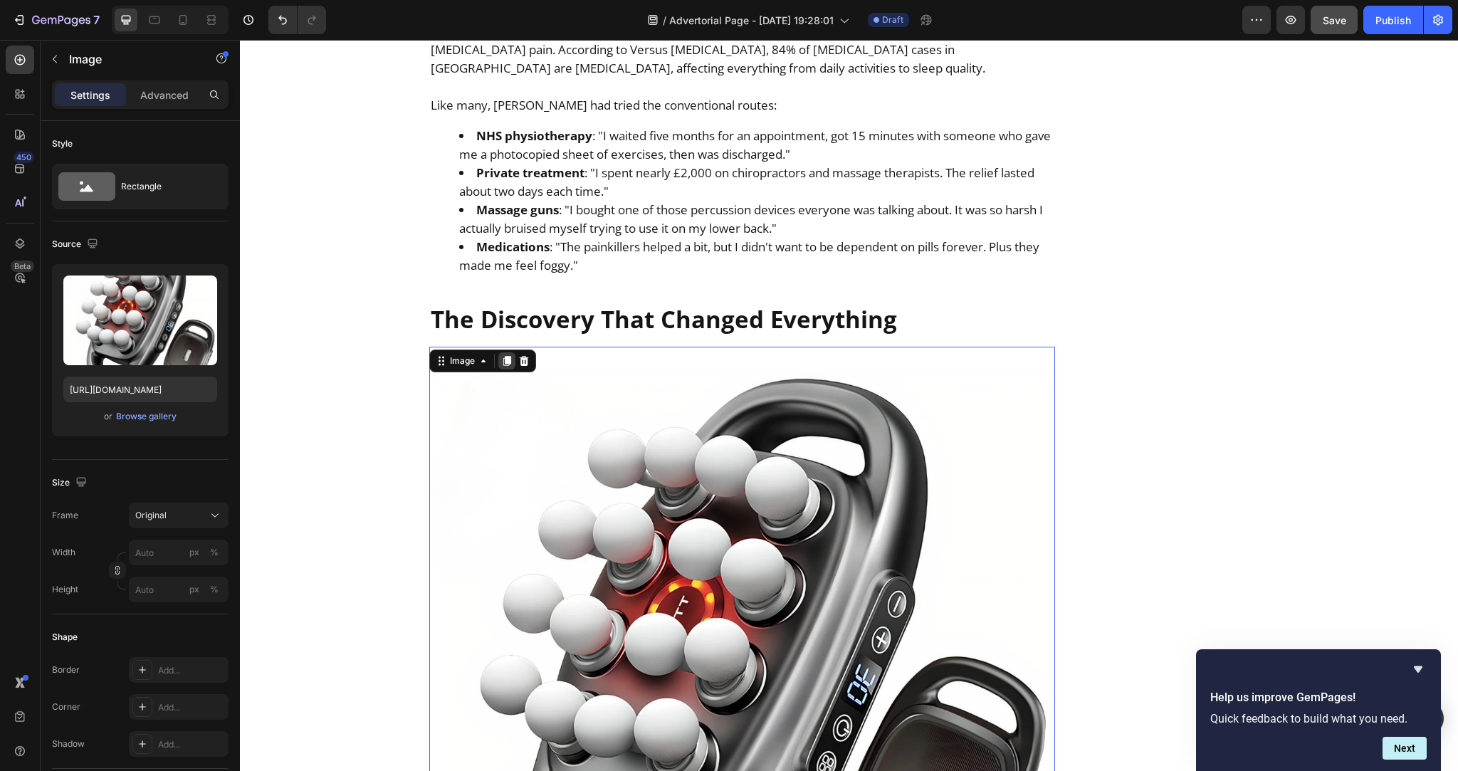
click at [502, 356] on icon at bounding box center [506, 361] width 8 height 10
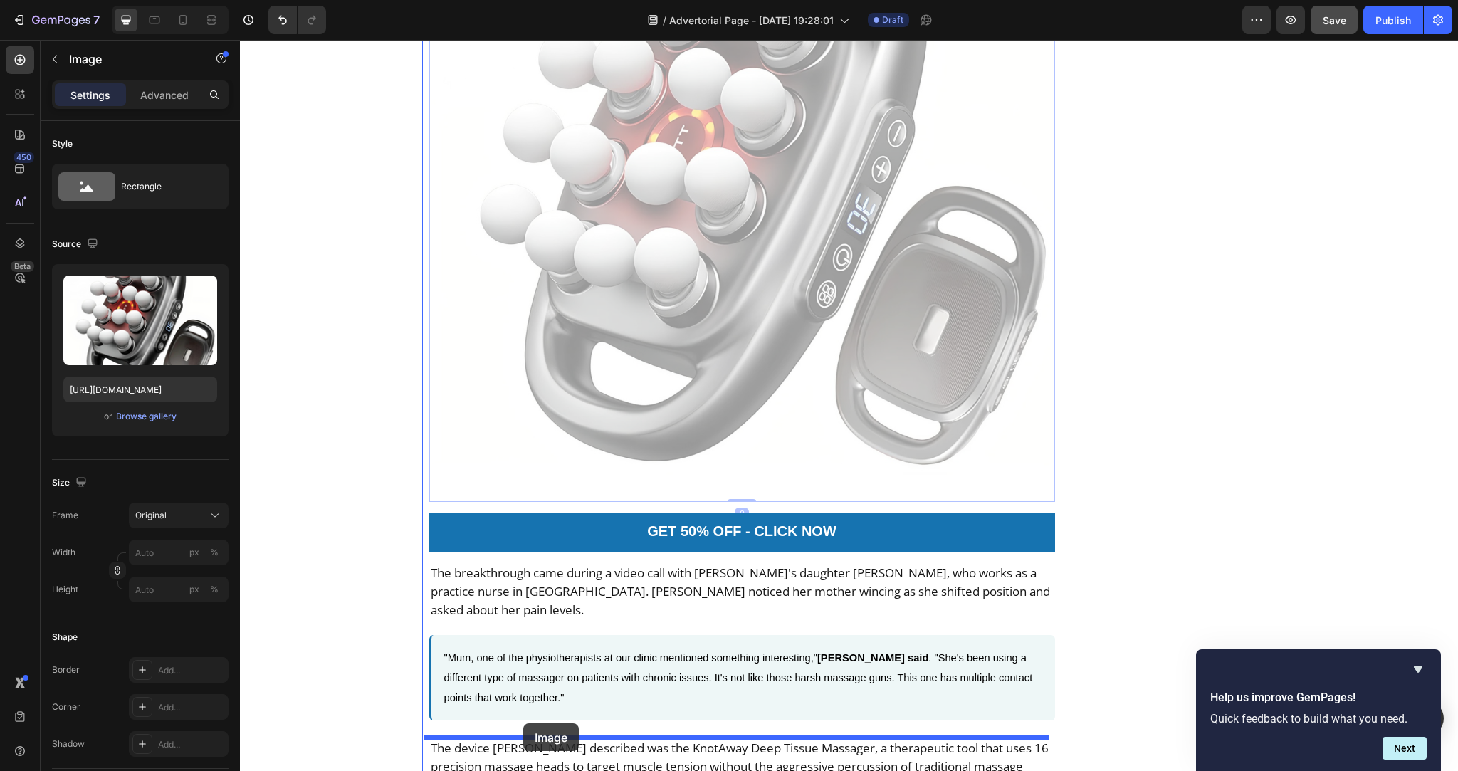
scroll to position [2605, 0]
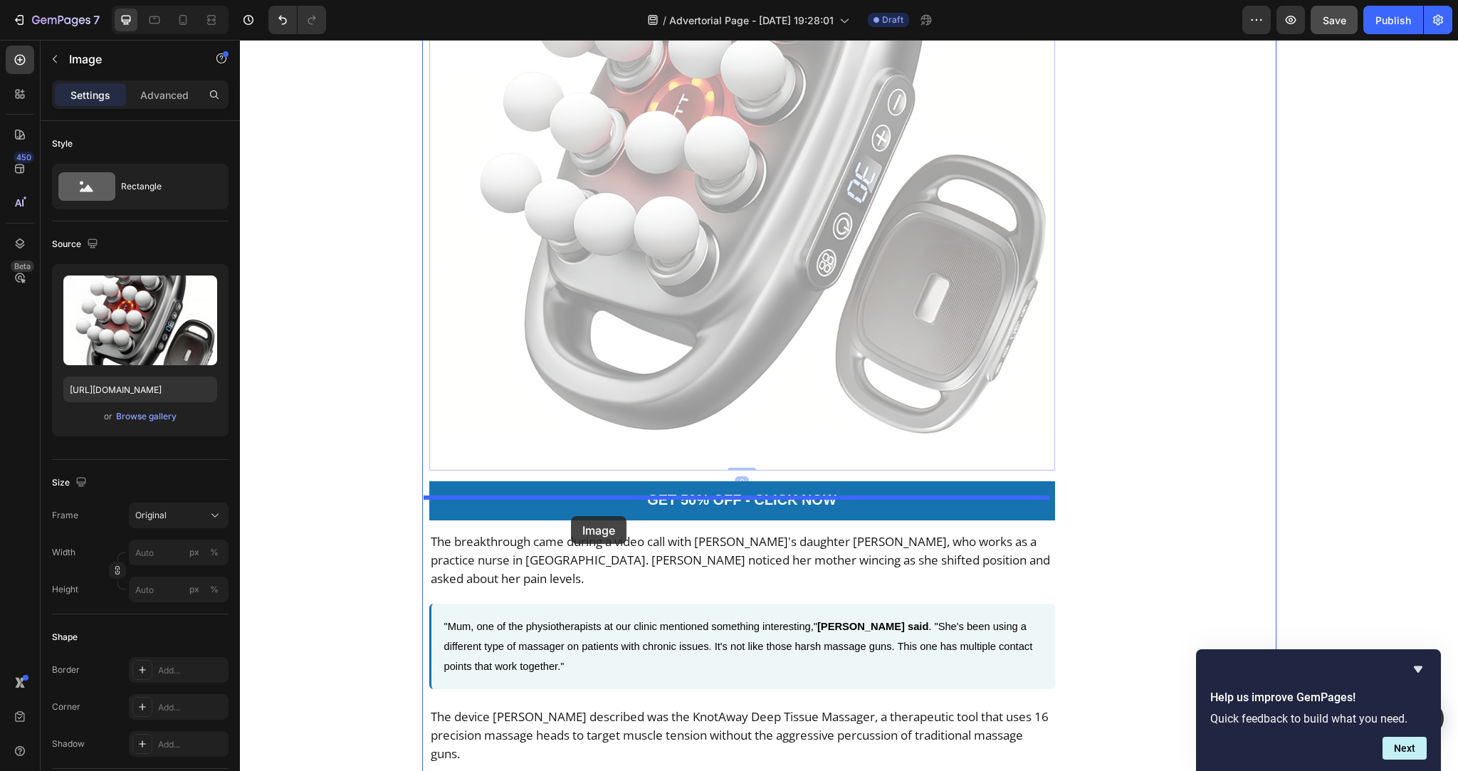
drag, startPoint x: 436, startPoint y: 78, endPoint x: 571, endPoint y: 516, distance: 458.1
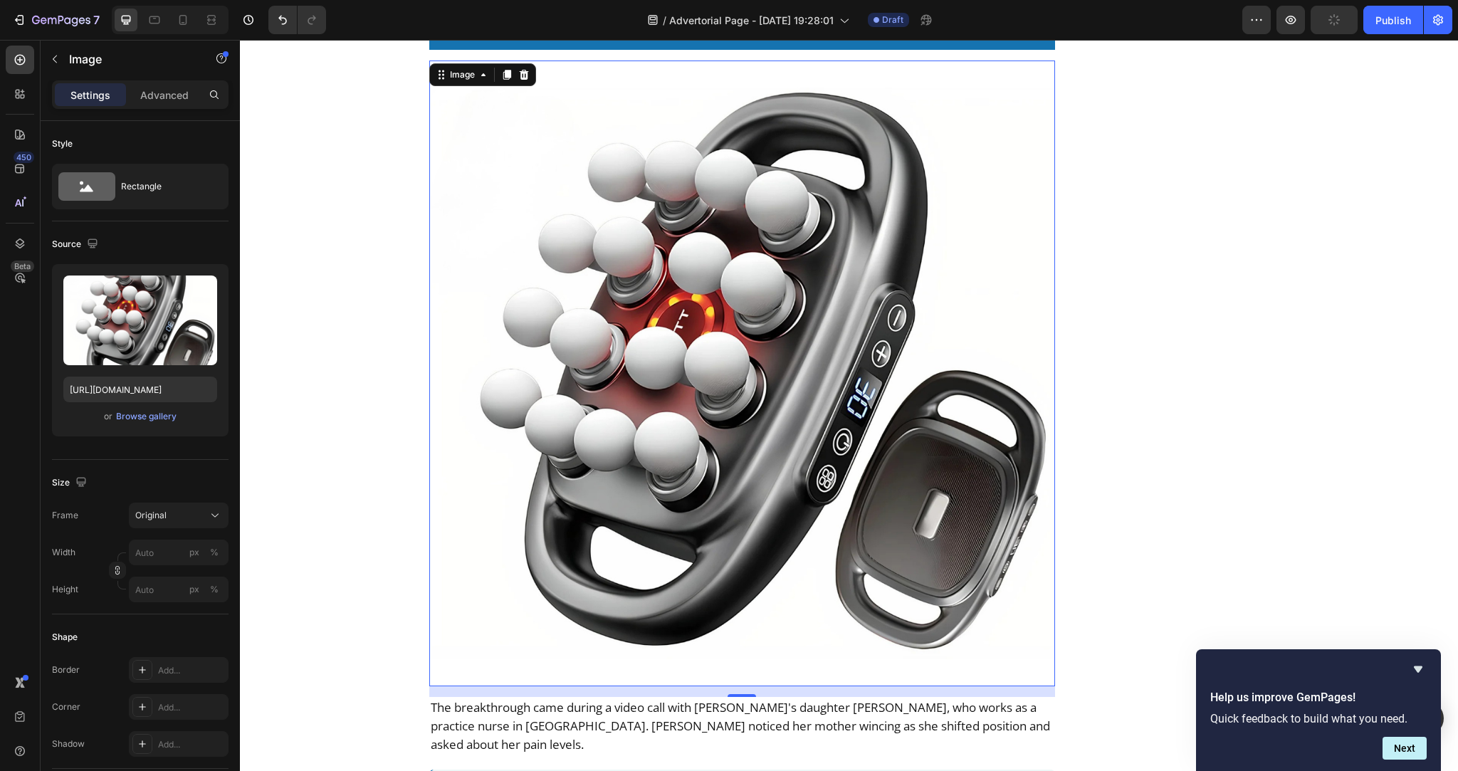
scroll to position [2365, 0]
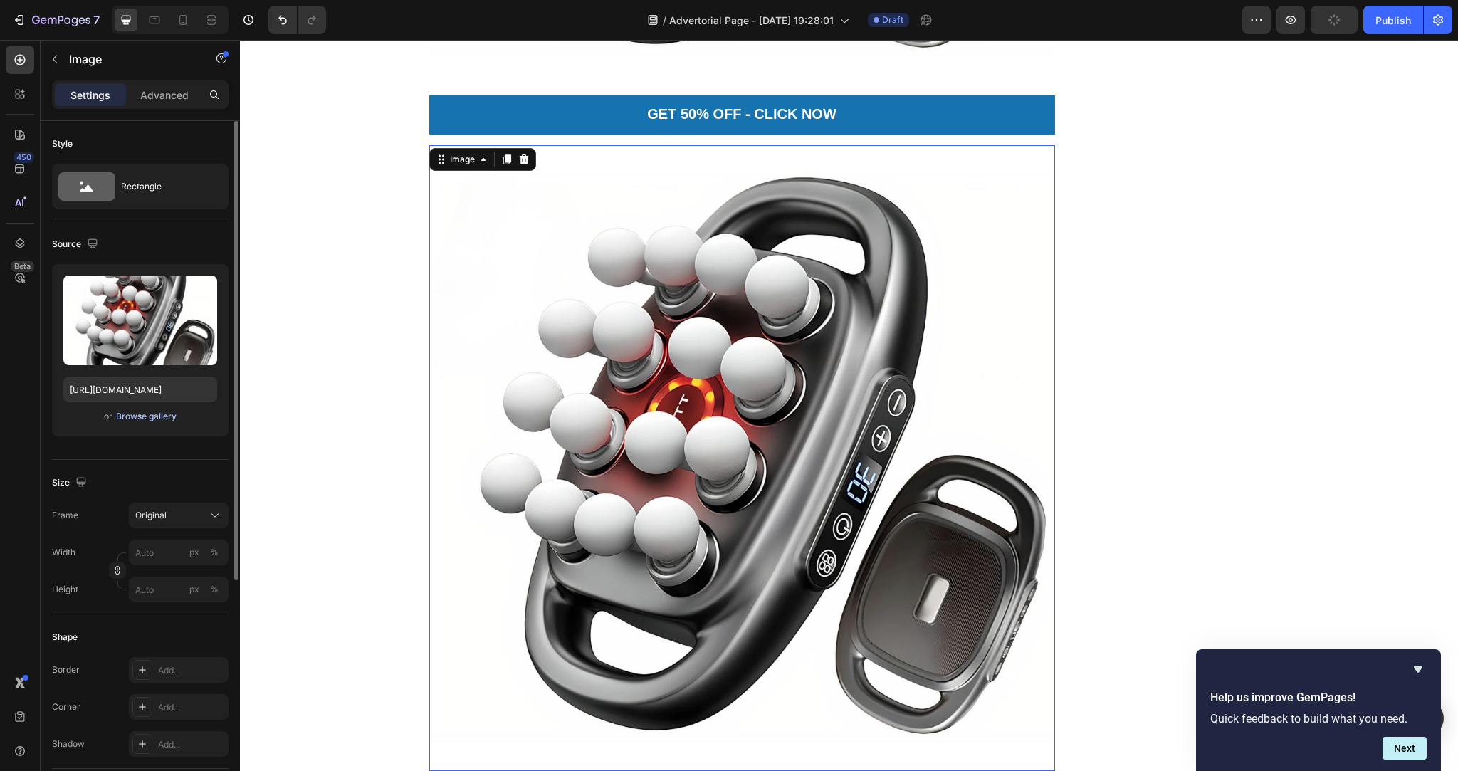
click at [132, 420] on div "Browse gallery" at bounding box center [146, 416] width 60 height 13
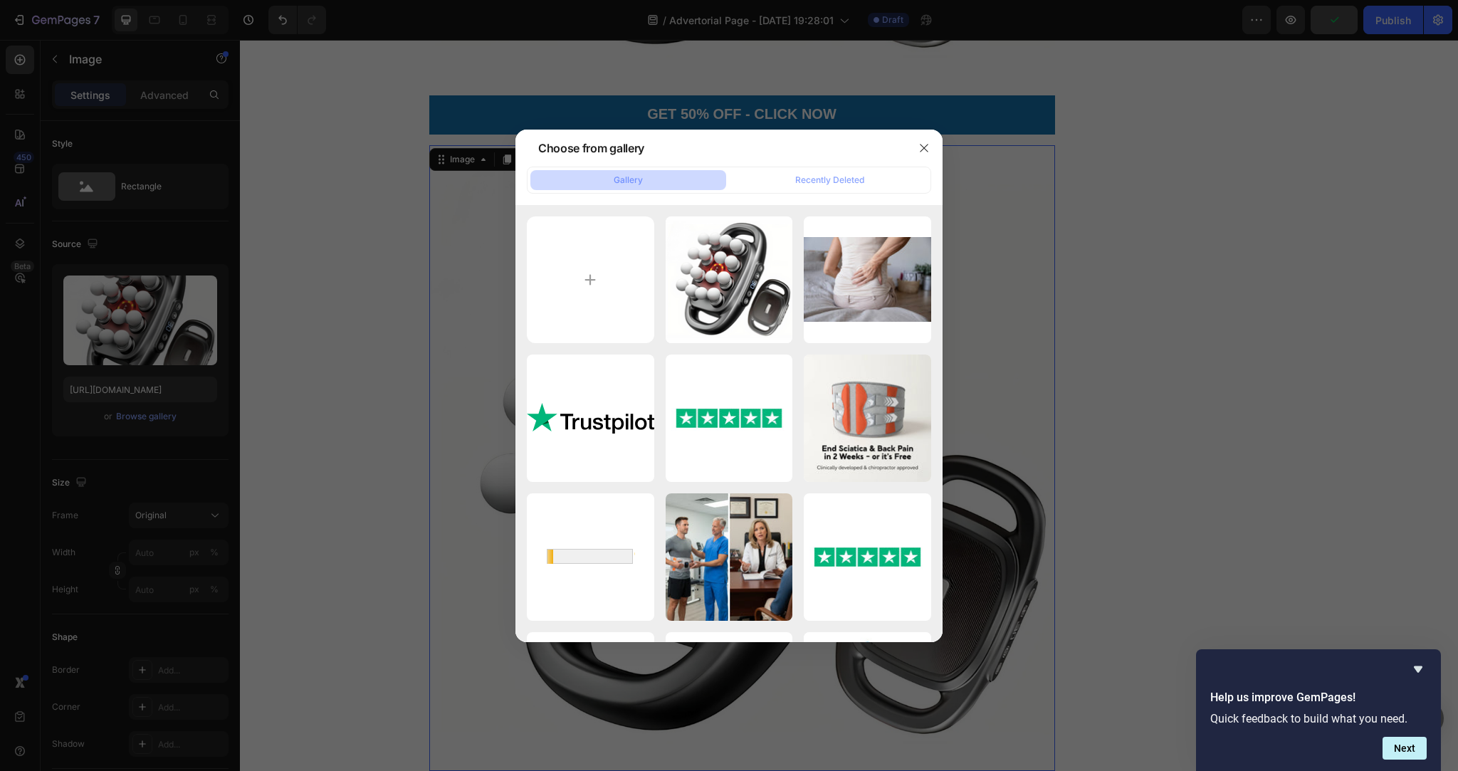
type input "C:\fakepath\Natural-looking photo of a 60-year-old British woman sitting on the…"
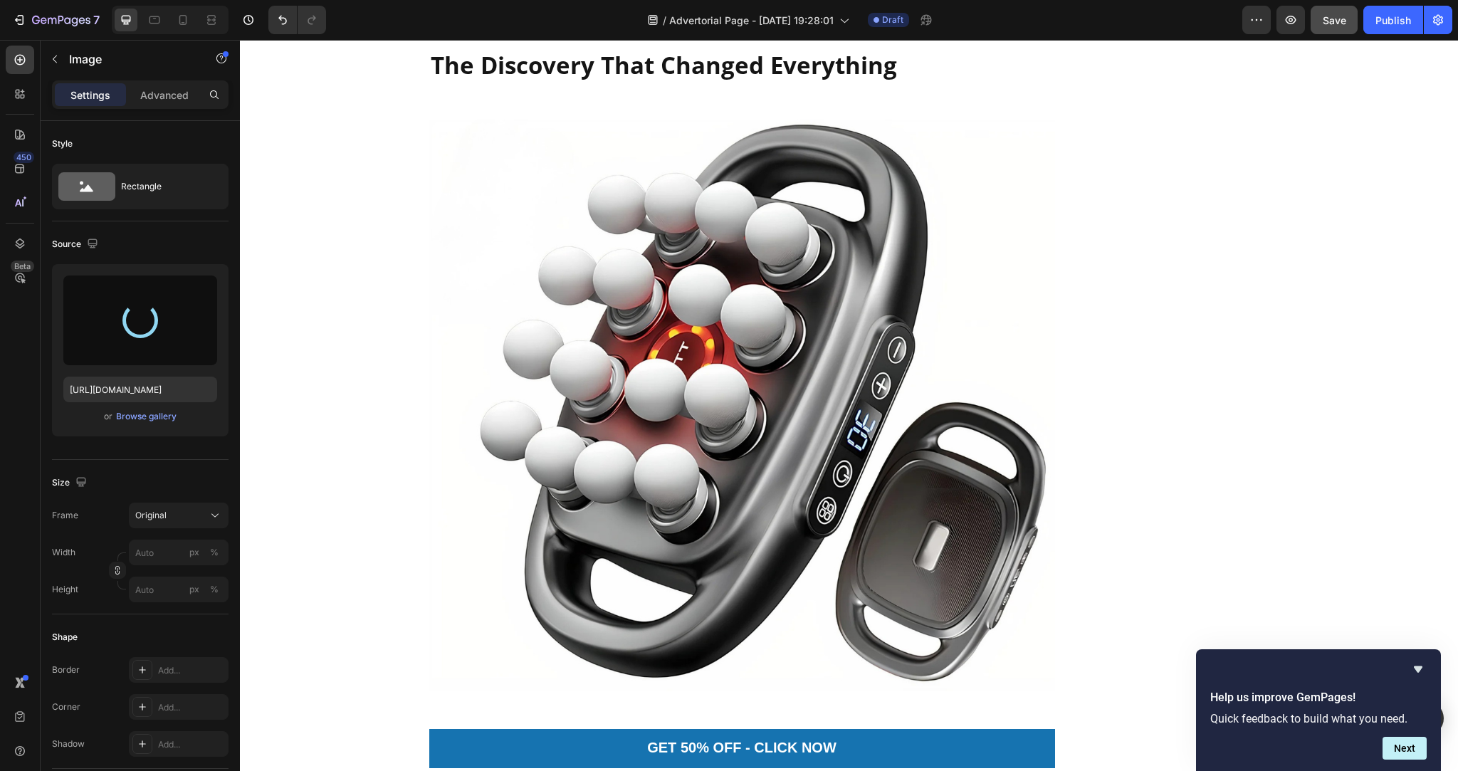
scroll to position [1726, 0]
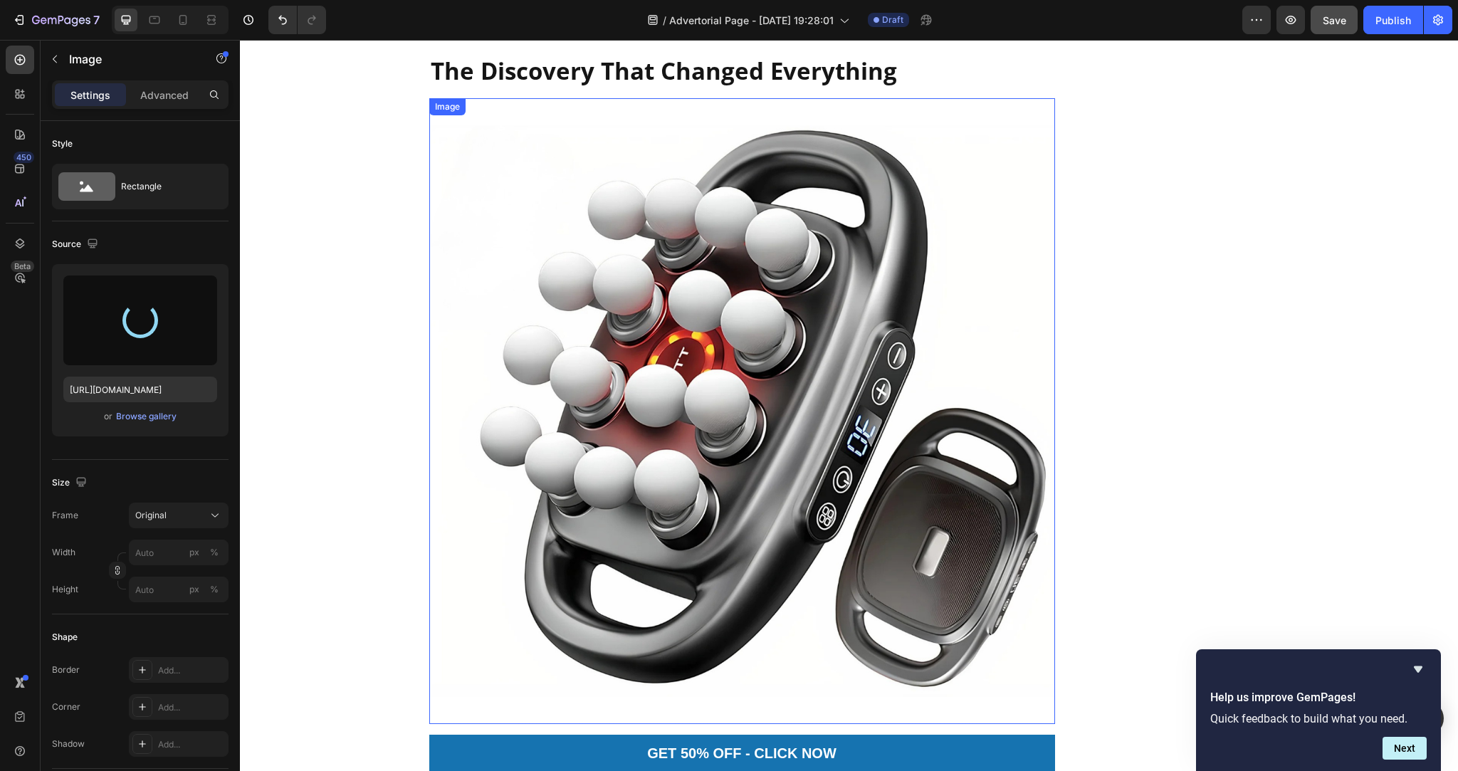
type input "https://cdn.shopify.com/s/files/1/0736/2733/6954/files/gempages_586421623444210…"
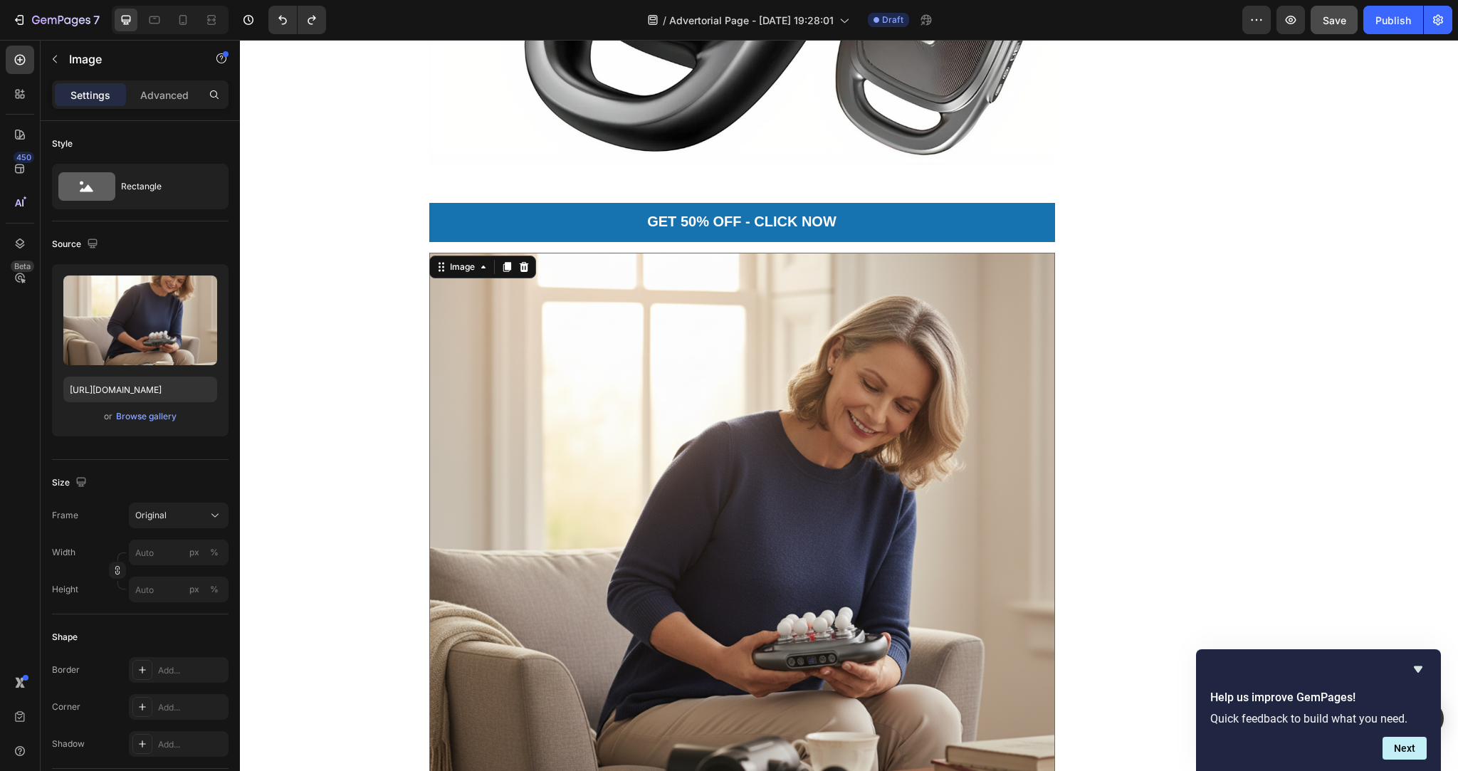
scroll to position [2260, 0]
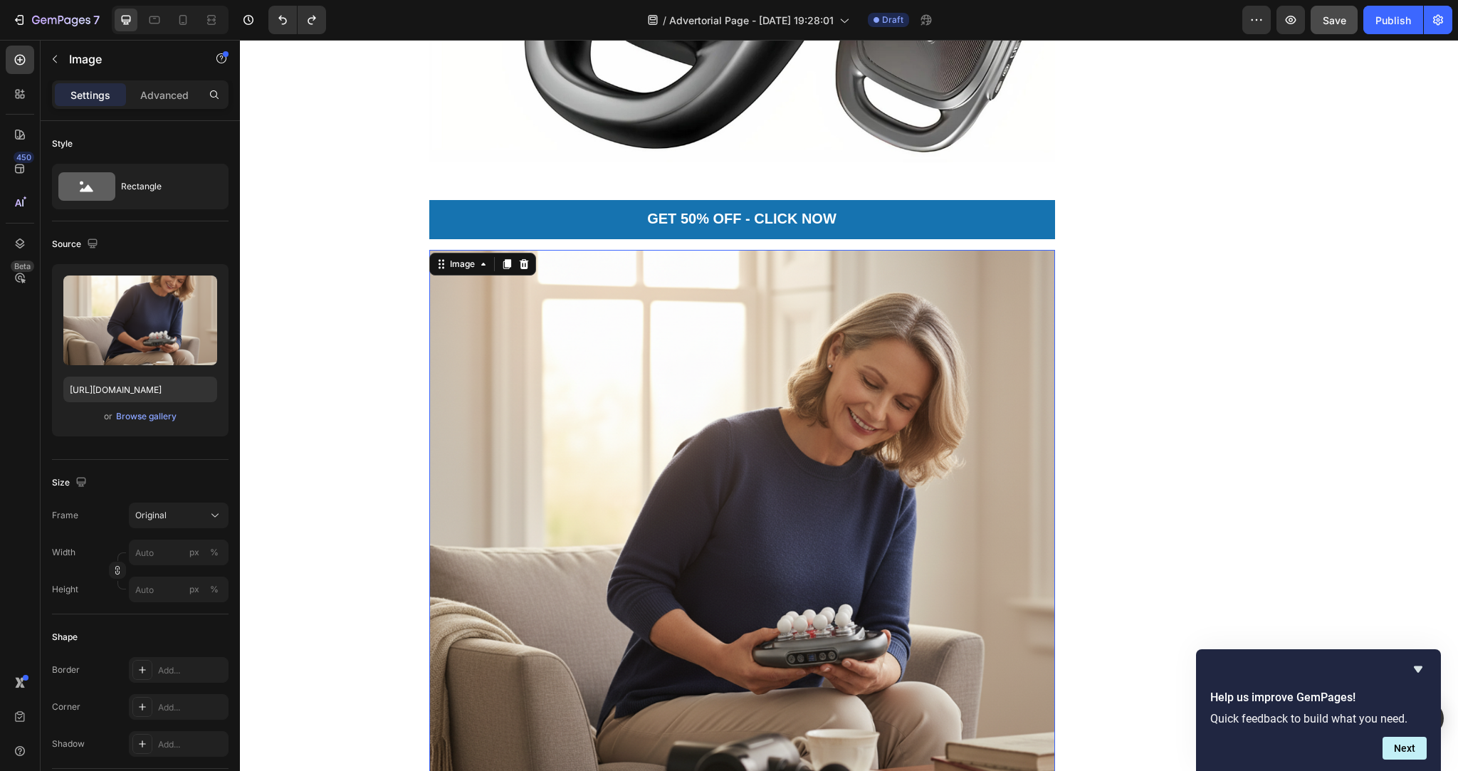
type input "https://cdn.shopify.com/s/files/1/0736/2733/6954/files/gempages_586421623444210…"
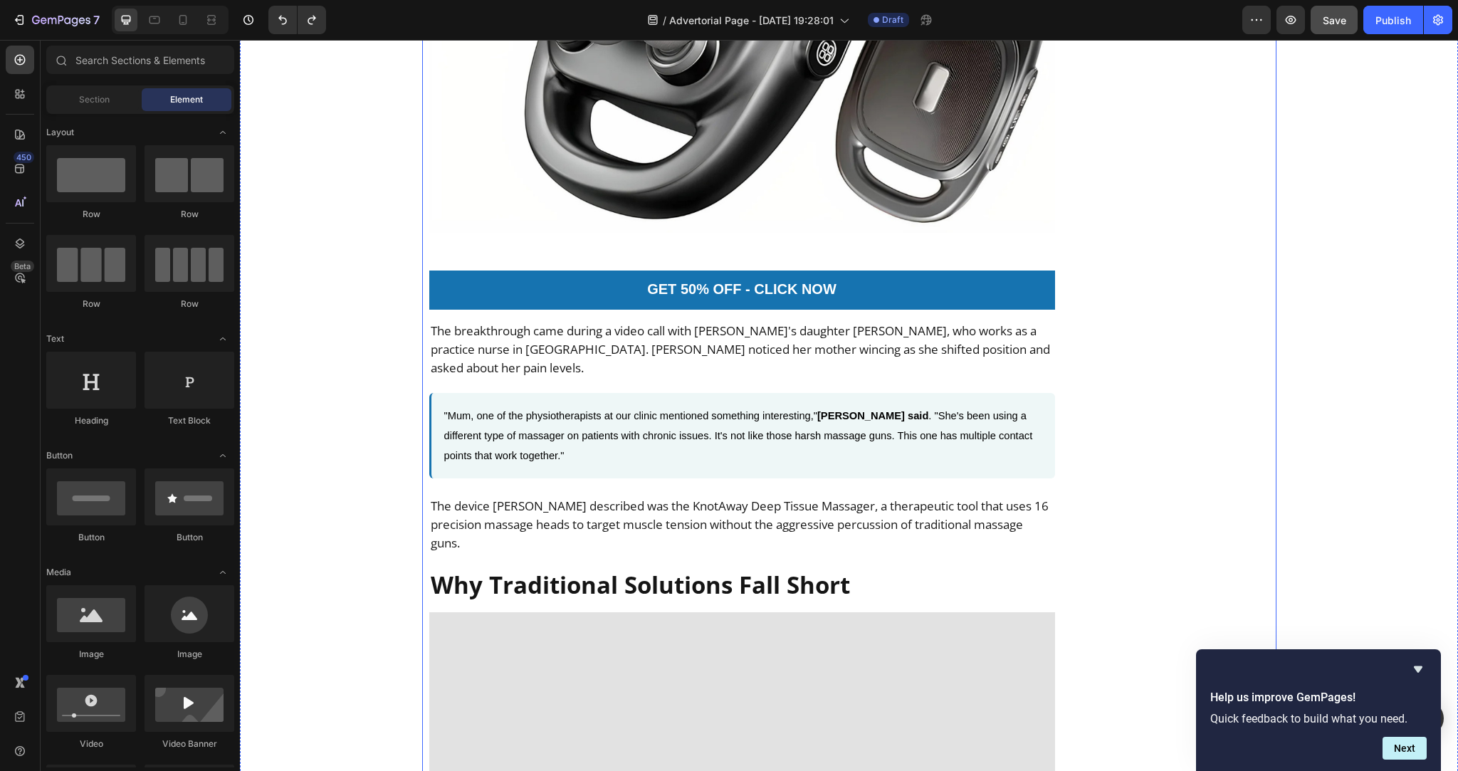
scroll to position [2201, 0]
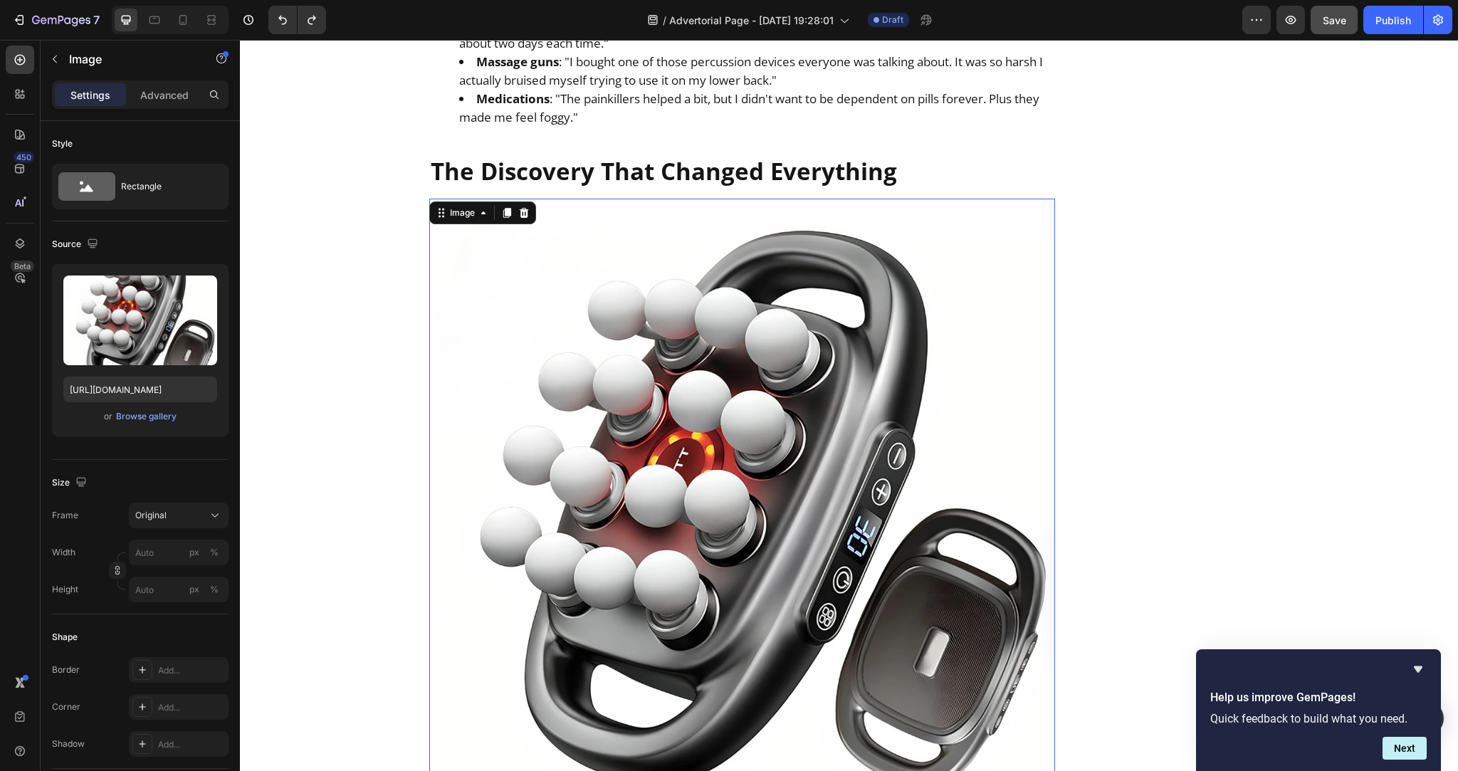
scroll to position [1590, 0]
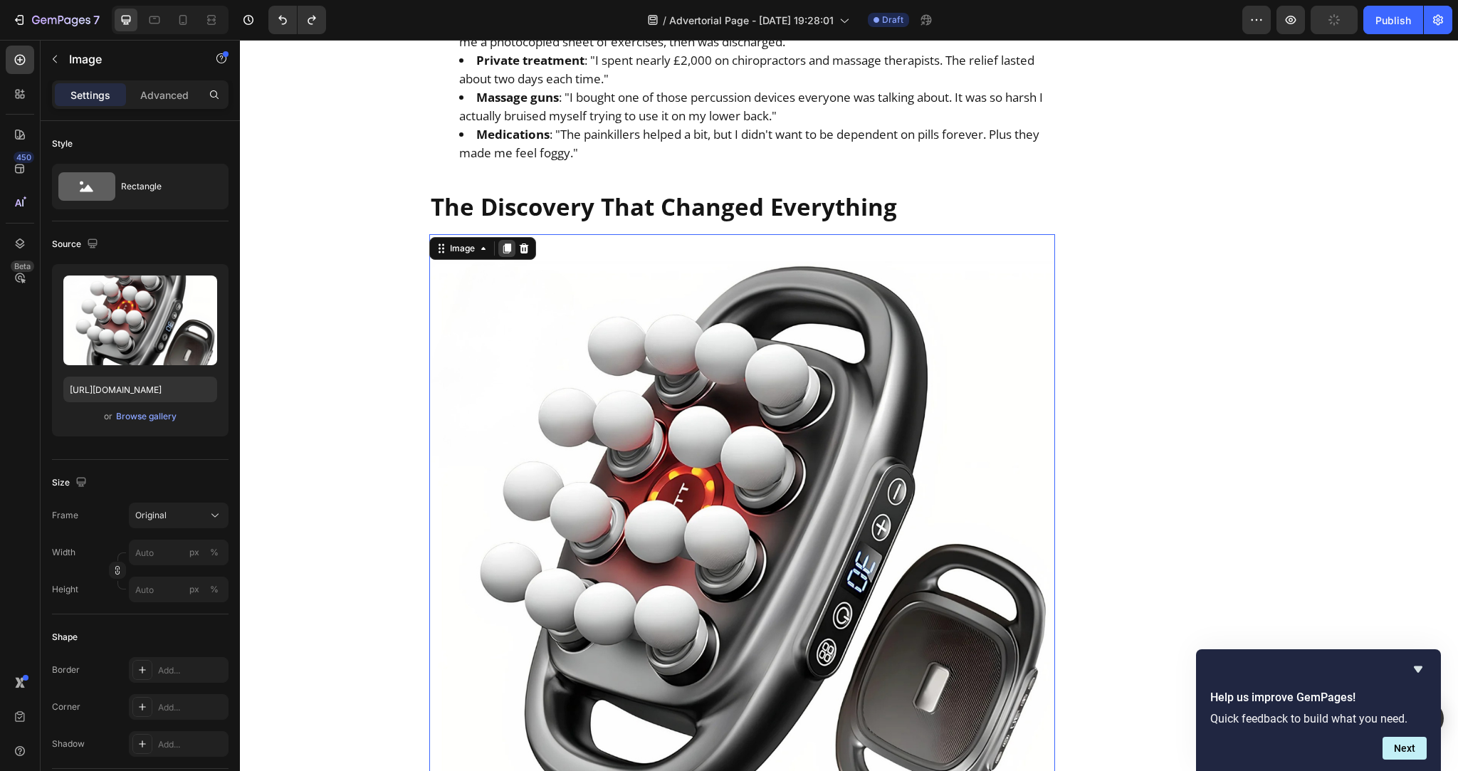
click at [504, 243] on icon at bounding box center [506, 248] width 8 height 10
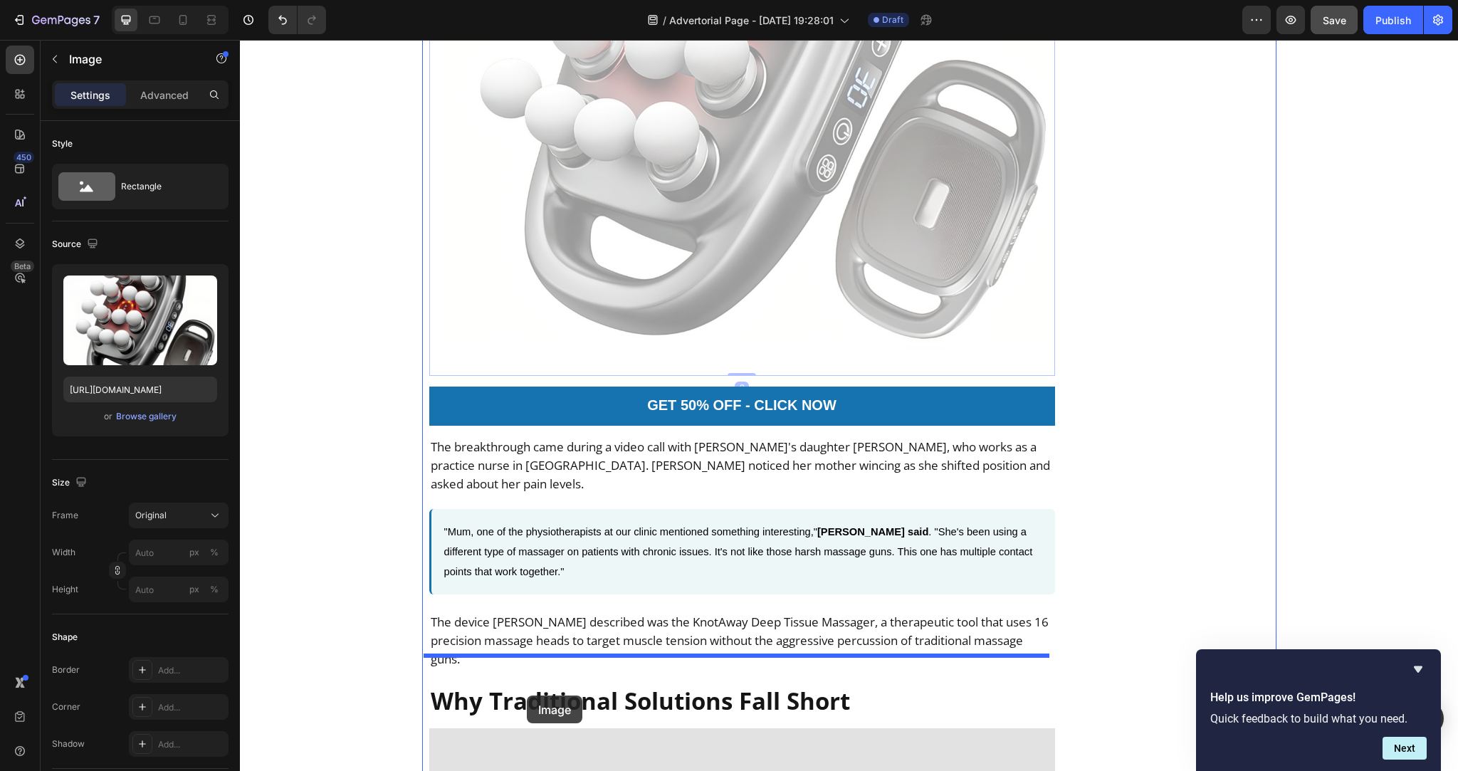
scroll to position [2703, 0]
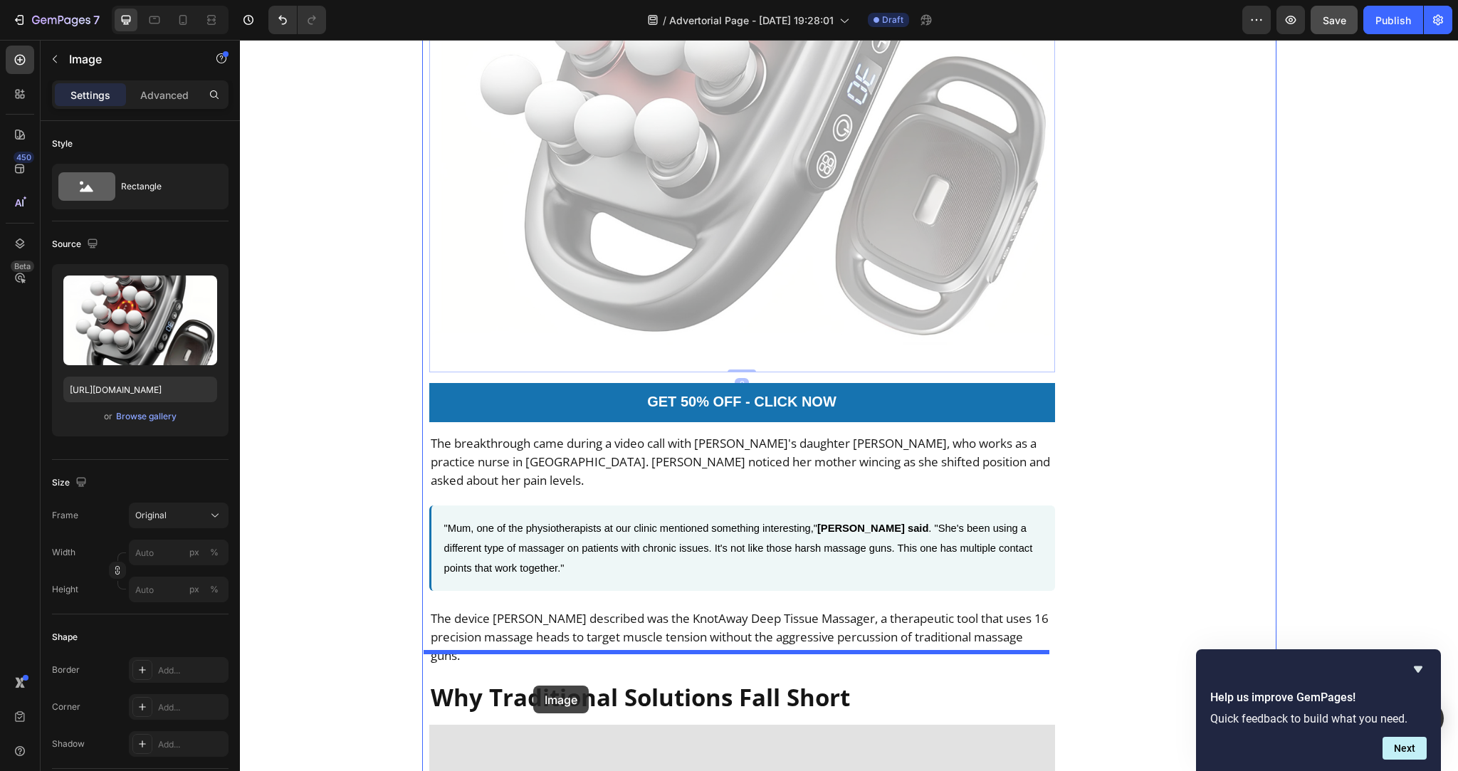
drag, startPoint x: 438, startPoint y: 78, endPoint x: 532, endPoint y: 686, distance: 615.8
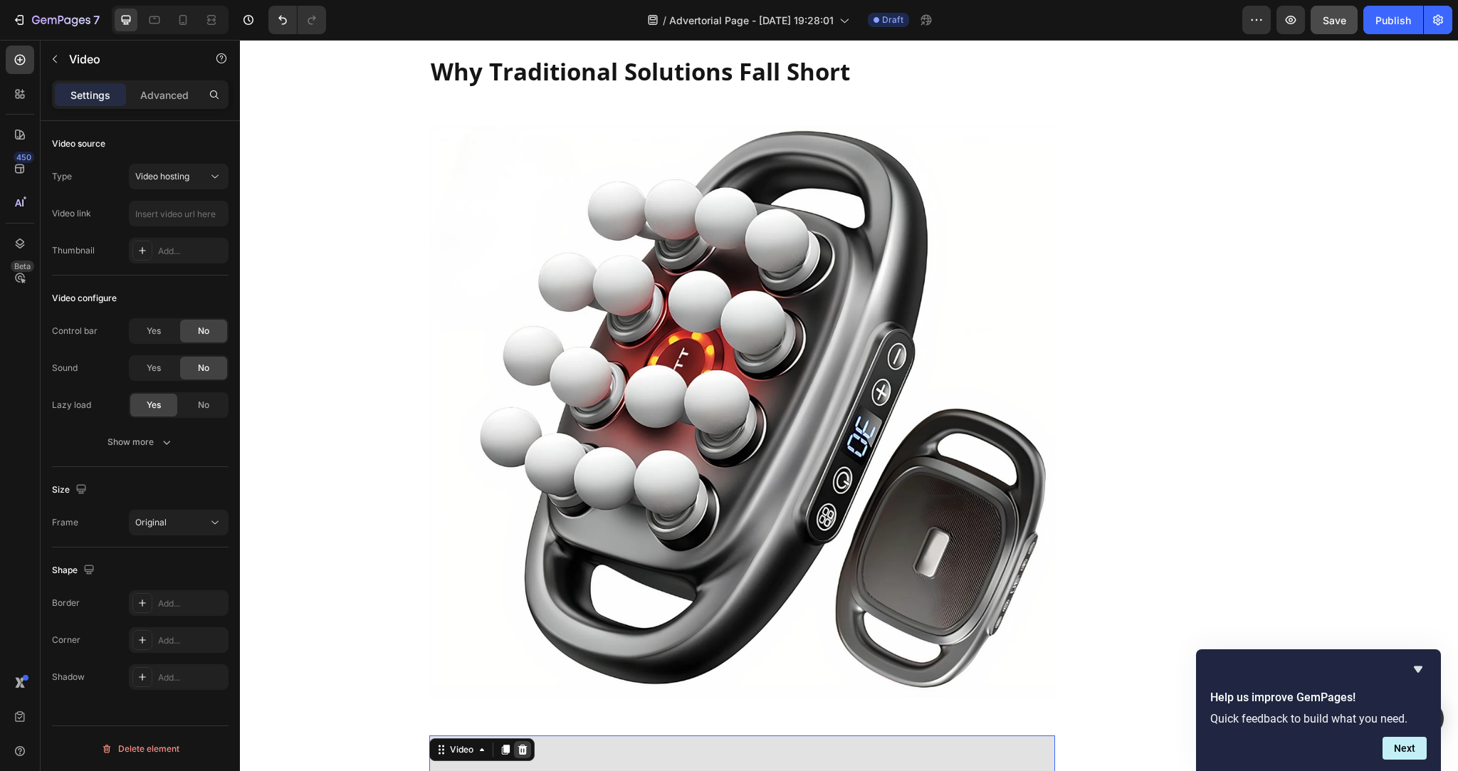
click at [517, 744] on icon at bounding box center [521, 749] width 9 height 10
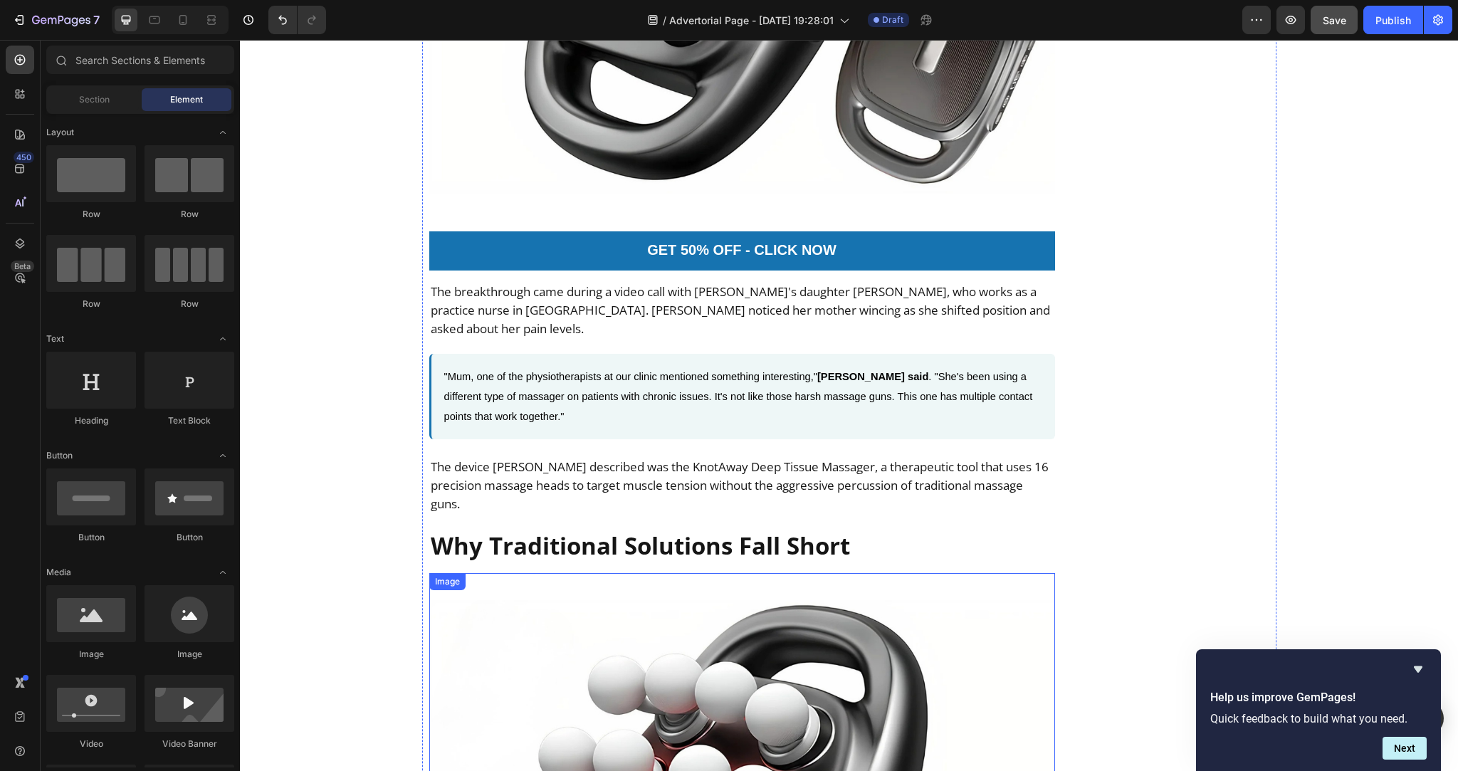
scroll to position [2237, 0]
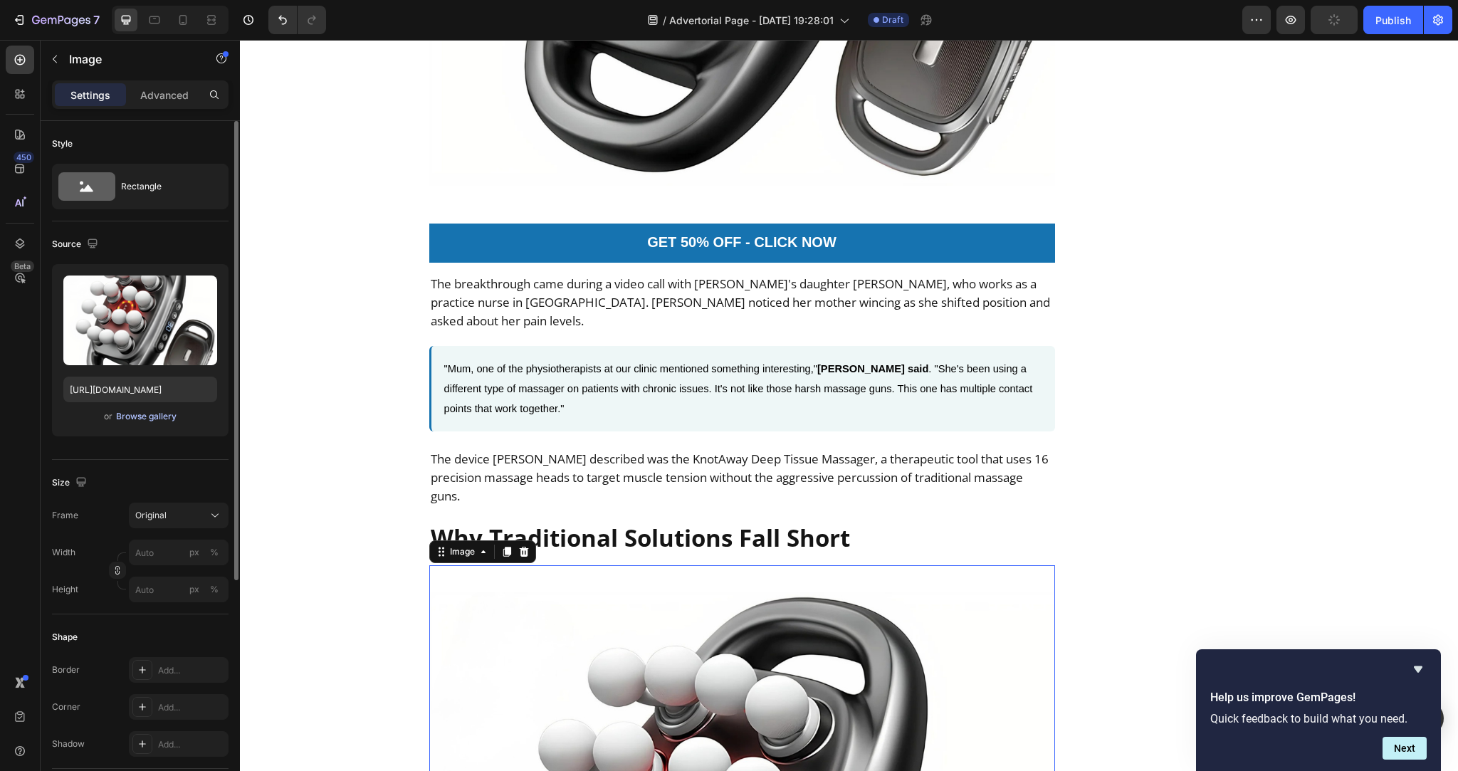
click at [130, 416] on div "Browse gallery" at bounding box center [146, 416] width 60 height 13
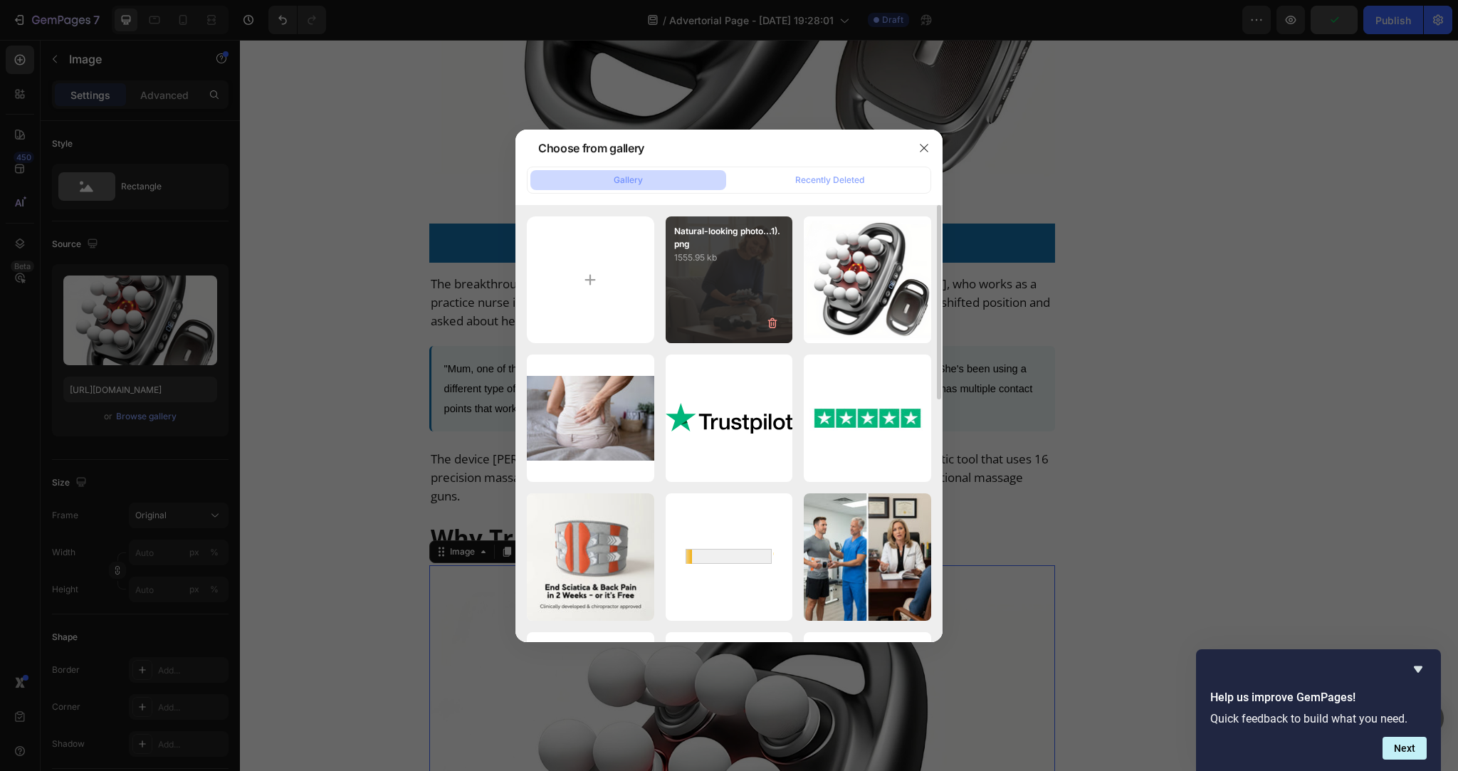
click at [744, 285] on div "Natural-looking photo...1).png 1555.95 kb" at bounding box center [728, 279] width 127 height 127
type input "https://cdn.shopify.com/s/files/1/0736/2733/6954/files/gempages_586421623444210…"
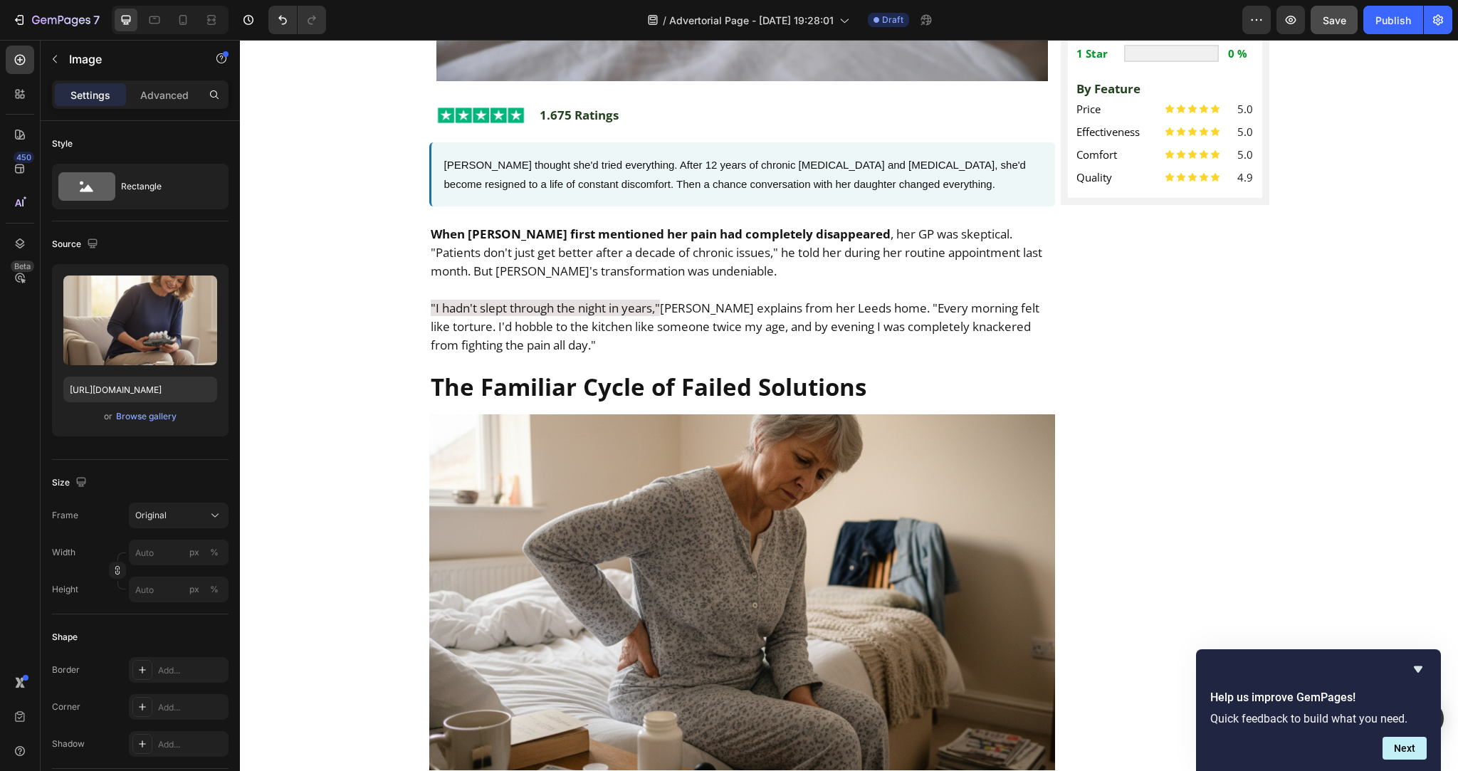
scroll to position [706, 0]
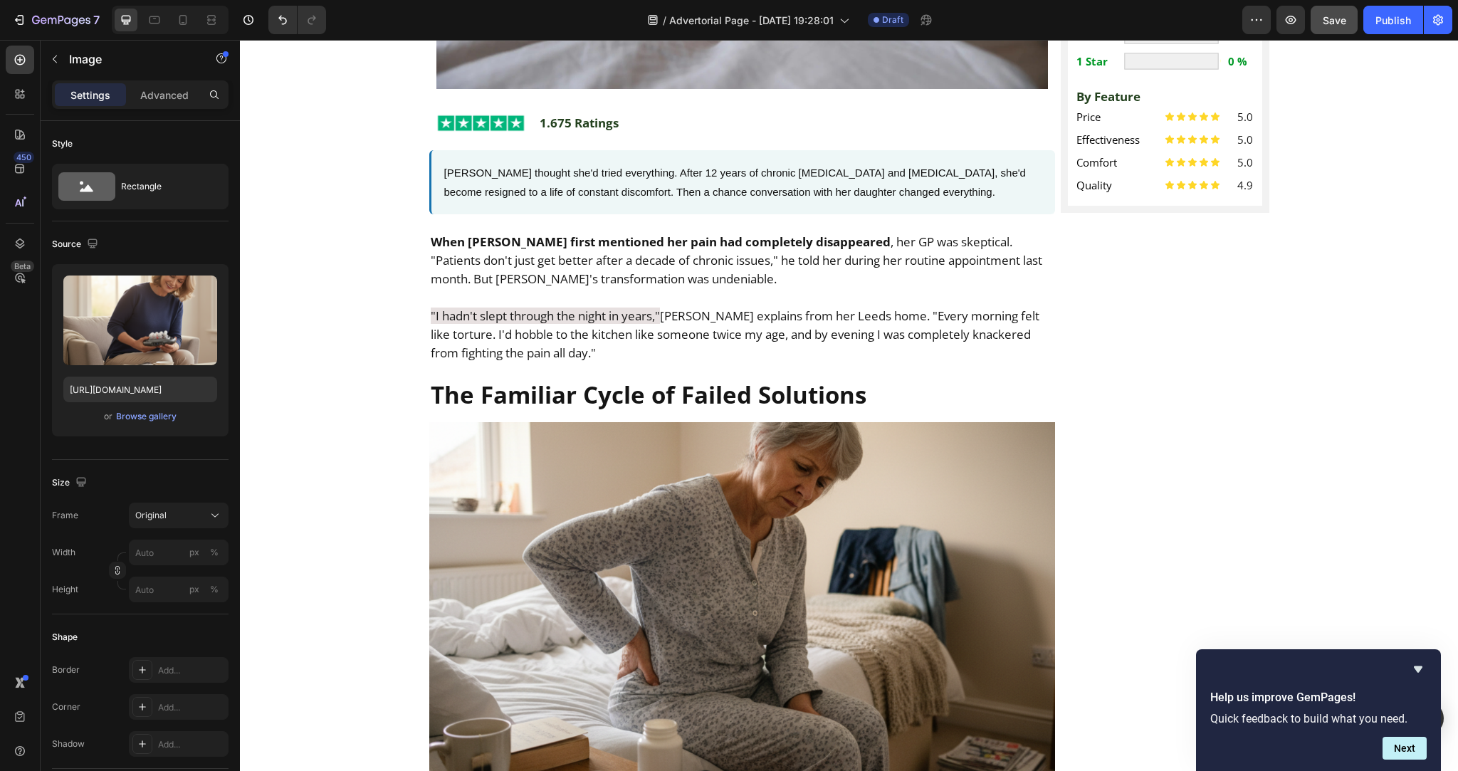
click at [753, 519] on img at bounding box center [742, 600] width 626 height 356
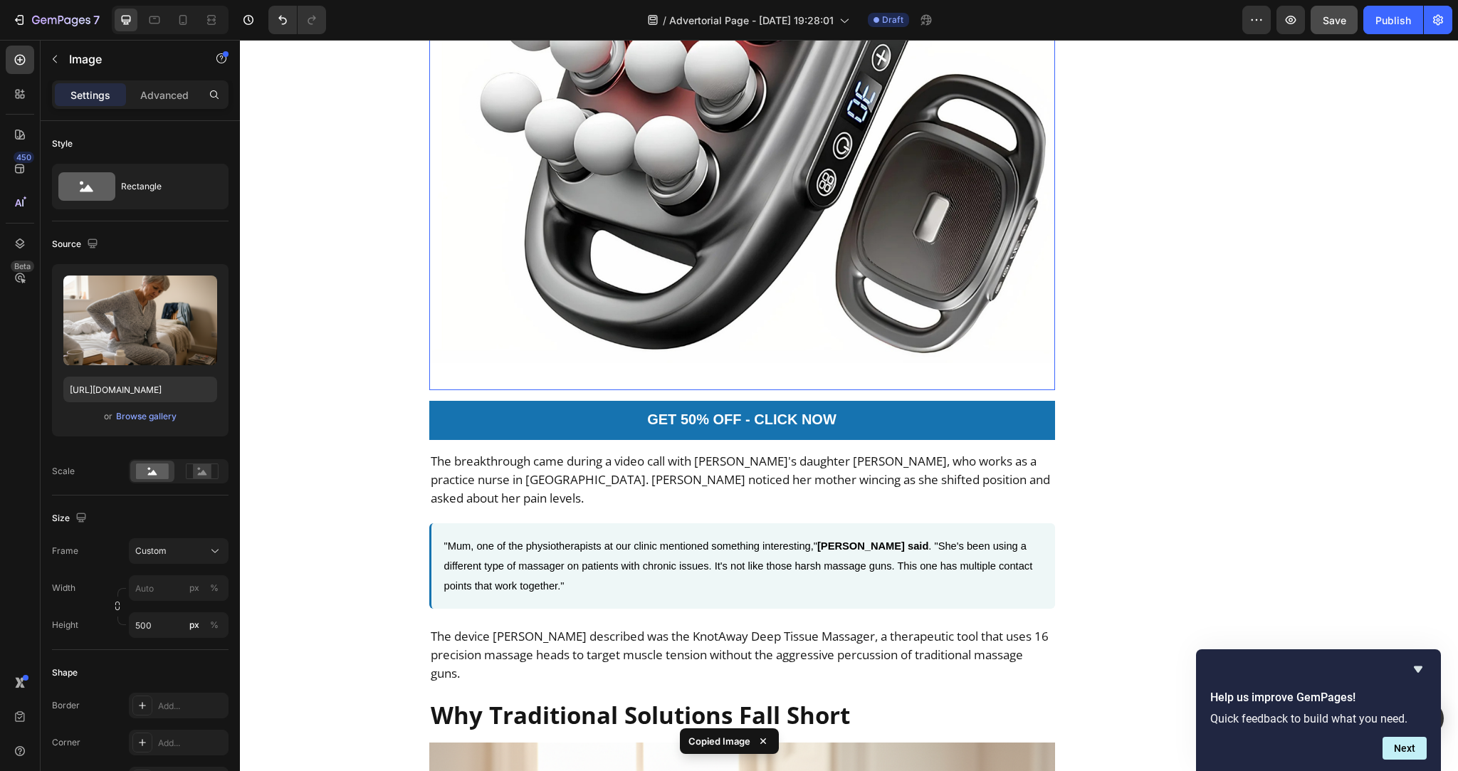
scroll to position [2331, 0]
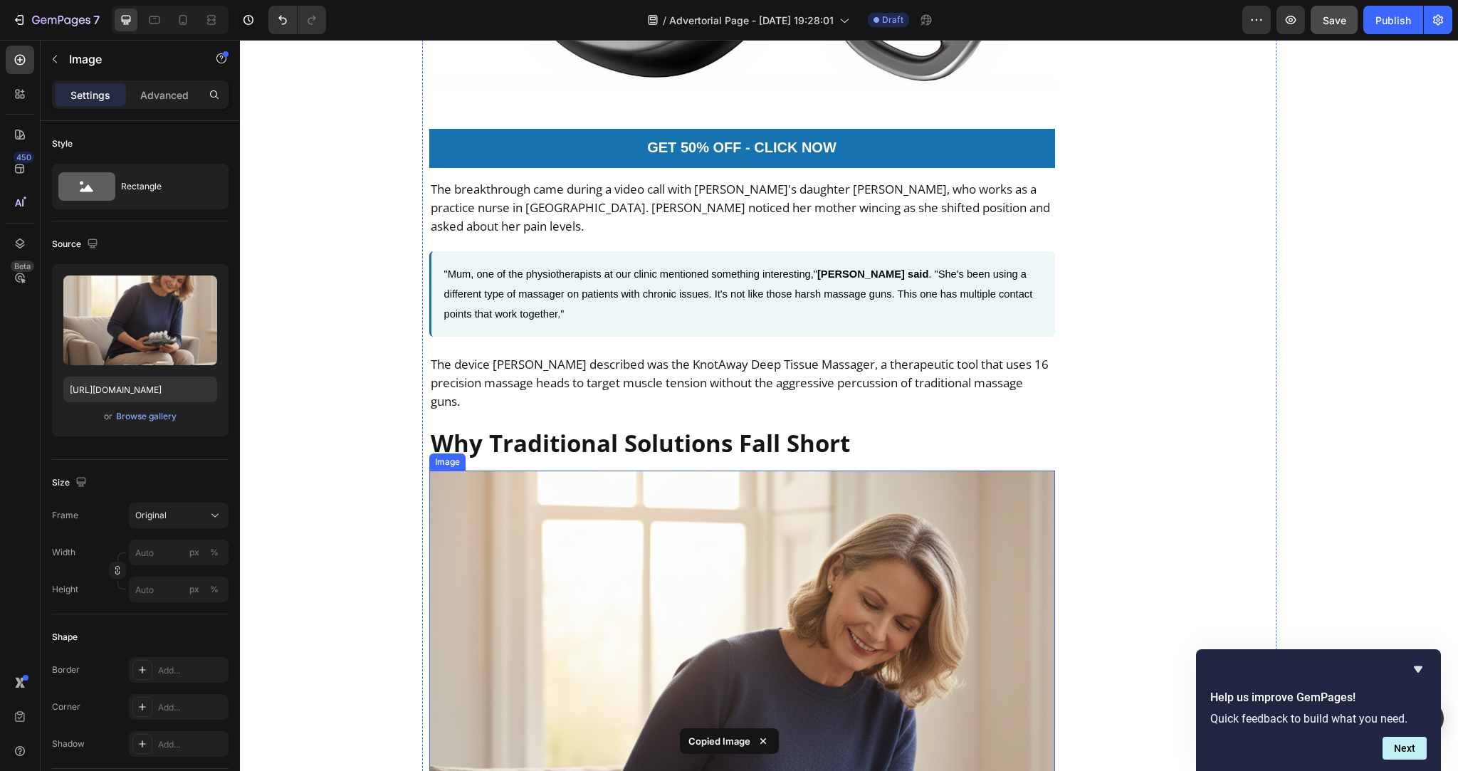
click at [712, 578] on img at bounding box center [742, 783] width 626 height 626
type input "500"
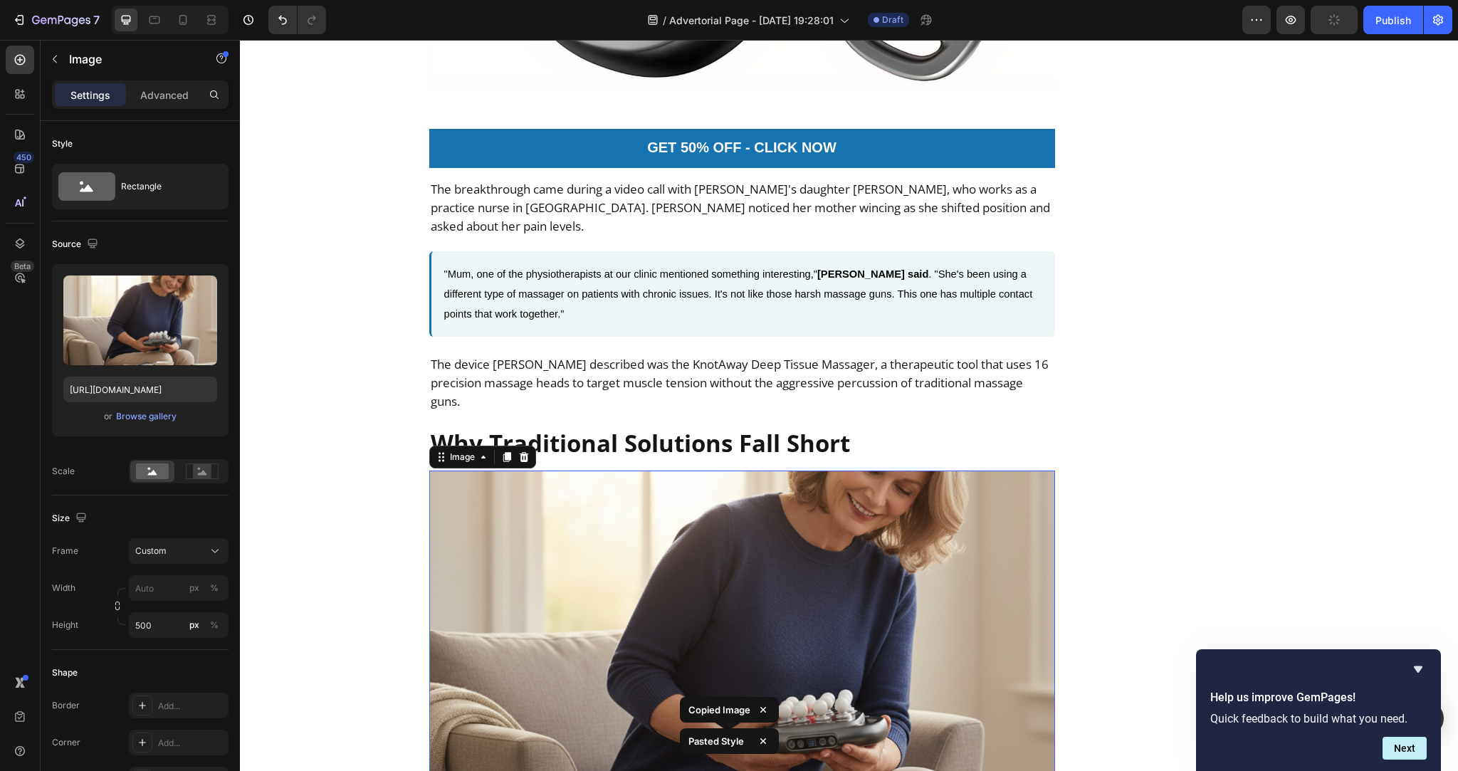
scroll to position [2577, 0]
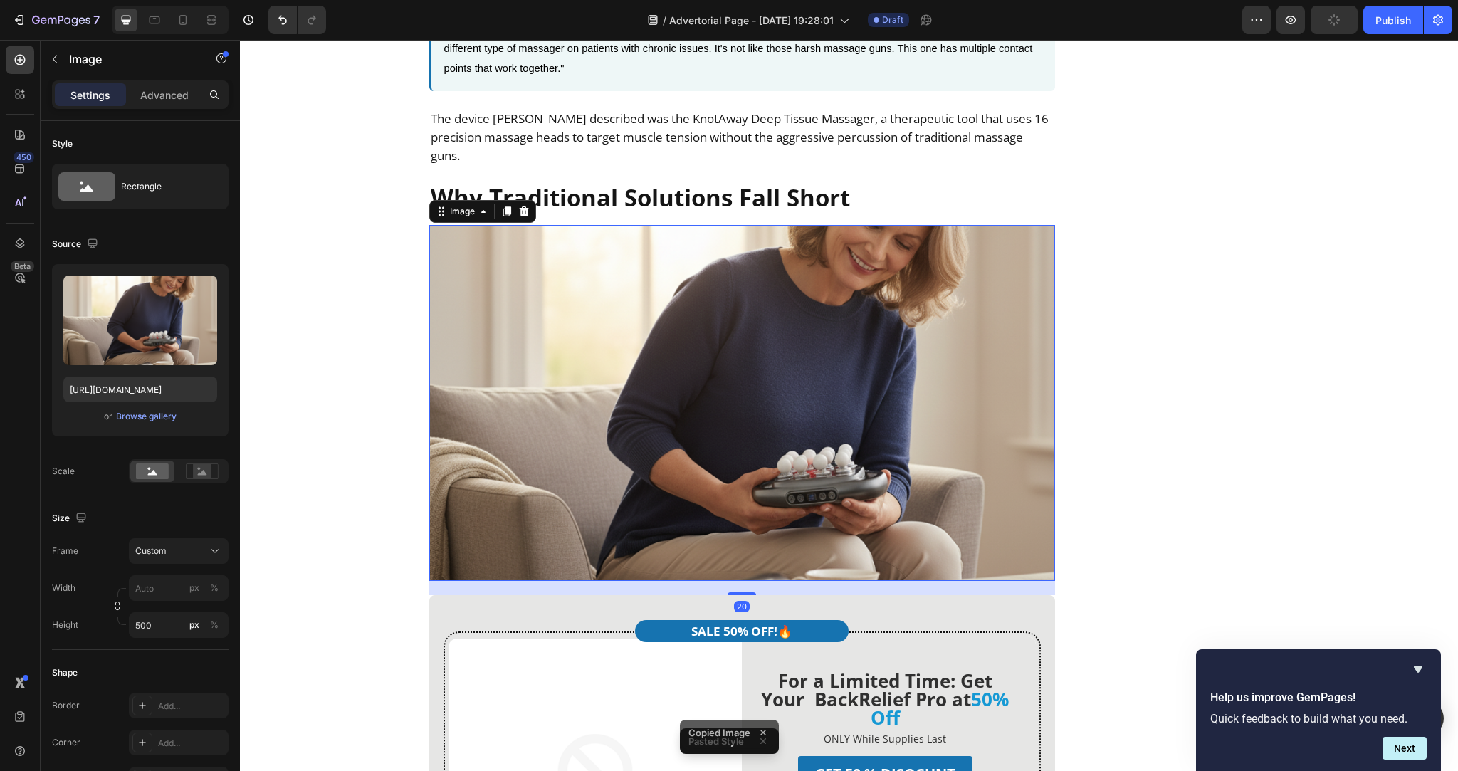
click at [855, 405] on img at bounding box center [742, 403] width 626 height 356
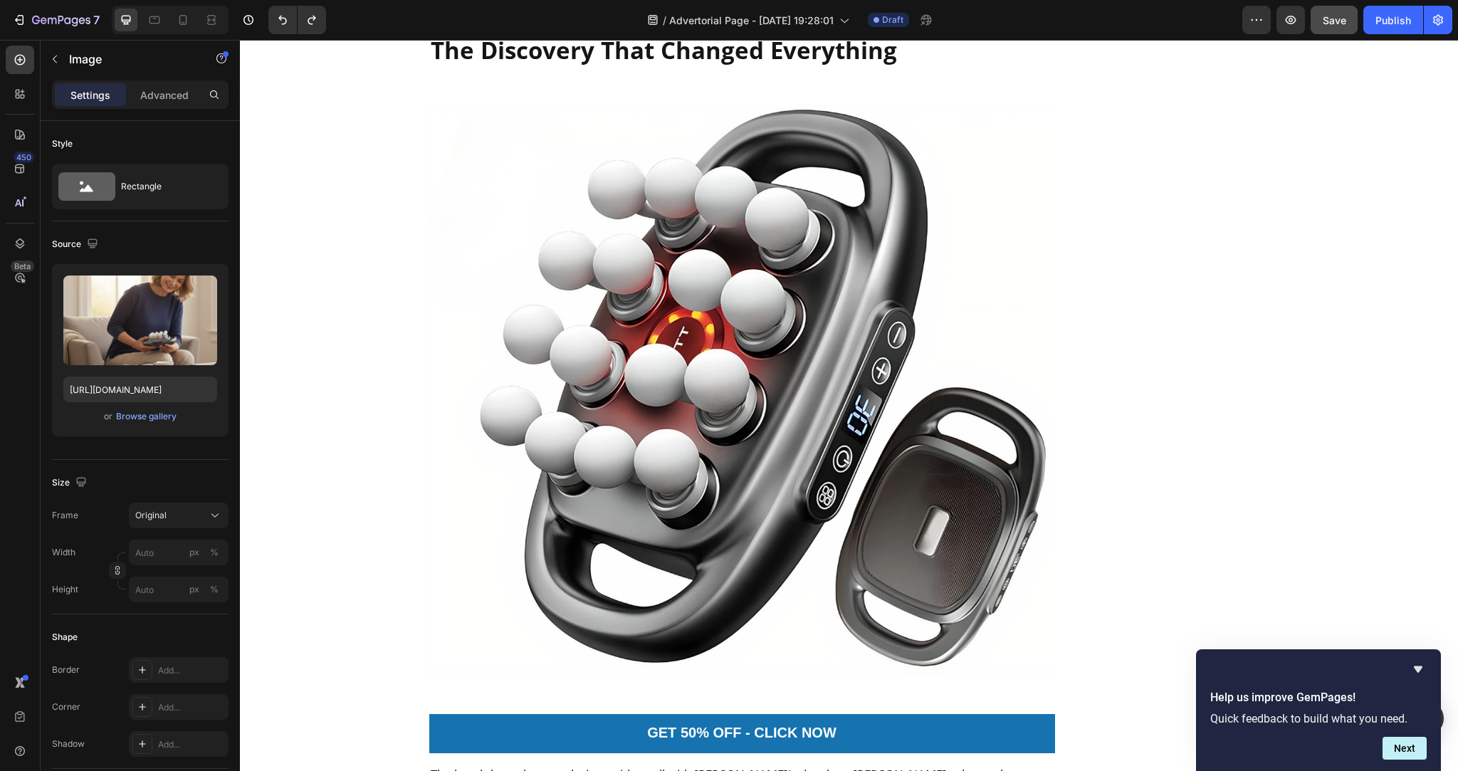
scroll to position [1678, 0]
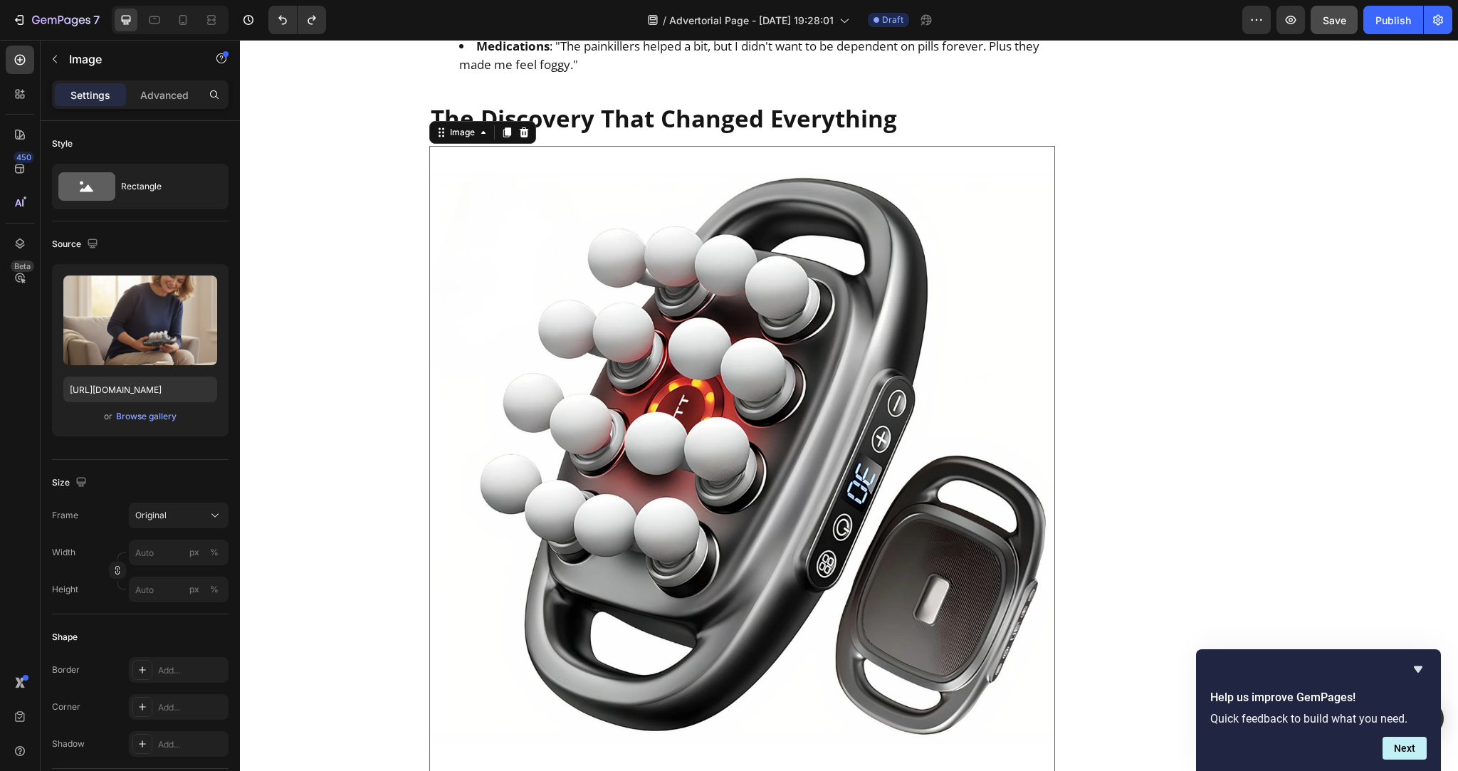
click at [762, 388] on img at bounding box center [742, 459] width 626 height 626
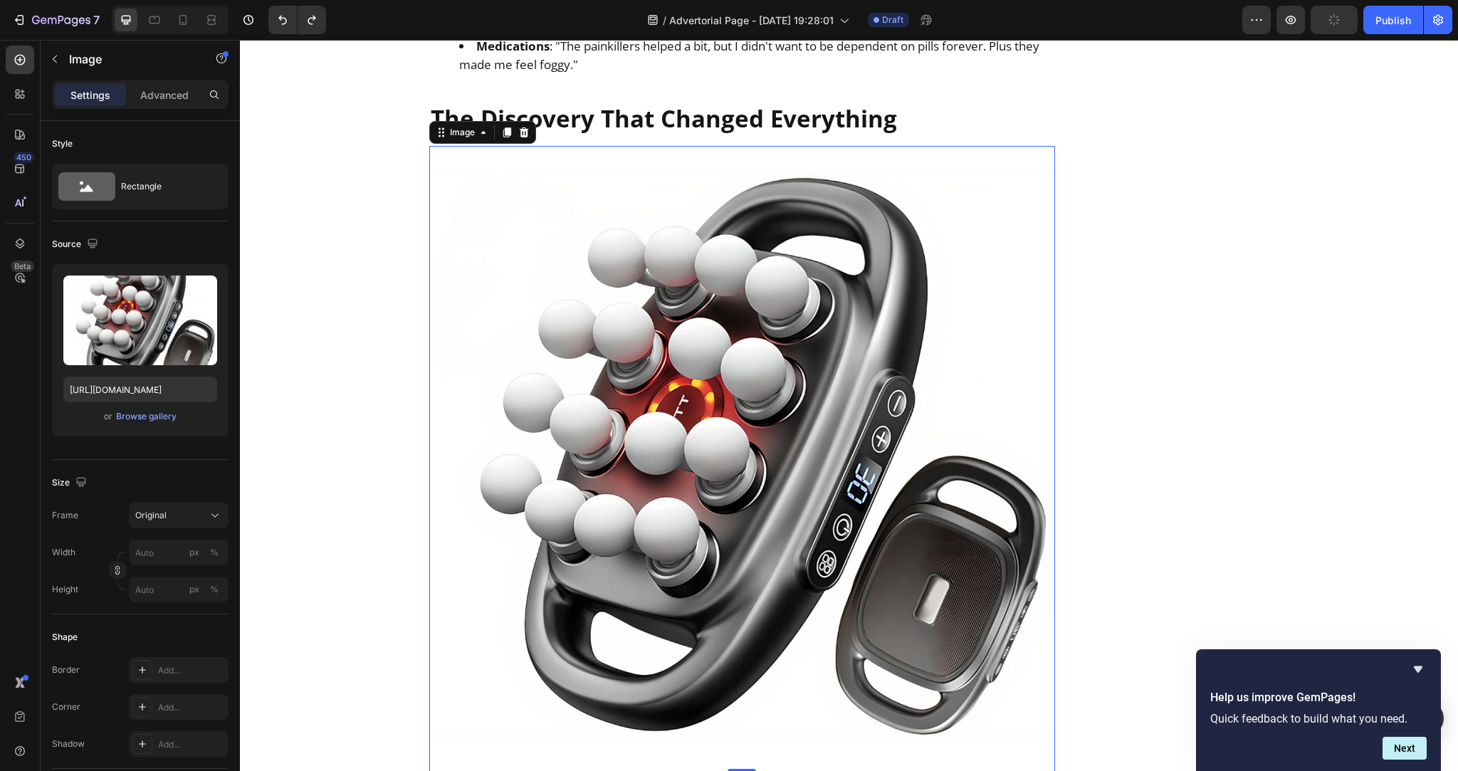
type input "500"
click at [540, 352] on img at bounding box center [742, 459] width 626 height 626
click at [172, 524] on button "Original" at bounding box center [179, 515] width 100 height 26
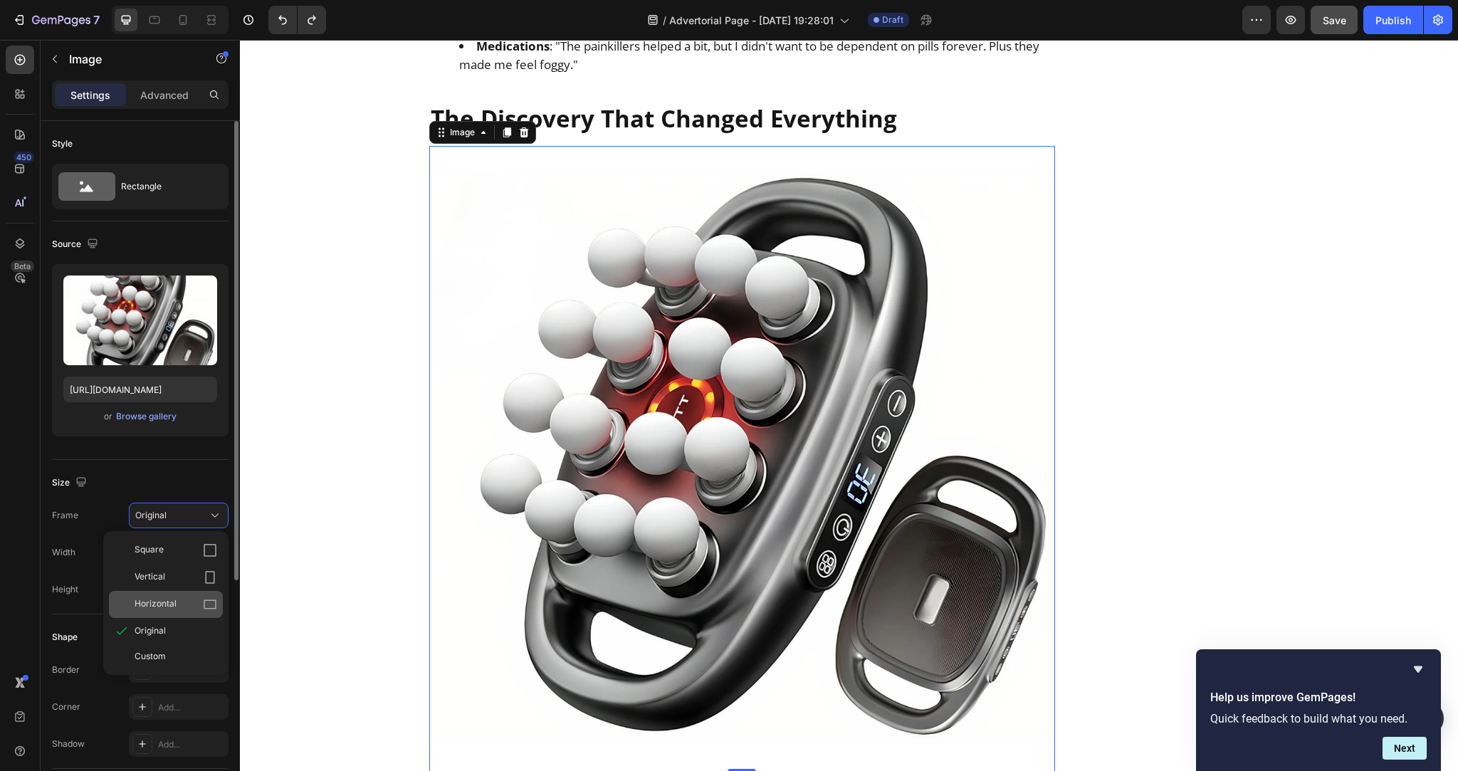
click at [192, 606] on div "Horizontal" at bounding box center [176, 604] width 83 height 14
click at [204, 523] on button "Original" at bounding box center [179, 515] width 100 height 26
click at [178, 648] on div "Custom" at bounding box center [166, 656] width 114 height 26
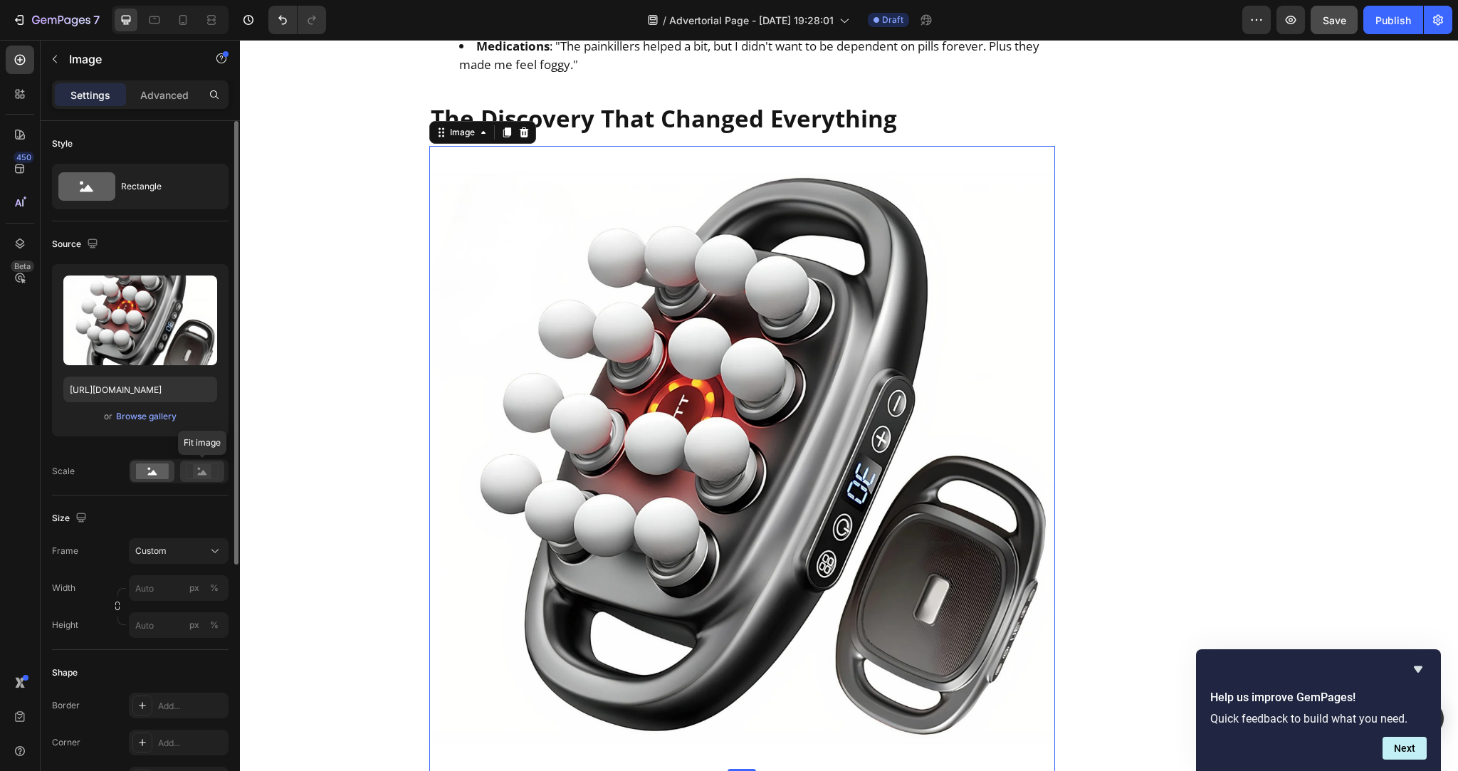
click at [208, 474] on rect at bounding box center [202, 471] width 19 height 14
click at [140, 472] on rect at bounding box center [152, 471] width 33 height 16
click at [157, 591] on input "px %" at bounding box center [179, 588] width 100 height 26
click at [169, 88] on p "Advanced" at bounding box center [164, 95] width 48 height 15
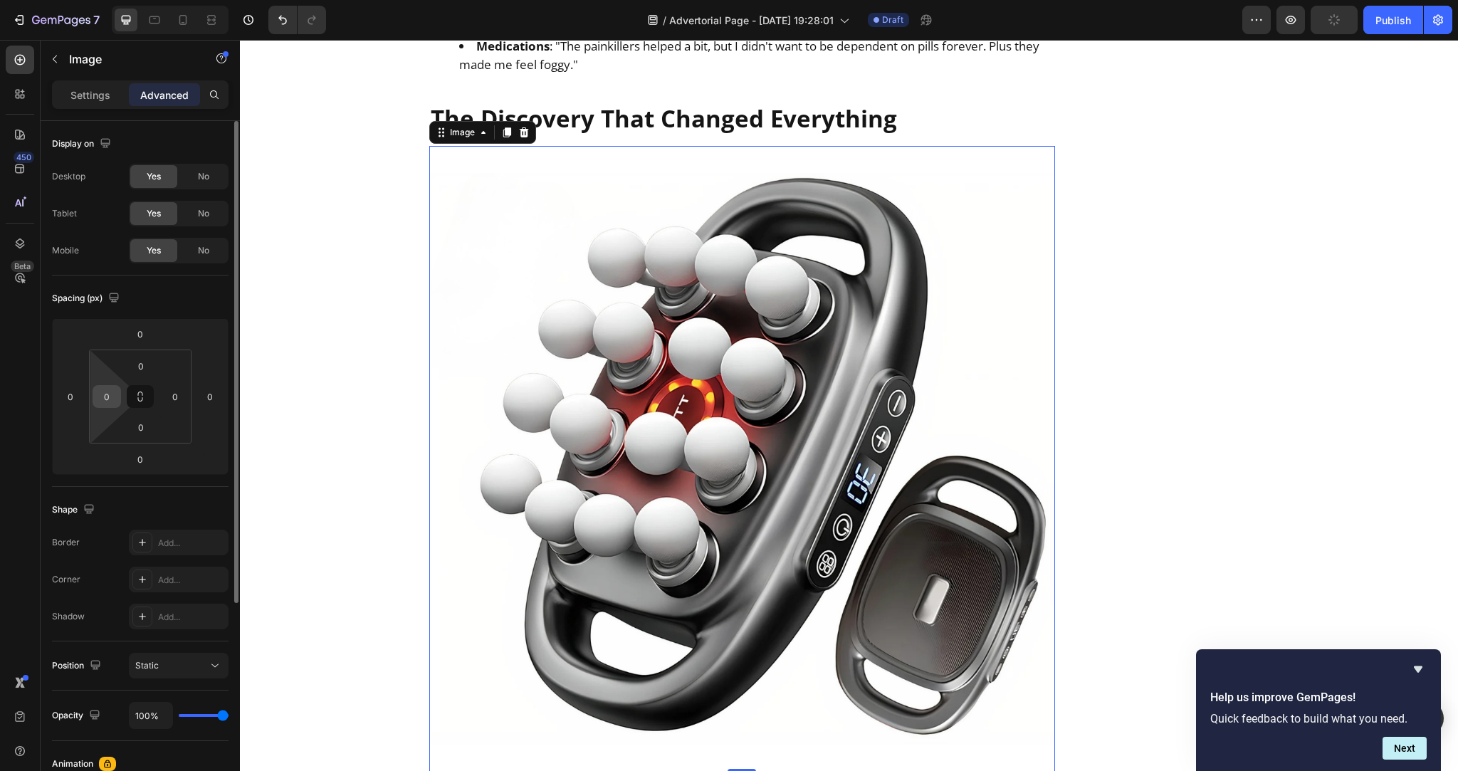
click at [106, 397] on input "0" at bounding box center [106, 396] width 21 height 21
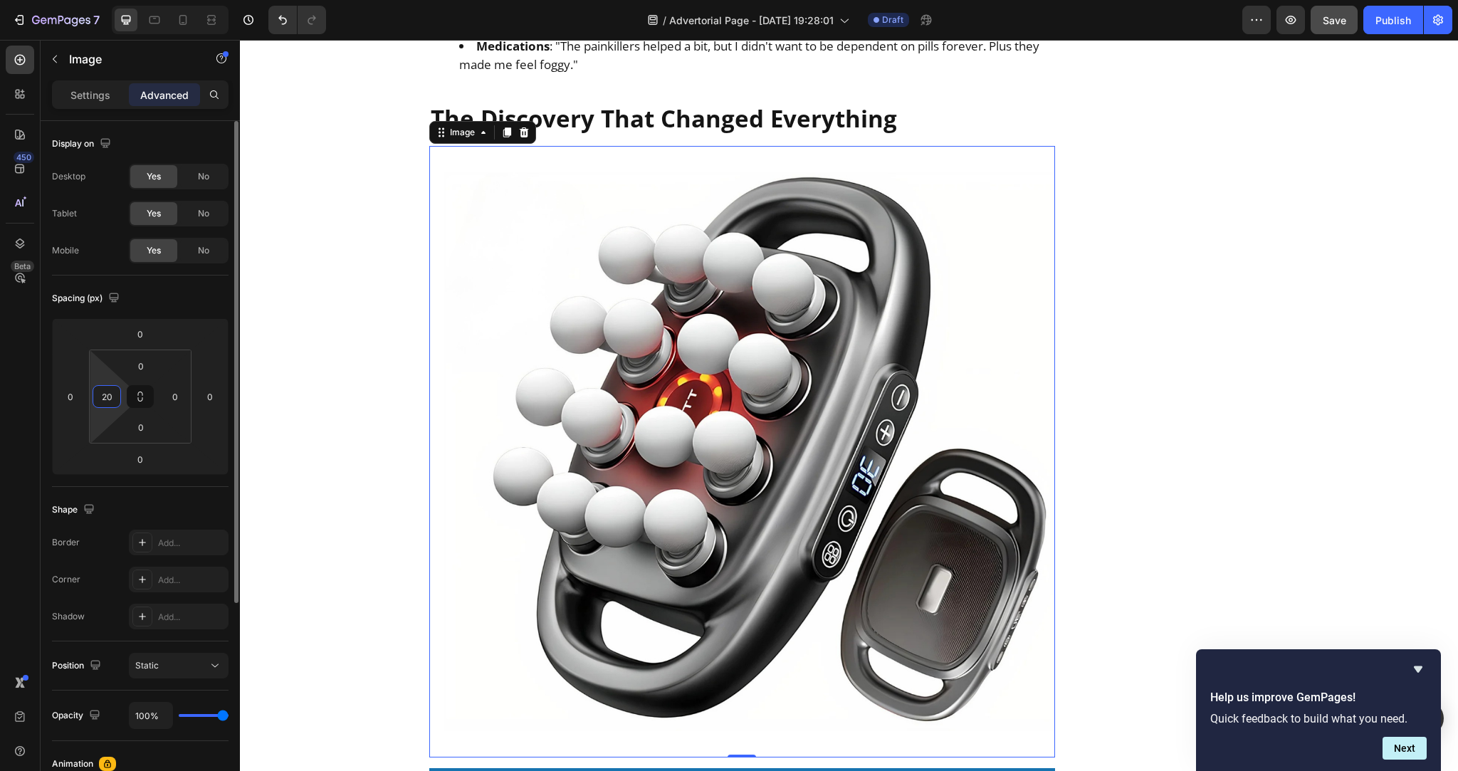
type input "2"
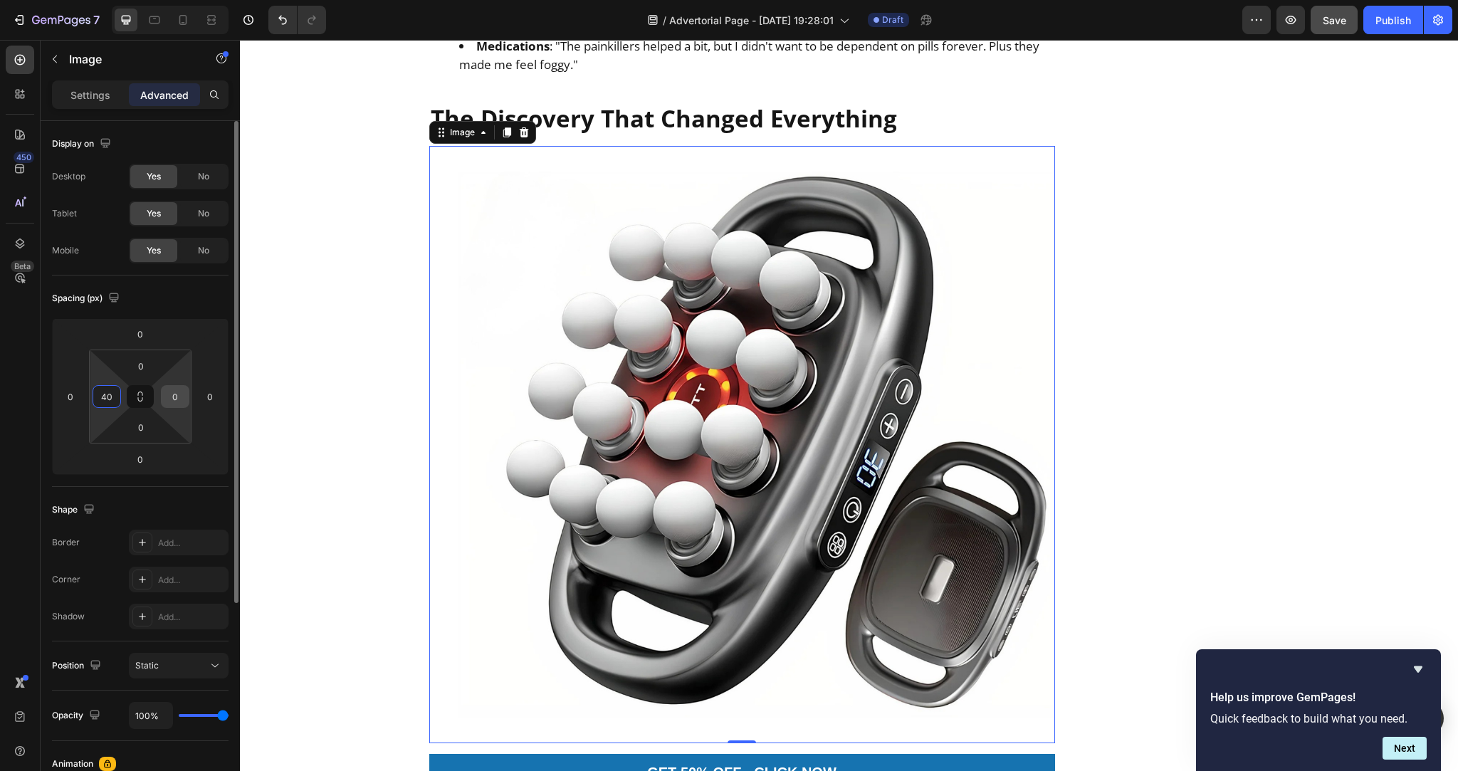
type input "40"
click at [178, 396] on input "0" at bounding box center [174, 396] width 21 height 21
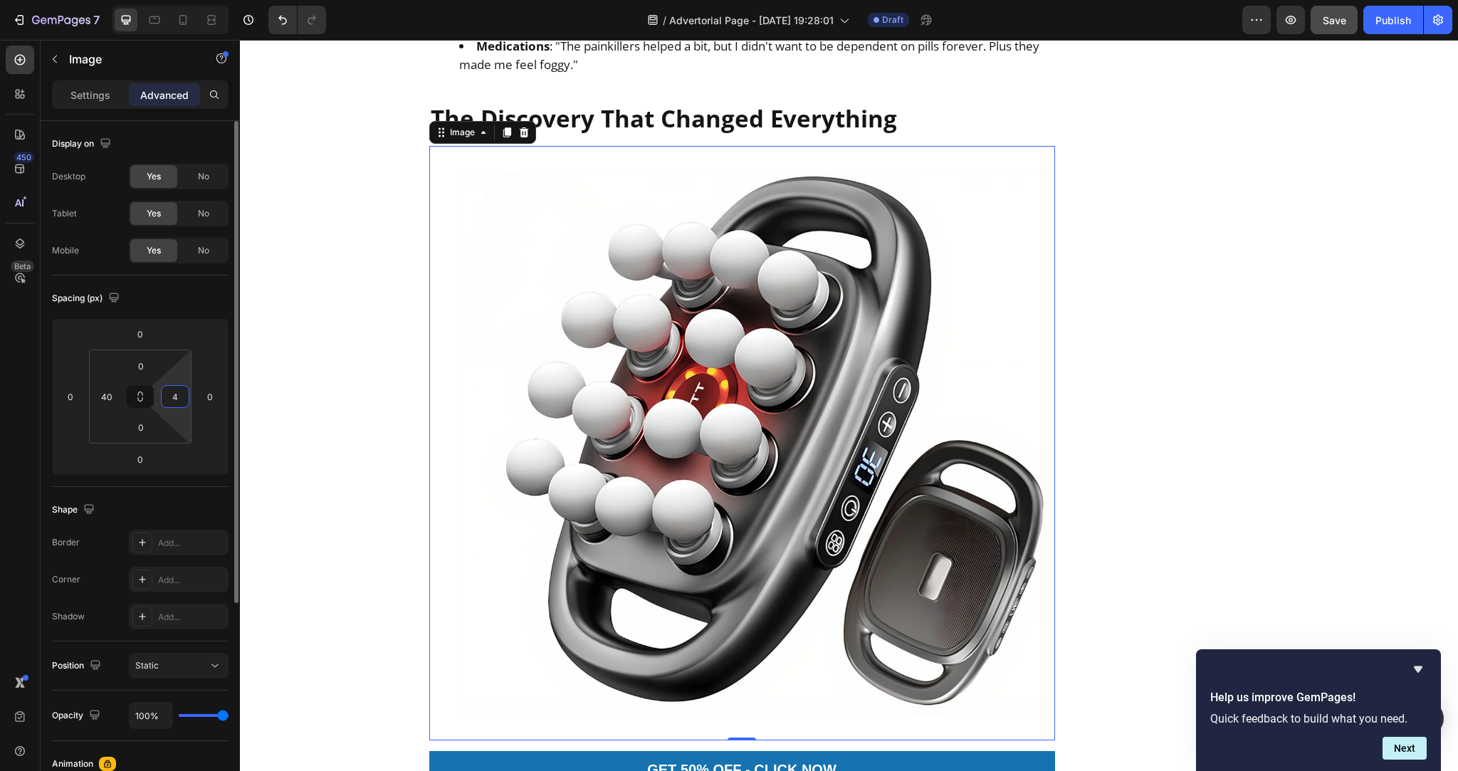
type input "40"
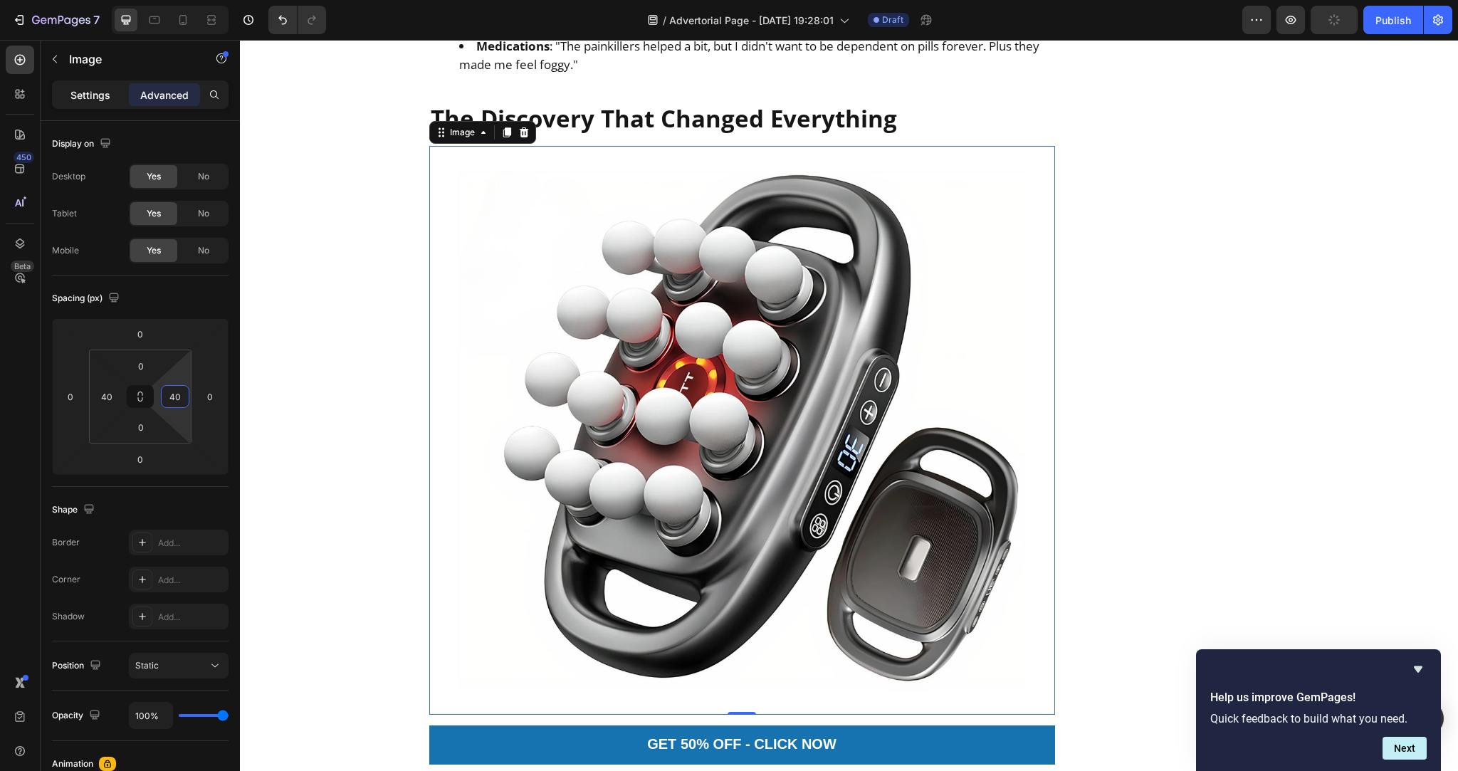
click at [75, 101] on p "Settings" at bounding box center [90, 95] width 40 height 15
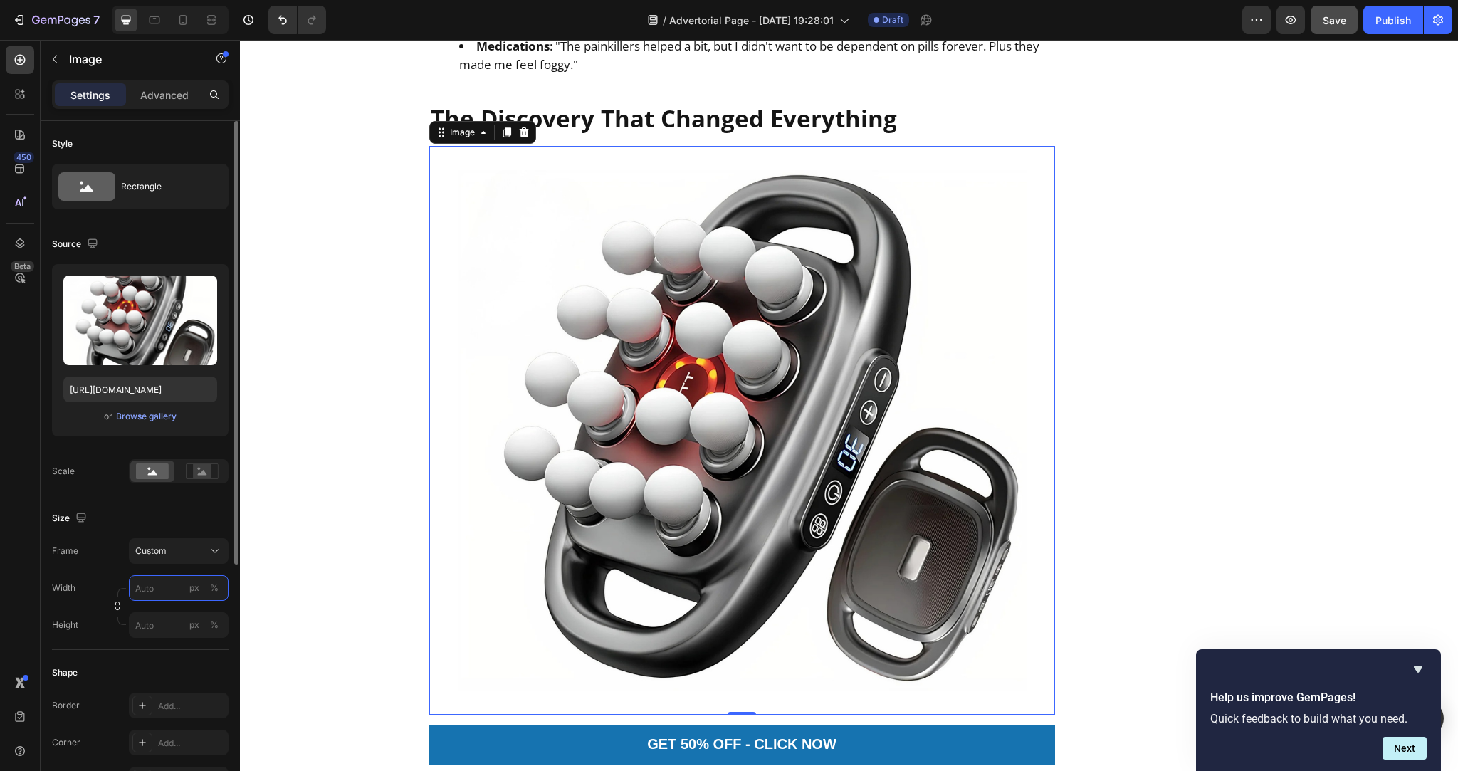
click at [164, 595] on input "px %" at bounding box center [179, 588] width 100 height 26
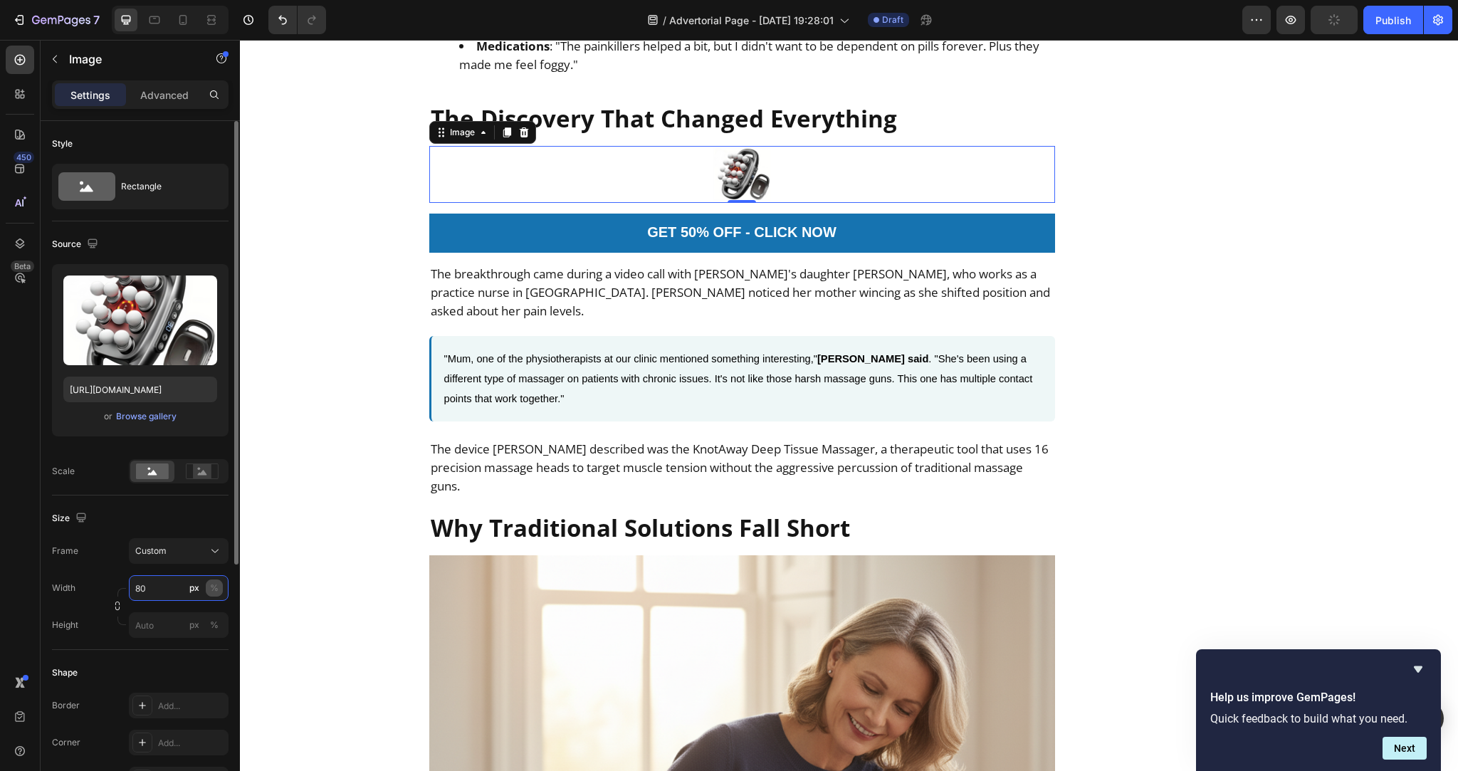
type input "80"
click at [214, 586] on div "%" at bounding box center [214, 587] width 9 height 13
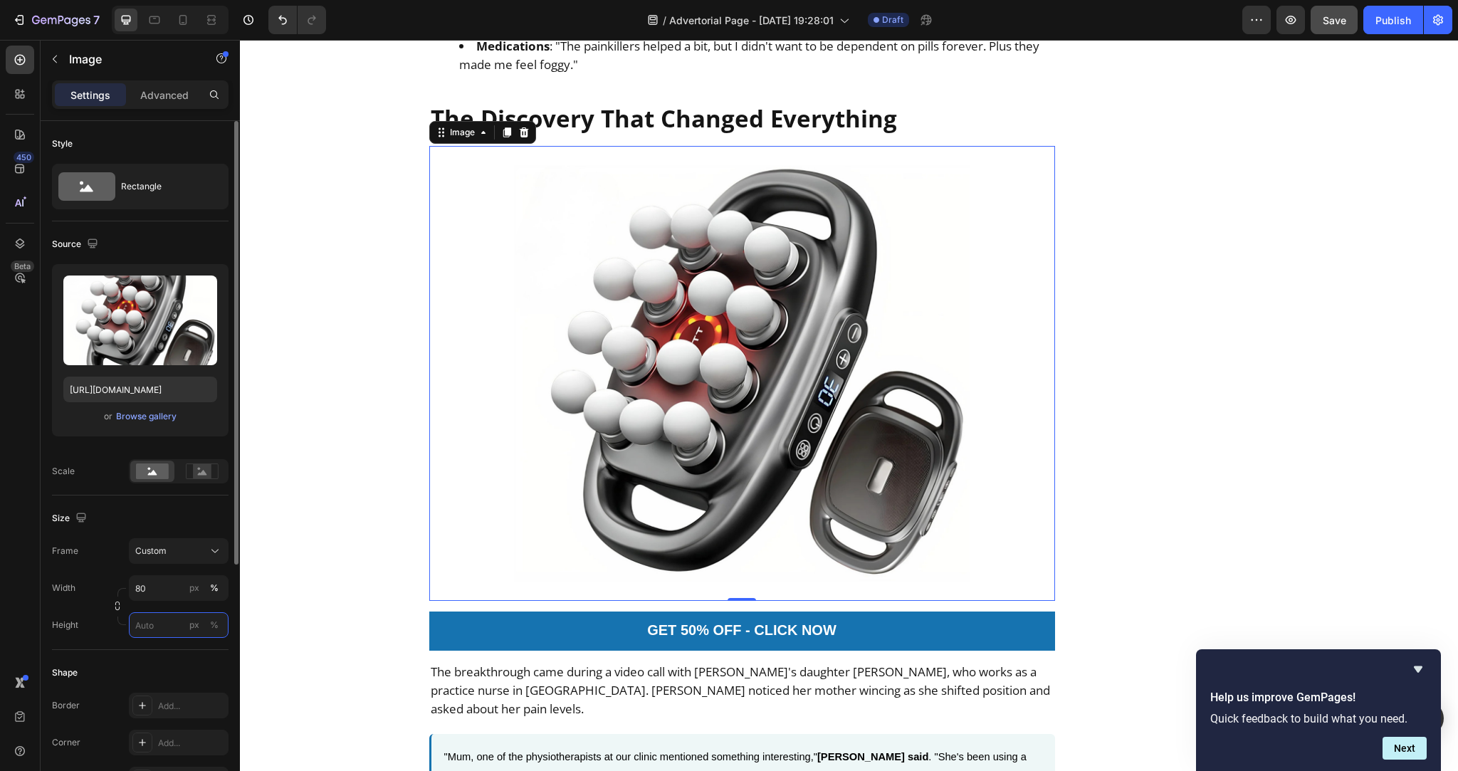
click at [147, 629] on input "px %" at bounding box center [179, 625] width 100 height 26
click at [117, 604] on icon "button" at bounding box center [117, 606] width 10 height 10
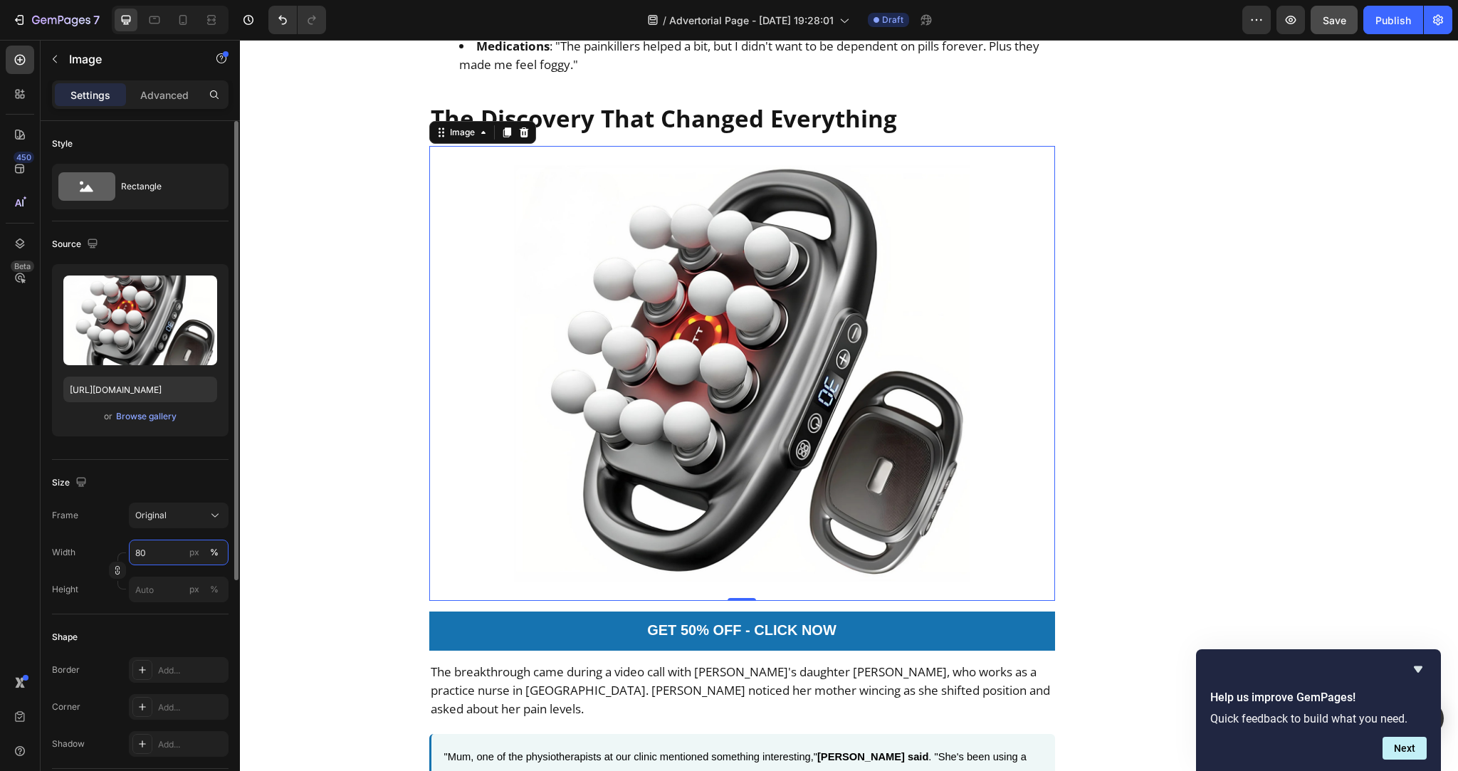
click at [142, 553] on input "80" at bounding box center [179, 552] width 100 height 26
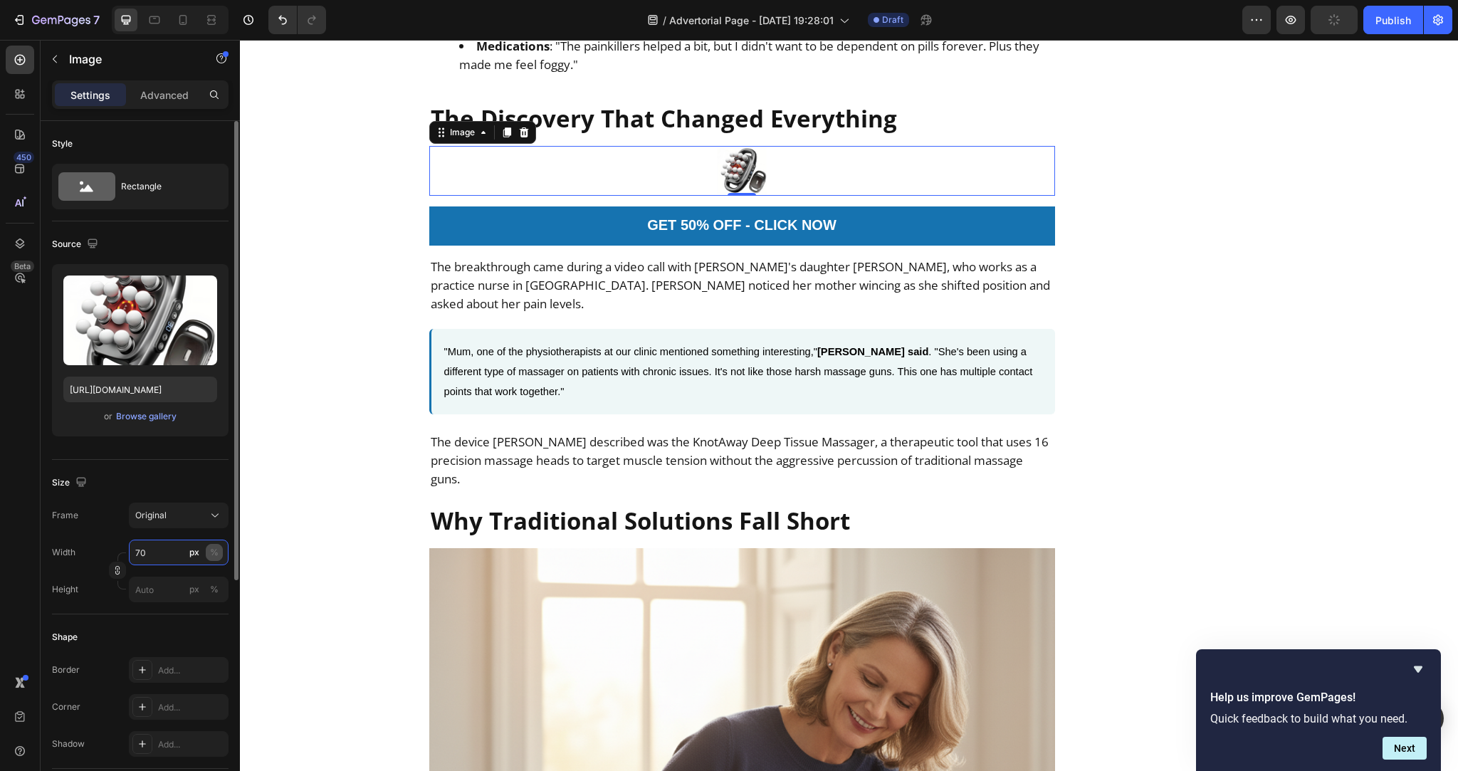
type input "70"
click at [215, 552] on div "%" at bounding box center [214, 552] width 9 height 13
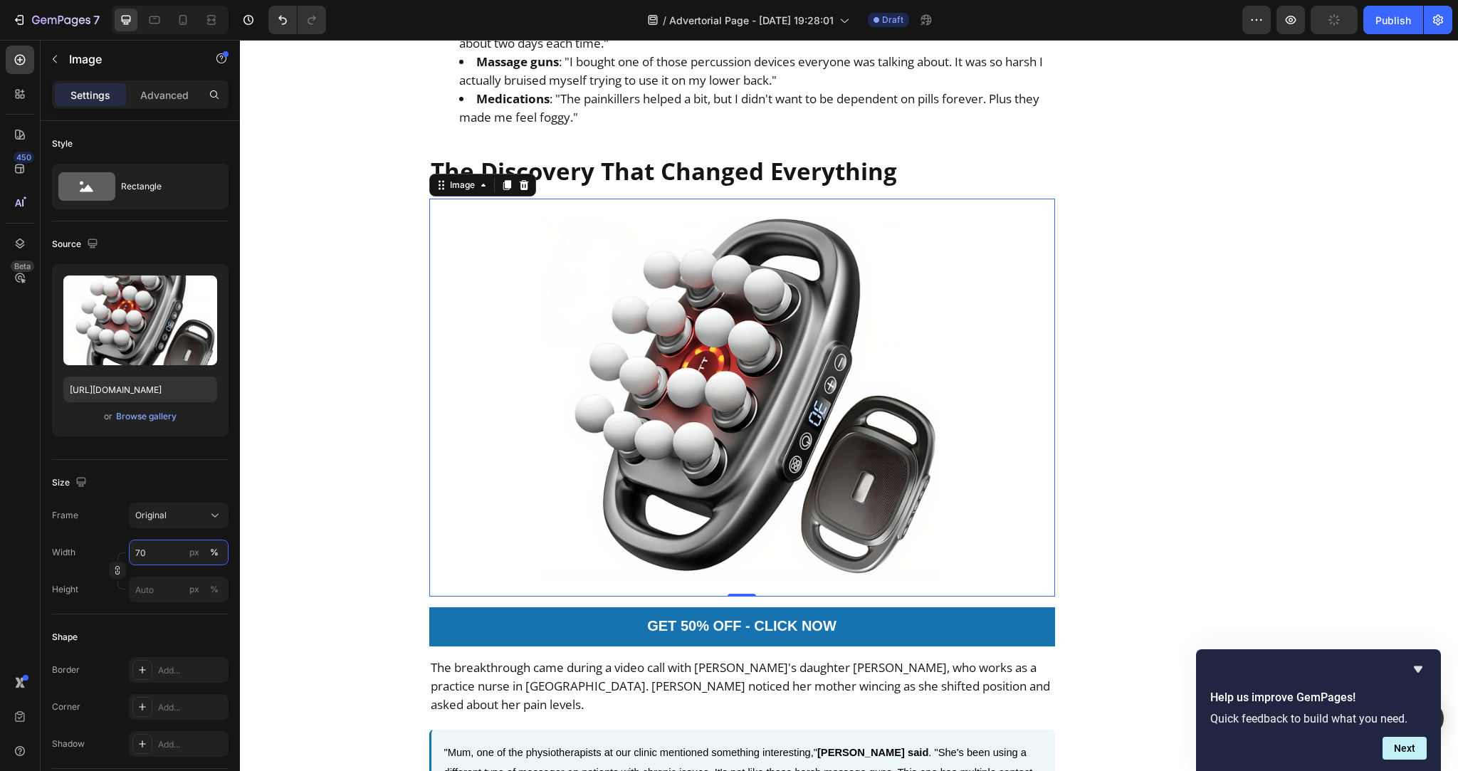
scroll to position [1612, 0]
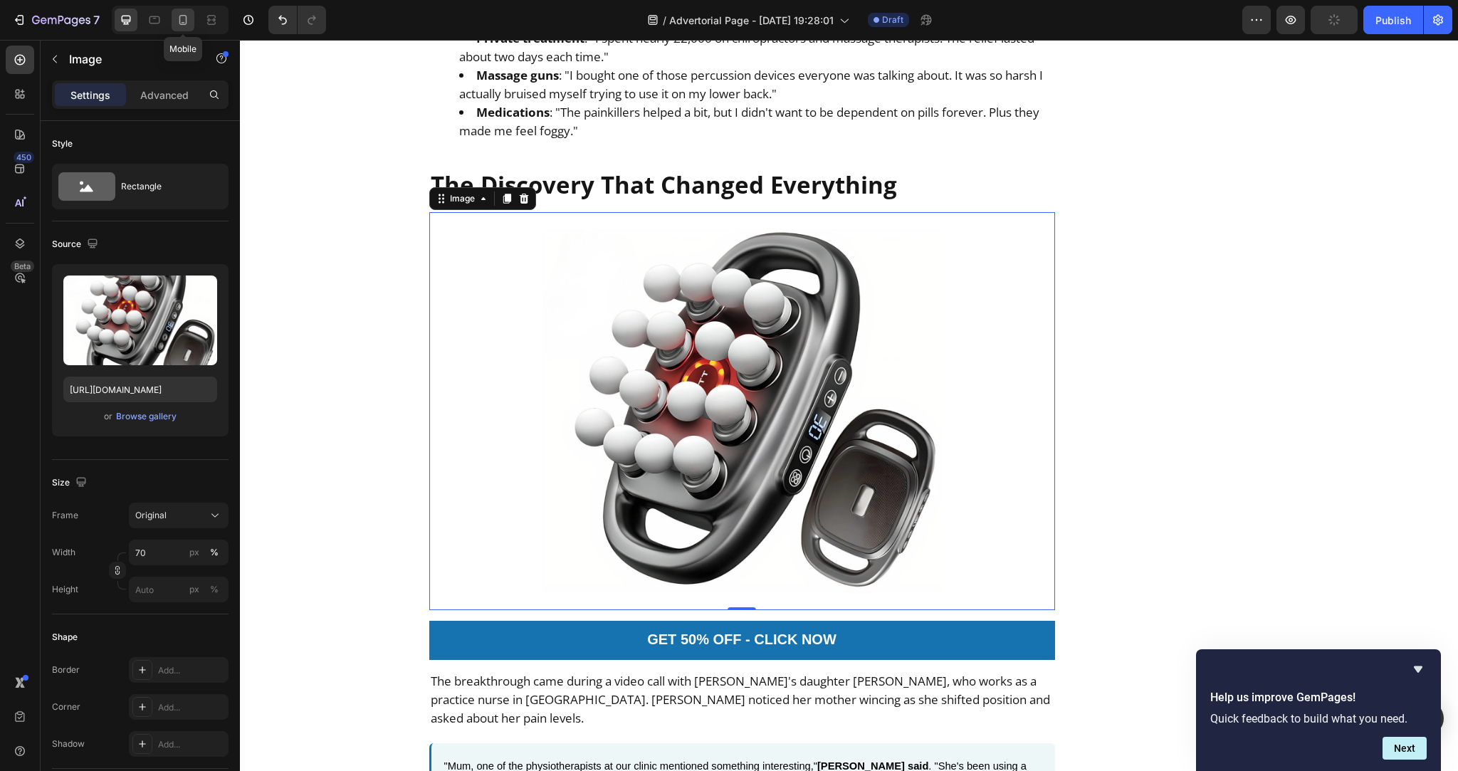
click at [185, 22] on icon at bounding box center [183, 20] width 14 height 14
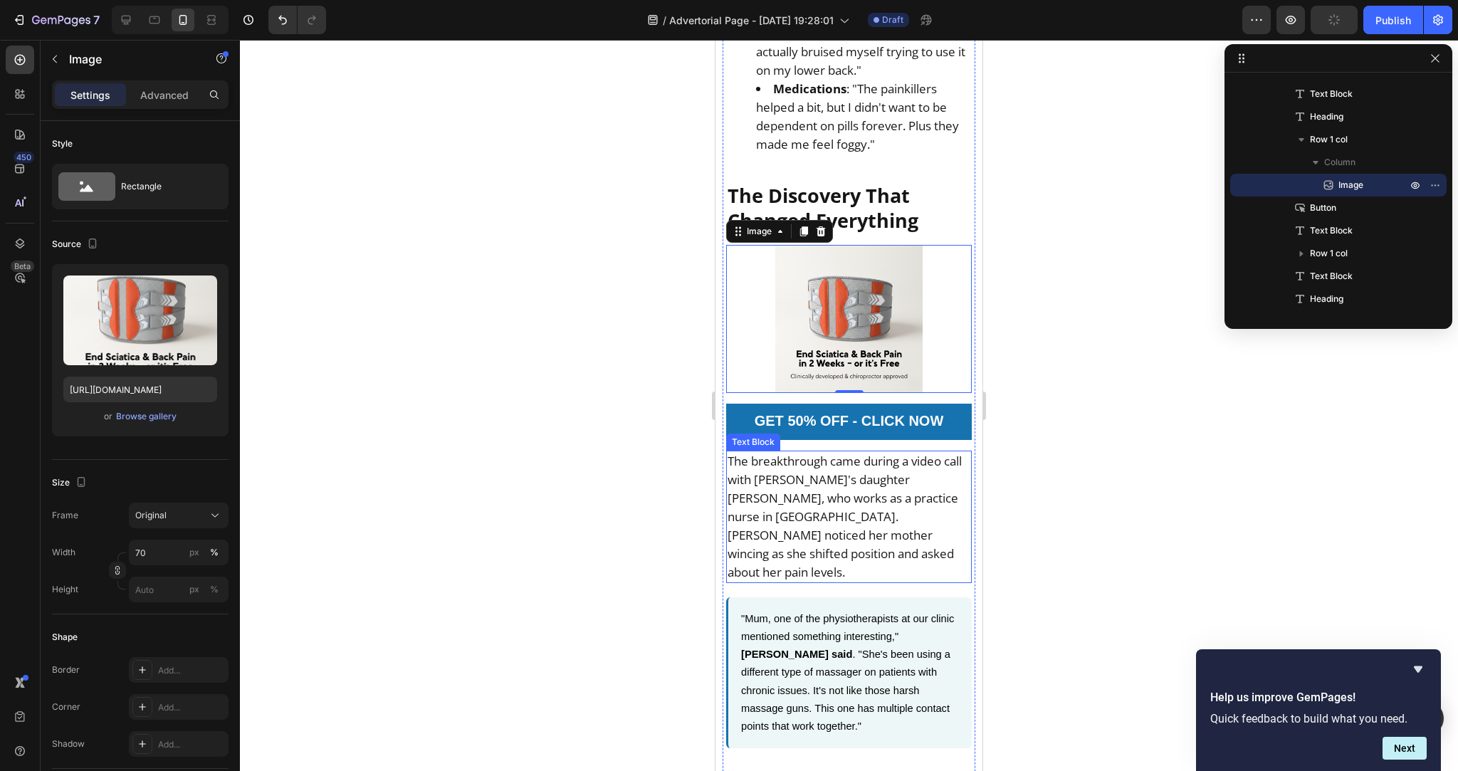
scroll to position [1956, 0]
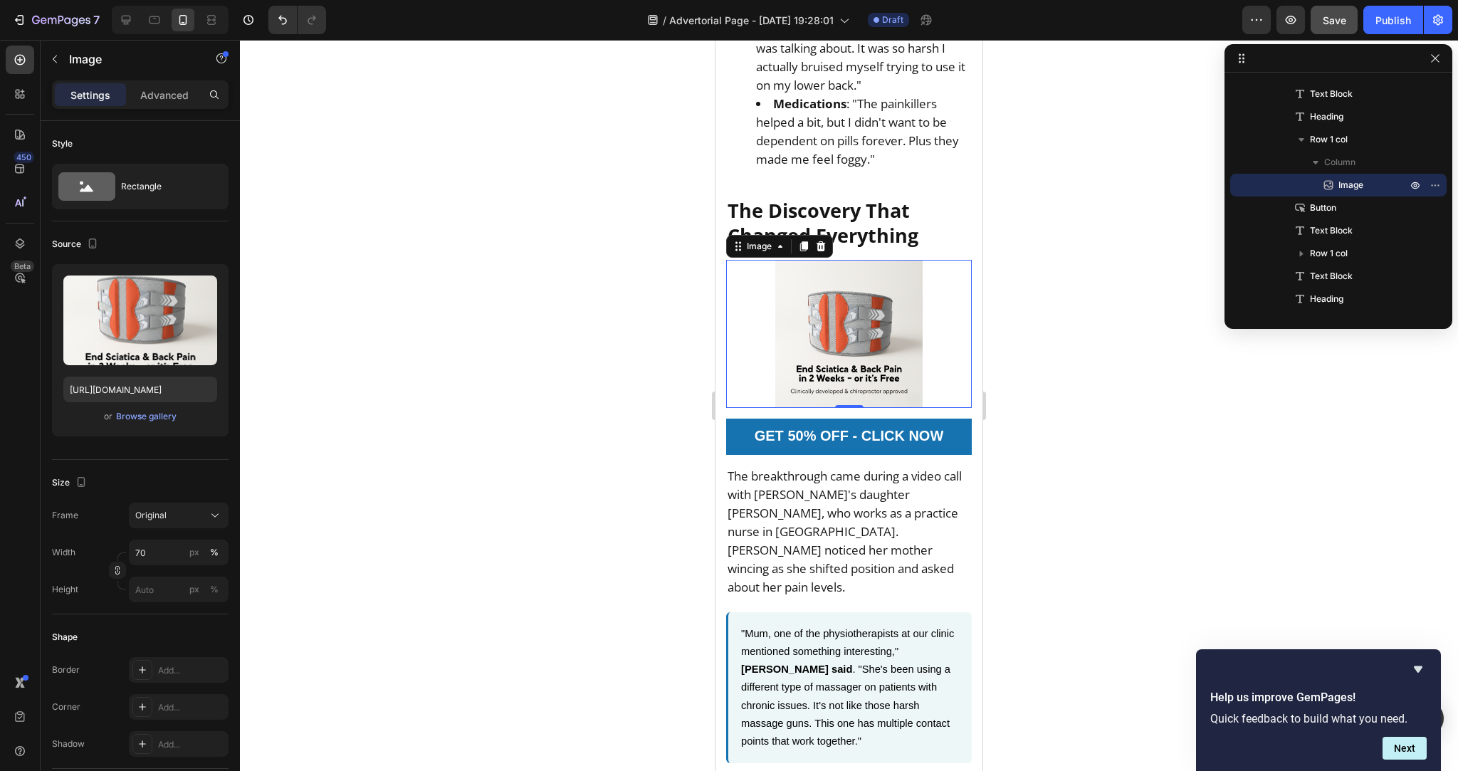
click at [796, 260] on img at bounding box center [849, 334] width 148 height 148
click at [137, 421] on div "Browse gallery" at bounding box center [146, 416] width 60 height 13
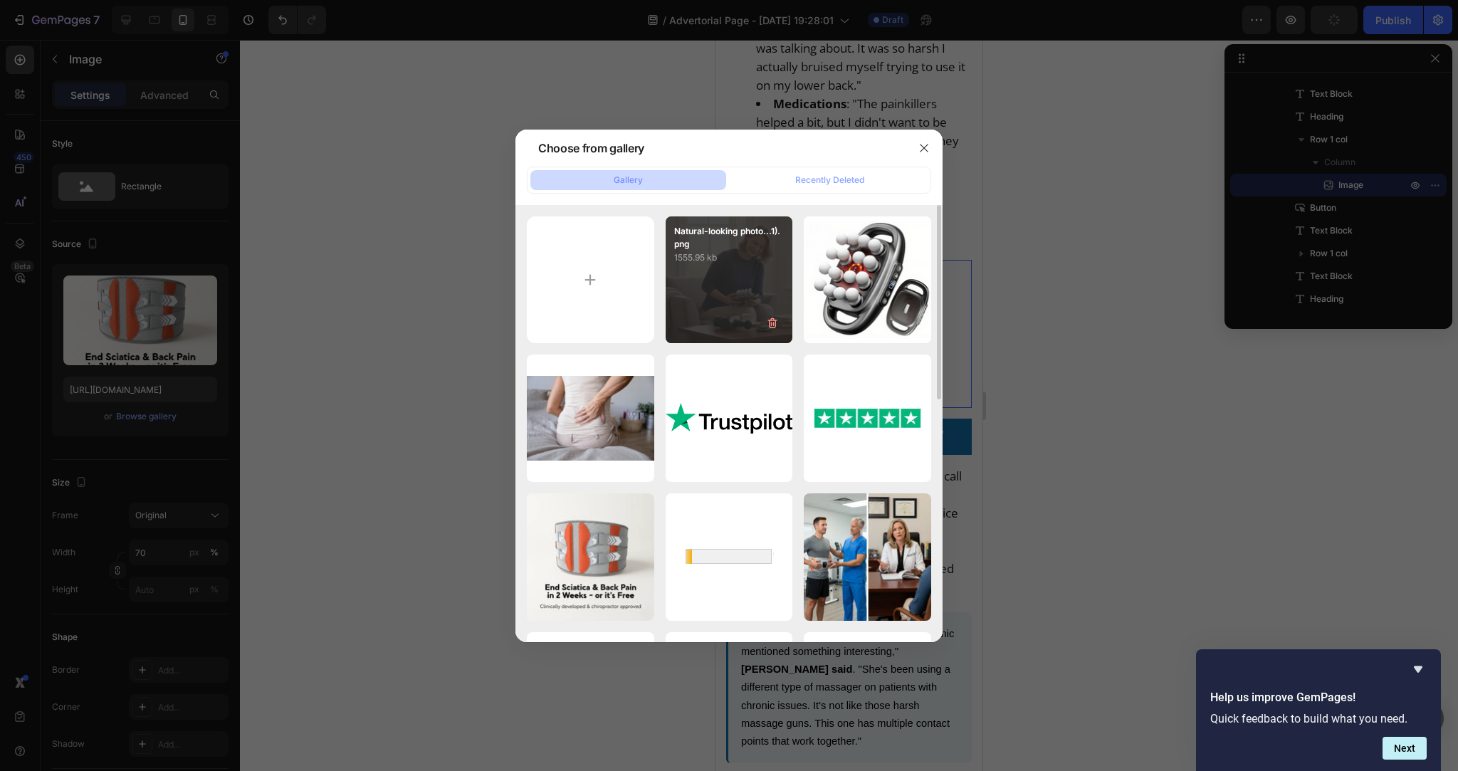
click at [741, 289] on div "Natural-looking photo...1).png 1555.95 kb" at bounding box center [728, 279] width 127 height 127
type input "https://cdn.shopify.com/s/files/1/0736/2733/6954/files/gempages_586421623444210…"
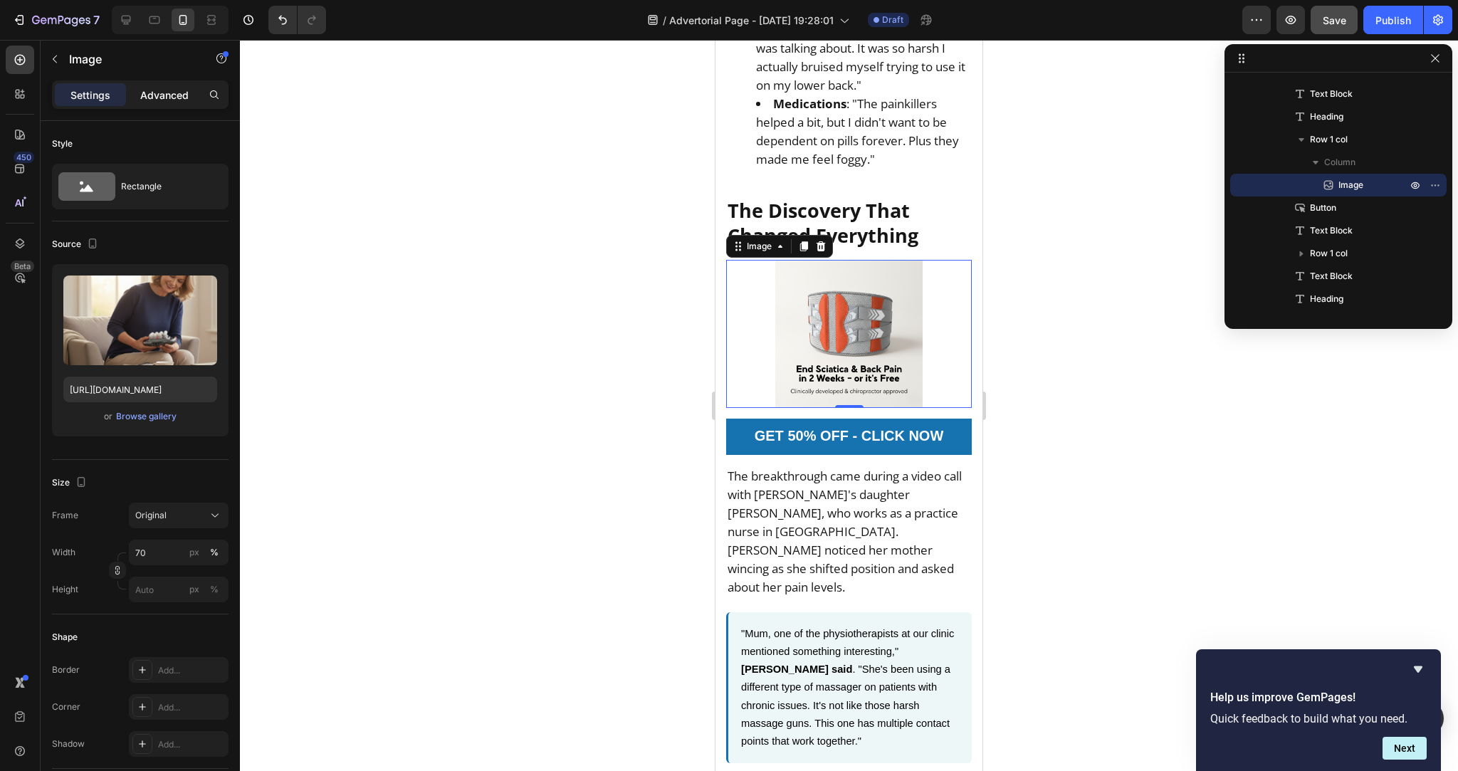
click at [175, 103] on div "Advanced" at bounding box center [164, 94] width 71 height 23
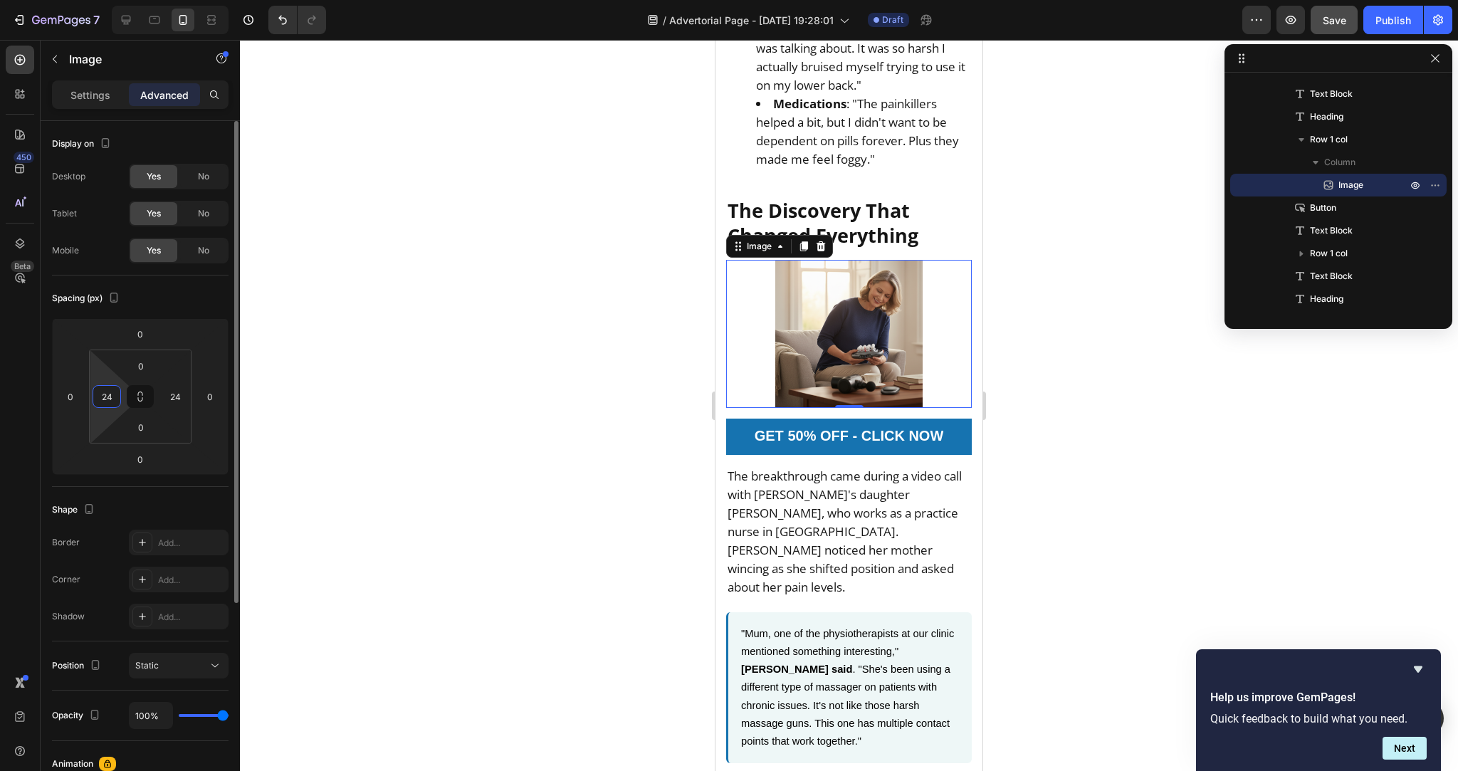
click at [113, 391] on input "24" at bounding box center [106, 396] width 21 height 21
type input "0"
click at [181, 394] on input "24" at bounding box center [174, 396] width 21 height 21
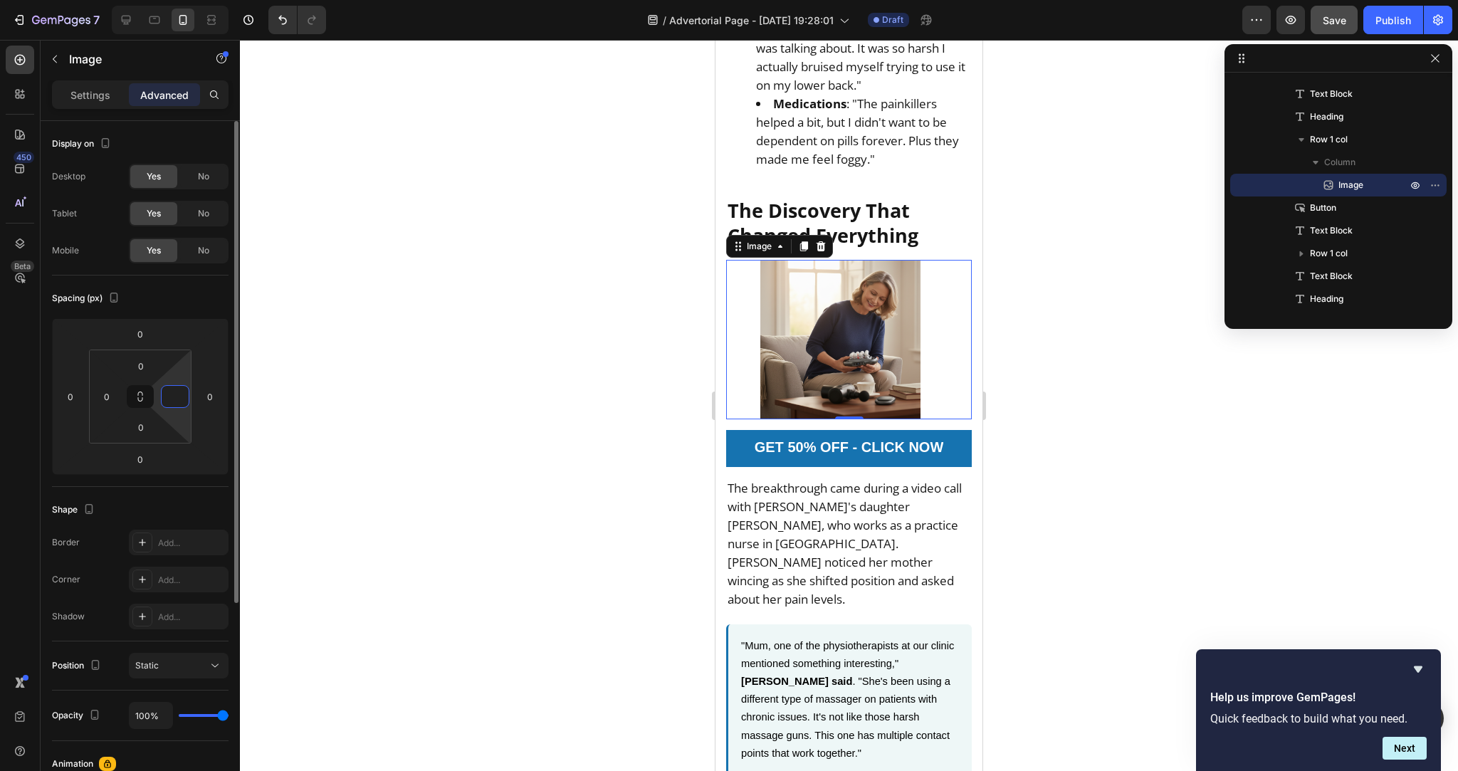
type input "0"
click at [204, 283] on div "Spacing (px) 0 0 0 0 0 0 0 0" at bounding box center [140, 380] width 176 height 211
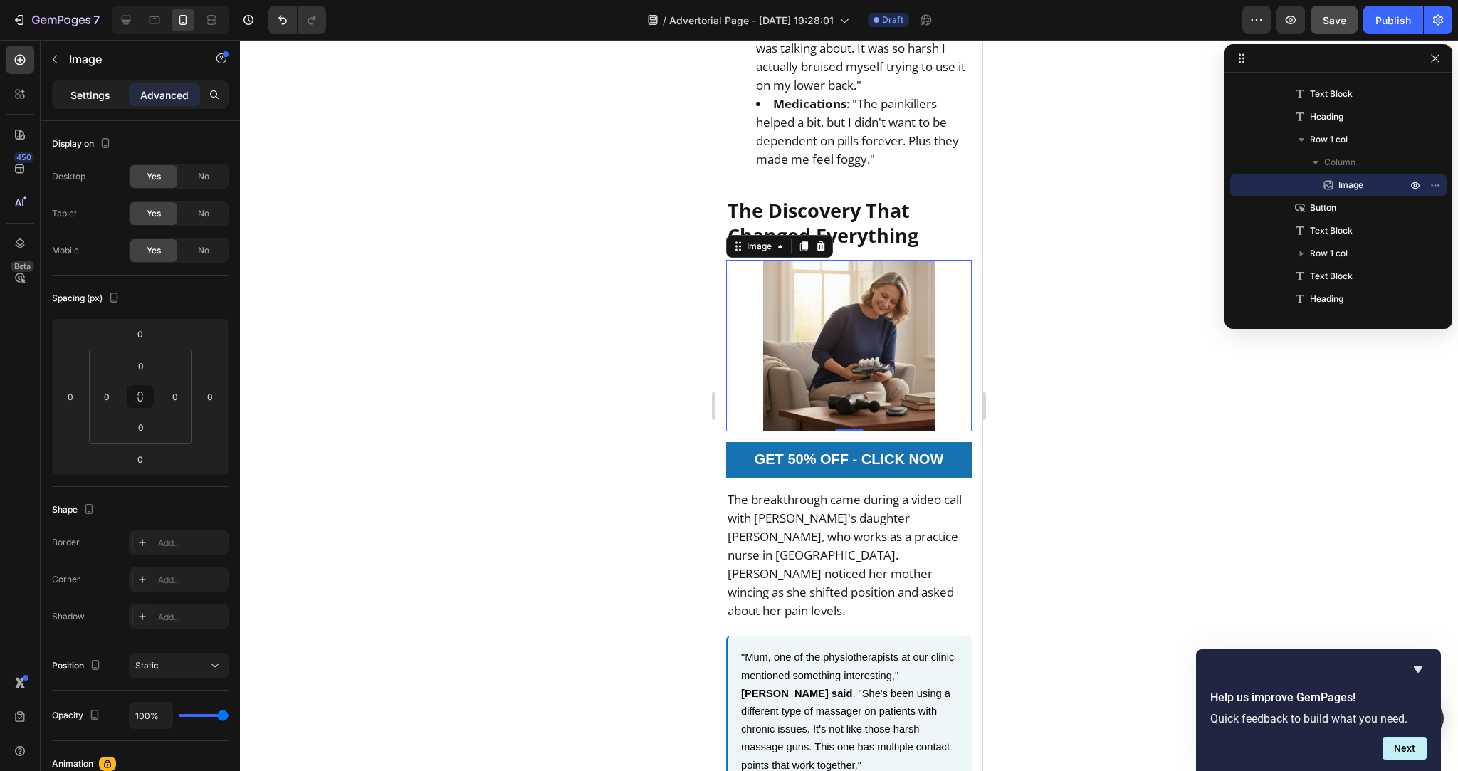
click at [85, 95] on p "Settings" at bounding box center [90, 95] width 40 height 15
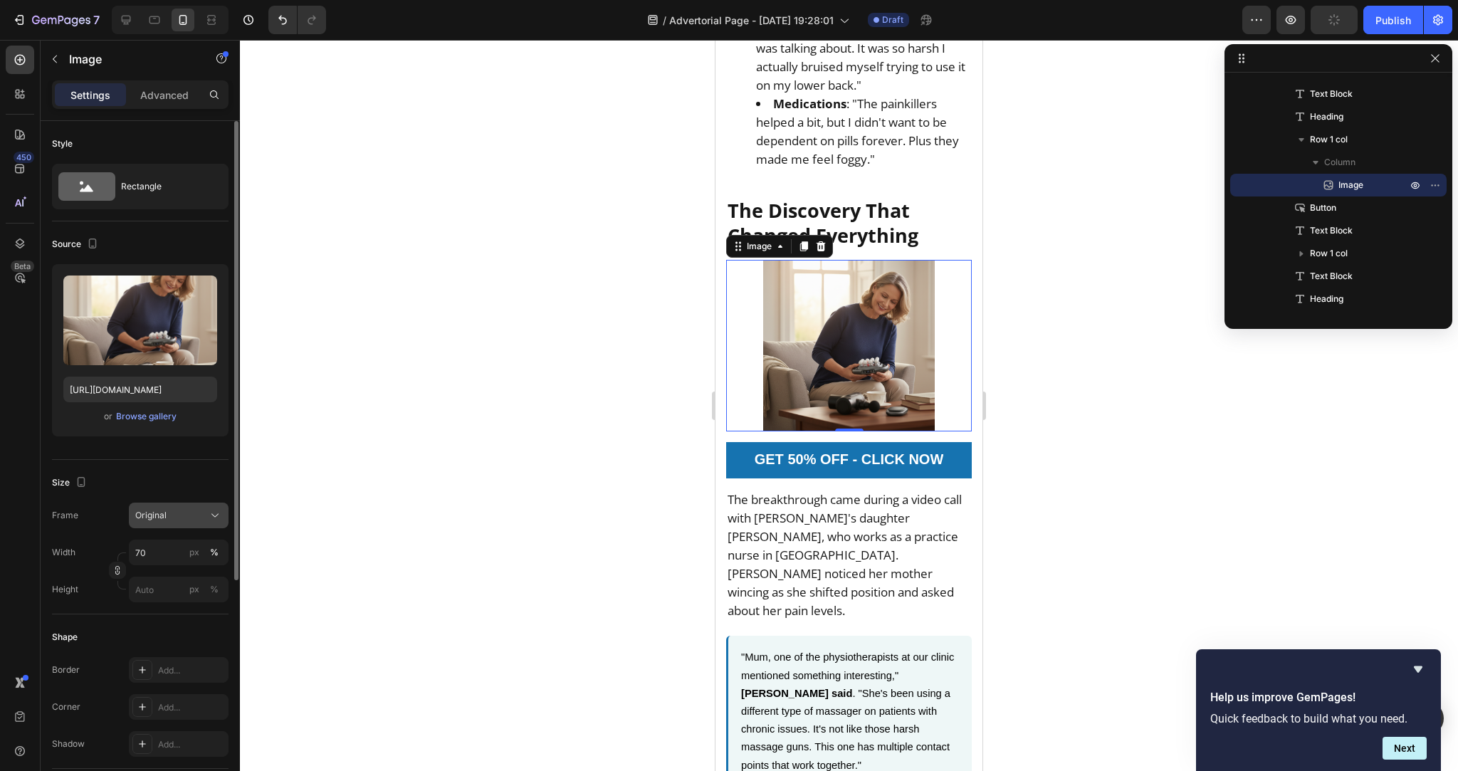
click at [180, 516] on div "Original" at bounding box center [170, 515] width 70 height 13
click at [120, 495] on div "Size Frame Original Square Vertical Horizontal Original Custom Width 70 px % He…" at bounding box center [140, 537] width 176 height 154
click at [152, 517] on span "Original" at bounding box center [150, 515] width 31 height 13
click at [165, 629] on span "Original" at bounding box center [150, 630] width 31 height 13
click at [167, 548] on input "70" at bounding box center [179, 552] width 100 height 26
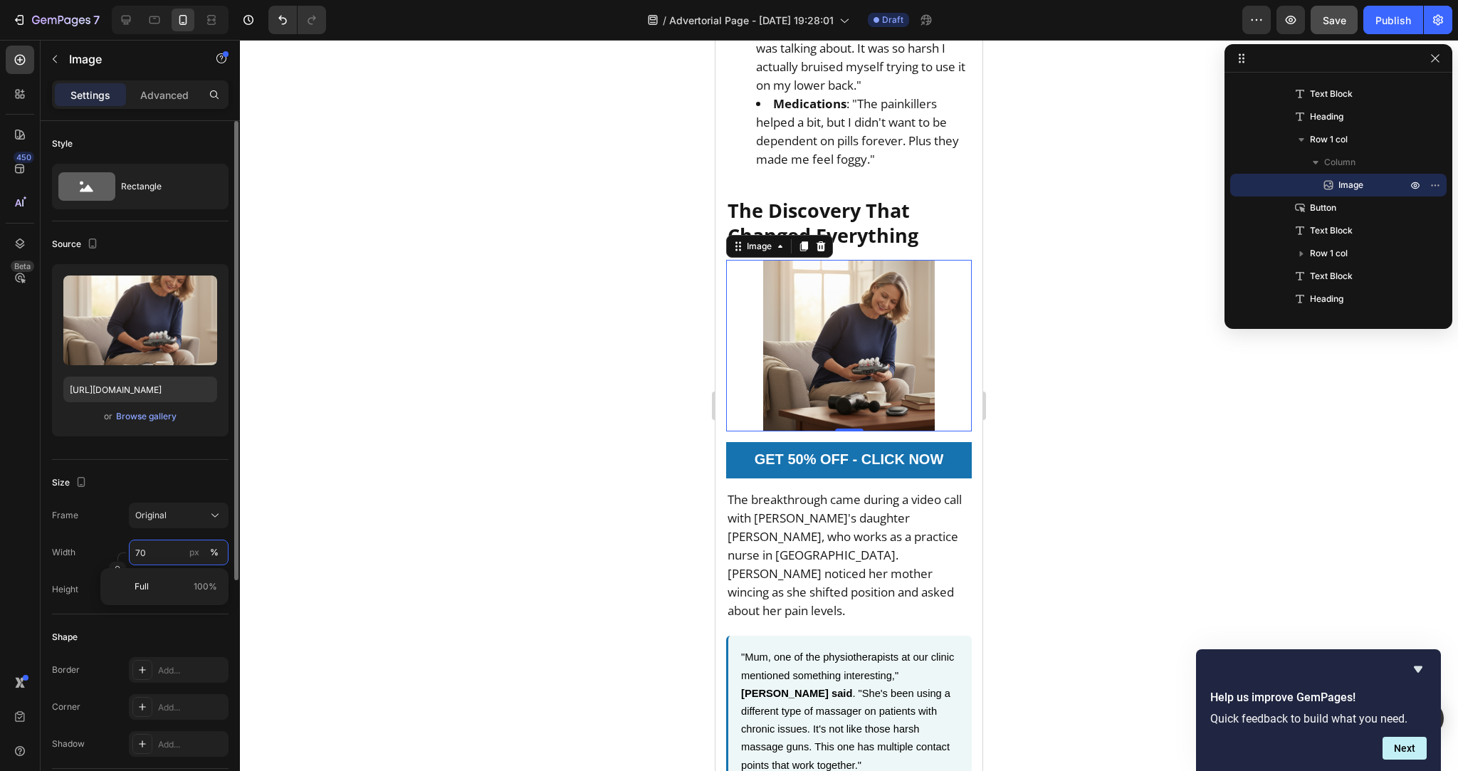
click at [167, 548] on input "70" at bounding box center [179, 552] width 100 height 26
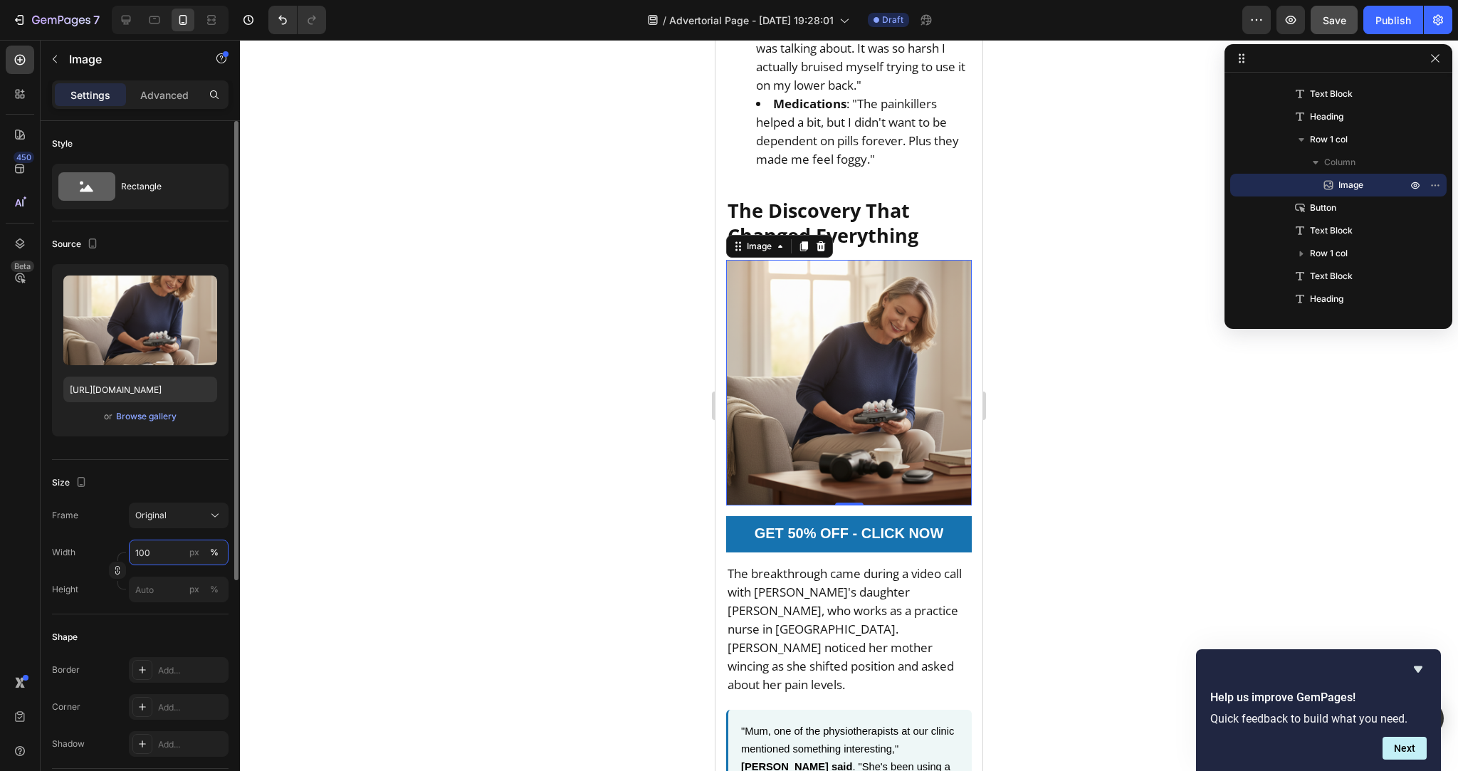
type input "100"
click at [101, 467] on div "Size Frame Original Width 100 px % Height px %" at bounding box center [140, 537] width 176 height 154
click at [127, 21] on icon at bounding box center [126, 20] width 14 height 14
type input "https://cdn.shopify.com/s/files/1/0736/2733/6954/files/gempages_586421623444210…"
type input "70"
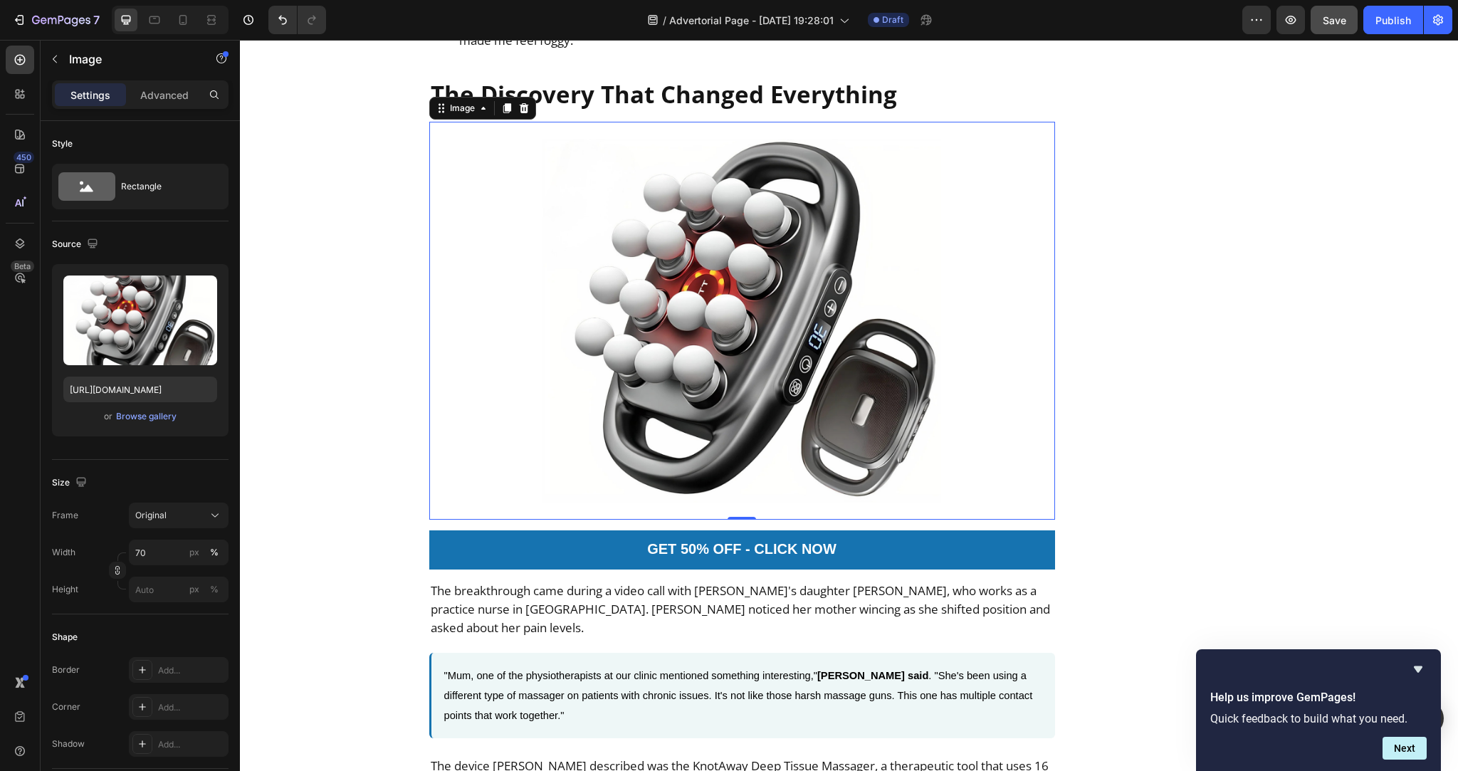
scroll to position [1702, 0]
click at [186, 17] on icon at bounding box center [183, 20] width 8 height 10
type input "https://cdn.shopify.com/s/files/1/0736/2733/6954/files/gempages_586421623444210…"
type input "100"
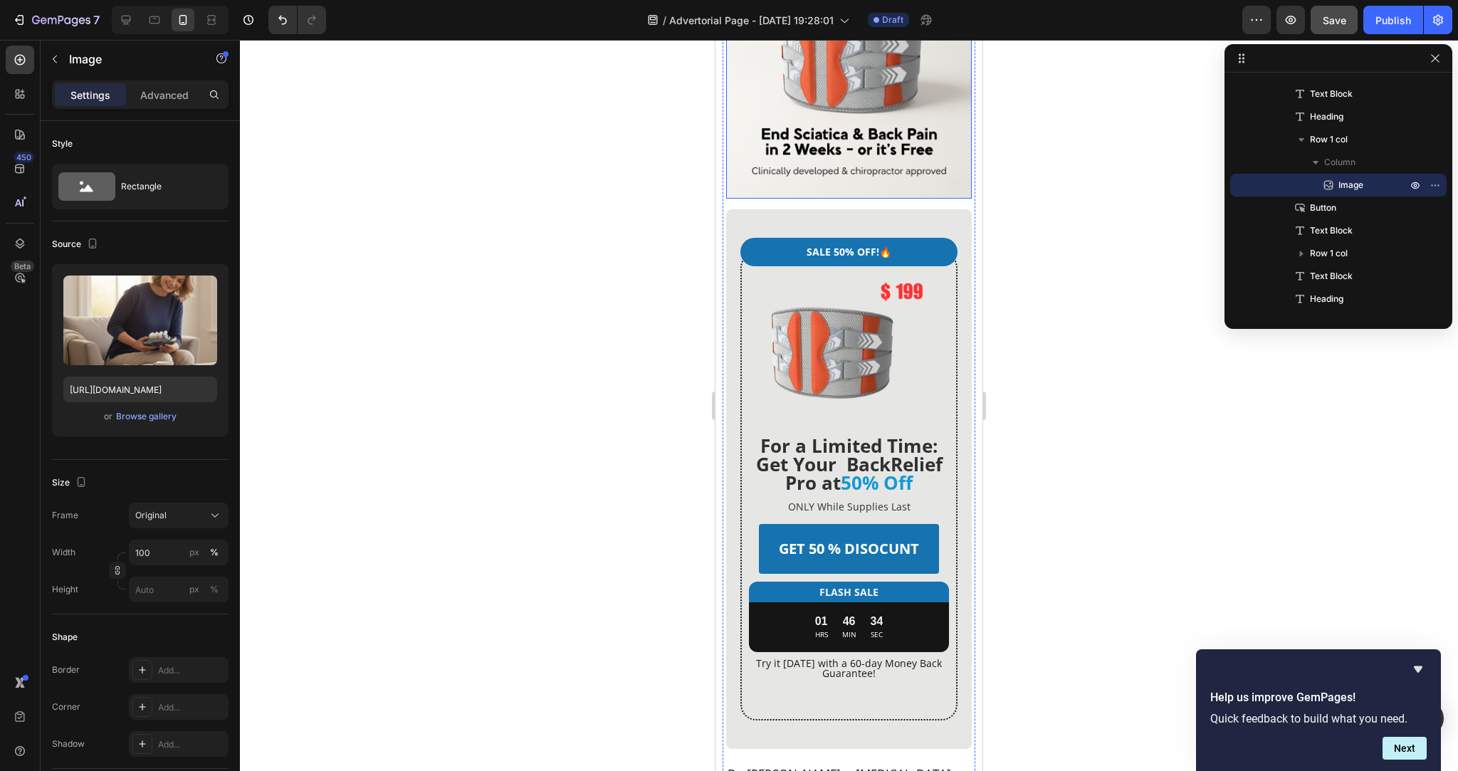
scroll to position [3072, 0]
click at [131, 19] on icon at bounding box center [126, 20] width 14 height 14
type input "https://cdn.shopify.com/s/files/1/0736/2733/6954/files/gempages_586421623444210…"
type input "70"
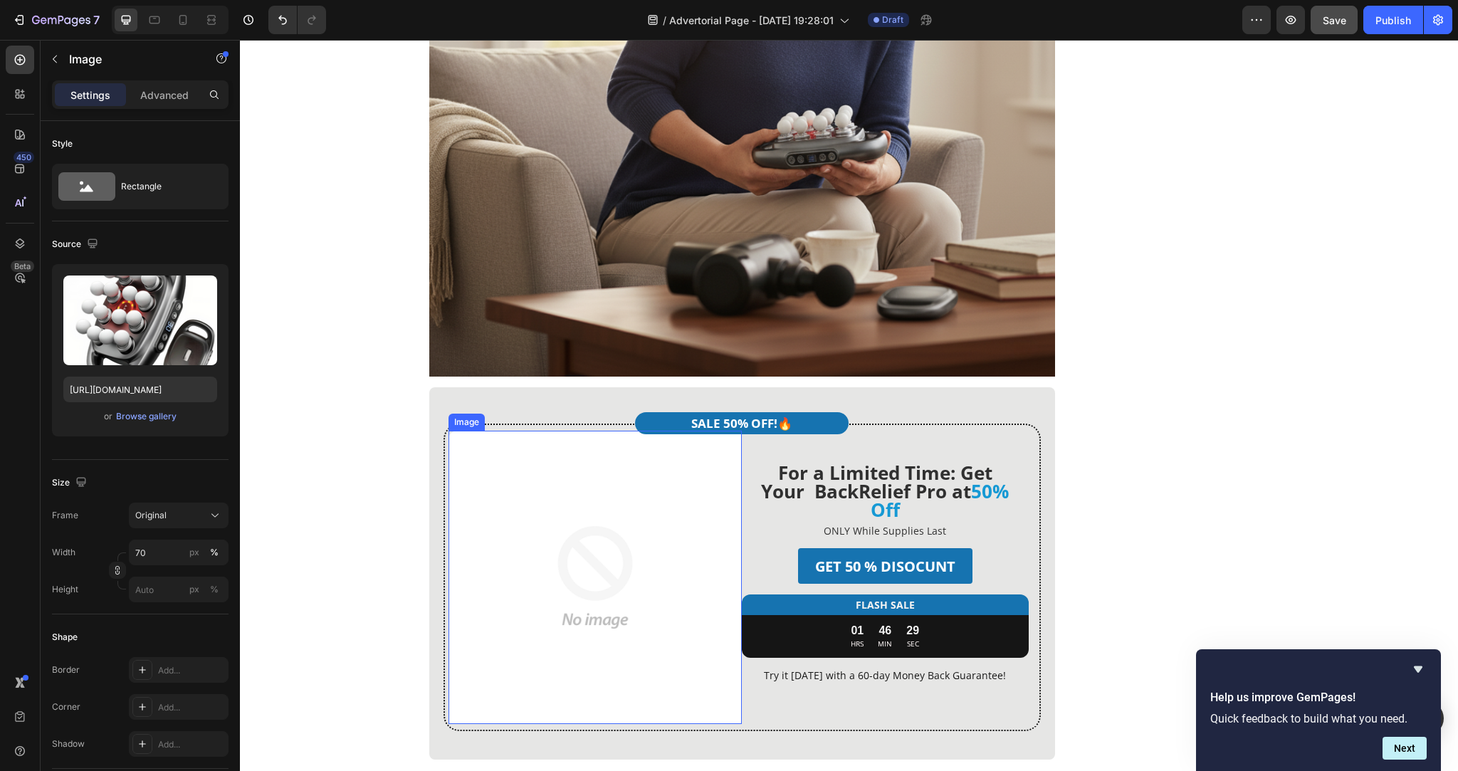
scroll to position [2868, 0]
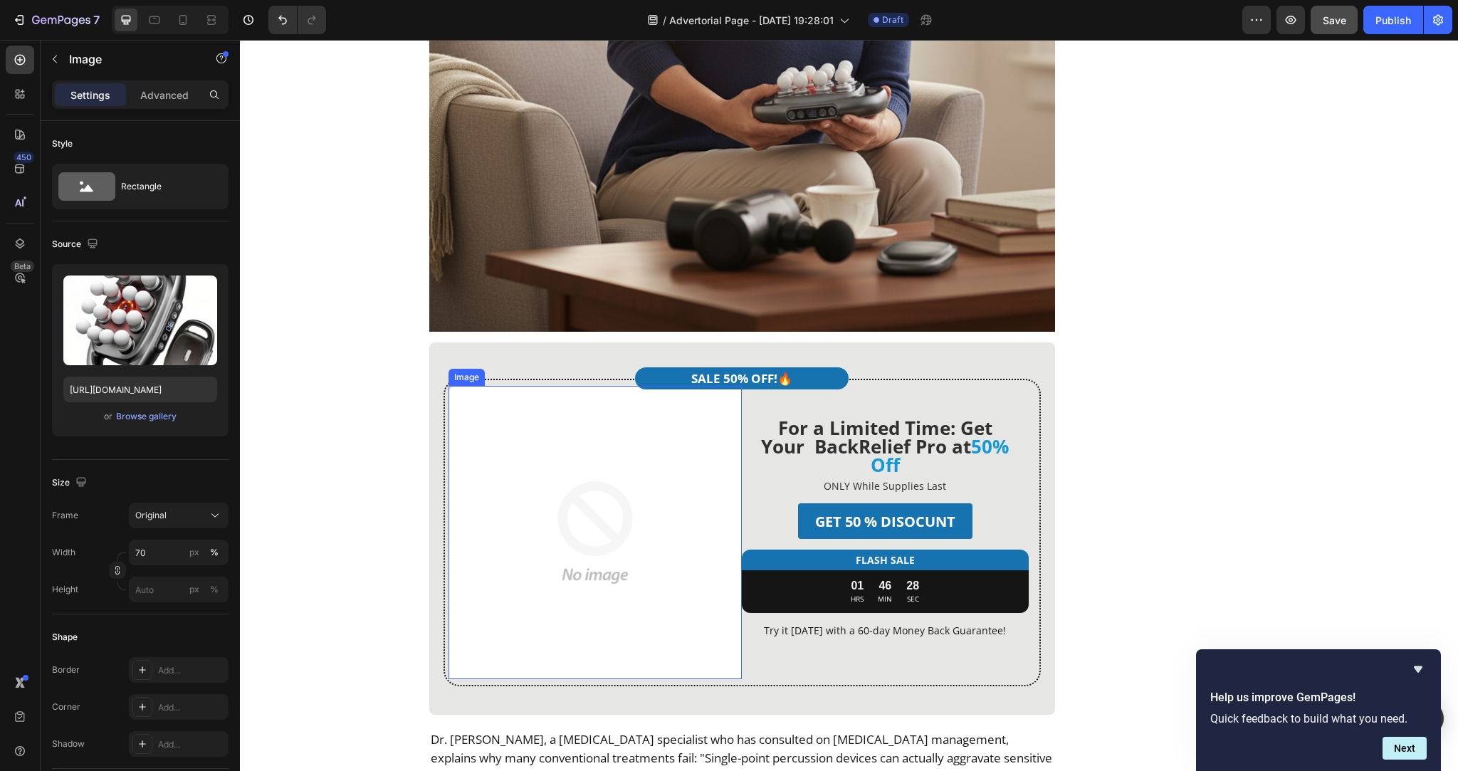
click at [606, 443] on img at bounding box center [595, 533] width 294 height 294
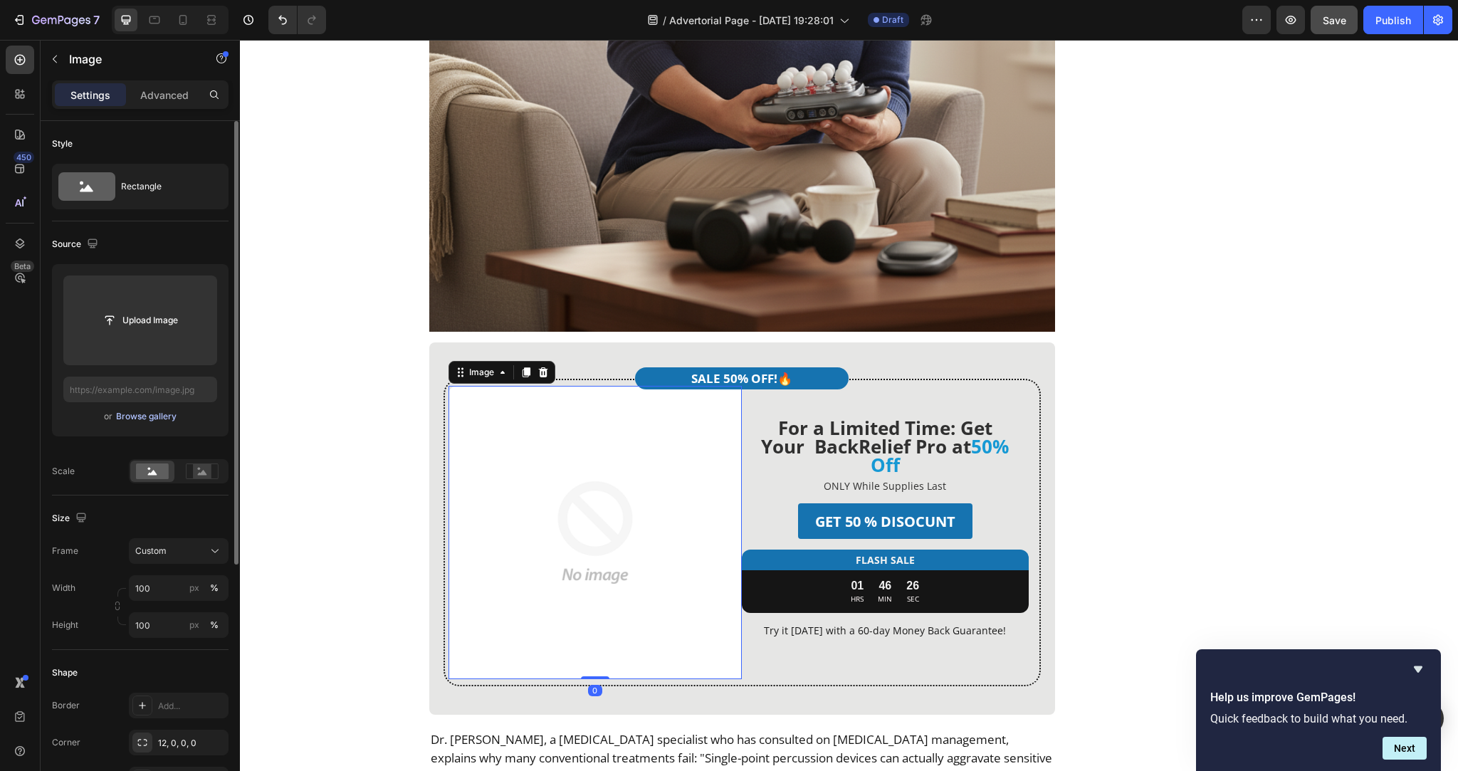
click at [137, 418] on div "Browse gallery" at bounding box center [146, 416] width 60 height 13
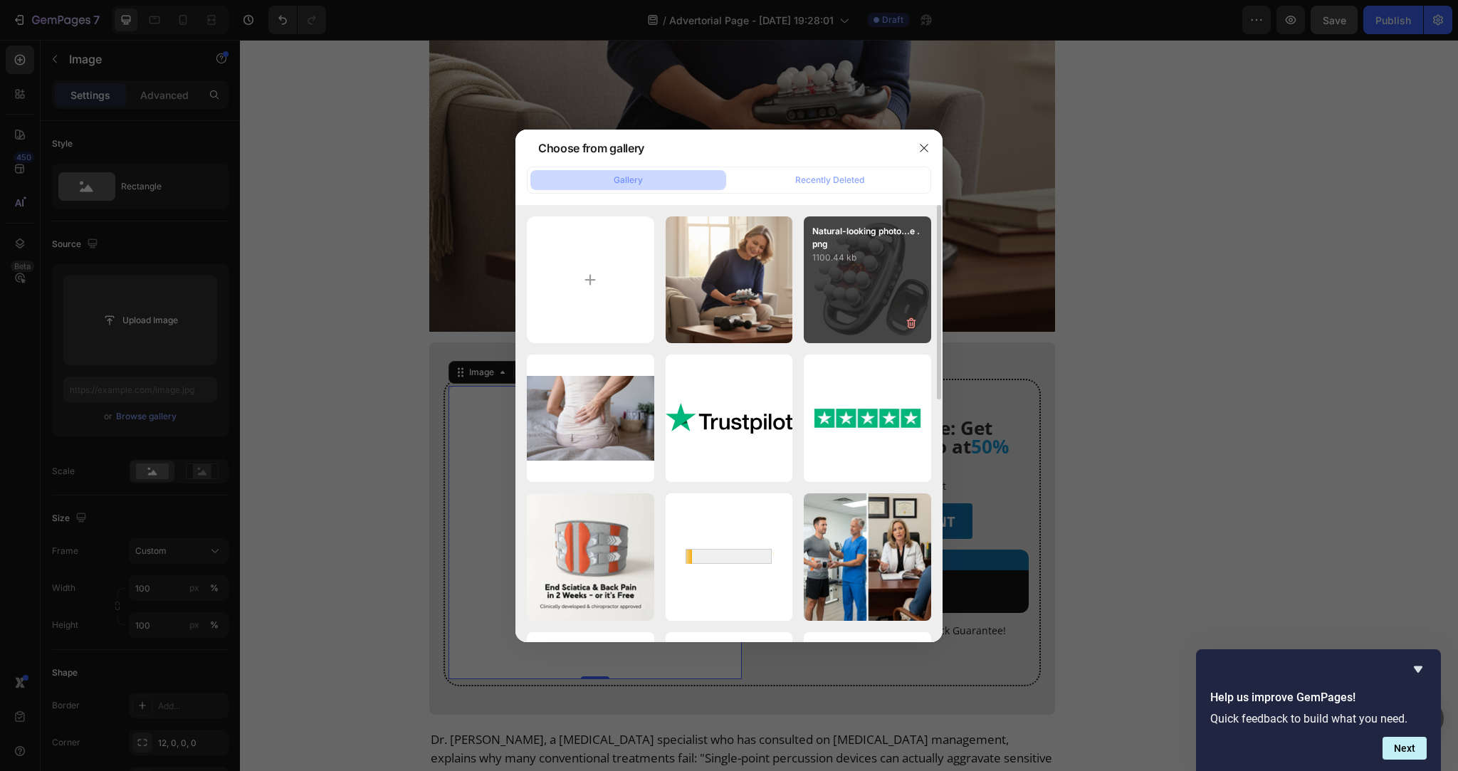
click at [925, 303] on div "Natural-looking photo...e .png 1100.44 kb" at bounding box center [866, 279] width 127 height 127
type input "https://cdn.shopify.com/s/files/1/0736/2733/6954/files/gempages_586421623444210…"
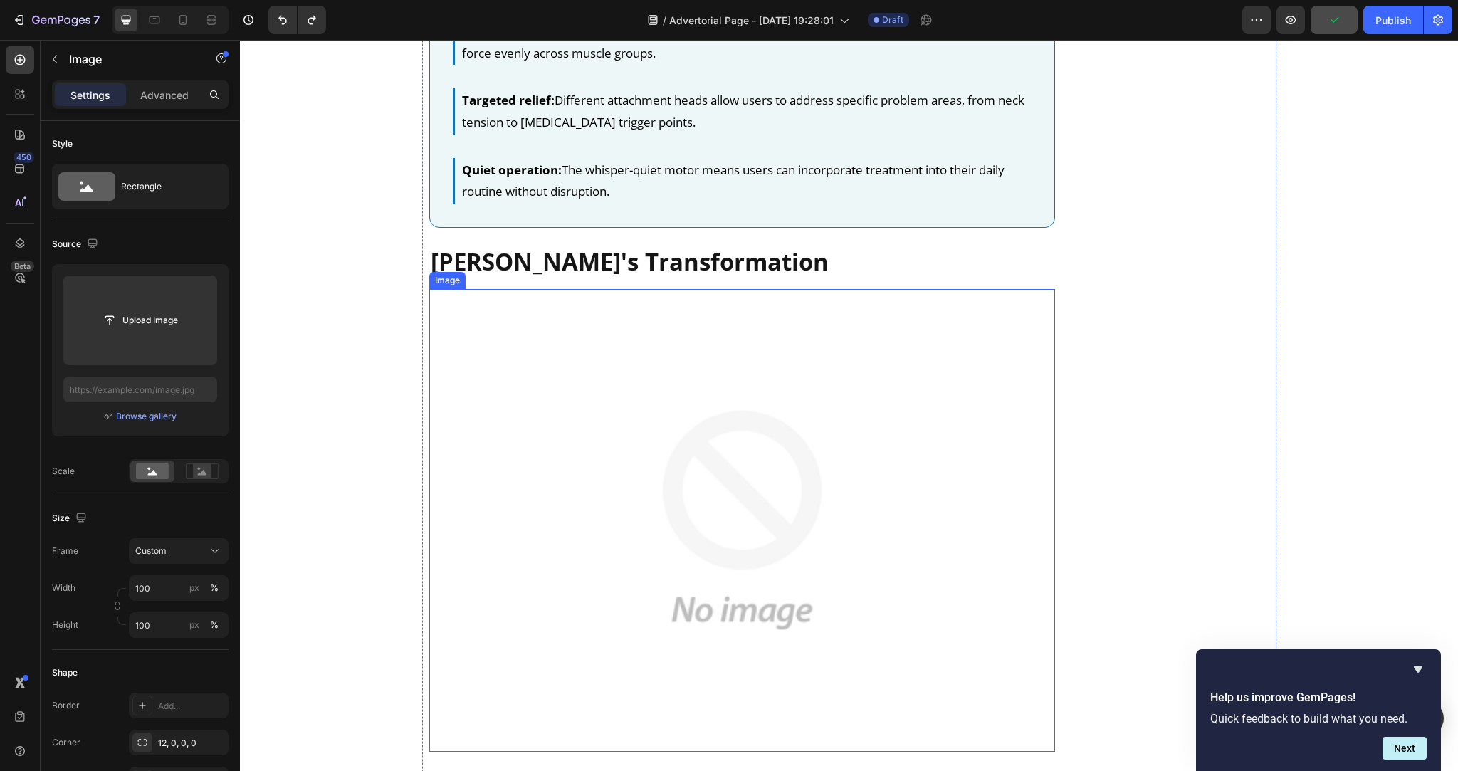
scroll to position [3748, 0]
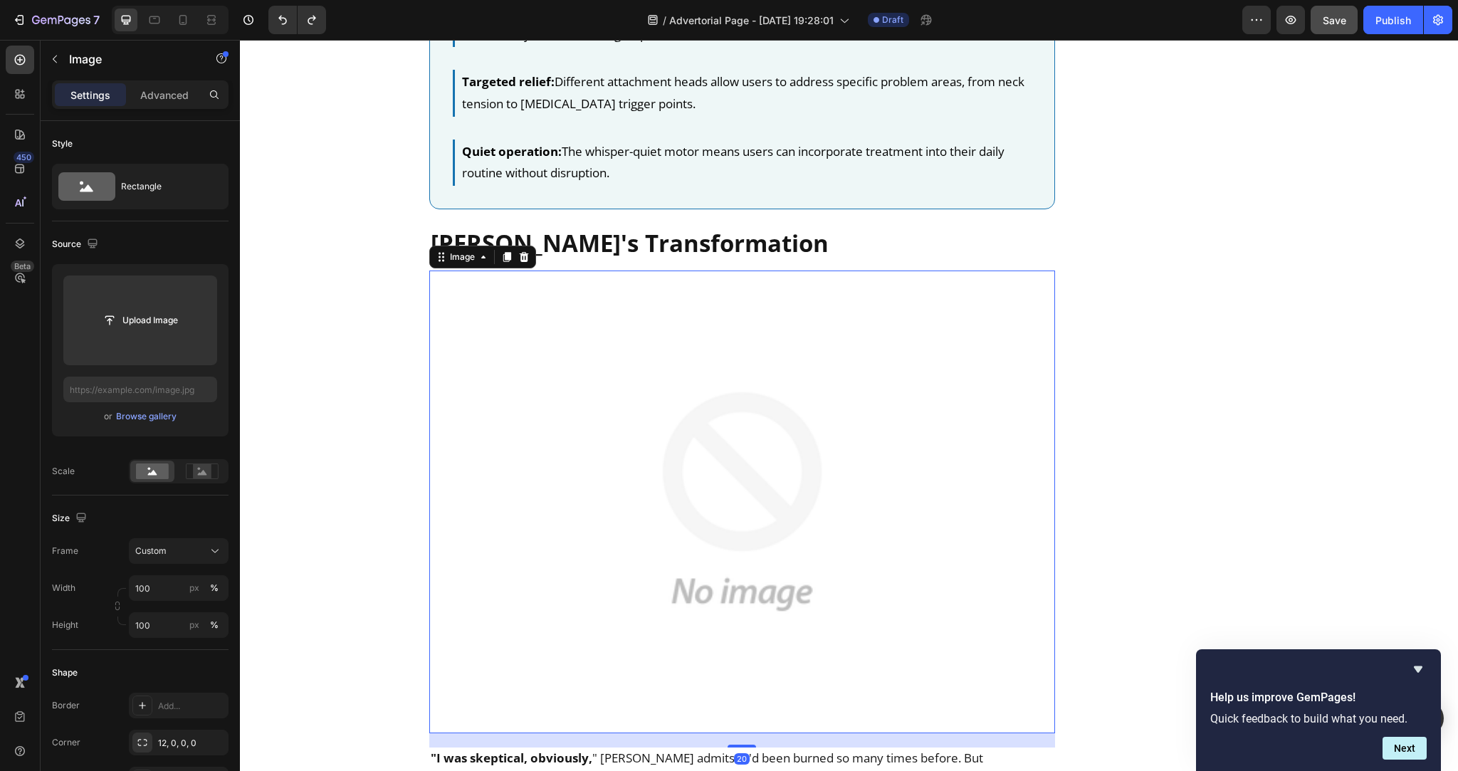
click at [679, 369] on img at bounding box center [742, 501] width 626 height 463
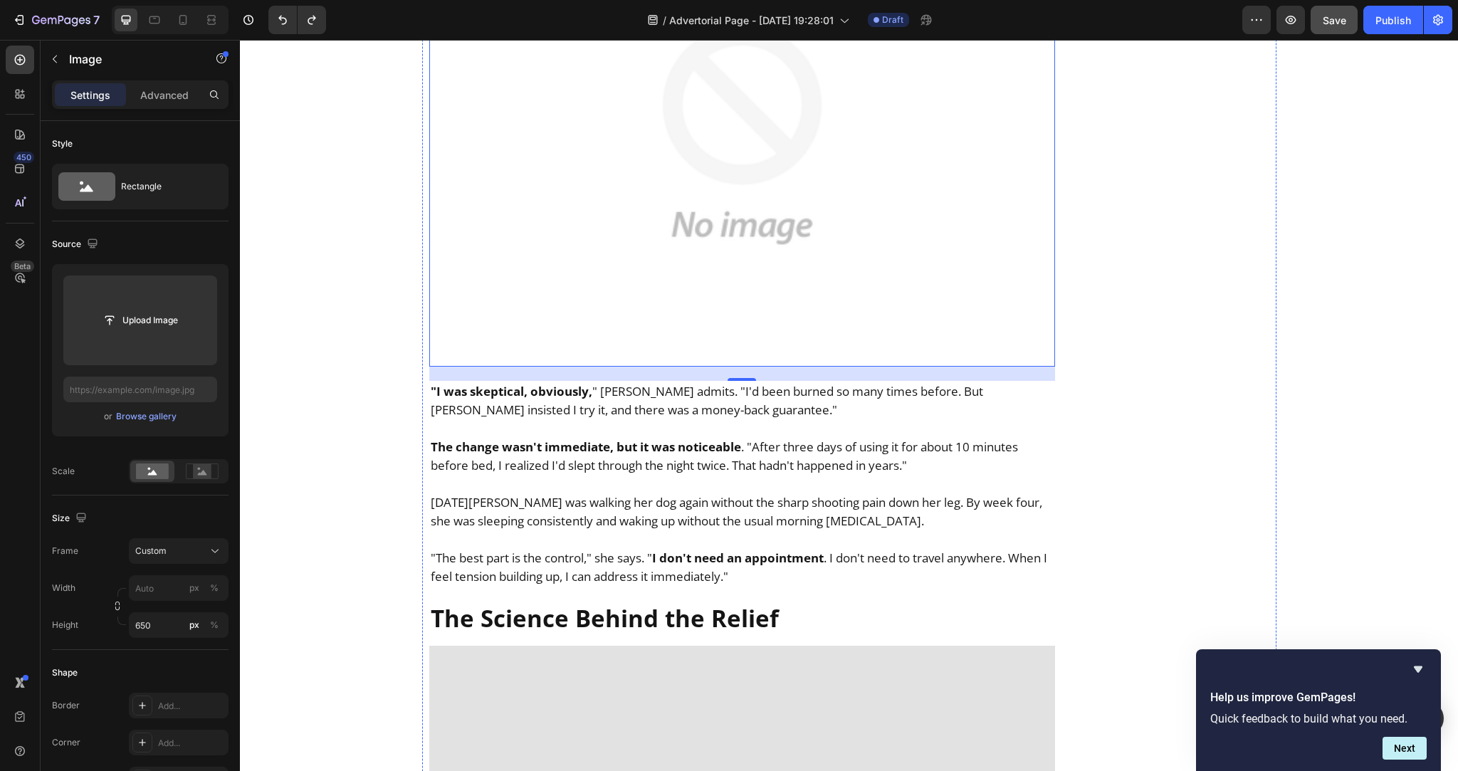
scroll to position [4116, 0]
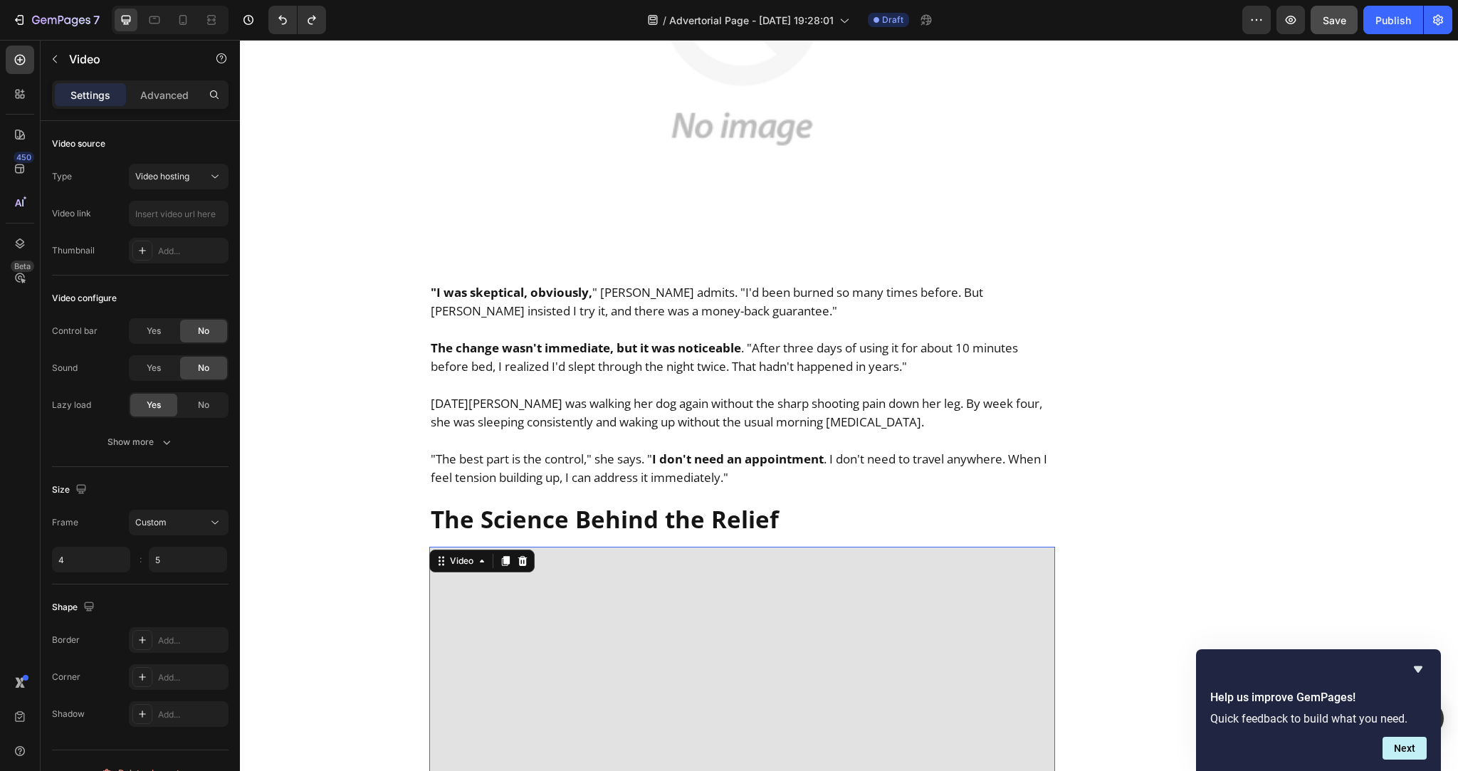
scroll to position [4248, 0]
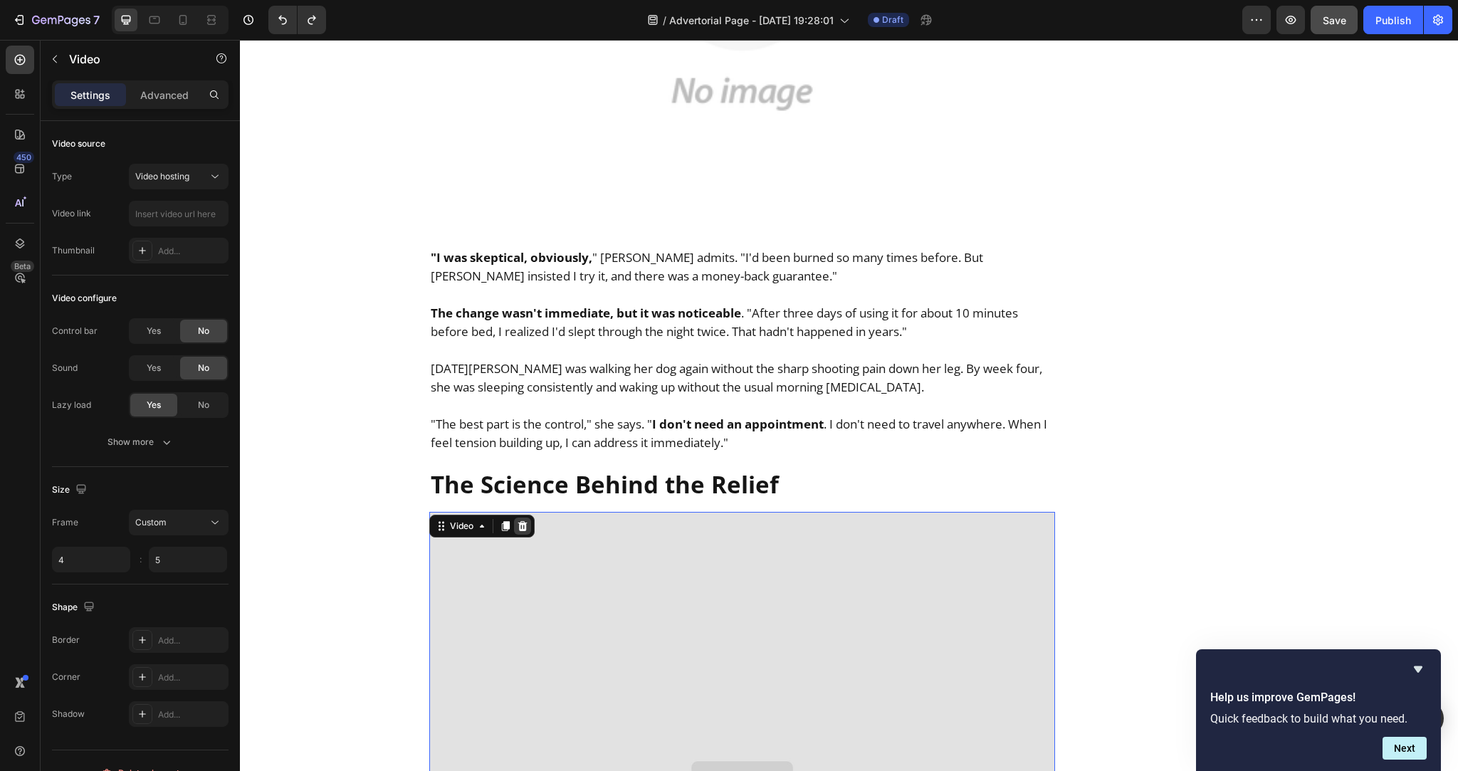
click at [518, 521] on icon at bounding box center [521, 526] width 9 height 10
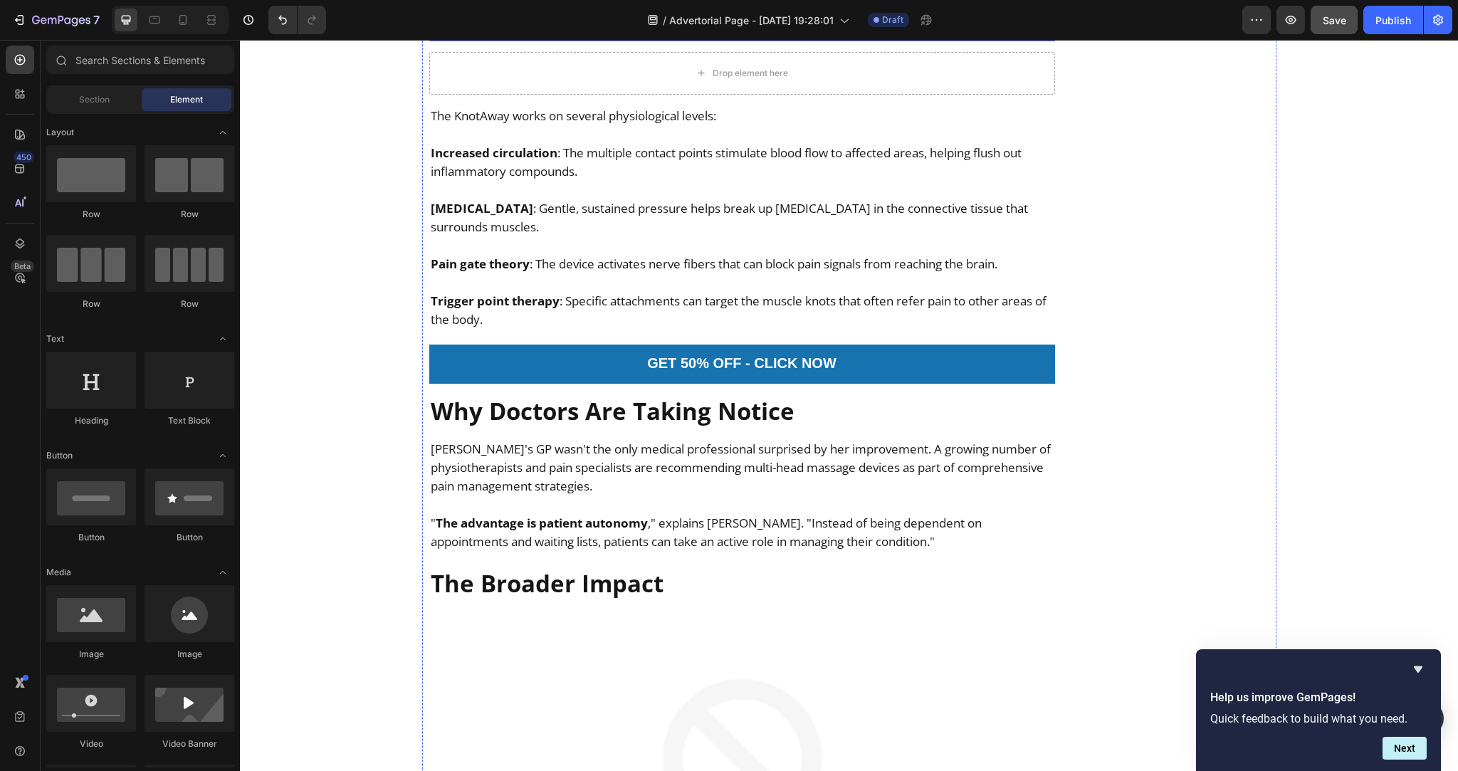
scroll to position [4643, 0]
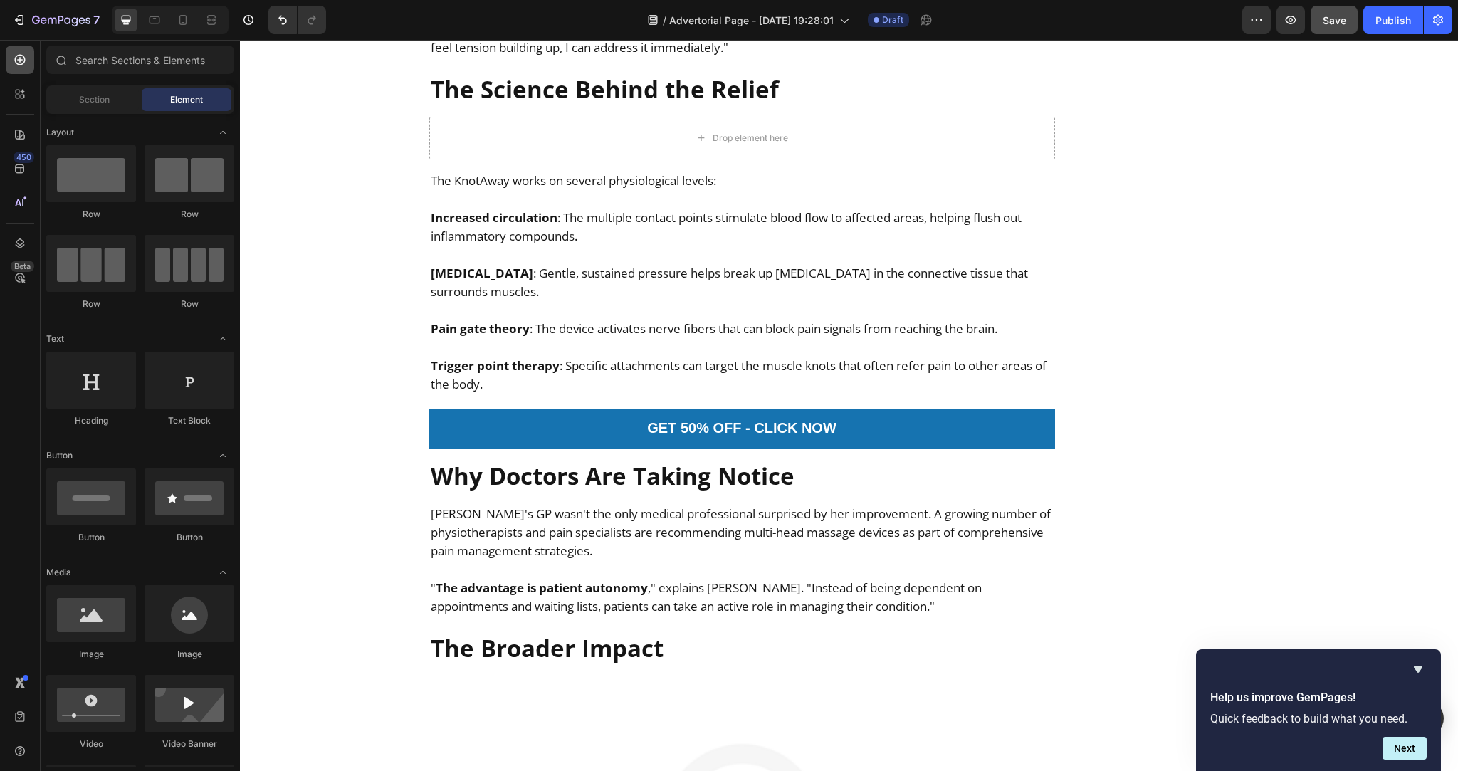
click at [27, 72] on div at bounding box center [20, 60] width 28 height 28
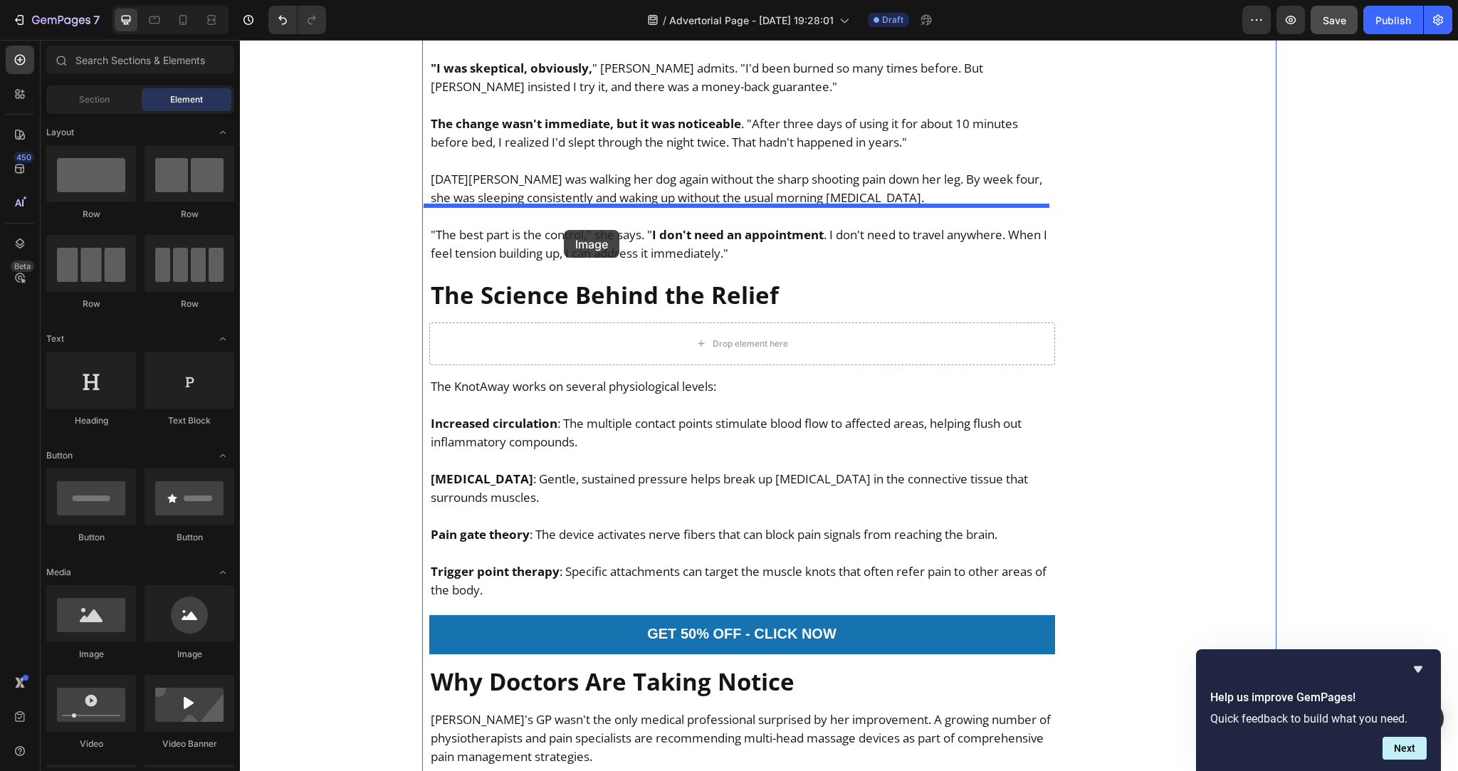
scroll to position [4420, 0]
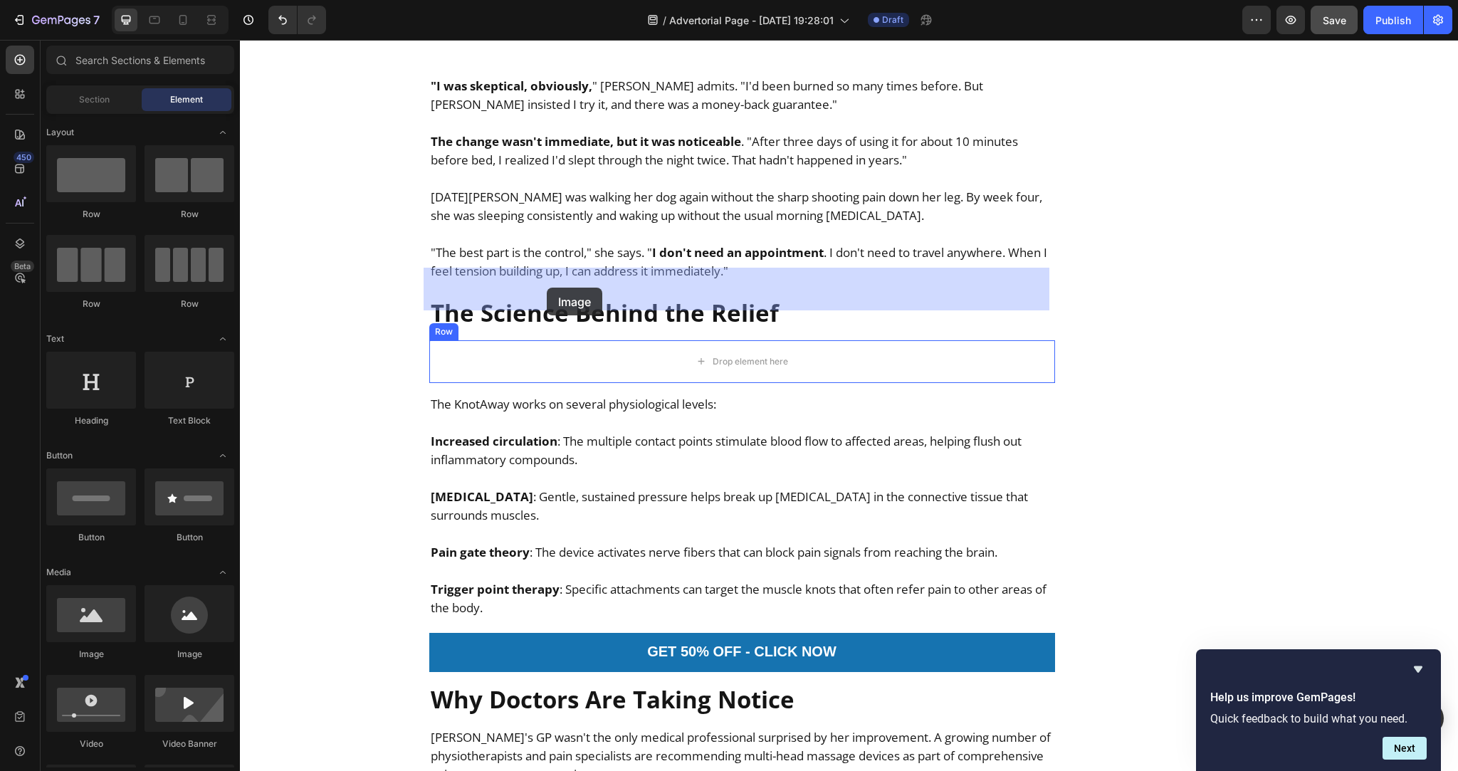
drag, startPoint x: 344, startPoint y: 645, endPoint x: 546, endPoint y: 287, distance: 410.7
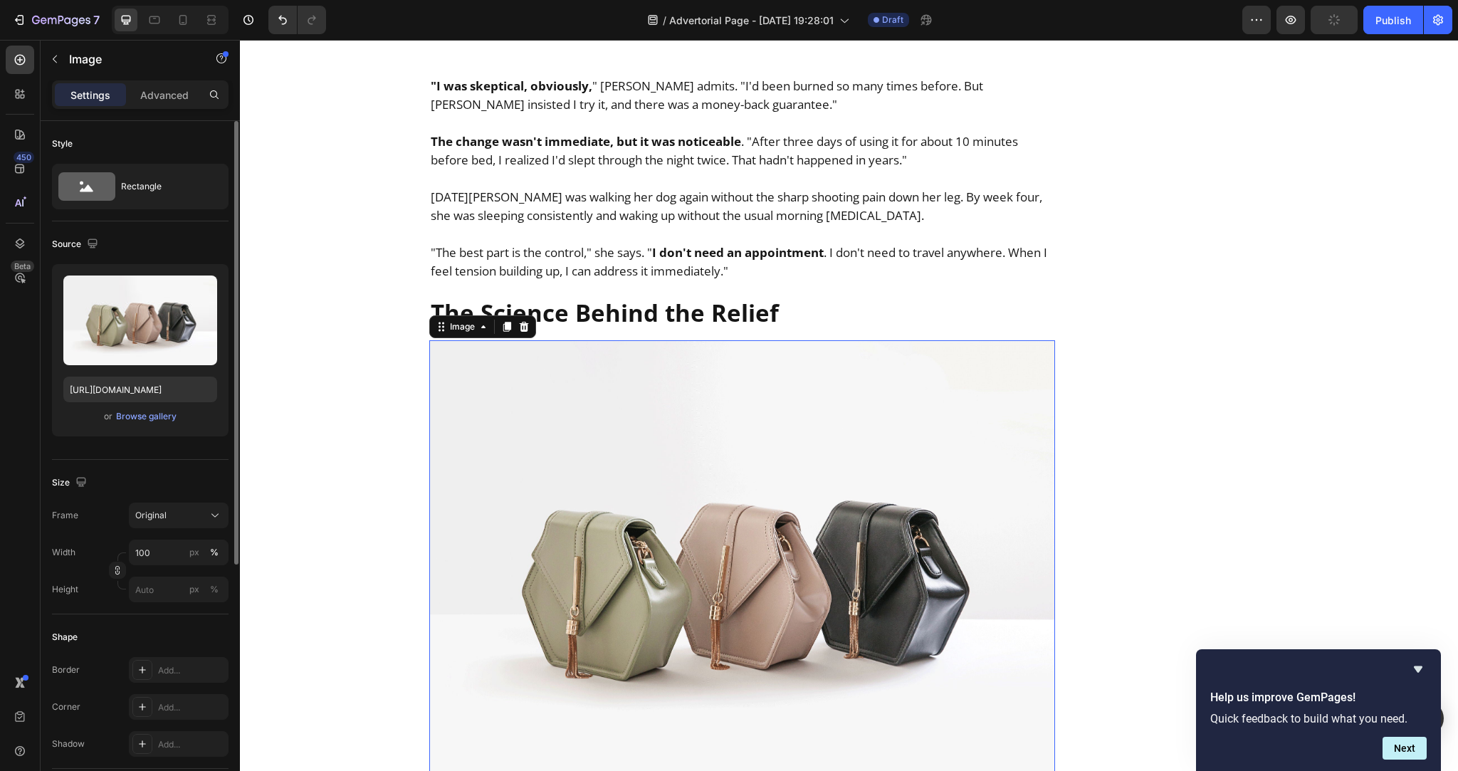
click at [140, 424] on div "or Browse gallery" at bounding box center [140, 416] width 154 height 17
click at [145, 418] on div "Browse gallery" at bounding box center [146, 416] width 60 height 13
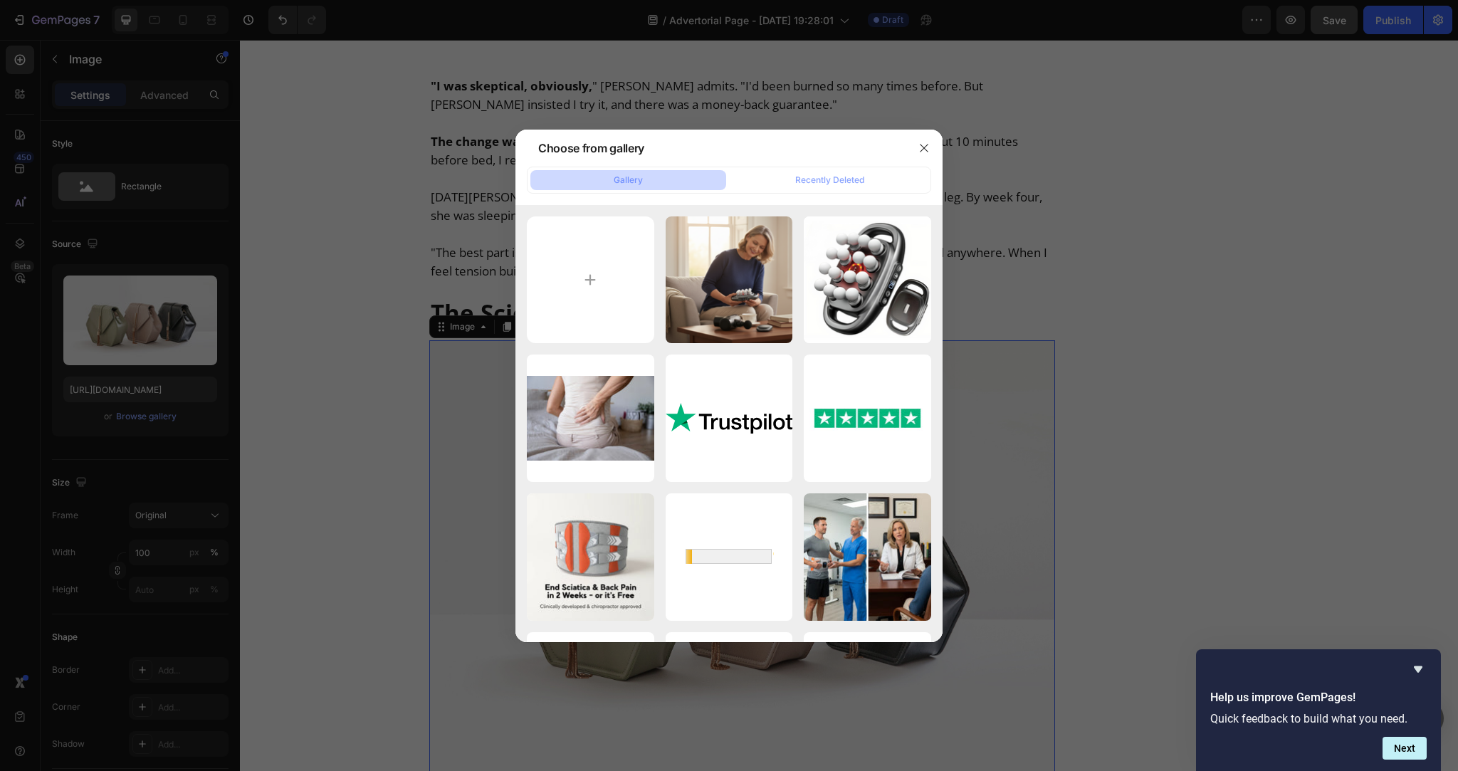
type input "C:\fakepath\Untitled_design_16.webp"
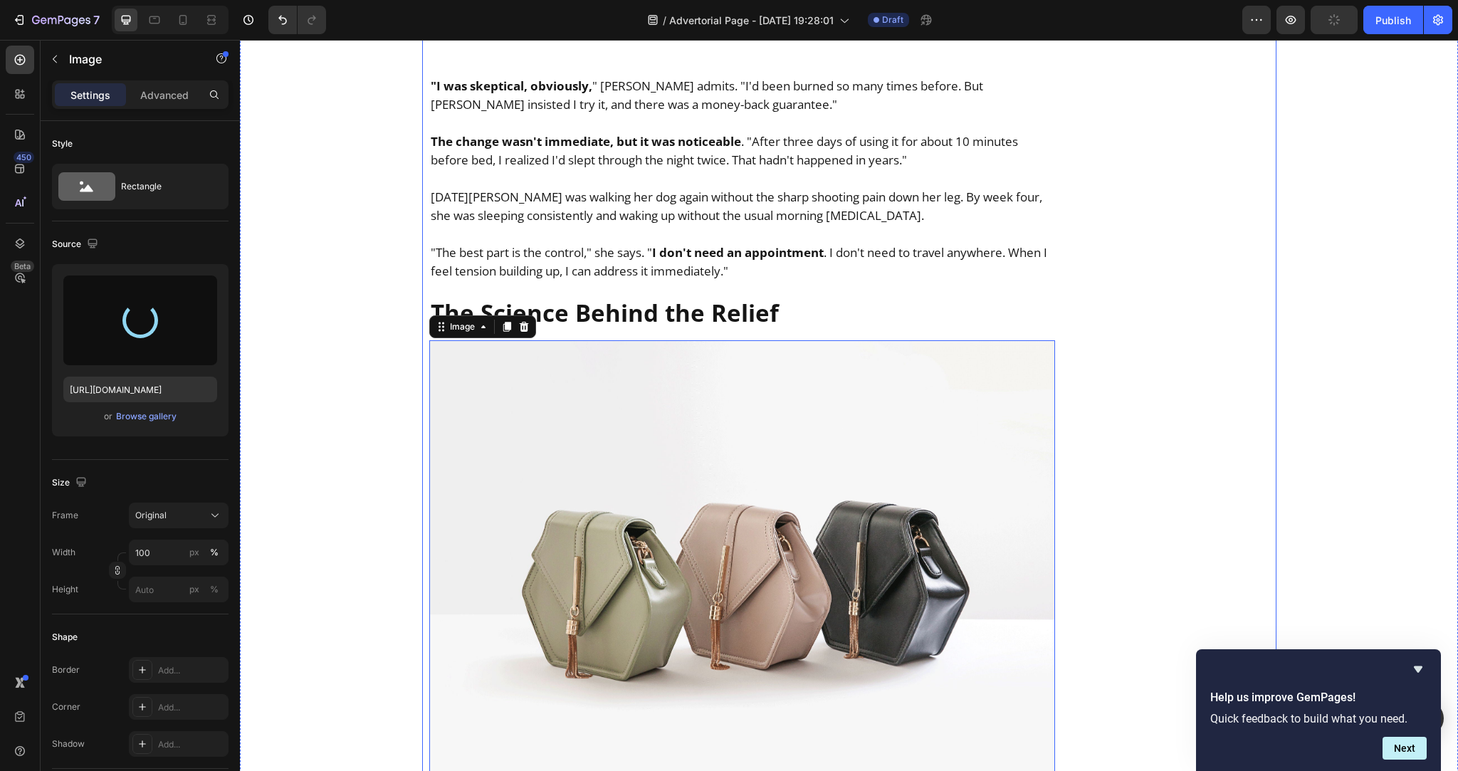
type input "https://cdn.shopify.com/s/files/1/0736/2733/6954/files/gempages_586421623444210…"
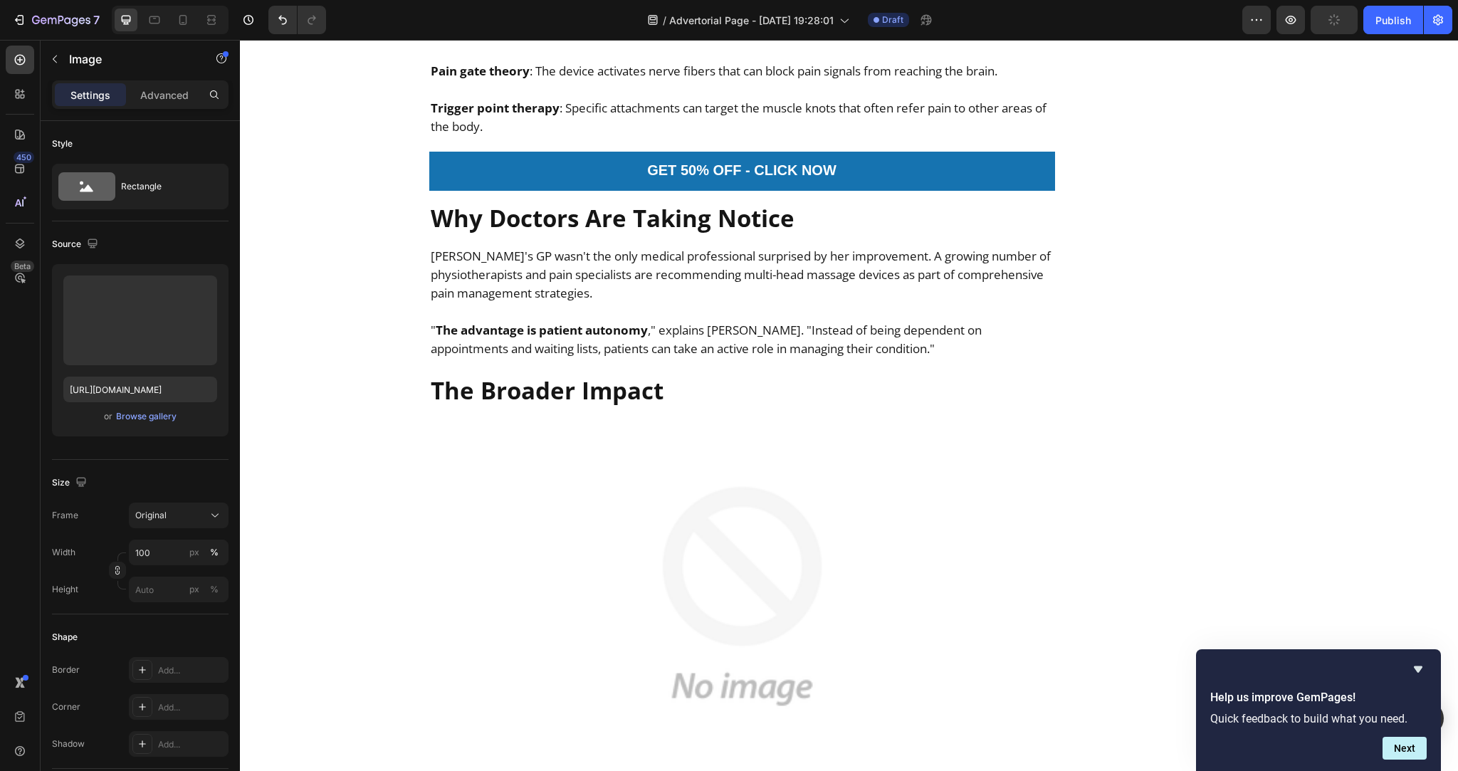
scroll to position [5359, 0]
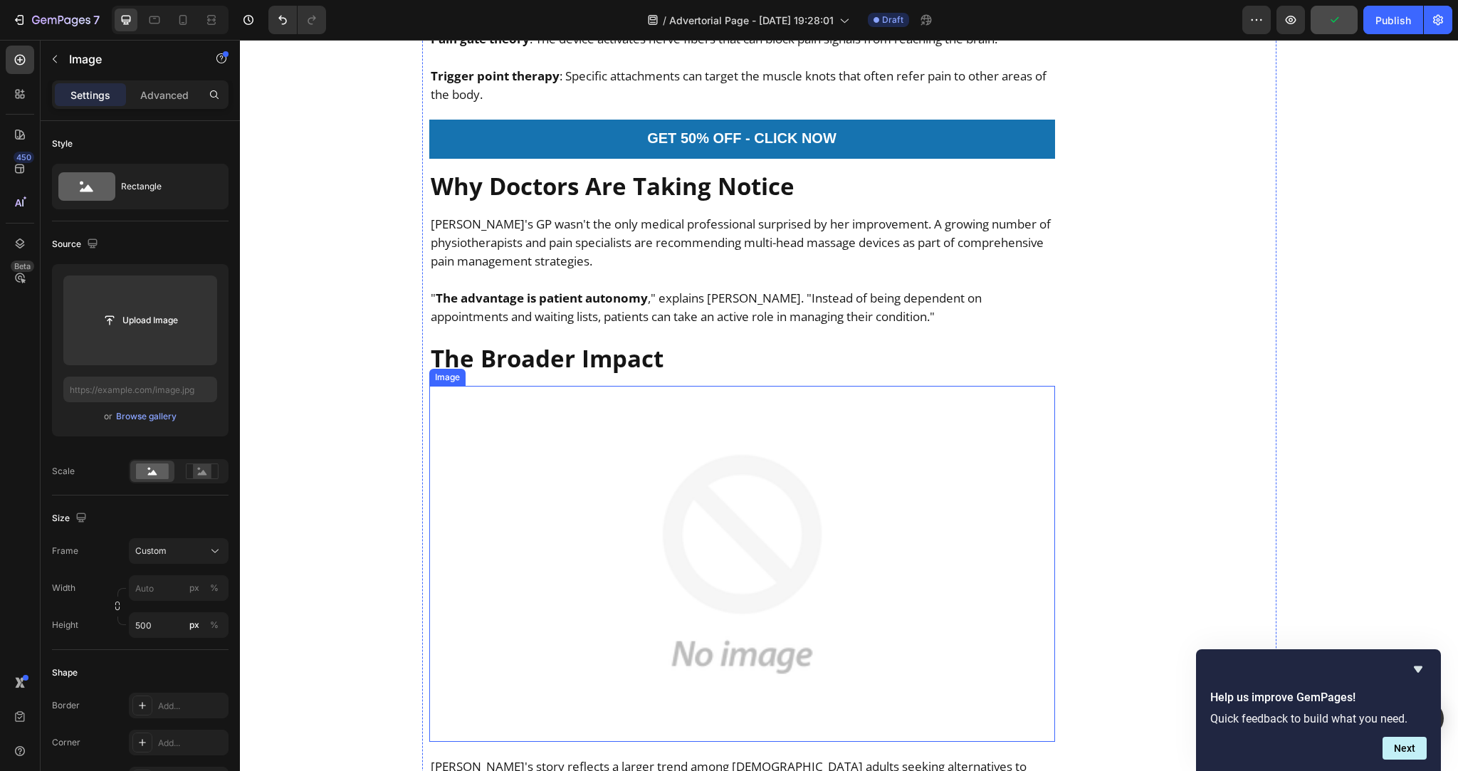
click at [792, 585] on img at bounding box center [742, 564] width 626 height 356
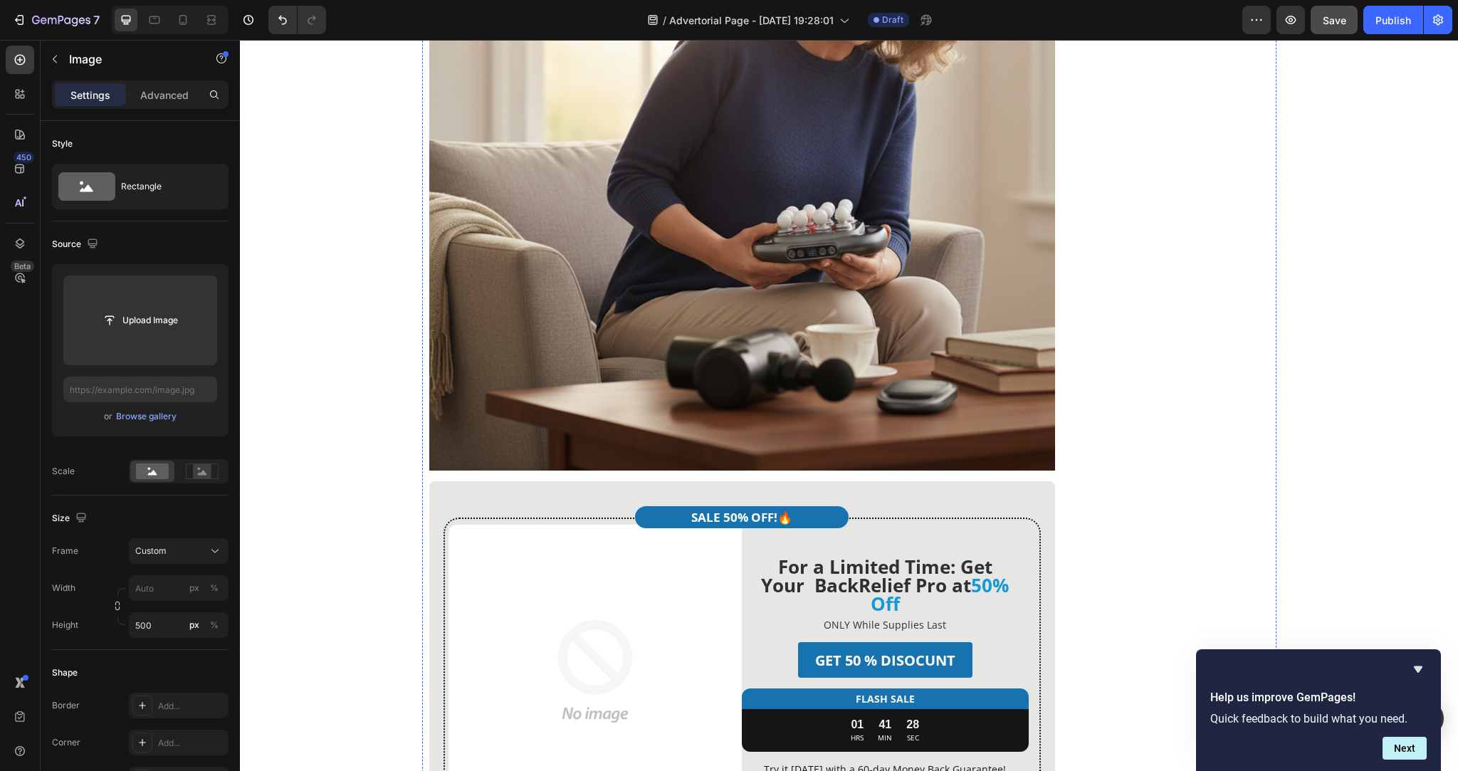
scroll to position [2727, 0]
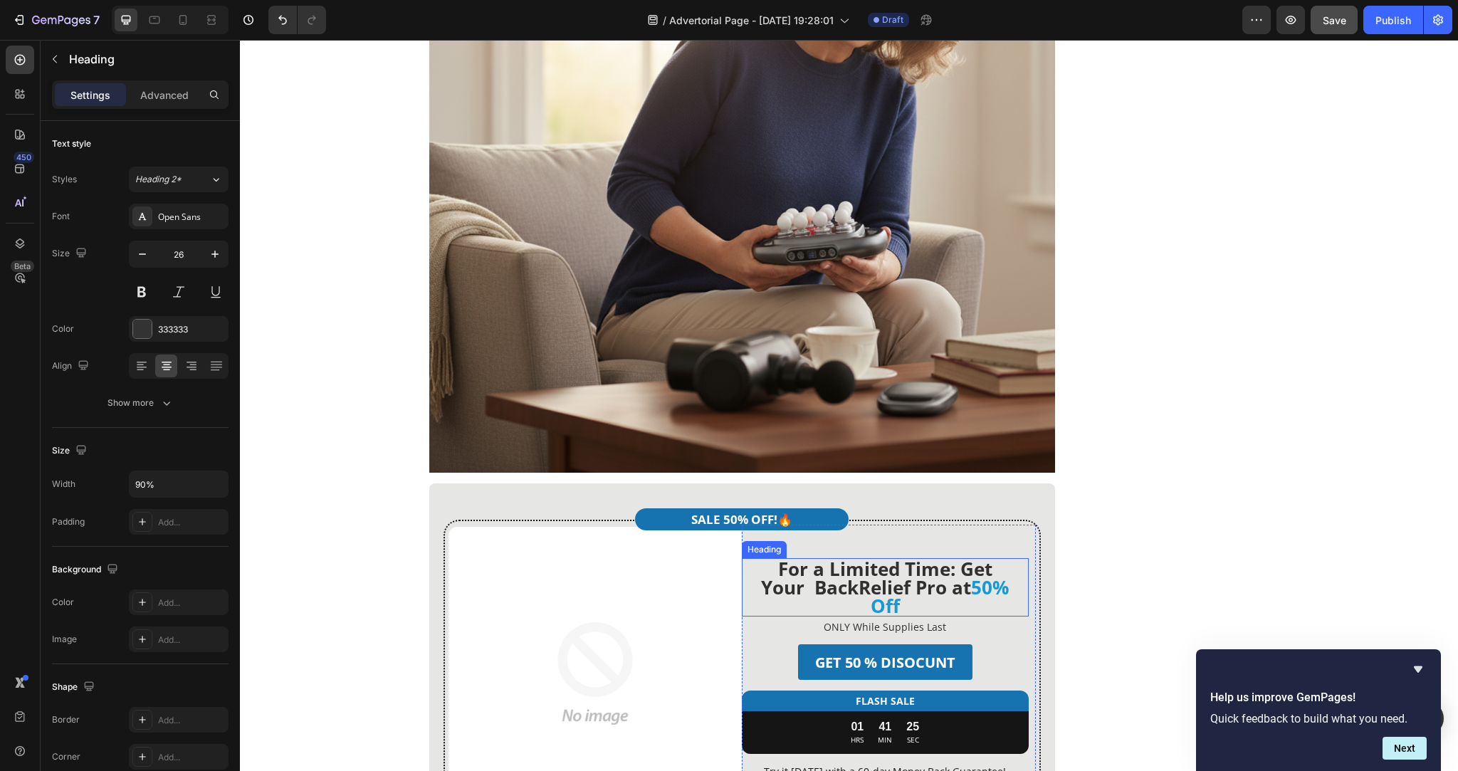
click at [847, 556] on strong "For a Limited Time: Get Your BackRelief Pro at" at bounding box center [876, 578] width 231 height 44
click at [706, 564] on img at bounding box center [595, 674] width 294 height 294
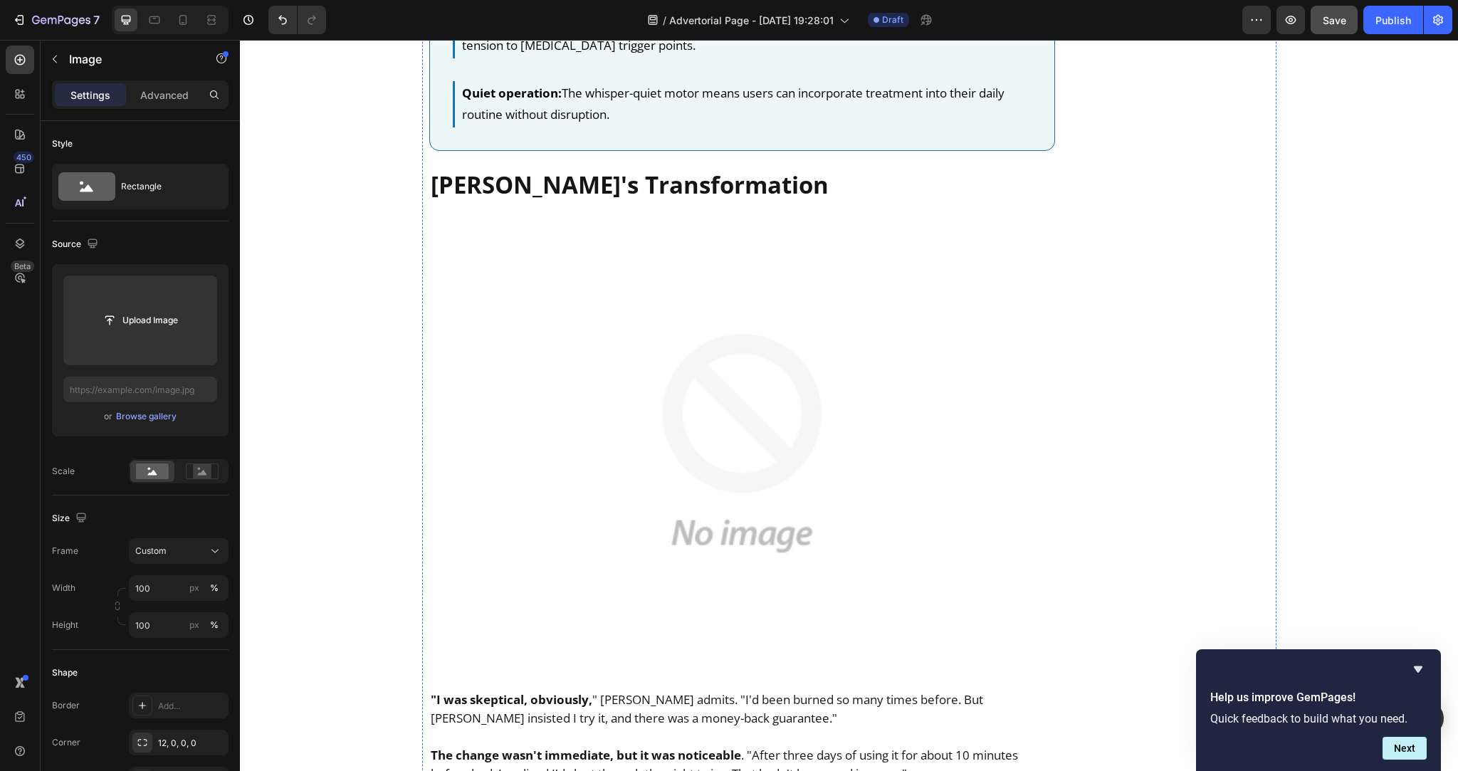
scroll to position [3830, 0]
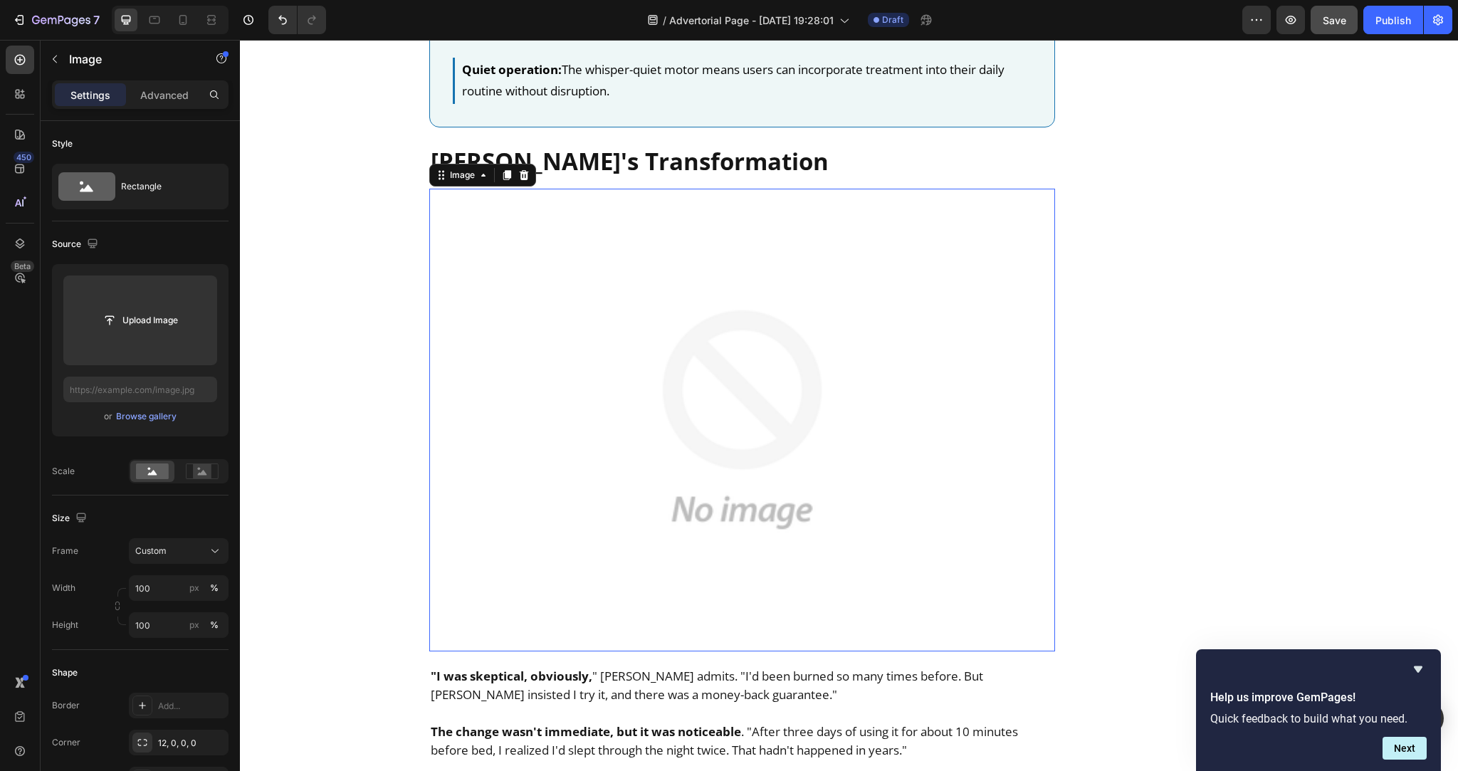
click at [710, 373] on img at bounding box center [742, 420] width 626 height 463
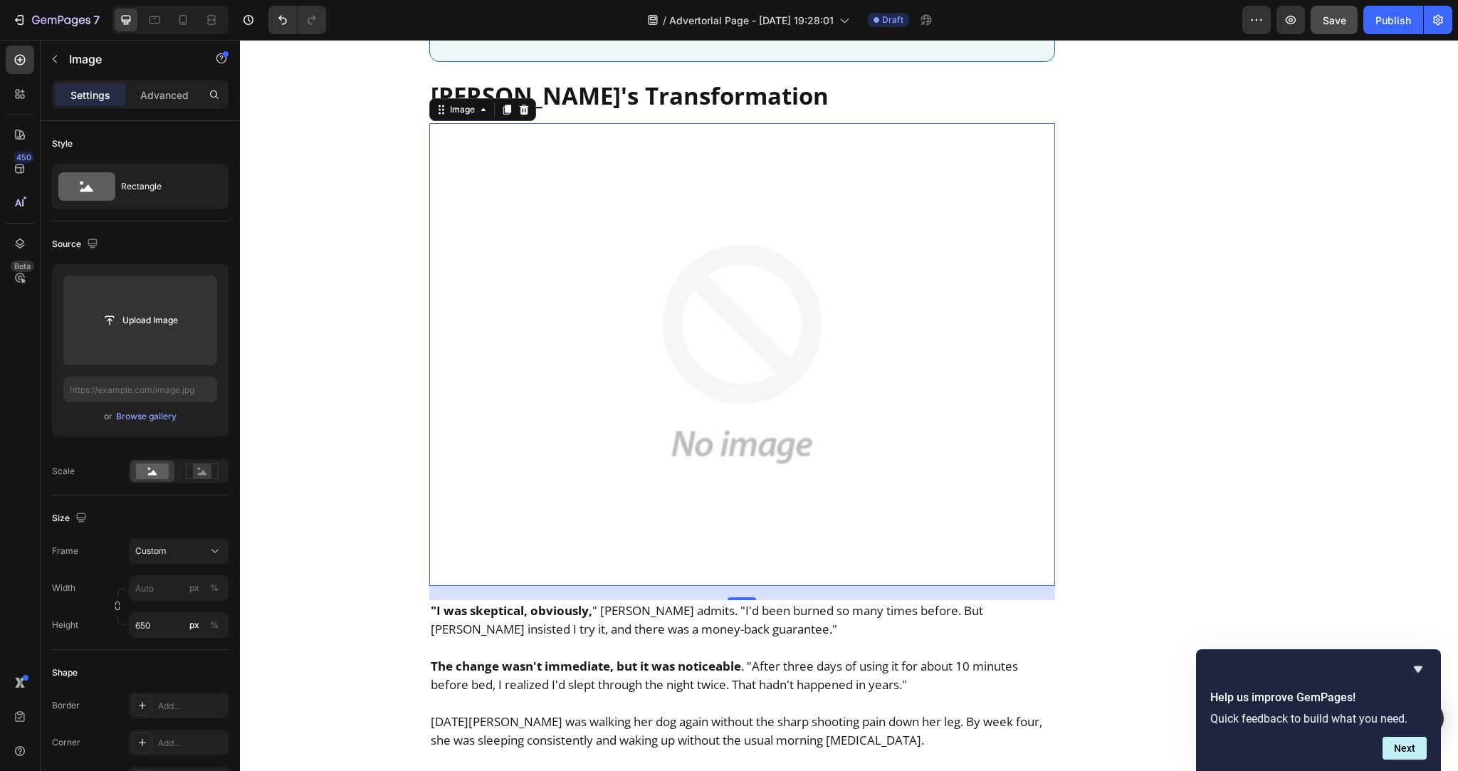
scroll to position [3823, 0]
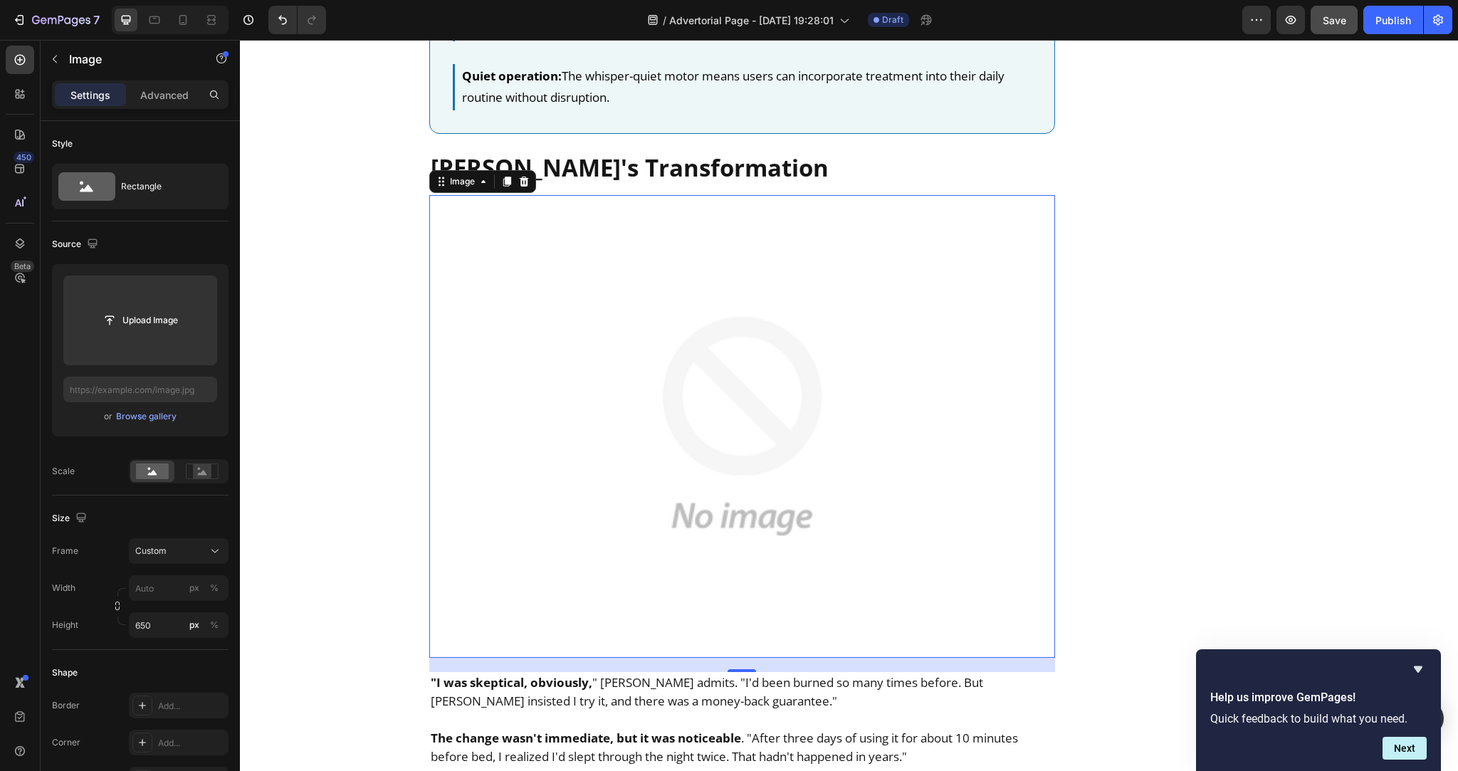
click at [679, 283] on img at bounding box center [742, 426] width 626 height 463
click at [162, 423] on button "Browse gallery" at bounding box center [146, 416] width 62 height 14
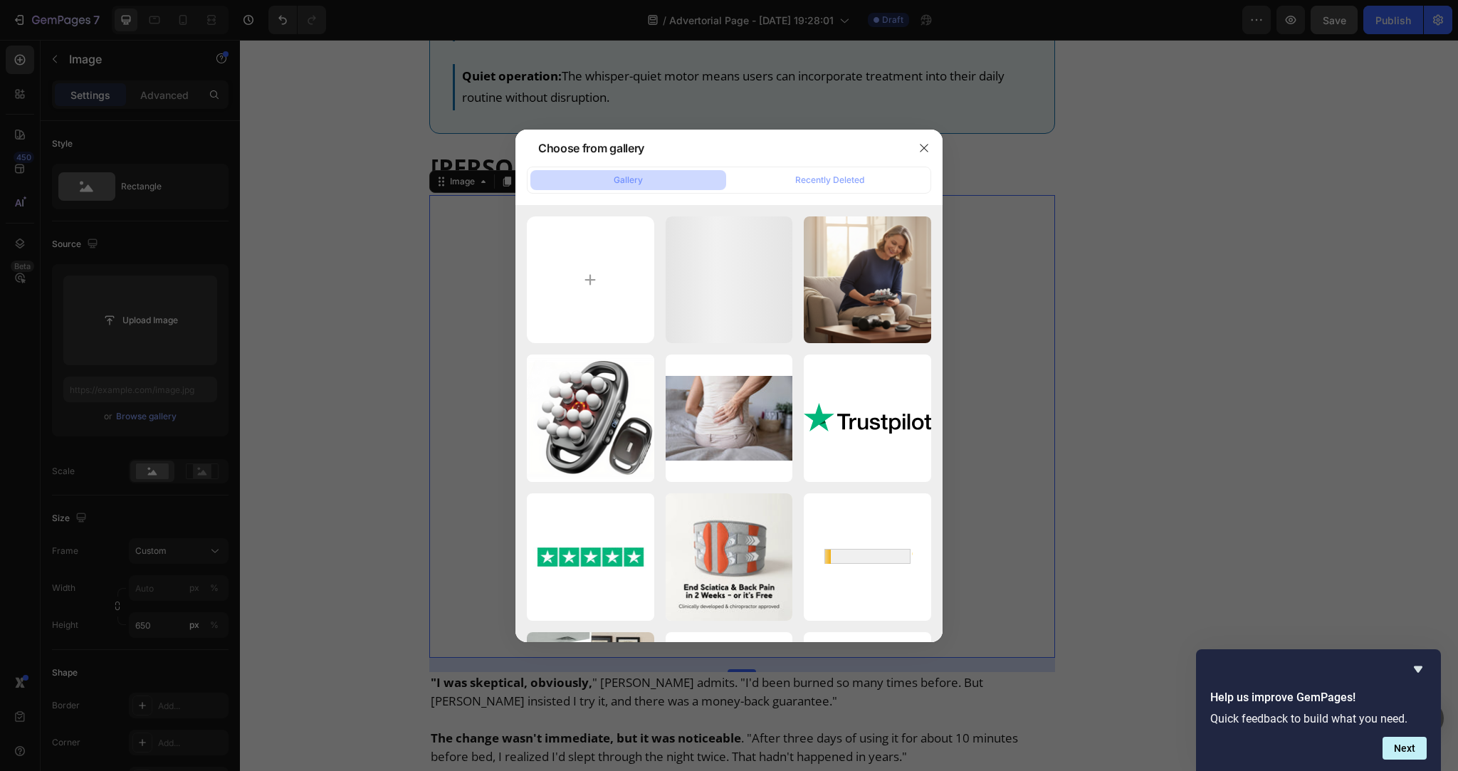
type input "C:\fakepath\Natural-looking photo of a 60-year-old British woman sitting on the…"
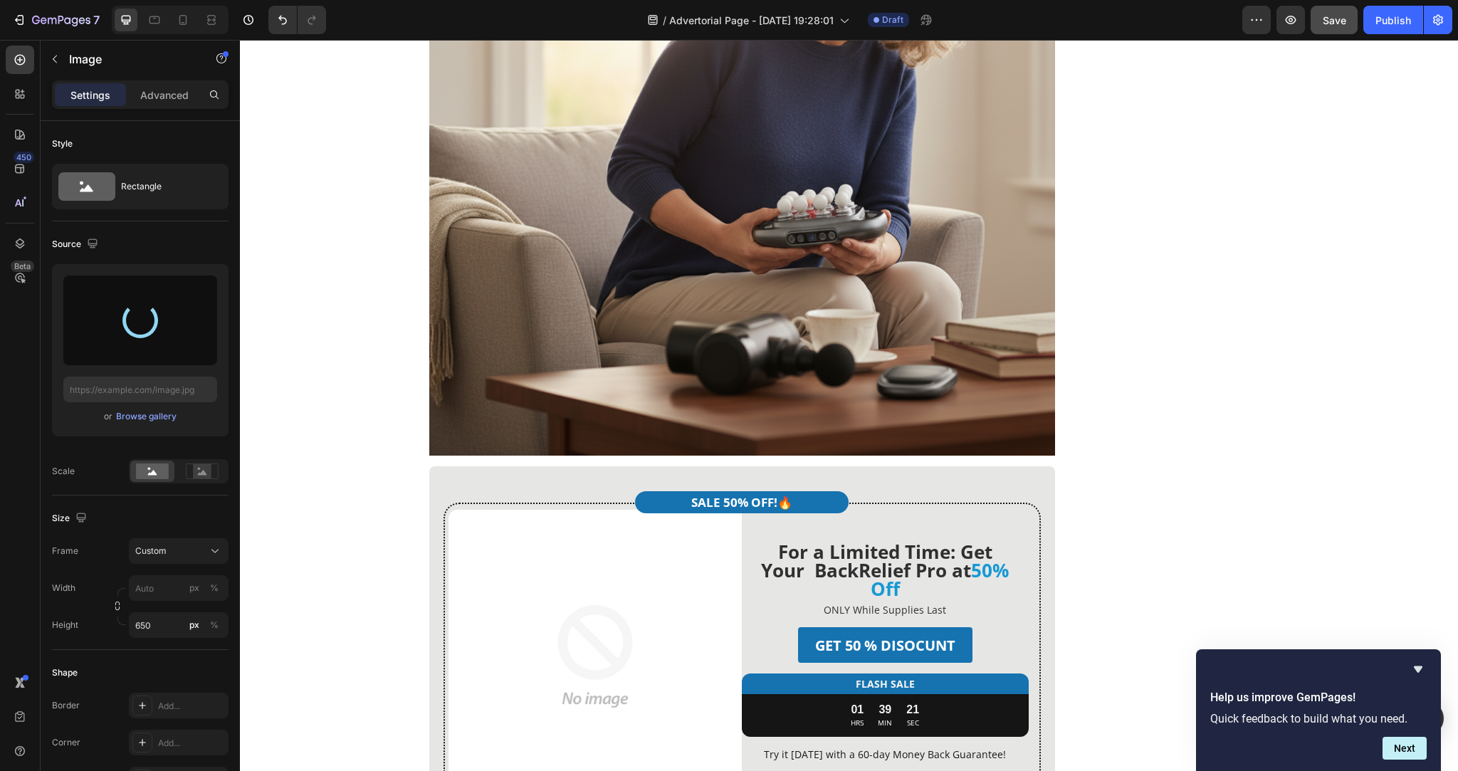
type input "https://cdn.shopify.com/s/files/1/0736/2733/6954/files/gempages_586421623444210…"
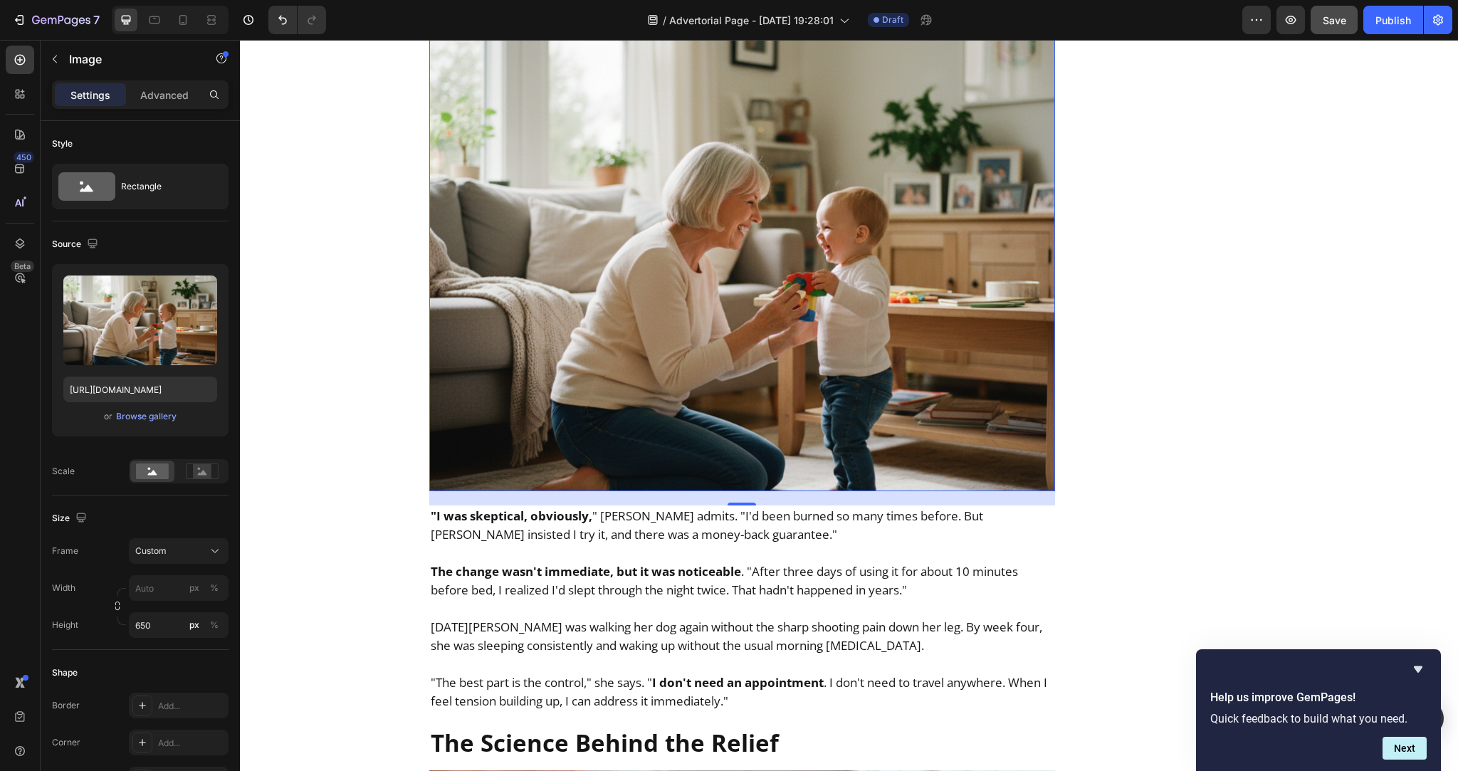
scroll to position [3944, 0]
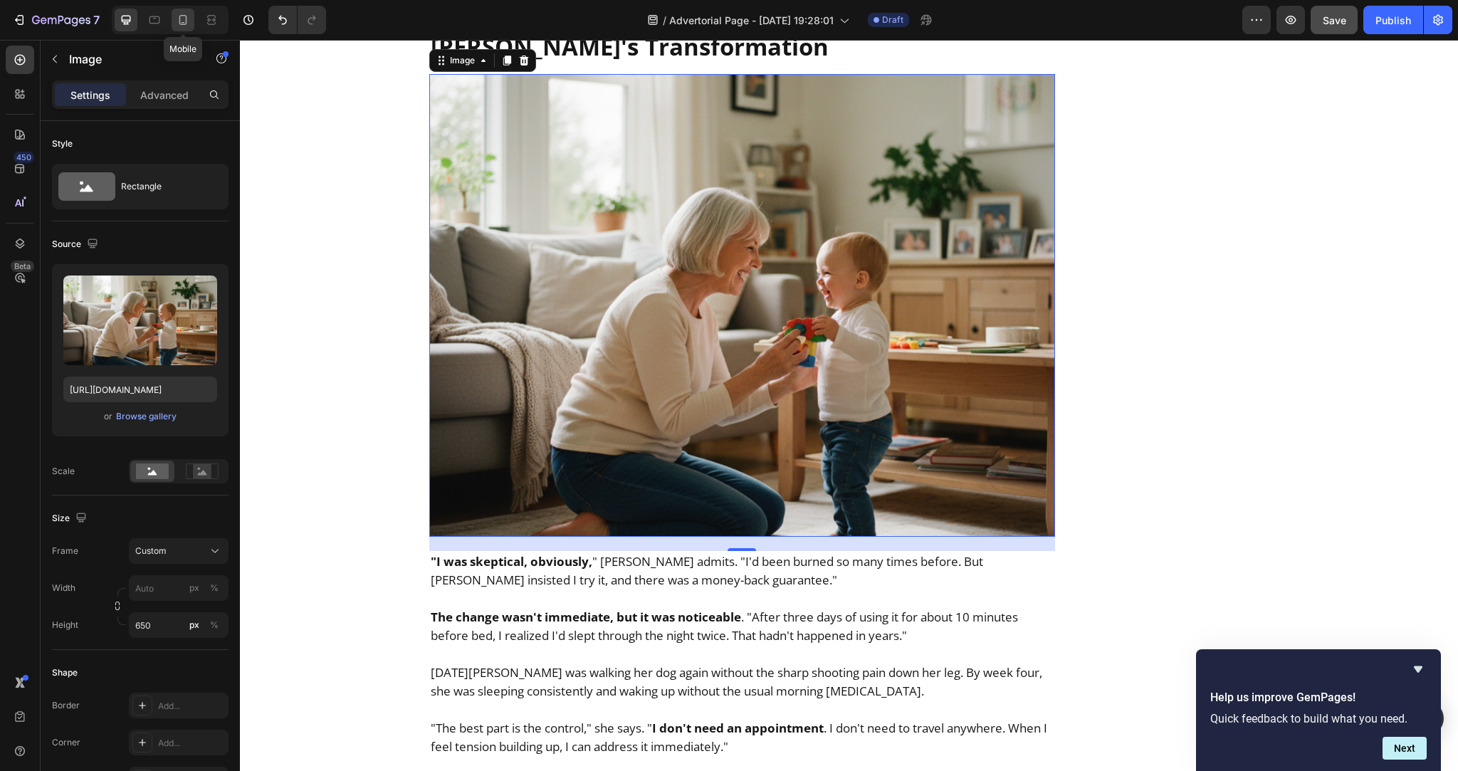
click at [182, 19] on icon at bounding box center [183, 20] width 14 height 14
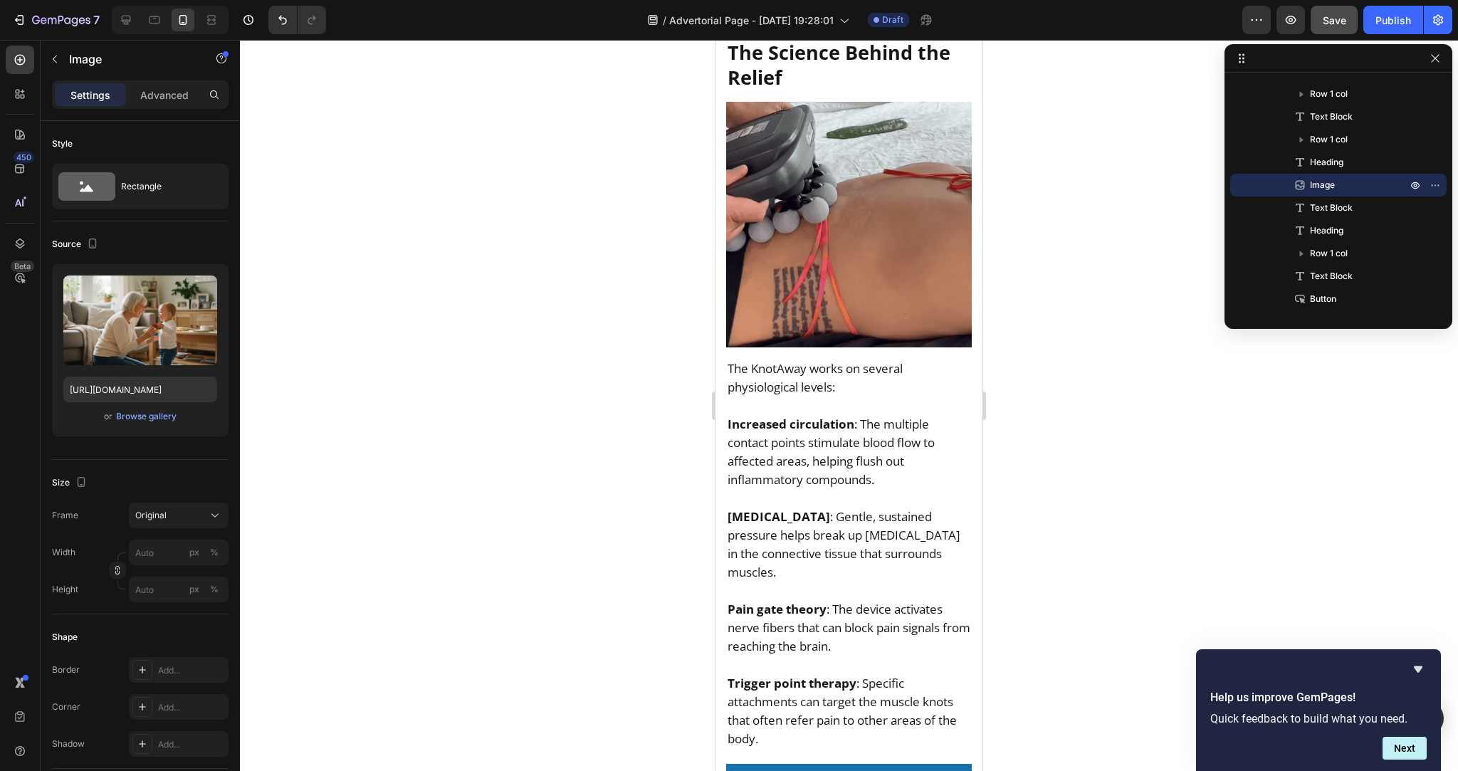
scroll to position [5130, 0]
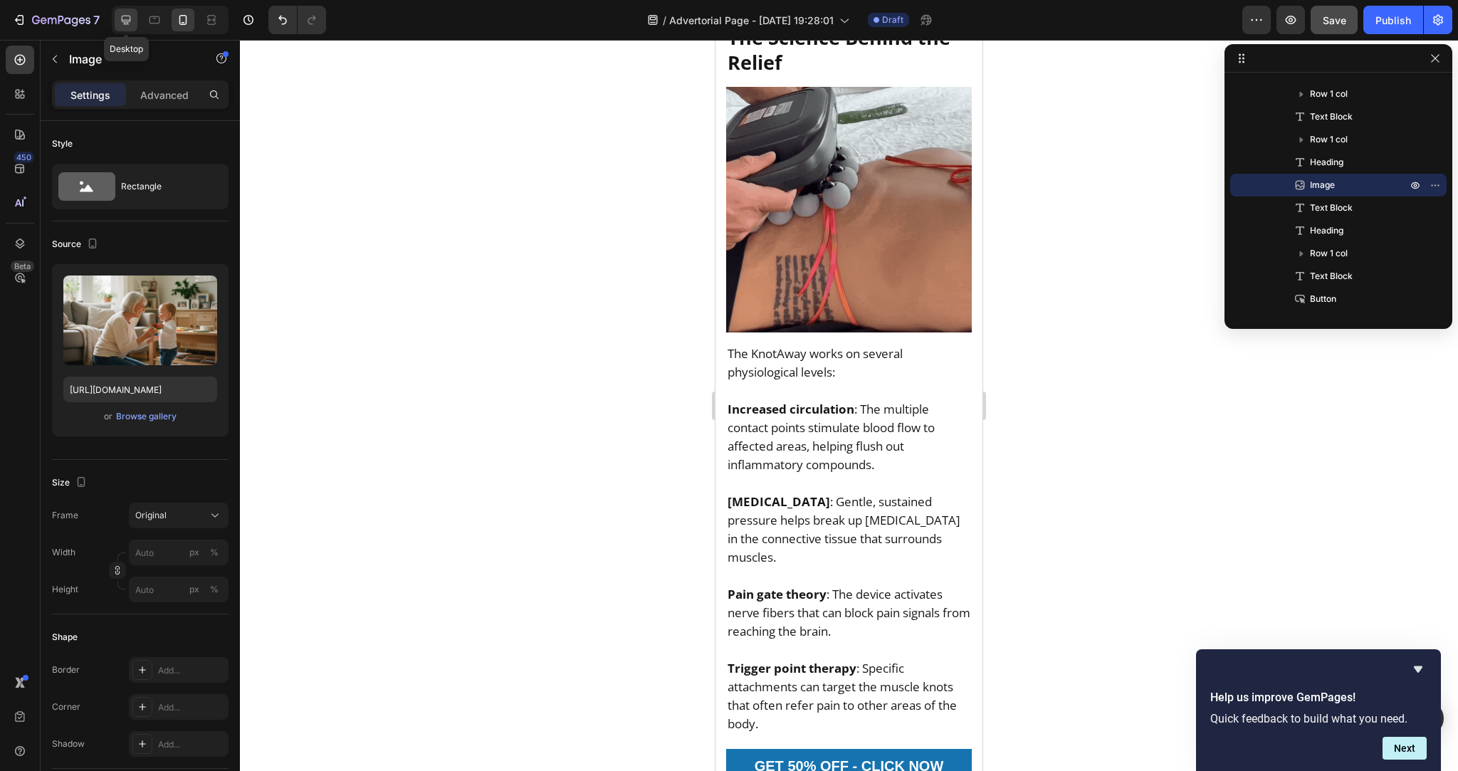
click at [125, 21] on icon at bounding box center [126, 20] width 14 height 14
type input "650"
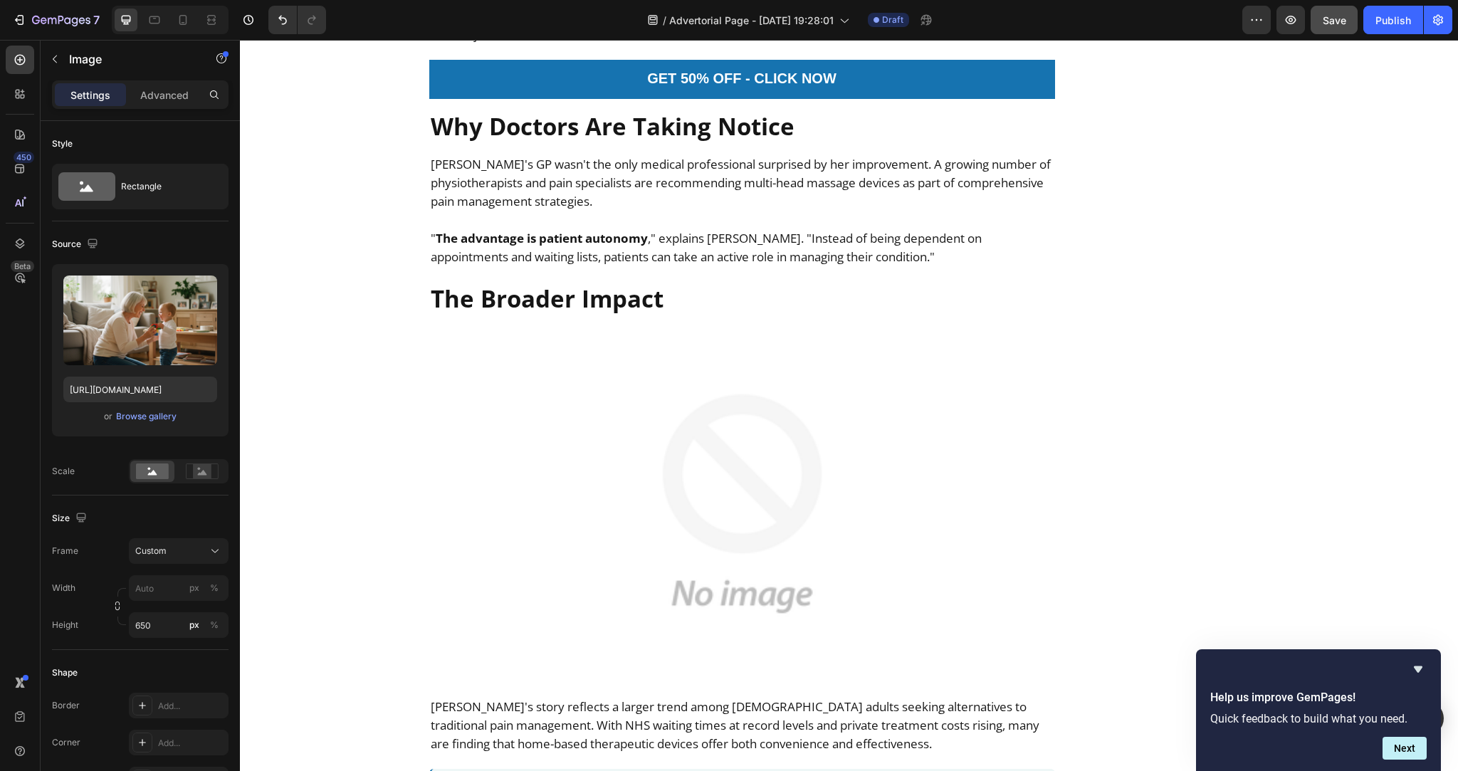
scroll to position [5579, 0]
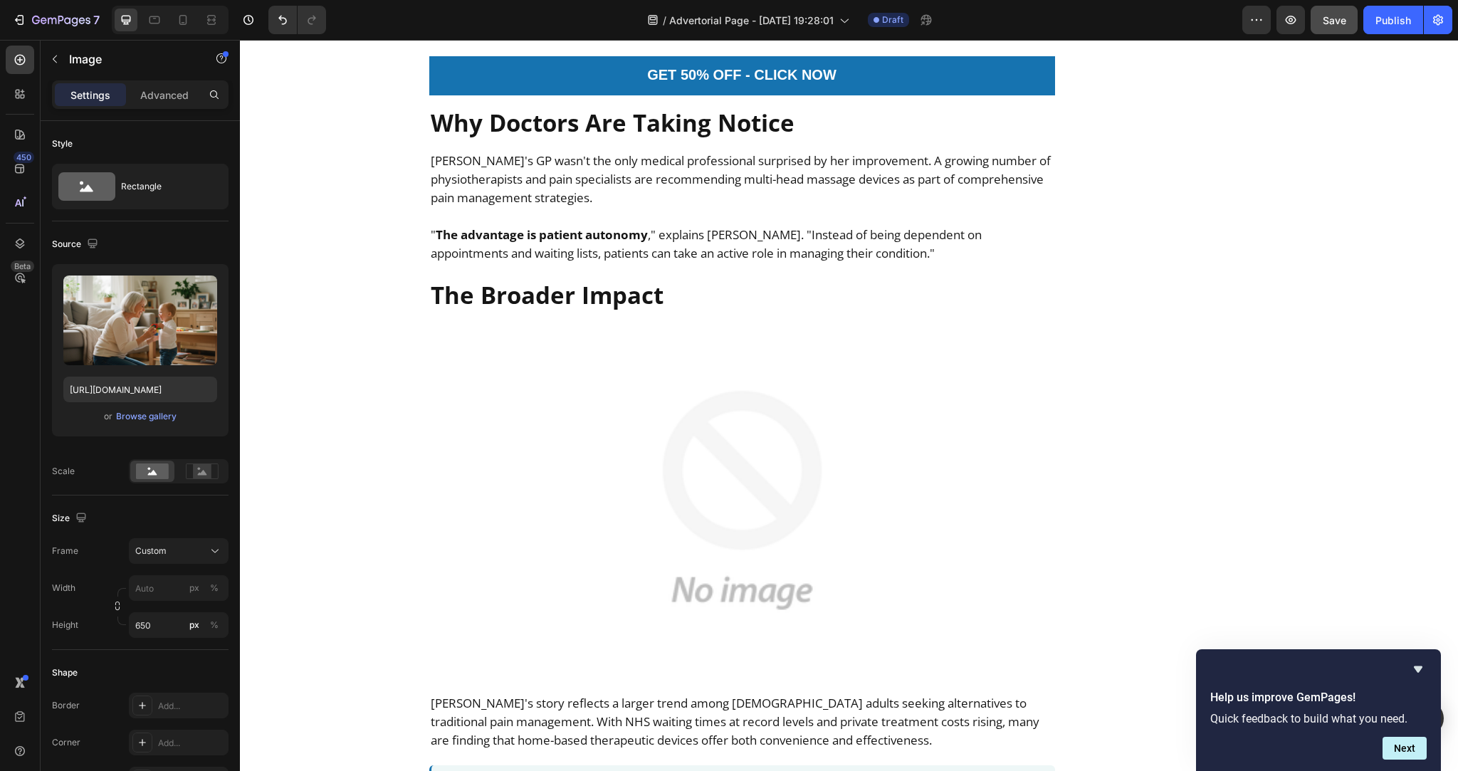
click at [607, 469] on img at bounding box center [742, 500] width 626 height 356
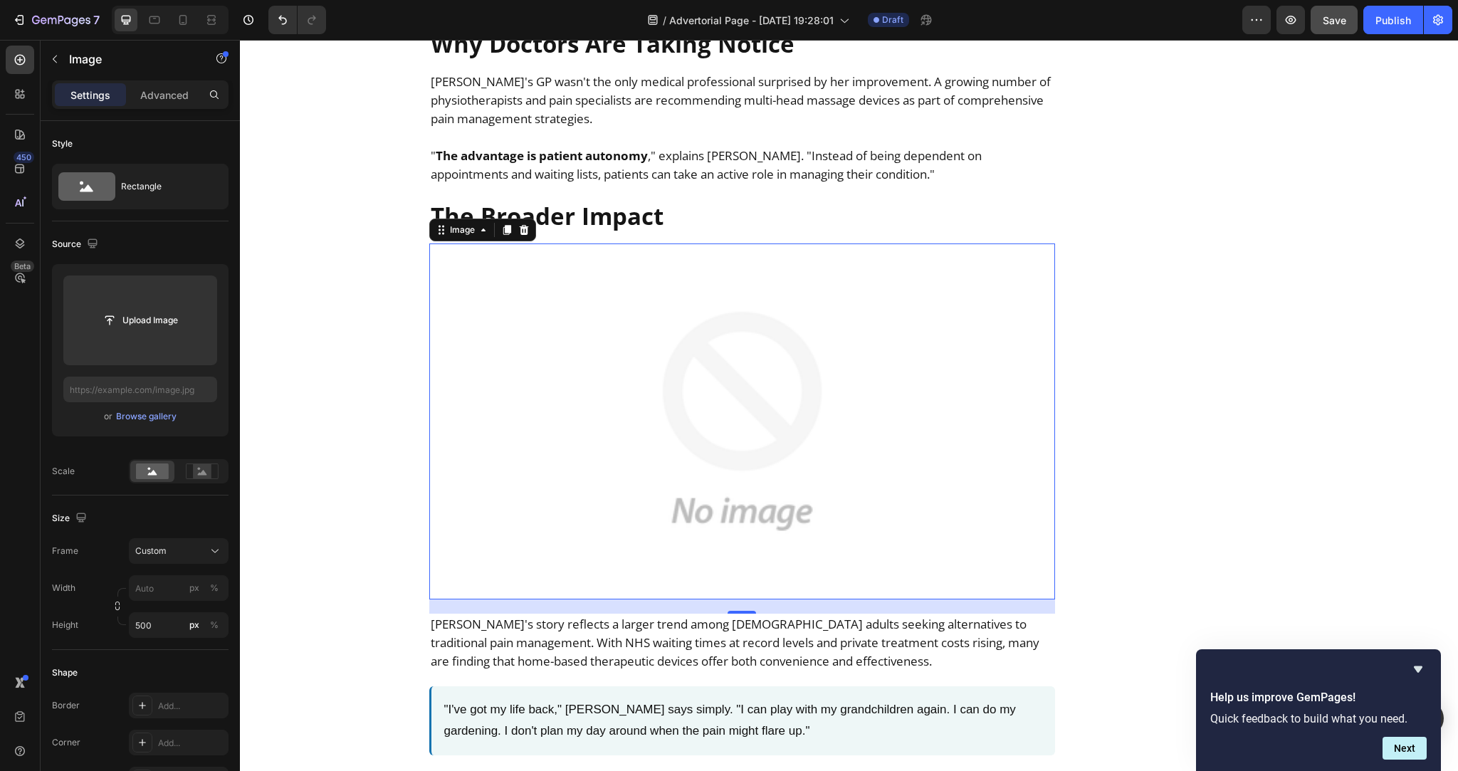
scroll to position [5664, 0]
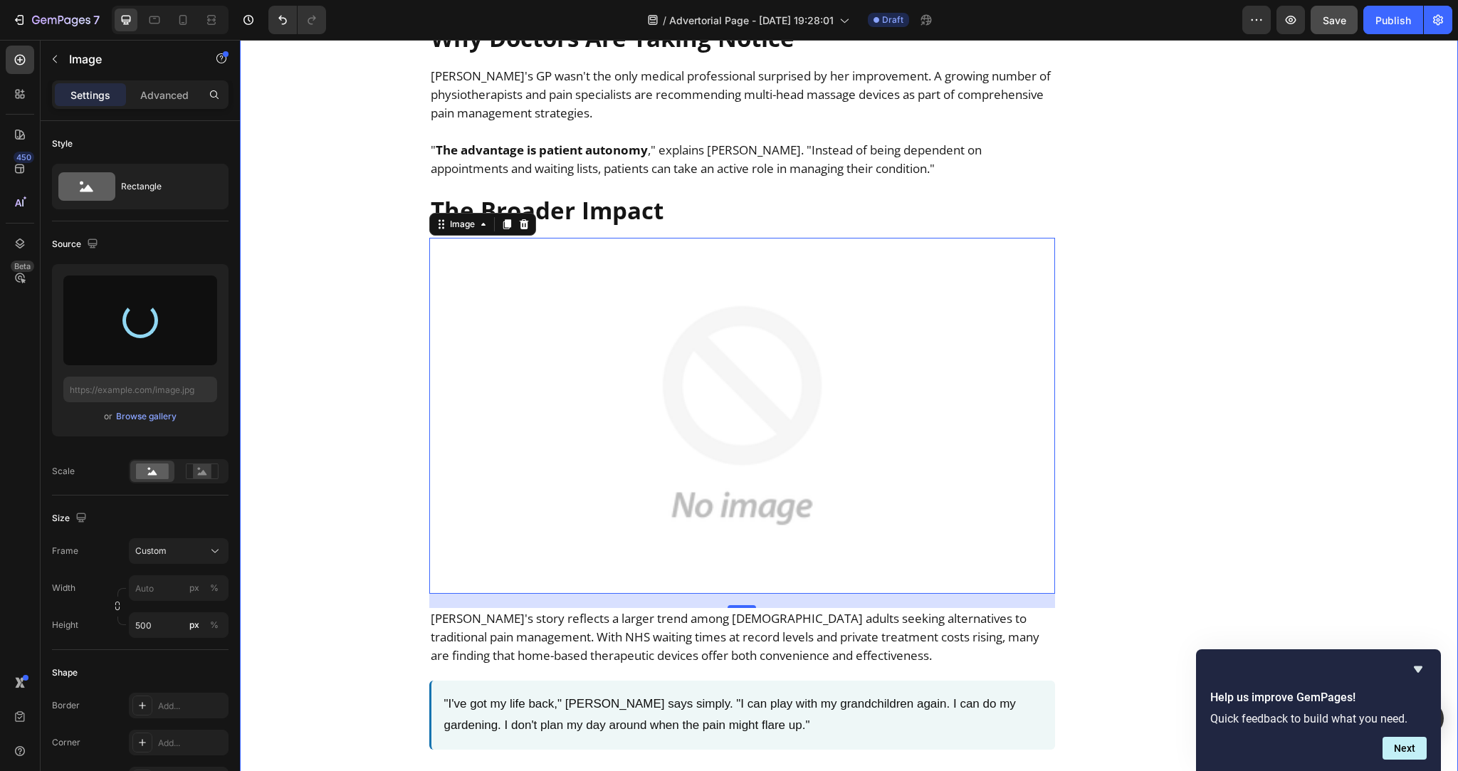
type input "https://cdn.shopify.com/s/files/1/0736/2733/6954/files/gempages_586421623444210…"
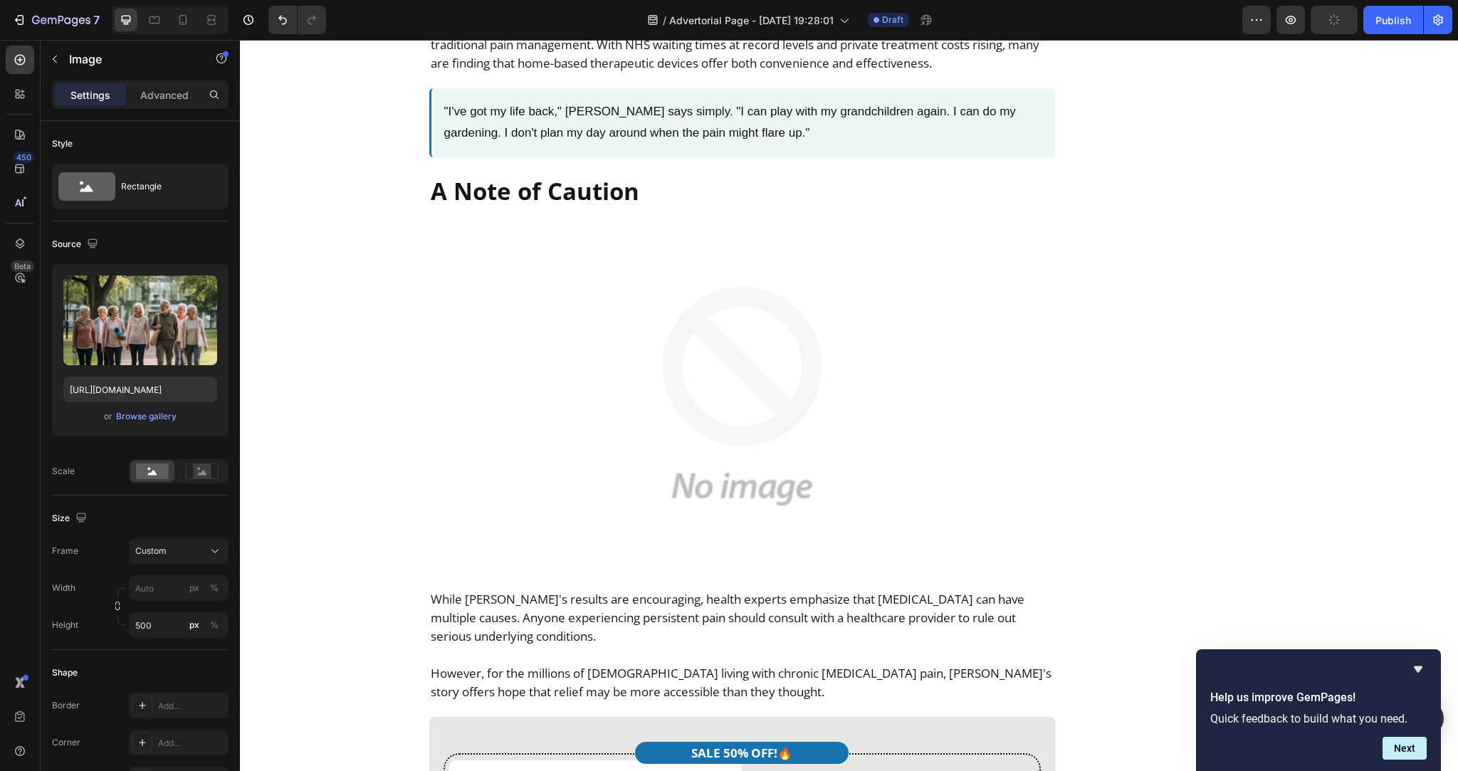
scroll to position [6258, 0]
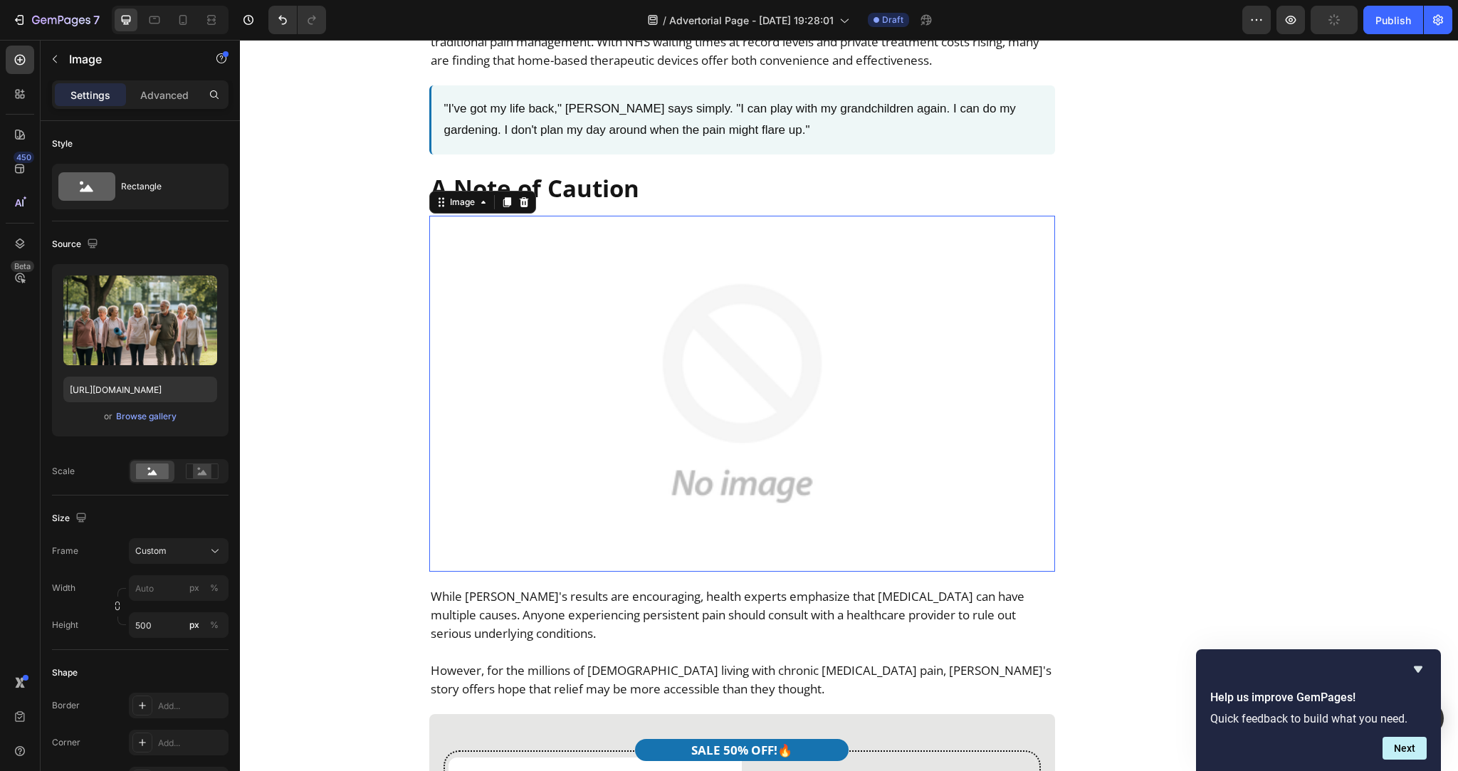
click at [634, 352] on img at bounding box center [742, 394] width 626 height 356
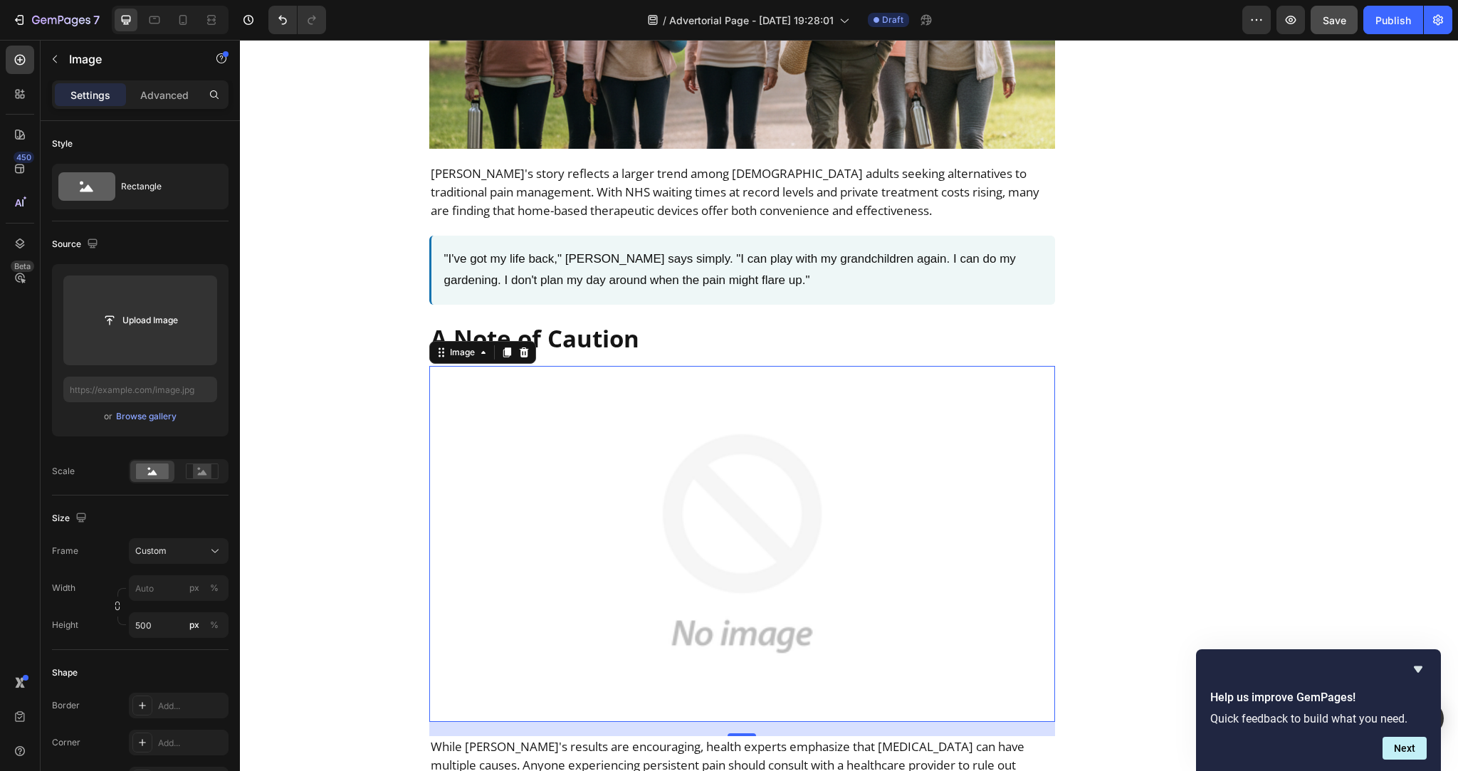
scroll to position [6105, 0]
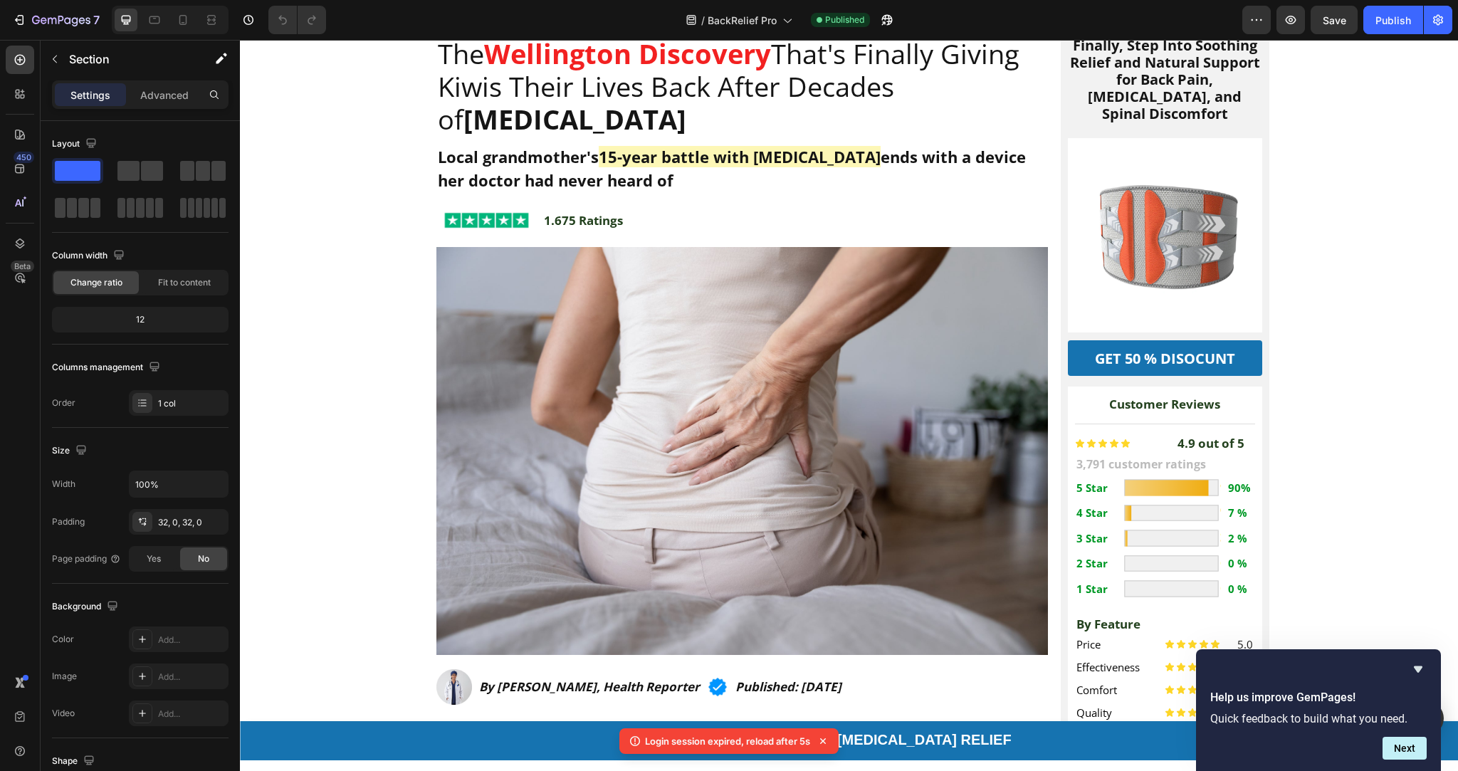
scroll to position [188, 0]
